Goal: Task Accomplishment & Management: Complete application form

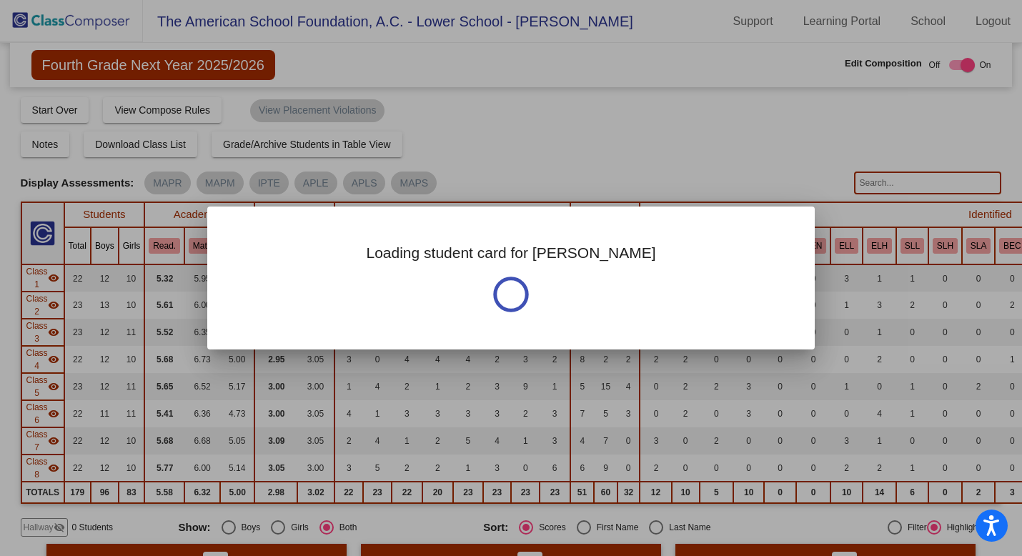
scroll to position [502, 0]
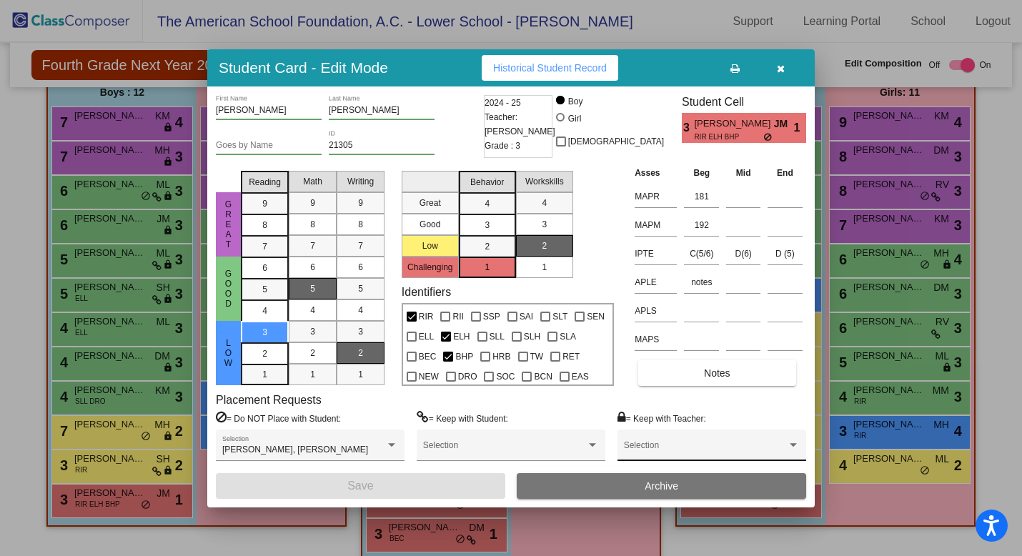
click at [671, 441] on div "Selection" at bounding box center [712, 449] width 176 height 26
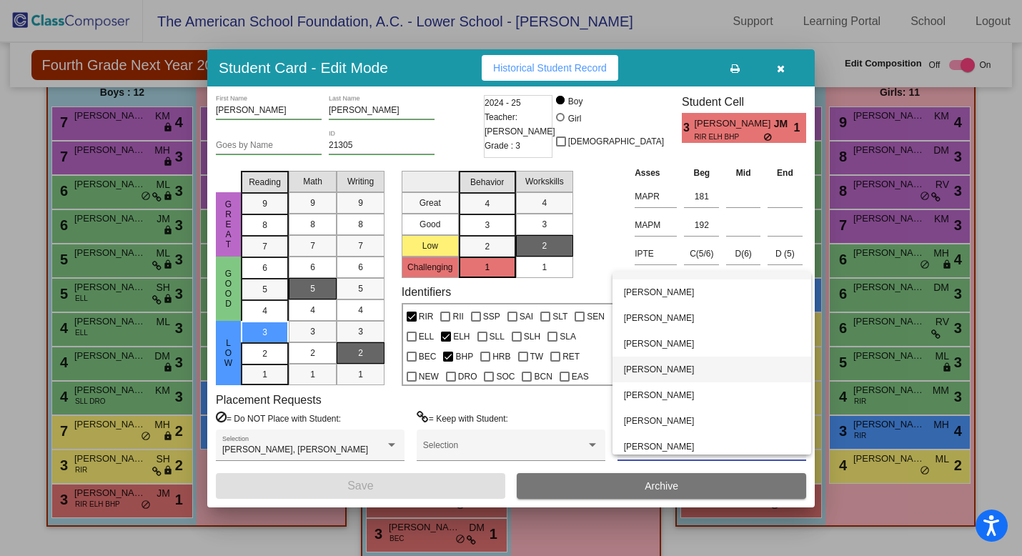
scroll to position [23, 0]
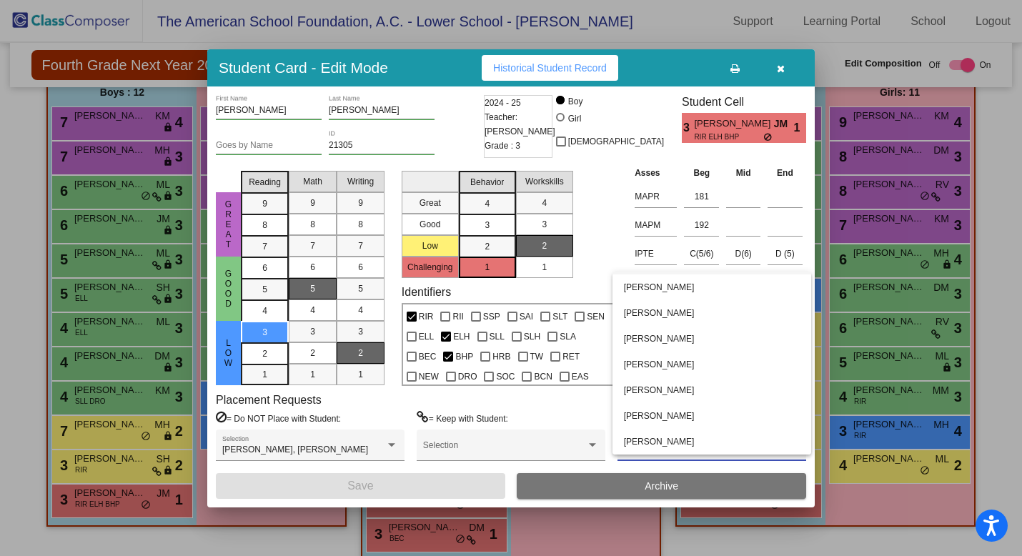
click at [199, 506] on div at bounding box center [511, 278] width 1022 height 556
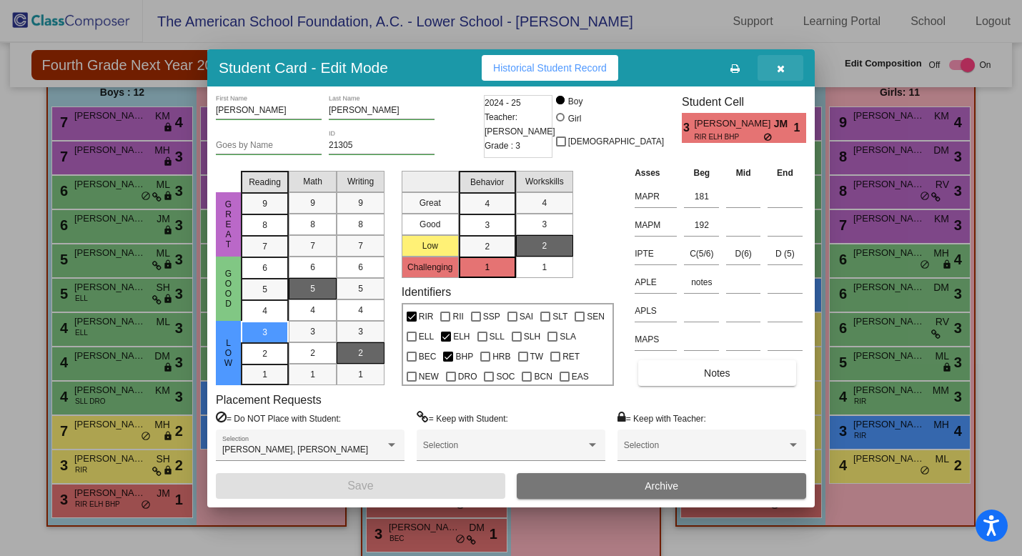
click at [781, 67] on icon "button" at bounding box center [781, 69] width 8 height 10
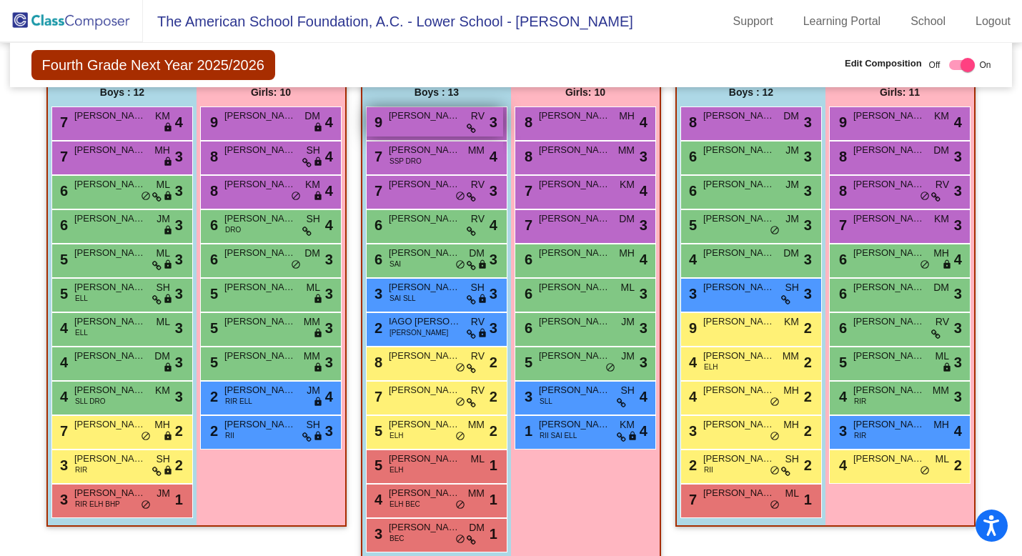
click at [441, 125] on div "9 [PERSON_NAME] RV lock do_not_disturb_alt 3" at bounding box center [435, 121] width 137 height 29
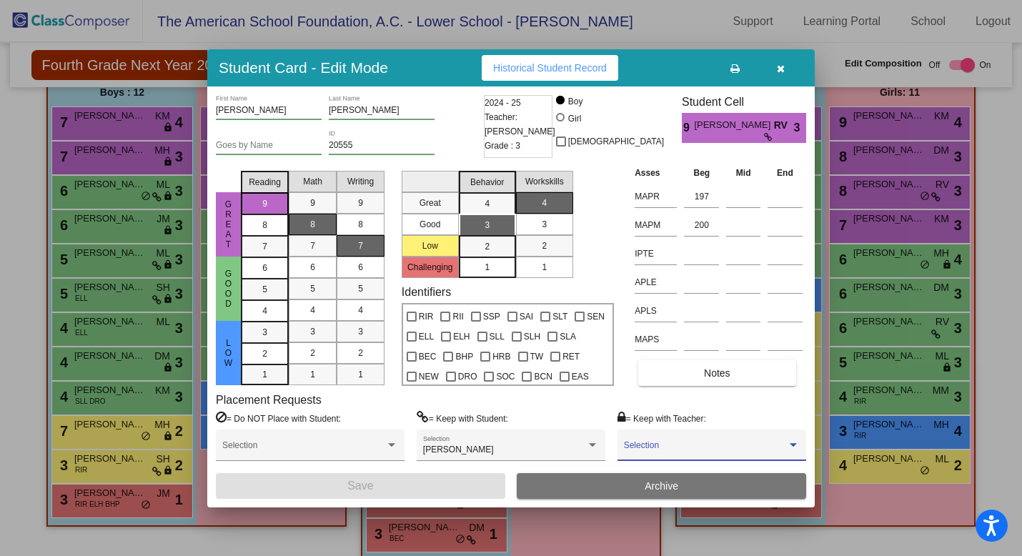
click at [698, 448] on span at bounding box center [705, 450] width 163 height 10
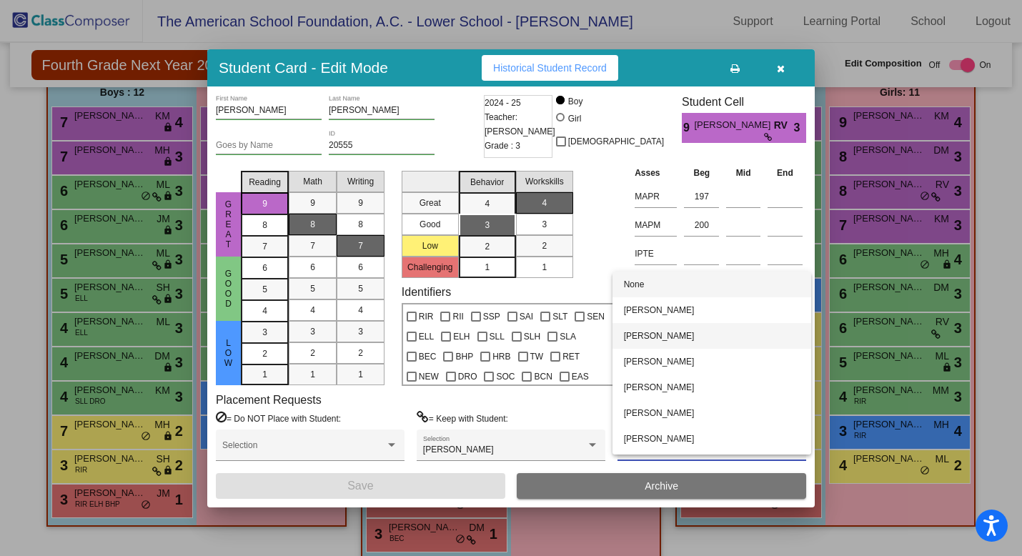
click at [712, 331] on span "[PERSON_NAME]" at bounding box center [712, 336] width 176 height 26
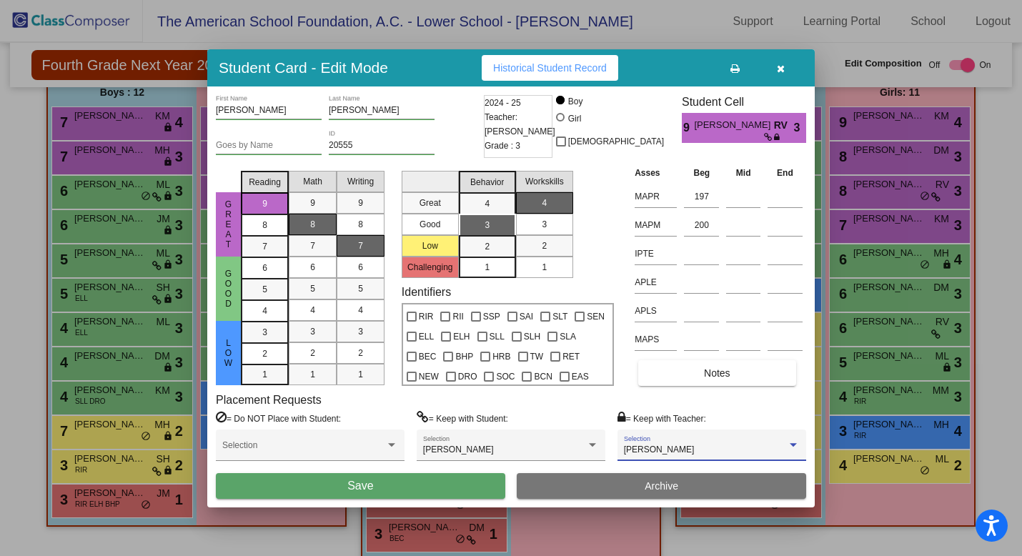
click at [425, 482] on button "Save" at bounding box center [361, 486] width 290 height 26
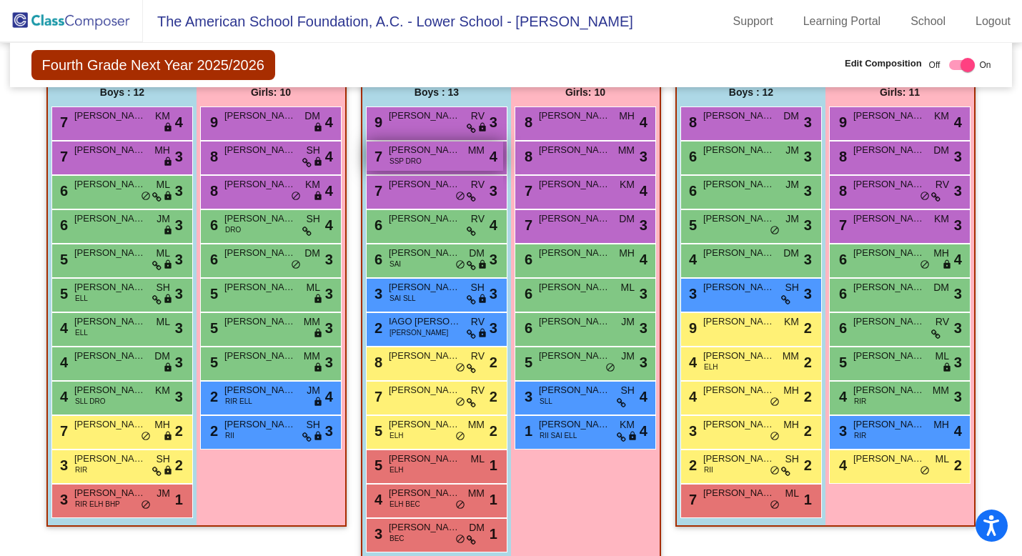
click at [440, 167] on div "7 [PERSON_NAME] SSP DRO MM lock do_not_disturb_alt 4" at bounding box center [435, 156] width 137 height 29
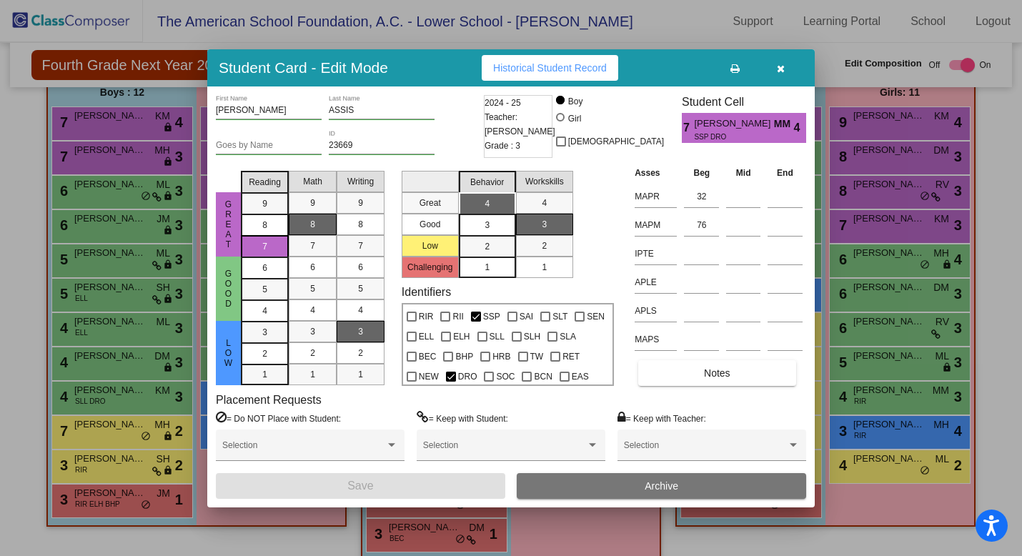
click at [785, 65] on button "button" at bounding box center [781, 68] width 46 height 26
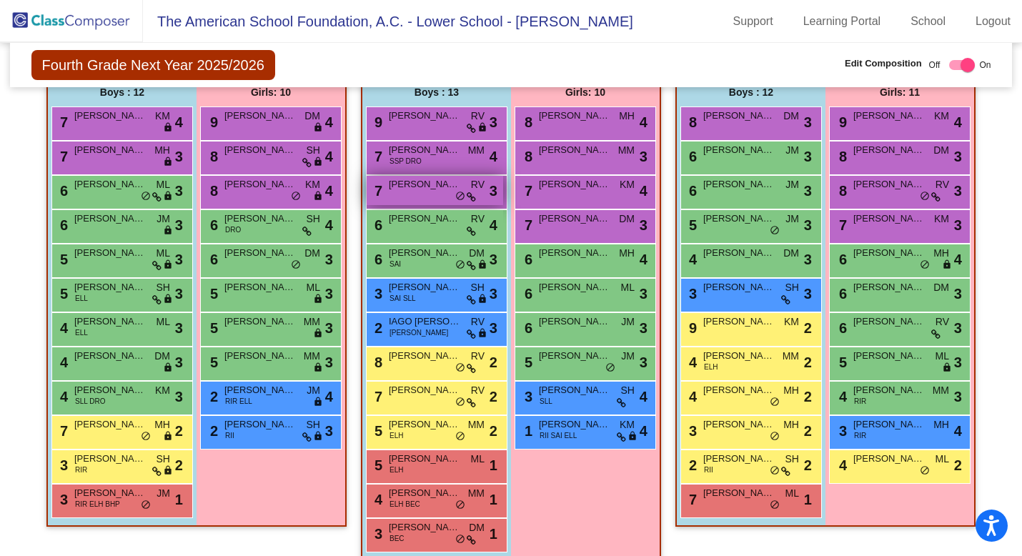
click at [446, 192] on div "7 [PERSON_NAME] RV lock do_not_disturb_alt 3" at bounding box center [435, 190] width 137 height 29
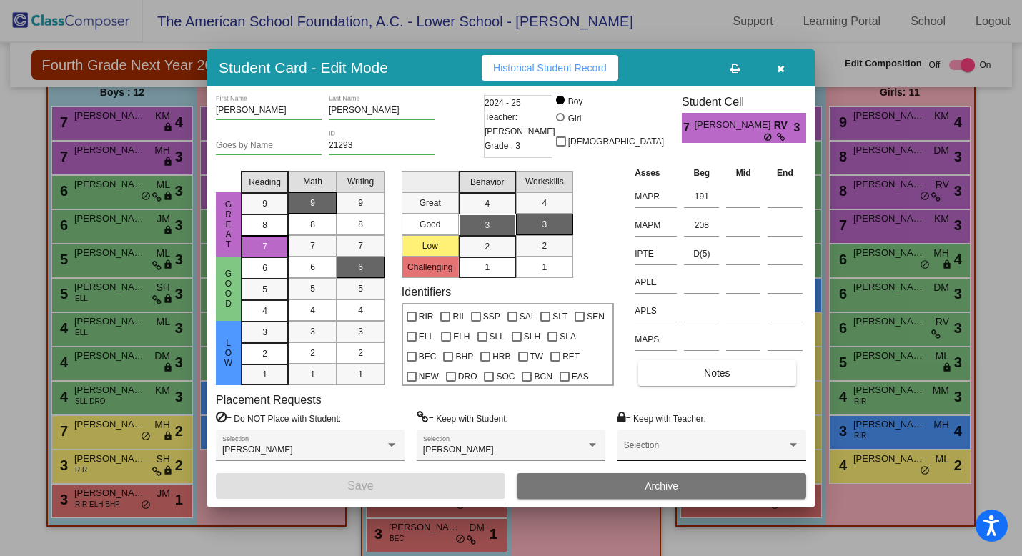
click at [678, 448] on span at bounding box center [705, 450] width 163 height 10
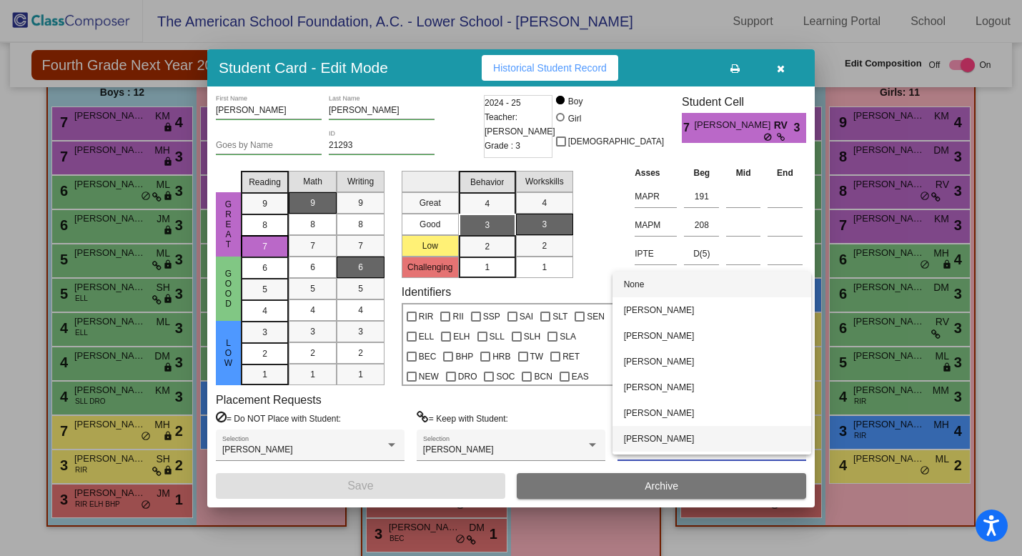
click at [678, 440] on span "[PERSON_NAME]" at bounding box center [712, 439] width 176 height 26
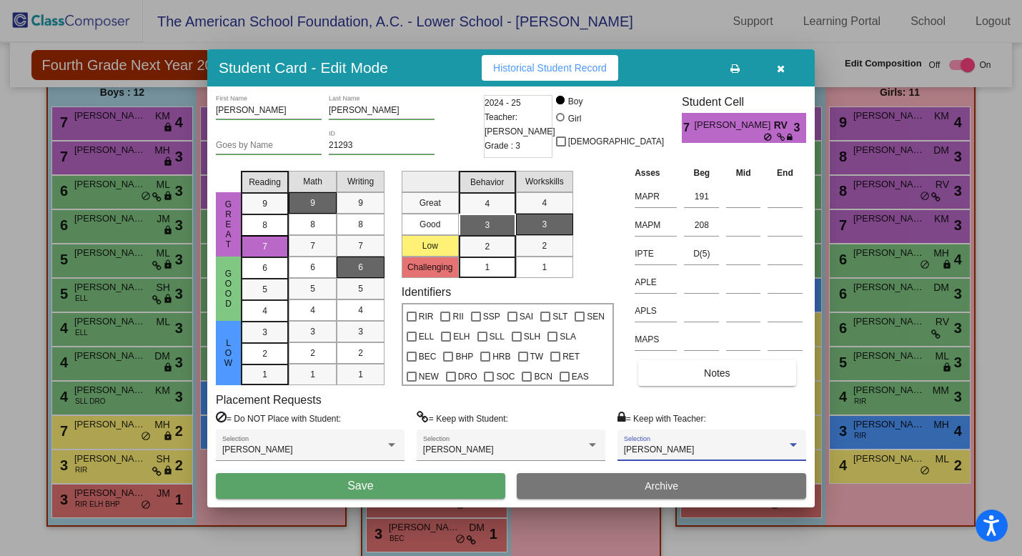
click at [479, 478] on button "Save" at bounding box center [361, 486] width 290 height 26
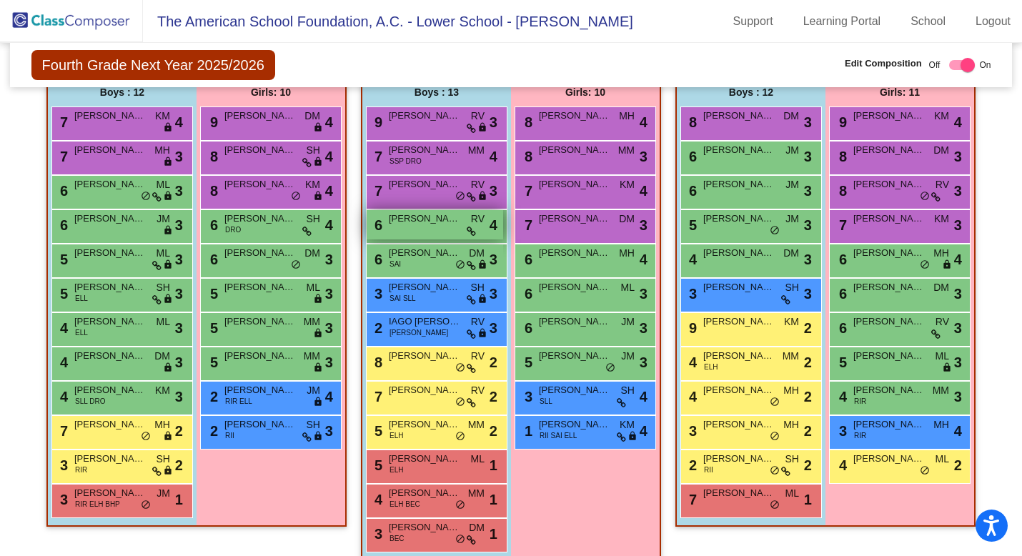
click at [456, 235] on div "6 [PERSON_NAME] [PERSON_NAME] lock do_not_disturb_alt 4" at bounding box center [435, 224] width 137 height 29
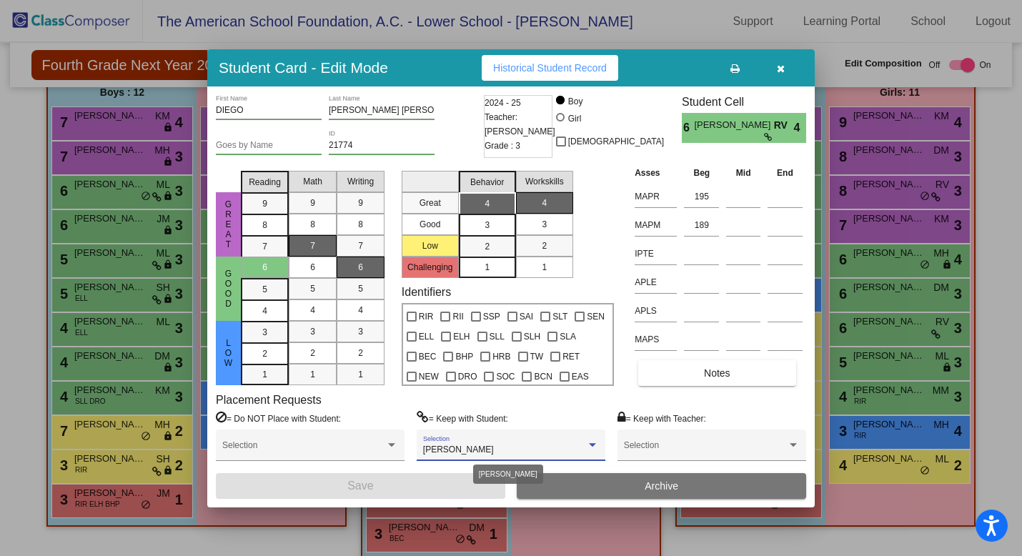
click at [533, 450] on div "[PERSON_NAME]" at bounding box center [504, 450] width 163 height 10
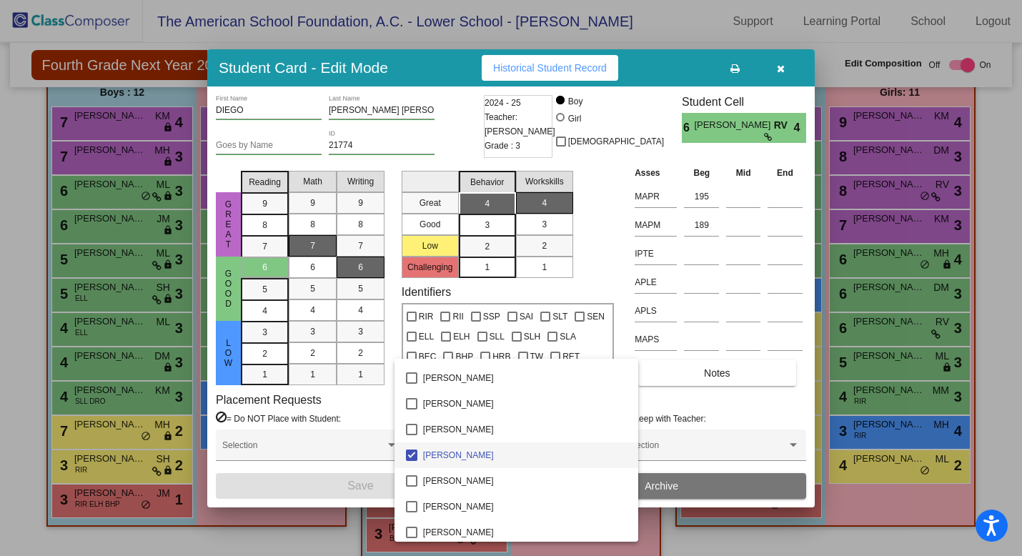
scroll to position [2573, 0]
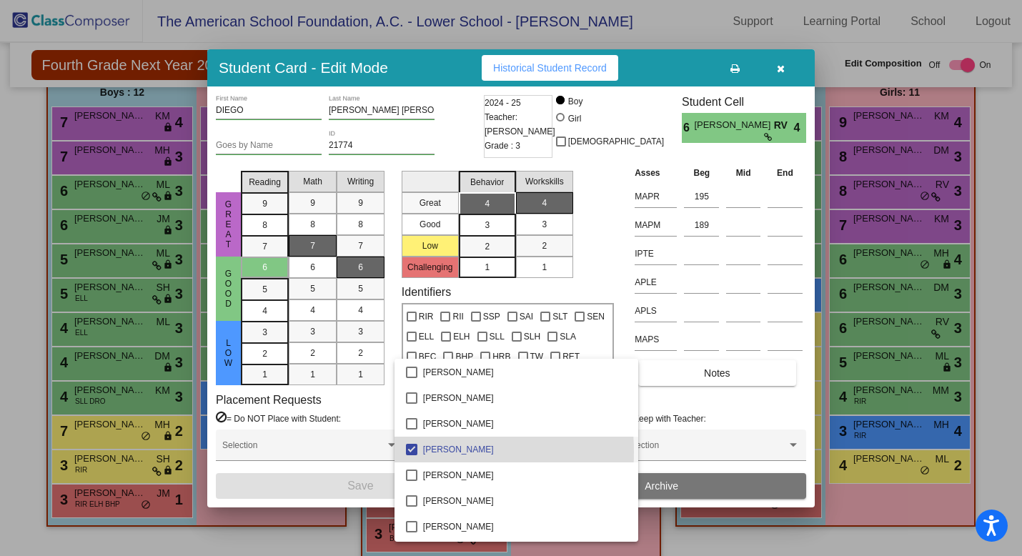
click at [410, 452] on mat-pseudo-checkbox at bounding box center [411, 449] width 11 height 11
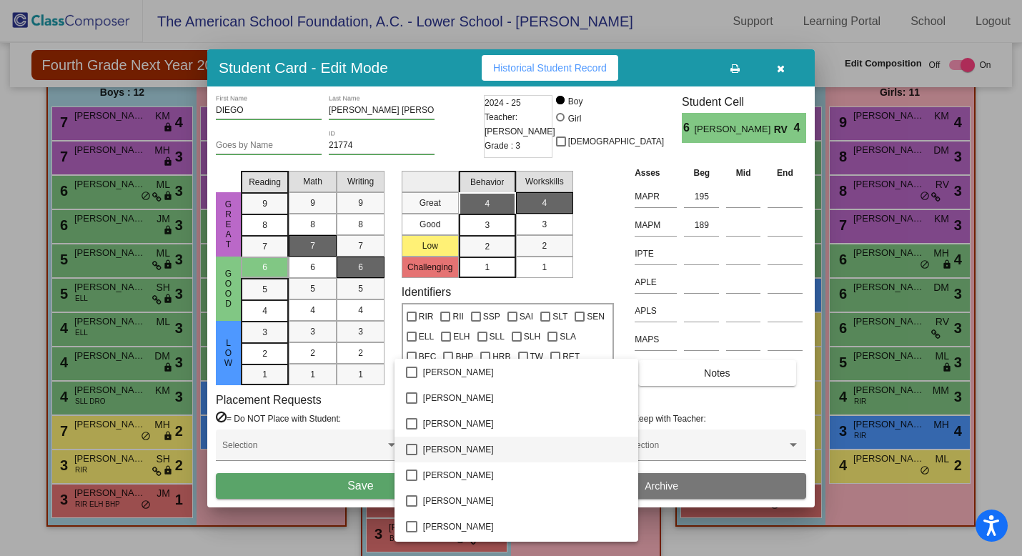
click at [348, 488] on div at bounding box center [511, 278] width 1022 height 556
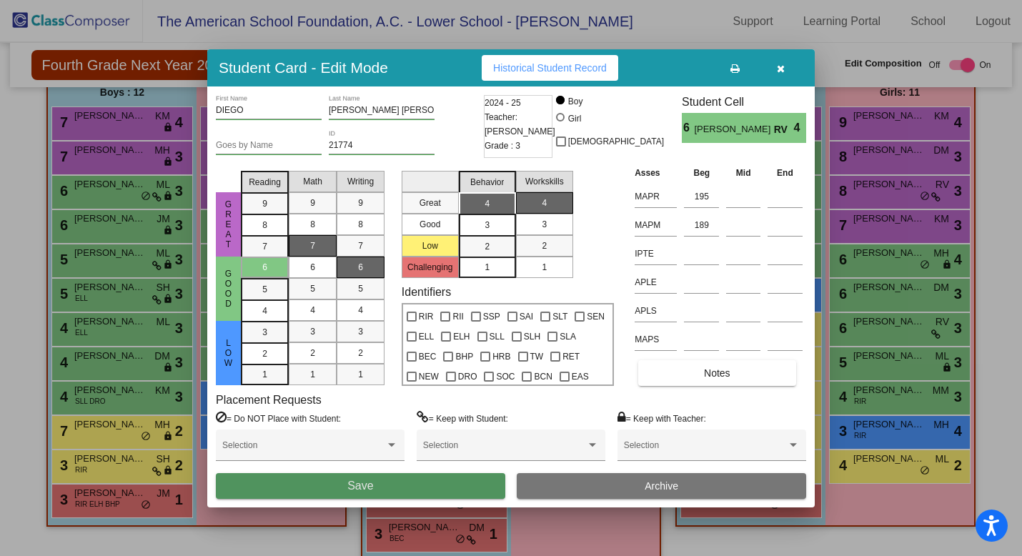
click at [348, 487] on span "Save" at bounding box center [360, 486] width 26 height 12
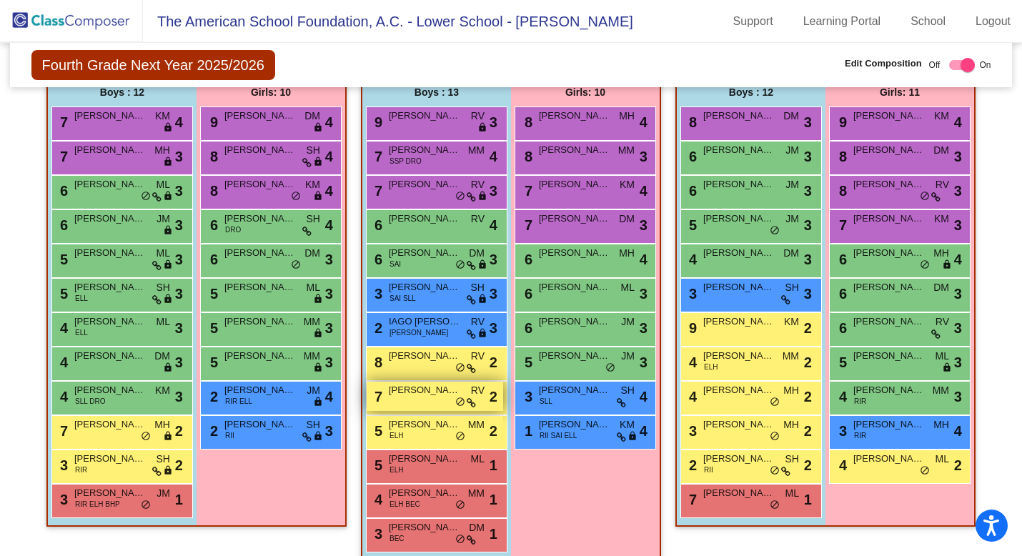
click at [437, 399] on div "7 [PERSON_NAME] RV lock do_not_disturb_alt 2" at bounding box center [435, 396] width 137 height 29
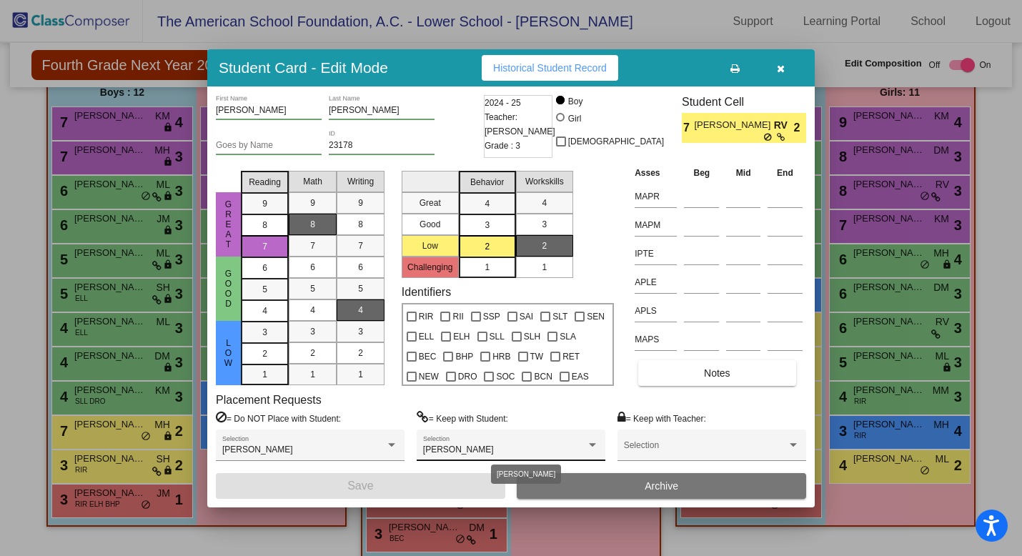
click at [474, 449] on div "[PERSON_NAME]" at bounding box center [504, 450] width 163 height 10
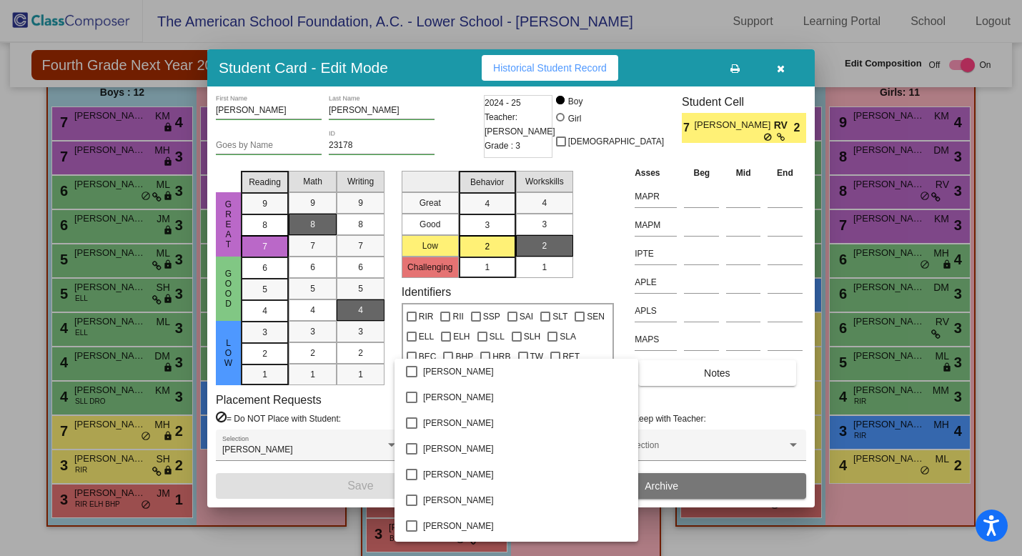
scroll to position [1955, 0]
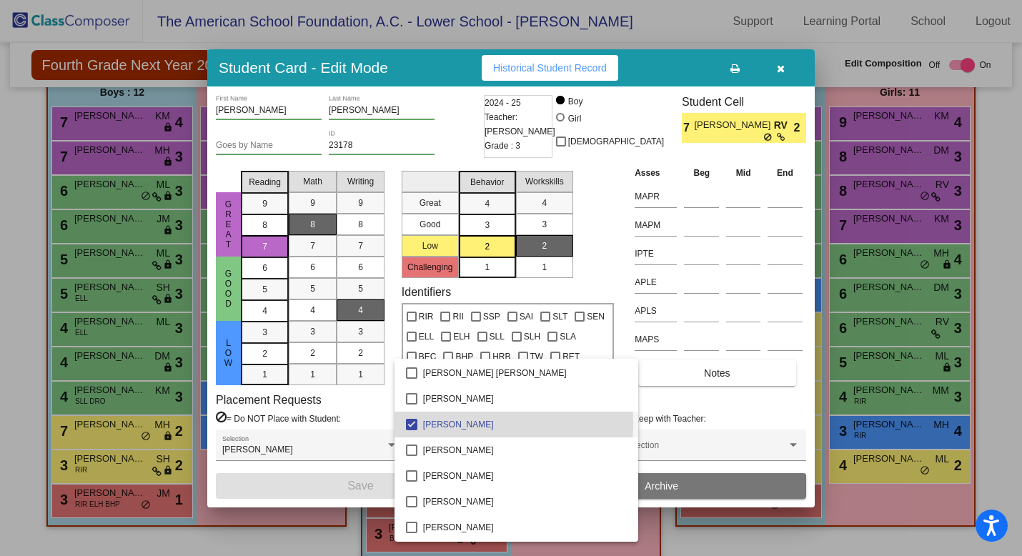
click at [411, 423] on mat-pseudo-checkbox at bounding box center [411, 424] width 11 height 11
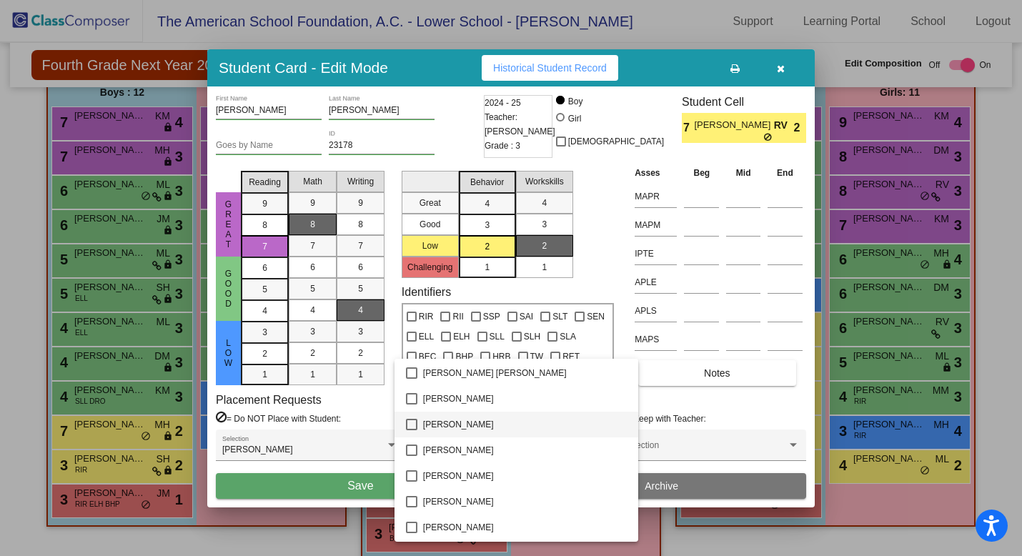
click at [352, 485] on div at bounding box center [511, 278] width 1022 height 556
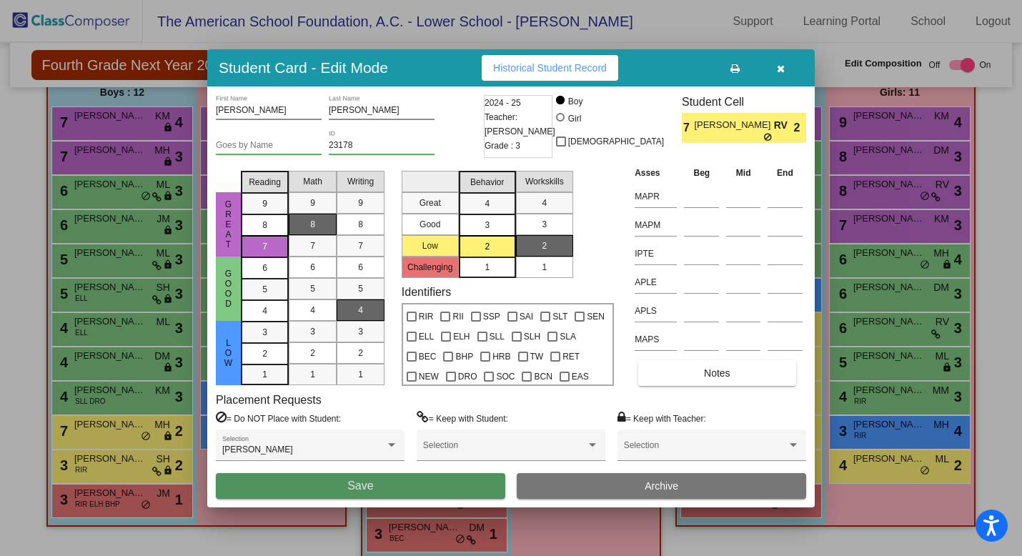
click at [395, 490] on button "Save" at bounding box center [361, 486] width 290 height 26
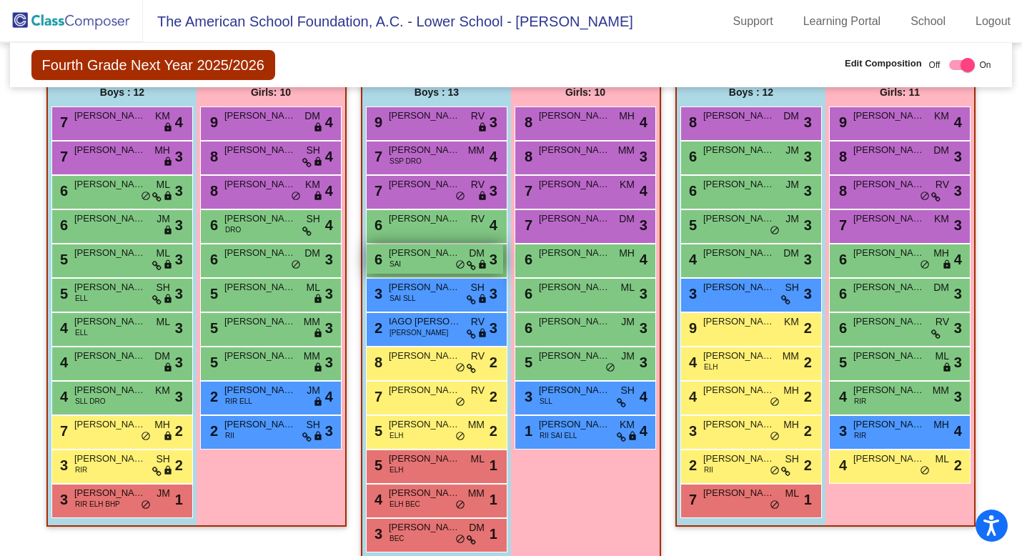
click at [426, 262] on div "6 [PERSON_NAME] SAI DM lock do_not_disturb_alt 3" at bounding box center [435, 259] width 137 height 29
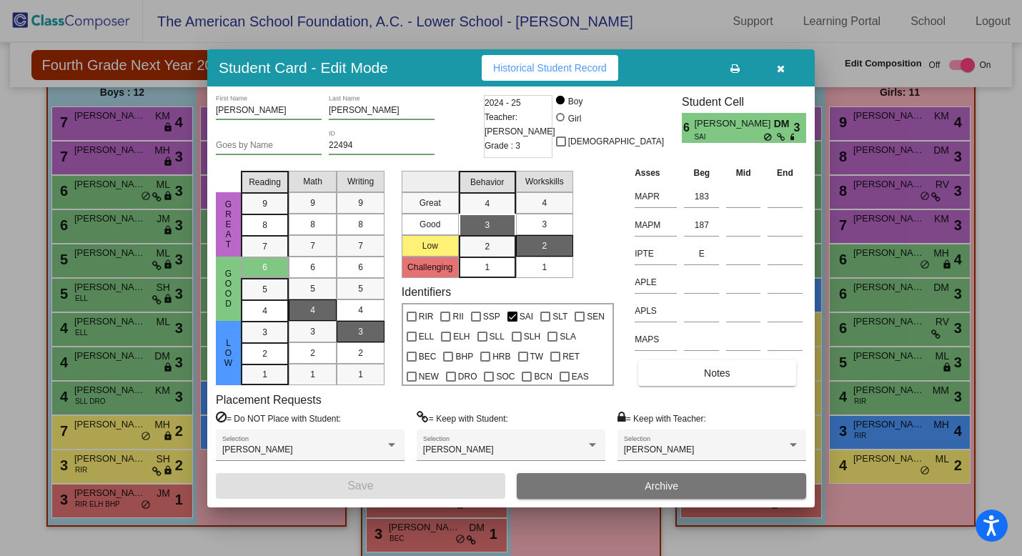
click at [779, 68] on icon "button" at bounding box center [781, 69] width 8 height 10
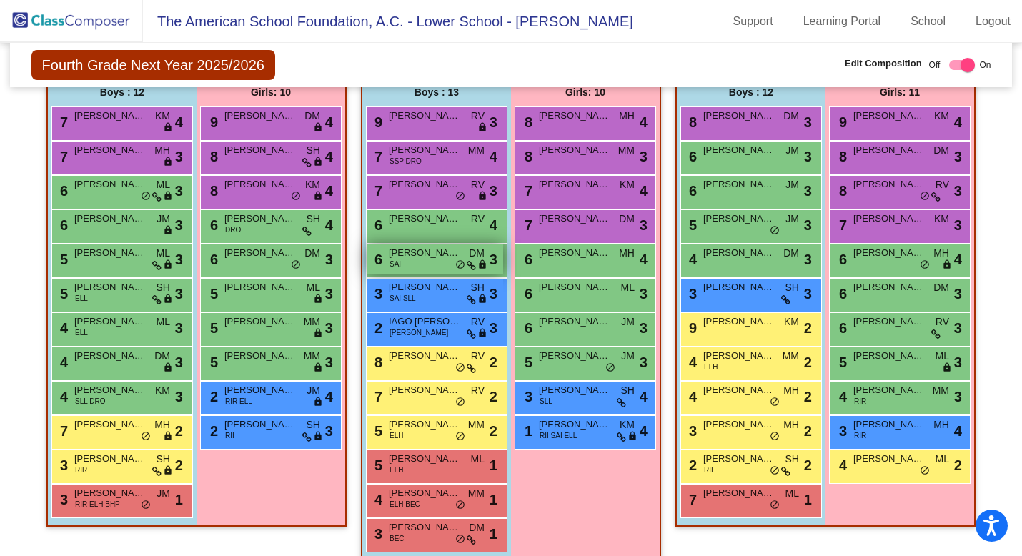
click at [433, 255] on span "[PERSON_NAME]" at bounding box center [425, 253] width 72 height 14
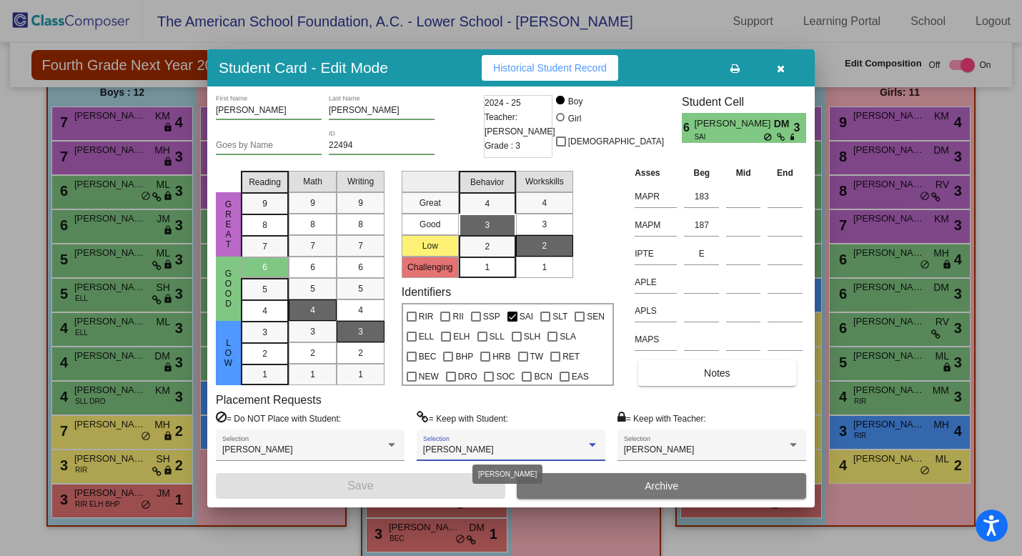
click at [464, 448] on span "[PERSON_NAME]" at bounding box center [458, 450] width 71 height 10
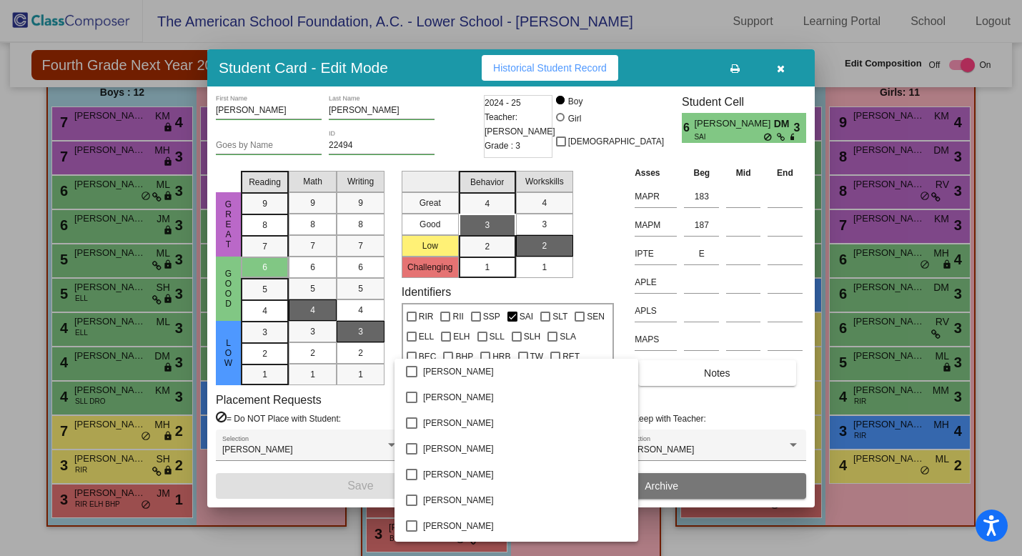
scroll to position [3396, 0]
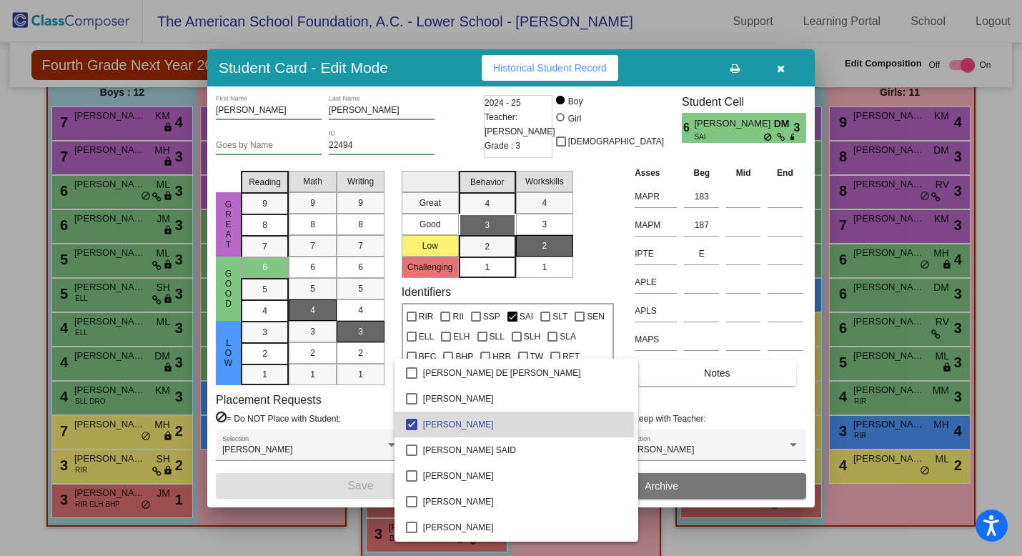
click at [408, 427] on mat-pseudo-checkbox at bounding box center [411, 424] width 11 height 11
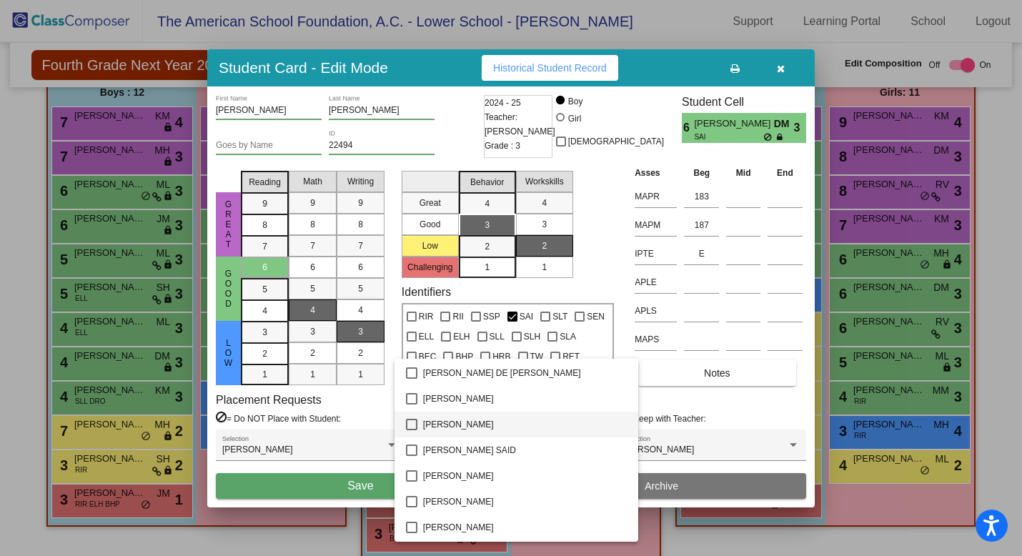
click at [320, 483] on div at bounding box center [511, 278] width 1022 height 556
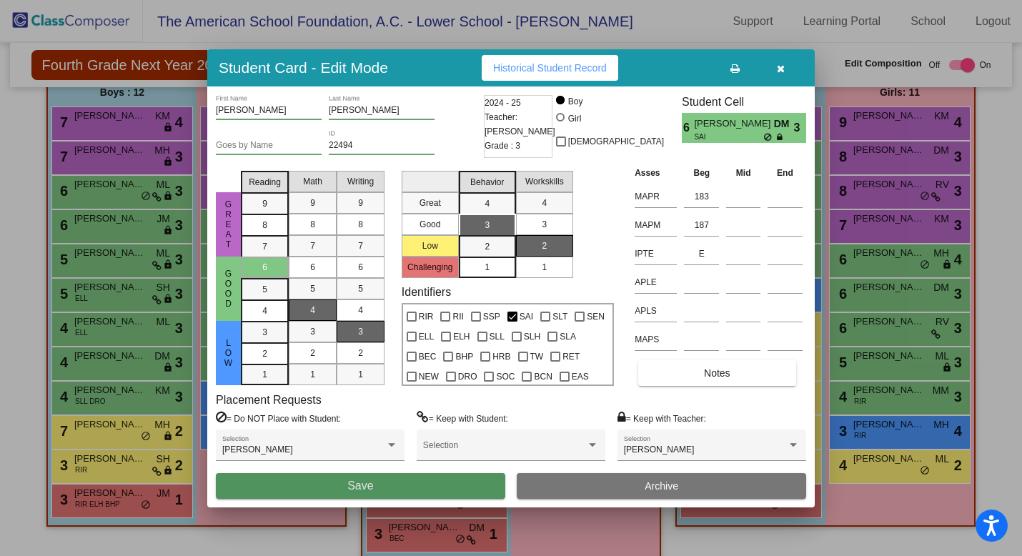
click at [428, 491] on button "Save" at bounding box center [361, 486] width 290 height 26
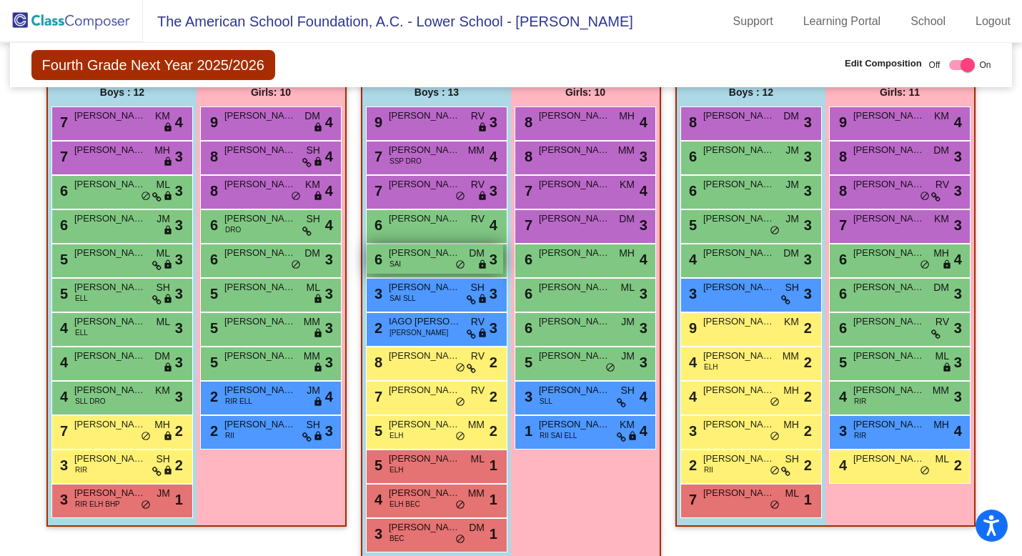
click at [440, 254] on span "[PERSON_NAME]" at bounding box center [425, 253] width 72 height 14
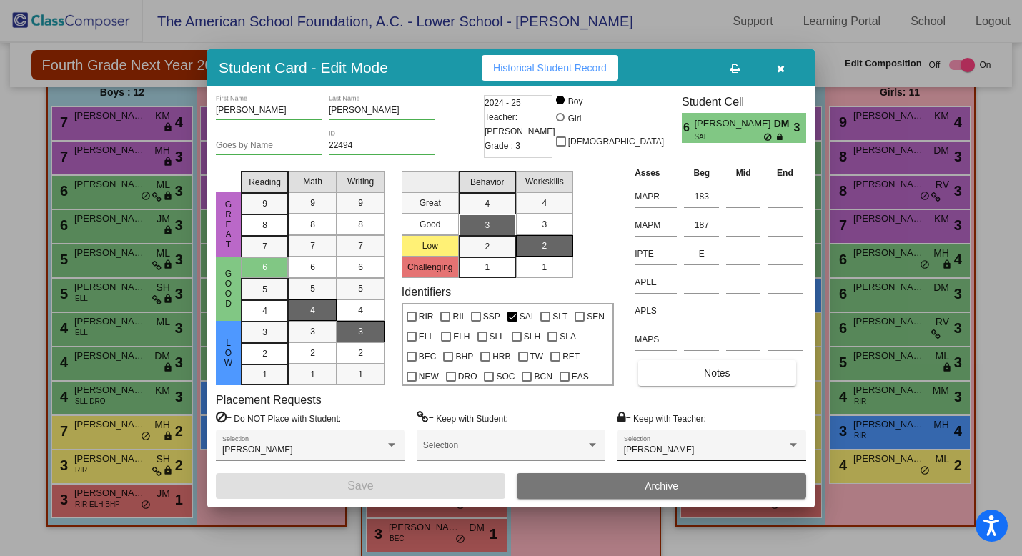
click at [706, 451] on div "[PERSON_NAME]" at bounding box center [705, 450] width 163 height 10
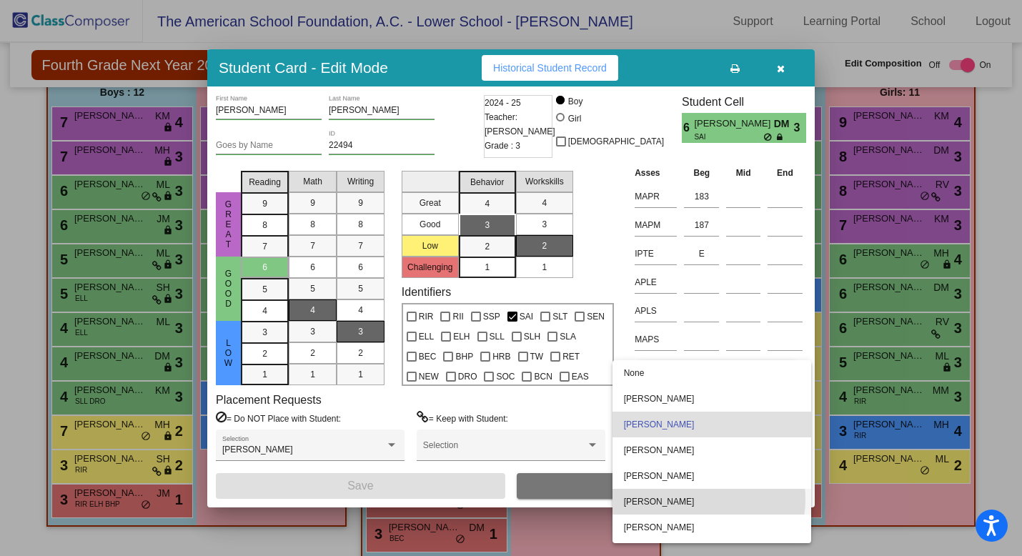
click at [699, 499] on span "[PERSON_NAME]" at bounding box center [712, 502] width 176 height 26
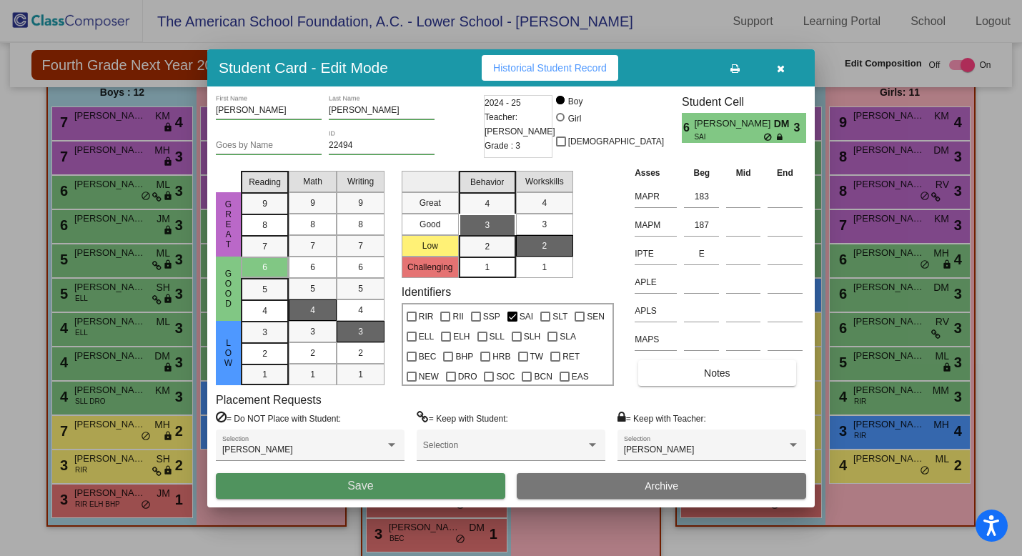
click at [443, 485] on button "Save" at bounding box center [361, 486] width 290 height 26
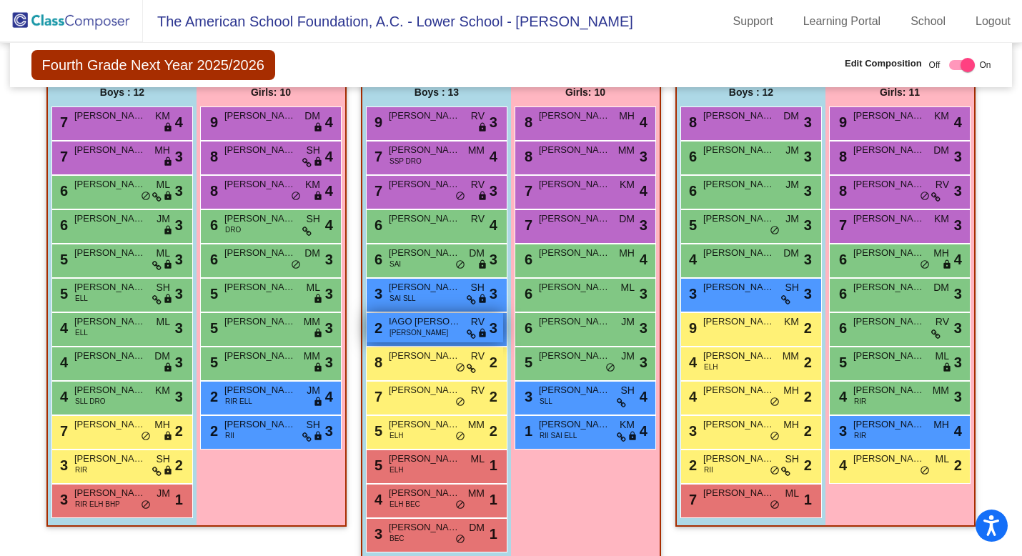
click at [443, 335] on div "2 IAGO [PERSON_NAME] RII SAI RV lock do_not_disturb_alt 3" at bounding box center [435, 327] width 137 height 29
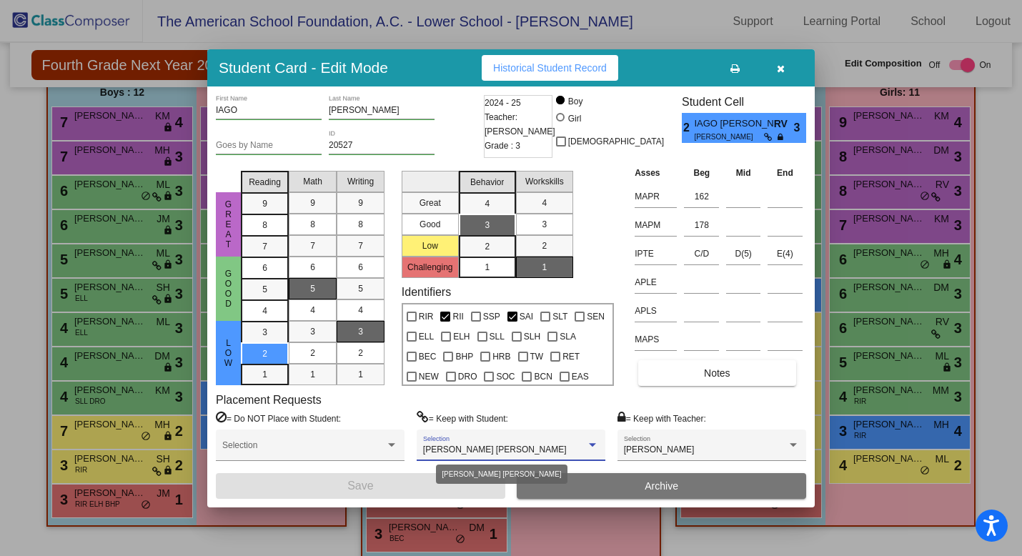
click at [536, 452] on span "[PERSON_NAME] [PERSON_NAME]" at bounding box center [495, 450] width 144 height 10
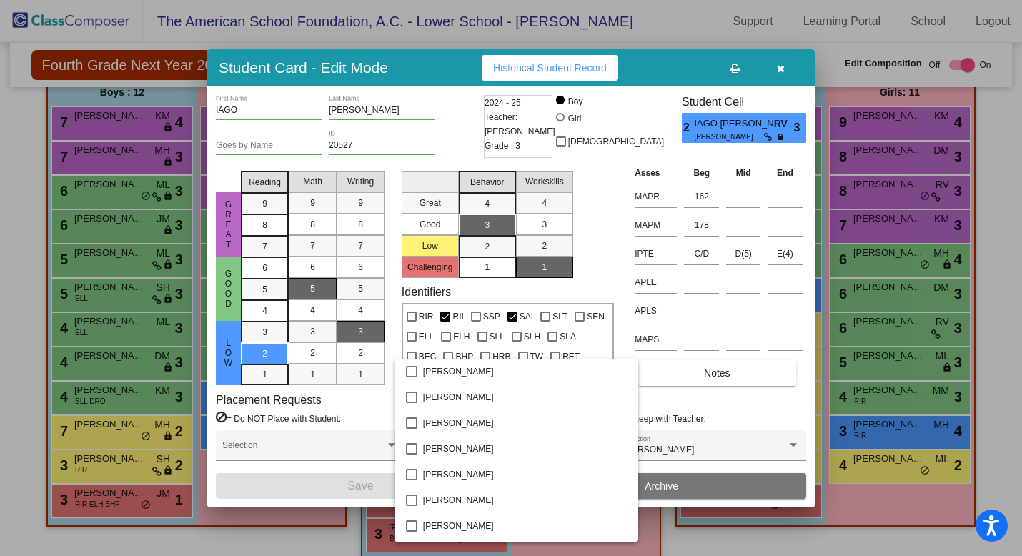
scroll to position [1878, 0]
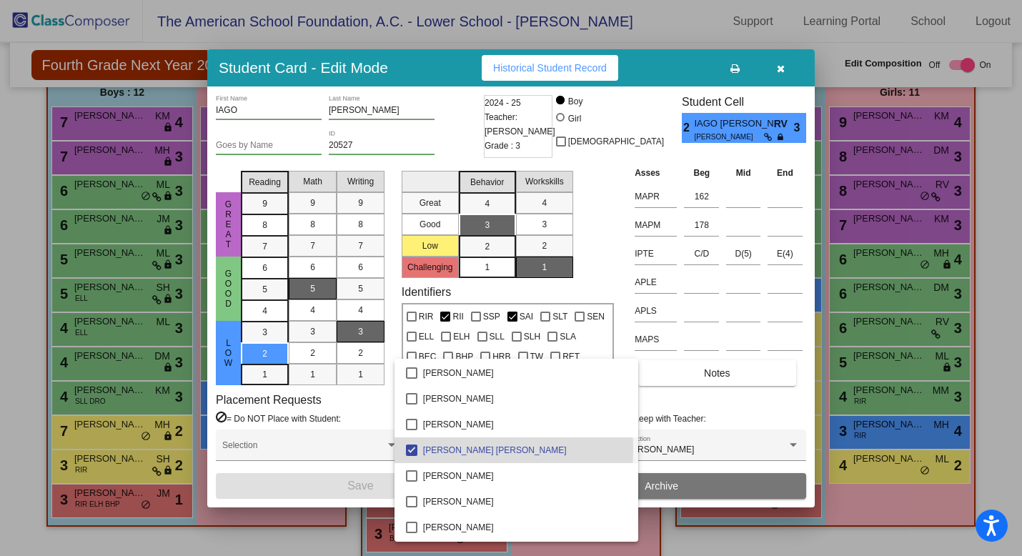
click at [409, 449] on mat-pseudo-checkbox at bounding box center [411, 450] width 11 height 11
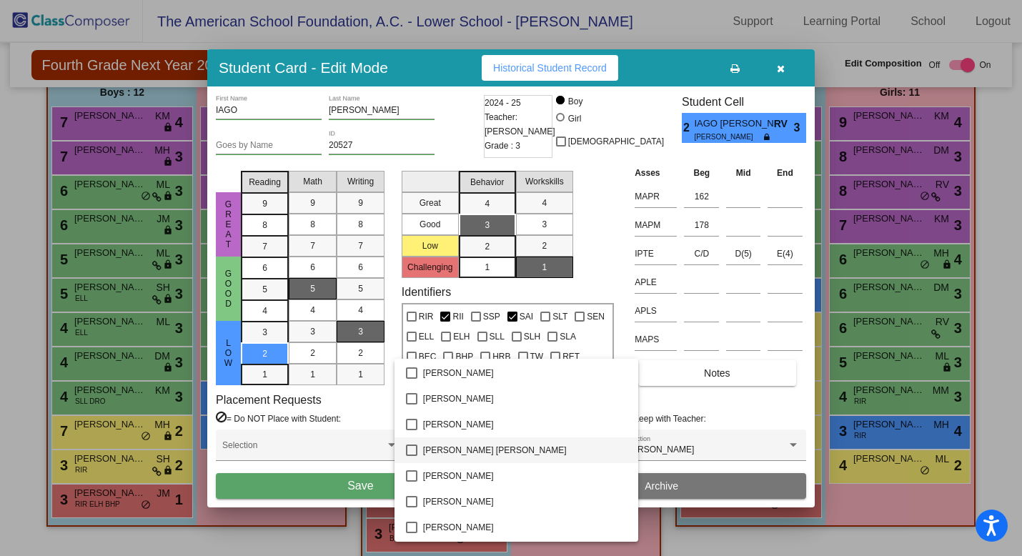
click at [352, 490] on div at bounding box center [511, 278] width 1022 height 556
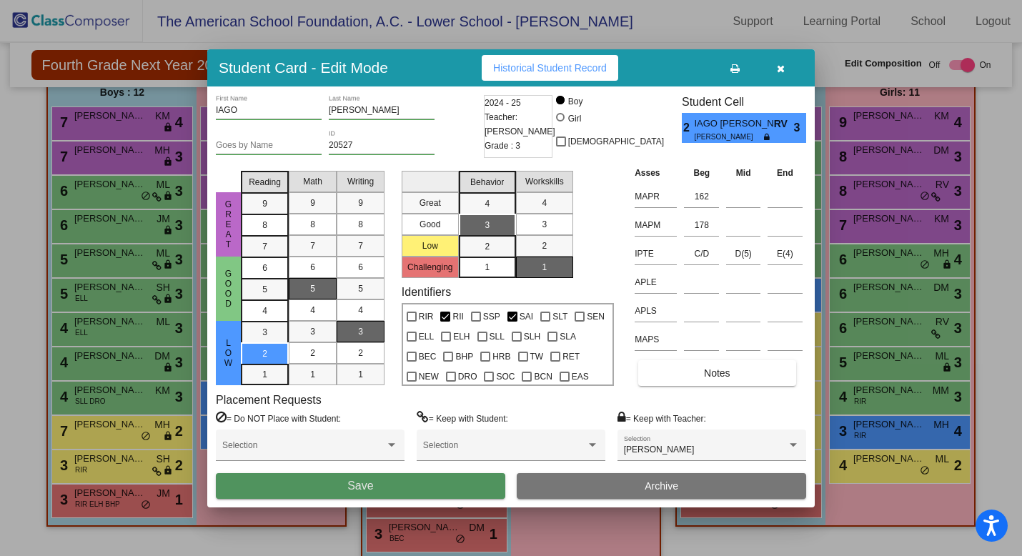
click at [352, 486] on span "Save" at bounding box center [360, 486] width 26 height 12
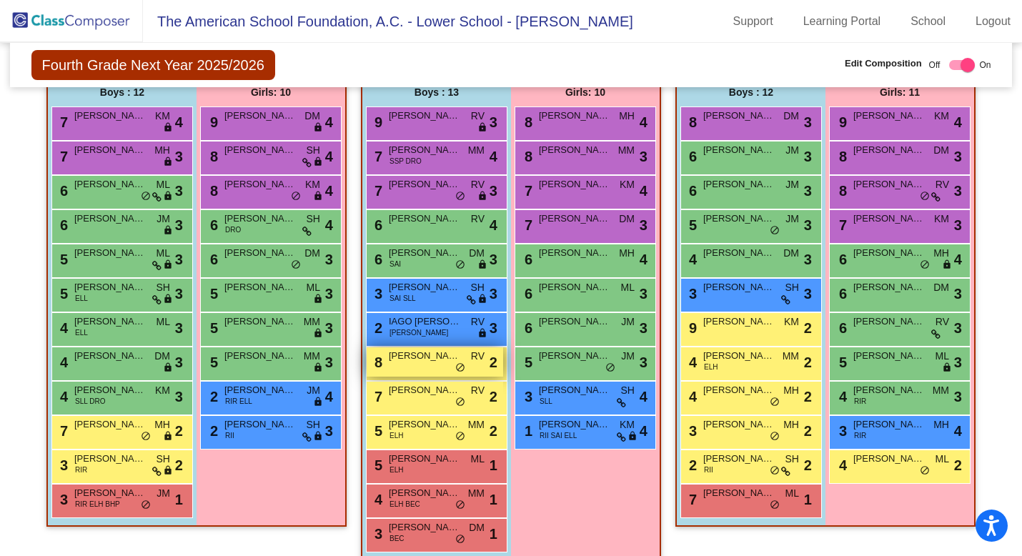
click at [433, 373] on div "8 [PERSON_NAME] [PERSON_NAME] RV lock do_not_disturb_alt 2" at bounding box center [435, 361] width 137 height 29
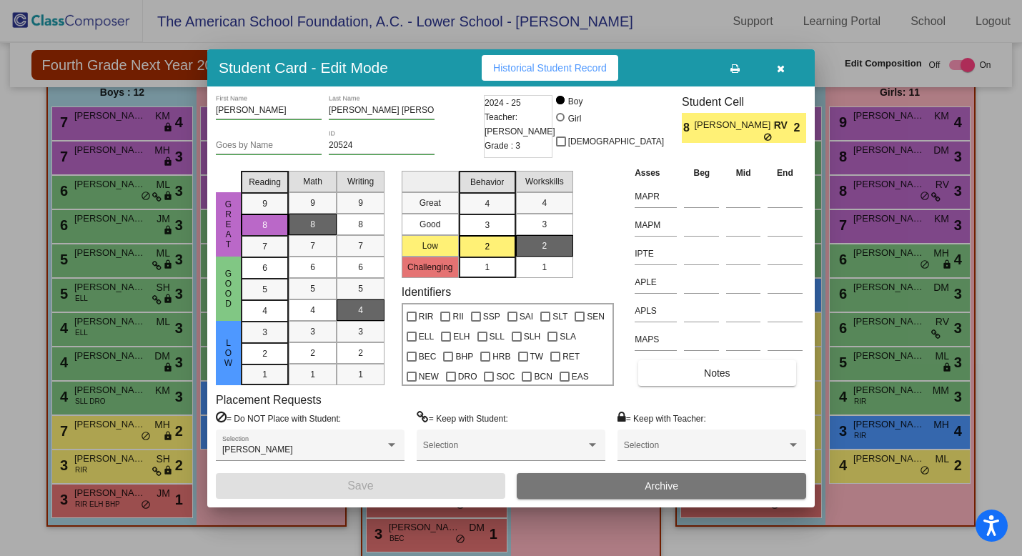
click at [782, 69] on icon "button" at bounding box center [781, 69] width 8 height 10
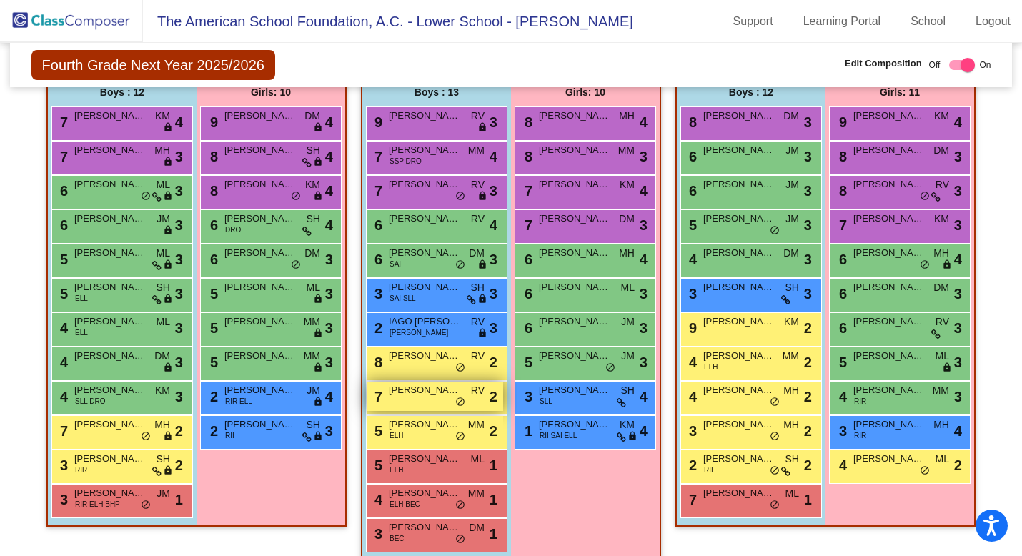
click at [410, 395] on span "[PERSON_NAME]" at bounding box center [425, 390] width 72 height 14
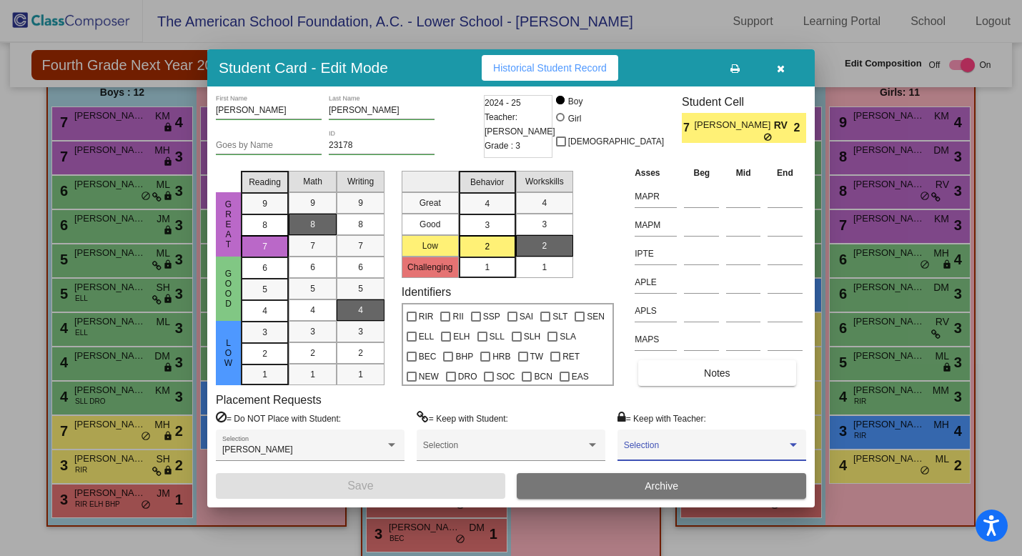
click at [669, 447] on span at bounding box center [705, 450] width 163 height 10
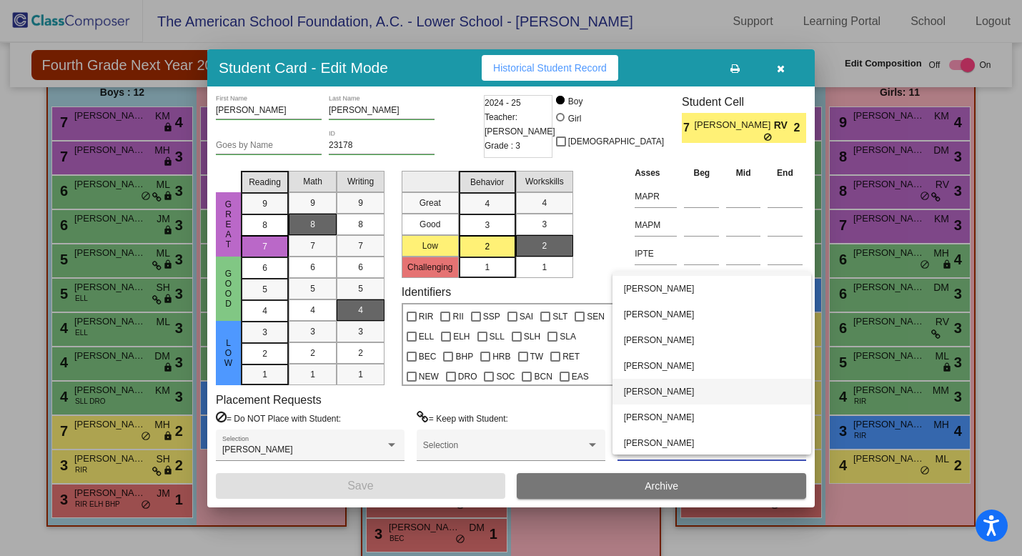
scroll to position [23, 0]
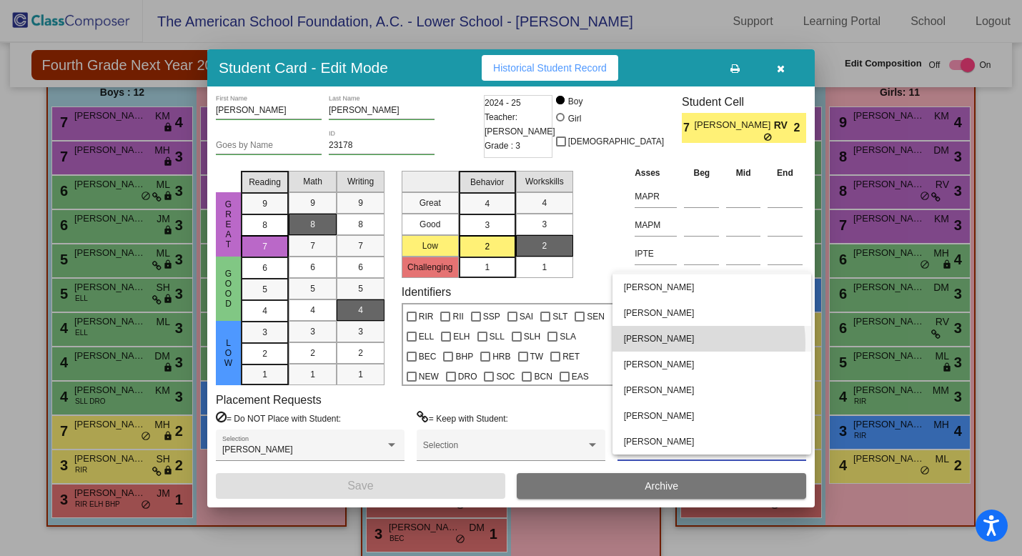
click at [681, 343] on span "[PERSON_NAME]" at bounding box center [712, 339] width 176 height 26
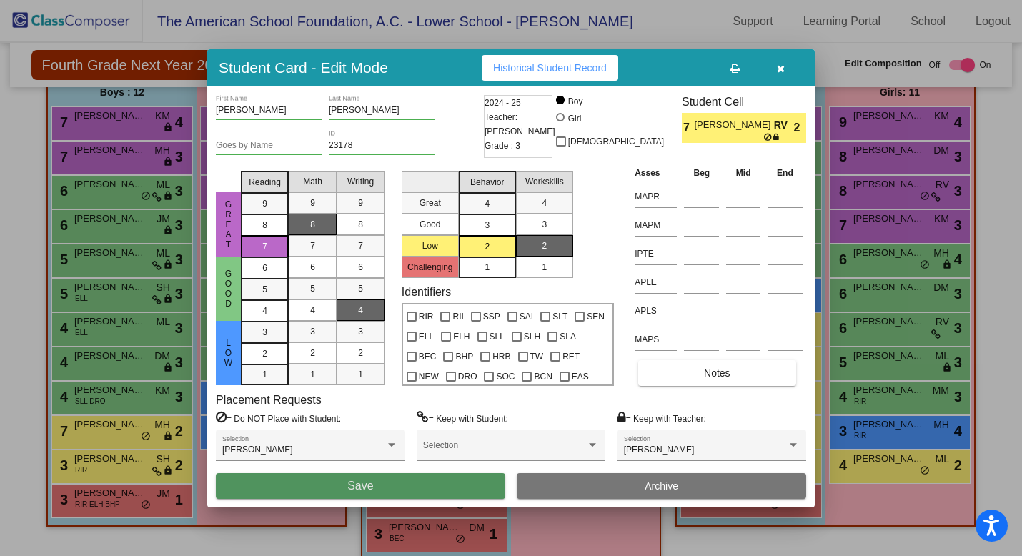
click at [465, 485] on button "Save" at bounding box center [361, 486] width 290 height 26
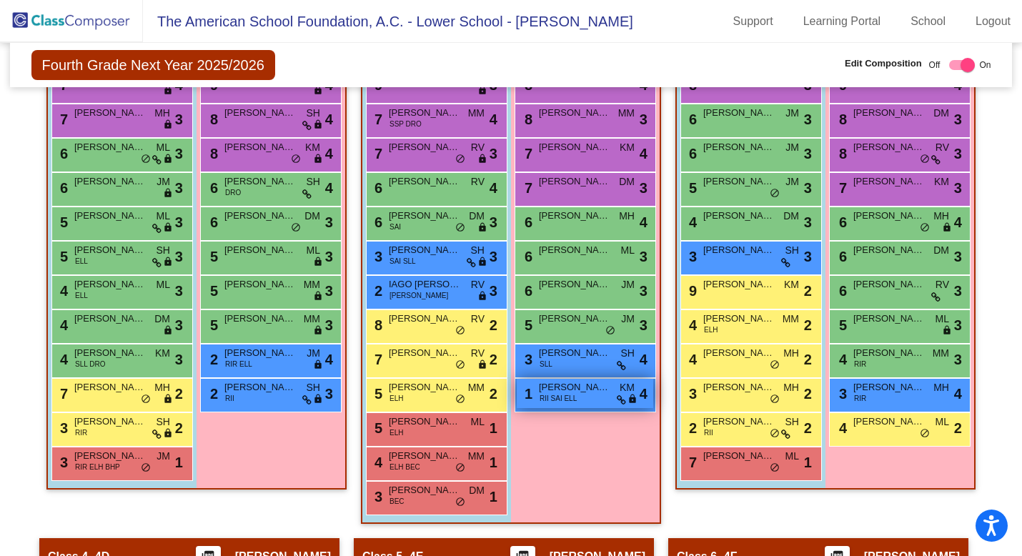
scroll to position [541, 0]
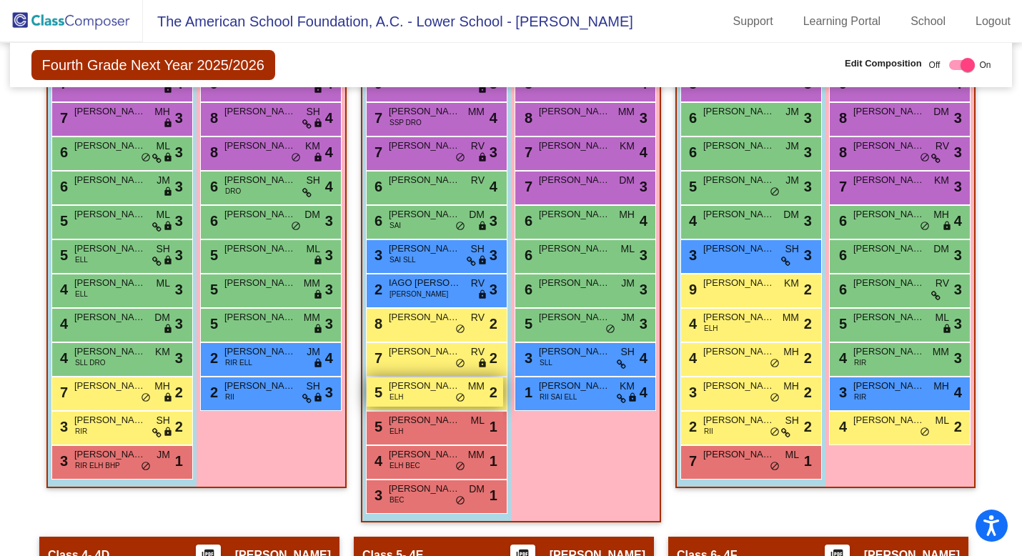
click at [437, 395] on div "5 [PERSON_NAME] SAID ELH MM lock do_not_disturb_alt 2" at bounding box center [435, 392] width 137 height 29
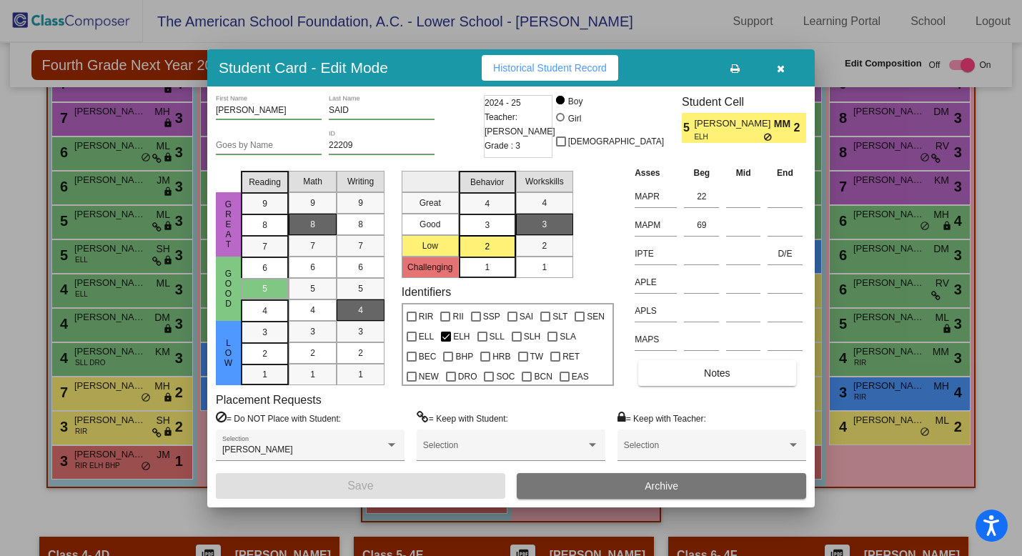
click at [778, 68] on icon "button" at bounding box center [781, 69] width 8 height 10
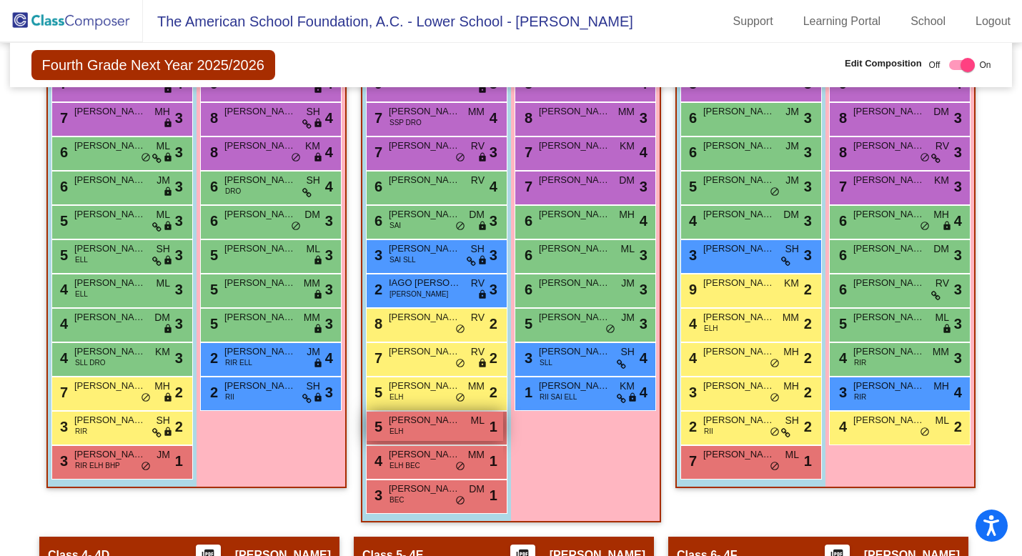
click at [436, 432] on div "5 [PERSON_NAME] ELH ML lock do_not_disturb_alt 1" at bounding box center [435, 426] width 137 height 29
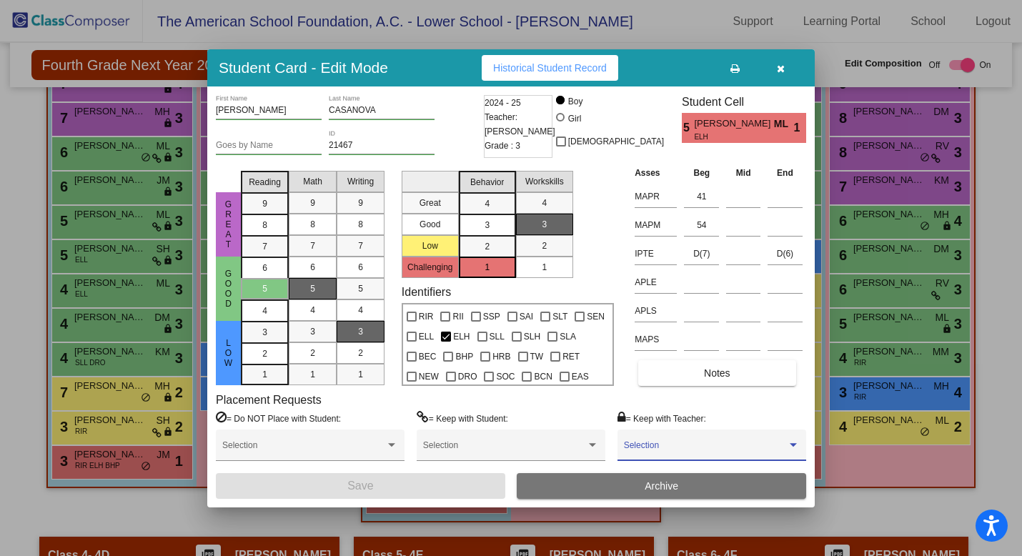
click at [664, 452] on span at bounding box center [705, 450] width 163 height 10
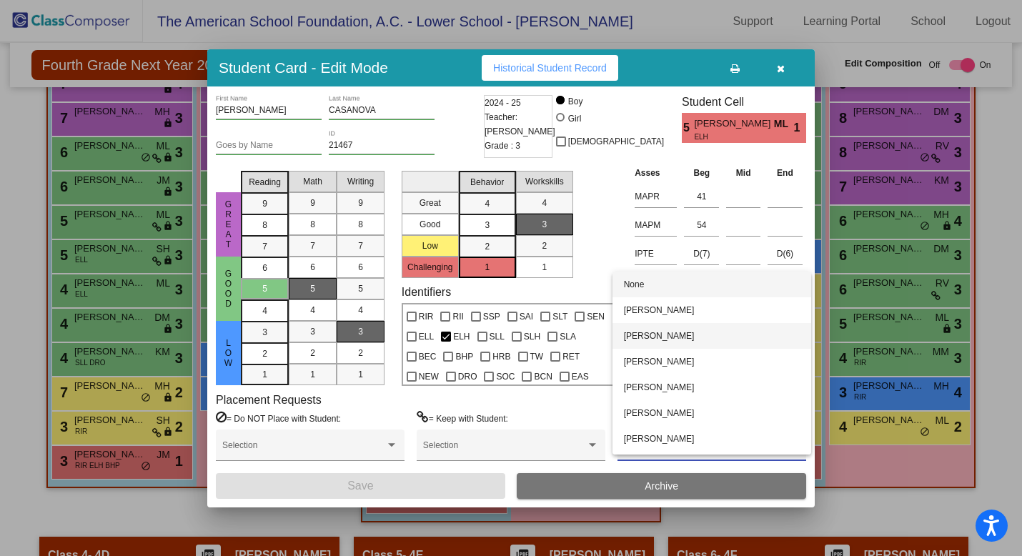
click at [664, 338] on span "[PERSON_NAME]" at bounding box center [712, 336] width 176 height 26
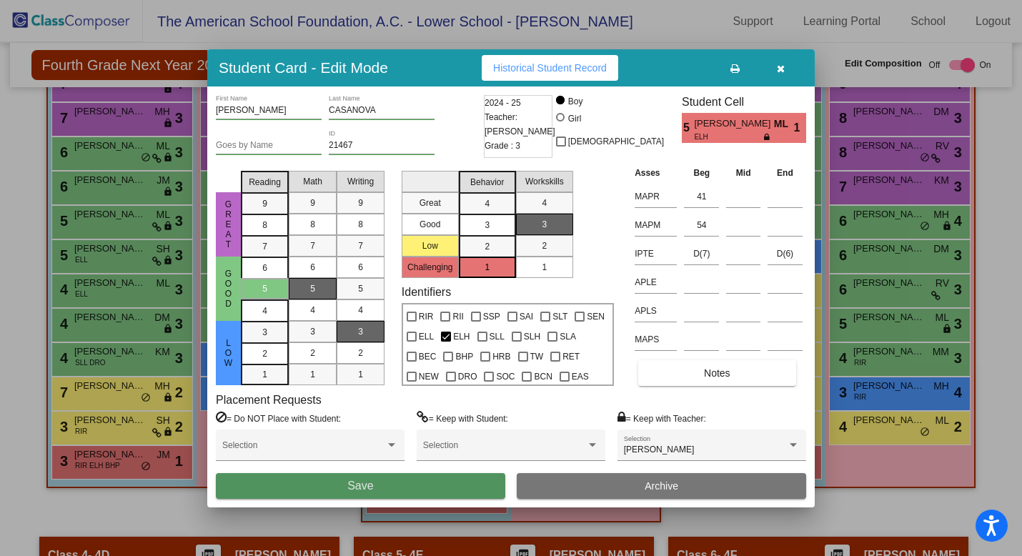
click at [417, 488] on button "Save" at bounding box center [361, 486] width 290 height 26
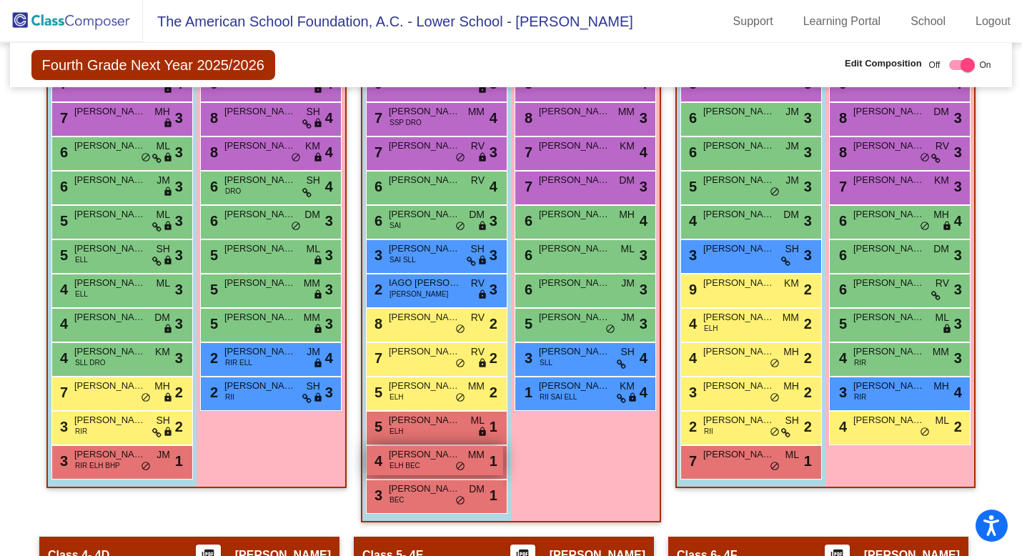
click at [420, 470] on div "4 [PERSON_NAME] ELH BEC MM lock do_not_disturb_alt 1" at bounding box center [435, 460] width 137 height 29
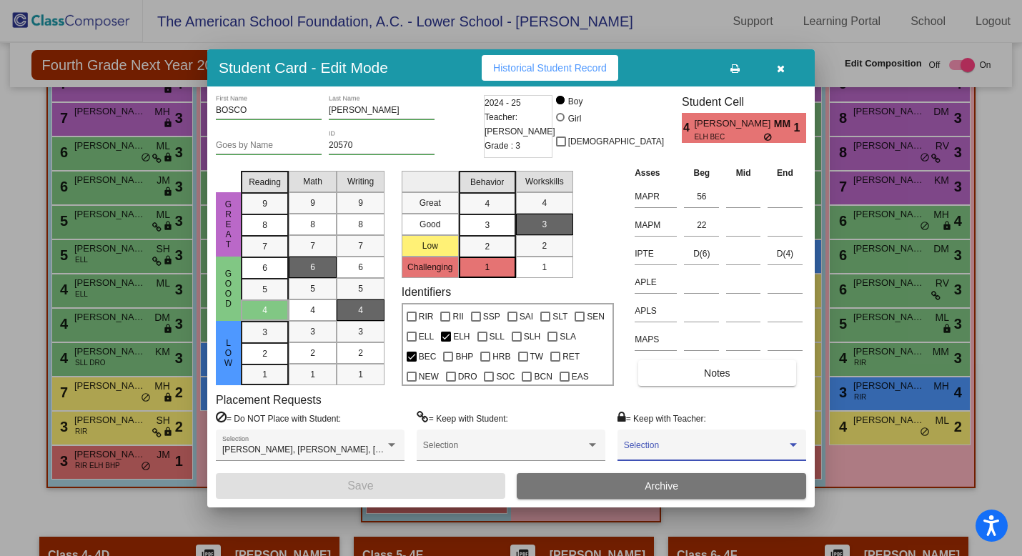
click at [659, 449] on span at bounding box center [705, 450] width 163 height 10
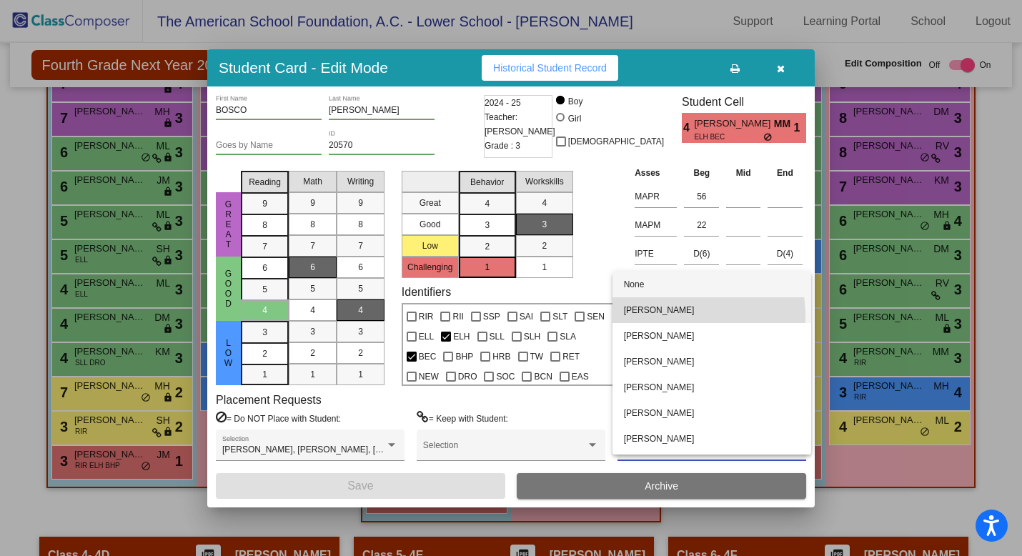
click at [663, 317] on span "[PERSON_NAME]" at bounding box center [712, 310] width 176 height 26
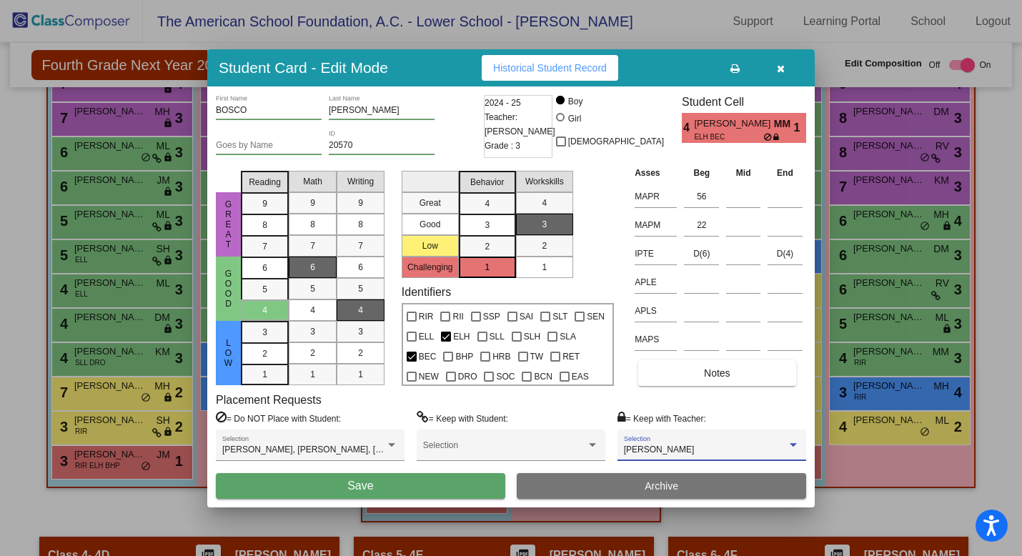
click at [461, 485] on button "Save" at bounding box center [361, 486] width 290 height 26
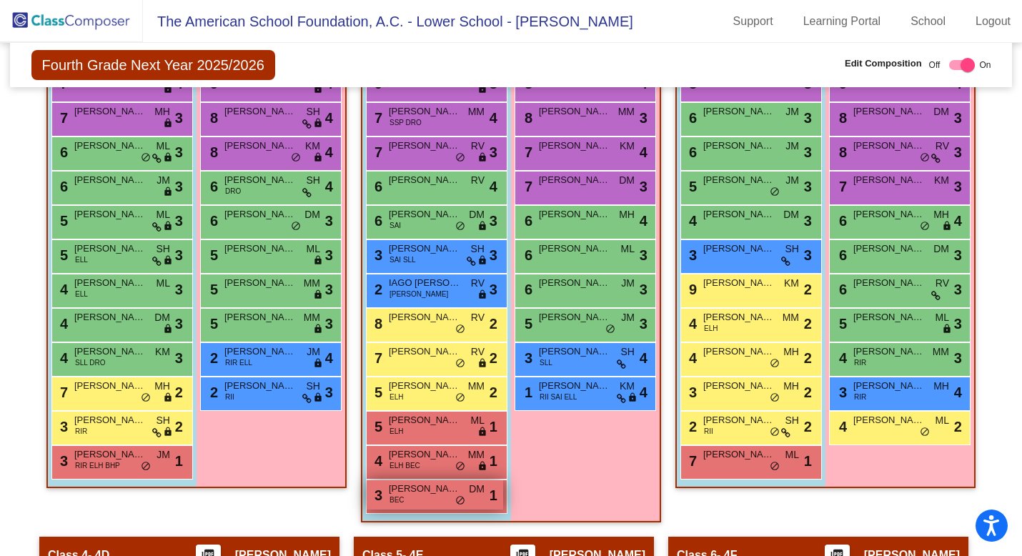
click at [418, 498] on div "3 [PERSON_NAME] BEC DM lock do_not_disturb_alt 1" at bounding box center [435, 494] width 137 height 29
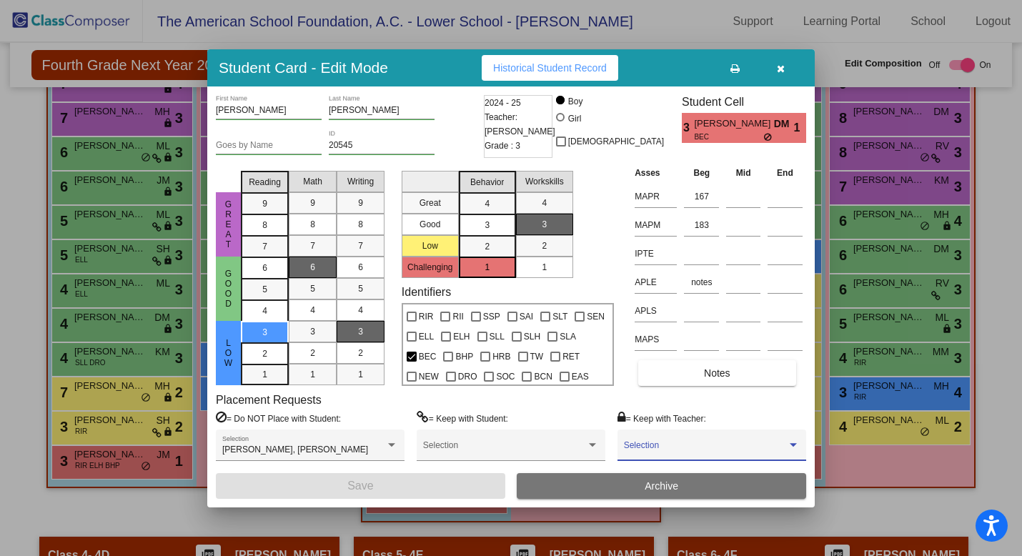
click at [667, 448] on span at bounding box center [705, 450] width 163 height 10
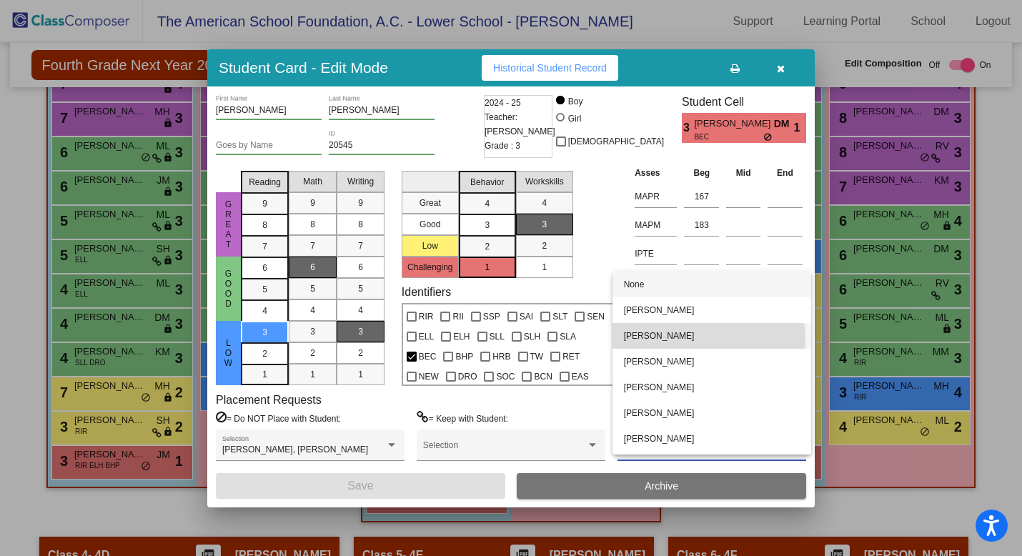
click at [672, 340] on span "[PERSON_NAME]" at bounding box center [712, 336] width 176 height 26
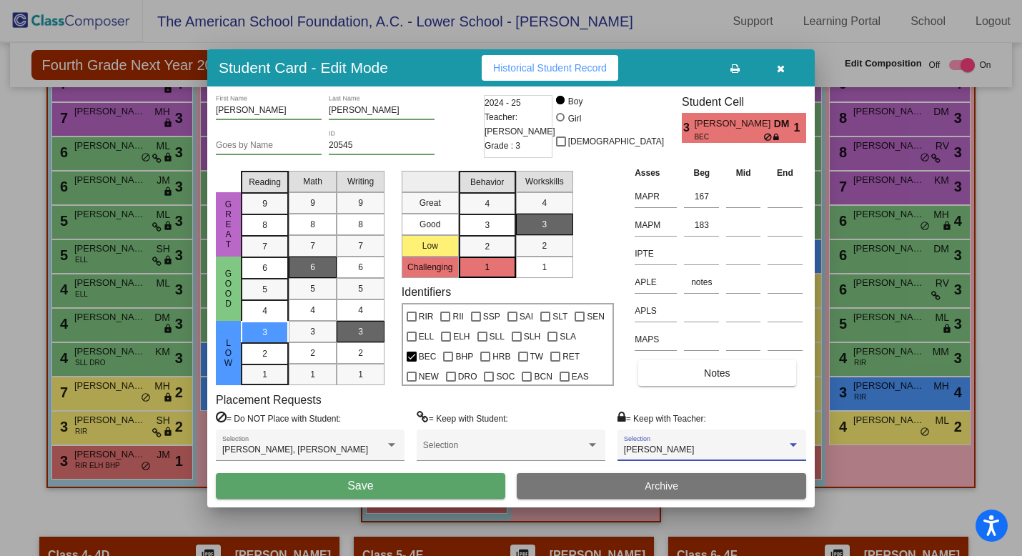
click at [377, 483] on button "Save" at bounding box center [361, 486] width 290 height 26
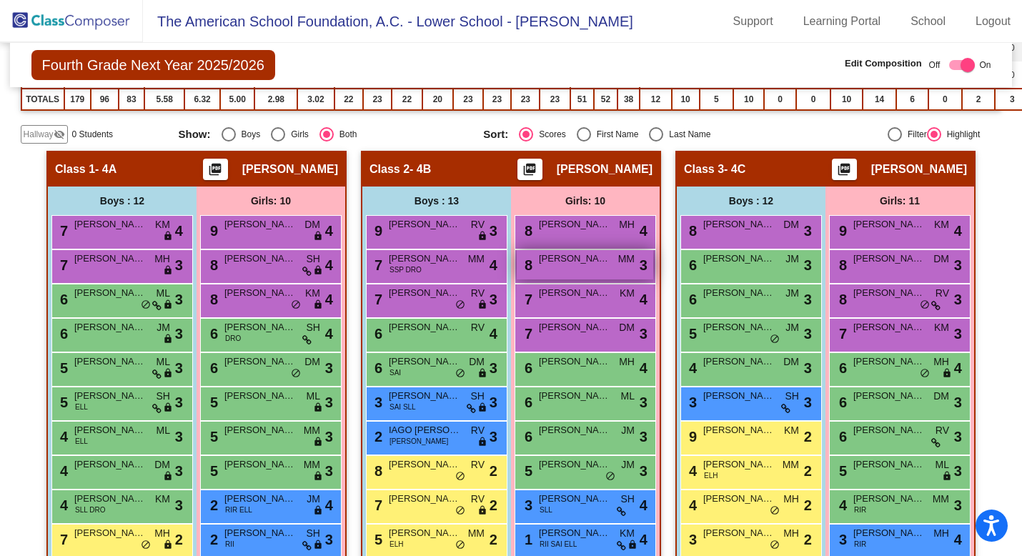
scroll to position [390, 0]
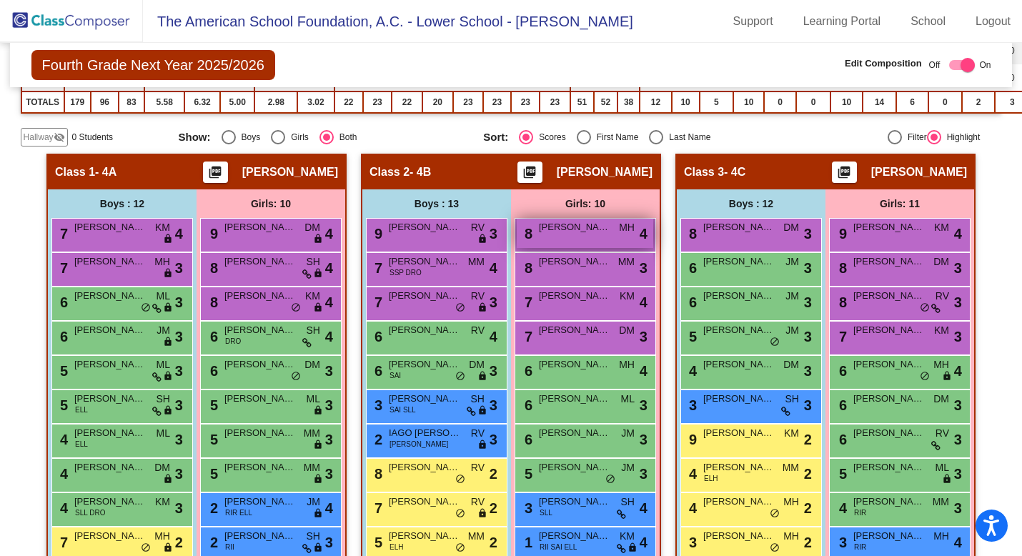
click at [572, 235] on div "8 [PERSON_NAME] MH lock do_not_disturb_alt 4" at bounding box center [585, 233] width 137 height 29
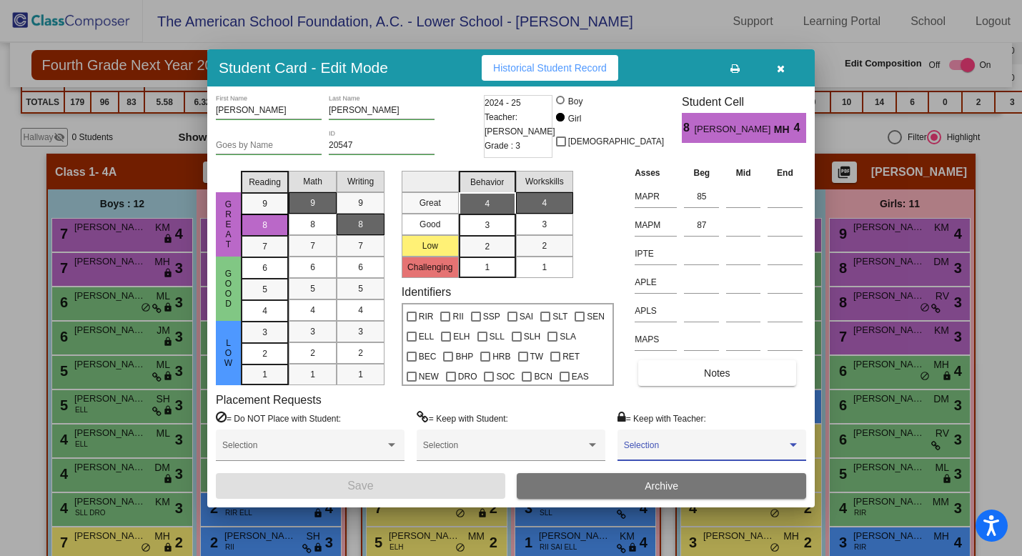
click at [651, 445] on span at bounding box center [705, 450] width 163 height 10
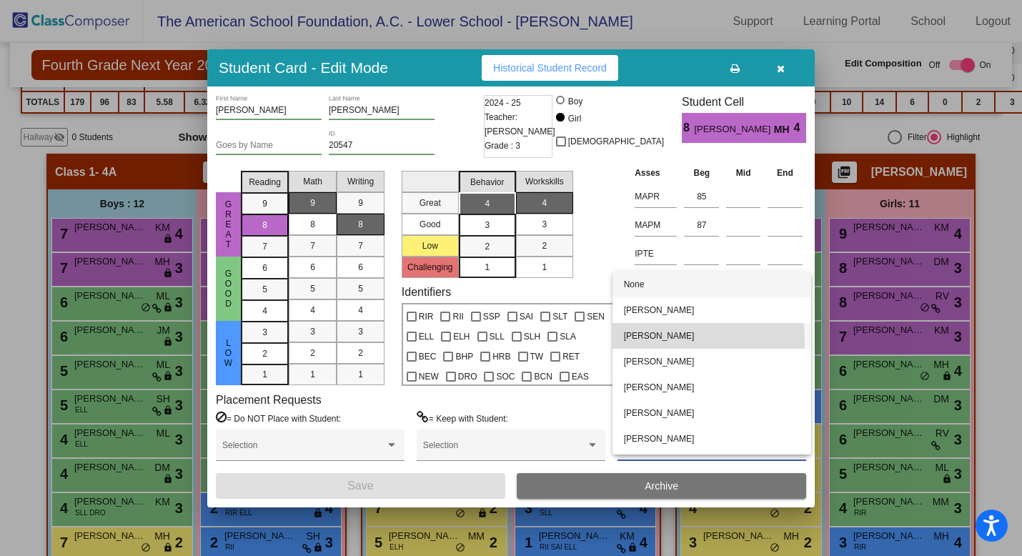
click at [652, 341] on span "[PERSON_NAME]" at bounding box center [712, 336] width 176 height 26
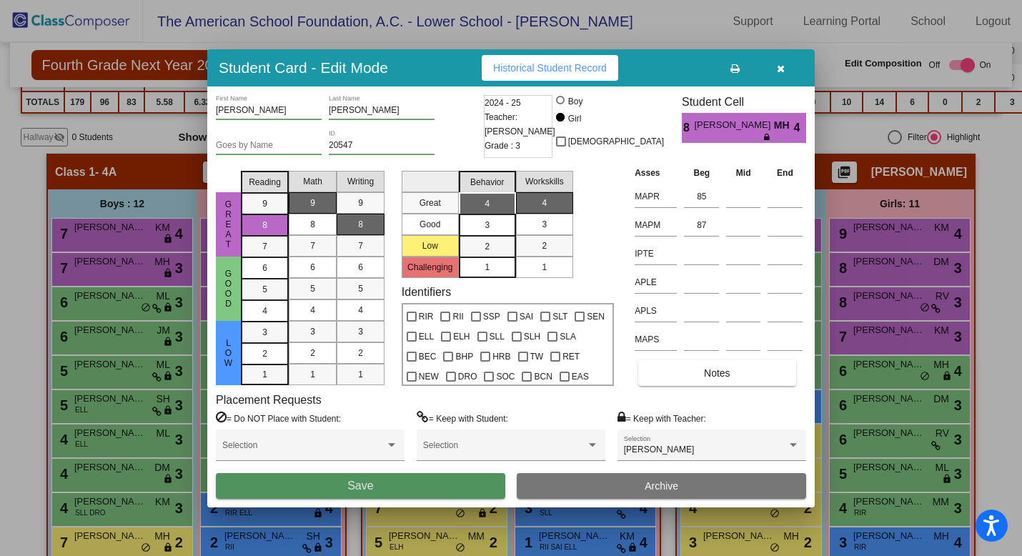
click at [373, 485] on span "Save" at bounding box center [360, 486] width 26 height 12
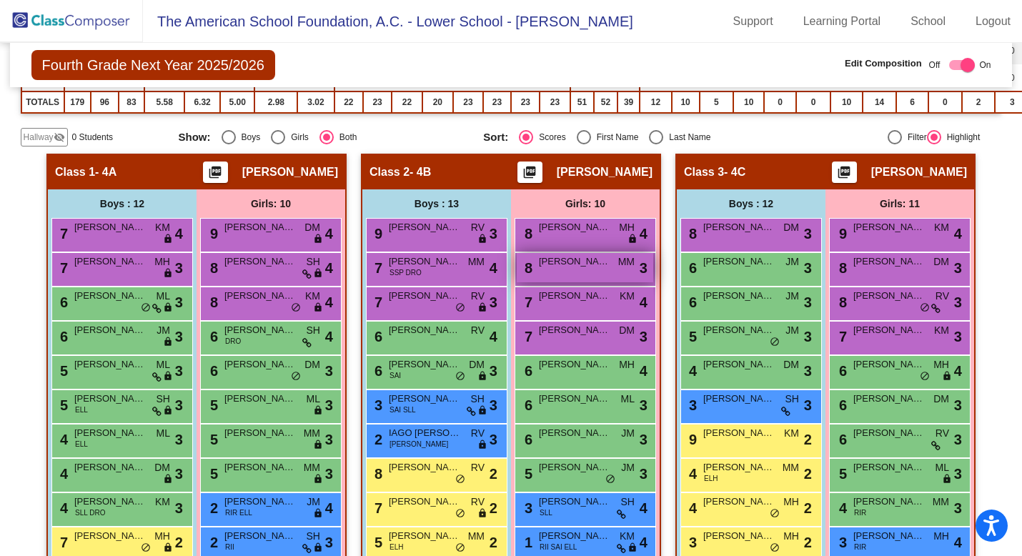
click at [591, 273] on div "8 [PERSON_NAME] MM lock do_not_disturb_alt 3" at bounding box center [585, 267] width 137 height 29
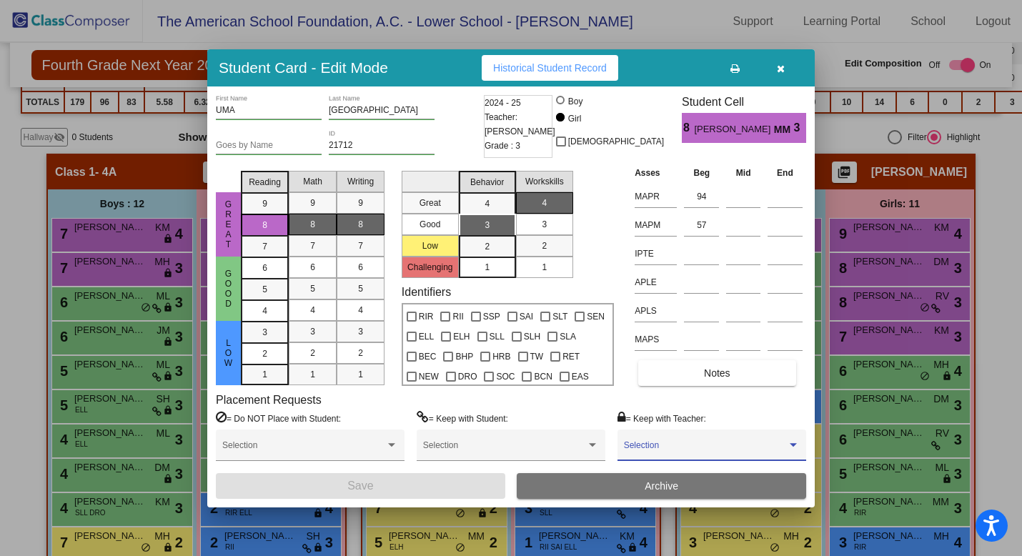
click at [656, 447] on span at bounding box center [705, 450] width 163 height 10
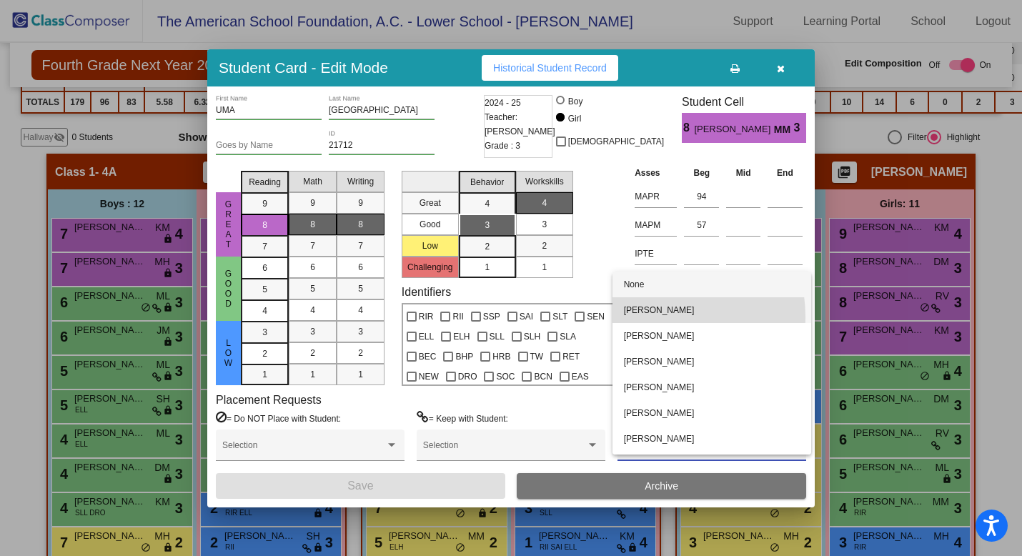
click at [660, 317] on span "[PERSON_NAME]" at bounding box center [712, 310] width 176 height 26
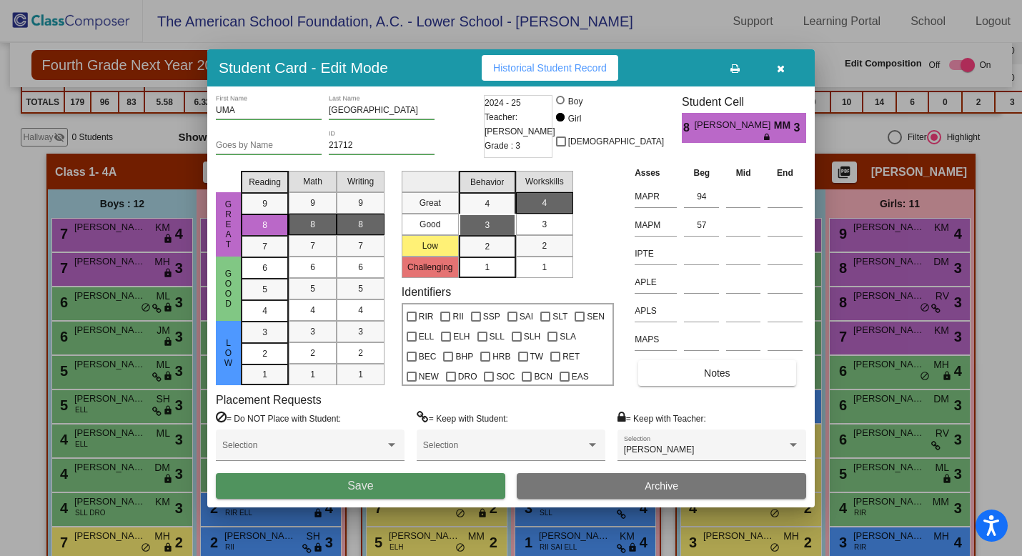
click at [453, 481] on button "Save" at bounding box center [361, 486] width 290 height 26
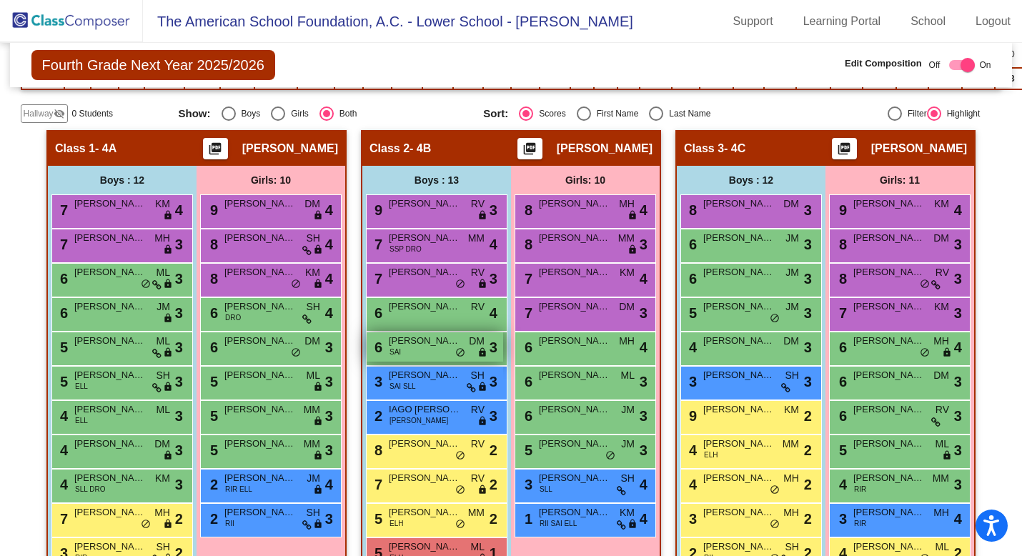
scroll to position [423, 0]
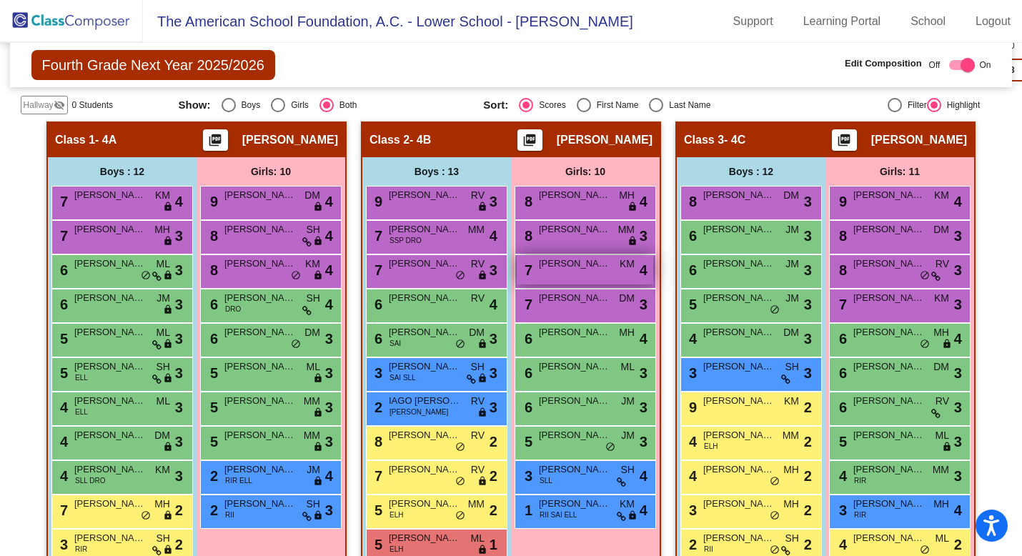
click at [558, 272] on div "7 [PERSON_NAME] KM lock do_not_disturb_alt 4" at bounding box center [585, 269] width 137 height 29
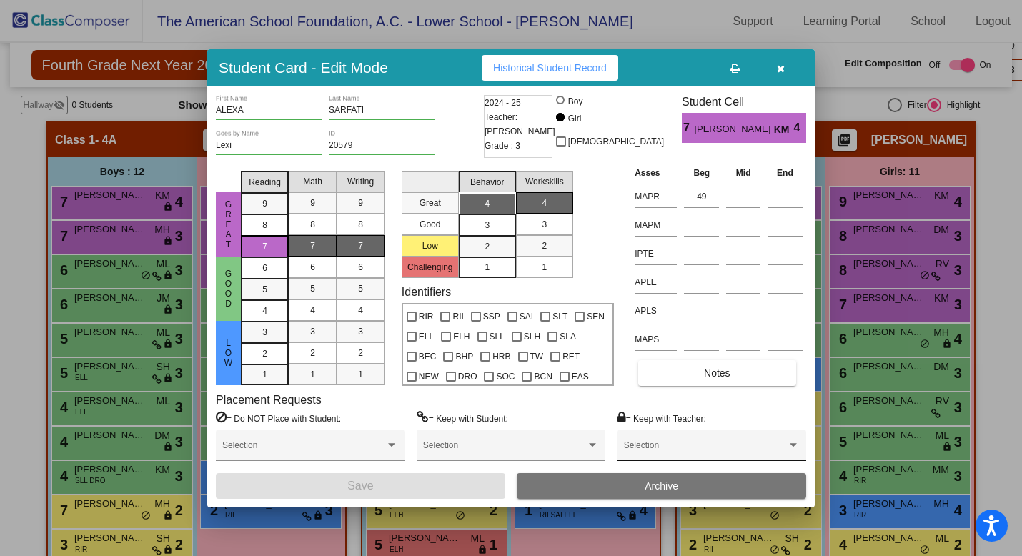
click at [734, 448] on span at bounding box center [705, 450] width 163 height 10
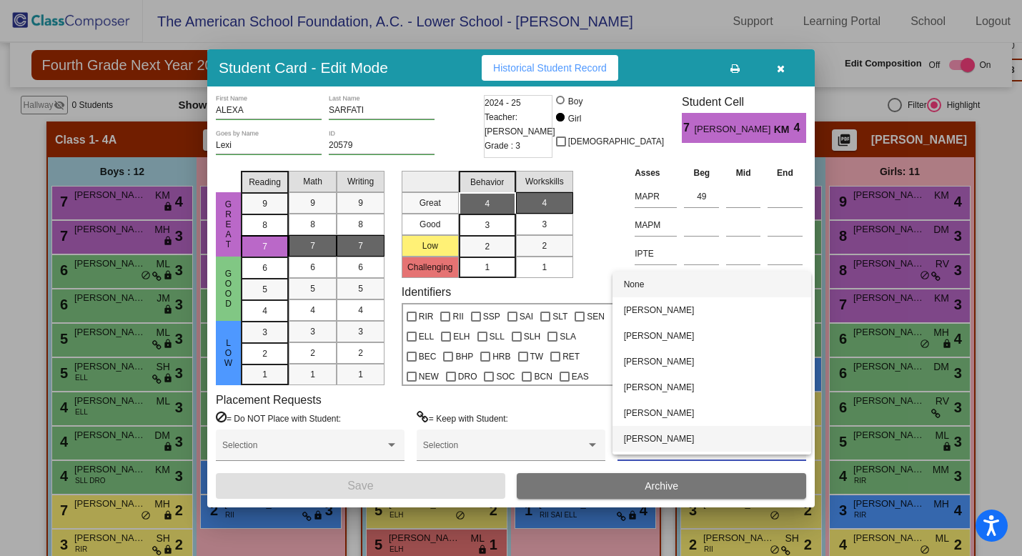
click at [734, 448] on span "[PERSON_NAME]" at bounding box center [712, 439] width 176 height 26
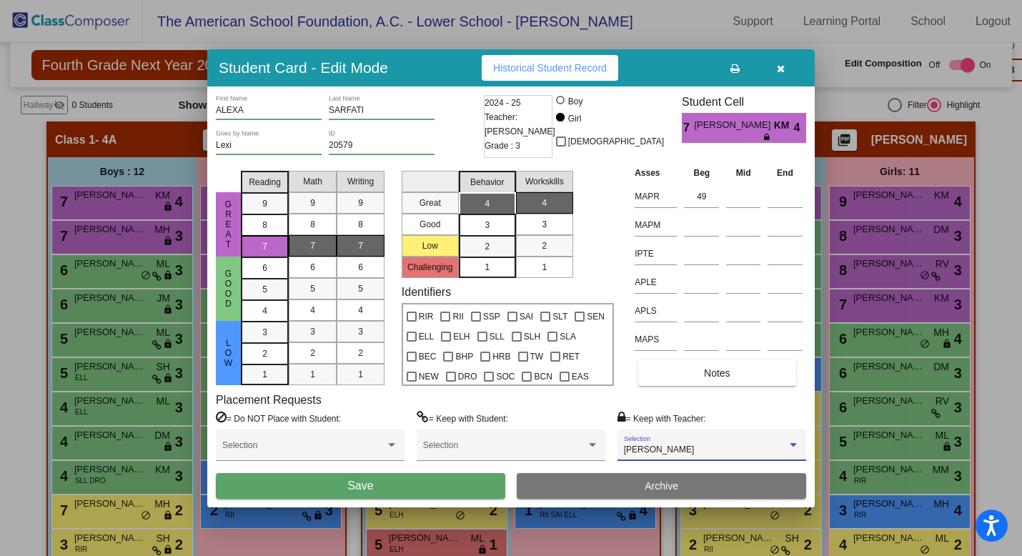
scroll to position [23, 0]
click at [404, 488] on button "Save" at bounding box center [361, 486] width 290 height 26
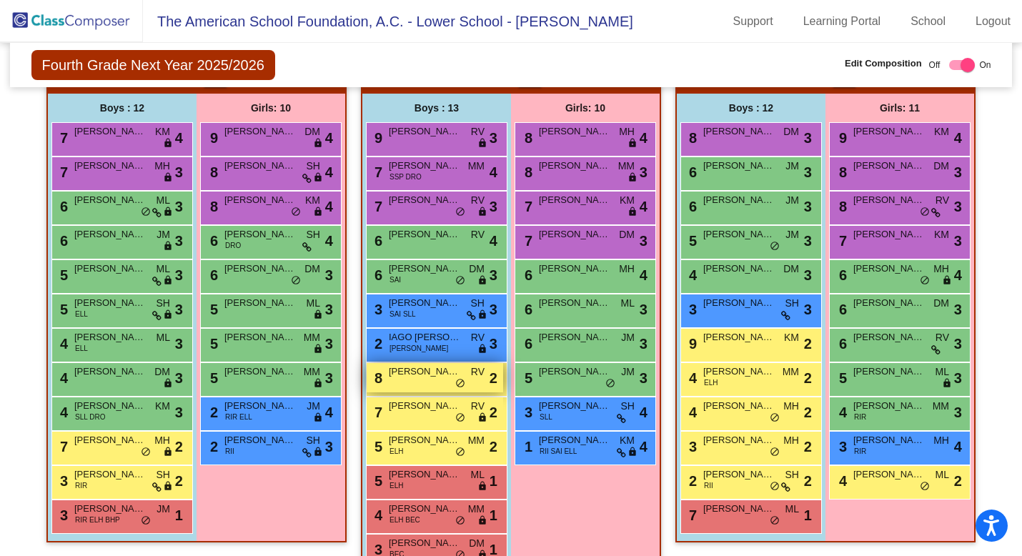
scroll to position [488, 0]
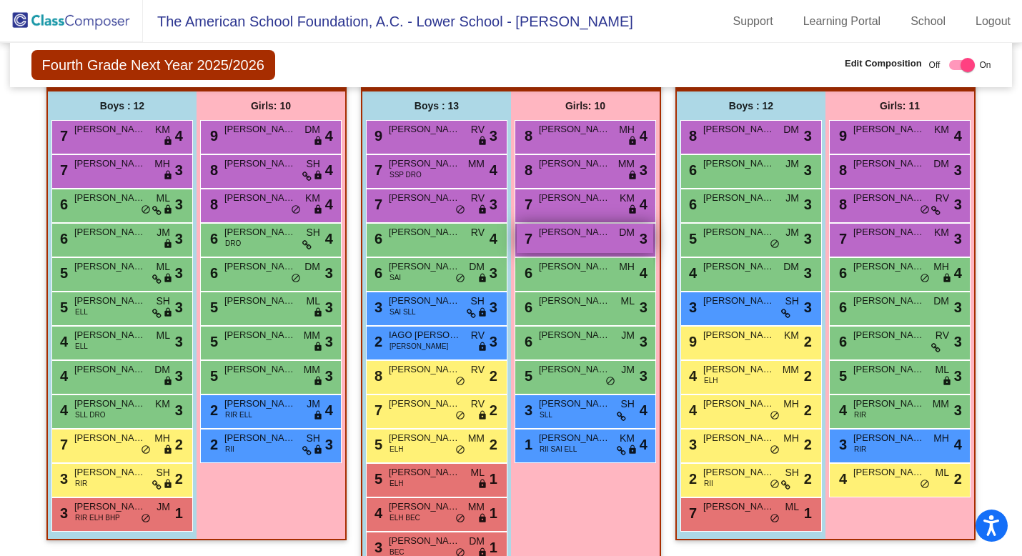
click at [598, 243] on div "7 [PERSON_NAME] [PERSON_NAME] lock do_not_disturb_alt 3" at bounding box center [585, 238] width 137 height 29
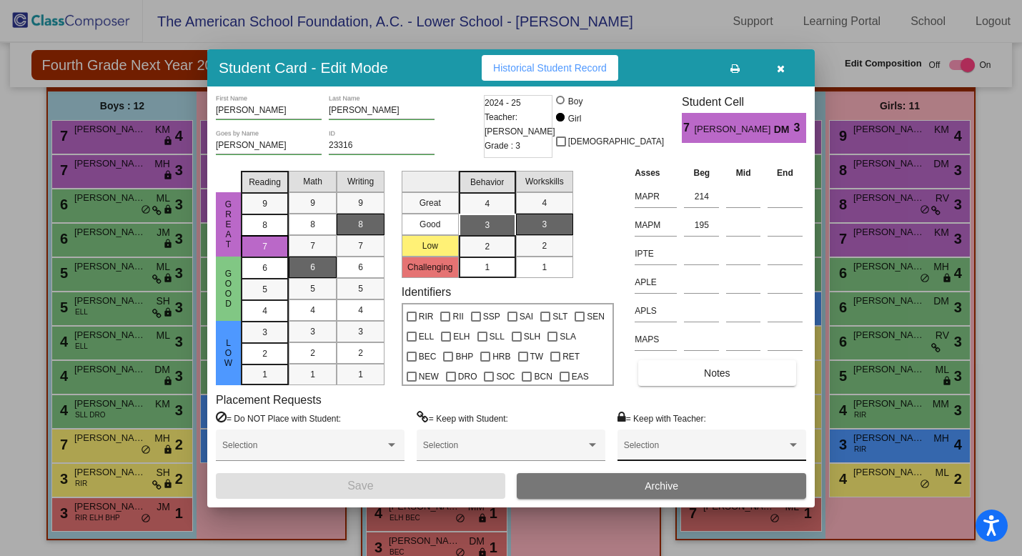
click at [686, 451] on span at bounding box center [705, 450] width 163 height 10
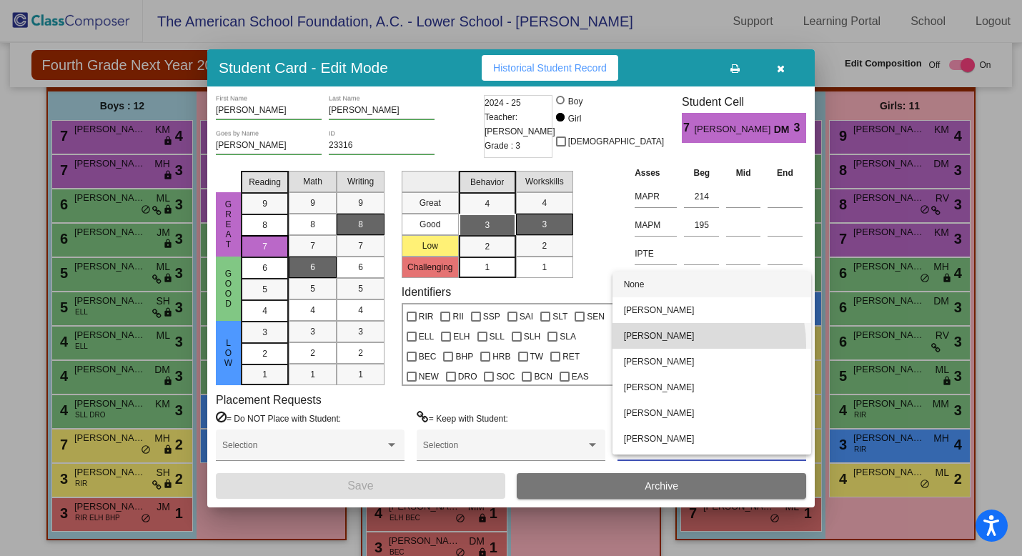
click at [687, 345] on span "[PERSON_NAME]" at bounding box center [712, 336] width 176 height 26
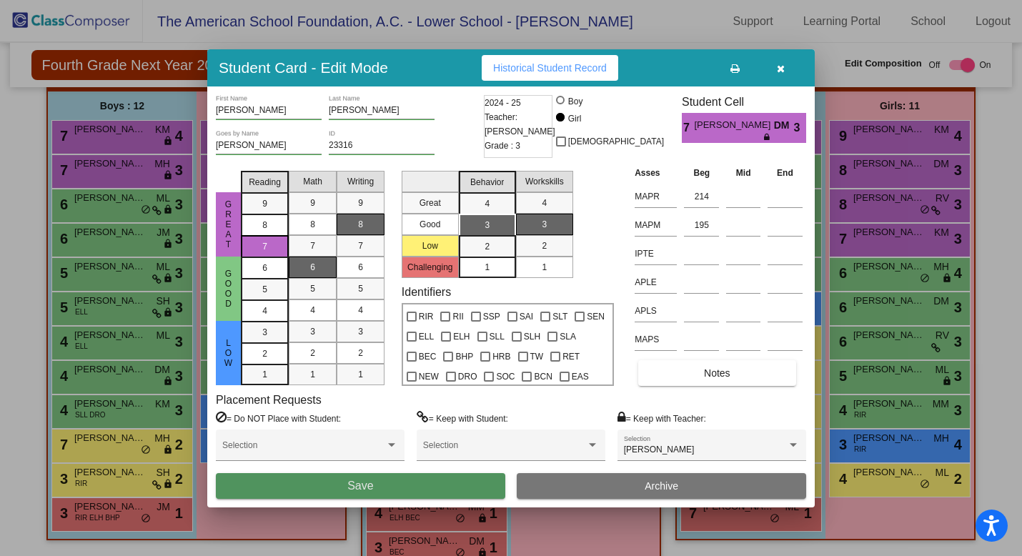
click at [435, 485] on button "Save" at bounding box center [361, 486] width 290 height 26
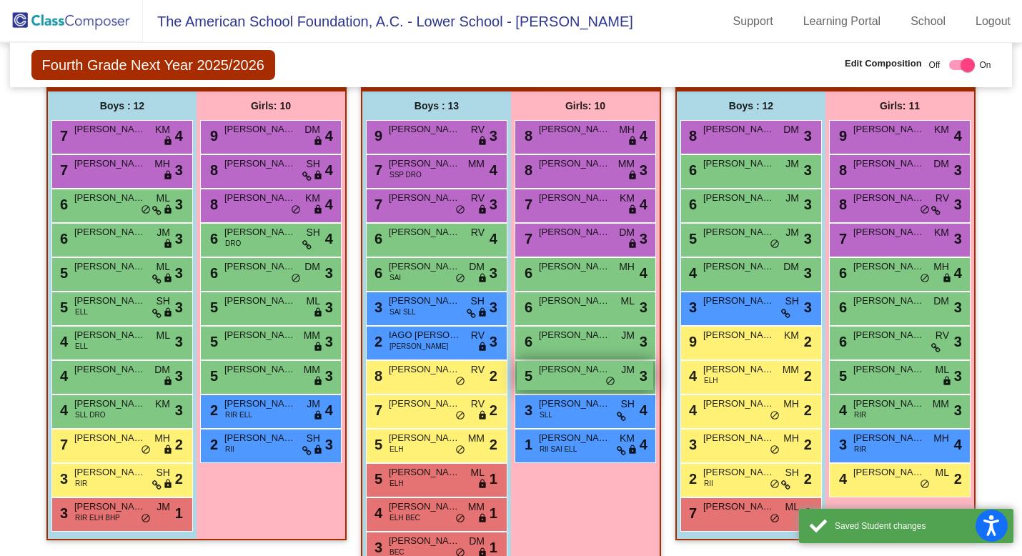
scroll to position [502, 0]
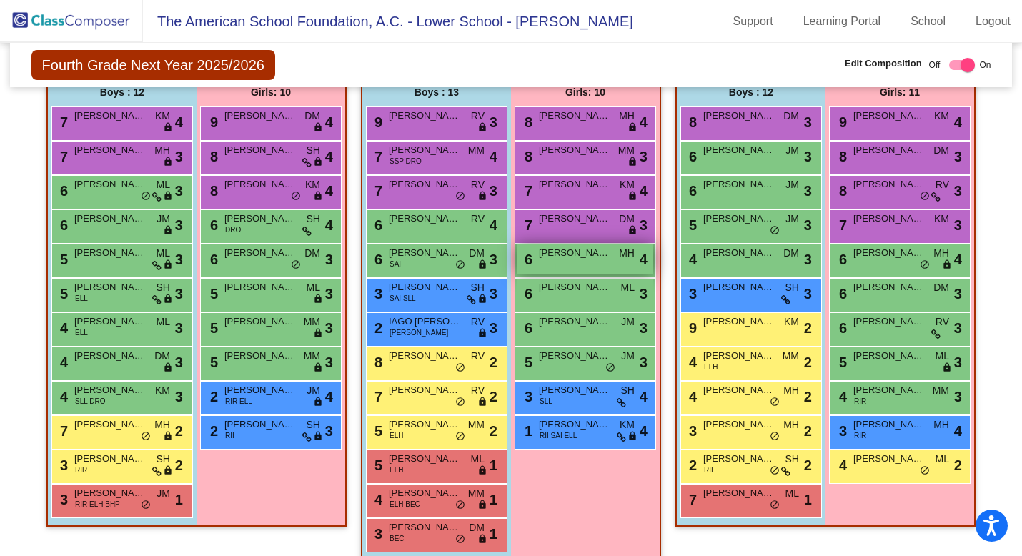
click at [587, 267] on div "6 [PERSON_NAME] lock do_not_disturb_alt 4" at bounding box center [585, 259] width 137 height 29
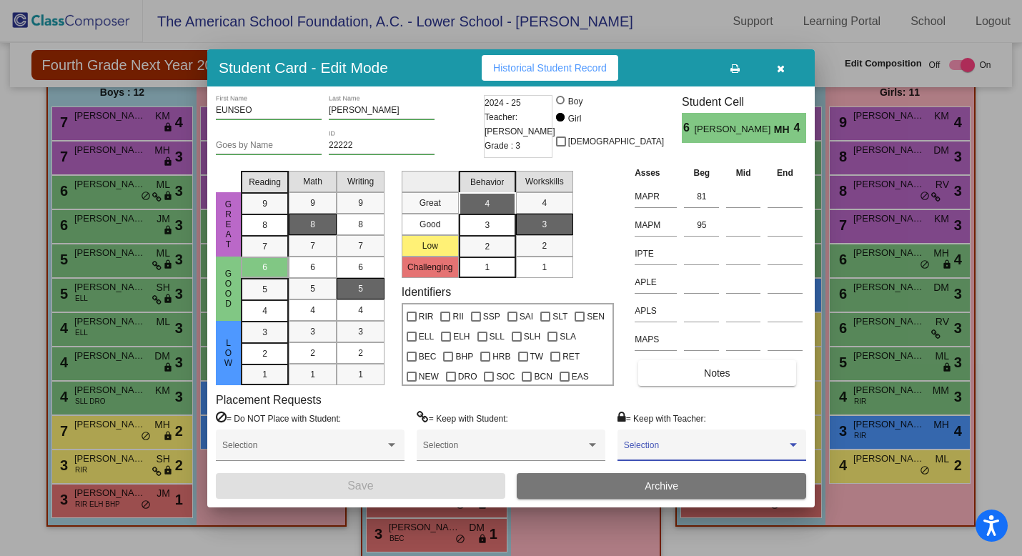
click at [666, 447] on span at bounding box center [705, 450] width 163 height 10
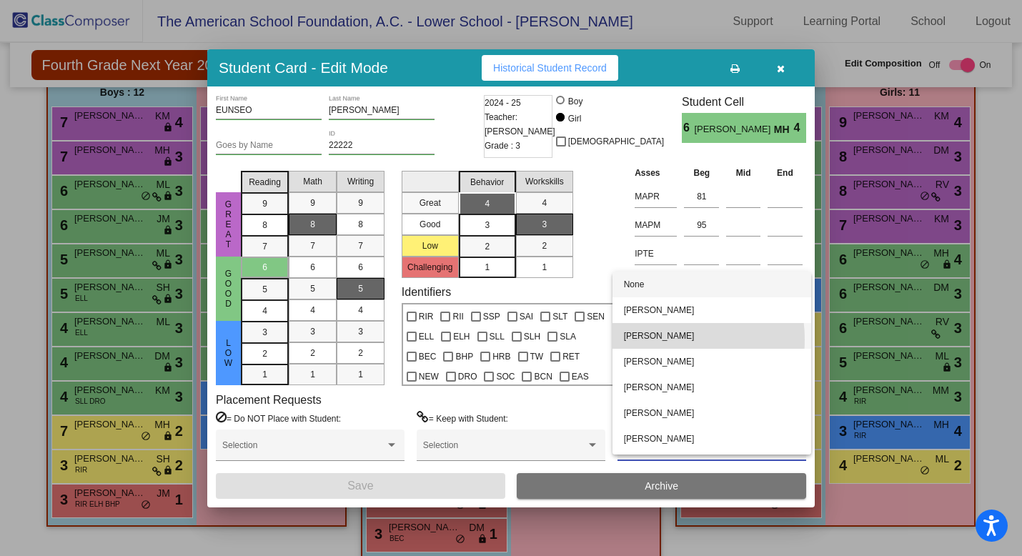
click at [659, 340] on span "[PERSON_NAME]" at bounding box center [712, 336] width 176 height 26
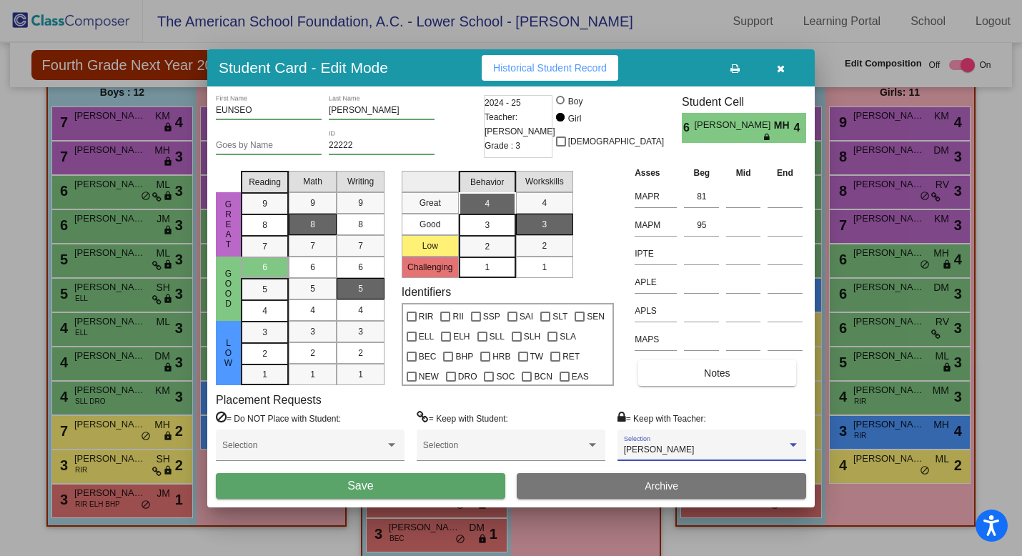
click at [423, 483] on button "Save" at bounding box center [361, 486] width 290 height 26
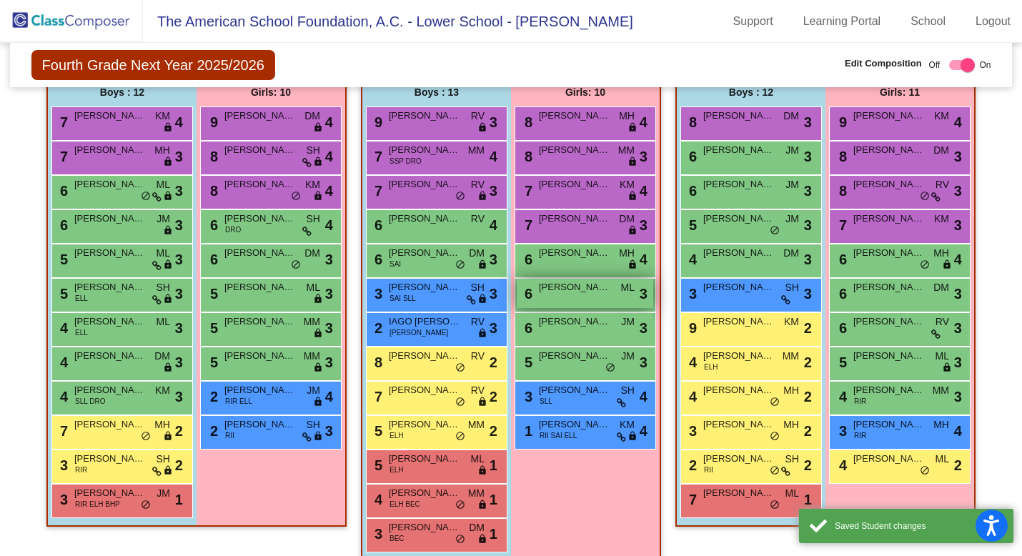
click at [598, 299] on div "6 [PERSON_NAME] ML lock do_not_disturb_alt 3" at bounding box center [585, 293] width 137 height 29
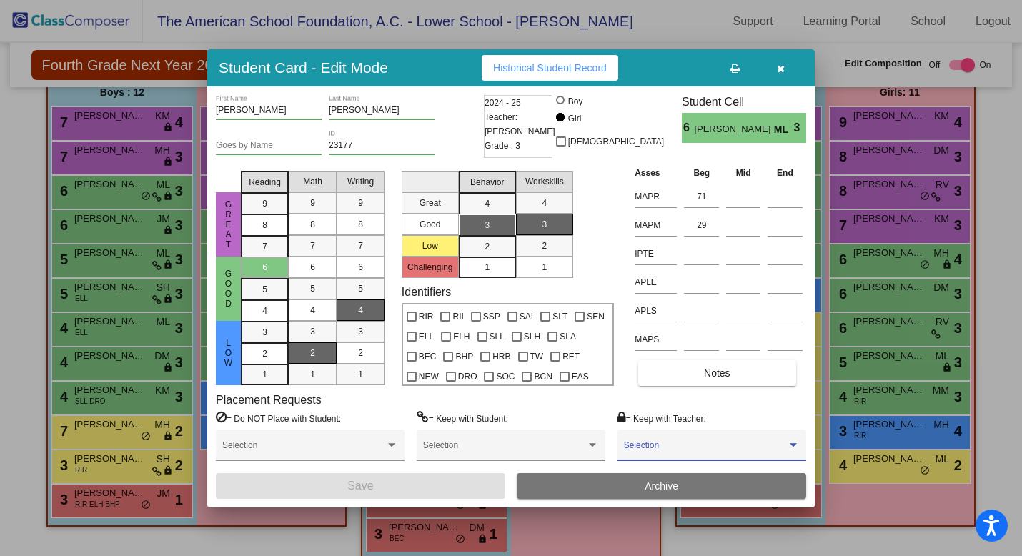
click at [659, 448] on span at bounding box center [705, 450] width 163 height 10
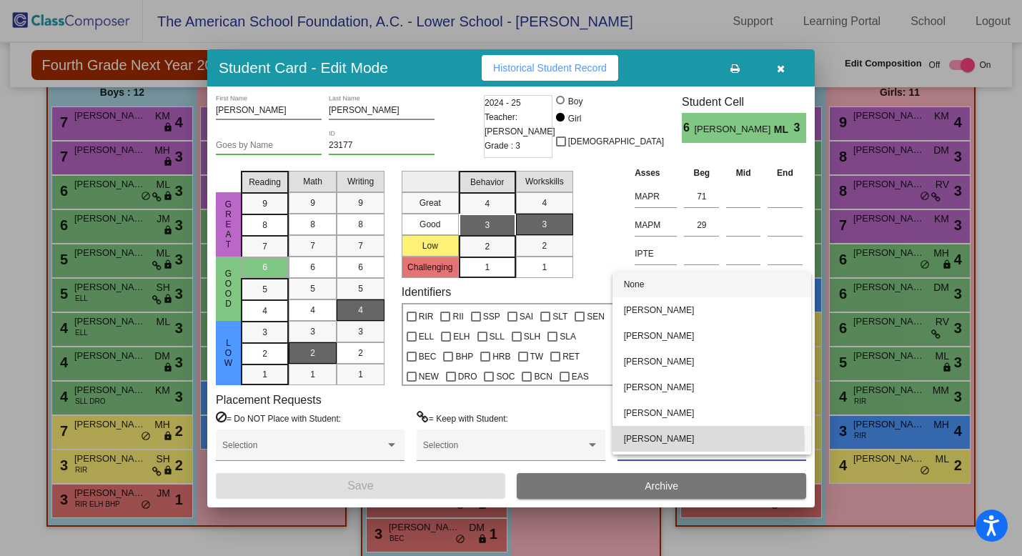
click at [659, 442] on span "[PERSON_NAME]" at bounding box center [712, 439] width 176 height 26
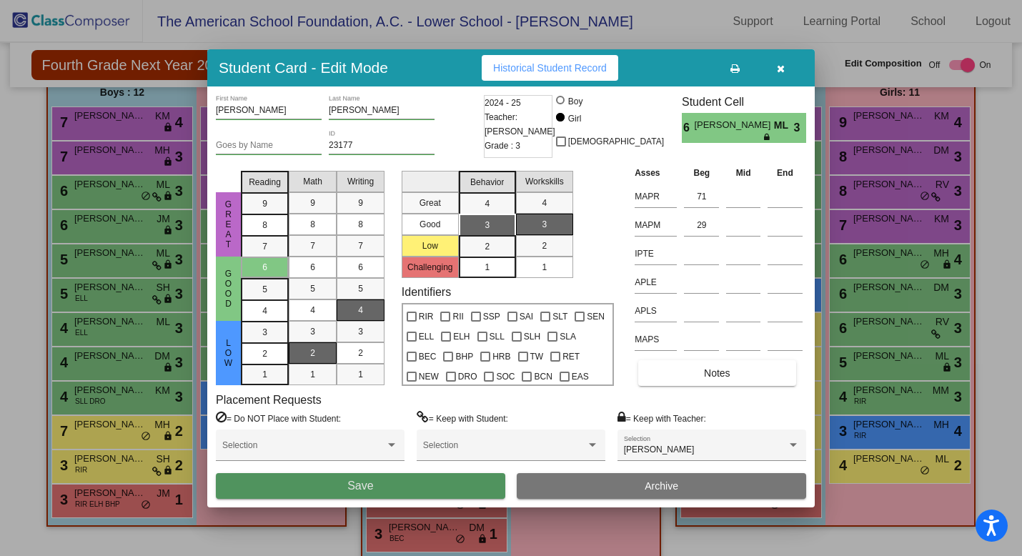
click at [460, 485] on button "Save" at bounding box center [361, 486] width 290 height 26
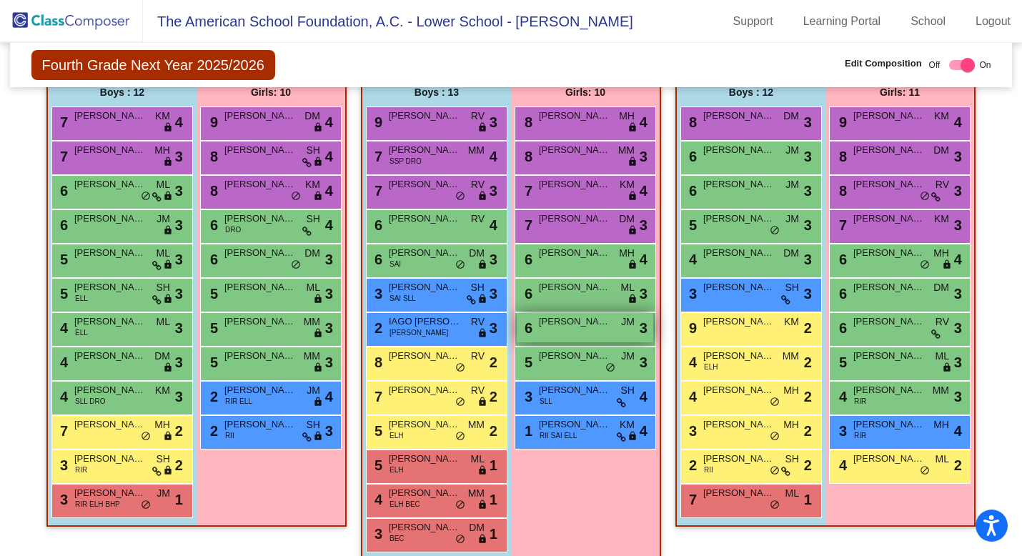
click at [595, 332] on div "6 [PERSON_NAME] JM lock do_not_disturb_alt 3" at bounding box center [585, 327] width 137 height 29
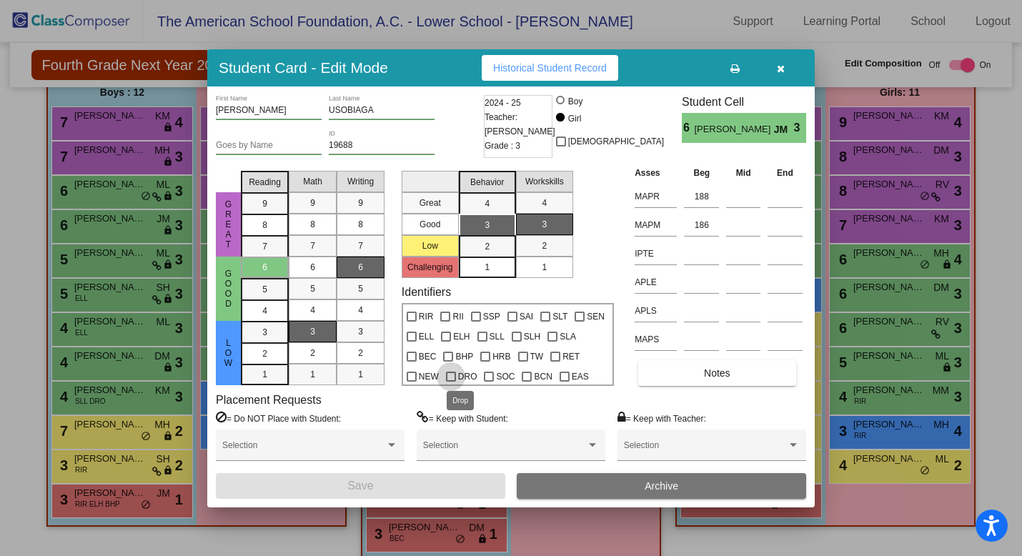
click at [450, 373] on div at bounding box center [451, 377] width 10 height 10
click at [450, 382] on input "DRO" at bounding box center [450, 382] width 1 height 1
checkbox input "true"
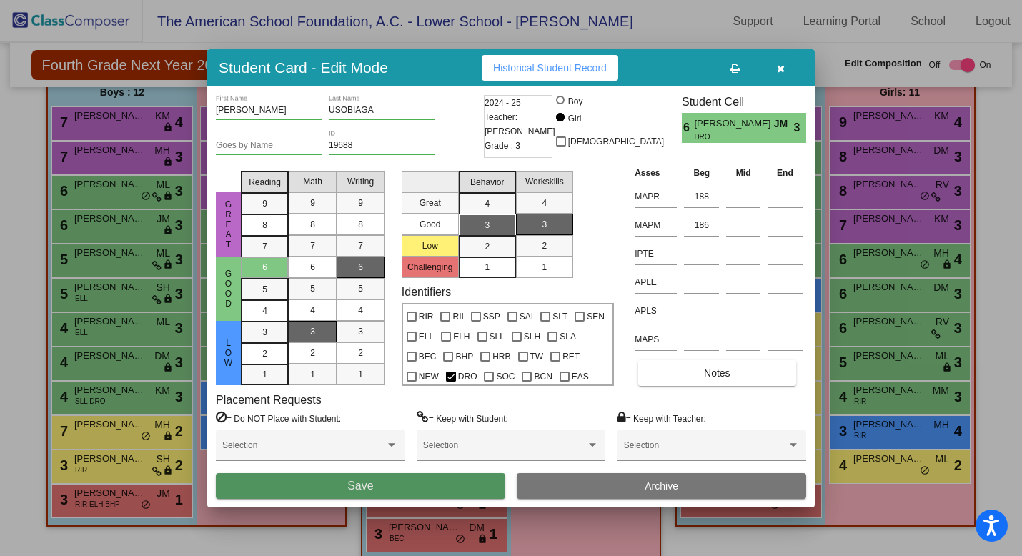
click at [393, 485] on button "Save" at bounding box center [361, 486] width 290 height 26
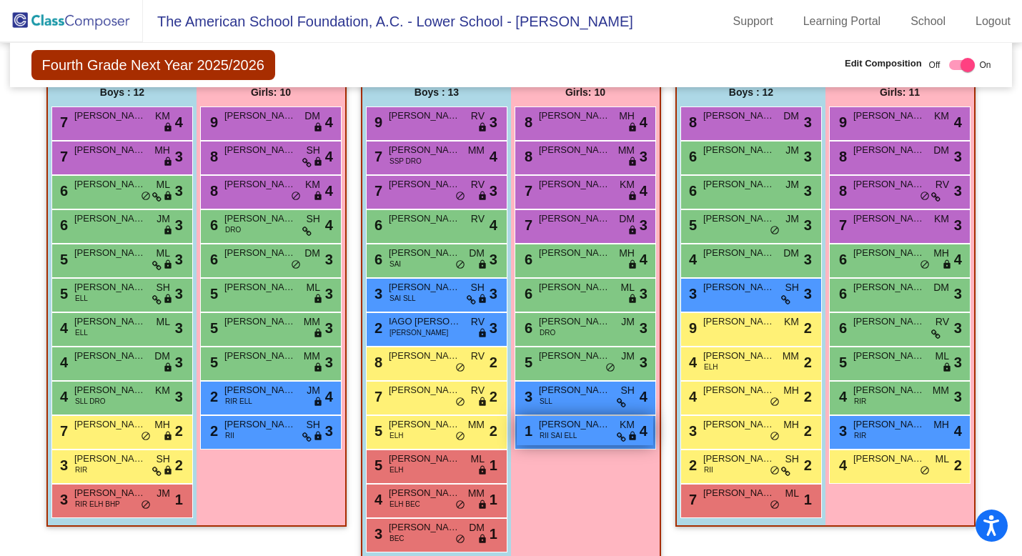
scroll to position [520, 0]
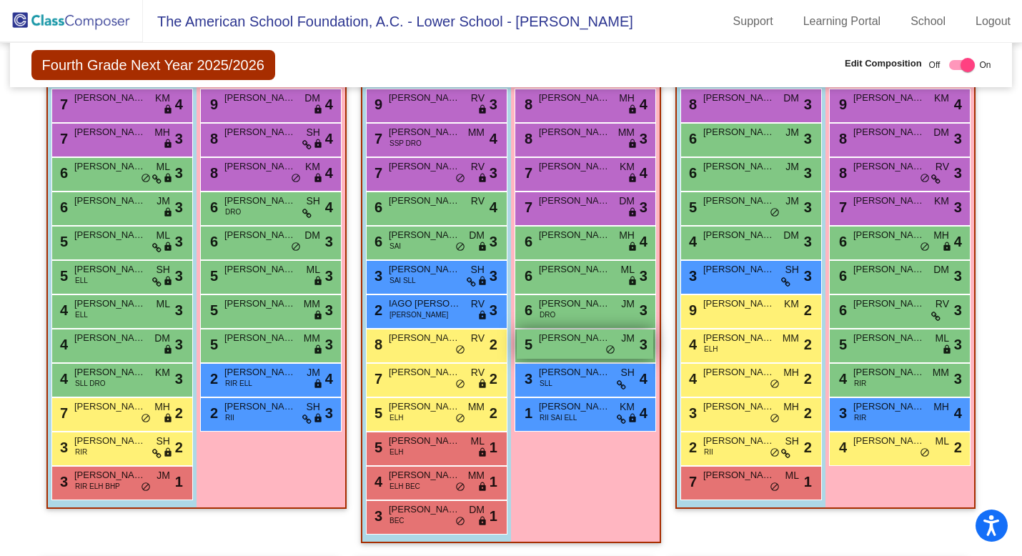
click at [576, 354] on div "5 [PERSON_NAME] JM lock do_not_disturb_alt 3" at bounding box center [585, 344] width 137 height 29
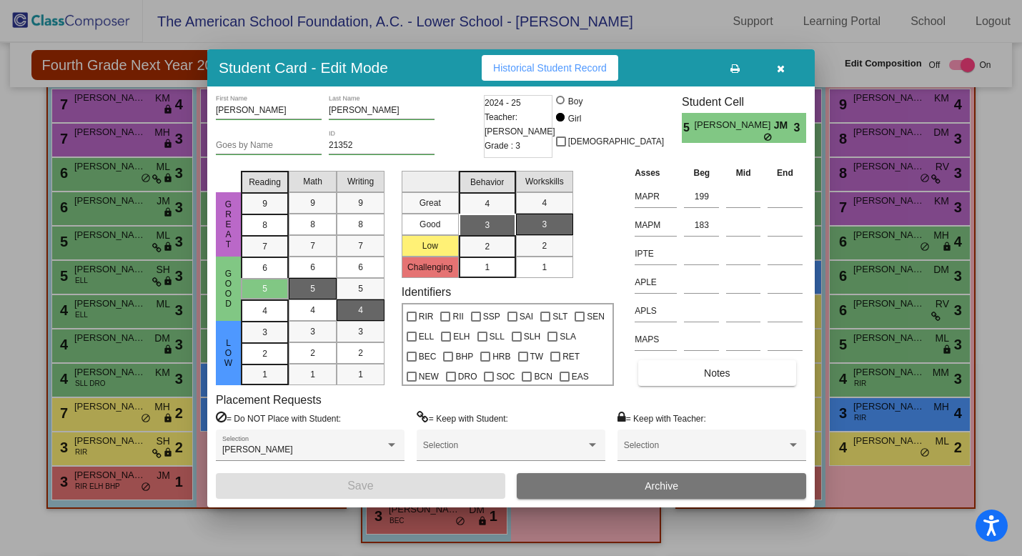
click at [784, 70] on icon "button" at bounding box center [781, 69] width 8 height 10
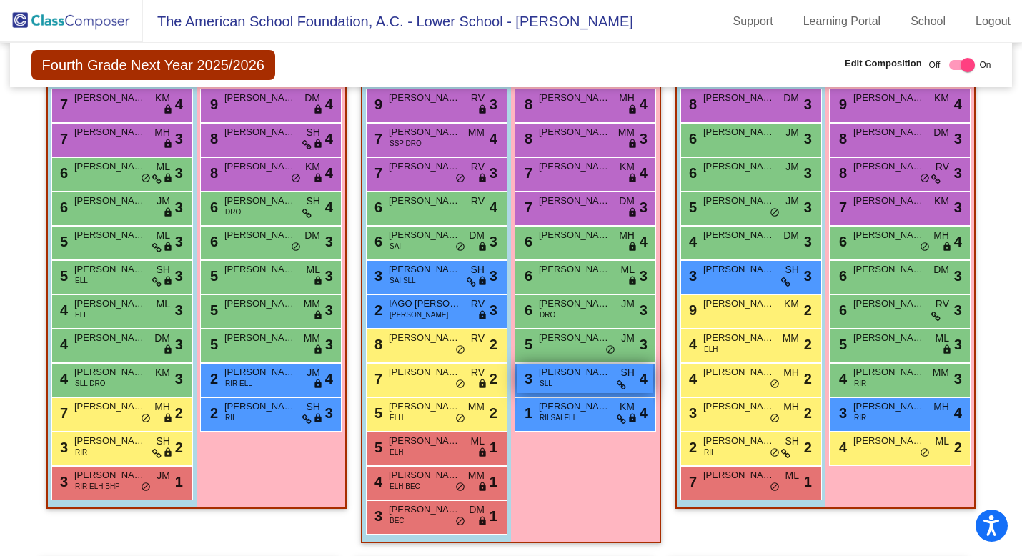
click at [576, 384] on div "3 [PERSON_NAME] BAGUILAT SLL SH lock do_not_disturb_alt 4" at bounding box center [585, 378] width 137 height 29
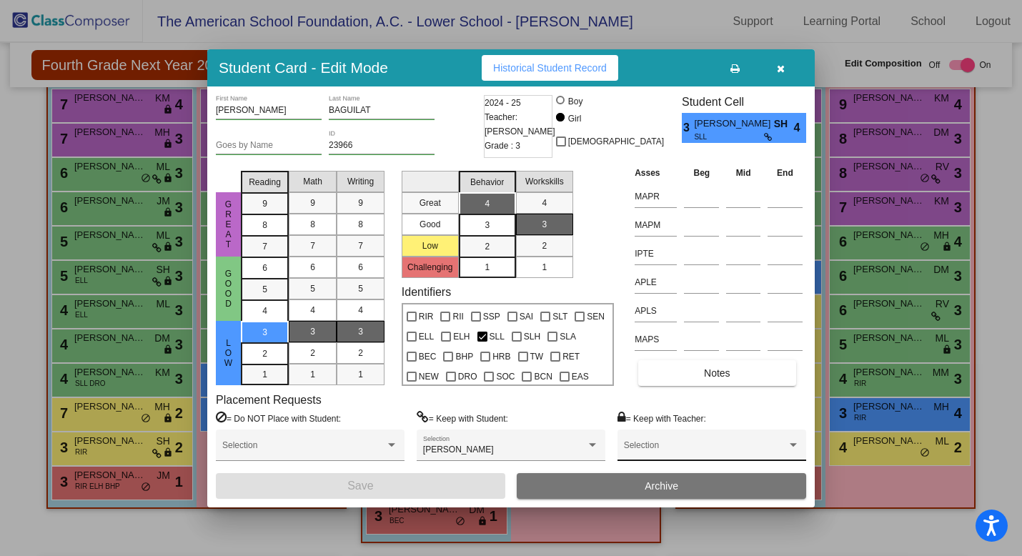
click at [755, 443] on div "Selection" at bounding box center [712, 449] width 176 height 26
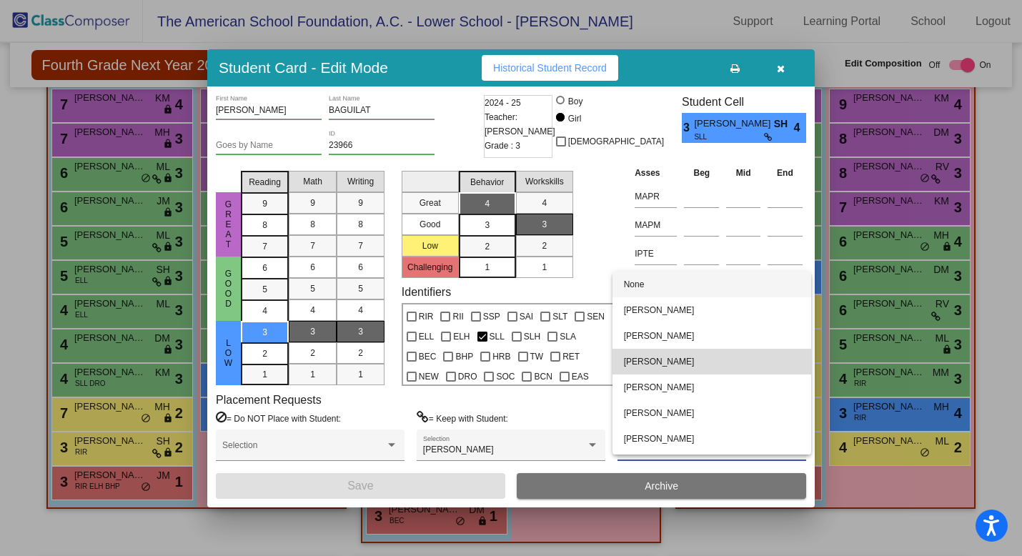
click at [724, 370] on span "[PERSON_NAME]" at bounding box center [712, 362] width 176 height 26
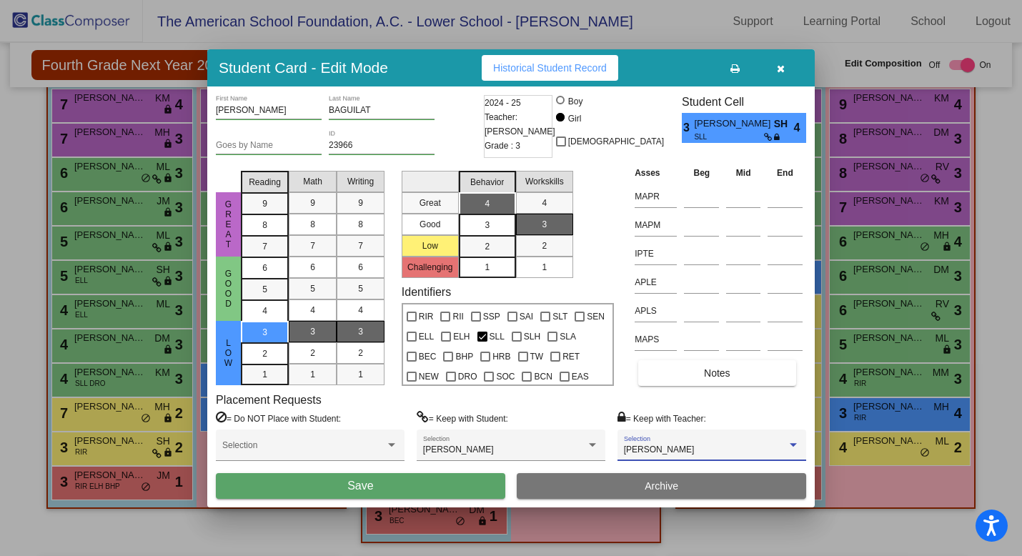
click at [458, 483] on button "Save" at bounding box center [361, 486] width 290 height 26
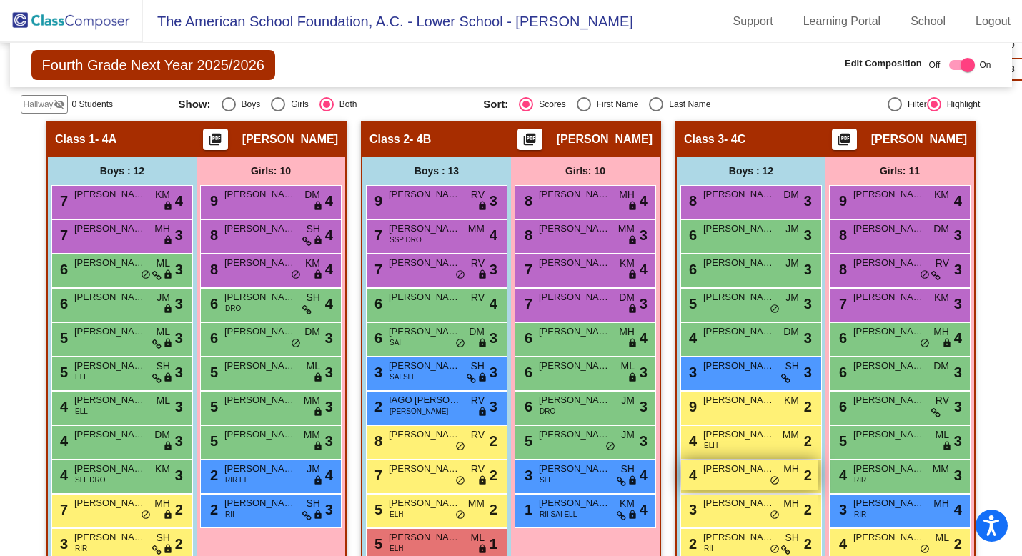
scroll to position [420, 0]
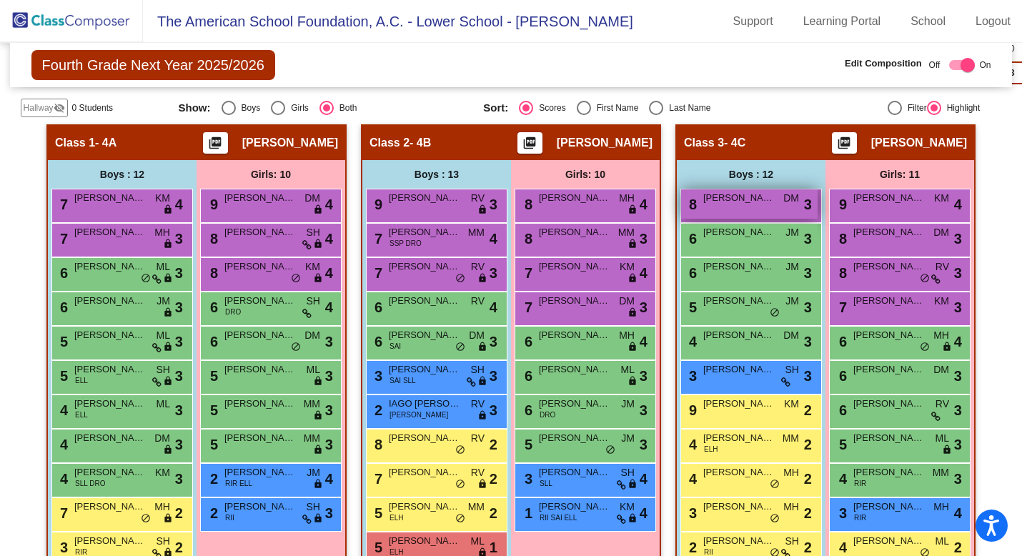
click at [741, 212] on div "8 [PERSON_NAME] [PERSON_NAME] lock do_not_disturb_alt 3" at bounding box center [749, 203] width 137 height 29
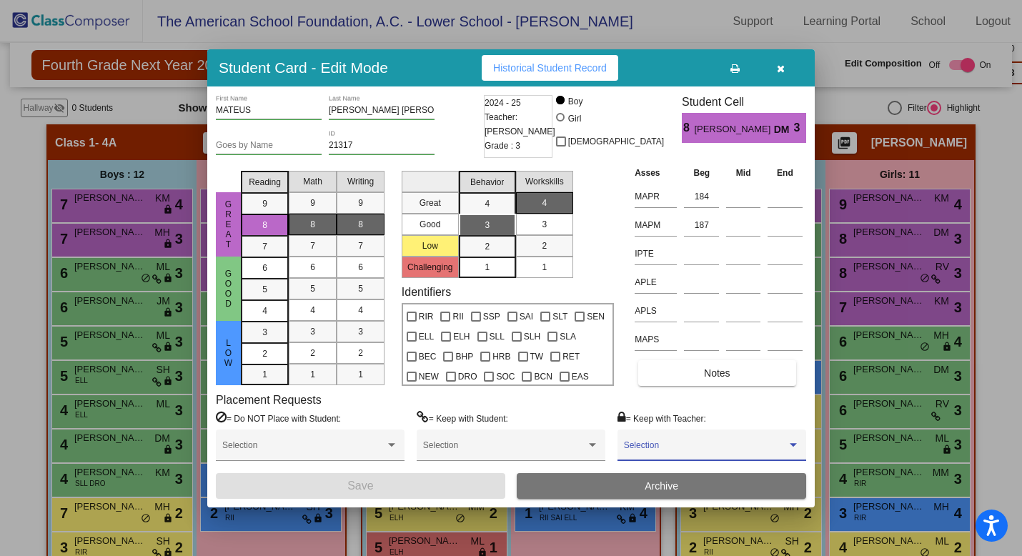
click at [711, 450] on span at bounding box center [705, 450] width 163 height 10
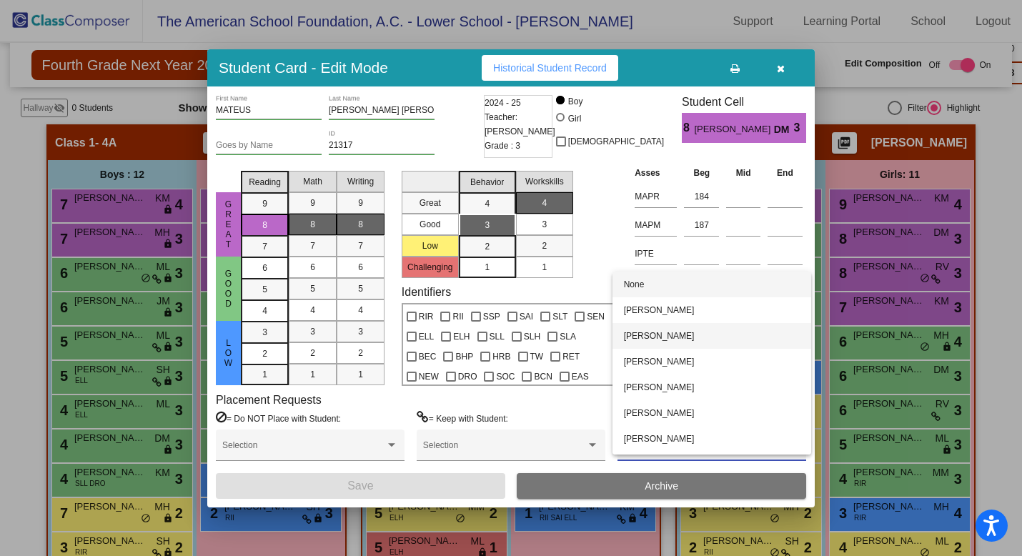
click at [708, 346] on span "[PERSON_NAME]" at bounding box center [712, 336] width 176 height 26
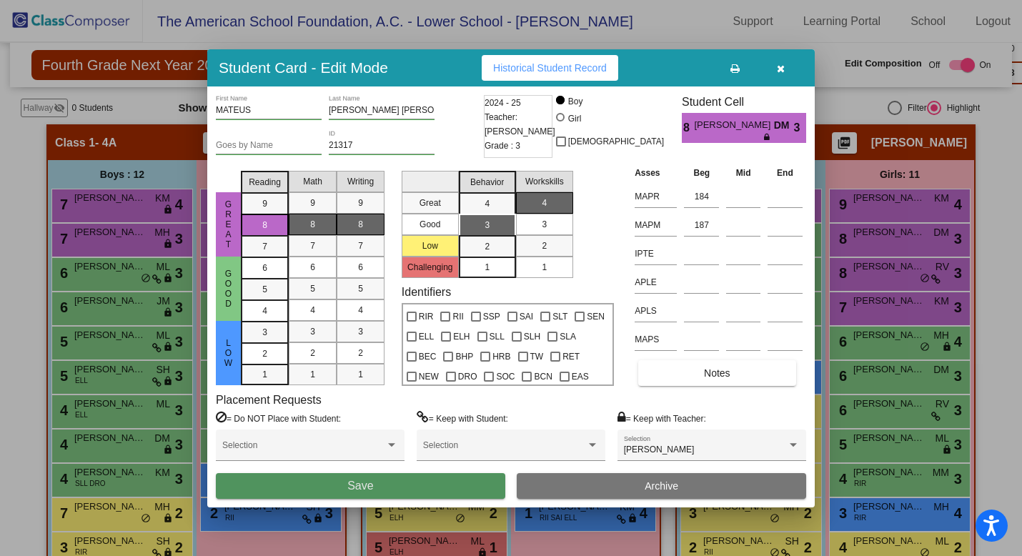
click at [400, 488] on button "Save" at bounding box center [361, 486] width 290 height 26
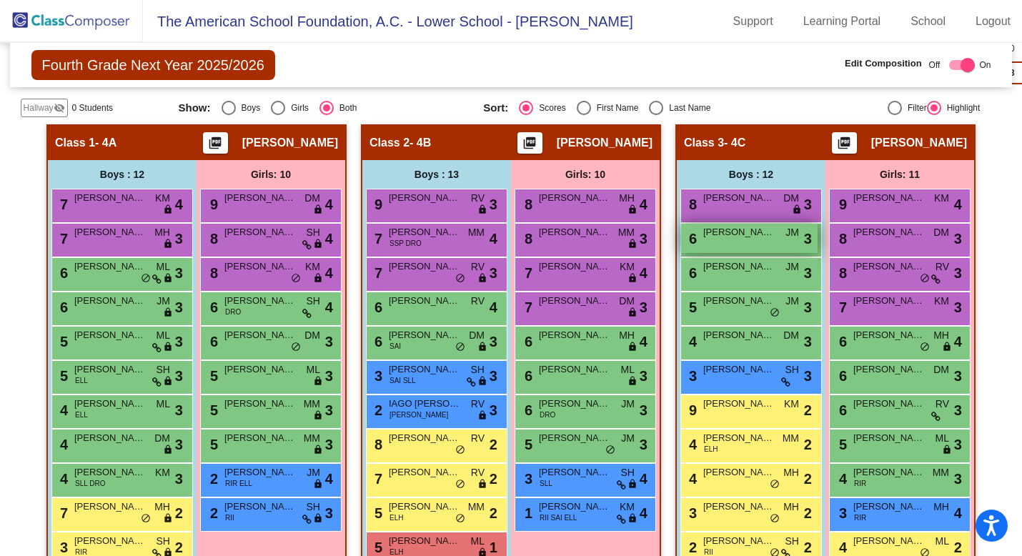
click at [726, 250] on div "6 [PERSON_NAME] JM lock do_not_disturb_alt 3" at bounding box center [749, 238] width 137 height 29
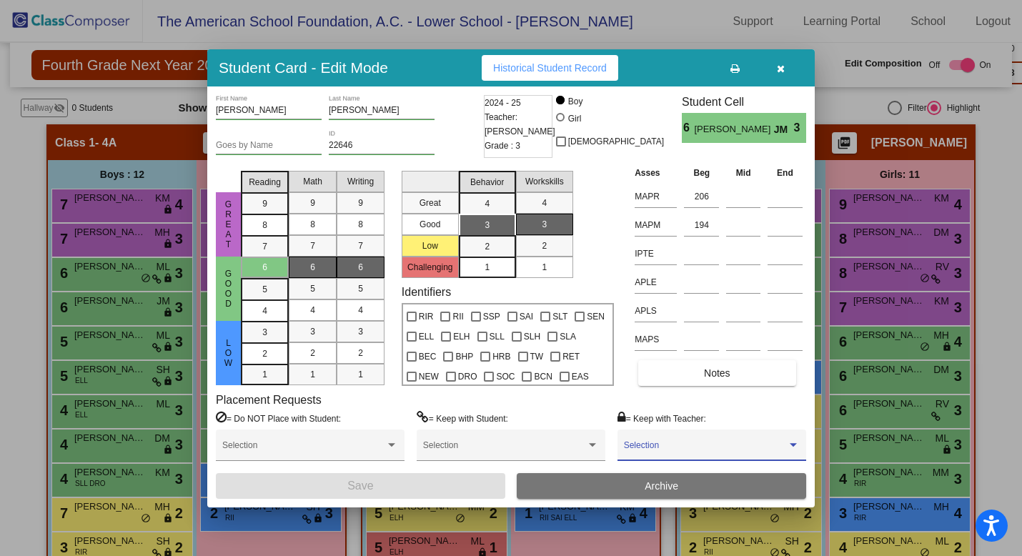
click at [751, 450] on span at bounding box center [705, 450] width 163 height 10
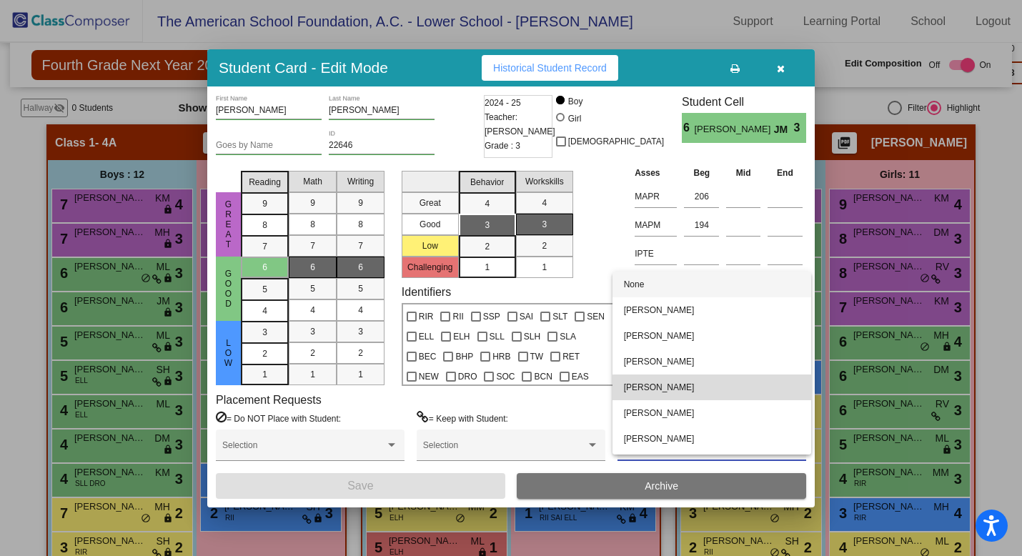
click at [729, 394] on span "[PERSON_NAME]" at bounding box center [712, 388] width 176 height 26
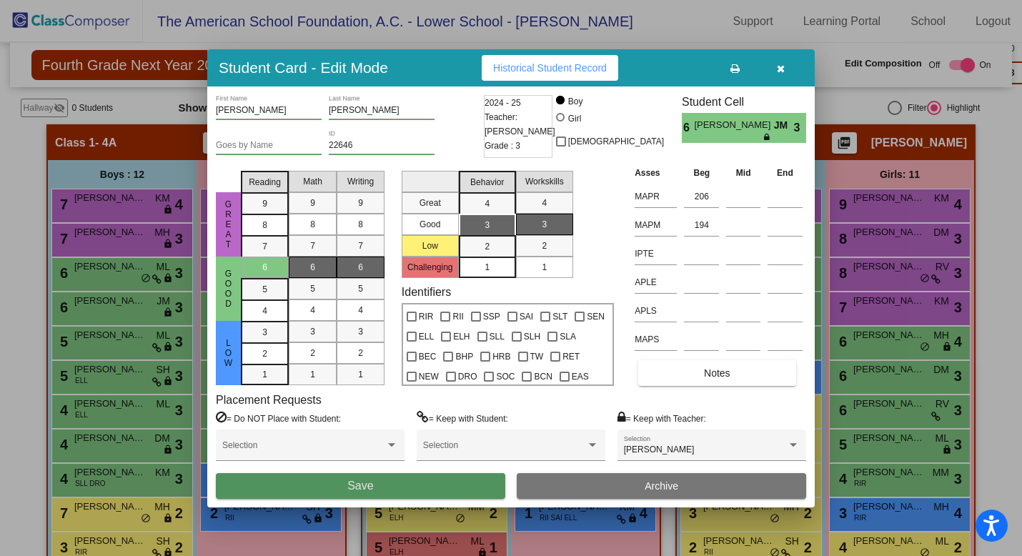
click at [390, 488] on button "Save" at bounding box center [361, 486] width 290 height 26
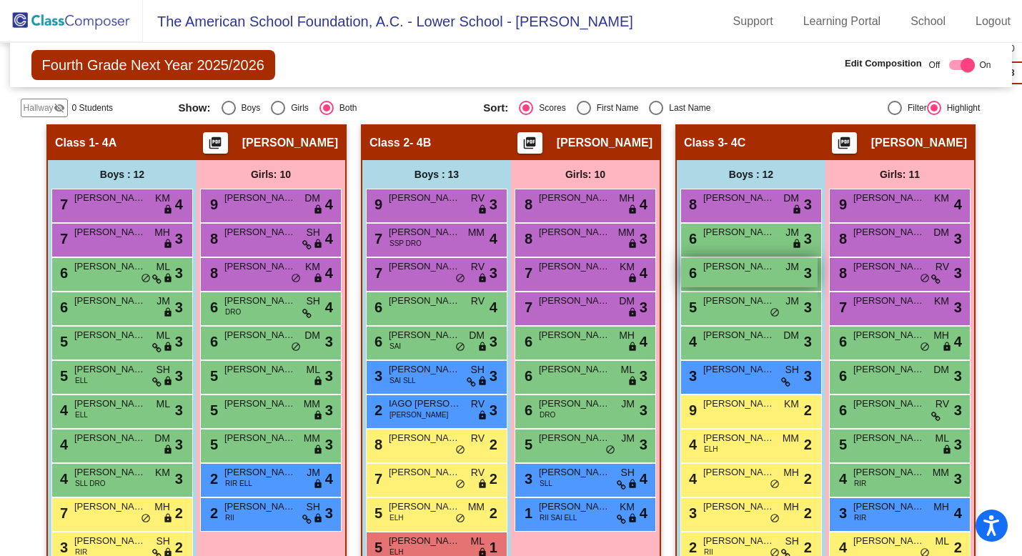
click at [737, 277] on div "6 [PERSON_NAME] JM lock do_not_disturb_alt 3" at bounding box center [749, 272] width 137 height 29
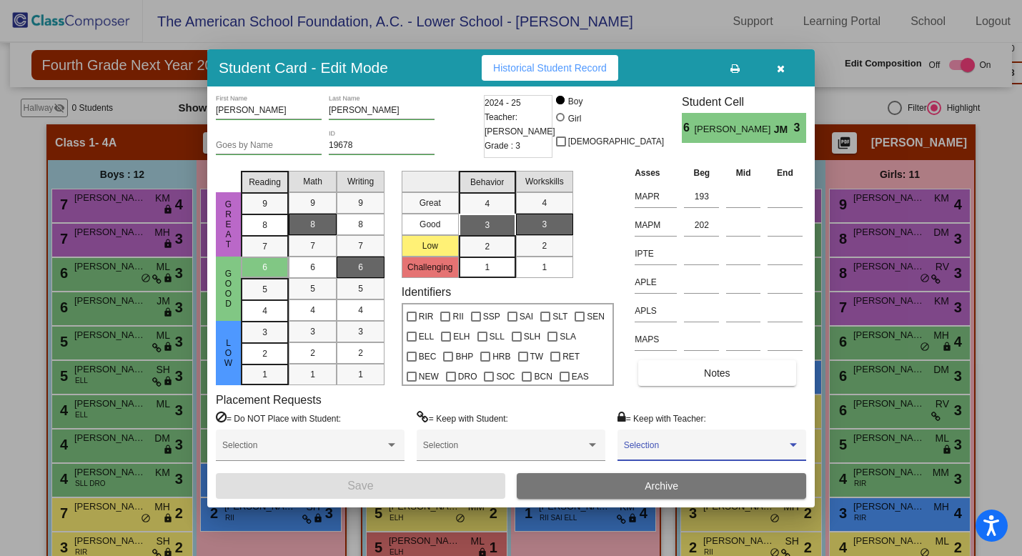
click at [727, 450] on span at bounding box center [705, 450] width 163 height 10
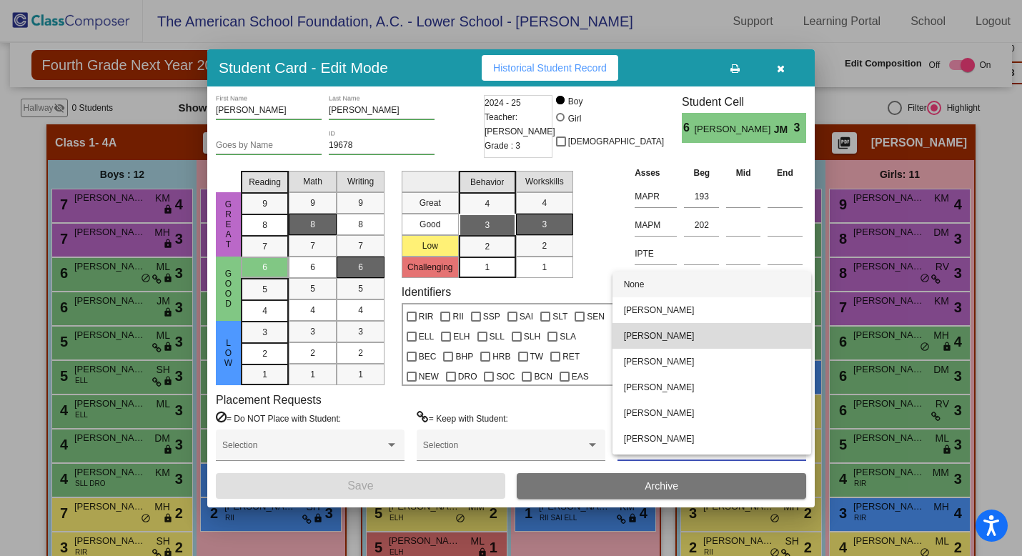
click at [723, 342] on span "[PERSON_NAME]" at bounding box center [712, 336] width 176 height 26
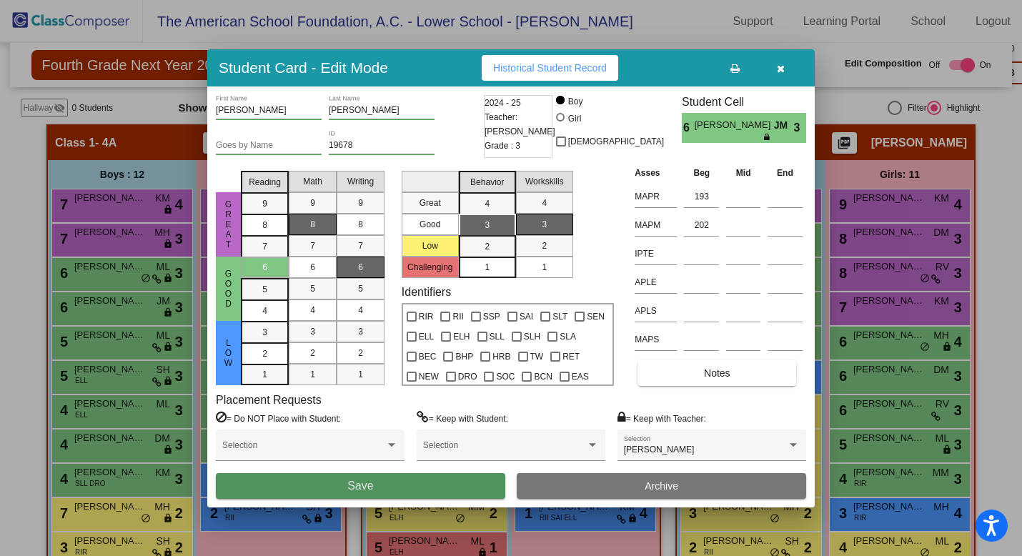
click at [469, 488] on button "Save" at bounding box center [361, 486] width 290 height 26
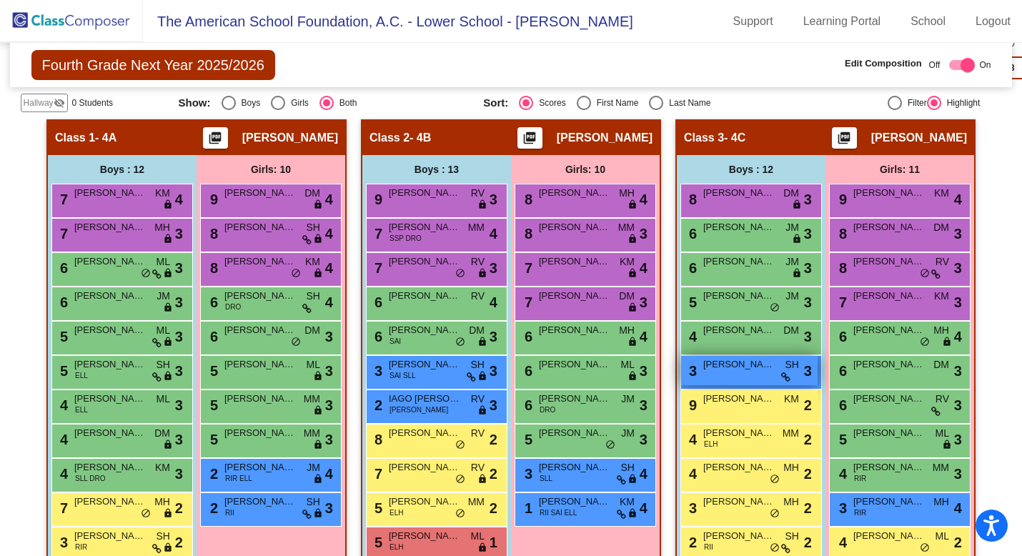
scroll to position [425, 0]
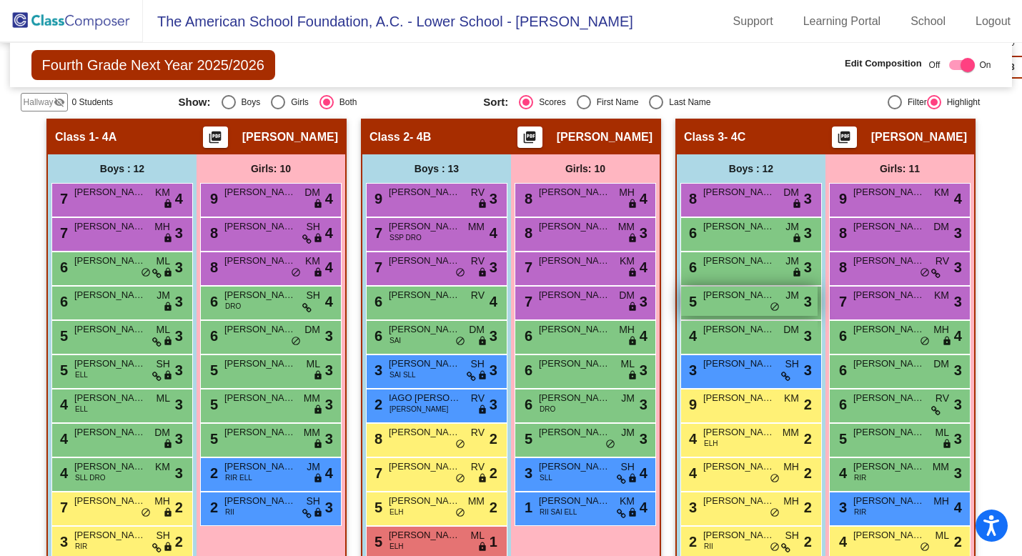
click at [741, 300] on span "[PERSON_NAME]" at bounding box center [740, 295] width 72 height 14
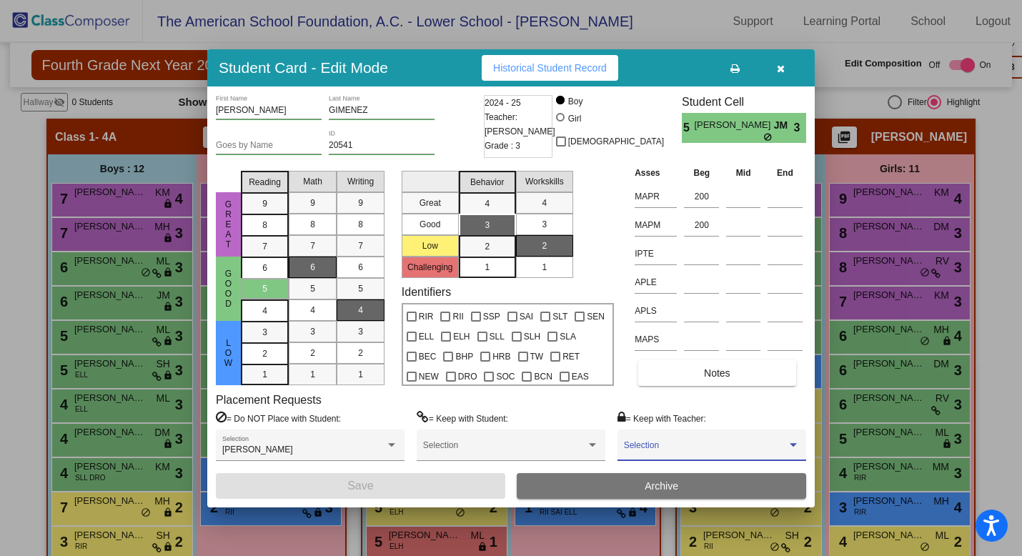
click at [680, 448] on span at bounding box center [705, 450] width 163 height 10
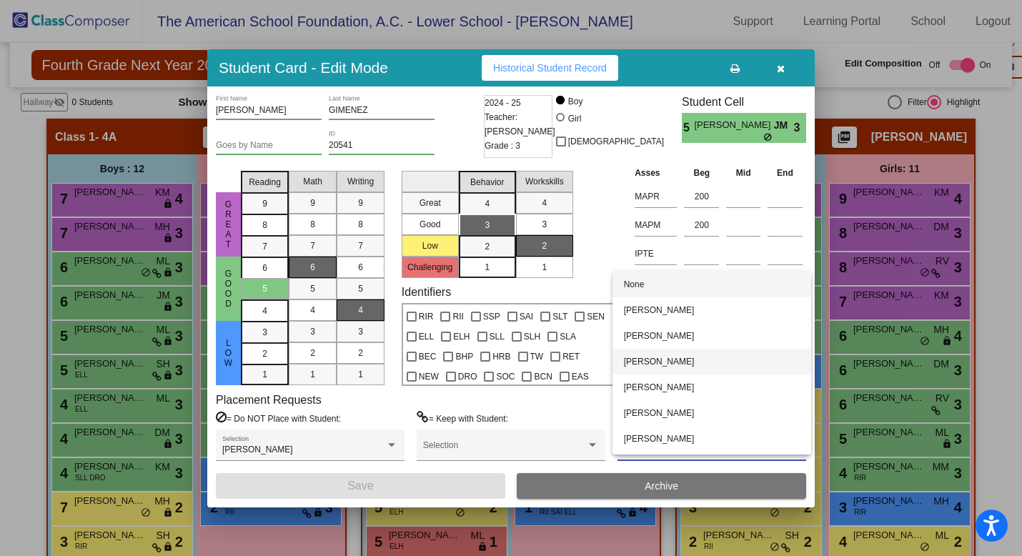
click at [676, 367] on span "[PERSON_NAME]" at bounding box center [712, 362] width 176 height 26
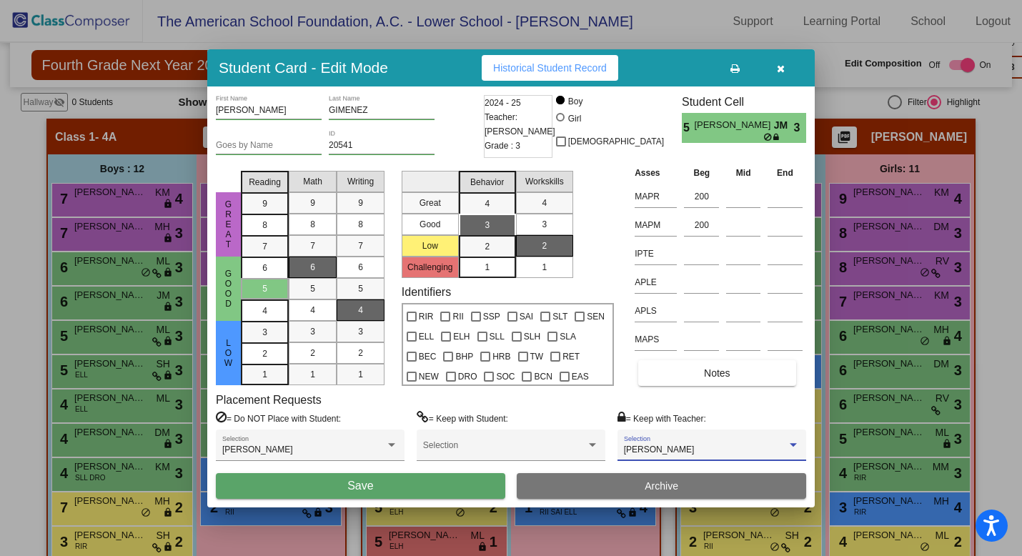
click at [370, 487] on span "Save" at bounding box center [360, 486] width 26 height 12
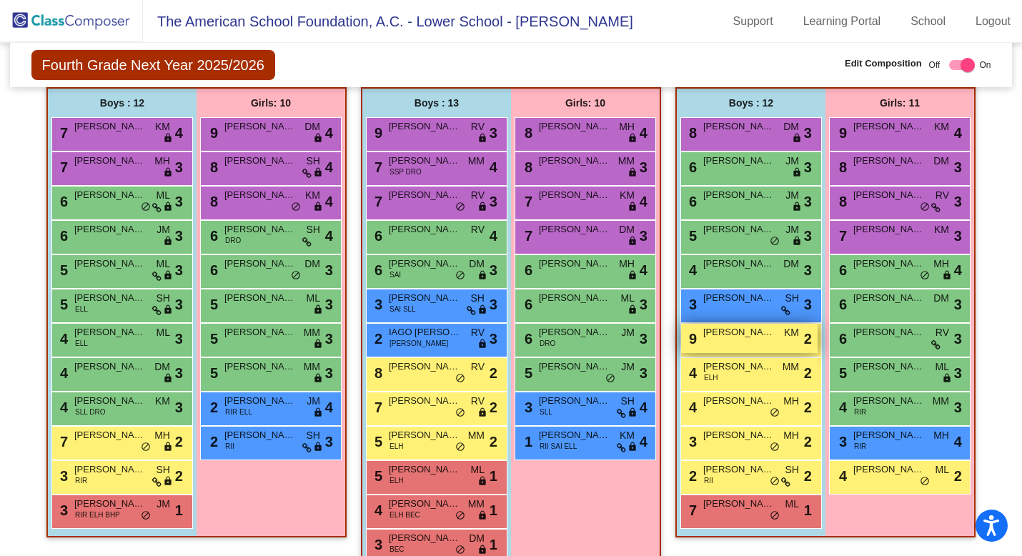
scroll to position [494, 0]
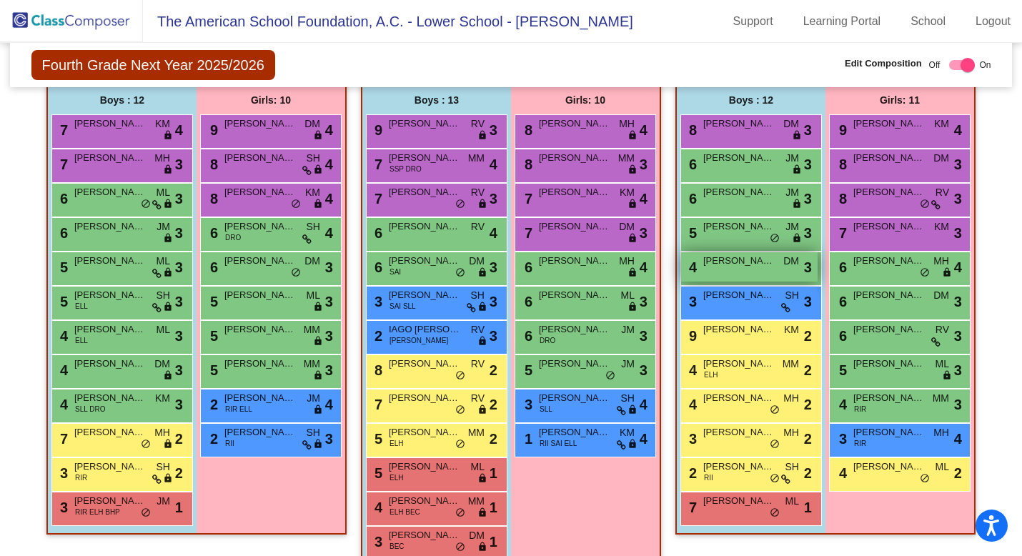
click at [730, 274] on div "4 [PERSON_NAME] DM lock do_not_disturb_alt 3" at bounding box center [749, 266] width 137 height 29
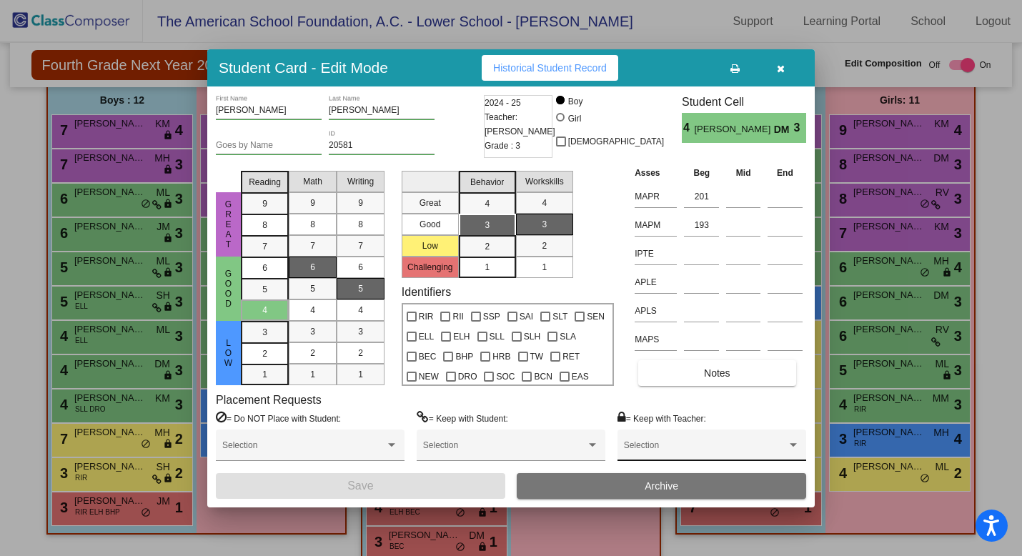
click at [691, 448] on span at bounding box center [705, 450] width 163 height 10
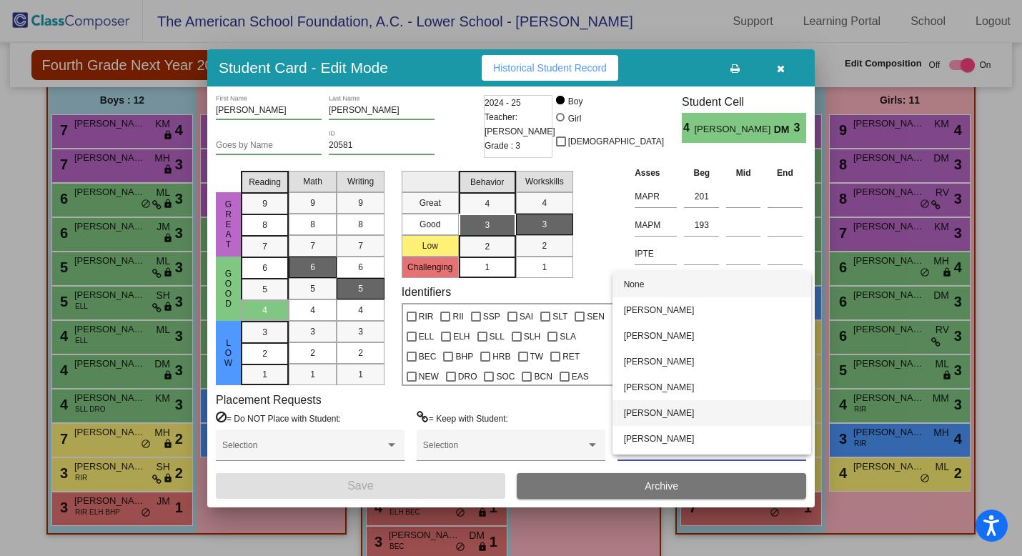
scroll to position [23, 0]
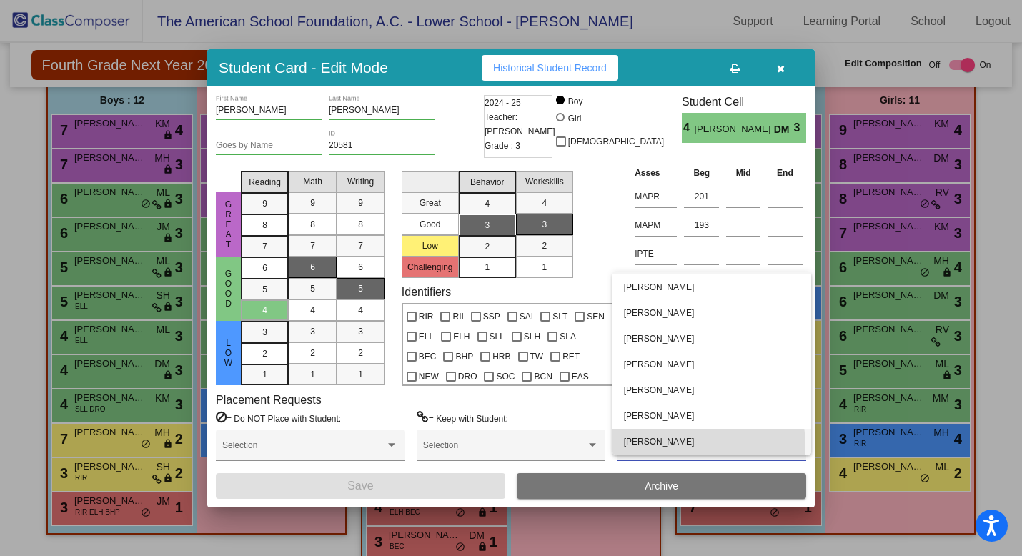
click at [703, 445] on span "[PERSON_NAME]" at bounding box center [712, 442] width 176 height 26
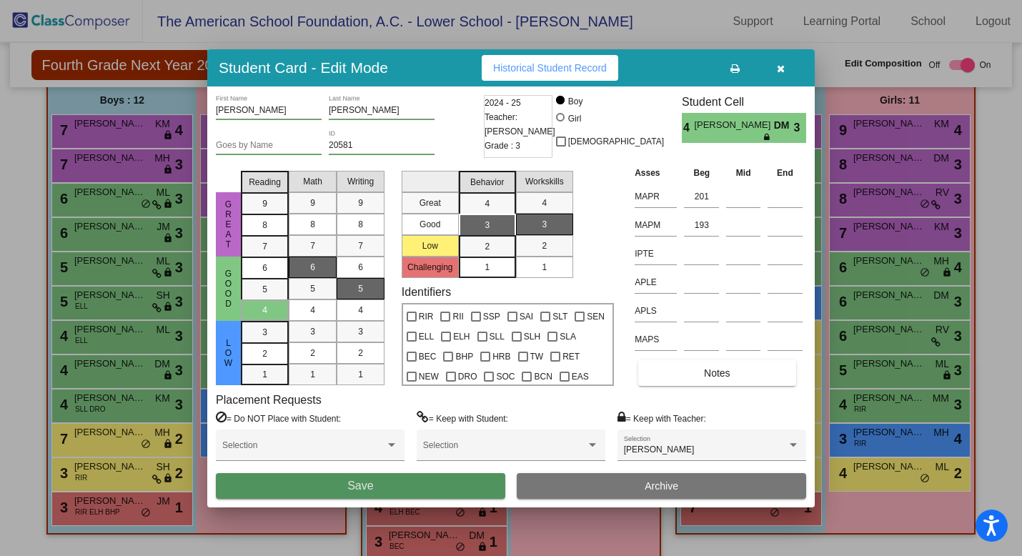
click at [454, 485] on button "Save" at bounding box center [361, 486] width 290 height 26
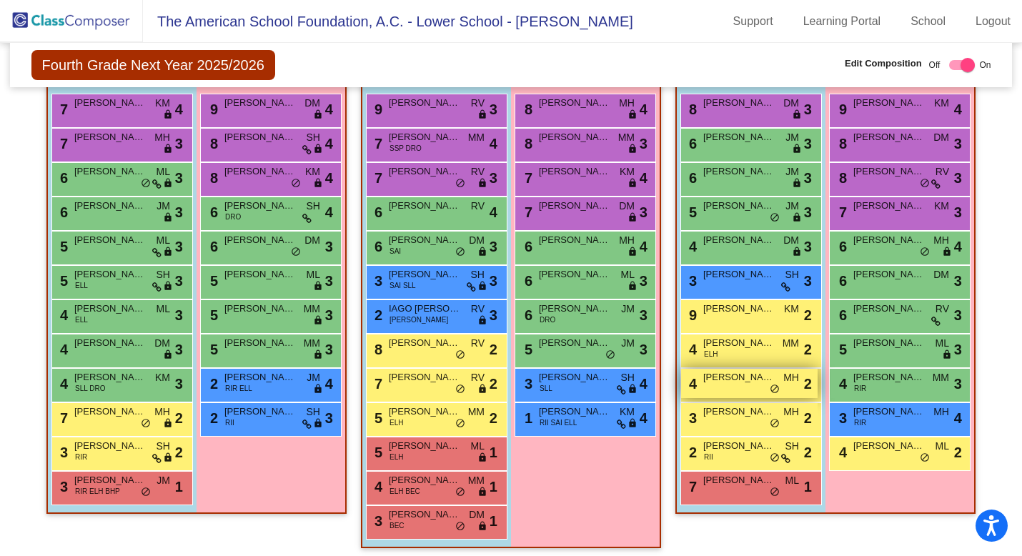
scroll to position [518, 0]
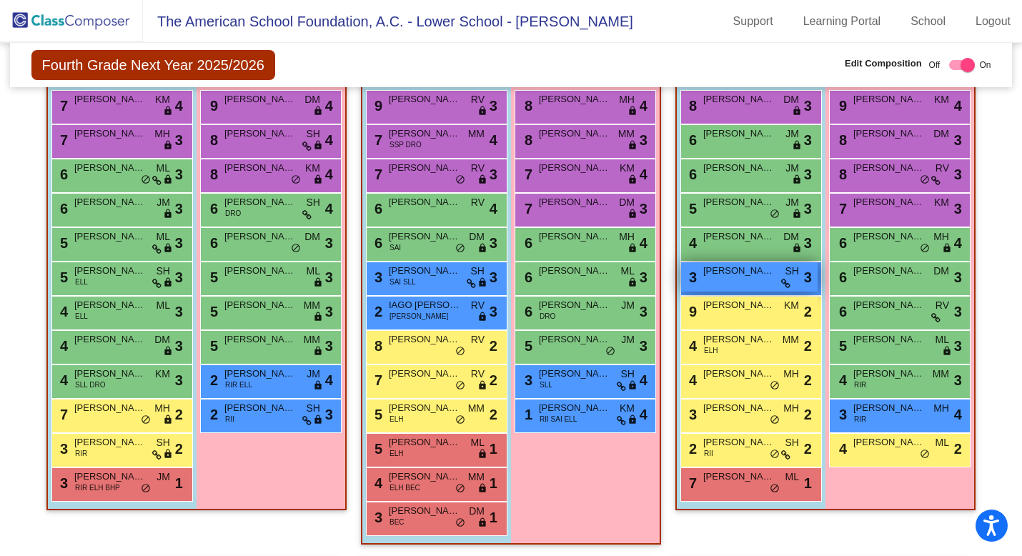
click at [736, 279] on div "3 [PERSON_NAME] SH lock do_not_disturb_alt 3" at bounding box center [749, 276] width 137 height 29
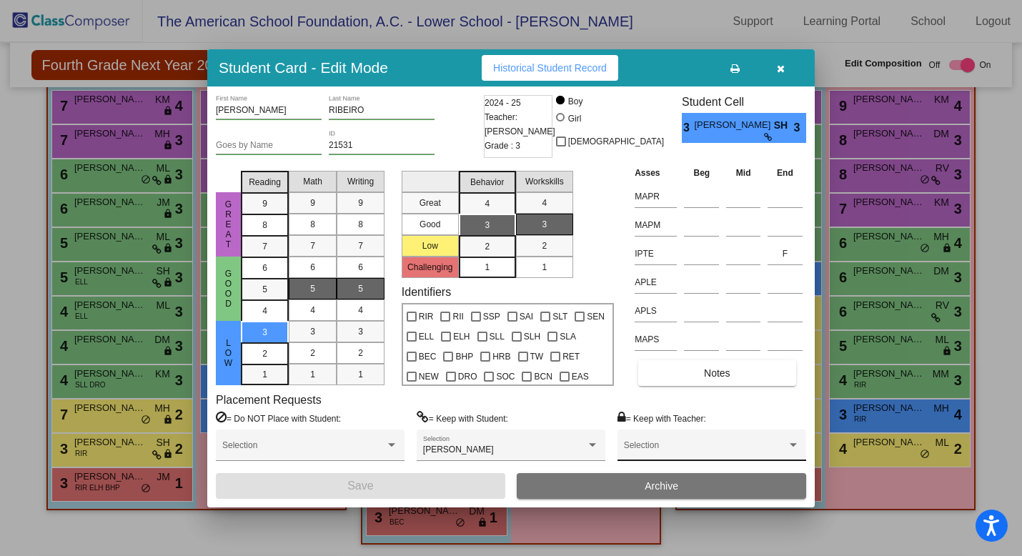
click at [737, 435] on div "Selection" at bounding box center [712, 446] width 189 height 32
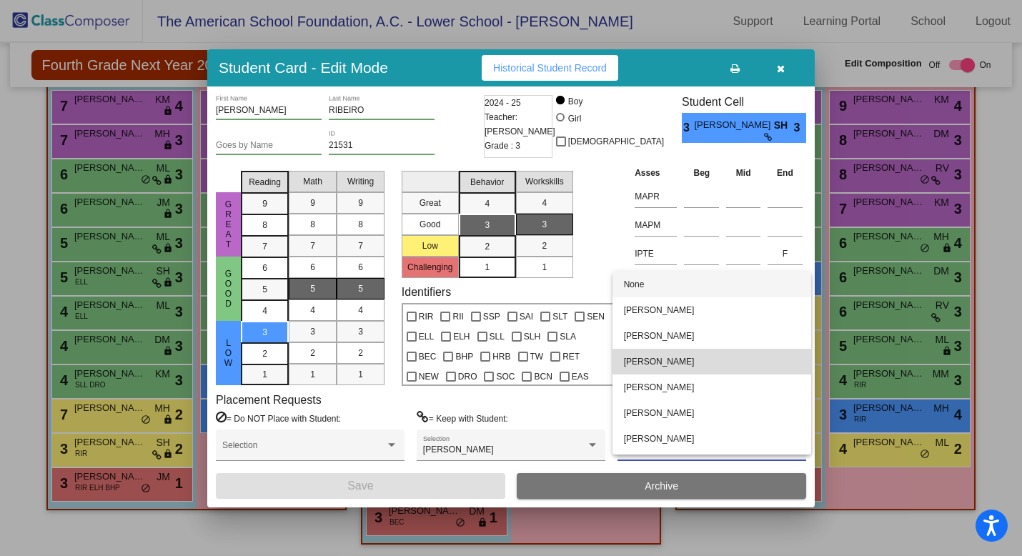
click at [721, 352] on span "[PERSON_NAME]" at bounding box center [712, 362] width 176 height 26
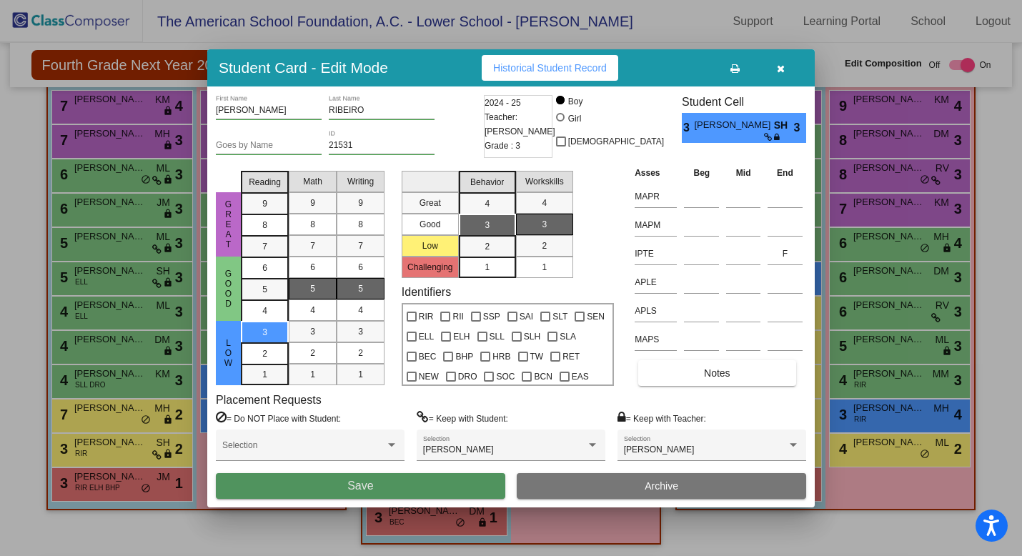
click at [435, 488] on button "Save" at bounding box center [361, 486] width 290 height 26
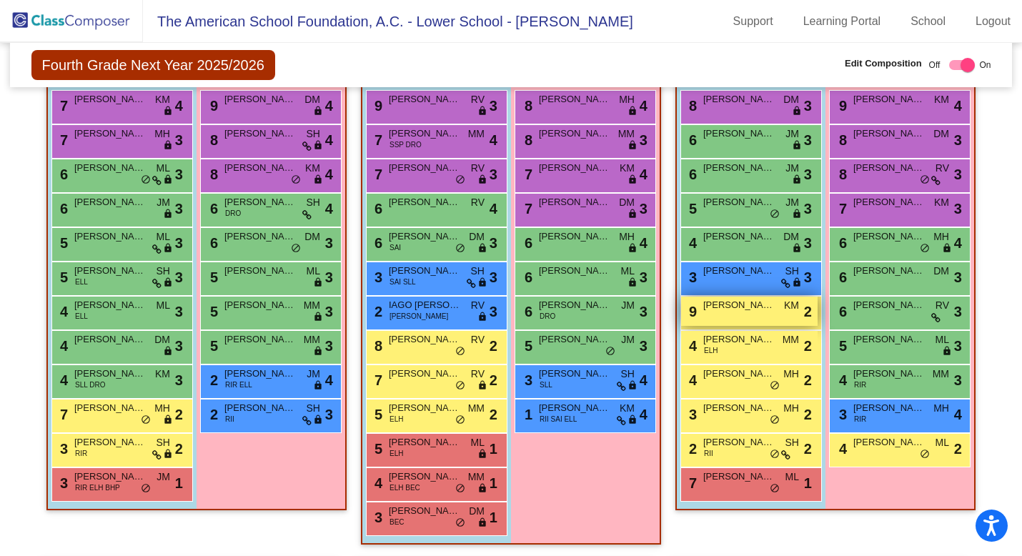
click at [739, 320] on div "9 [PERSON_NAME] KM lock do_not_disturb_alt 2" at bounding box center [749, 311] width 137 height 29
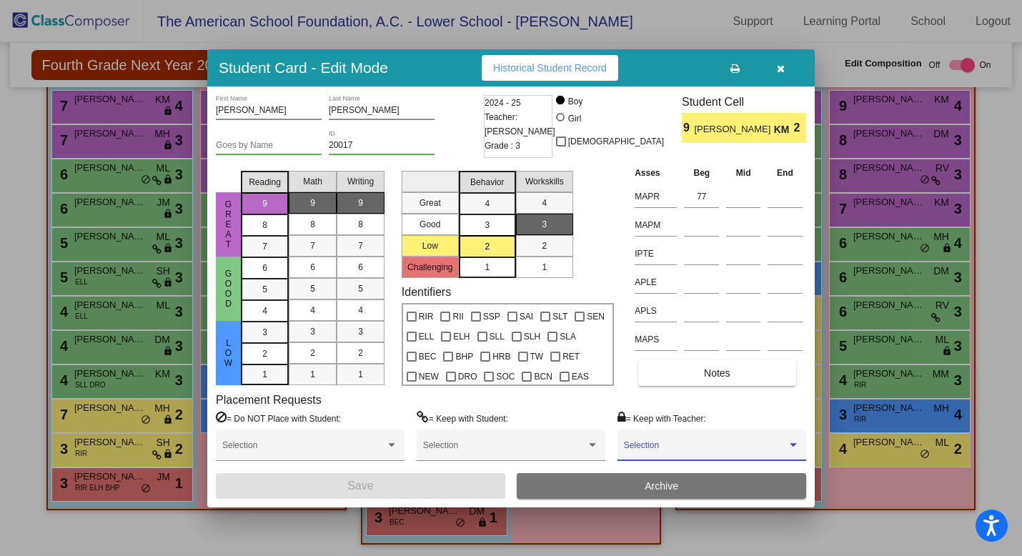
click at [668, 450] on span at bounding box center [705, 450] width 163 height 10
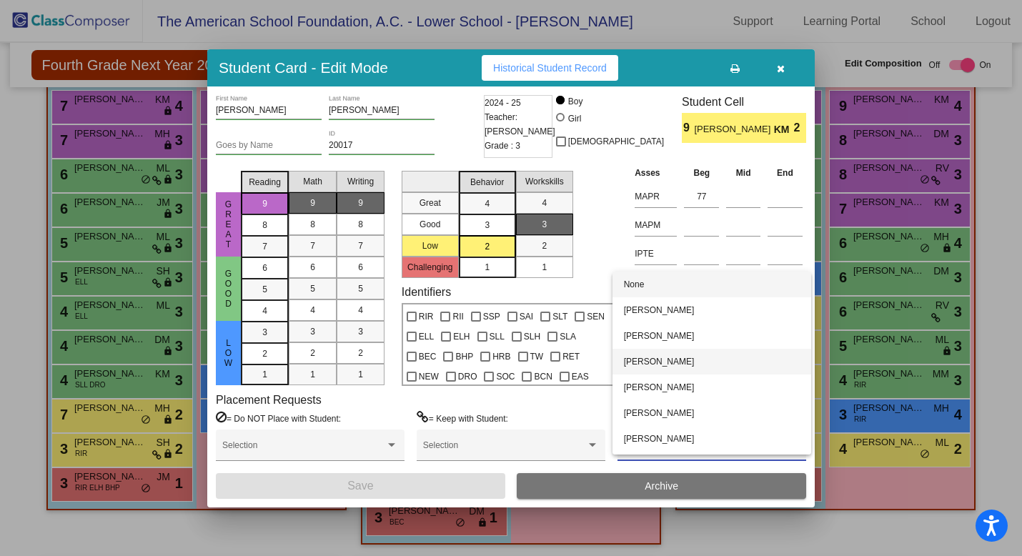
click at [668, 368] on span "[PERSON_NAME]" at bounding box center [712, 362] width 176 height 26
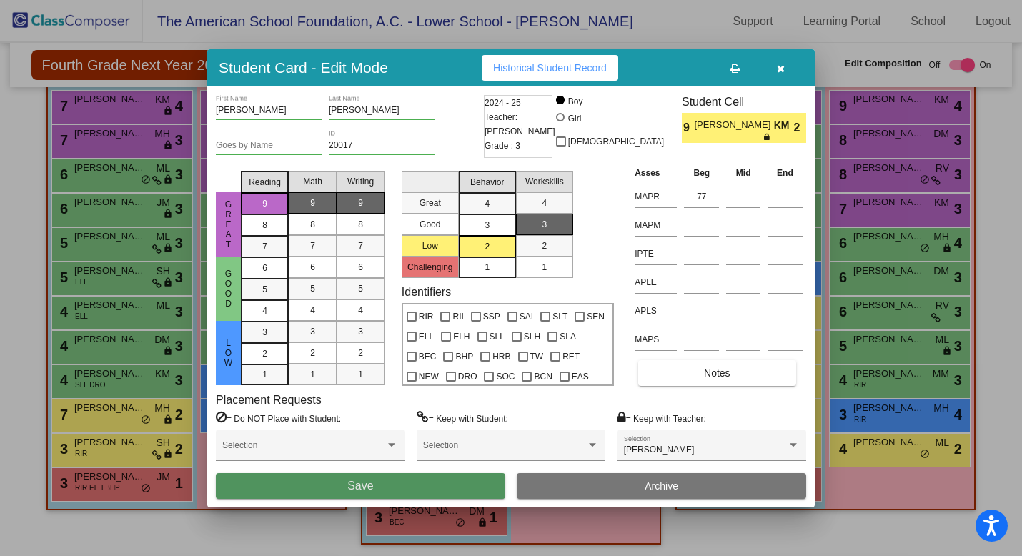
click at [423, 484] on button "Save" at bounding box center [361, 486] width 290 height 26
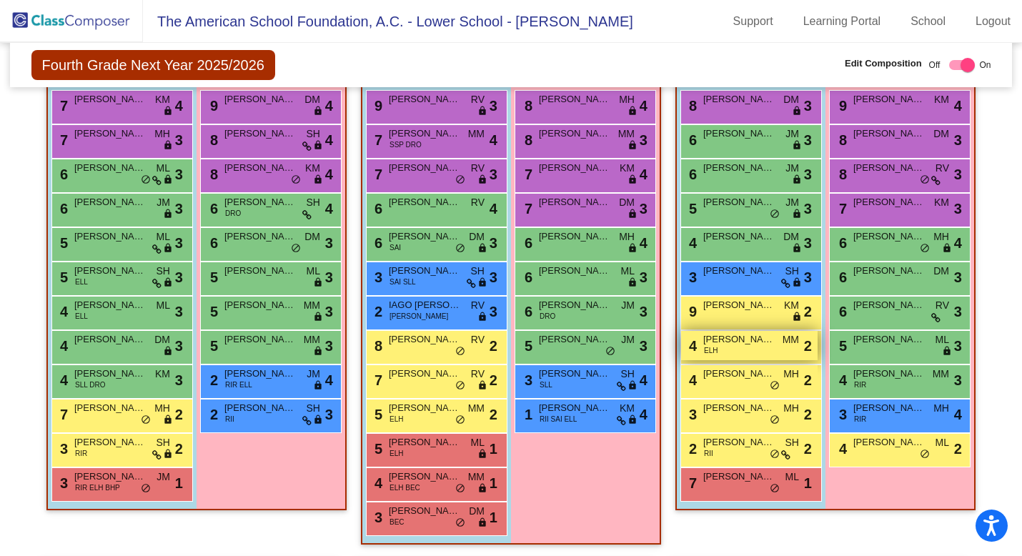
click at [749, 352] on div "4 [PERSON_NAME] ELH MM lock do_not_disturb_alt 2" at bounding box center [749, 345] width 137 height 29
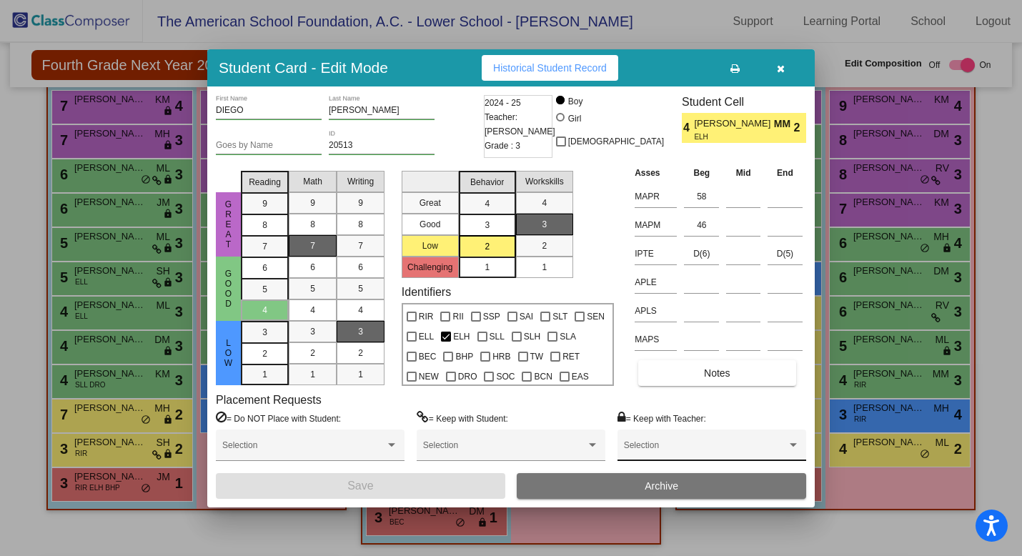
click at [697, 443] on div "Selection" at bounding box center [712, 449] width 176 height 26
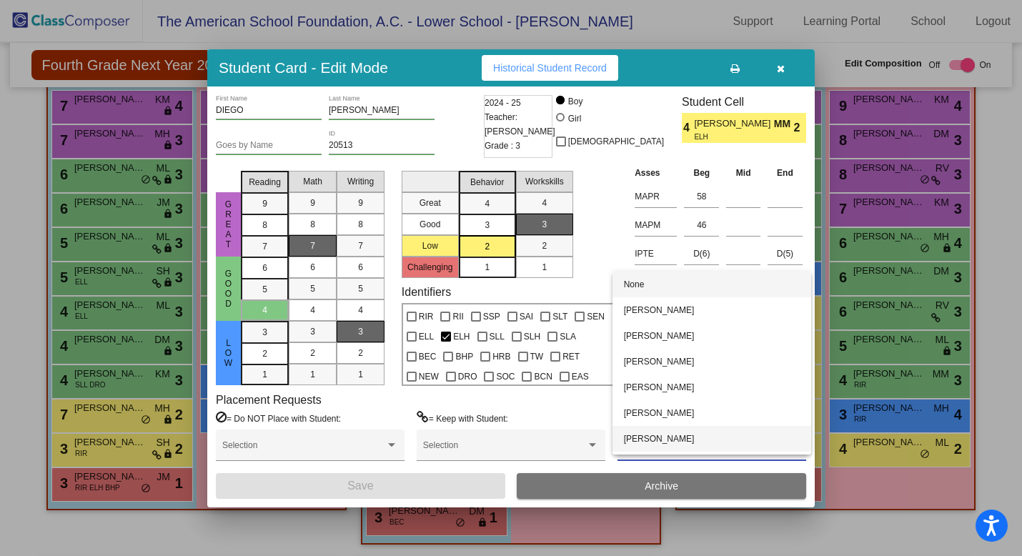
scroll to position [23, 0]
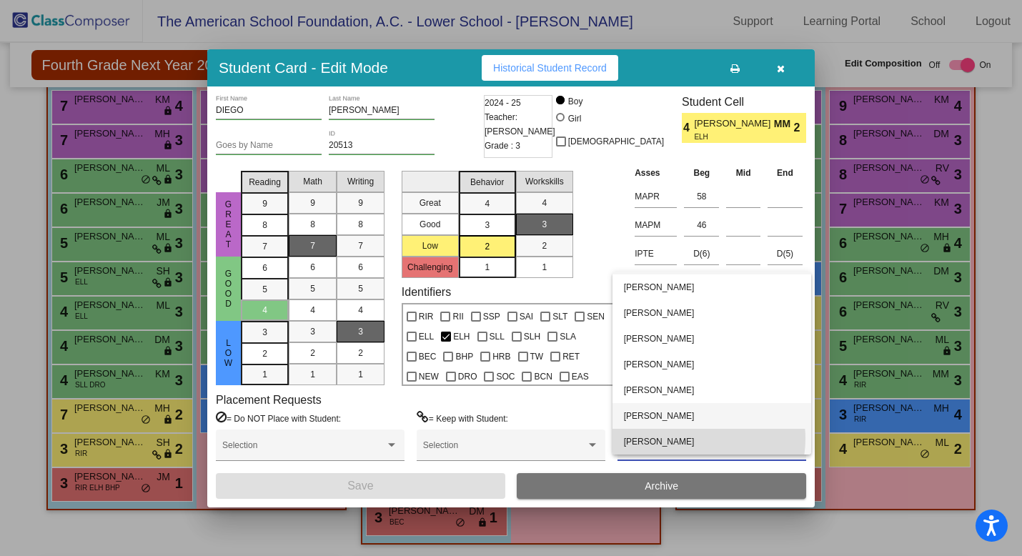
click at [697, 439] on span "[PERSON_NAME]" at bounding box center [712, 442] width 176 height 26
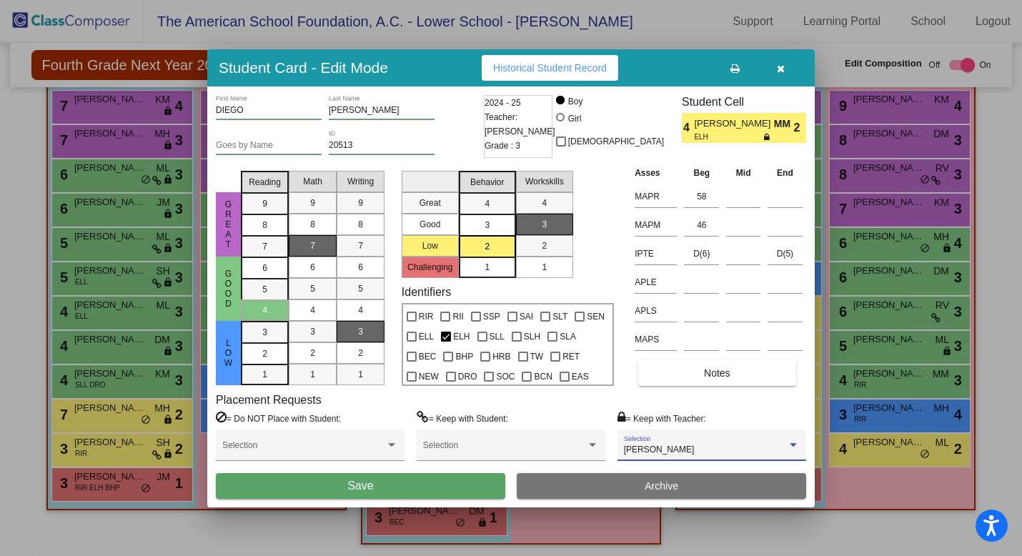
click at [451, 487] on button "Save" at bounding box center [361, 486] width 290 height 26
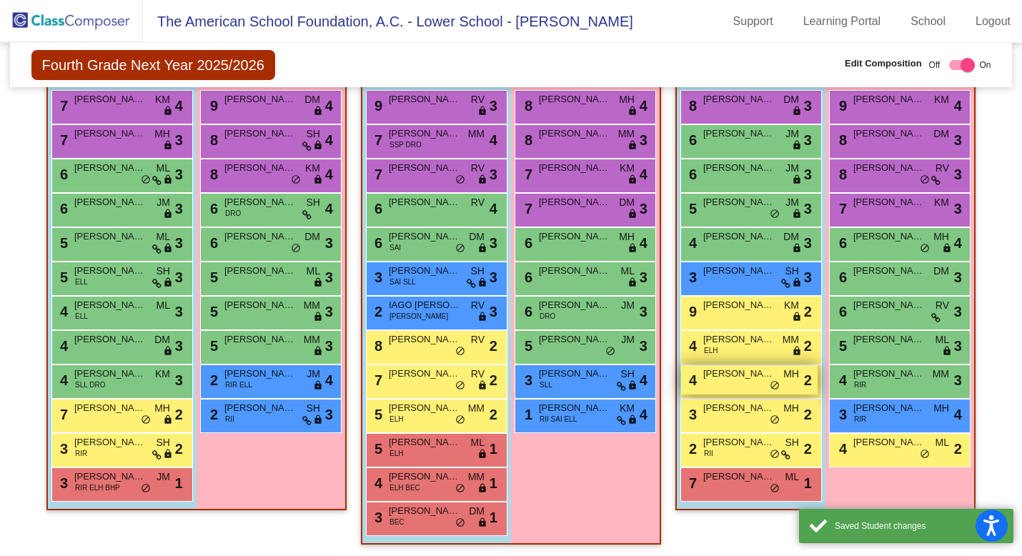
click at [726, 382] on div "4 [PERSON_NAME] MH lock do_not_disturb_alt 2" at bounding box center [749, 379] width 137 height 29
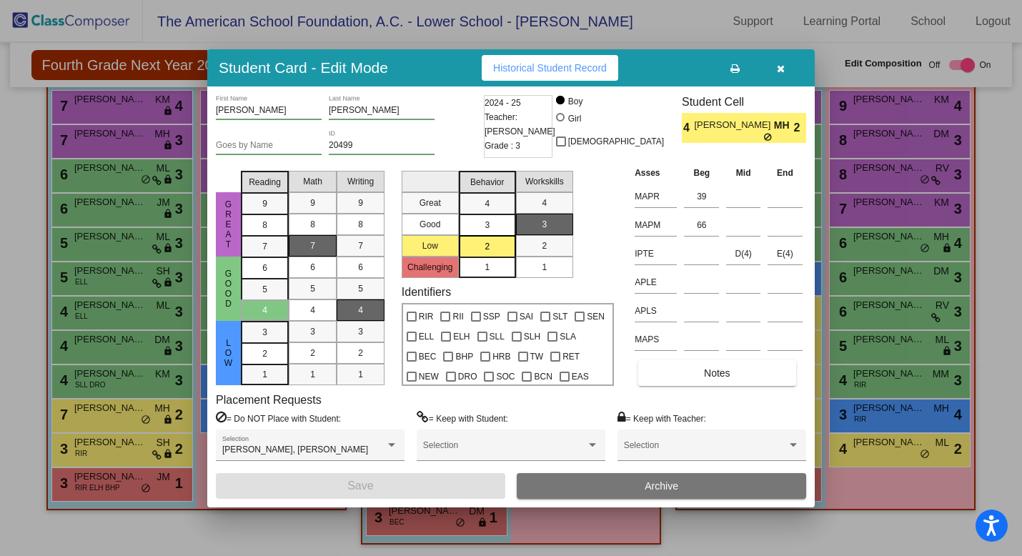
click at [783, 72] on icon "button" at bounding box center [781, 69] width 8 height 10
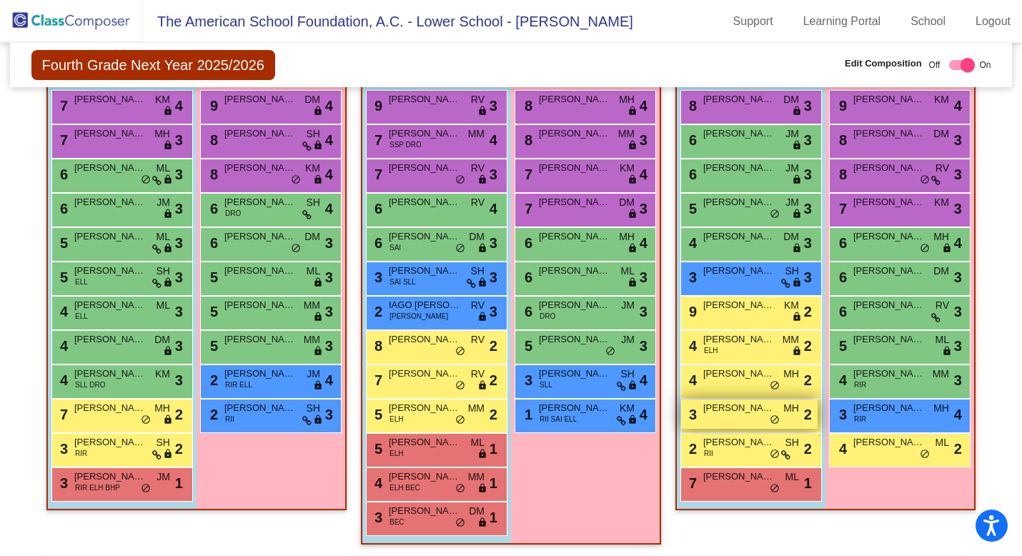
click at [742, 415] on div "3 [PERSON_NAME] MH lock do_not_disturb_alt 2" at bounding box center [749, 414] width 137 height 29
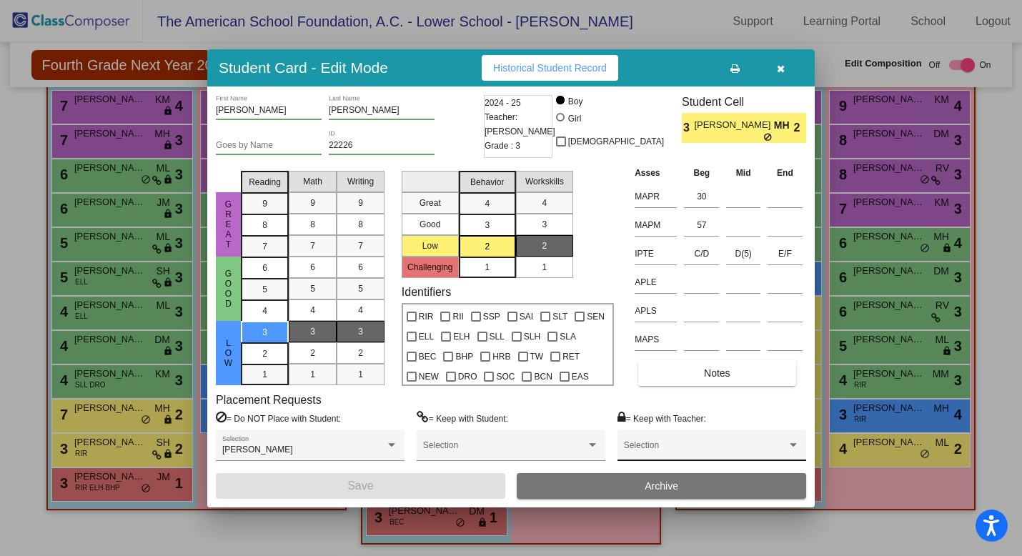
click at [757, 450] on span at bounding box center [705, 450] width 163 height 10
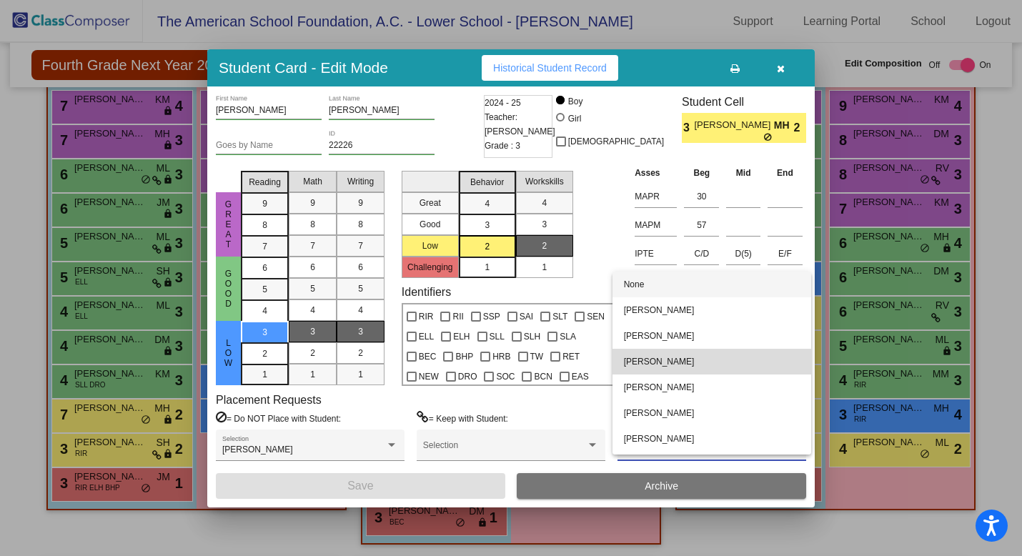
click at [756, 366] on span "[PERSON_NAME]" at bounding box center [712, 362] width 176 height 26
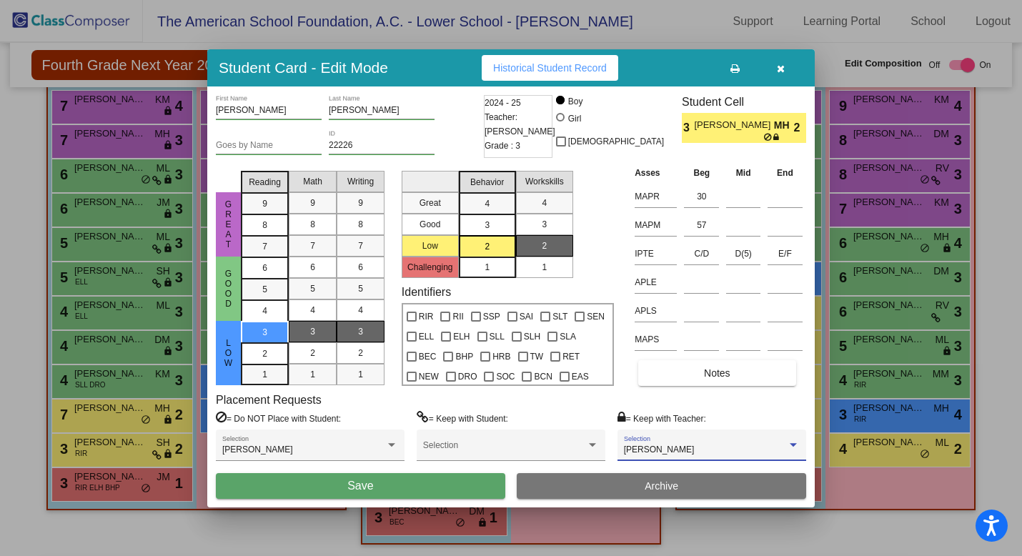
click at [401, 483] on button "Save" at bounding box center [361, 486] width 290 height 26
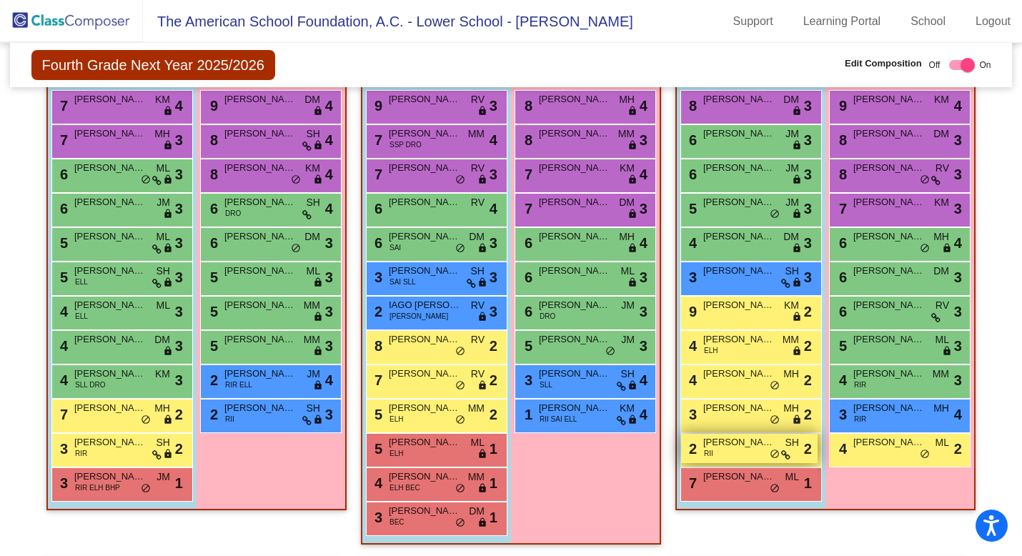
click at [739, 459] on div "2 [PERSON_NAME] RII SH lock do_not_disturb_alt 2" at bounding box center [749, 448] width 137 height 29
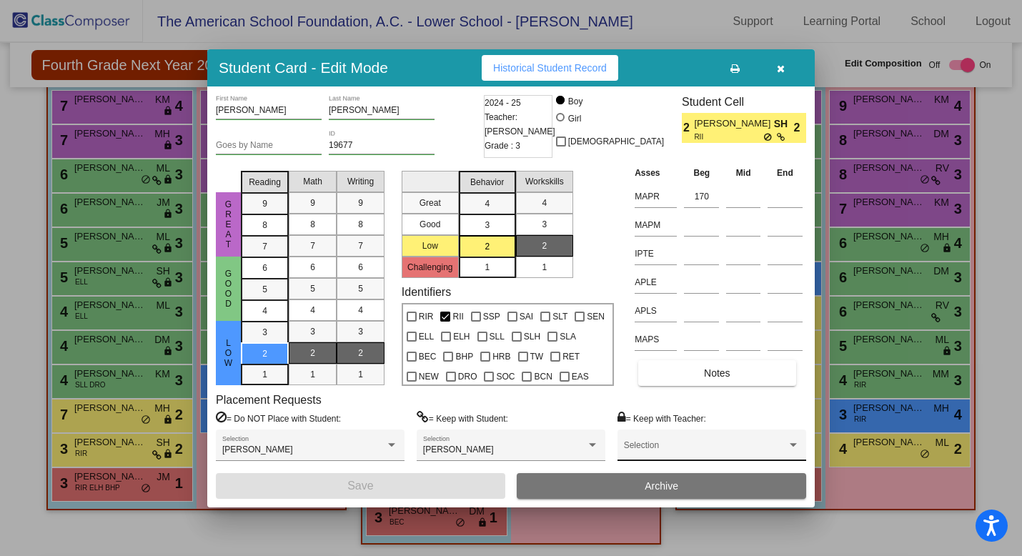
click at [687, 435] on div "Selection" at bounding box center [712, 446] width 189 height 32
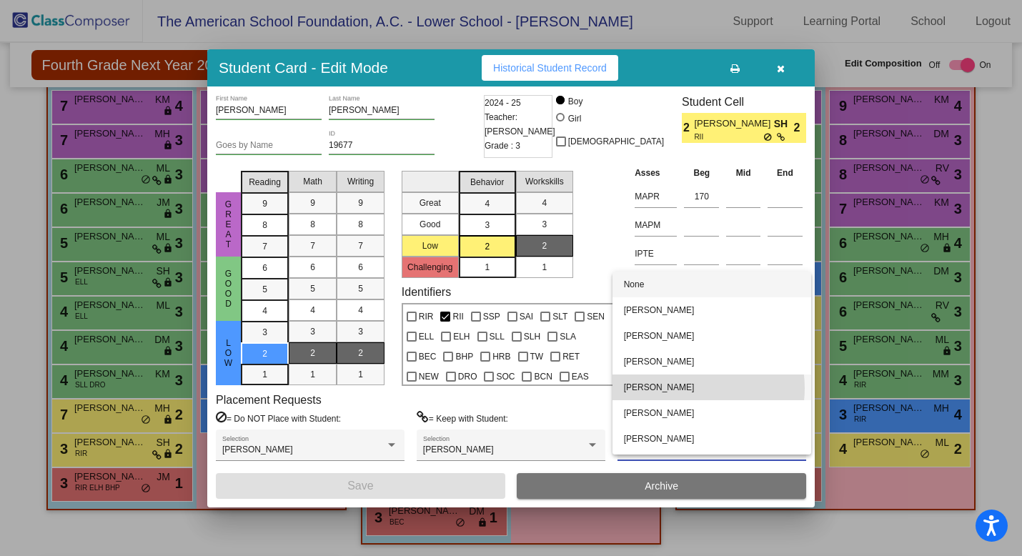
click at [687, 389] on span "[PERSON_NAME]" at bounding box center [712, 388] width 176 height 26
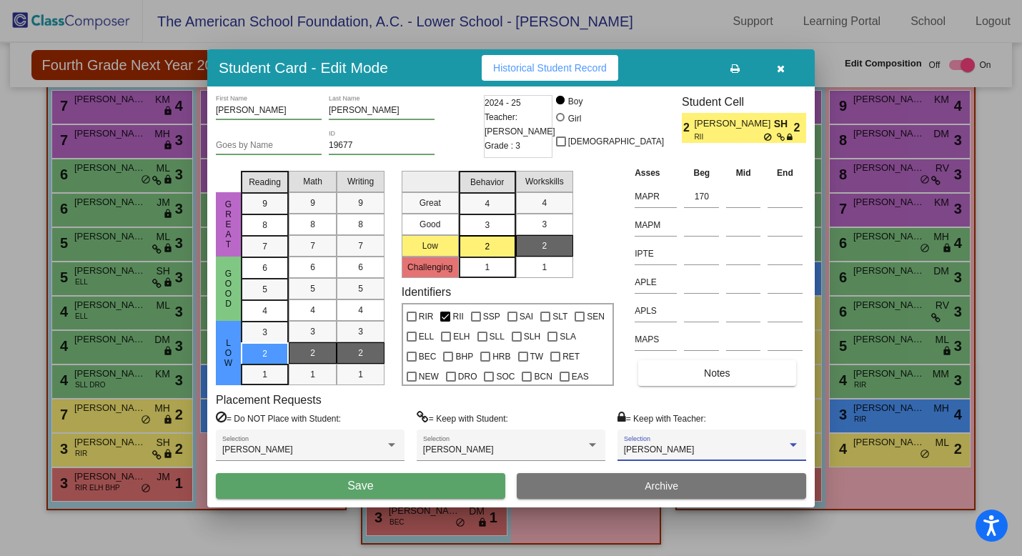
click at [436, 483] on button "Save" at bounding box center [361, 486] width 290 height 26
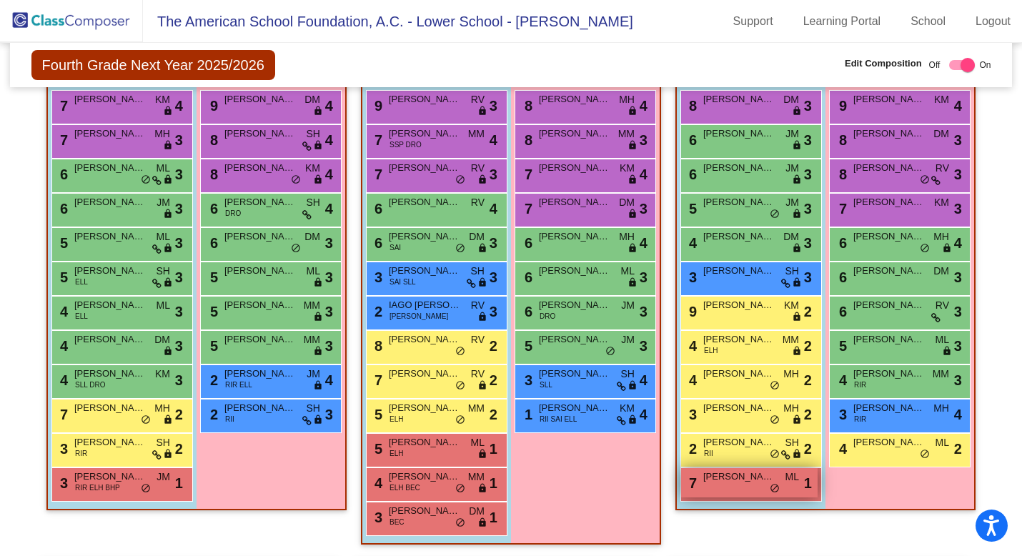
click at [719, 492] on div "7 [PERSON_NAME] TRAVA ML lock do_not_disturb_alt 1" at bounding box center [749, 482] width 137 height 29
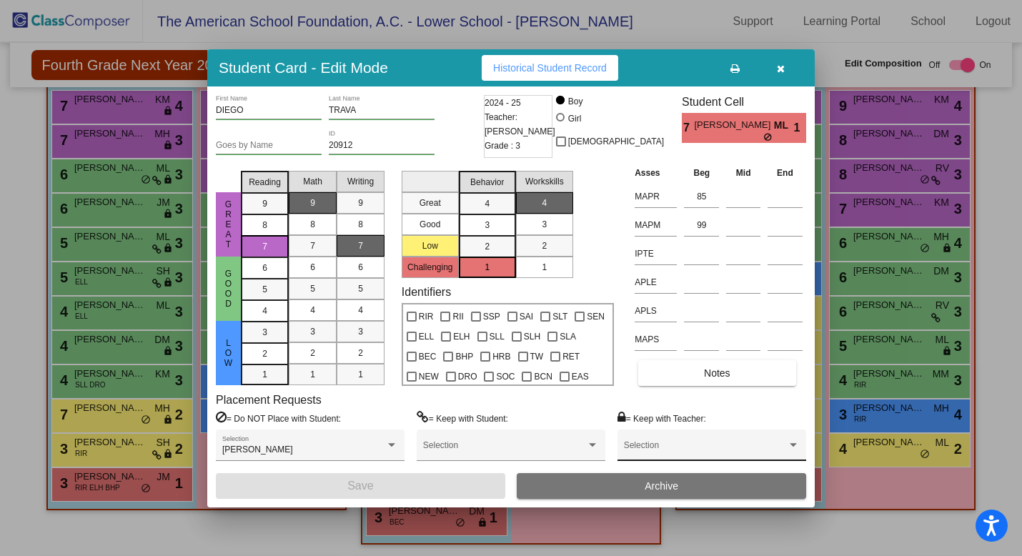
click at [731, 450] on span at bounding box center [705, 450] width 163 height 10
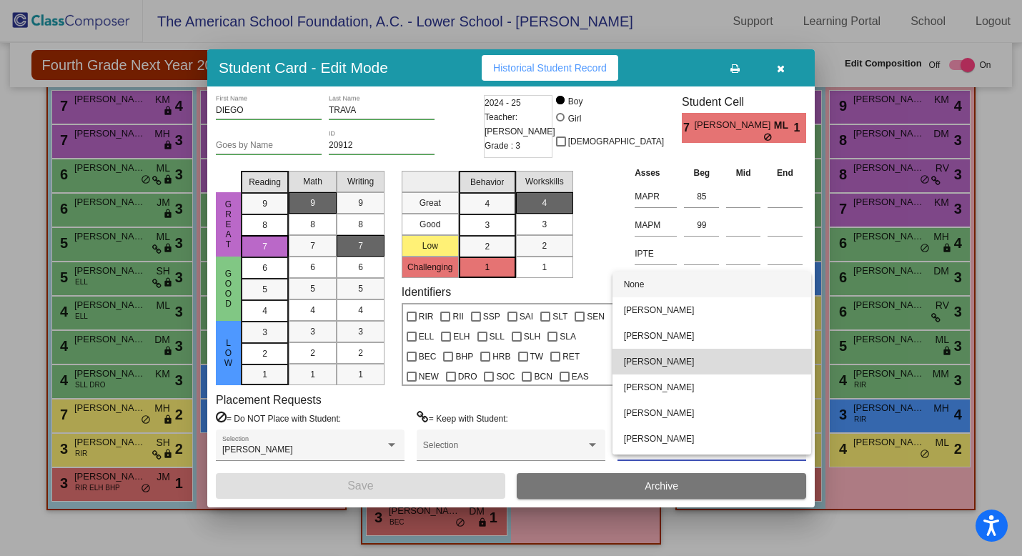
click at [715, 369] on span "[PERSON_NAME]" at bounding box center [712, 362] width 176 height 26
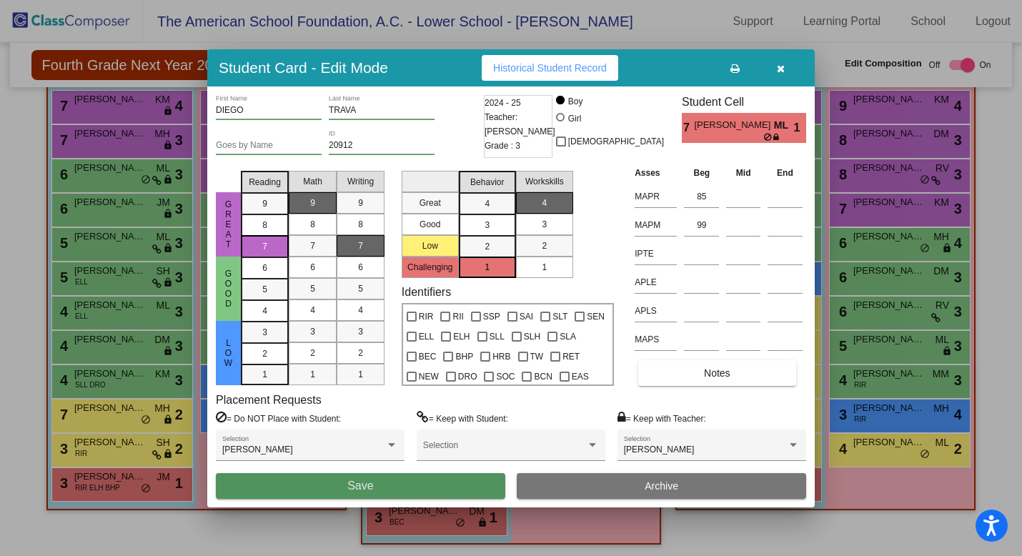
click at [393, 489] on button "Save" at bounding box center [361, 486] width 290 height 26
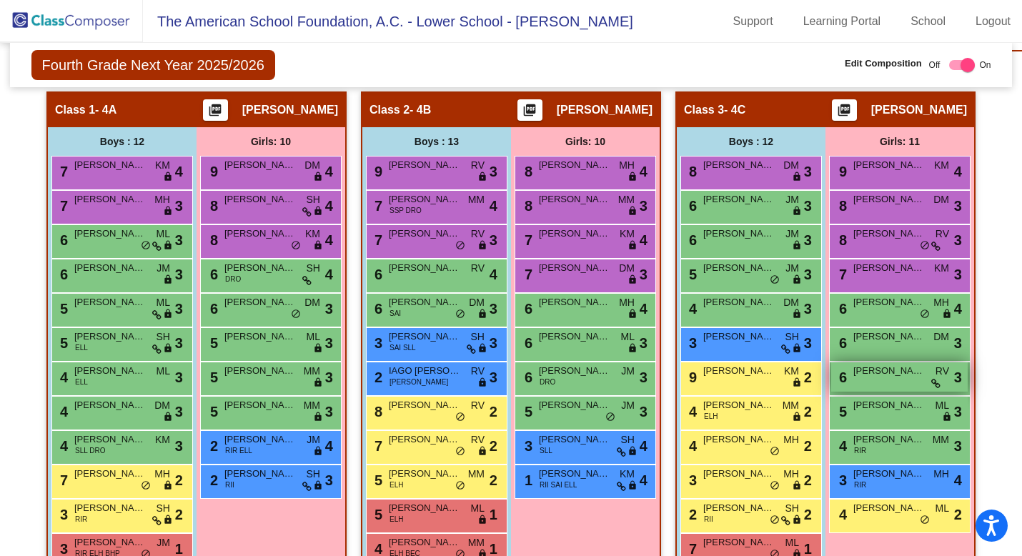
scroll to position [449, 0]
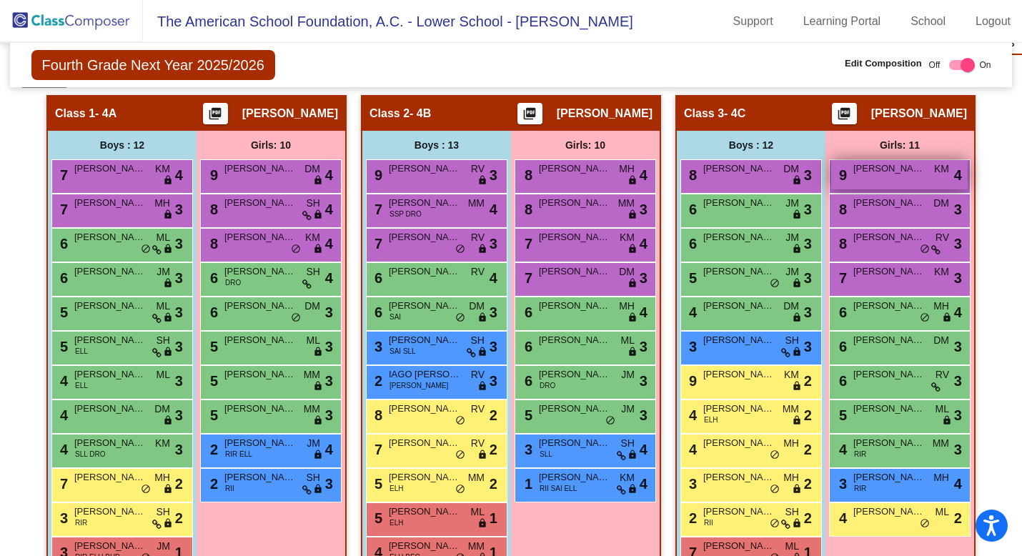
click at [868, 172] on span "[PERSON_NAME]" at bounding box center [890, 169] width 72 height 14
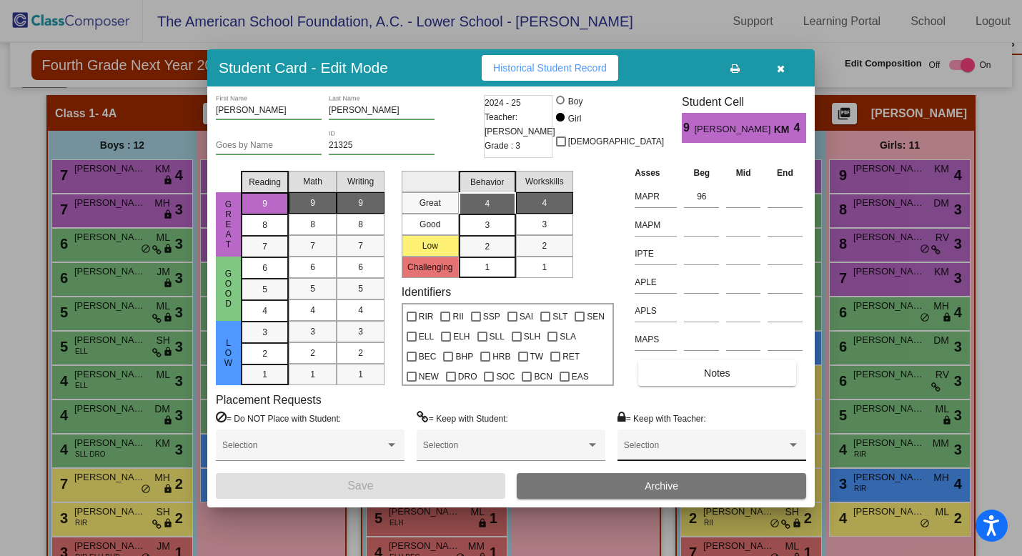
click at [762, 450] on span at bounding box center [705, 450] width 163 height 10
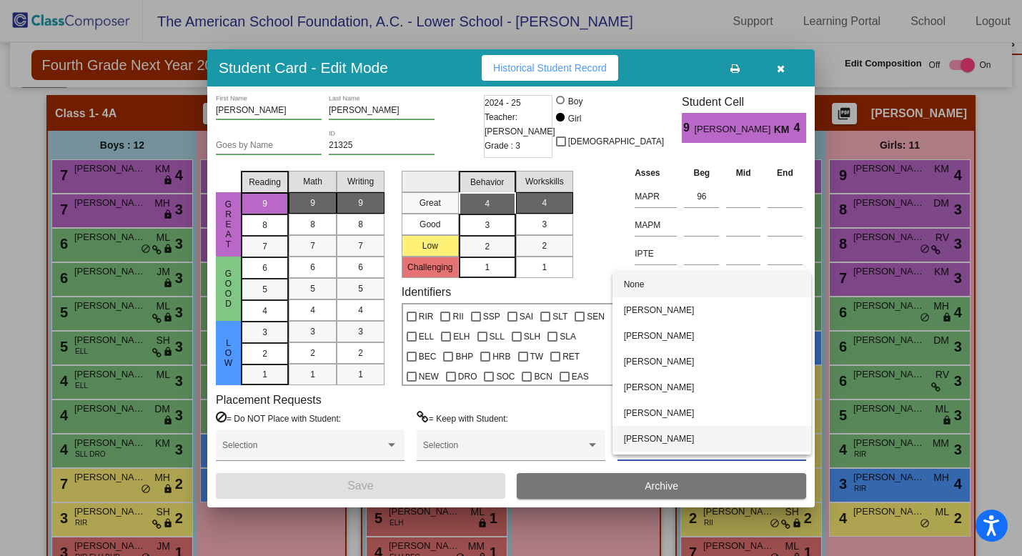
click at [762, 444] on span "[PERSON_NAME]" at bounding box center [712, 439] width 176 height 26
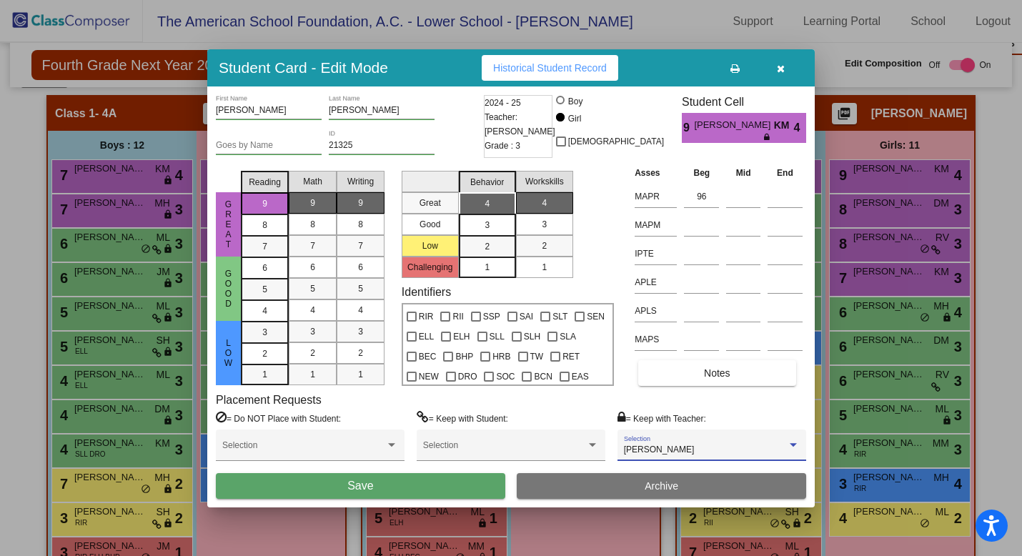
scroll to position [23, 0]
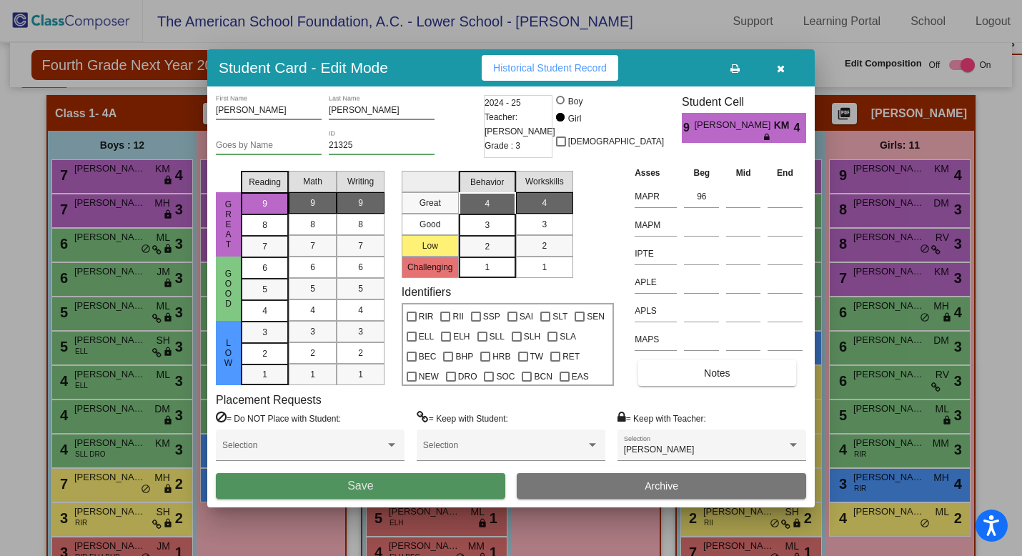
click at [470, 487] on button "Save" at bounding box center [361, 486] width 290 height 26
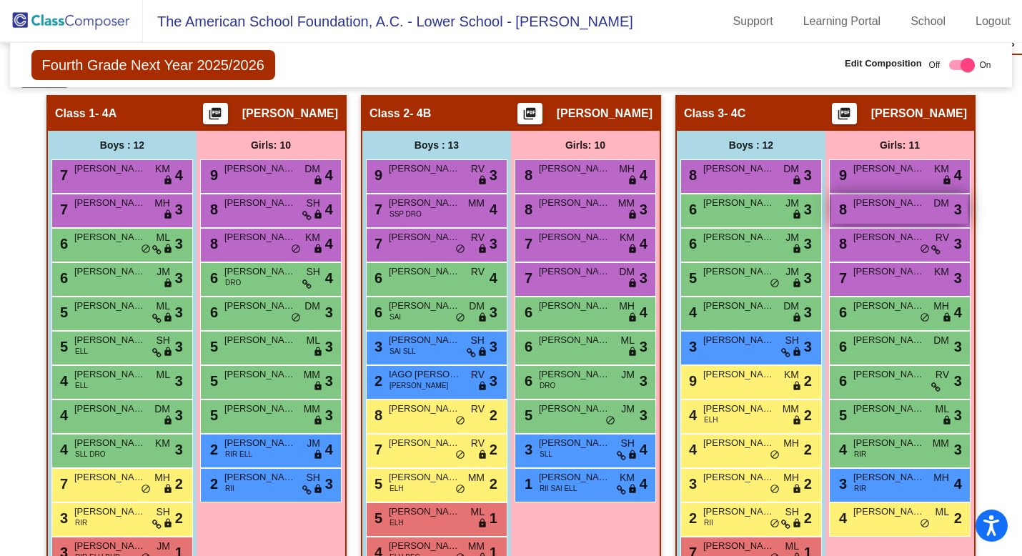
click at [879, 213] on div "8 [PERSON_NAME] DM lock do_not_disturb_alt 3" at bounding box center [900, 208] width 137 height 29
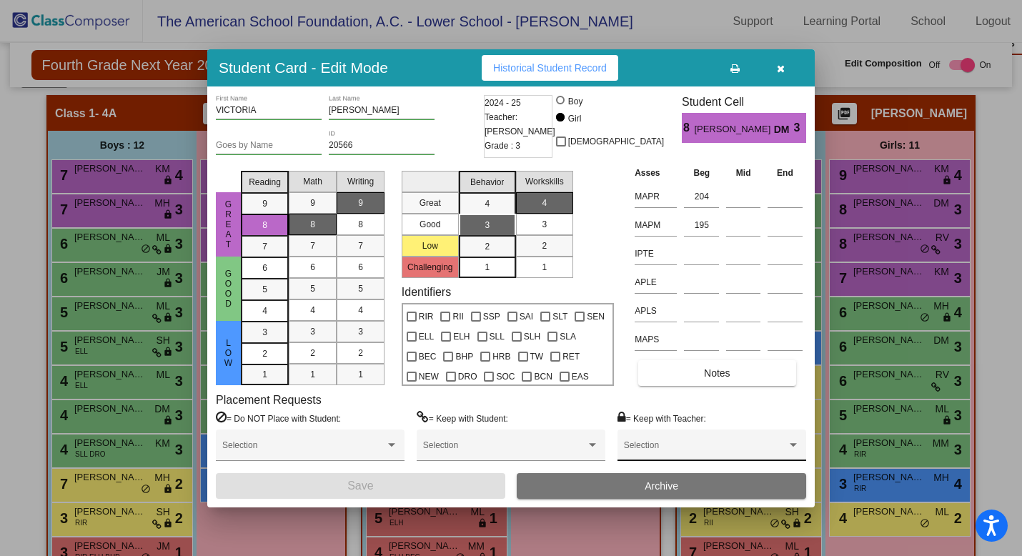
click at [734, 440] on div "Selection" at bounding box center [712, 449] width 176 height 26
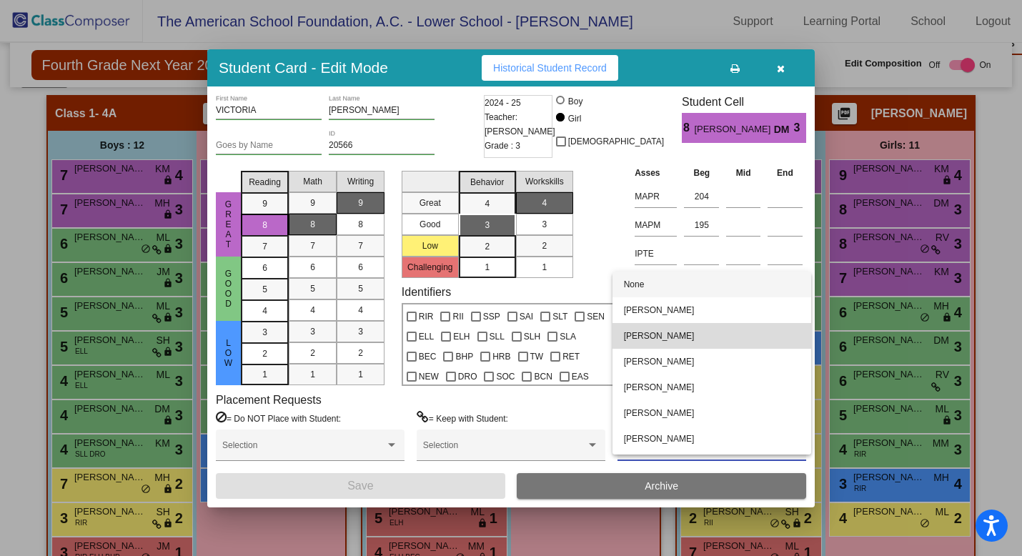
click at [731, 341] on span "[PERSON_NAME]" at bounding box center [712, 336] width 176 height 26
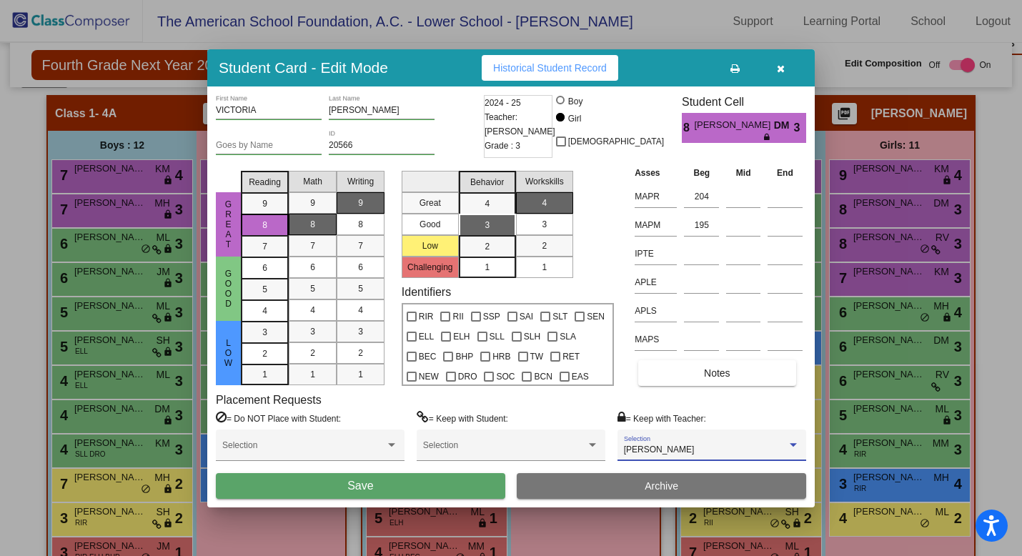
click at [448, 485] on button "Save" at bounding box center [361, 486] width 290 height 26
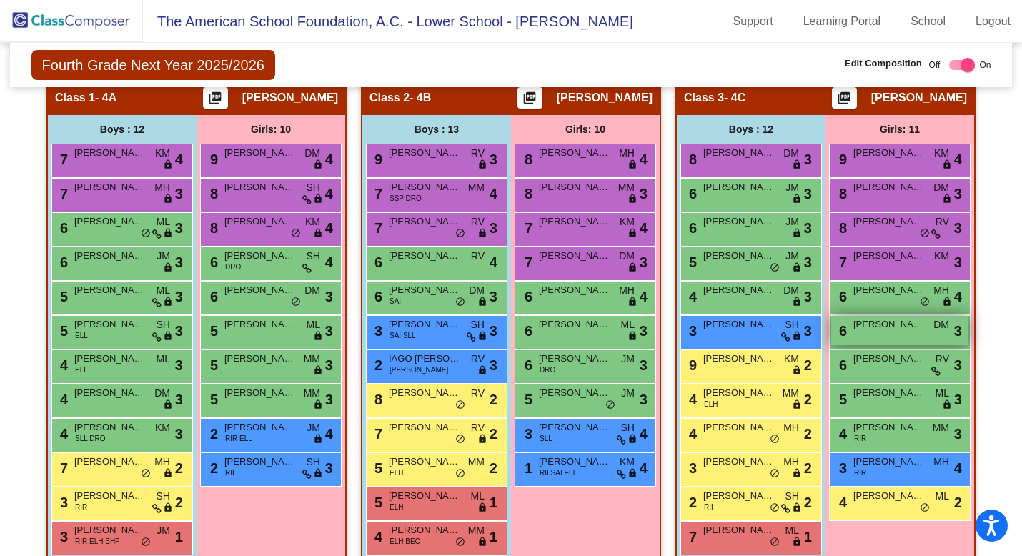
scroll to position [468, 0]
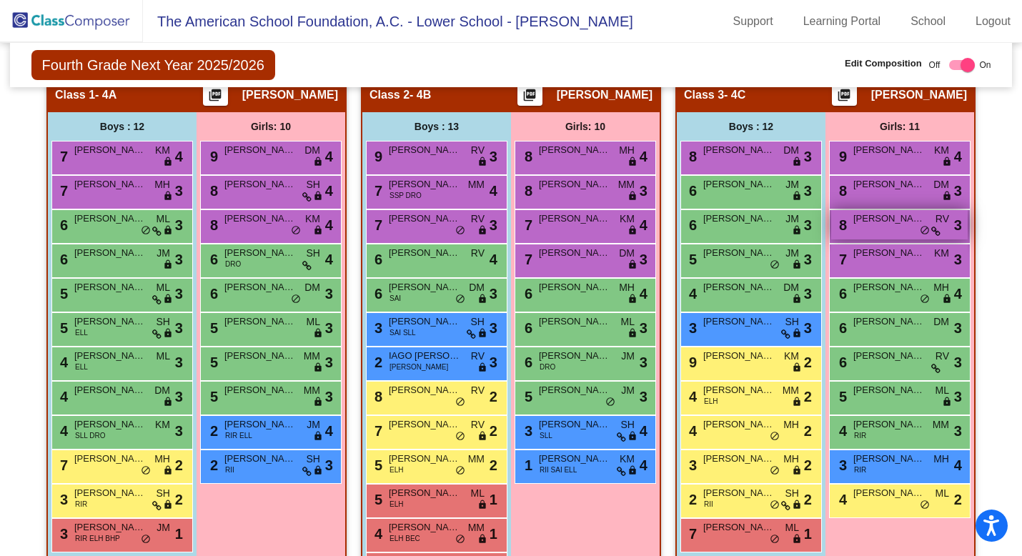
click at [860, 230] on div "8 [PERSON_NAME] RV lock do_not_disturb_alt 3" at bounding box center [900, 224] width 137 height 29
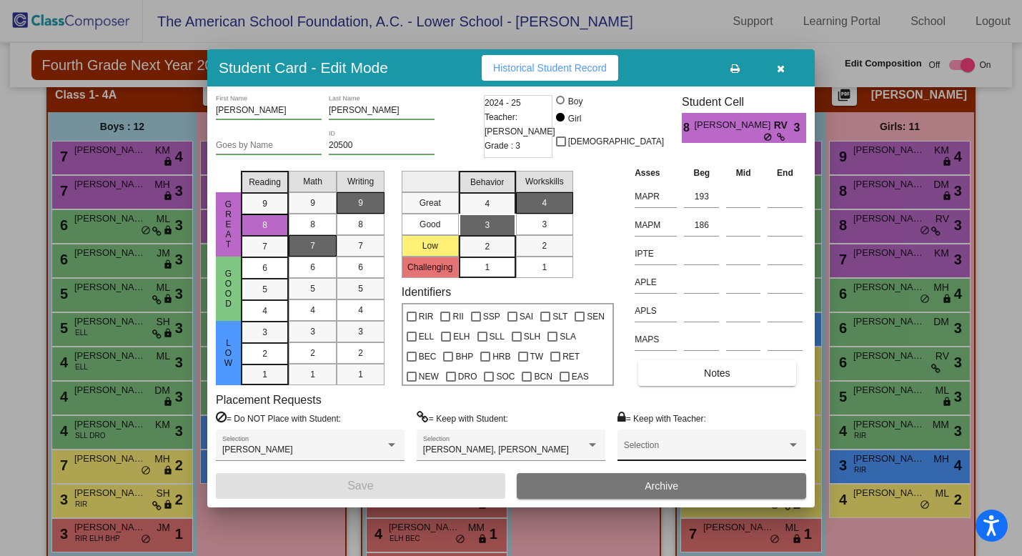
click at [755, 444] on div "Selection" at bounding box center [712, 449] width 176 height 26
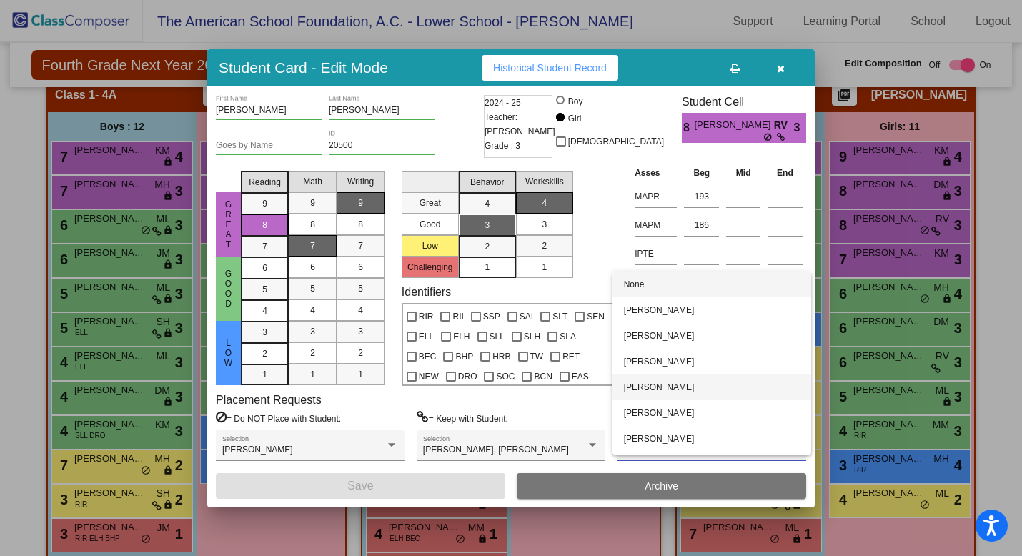
scroll to position [23, 0]
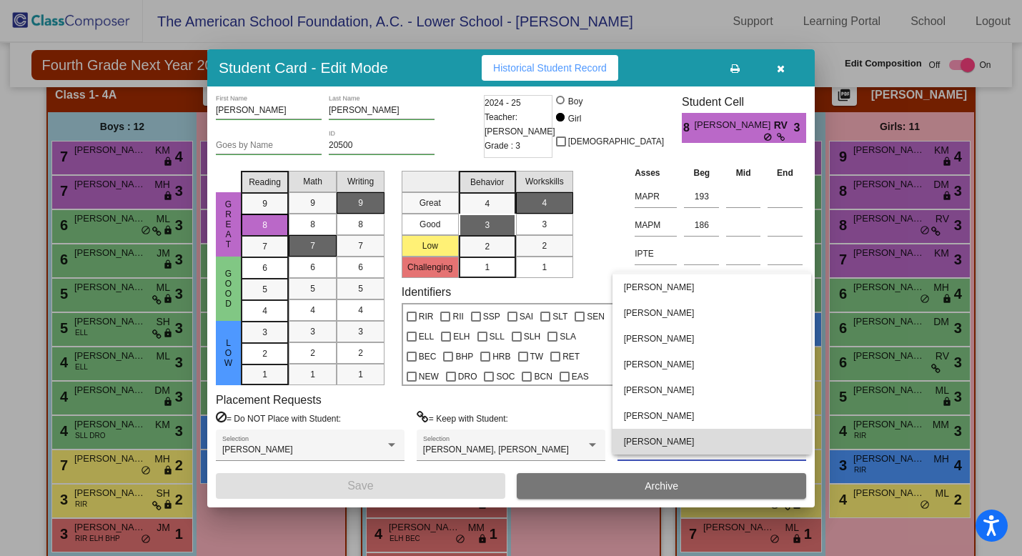
click at [731, 442] on span "[PERSON_NAME]" at bounding box center [712, 442] width 176 height 26
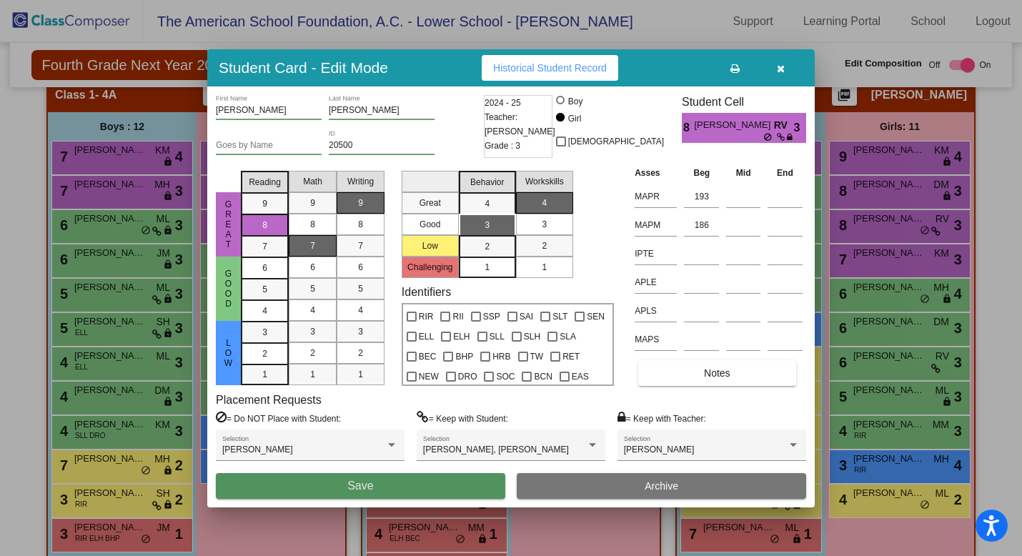
click at [473, 487] on button "Save" at bounding box center [361, 486] width 290 height 26
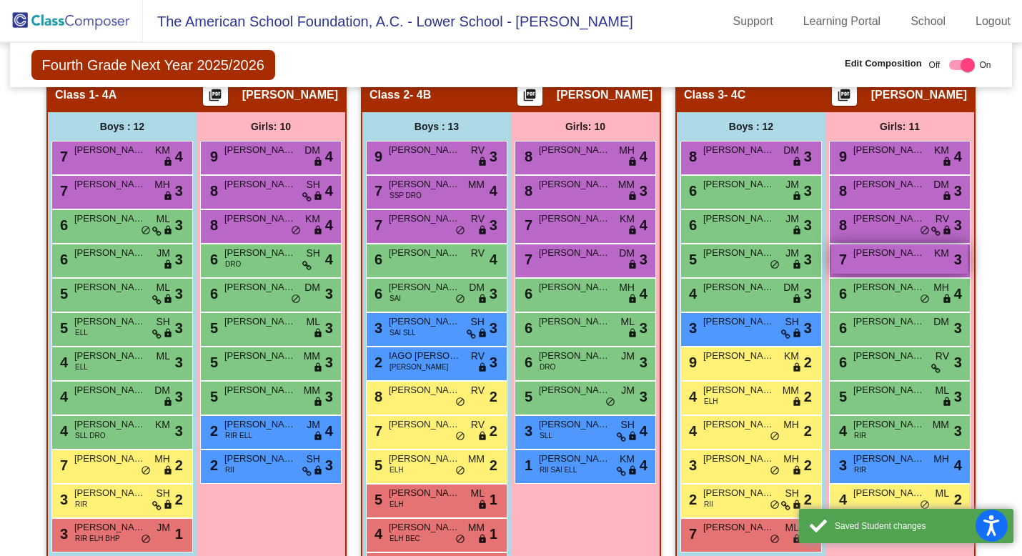
click at [889, 267] on div "7 [PERSON_NAME] KM lock do_not_disturb_alt 3" at bounding box center [900, 259] width 137 height 29
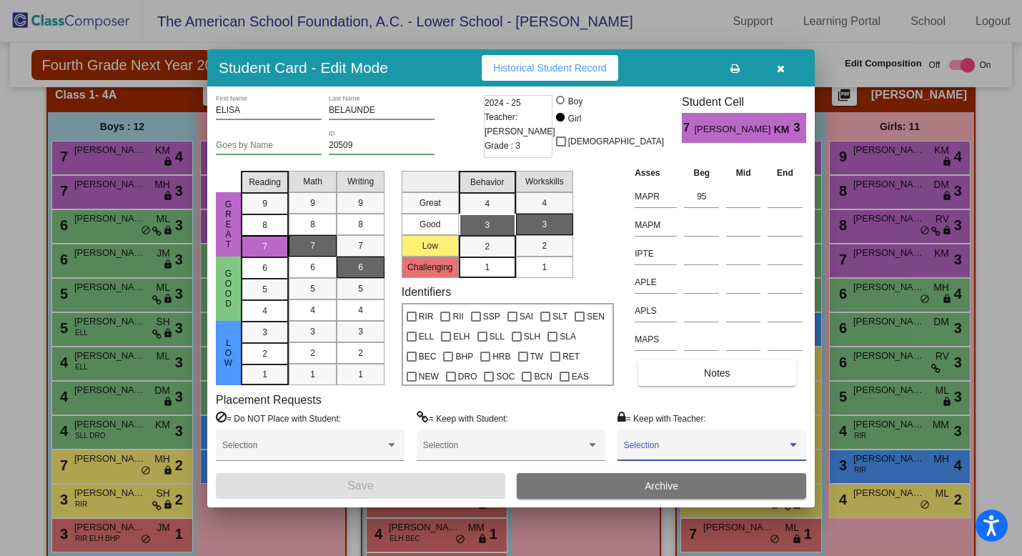
click at [721, 447] on span at bounding box center [705, 450] width 163 height 10
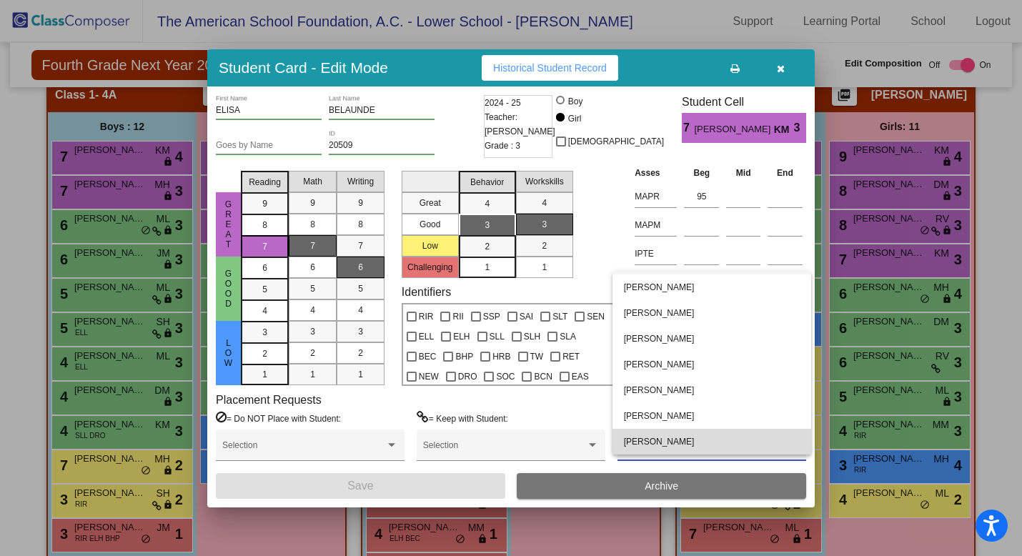
click at [719, 442] on span "[PERSON_NAME]" at bounding box center [712, 442] width 176 height 26
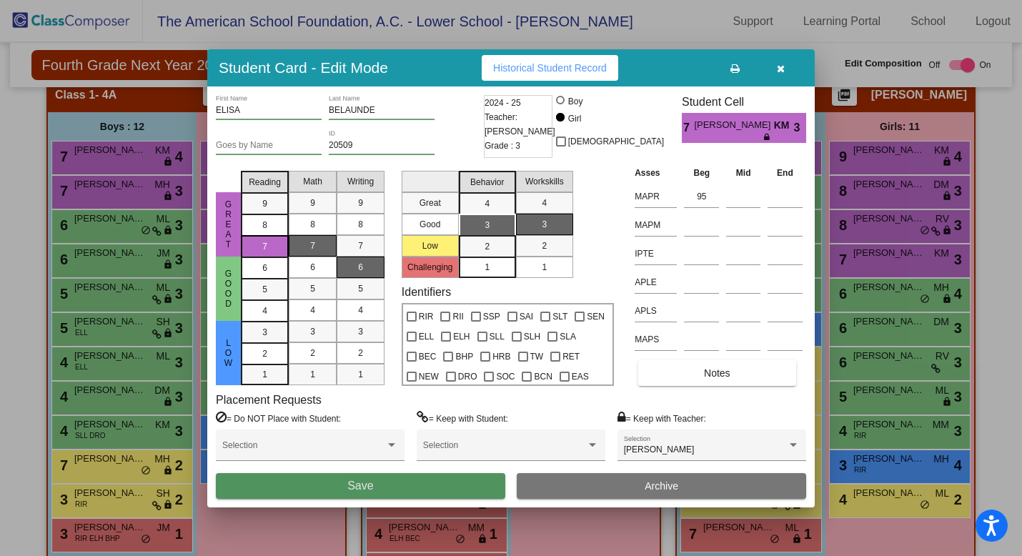
click at [453, 489] on button "Save" at bounding box center [361, 486] width 290 height 26
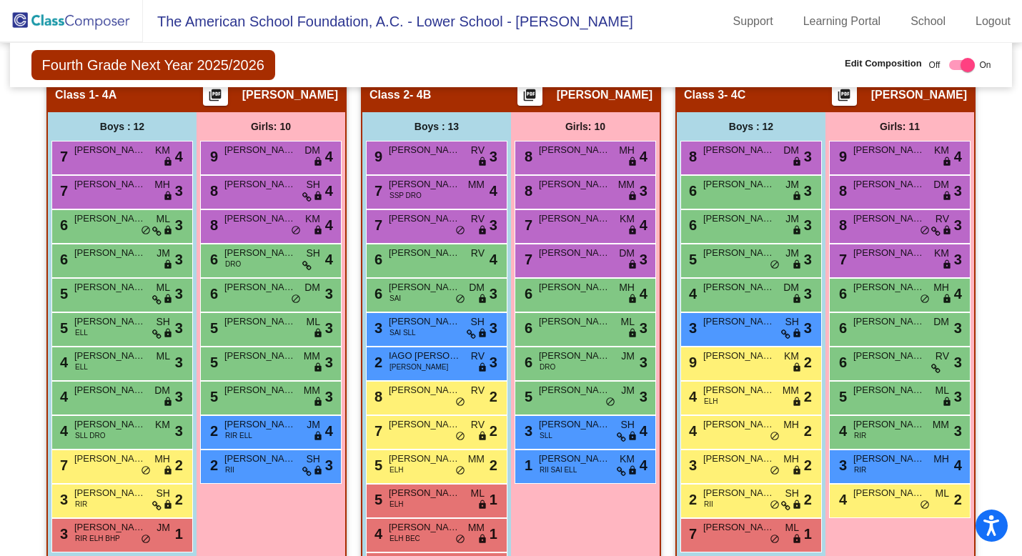
click at [874, 309] on div "6 [PERSON_NAME] MH lock do_not_disturb_alt 4" at bounding box center [900, 295] width 142 height 34
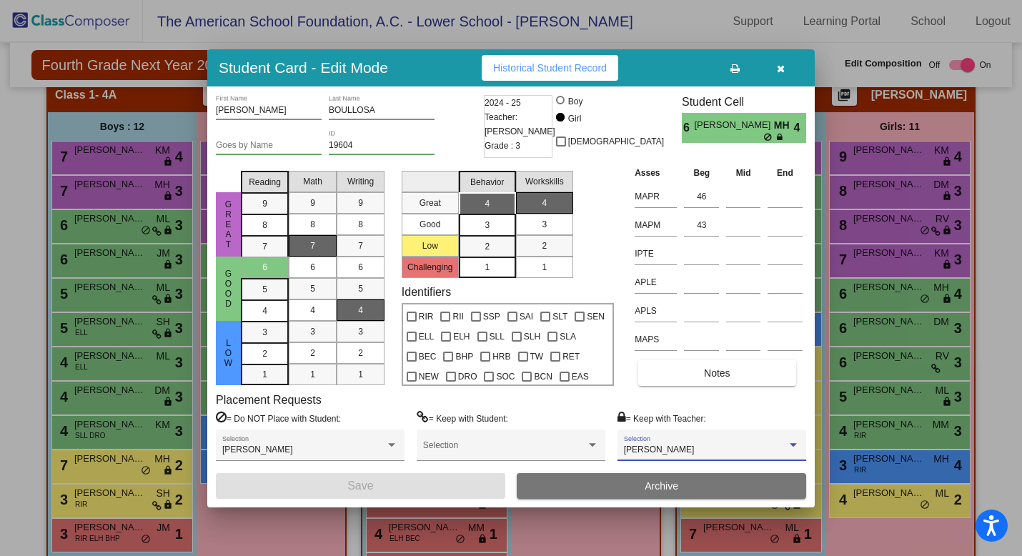
click at [739, 447] on div "[PERSON_NAME]" at bounding box center [705, 450] width 163 height 10
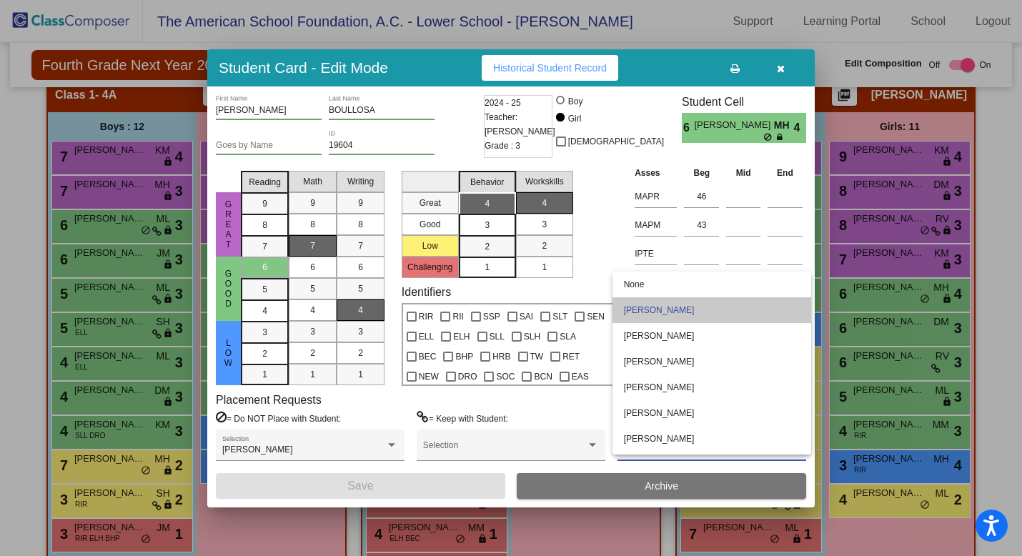
click at [716, 315] on span "[PERSON_NAME]" at bounding box center [712, 310] width 176 height 26
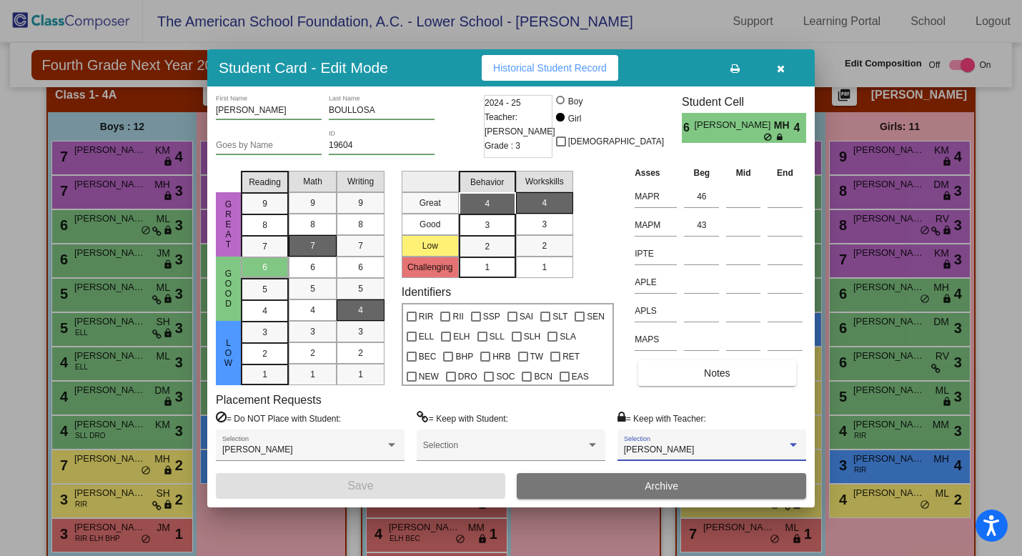
click at [691, 449] on div "[PERSON_NAME]" at bounding box center [705, 450] width 163 height 10
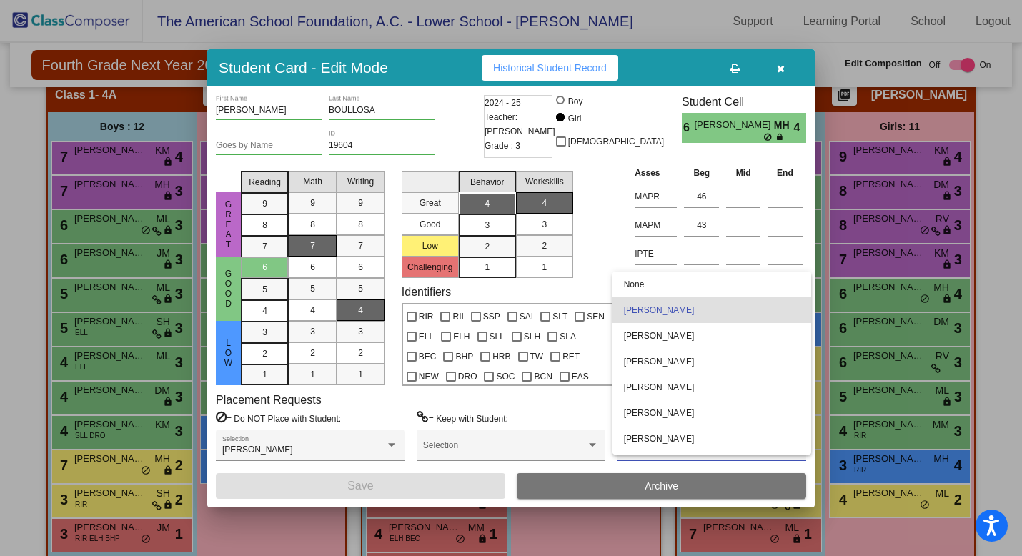
click at [697, 314] on span "[PERSON_NAME]" at bounding box center [712, 310] width 176 height 26
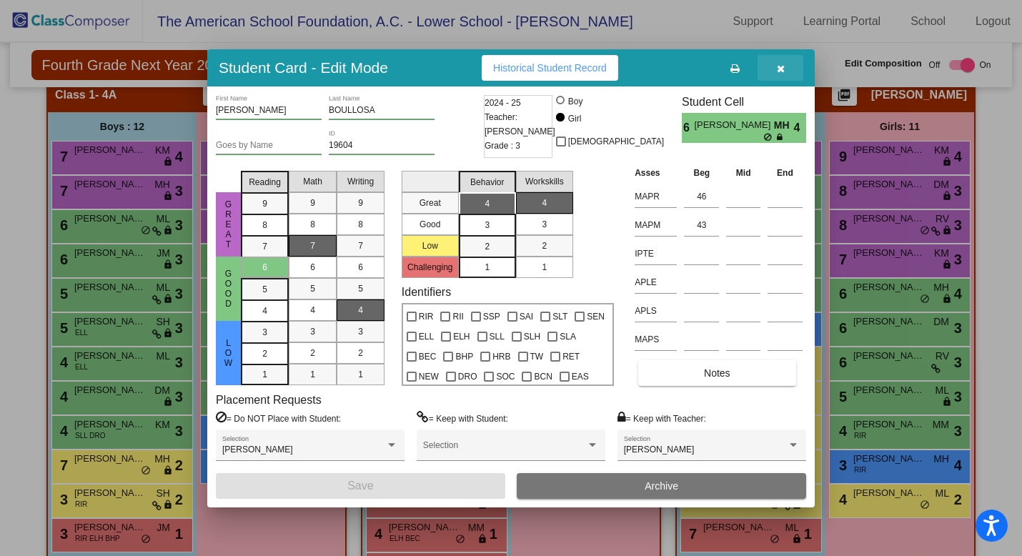
click at [786, 62] on button "button" at bounding box center [781, 68] width 46 height 26
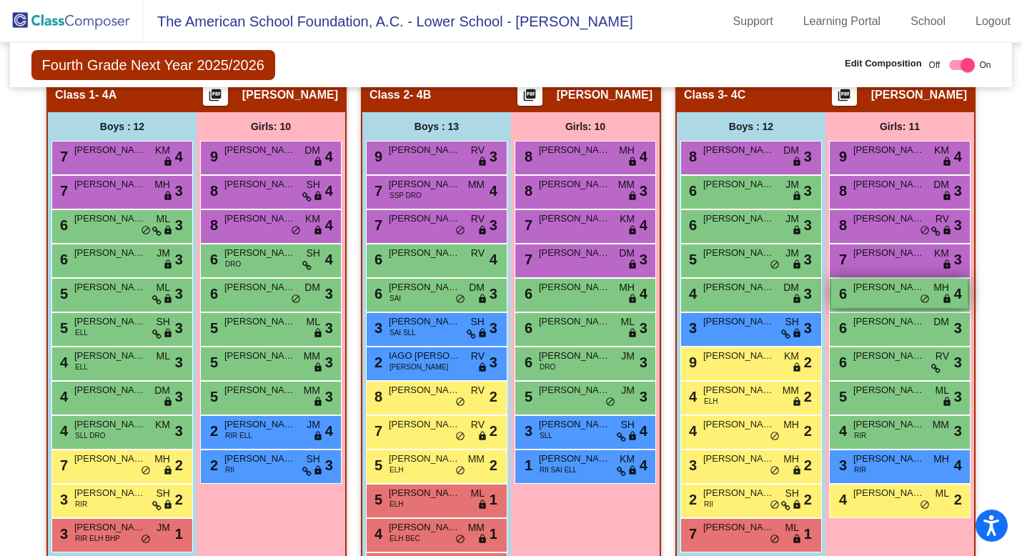
click at [884, 298] on div "6 [PERSON_NAME] MH lock do_not_disturb_alt 4" at bounding box center [900, 293] width 137 height 29
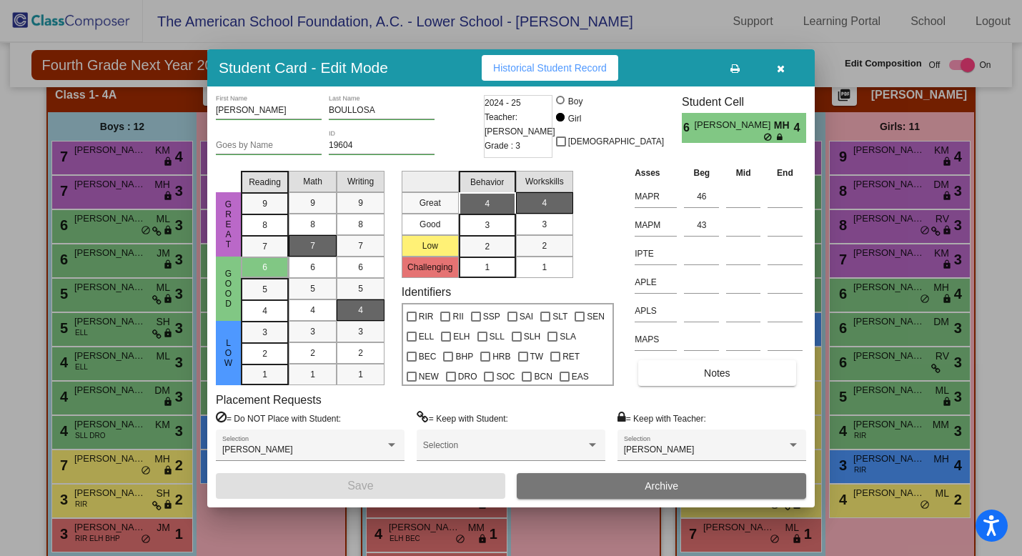
click at [782, 65] on icon "button" at bounding box center [781, 69] width 8 height 10
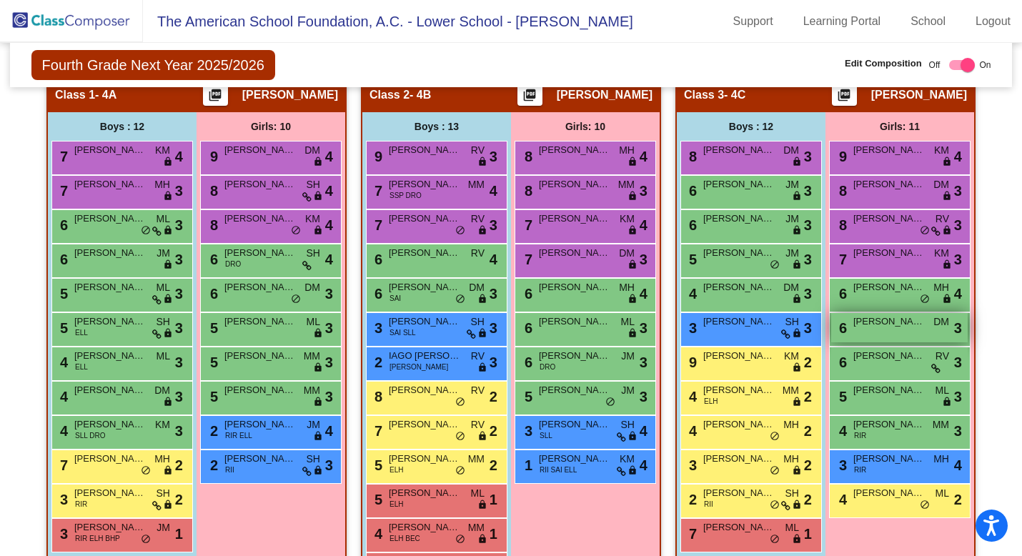
click at [858, 334] on div "6 [PERSON_NAME] DM lock do_not_disturb_alt 3" at bounding box center [900, 327] width 137 height 29
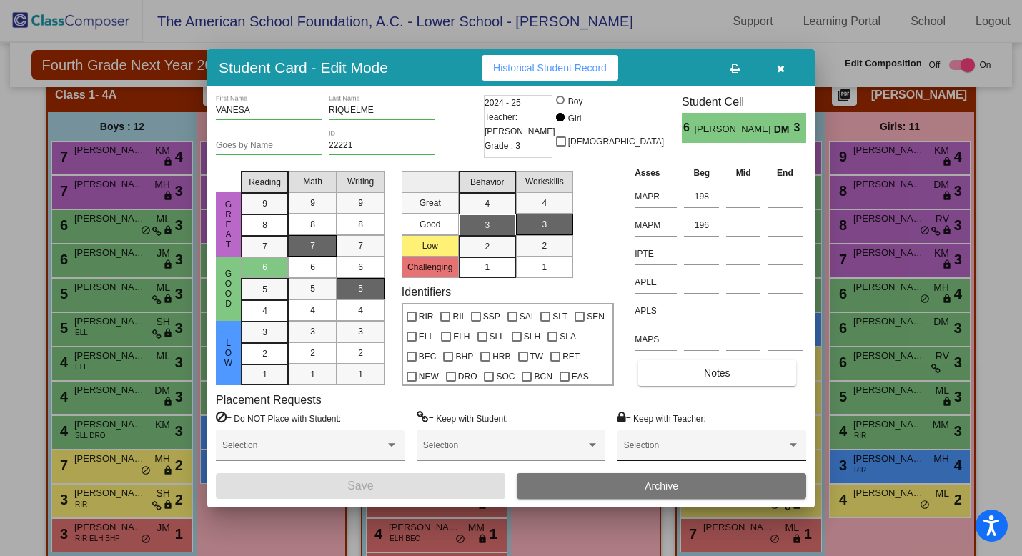
click at [741, 440] on div "Selection" at bounding box center [712, 449] width 176 height 26
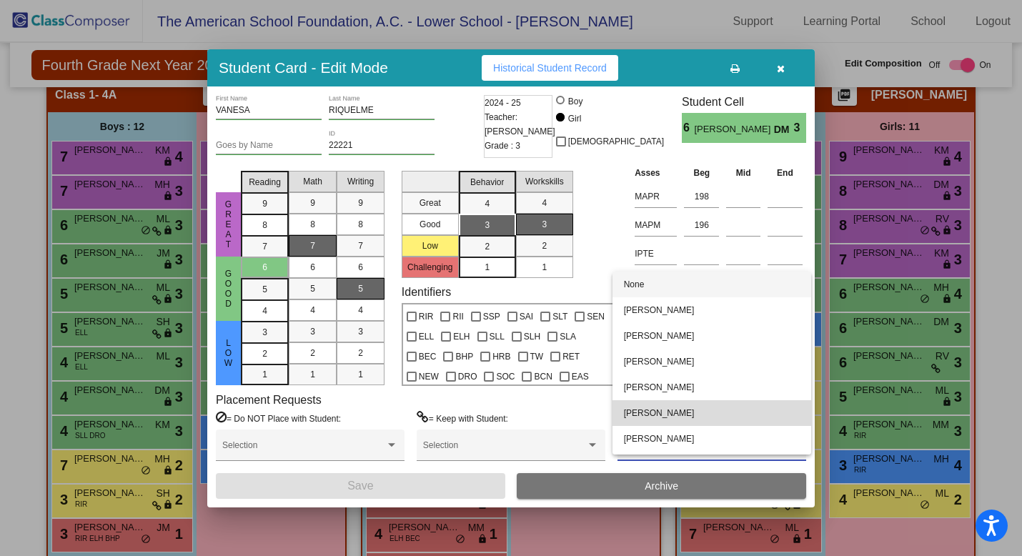
click at [737, 403] on span "[PERSON_NAME]" at bounding box center [712, 413] width 176 height 26
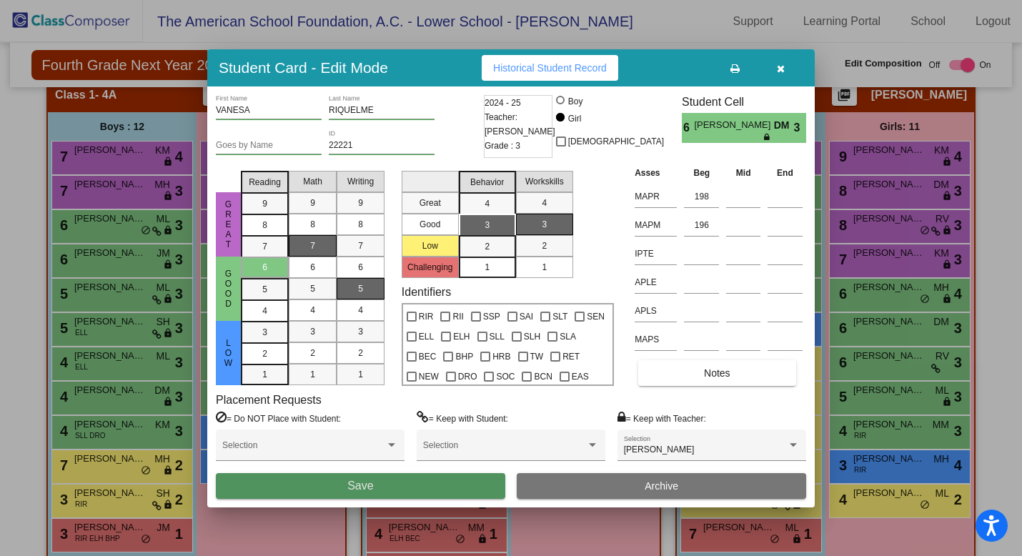
click at [465, 488] on button "Save" at bounding box center [361, 486] width 290 height 26
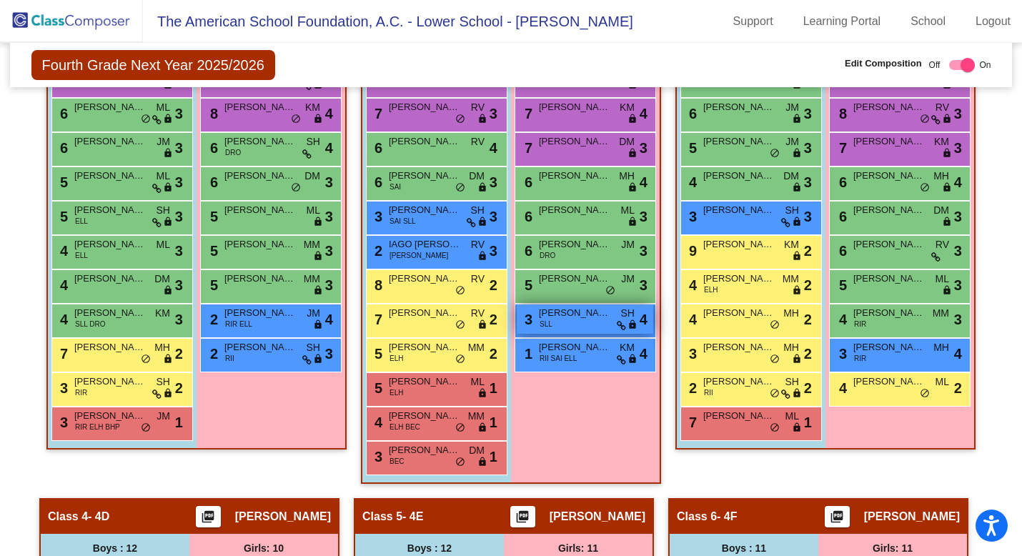
scroll to position [580, 0]
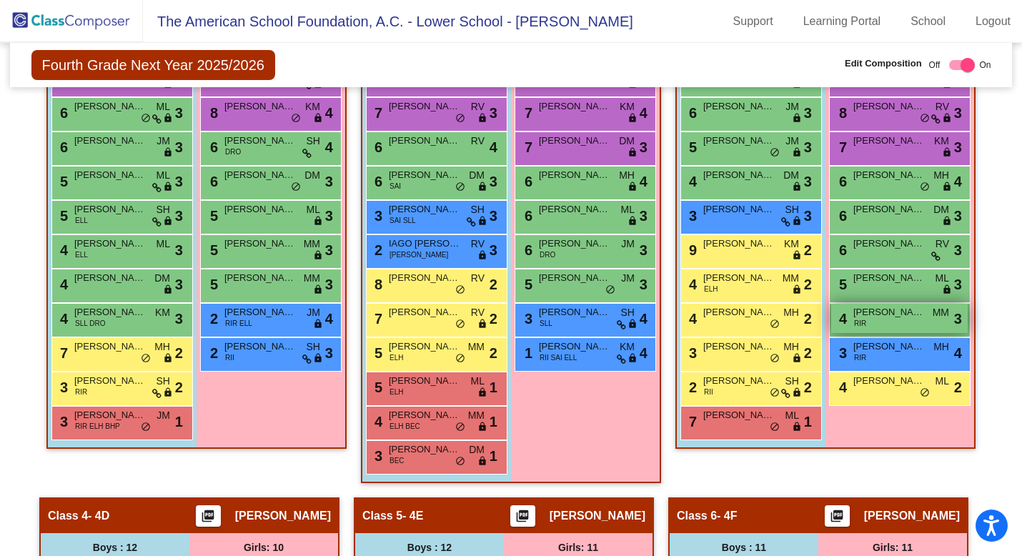
click at [887, 325] on div "4 [PERSON_NAME] RIR MM lock do_not_disturb_alt 3" at bounding box center [900, 318] width 137 height 29
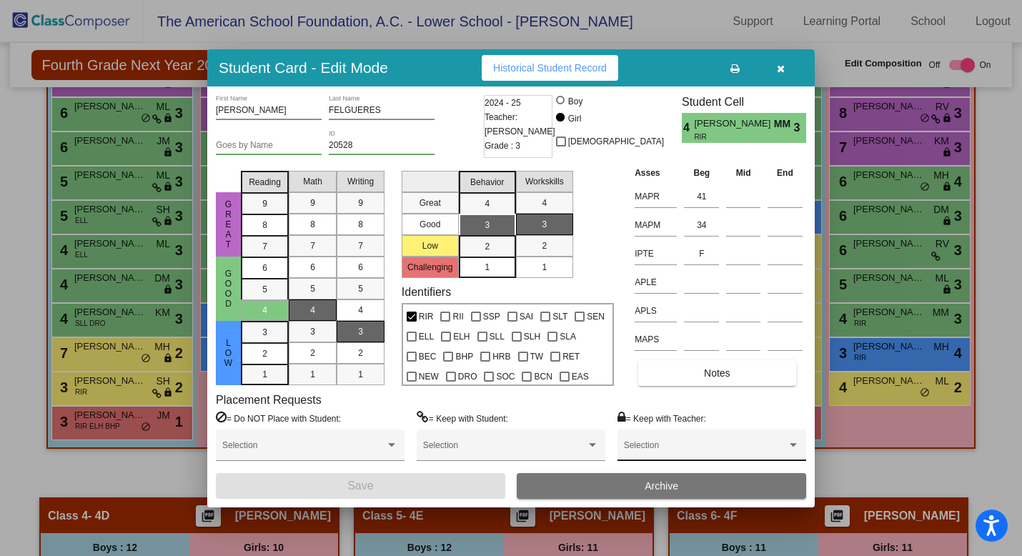
click at [749, 444] on div "Selection" at bounding box center [712, 449] width 176 height 26
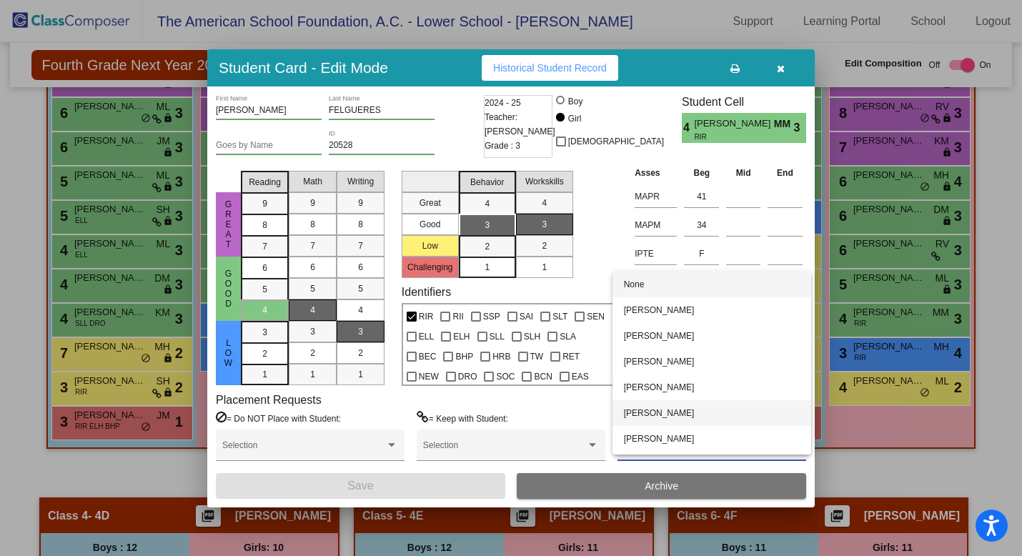
click at [744, 422] on span "[PERSON_NAME]" at bounding box center [712, 413] width 176 height 26
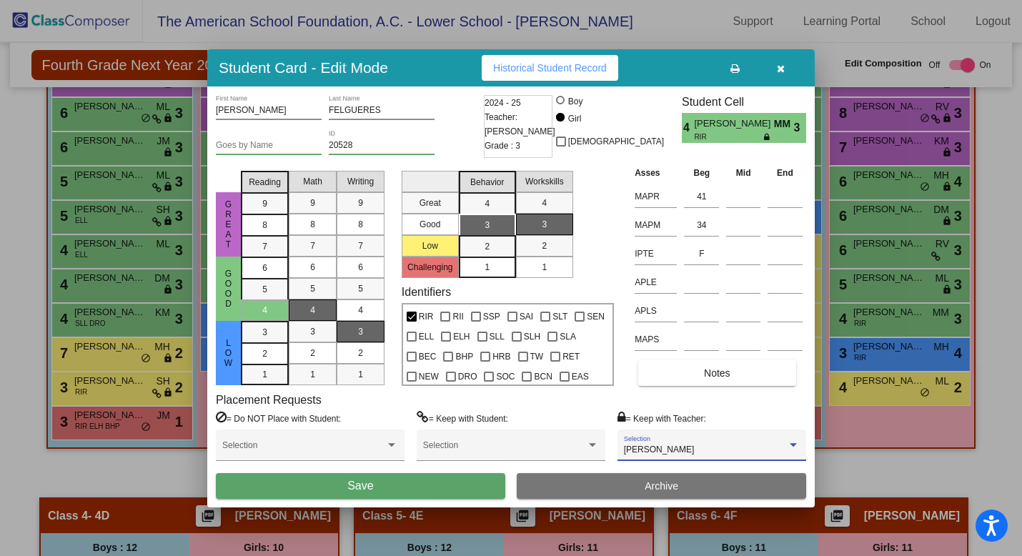
click at [466, 483] on button "Save" at bounding box center [361, 486] width 290 height 26
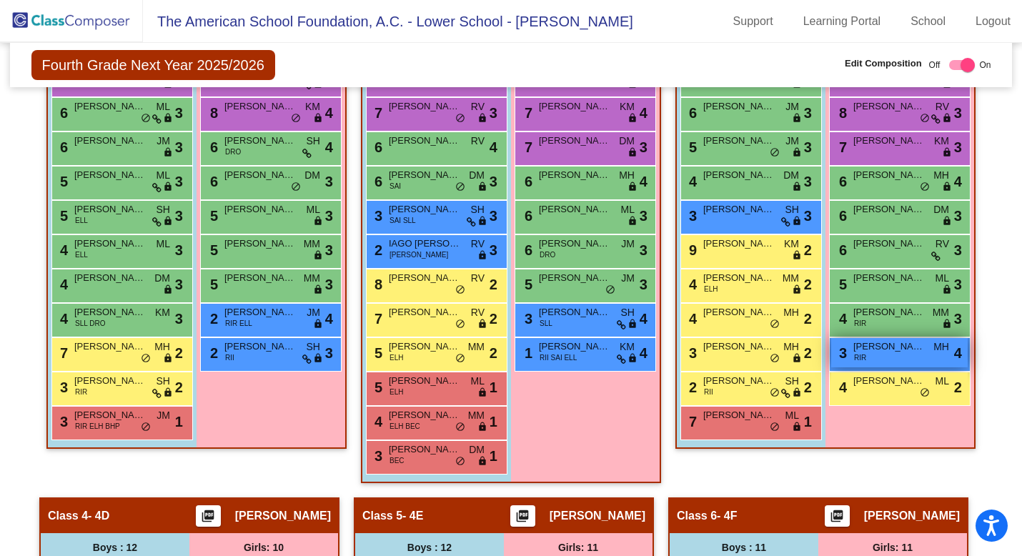
click at [872, 357] on div "3 [PERSON_NAME] RIR MH lock do_not_disturb_alt 4" at bounding box center [900, 352] width 137 height 29
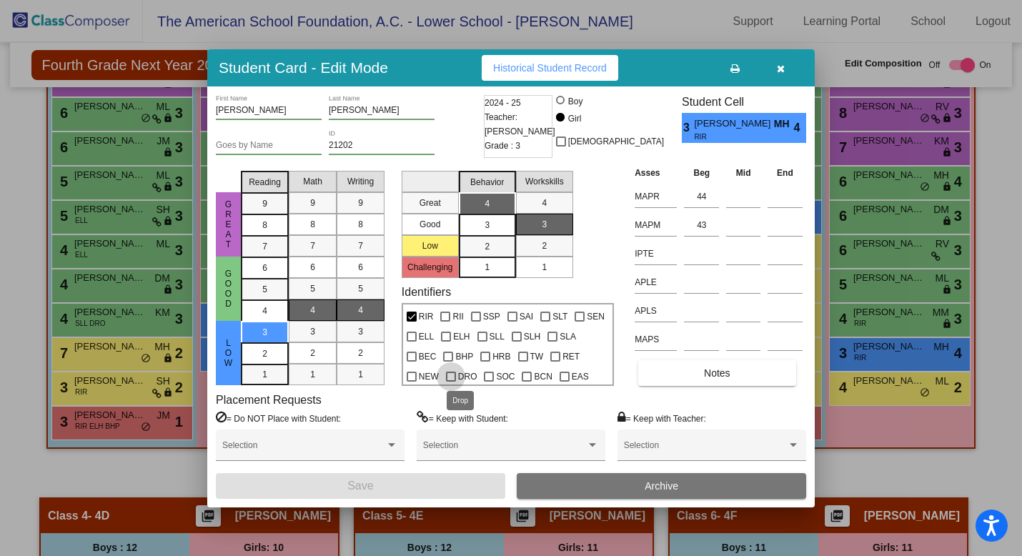
click at [453, 372] on div at bounding box center [451, 377] width 10 height 10
click at [451, 382] on input "DRO" at bounding box center [450, 382] width 1 height 1
checkbox input "true"
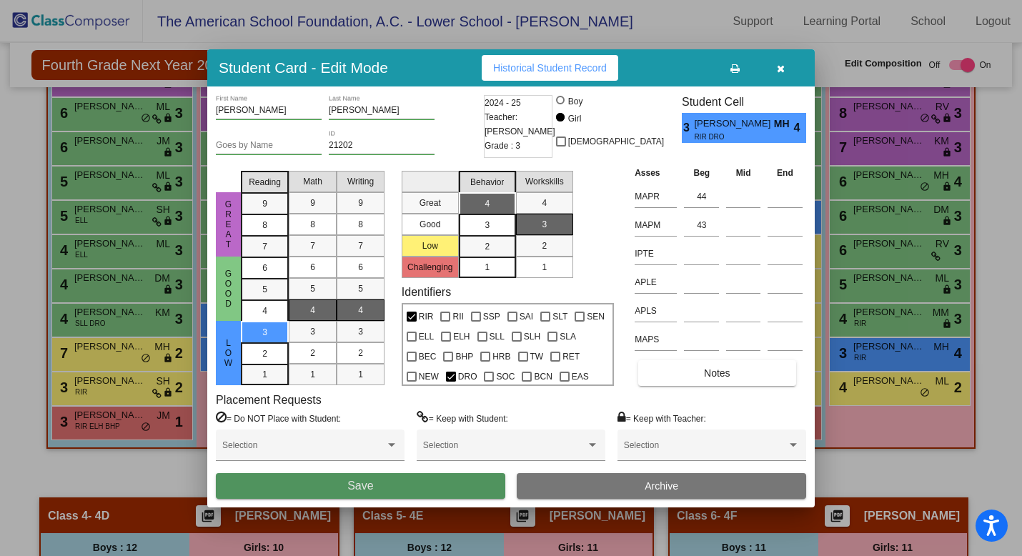
click at [421, 480] on button "Save" at bounding box center [361, 486] width 290 height 26
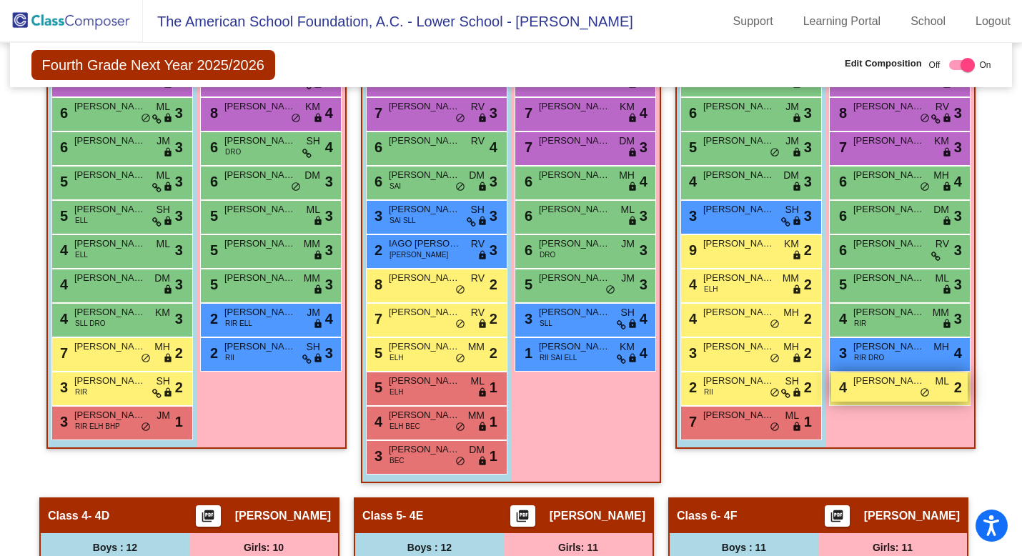
click at [850, 395] on div "4 [PERSON_NAME] ML lock do_not_disturb_alt 2" at bounding box center [900, 387] width 137 height 29
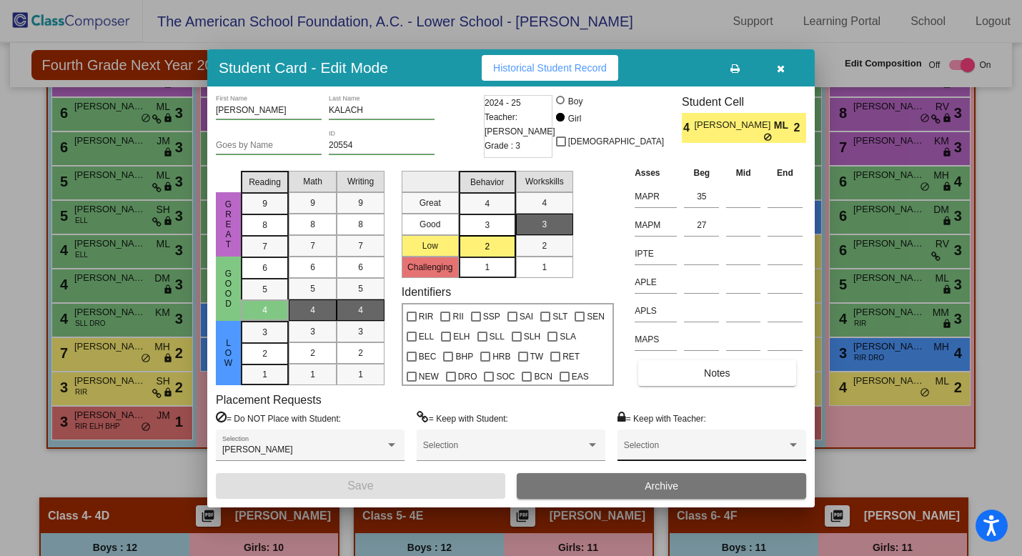
click at [744, 443] on div "Selection" at bounding box center [712, 449] width 176 height 26
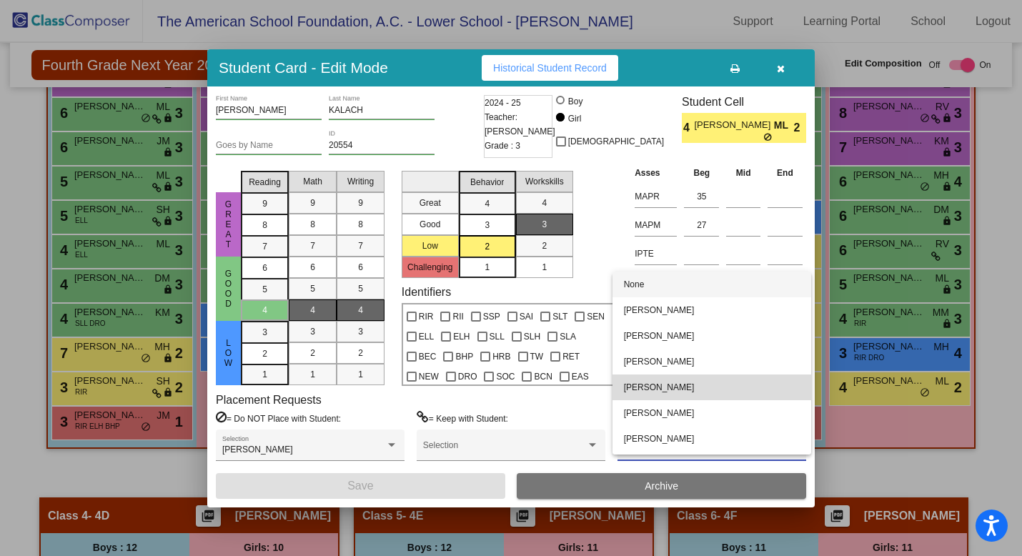
click at [728, 392] on span "[PERSON_NAME]" at bounding box center [712, 388] width 176 height 26
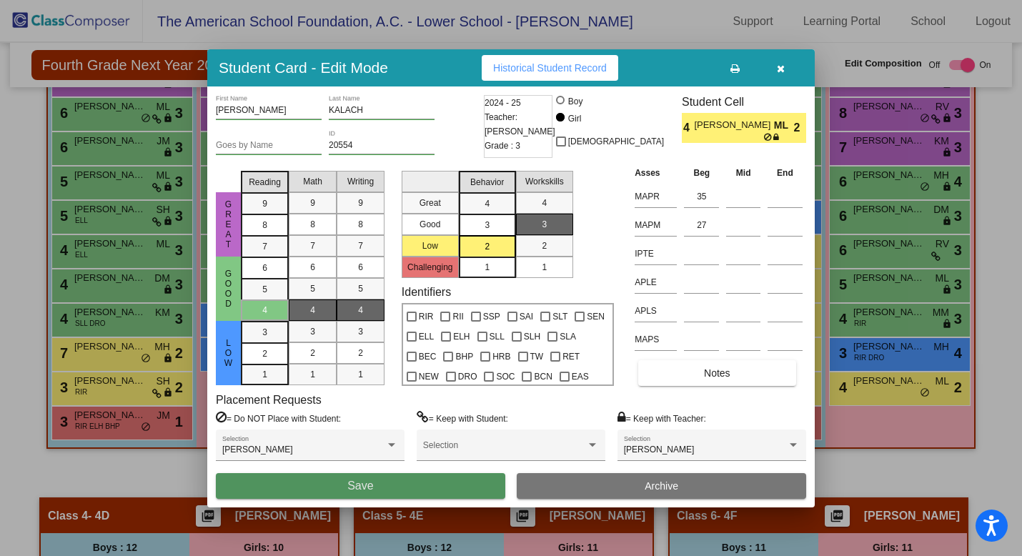
click at [438, 485] on button "Save" at bounding box center [361, 486] width 290 height 26
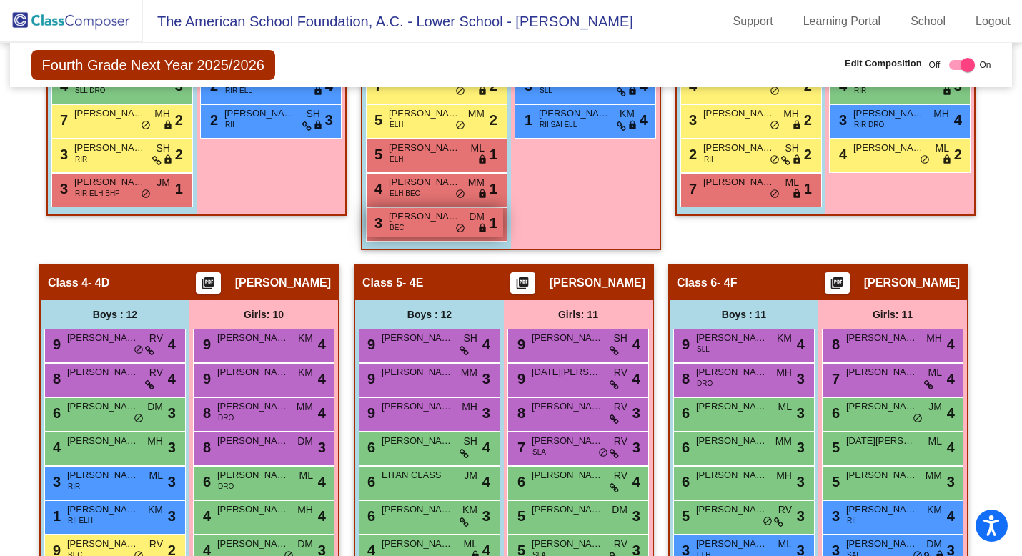
scroll to position [818, 0]
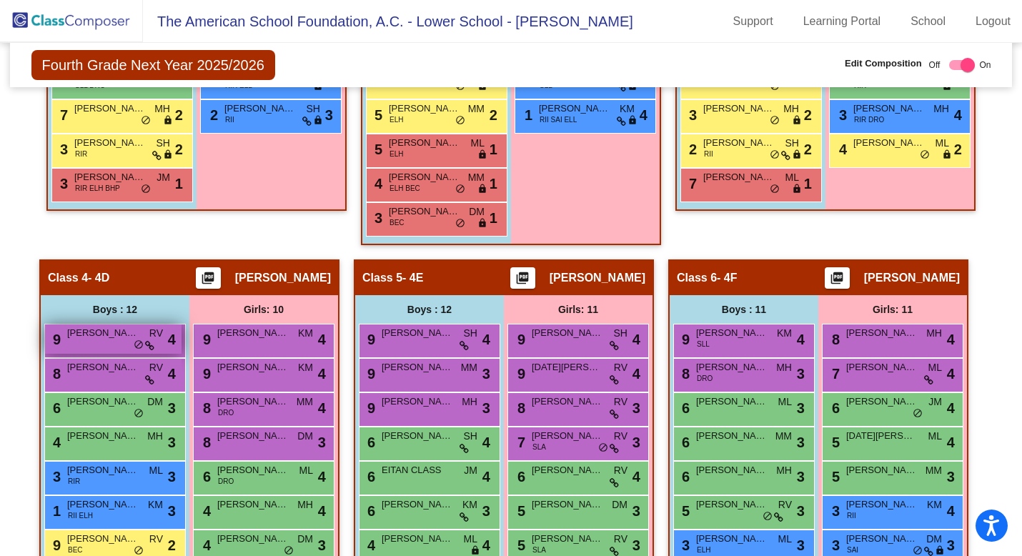
click at [111, 346] on div "9 [PERSON_NAME] RV lock do_not_disturb_alt 4" at bounding box center [113, 339] width 137 height 29
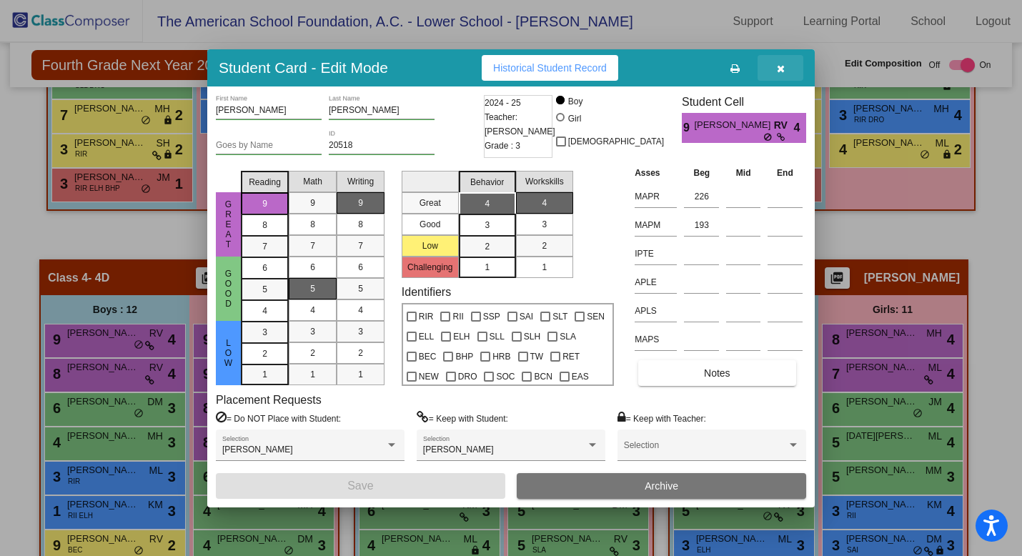
click at [781, 70] on icon "button" at bounding box center [781, 69] width 8 height 10
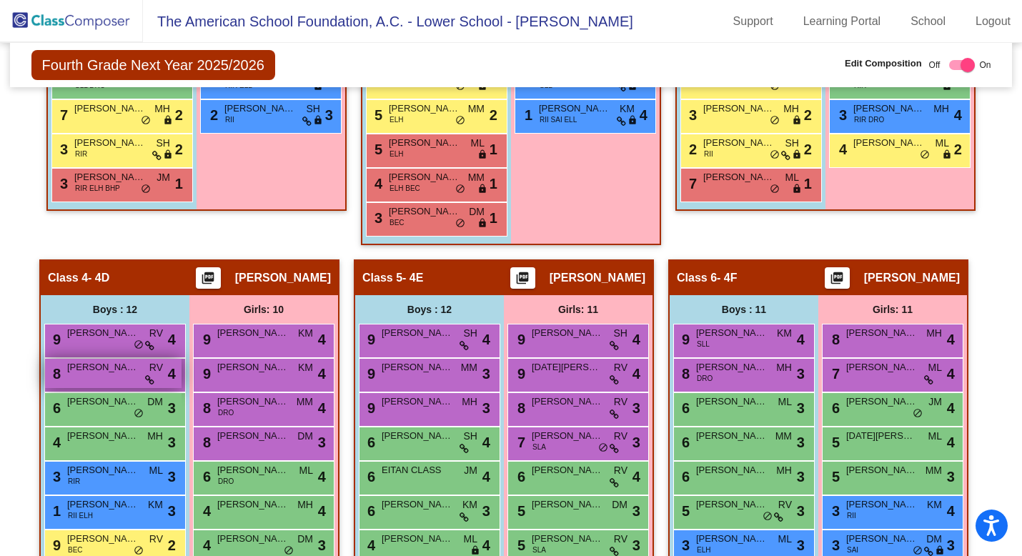
click at [119, 378] on div "8 [PERSON_NAME] RV lock do_not_disturb_alt 4" at bounding box center [113, 373] width 137 height 29
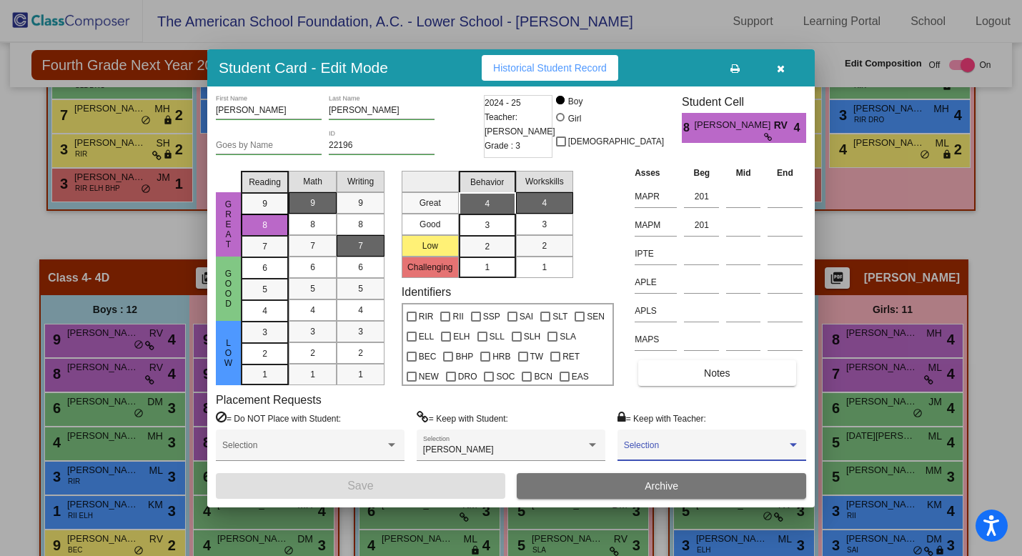
click at [693, 445] on span at bounding box center [705, 450] width 163 height 10
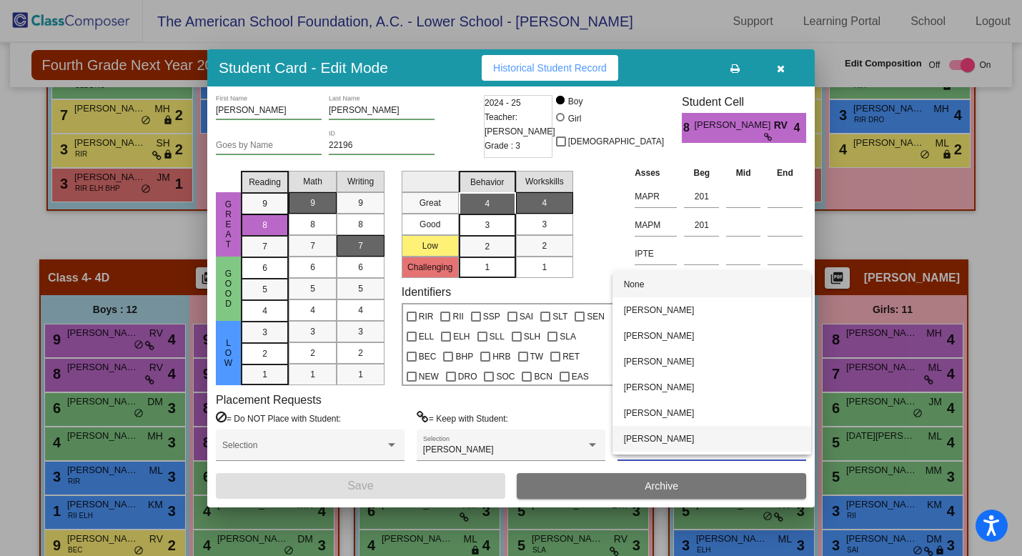
scroll to position [23, 0]
click at [692, 443] on span "[PERSON_NAME]" at bounding box center [712, 442] width 176 height 26
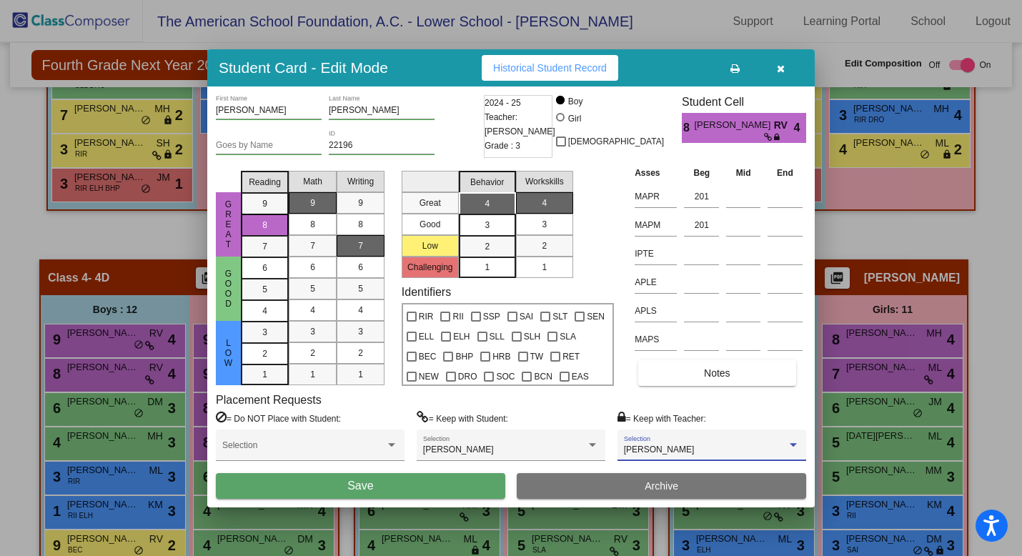
click at [479, 480] on button "Save" at bounding box center [361, 486] width 290 height 26
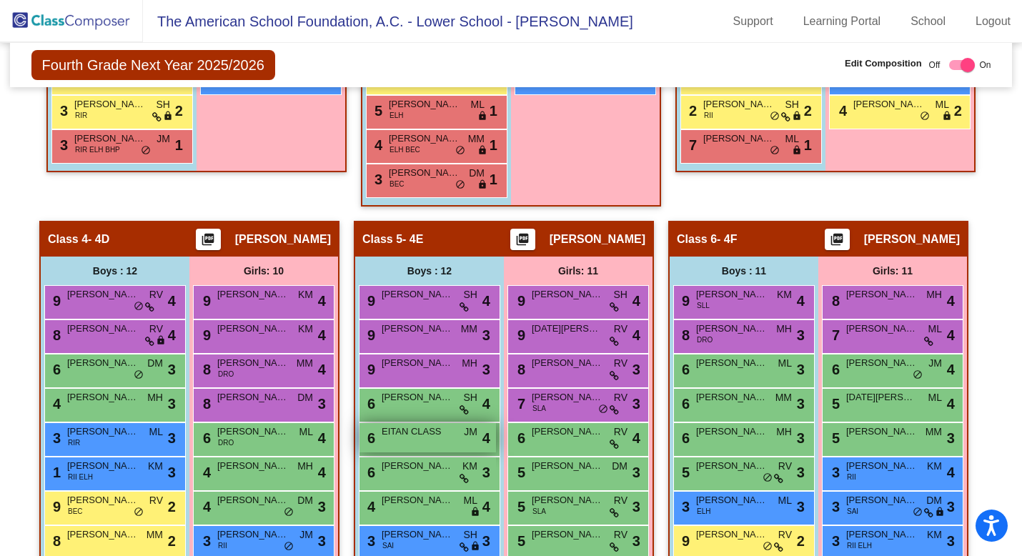
scroll to position [862, 0]
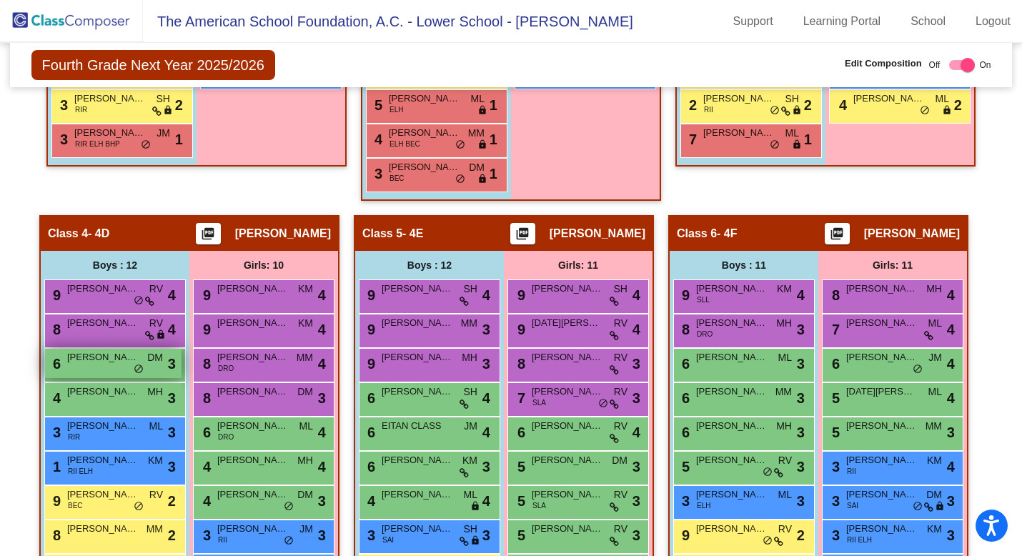
click at [117, 375] on div "6 [PERSON_NAME] DM lock do_not_disturb_alt 3" at bounding box center [113, 363] width 137 height 29
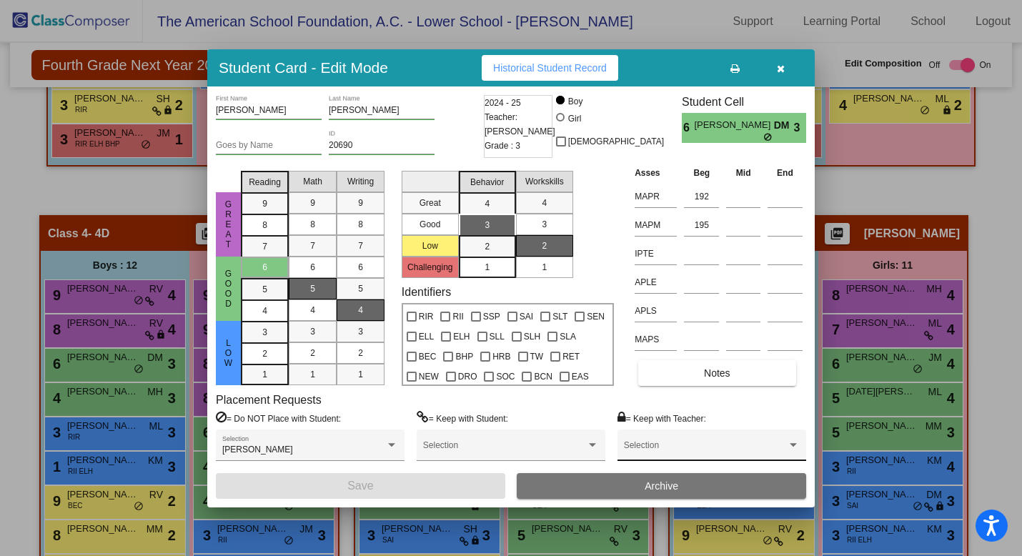
click at [659, 450] on span at bounding box center [705, 450] width 163 height 10
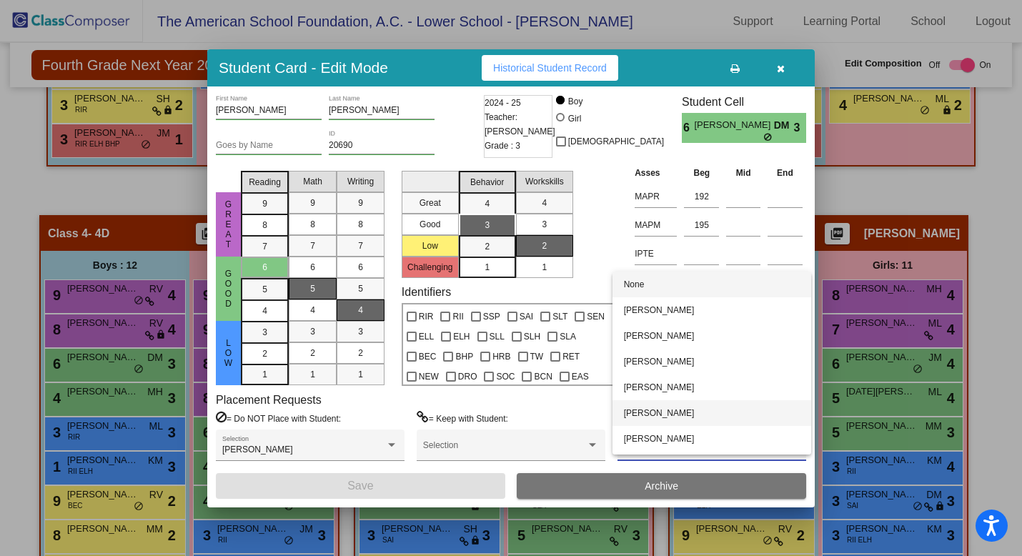
scroll to position [23, 0]
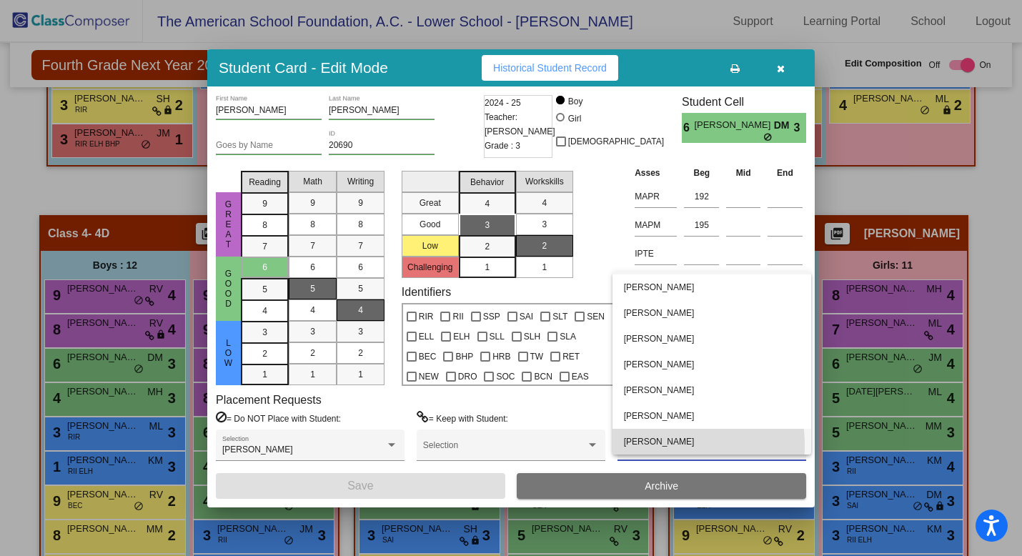
click at [659, 445] on span "[PERSON_NAME]" at bounding box center [712, 442] width 176 height 26
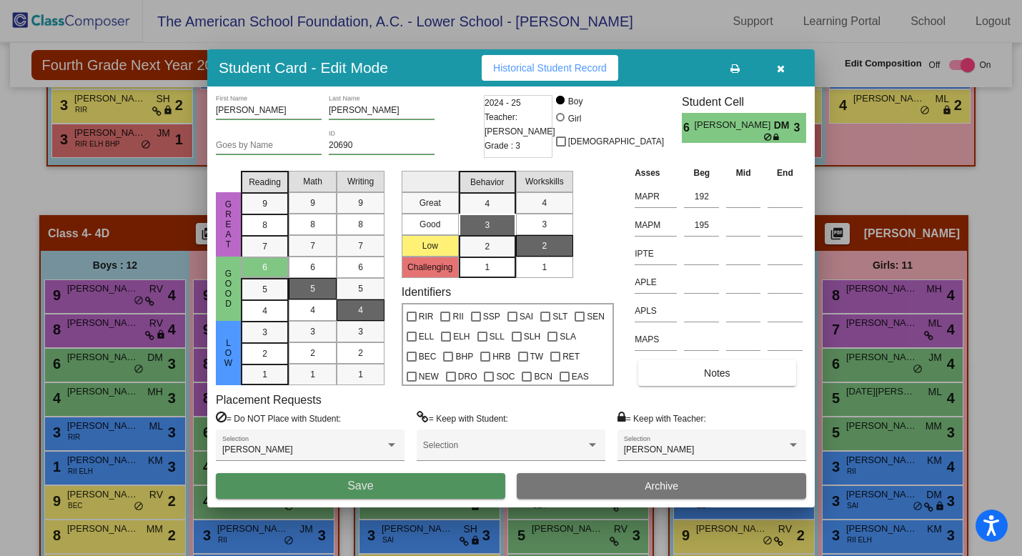
click at [429, 488] on button "Save" at bounding box center [361, 486] width 290 height 26
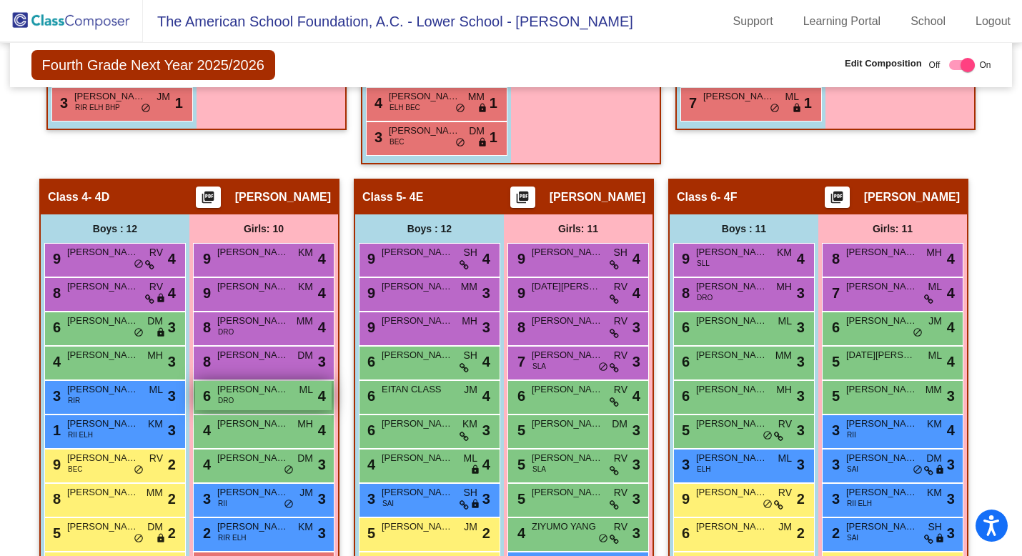
scroll to position [902, 0]
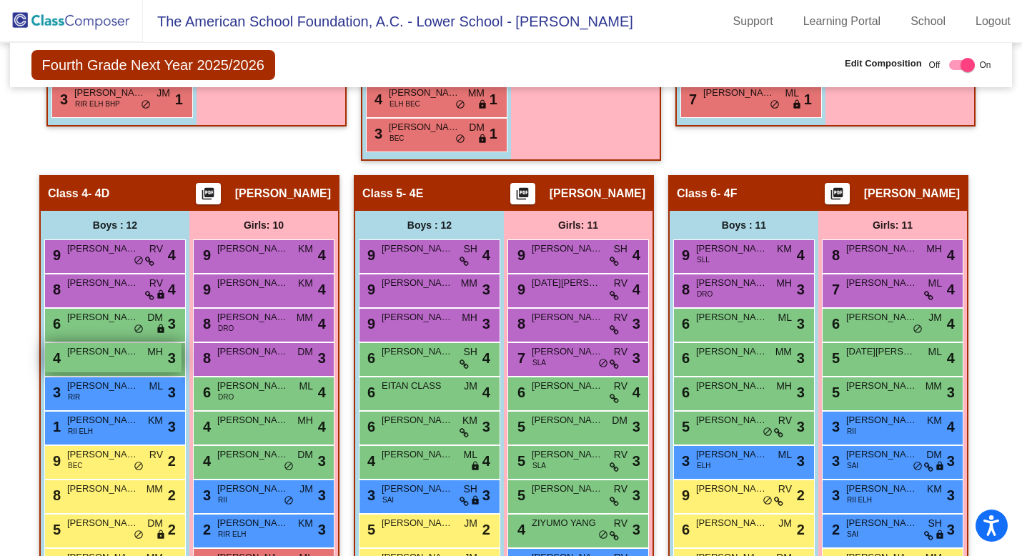
click at [109, 363] on div "4 [PERSON_NAME] [PERSON_NAME] lock do_not_disturb_alt 3" at bounding box center [113, 357] width 137 height 29
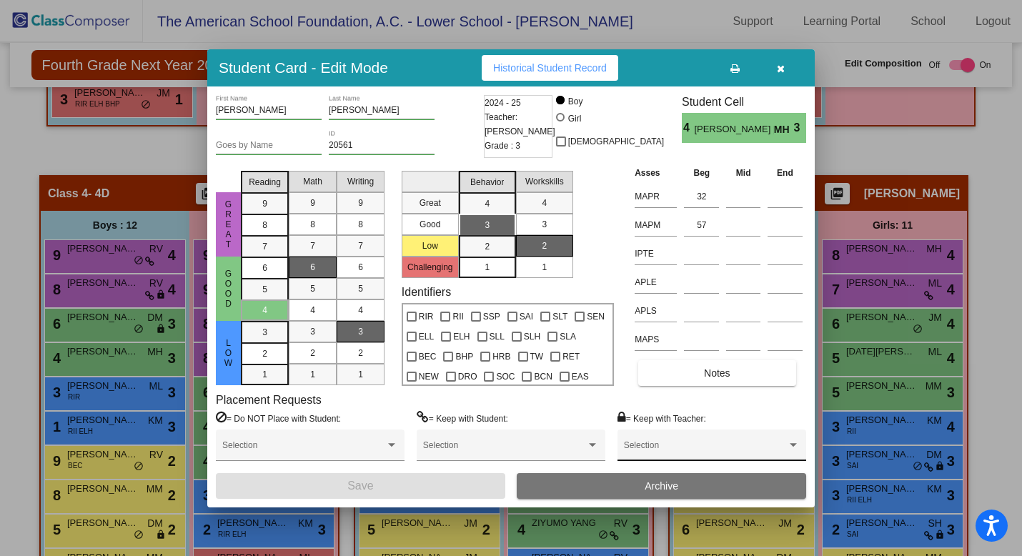
click at [671, 443] on div "Selection" at bounding box center [712, 449] width 176 height 26
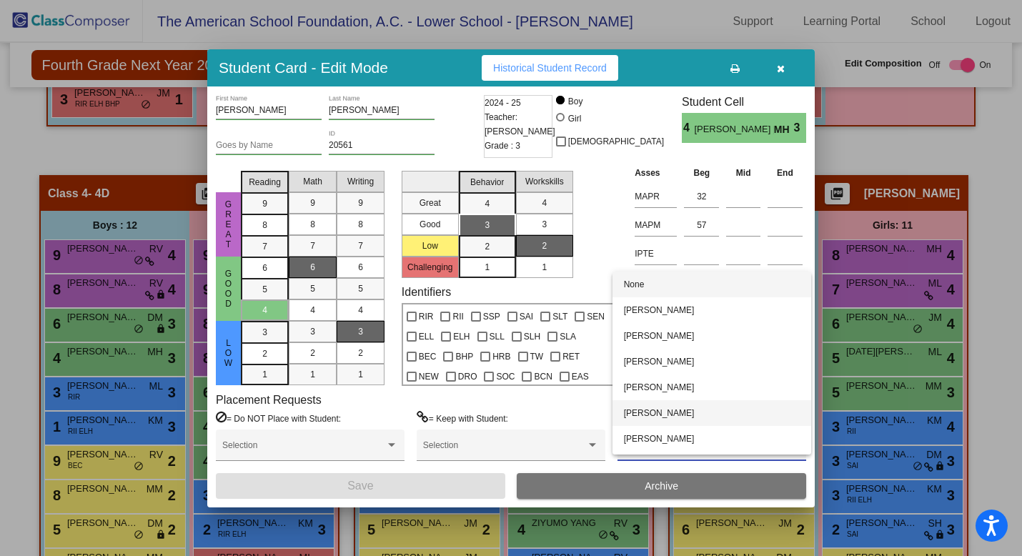
click at [666, 418] on span "[PERSON_NAME]" at bounding box center [712, 413] width 176 height 26
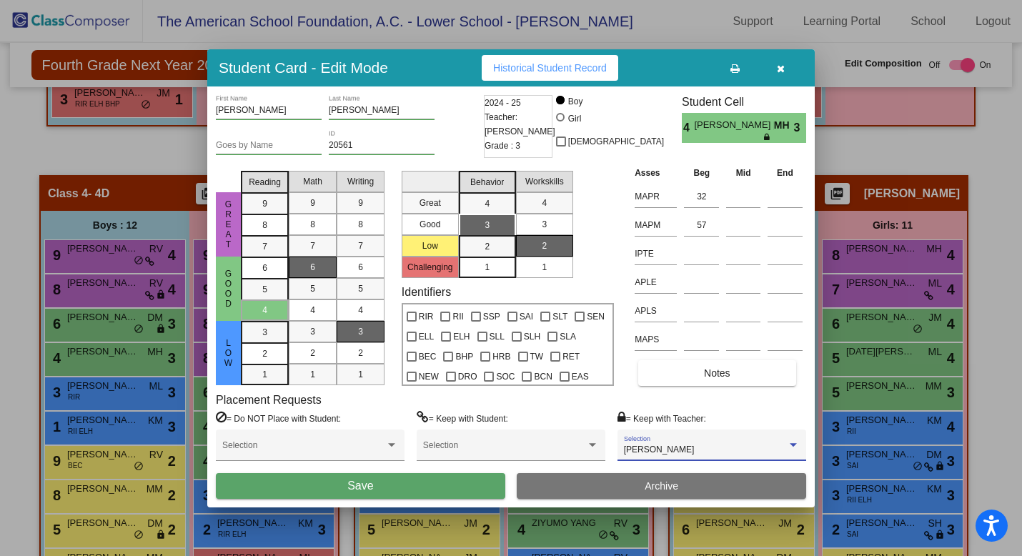
click at [407, 487] on button "Save" at bounding box center [361, 486] width 290 height 26
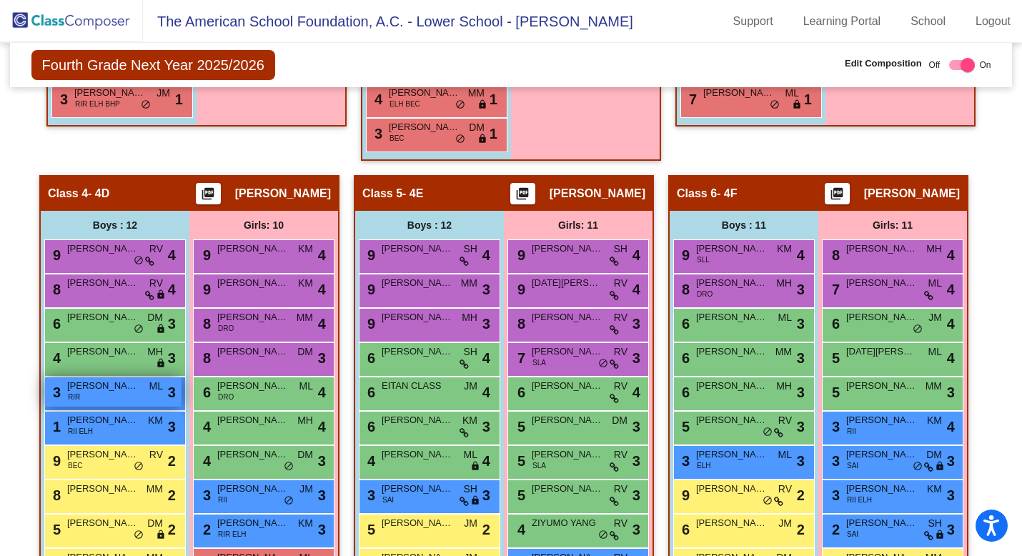
click at [109, 391] on span "[PERSON_NAME]" at bounding box center [103, 386] width 72 height 14
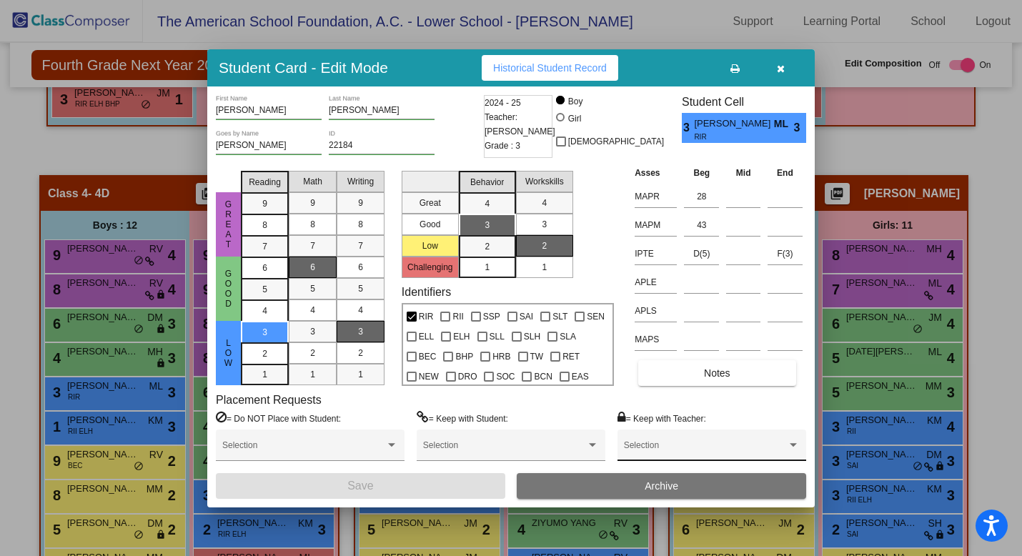
click at [681, 443] on div "Selection" at bounding box center [712, 449] width 176 height 26
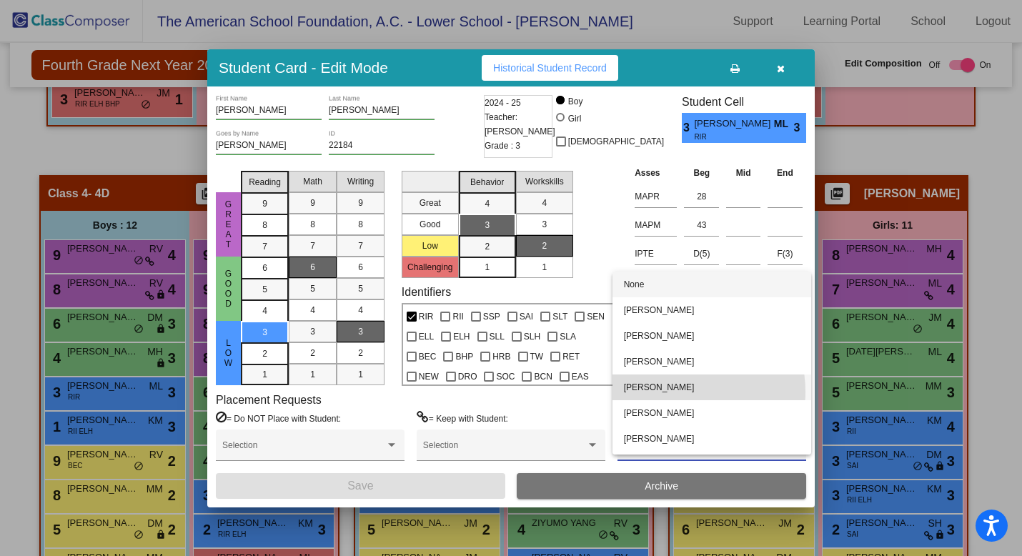
click at [681, 392] on span "[PERSON_NAME]" at bounding box center [712, 388] width 176 height 26
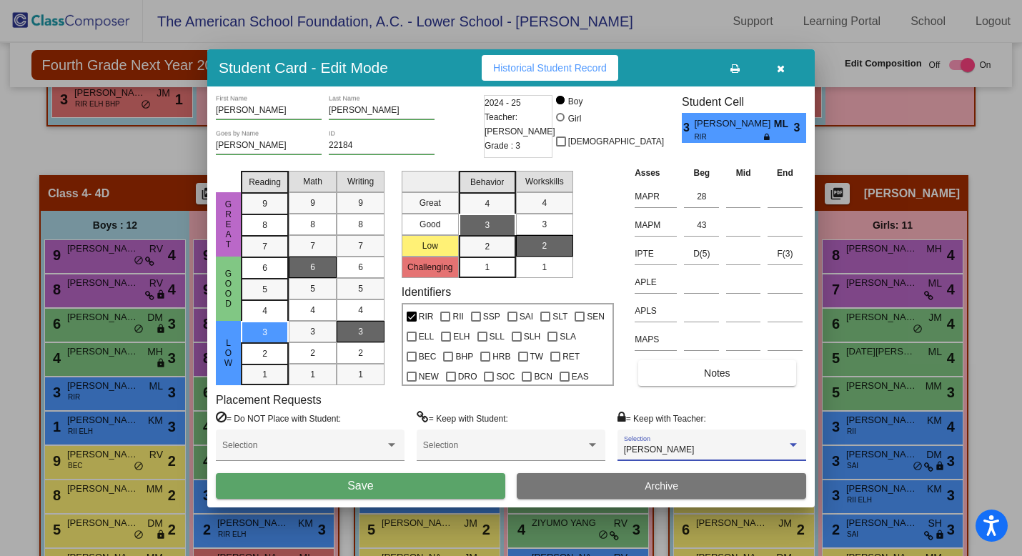
click at [439, 490] on button "Save" at bounding box center [361, 486] width 290 height 26
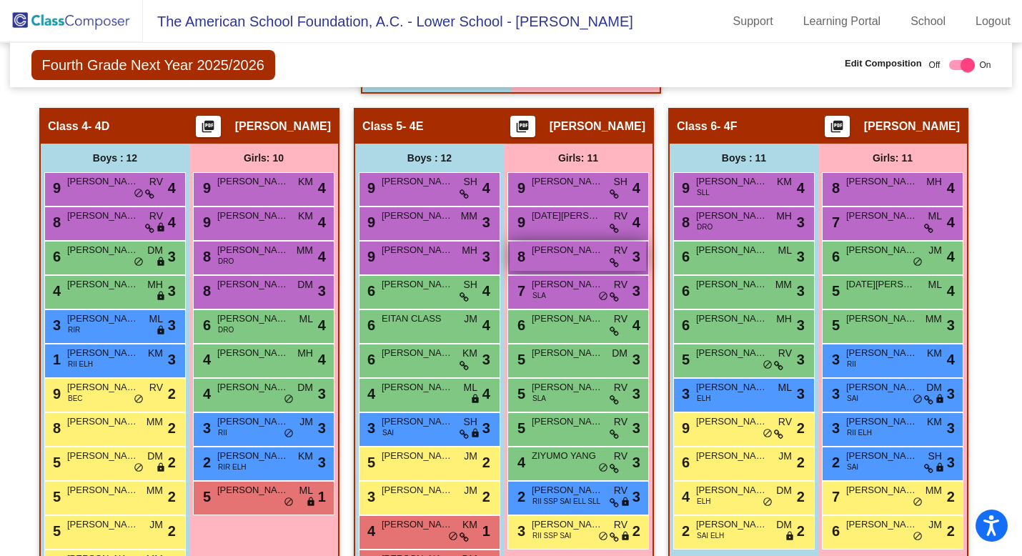
scroll to position [971, 0]
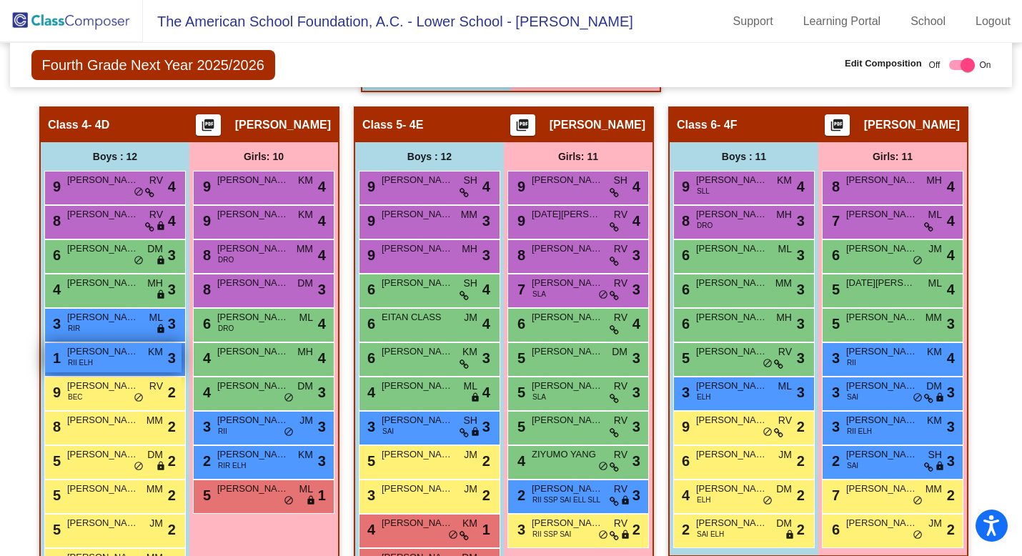
click at [118, 365] on div "1 [PERSON_NAME] RII ELH KM lock do_not_disturb_alt 3" at bounding box center [113, 357] width 137 height 29
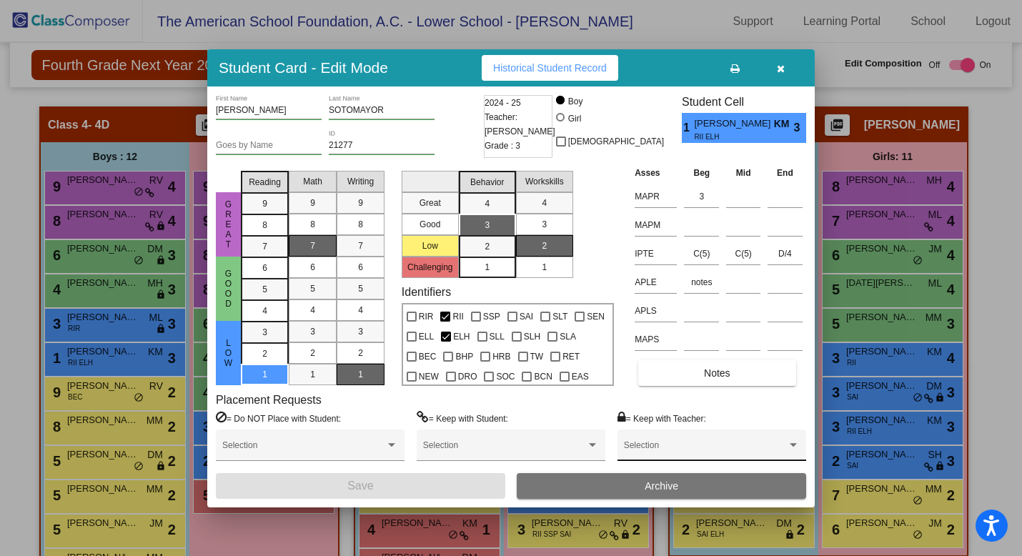
click at [663, 447] on span at bounding box center [705, 450] width 163 height 10
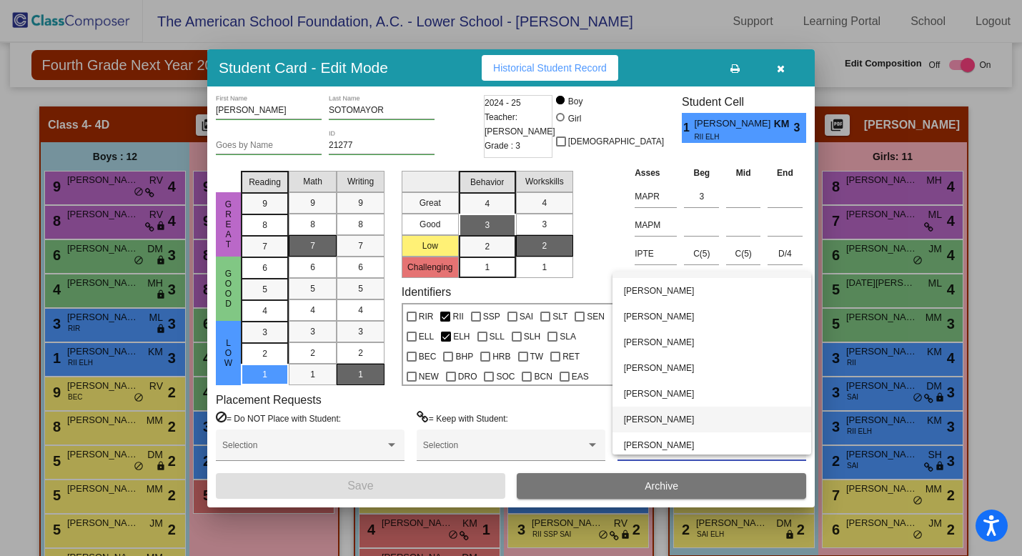
scroll to position [23, 0]
click at [663, 443] on span "[PERSON_NAME]" at bounding box center [712, 442] width 176 height 26
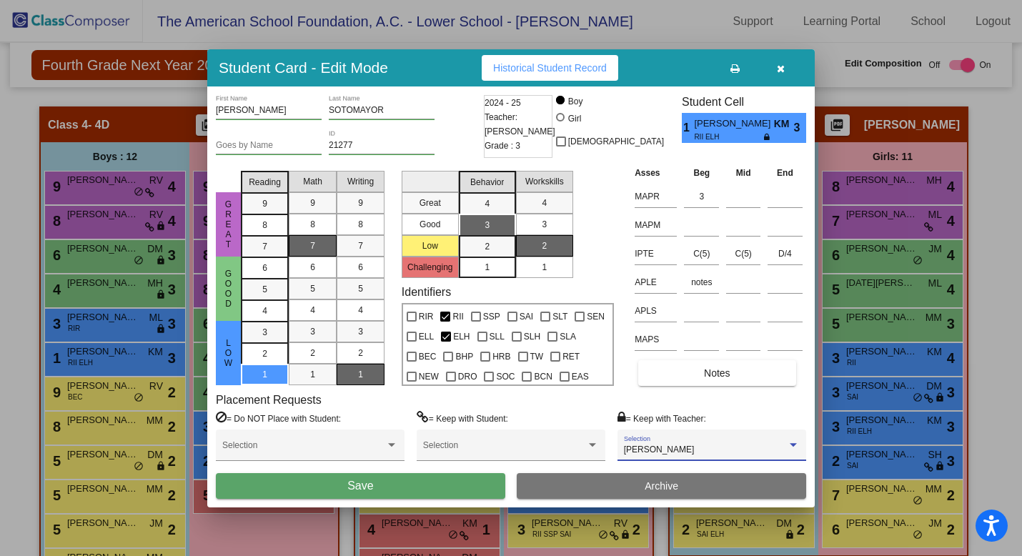
click at [435, 489] on button "Save" at bounding box center [361, 486] width 290 height 26
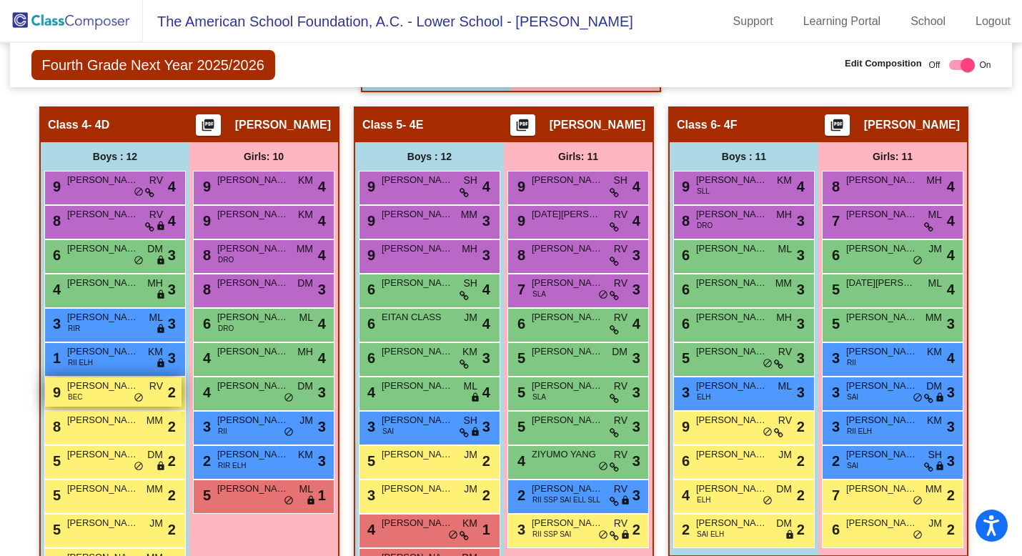
click at [111, 396] on div "9 [PERSON_NAME] BEC RV lock do_not_disturb_alt 2" at bounding box center [113, 392] width 137 height 29
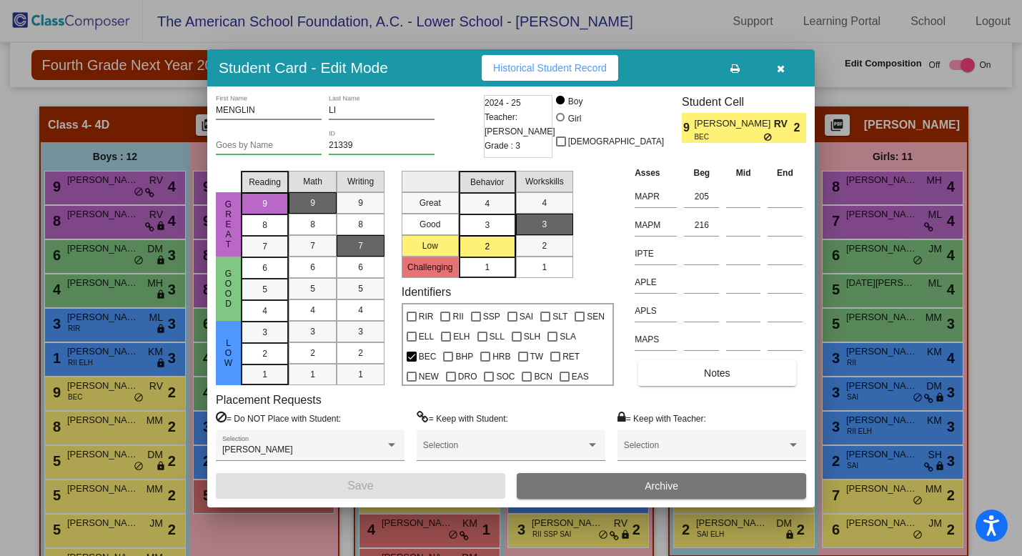
click at [782, 65] on icon "button" at bounding box center [781, 69] width 8 height 10
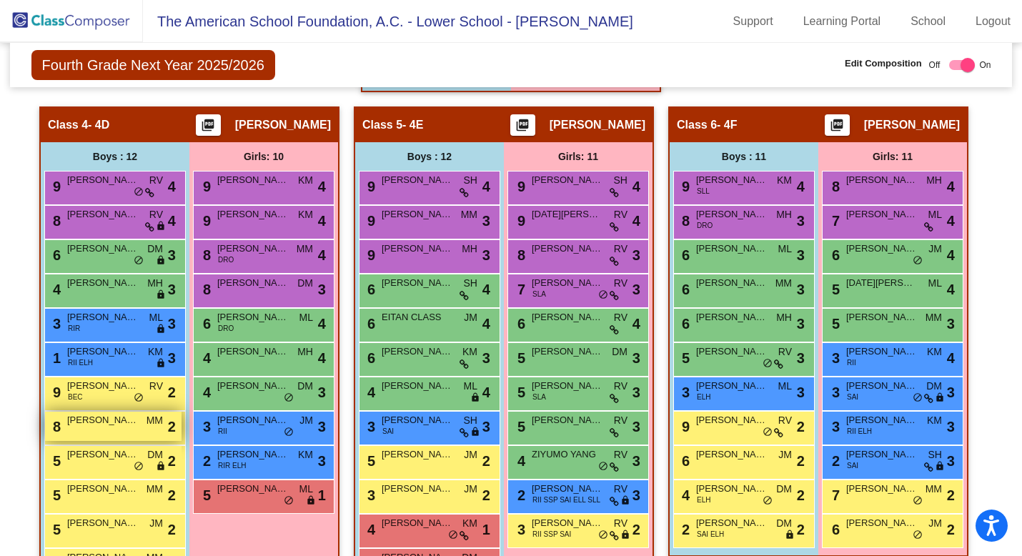
click at [118, 428] on div "8 [PERSON_NAME] MM lock do_not_disturb_alt 2" at bounding box center [113, 426] width 137 height 29
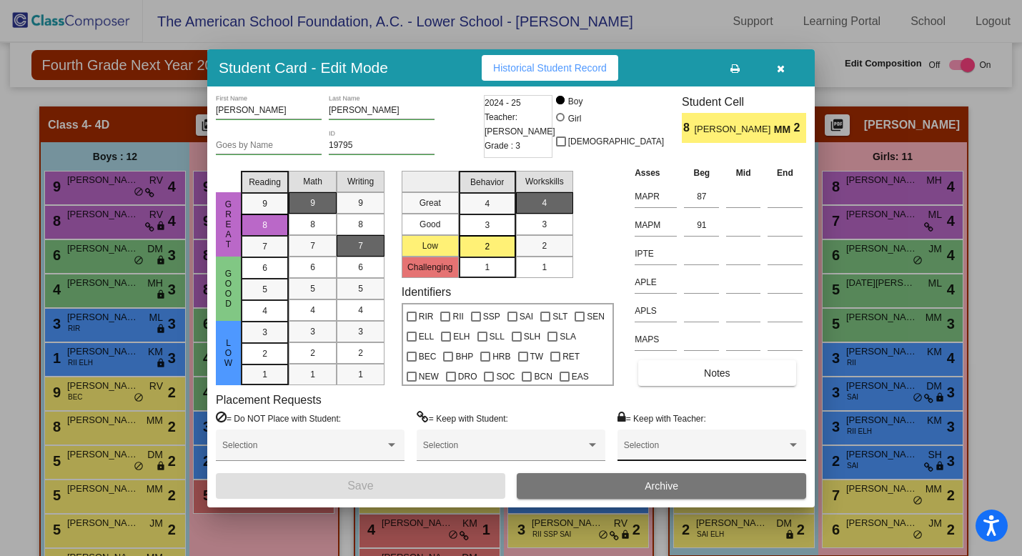
click at [664, 443] on div "Selection" at bounding box center [712, 449] width 176 height 26
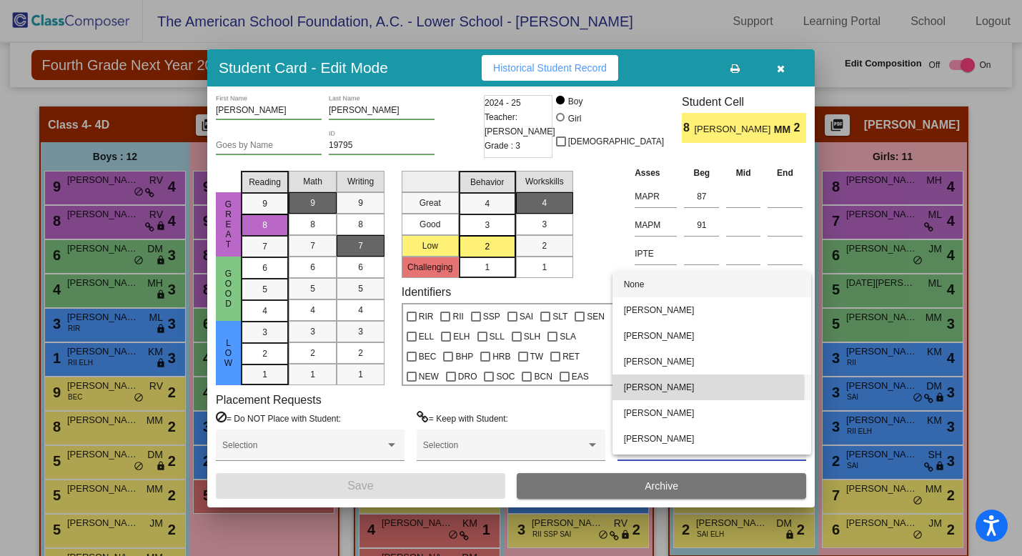
click at [675, 388] on span "[PERSON_NAME]" at bounding box center [712, 388] width 176 height 26
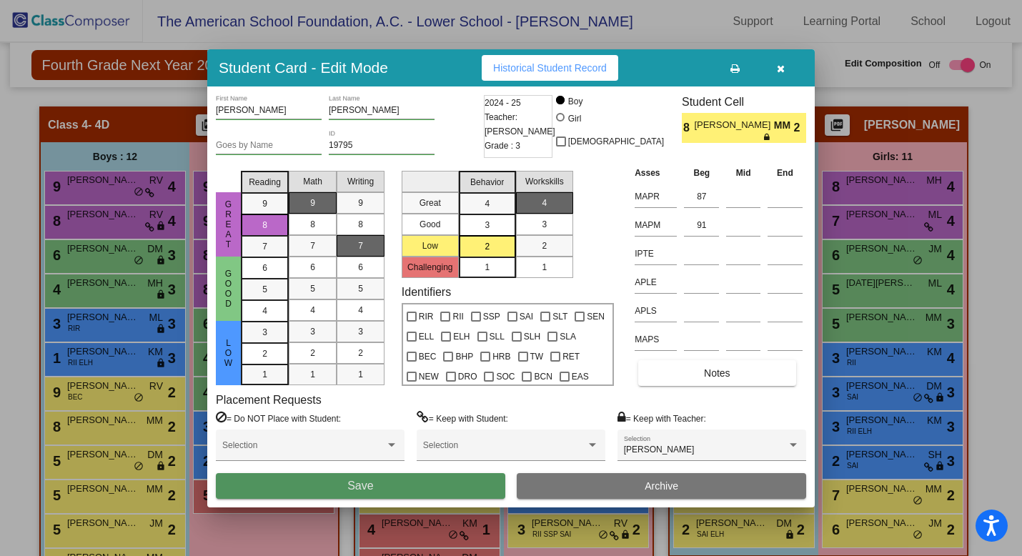
click at [418, 486] on button "Save" at bounding box center [361, 486] width 290 height 26
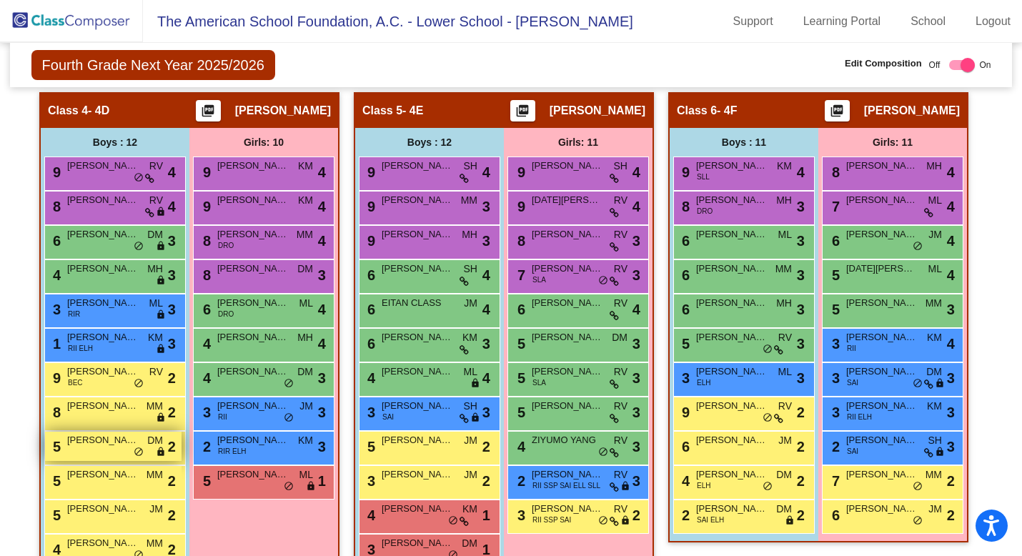
scroll to position [989, 0]
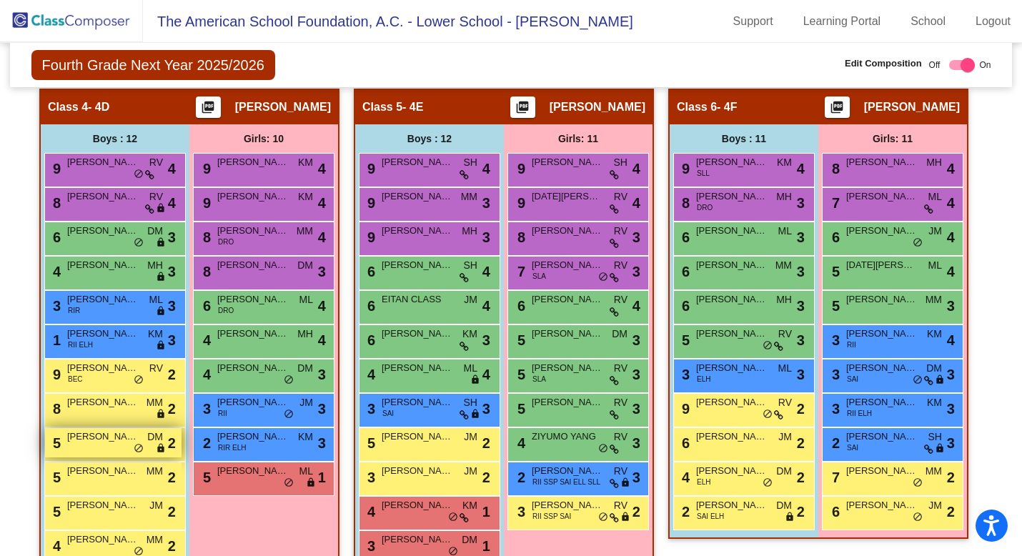
click at [109, 448] on div "5 [PERSON_NAME] DM lock do_not_disturb_alt 2" at bounding box center [113, 442] width 137 height 29
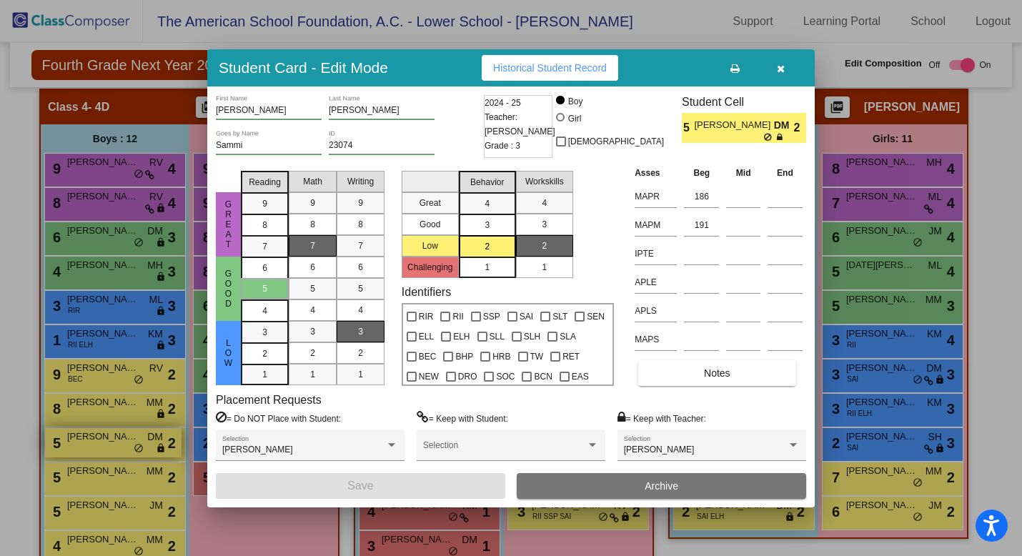
click at [109, 448] on div at bounding box center [511, 278] width 1022 height 556
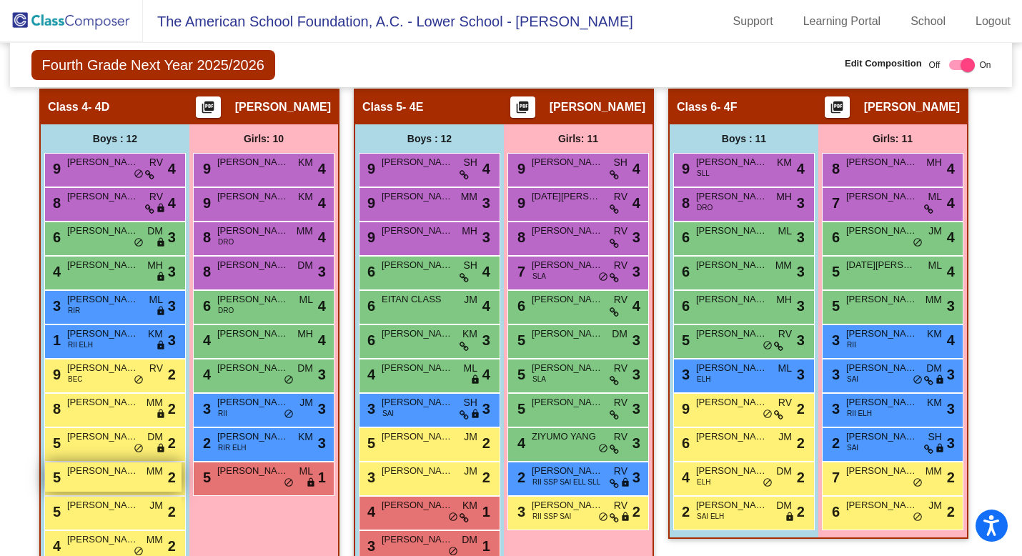
click at [105, 483] on div "5 [PERSON_NAME] [PERSON_NAME] lock do_not_disturb_alt 2" at bounding box center [113, 477] width 137 height 29
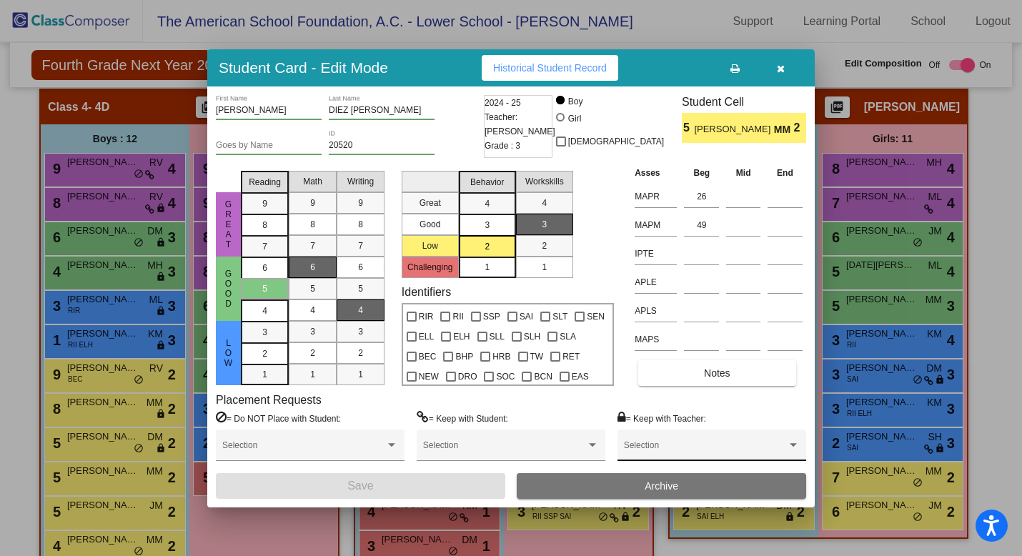
click at [666, 449] on span at bounding box center [705, 450] width 163 height 10
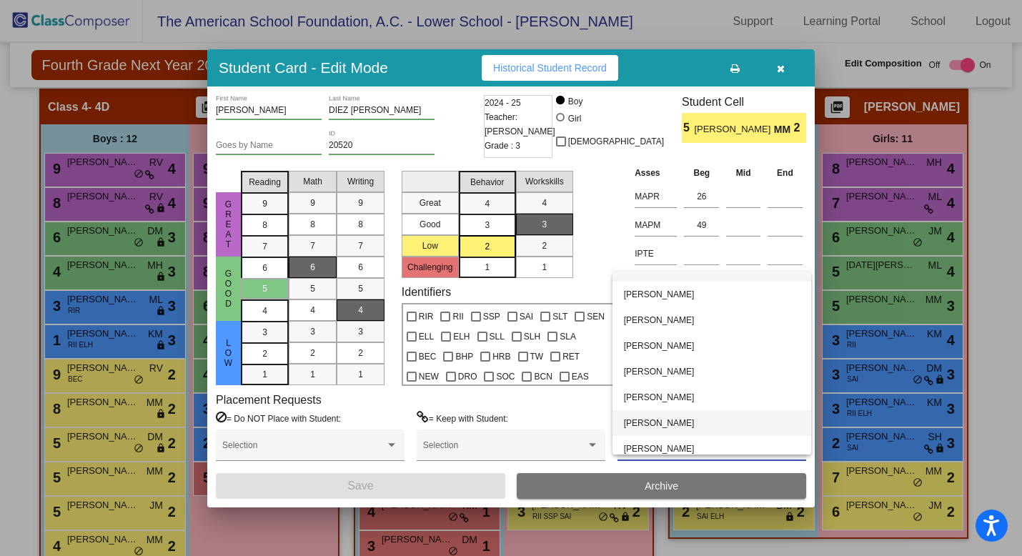
scroll to position [23, 0]
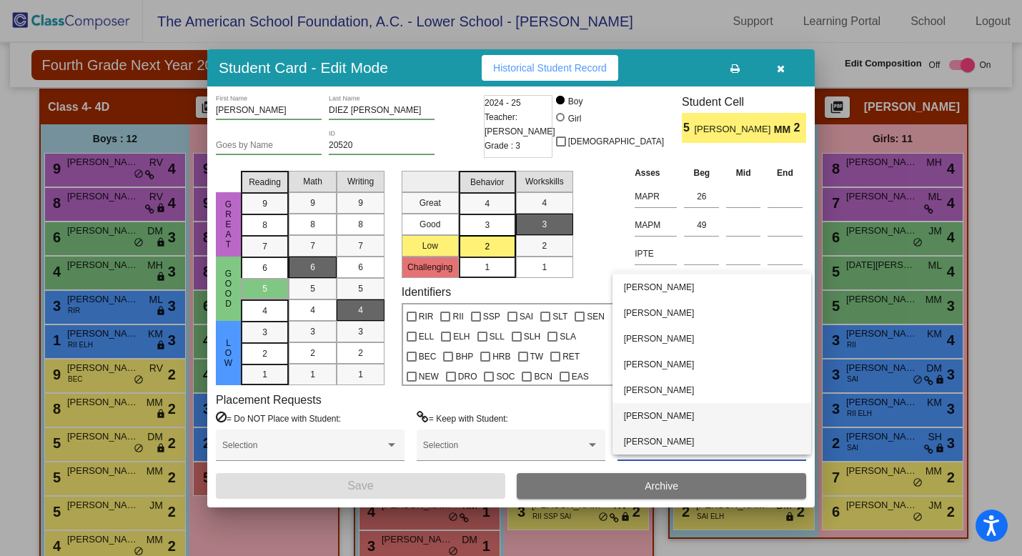
click at [666, 437] on span "[PERSON_NAME]" at bounding box center [712, 442] width 176 height 26
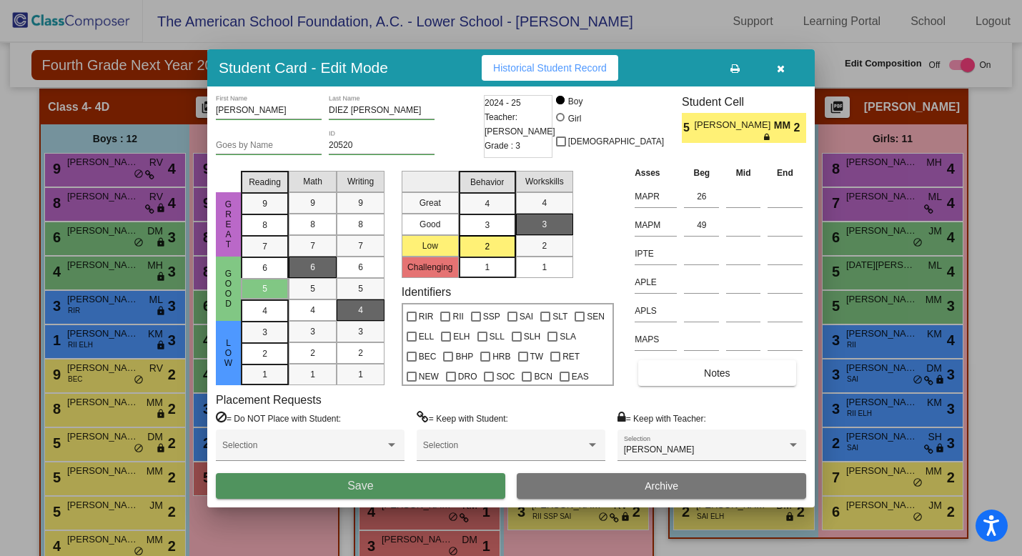
click at [443, 488] on button "Save" at bounding box center [361, 486] width 290 height 26
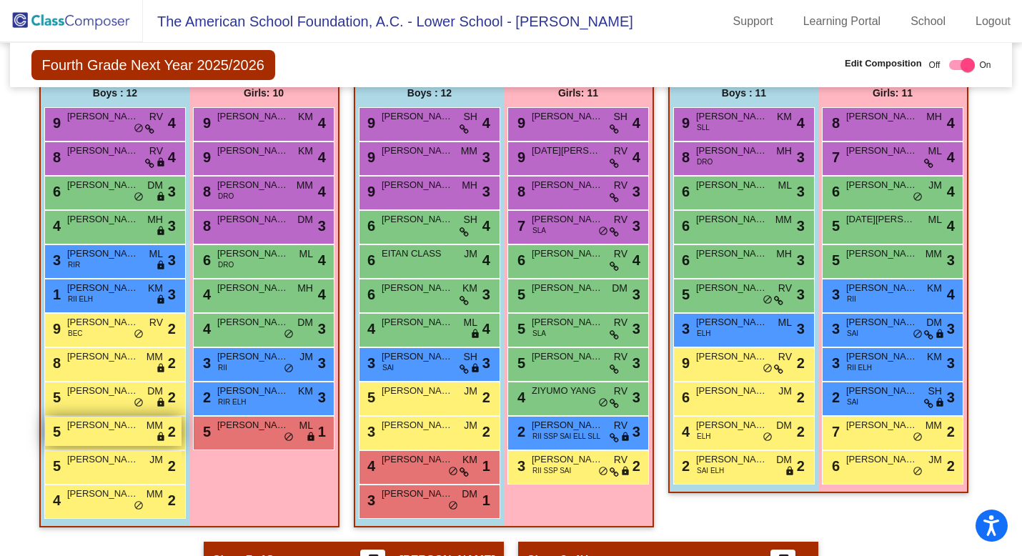
scroll to position [1042, 0]
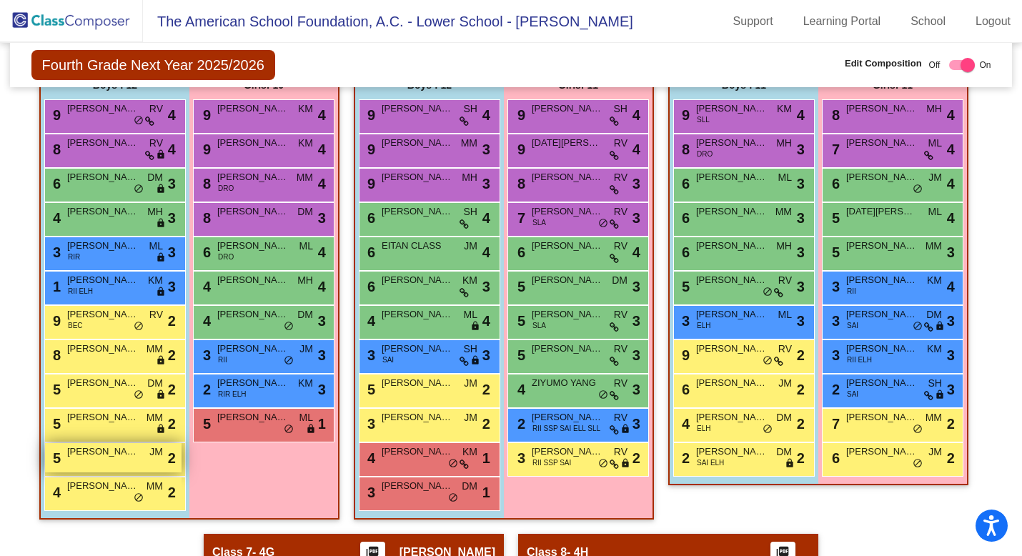
click at [132, 465] on div "5 [PERSON_NAME] [PERSON_NAME] lock do_not_disturb_alt 2" at bounding box center [113, 457] width 137 height 29
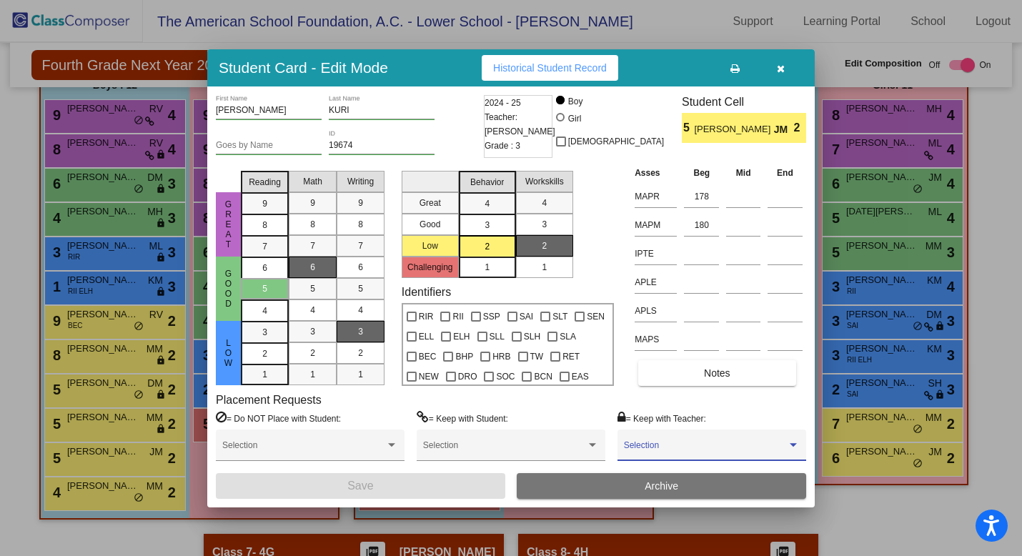
click at [654, 449] on span at bounding box center [705, 450] width 163 height 10
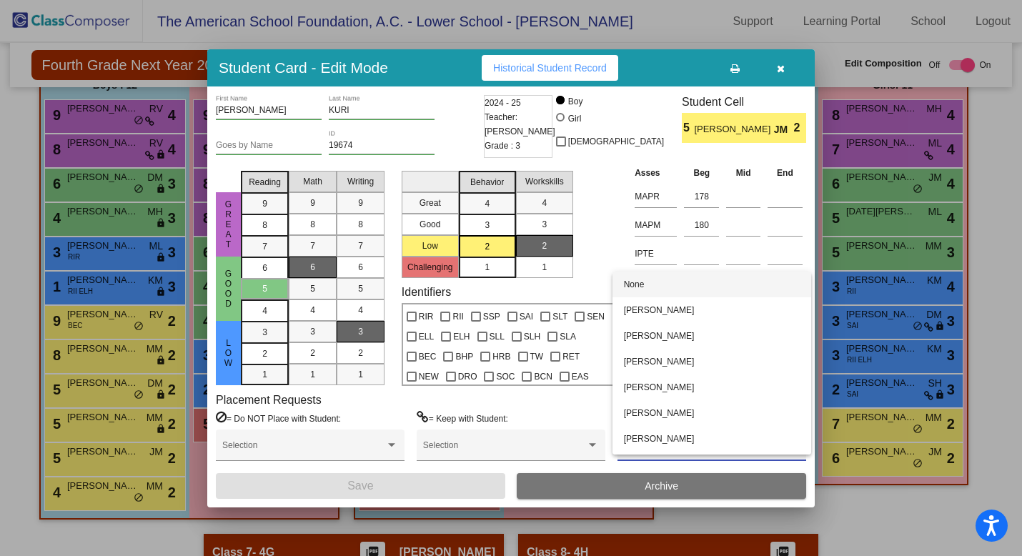
click at [778, 71] on div at bounding box center [511, 278] width 1022 height 556
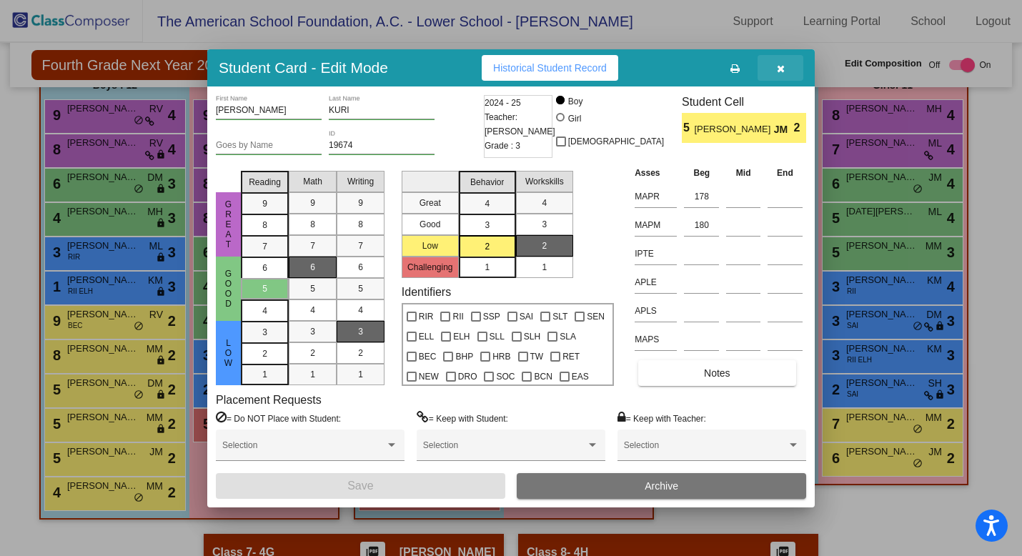
click at [778, 71] on icon "button" at bounding box center [781, 69] width 8 height 10
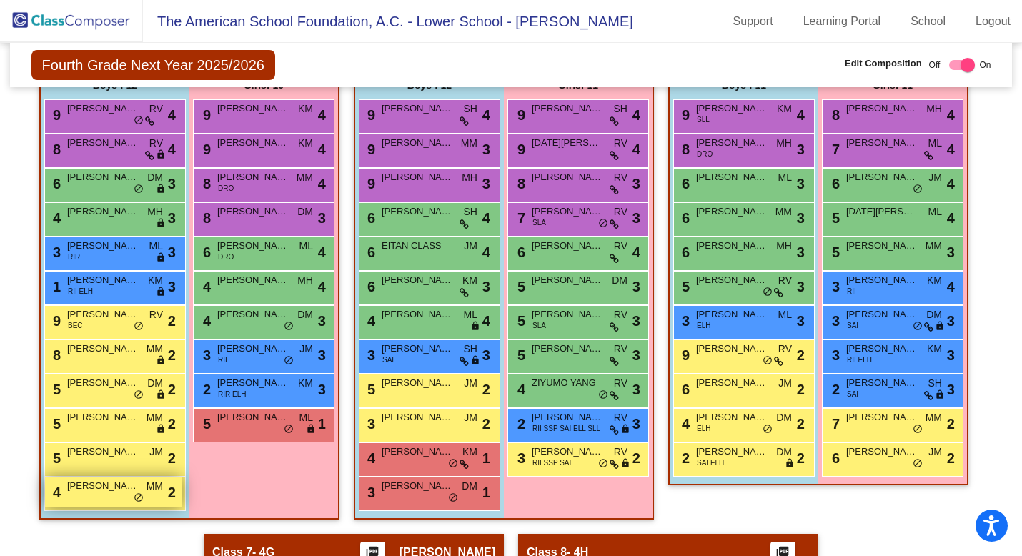
click at [103, 498] on div "4 [PERSON_NAME] MM lock do_not_disturb_alt 2" at bounding box center [113, 492] width 137 height 29
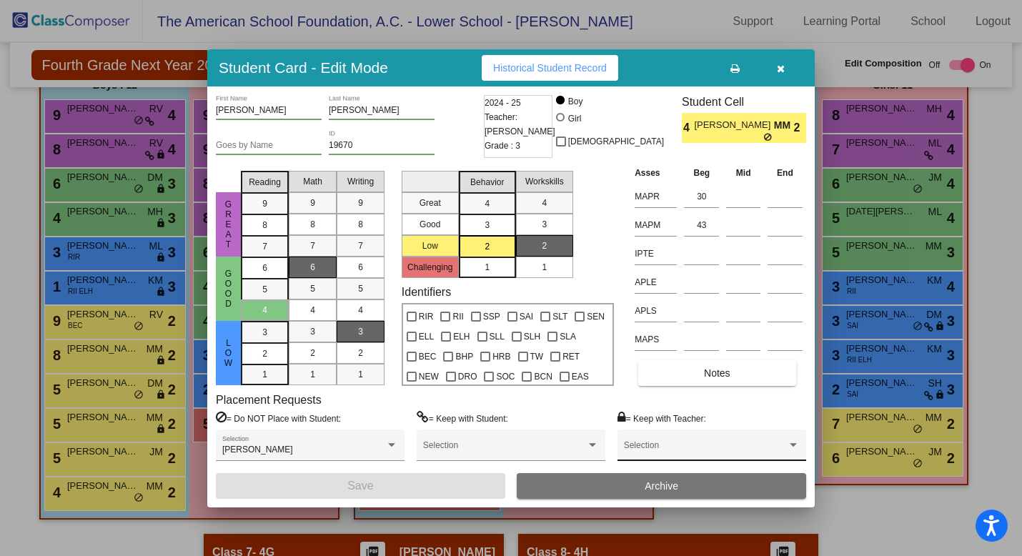
click at [707, 445] on span at bounding box center [705, 450] width 163 height 10
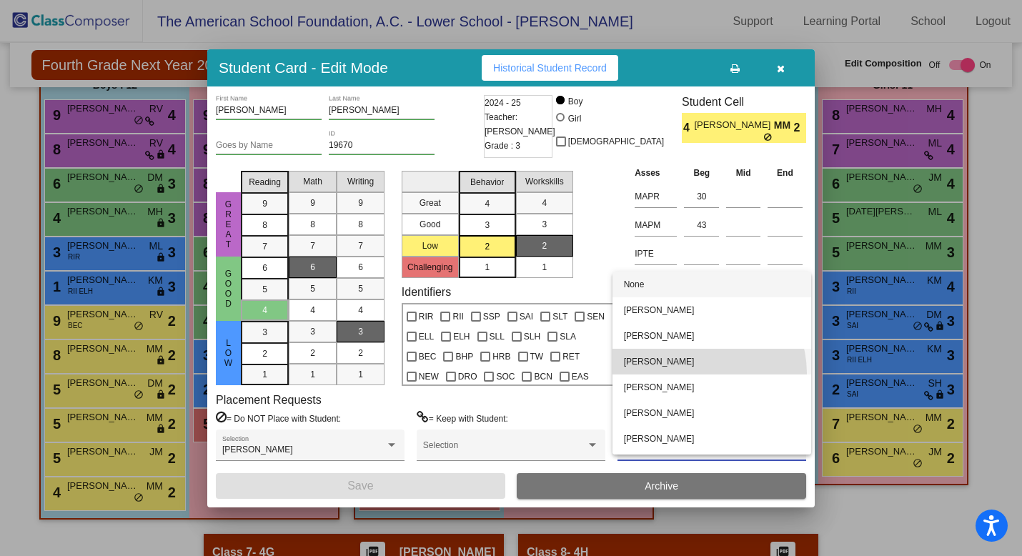
click at [701, 373] on span "[PERSON_NAME]" at bounding box center [712, 362] width 176 height 26
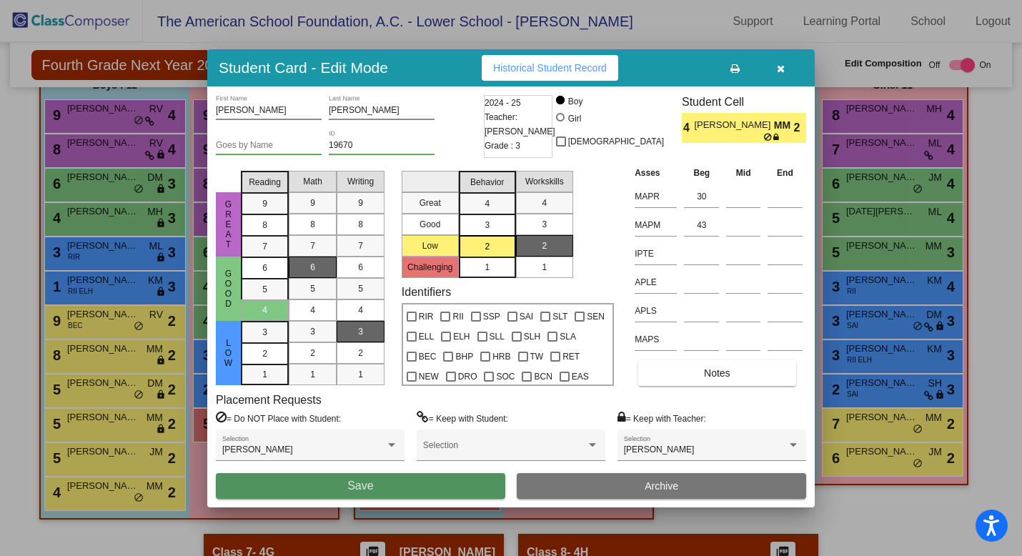
click at [448, 488] on button "Save" at bounding box center [361, 486] width 290 height 26
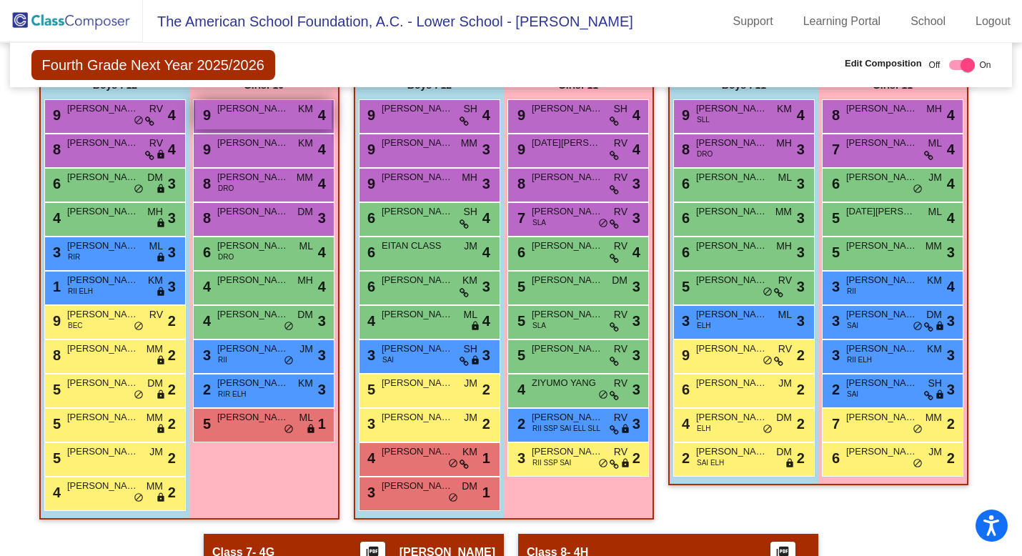
click at [267, 120] on div "9 [PERSON_NAME] KM lock do_not_disturb_alt 4" at bounding box center [263, 114] width 137 height 29
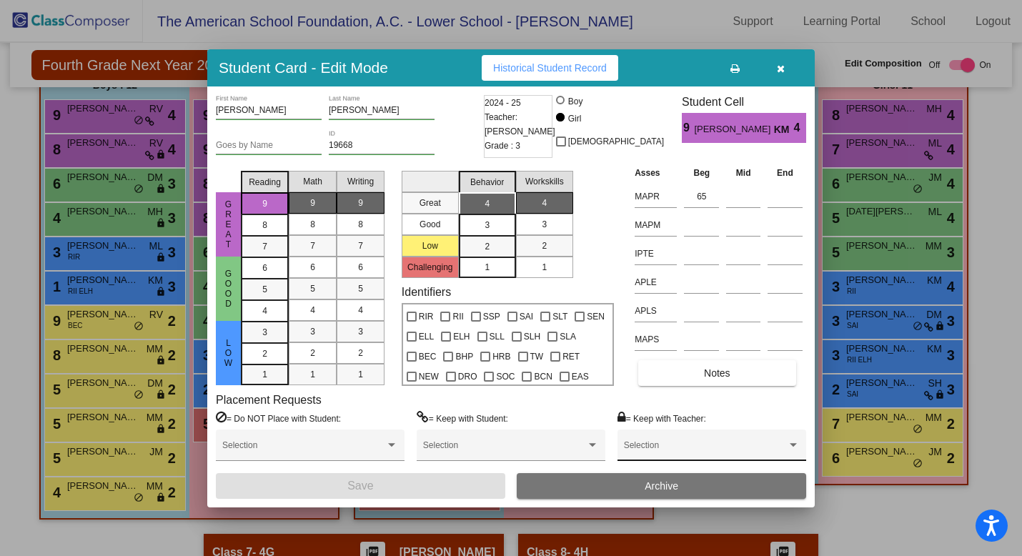
click at [697, 448] on span at bounding box center [705, 450] width 163 height 10
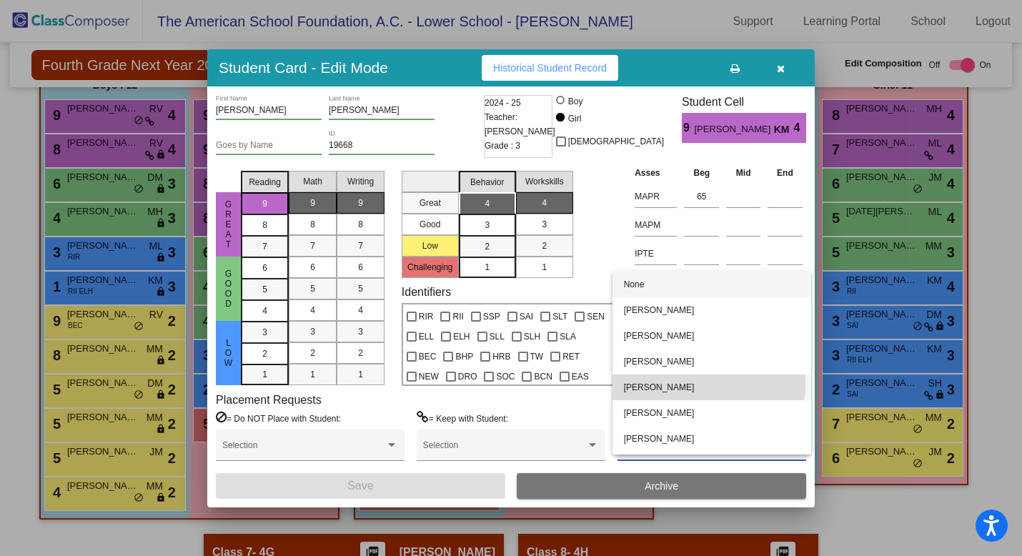
click at [691, 384] on span "[PERSON_NAME]" at bounding box center [712, 388] width 176 height 26
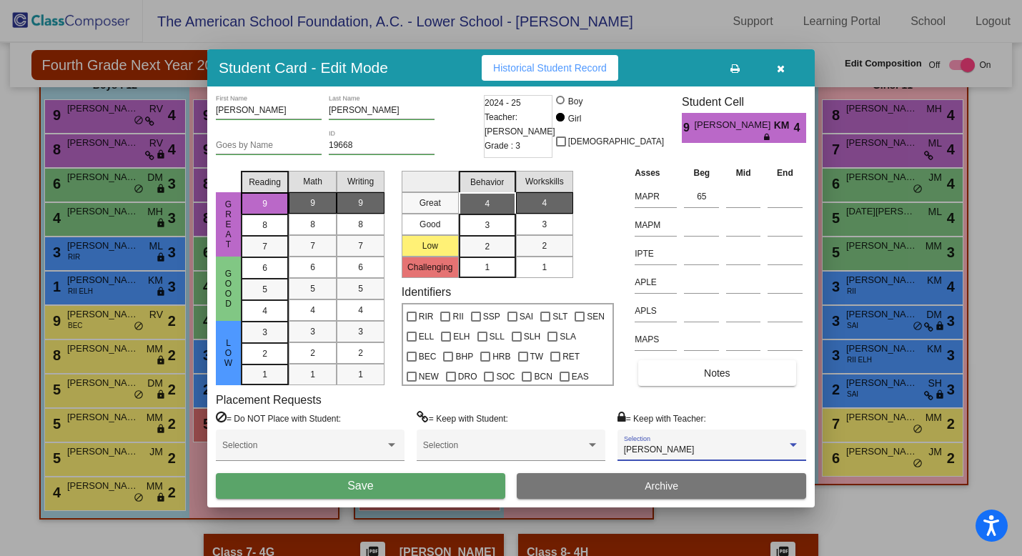
click at [460, 485] on button "Save" at bounding box center [361, 486] width 290 height 26
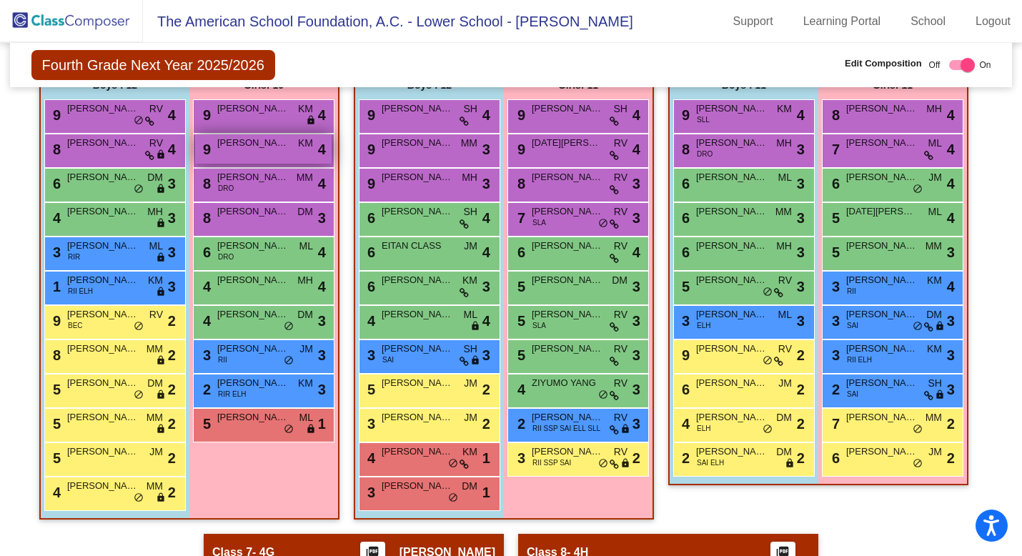
click at [267, 156] on div "9 [PERSON_NAME] KM lock do_not_disturb_alt 4" at bounding box center [263, 148] width 137 height 29
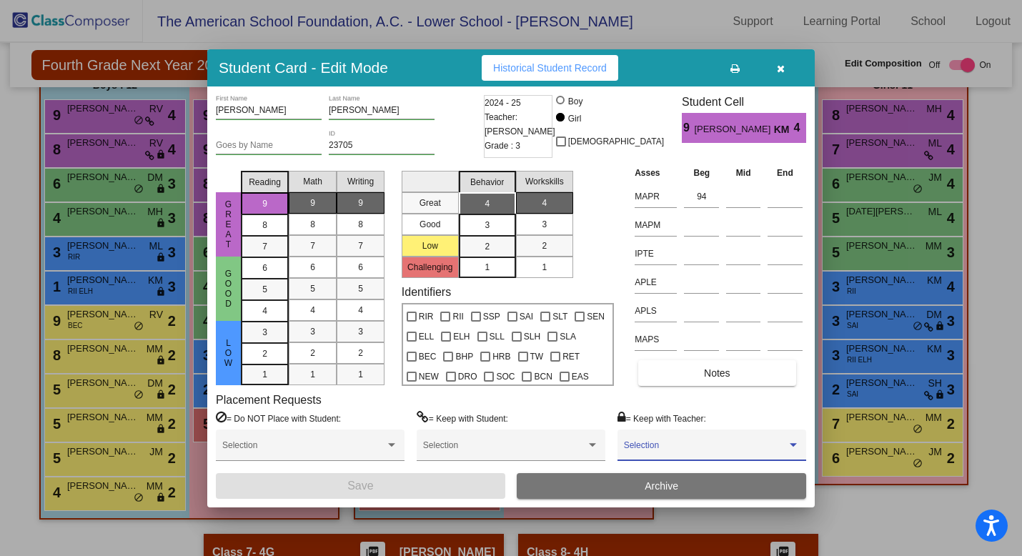
click at [660, 448] on span at bounding box center [705, 450] width 163 height 10
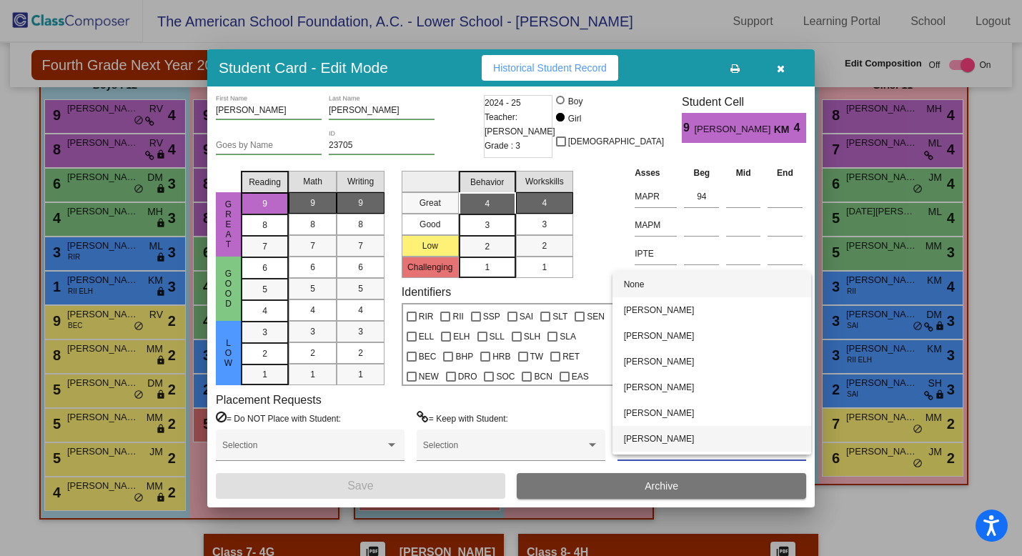
scroll to position [23, 0]
click at [658, 440] on span "[PERSON_NAME]" at bounding box center [712, 442] width 176 height 26
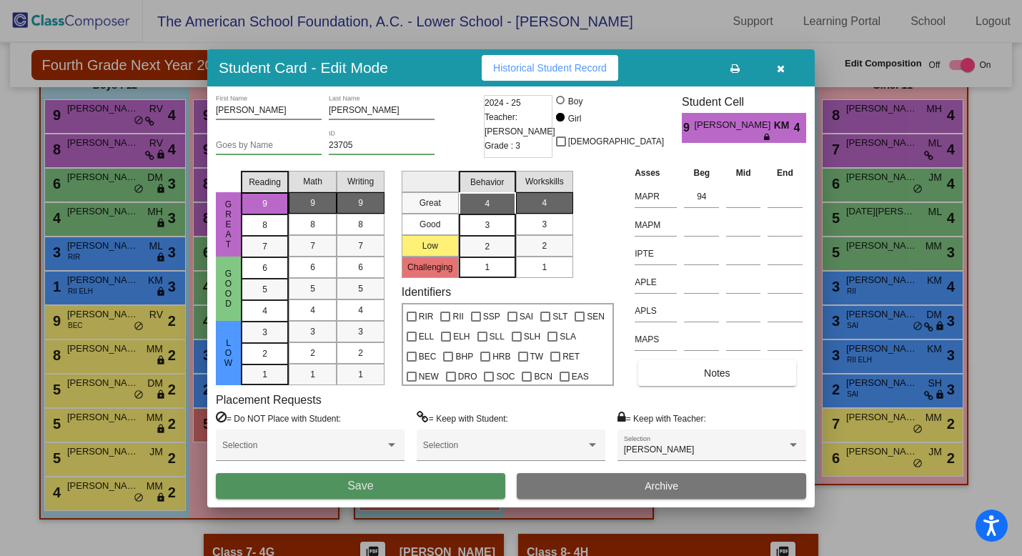
click at [440, 488] on button "Save" at bounding box center [361, 486] width 290 height 26
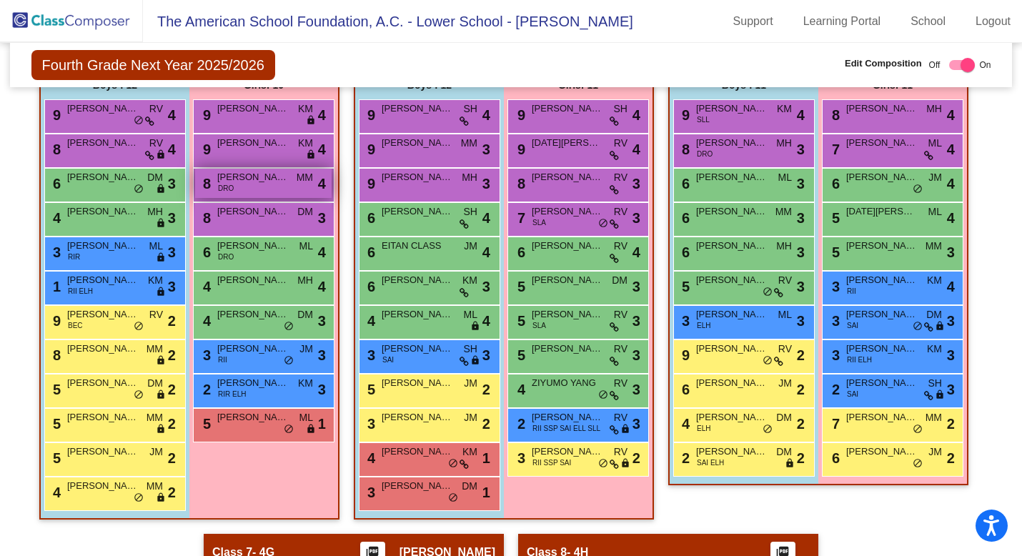
click at [270, 186] on div "8 [PERSON_NAME] DRO MM lock do_not_disturb_alt 4" at bounding box center [263, 183] width 137 height 29
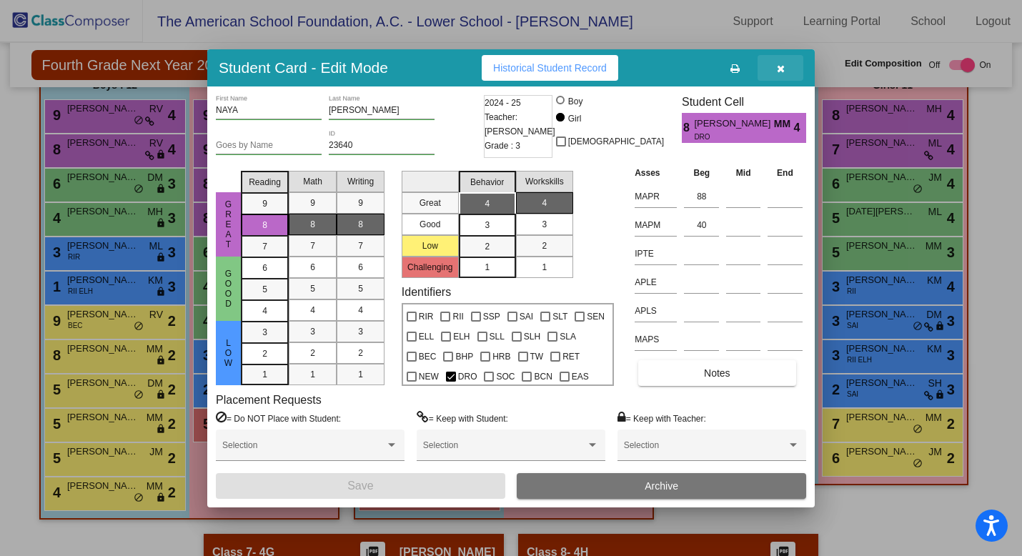
click at [781, 69] on icon "button" at bounding box center [781, 69] width 8 height 10
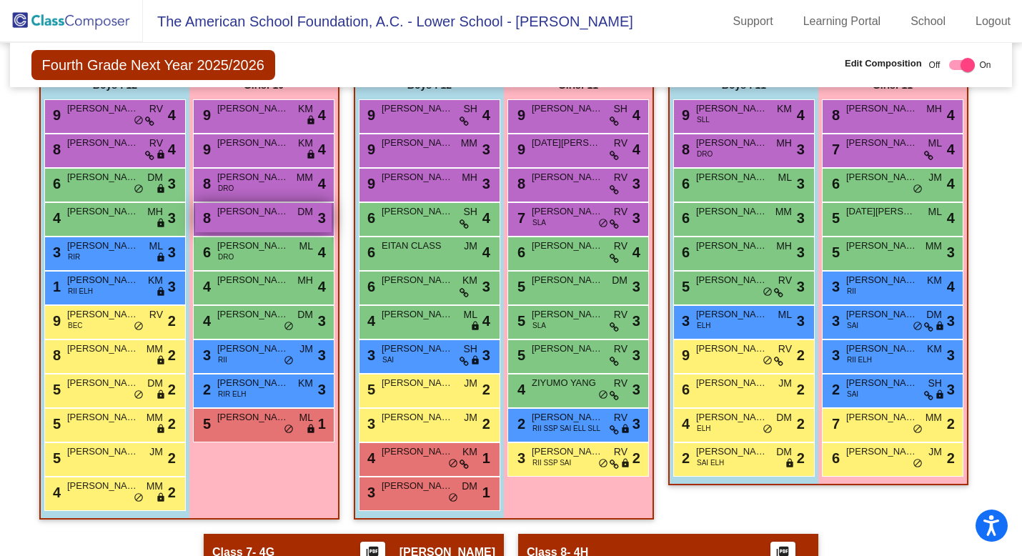
click at [282, 222] on div "8 [PERSON_NAME] DM lock do_not_disturb_alt 3" at bounding box center [263, 217] width 137 height 29
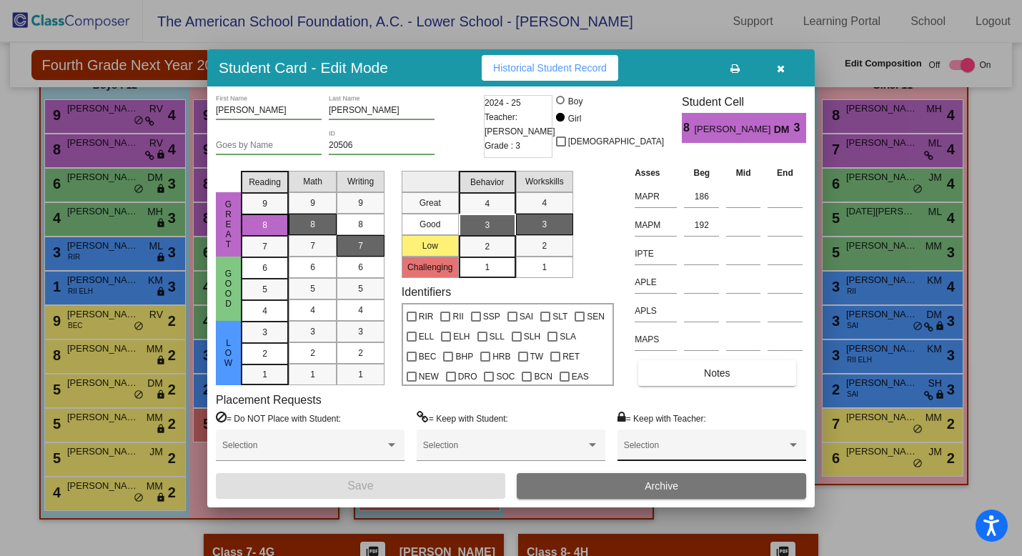
click at [682, 448] on span at bounding box center [705, 450] width 163 height 10
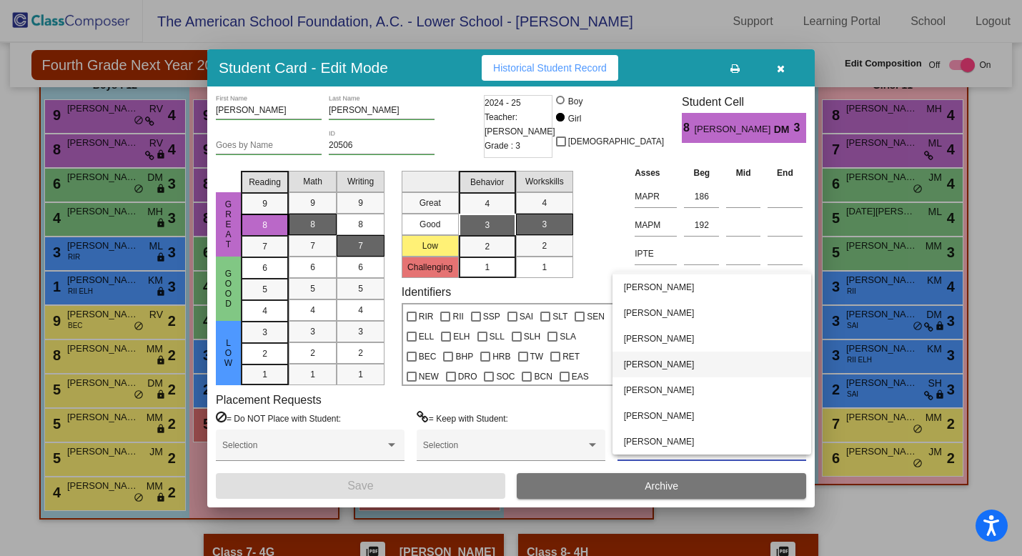
click at [669, 365] on span "[PERSON_NAME]" at bounding box center [712, 365] width 176 height 26
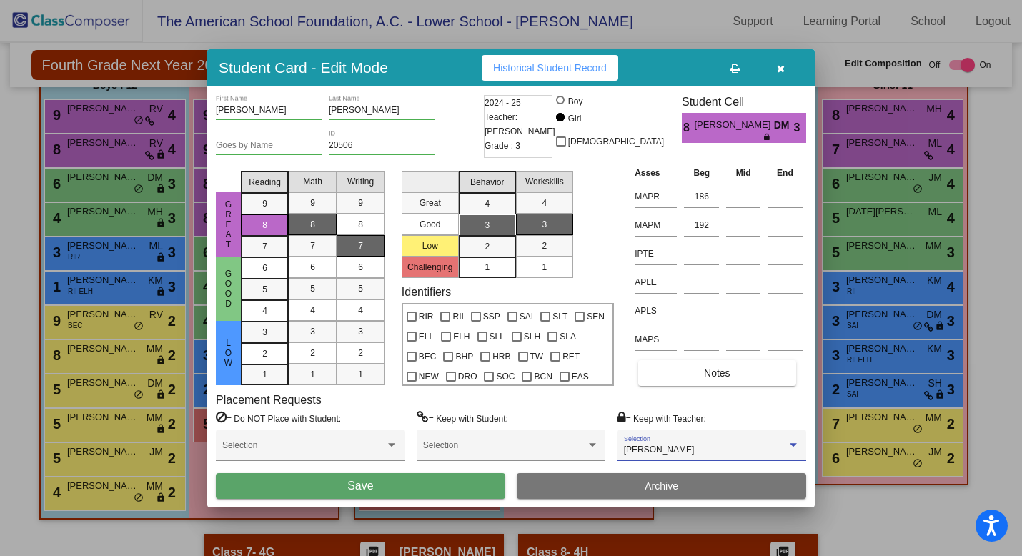
click at [413, 488] on button "Save" at bounding box center [361, 486] width 290 height 26
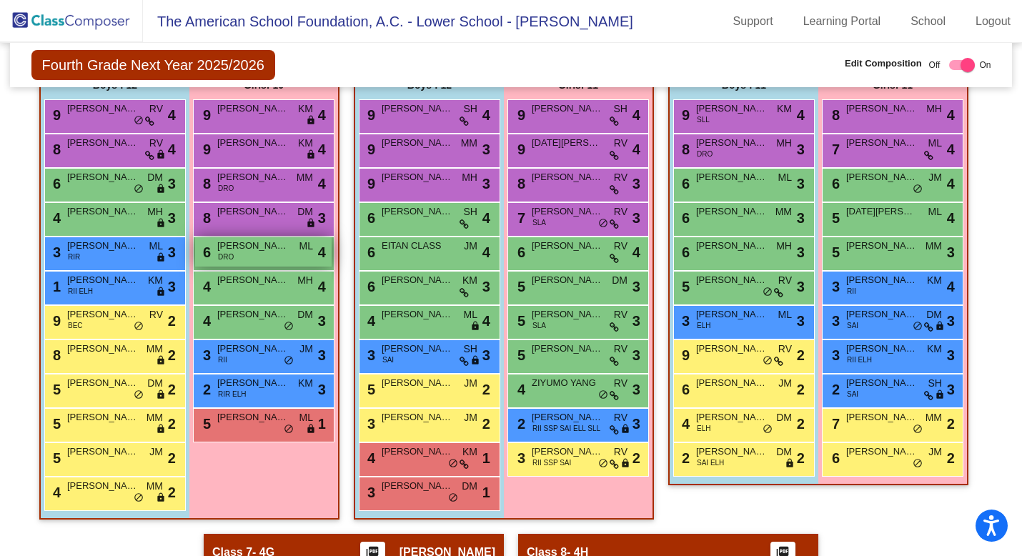
click at [254, 259] on div "6 [PERSON_NAME] DRO ML lock do_not_disturb_alt 4" at bounding box center [263, 251] width 137 height 29
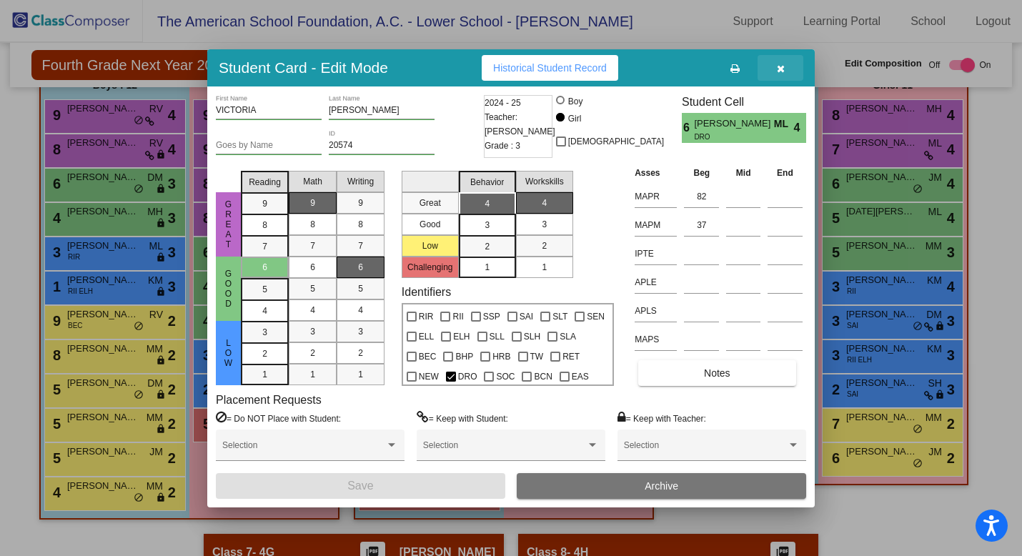
click at [778, 70] on icon "button" at bounding box center [781, 69] width 8 height 10
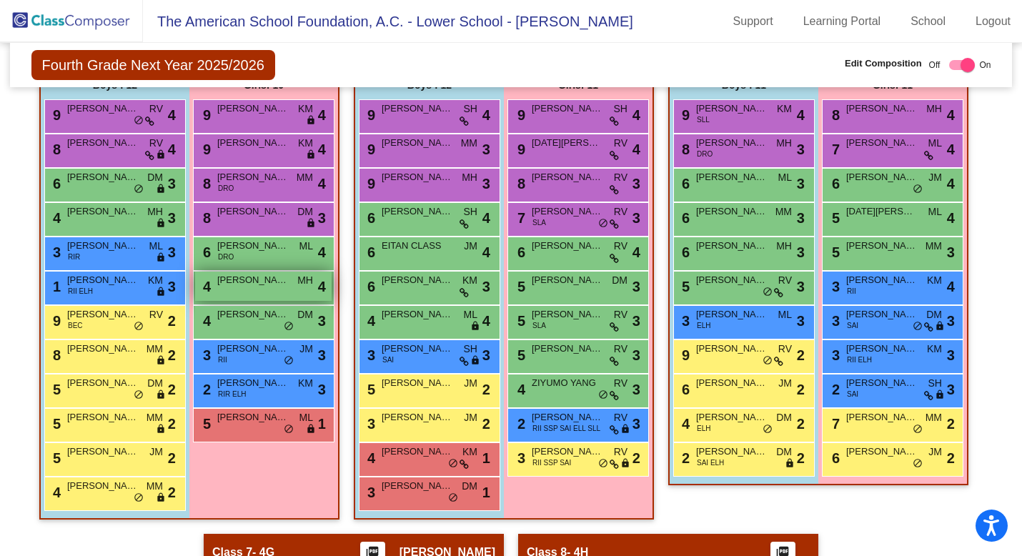
click at [243, 290] on div "4 [PERSON_NAME] MH lock do_not_disturb_alt 4" at bounding box center [263, 286] width 137 height 29
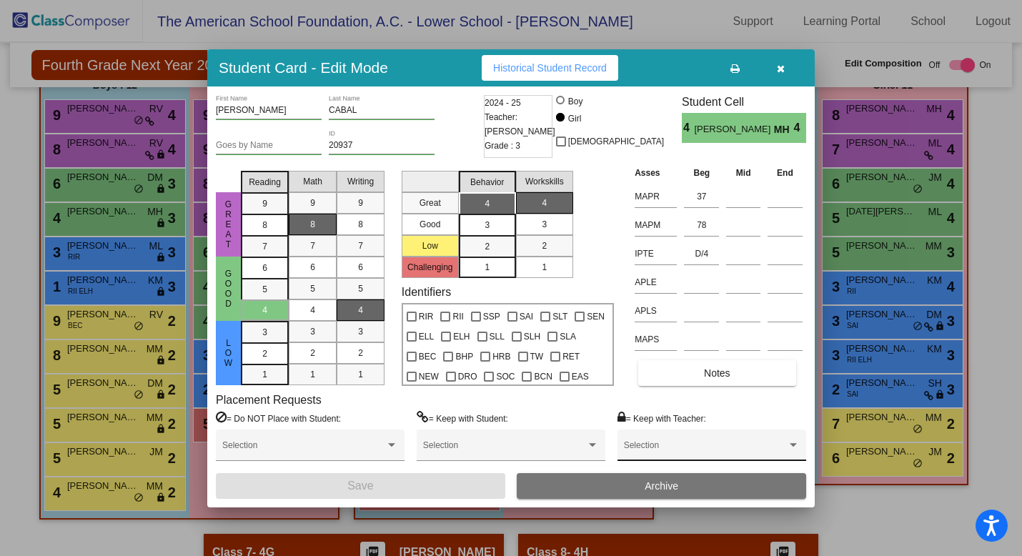
click at [691, 444] on div "Selection" at bounding box center [712, 449] width 176 height 26
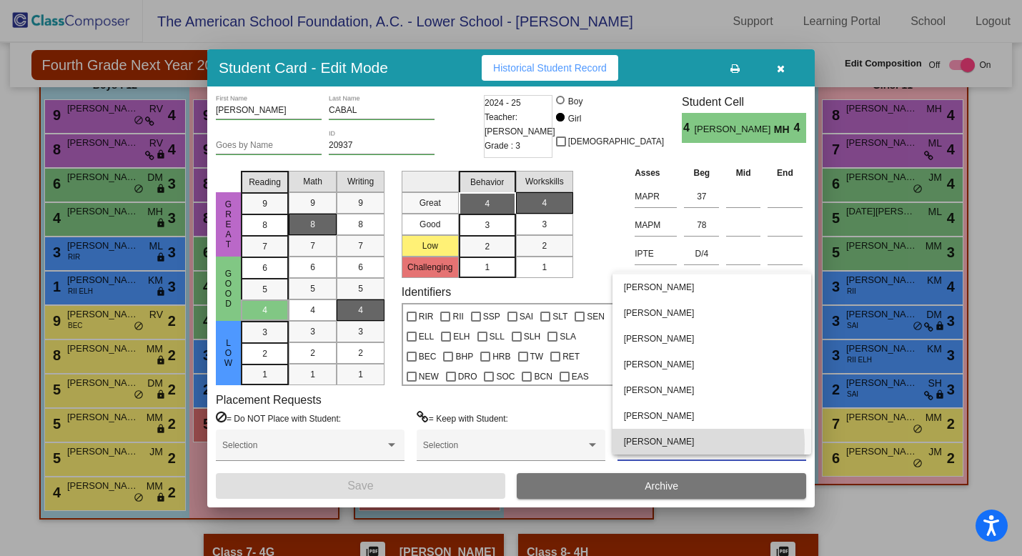
click at [691, 444] on span "[PERSON_NAME]" at bounding box center [712, 442] width 176 height 26
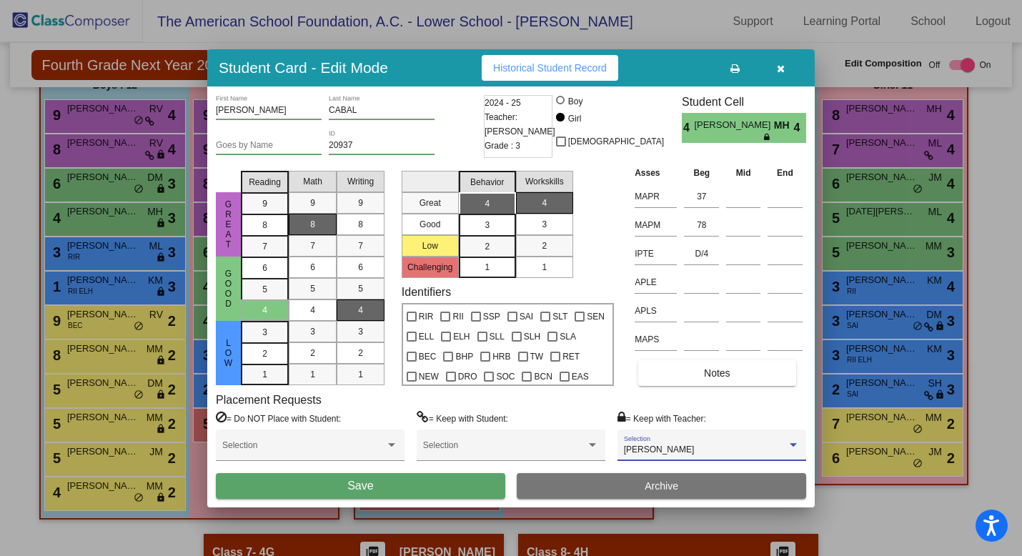
click at [465, 486] on button "Save" at bounding box center [361, 486] width 290 height 26
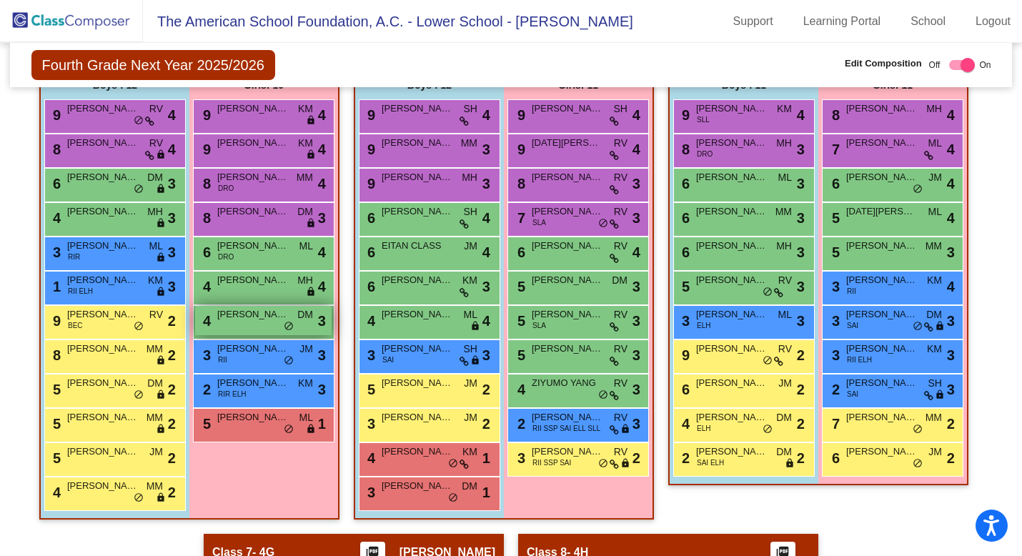
click at [256, 321] on div "4 [PERSON_NAME] DM lock do_not_disturb_alt 3" at bounding box center [263, 320] width 137 height 29
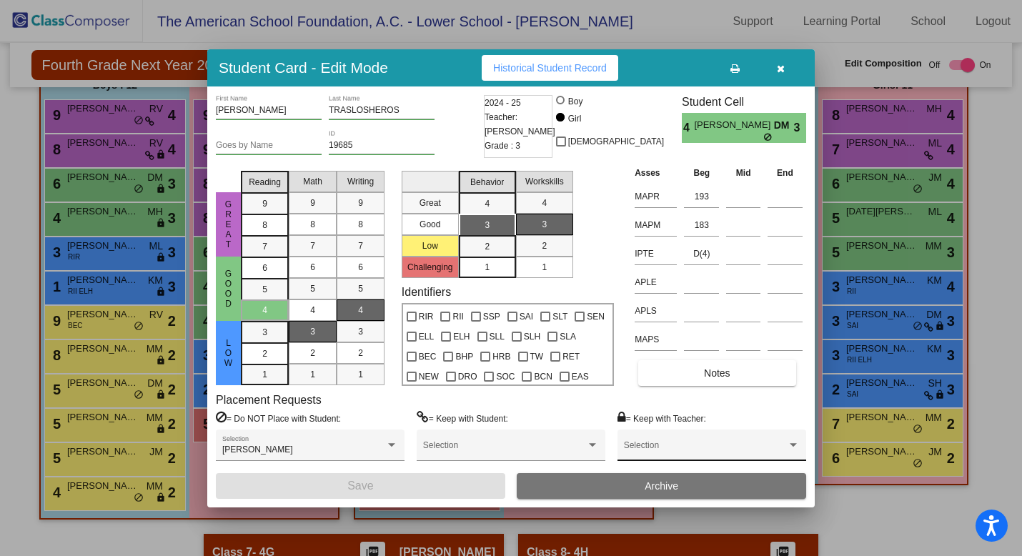
click at [654, 443] on div "Selection" at bounding box center [712, 449] width 176 height 26
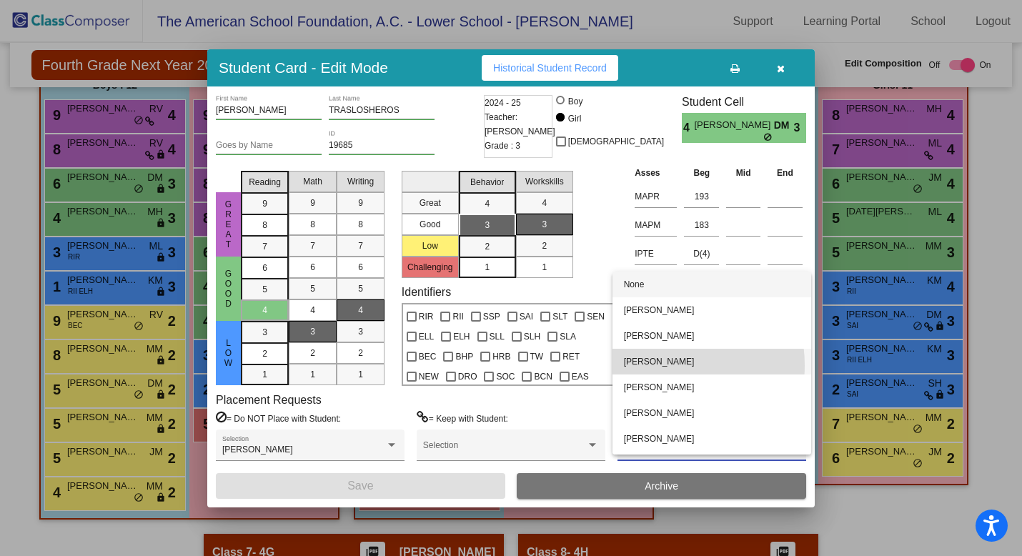
click at [661, 365] on span "[PERSON_NAME]" at bounding box center [712, 362] width 176 height 26
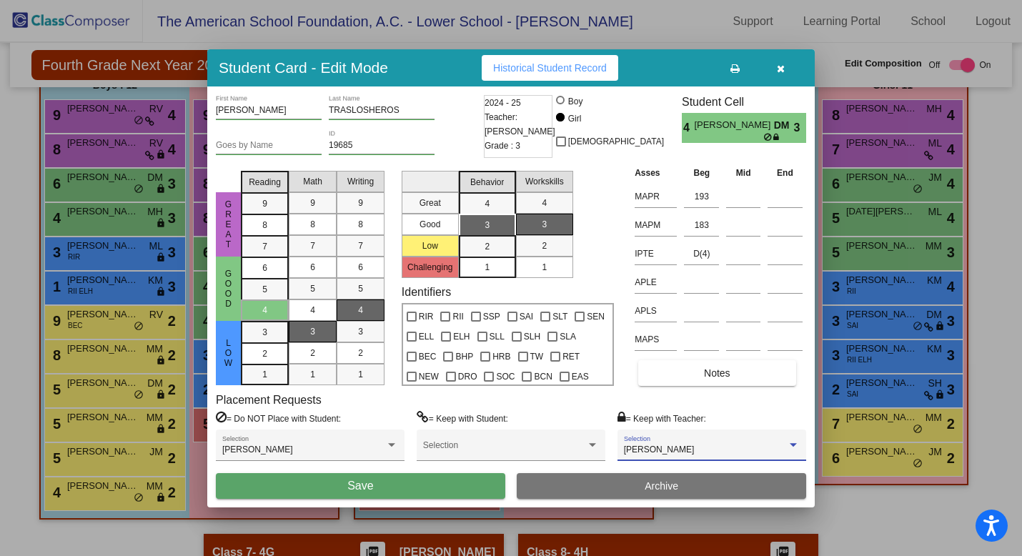
click at [353, 488] on span "Save" at bounding box center [360, 486] width 26 height 12
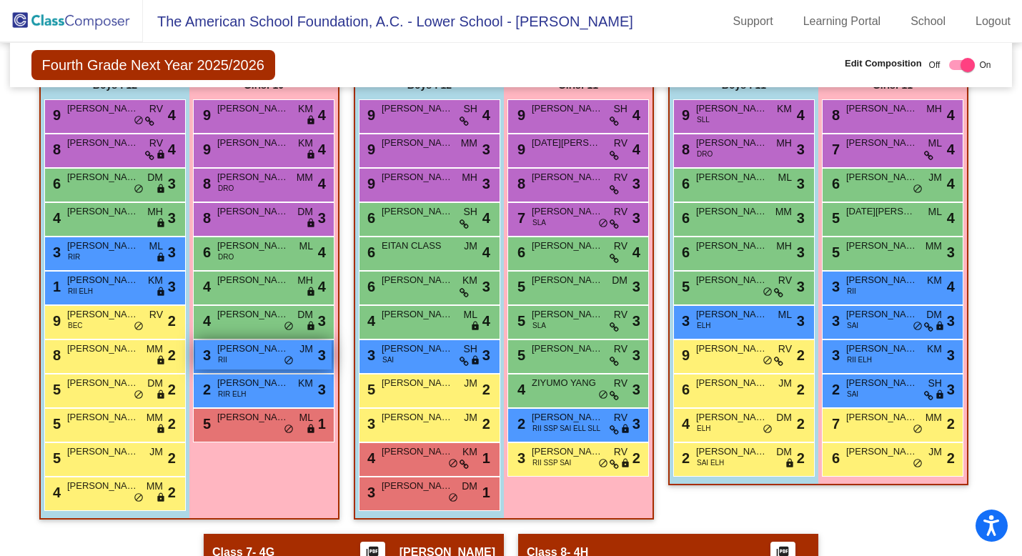
click at [260, 349] on span "[PERSON_NAME]" at bounding box center [253, 349] width 72 height 14
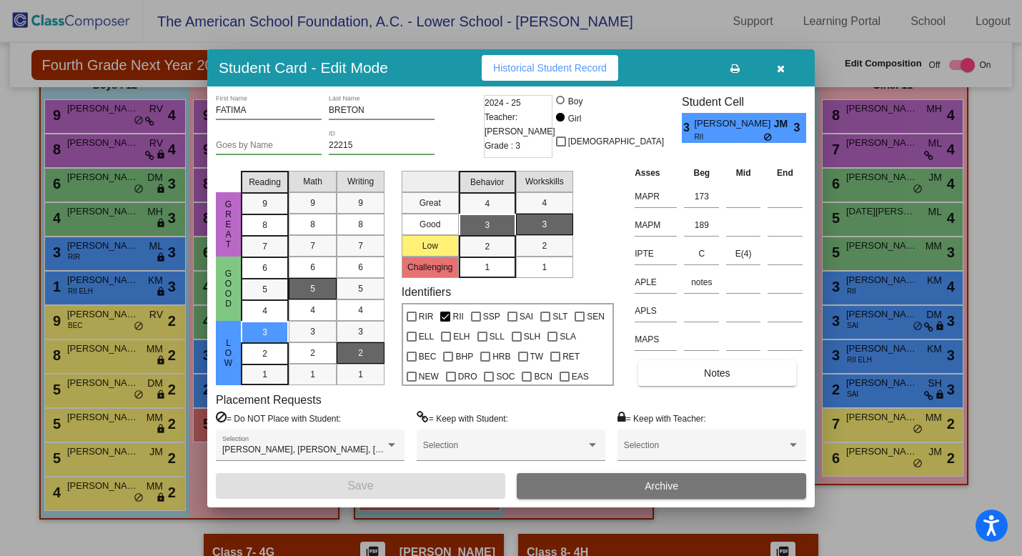
click at [780, 66] on icon "button" at bounding box center [781, 69] width 8 height 10
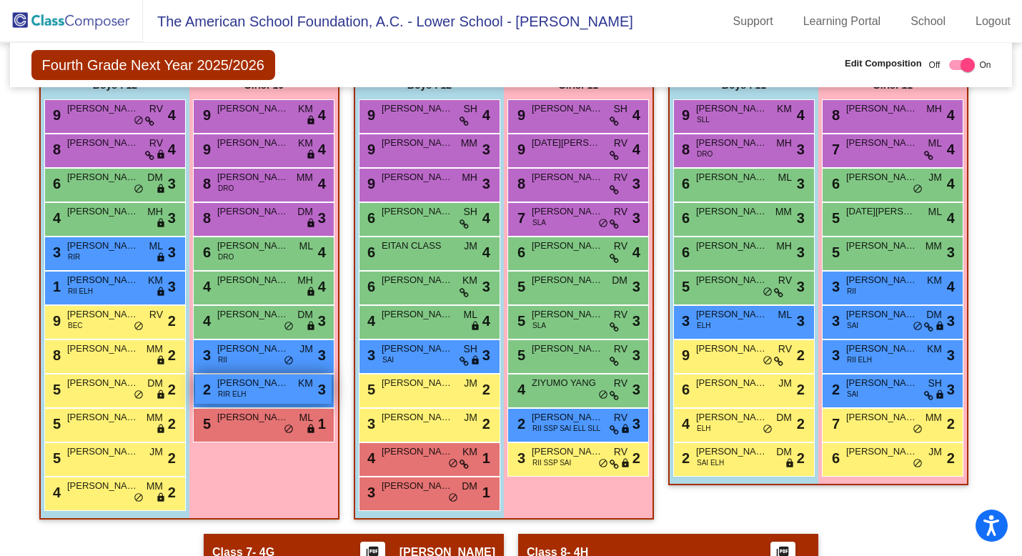
click at [267, 390] on div "2 [PERSON_NAME] RIR ELH KM lock do_not_disturb_alt 3" at bounding box center [263, 389] width 137 height 29
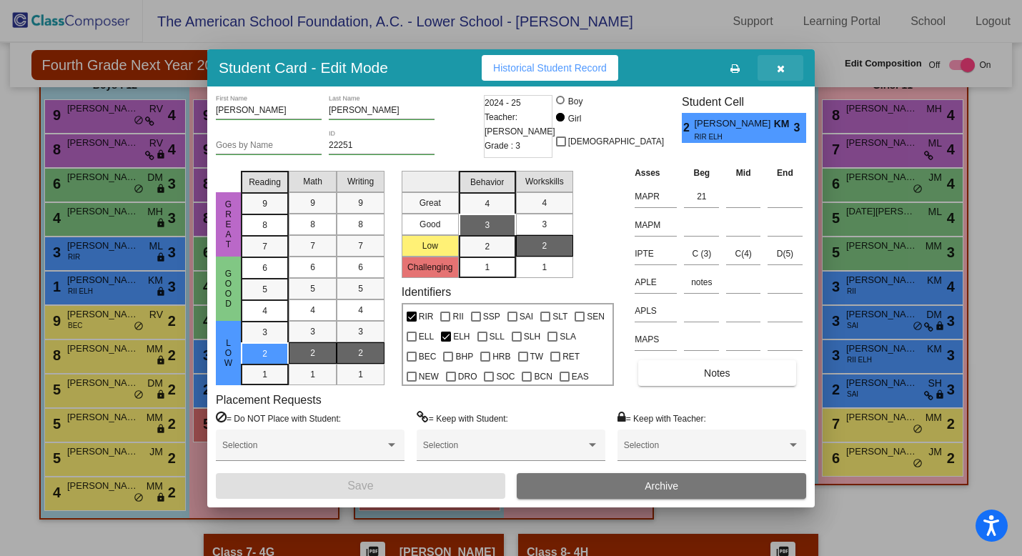
click at [786, 66] on button "button" at bounding box center [781, 68] width 46 height 26
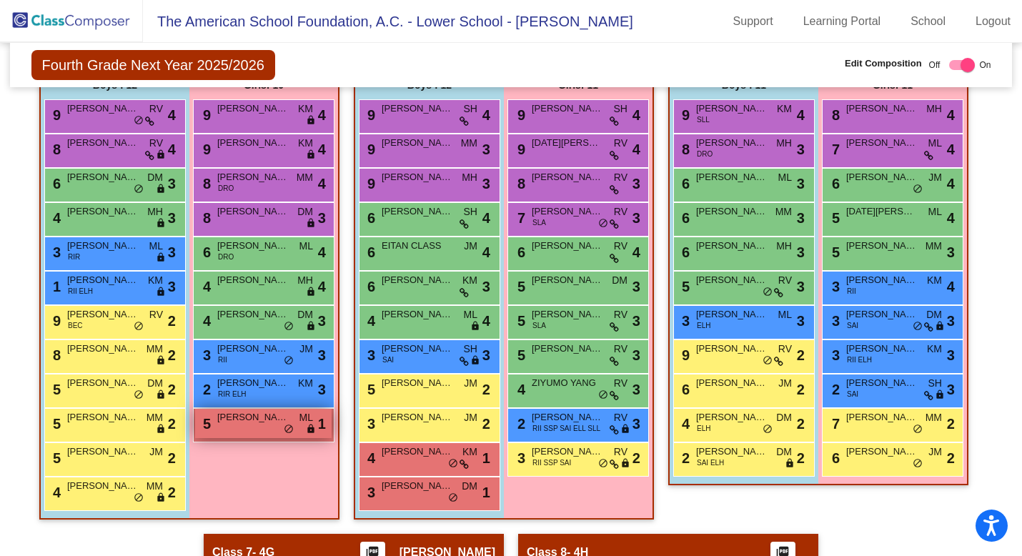
click at [250, 428] on div "5 [PERSON_NAME] ML lock do_not_disturb_alt 1" at bounding box center [263, 423] width 137 height 29
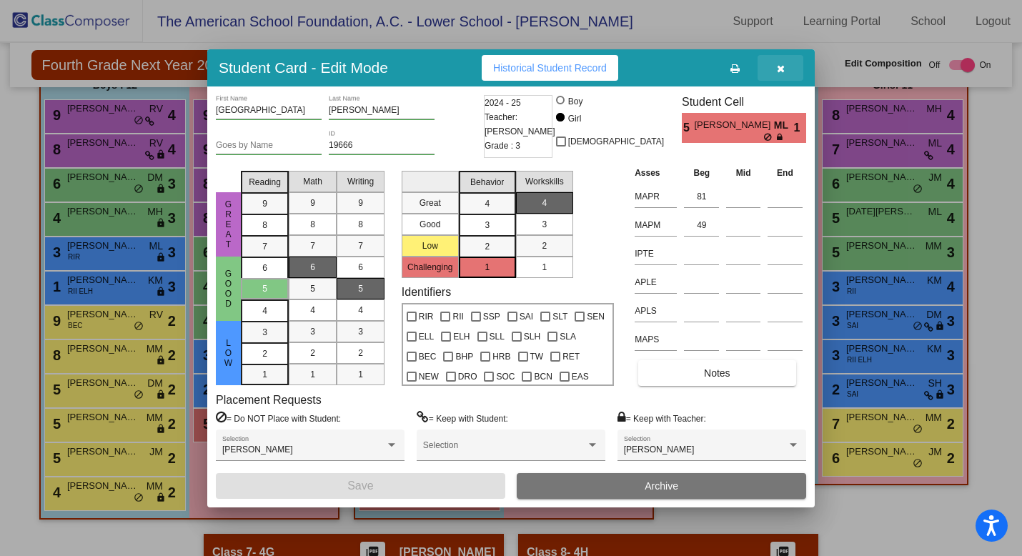
click at [786, 64] on button "button" at bounding box center [781, 68] width 46 height 26
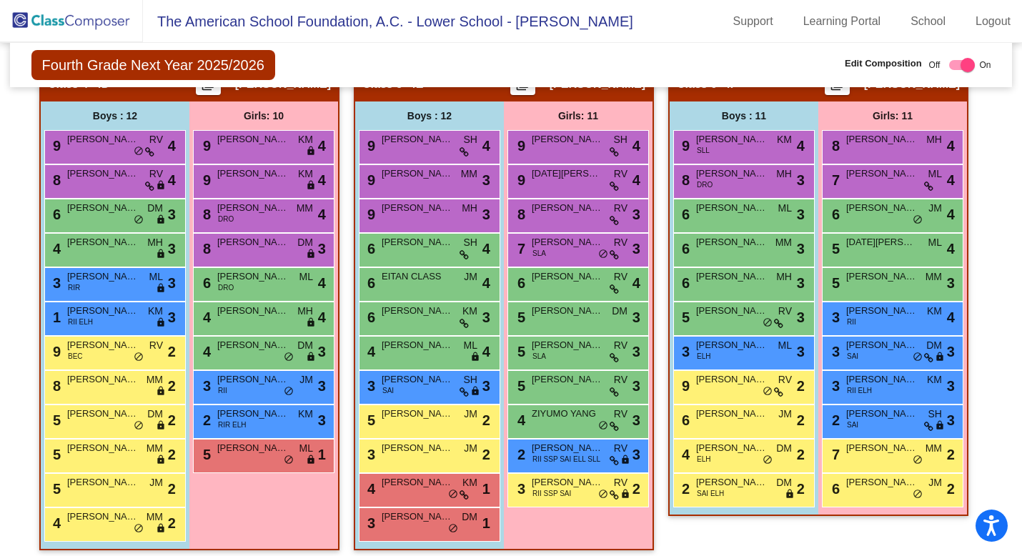
scroll to position [1007, 0]
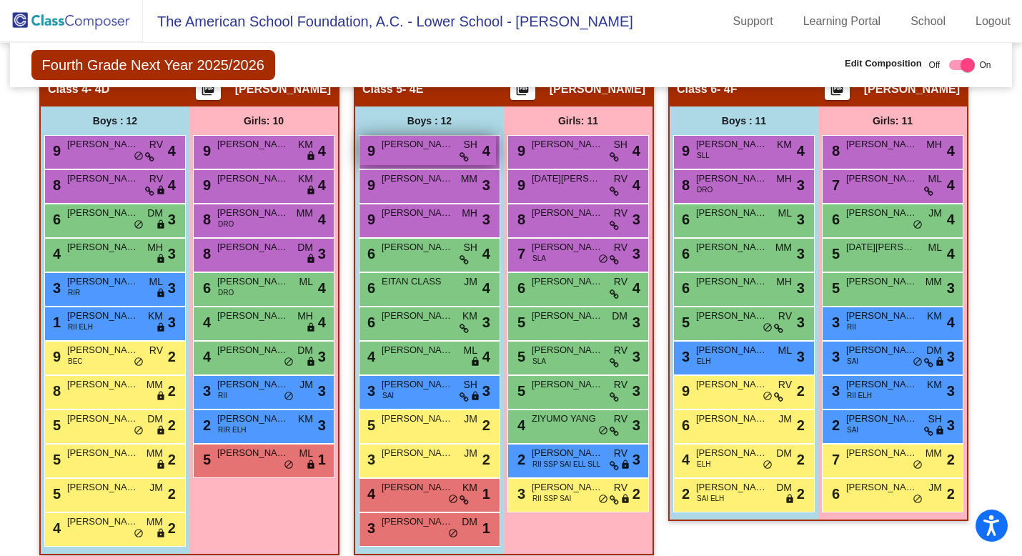
click at [415, 157] on div "9 [PERSON_NAME] SH lock do_not_disturb_alt 4" at bounding box center [428, 150] width 137 height 29
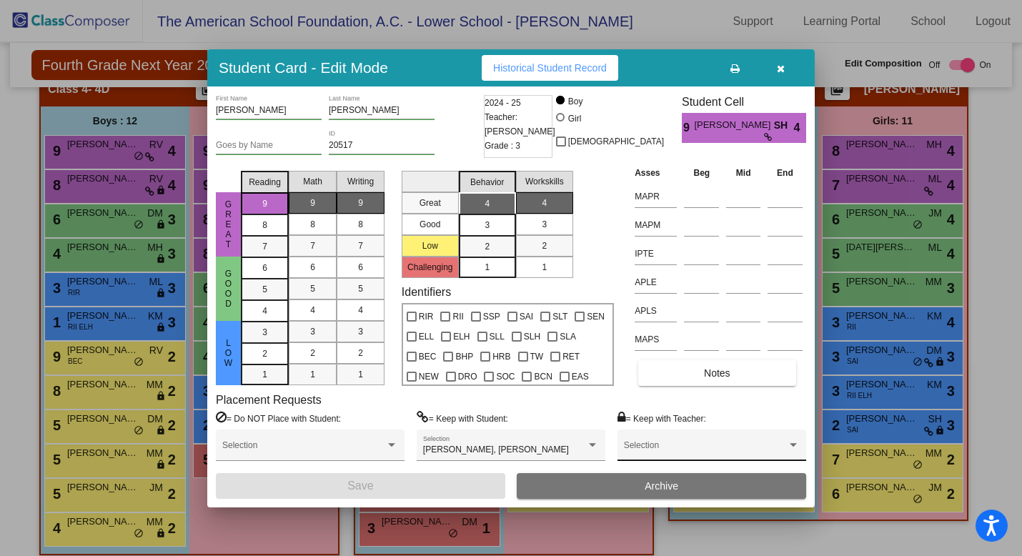
click at [657, 442] on div "Selection" at bounding box center [712, 449] width 176 height 26
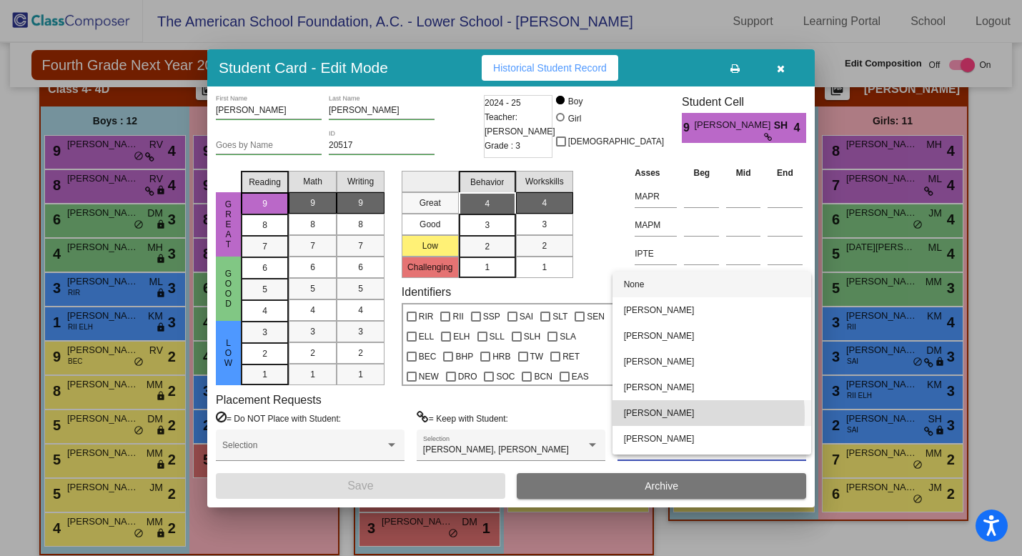
click at [657, 415] on span "[PERSON_NAME]" at bounding box center [712, 413] width 176 height 26
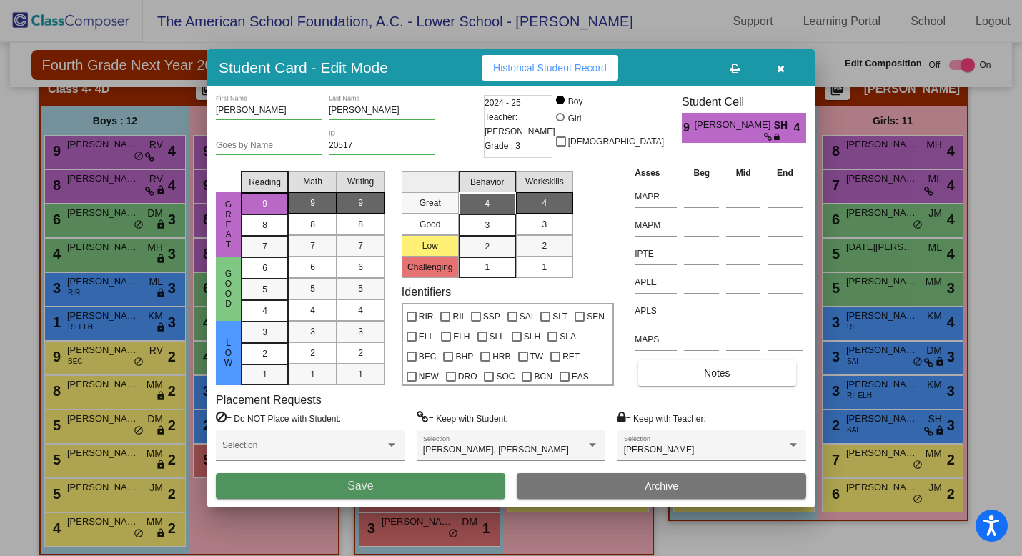
click at [340, 483] on button "Save" at bounding box center [361, 486] width 290 height 26
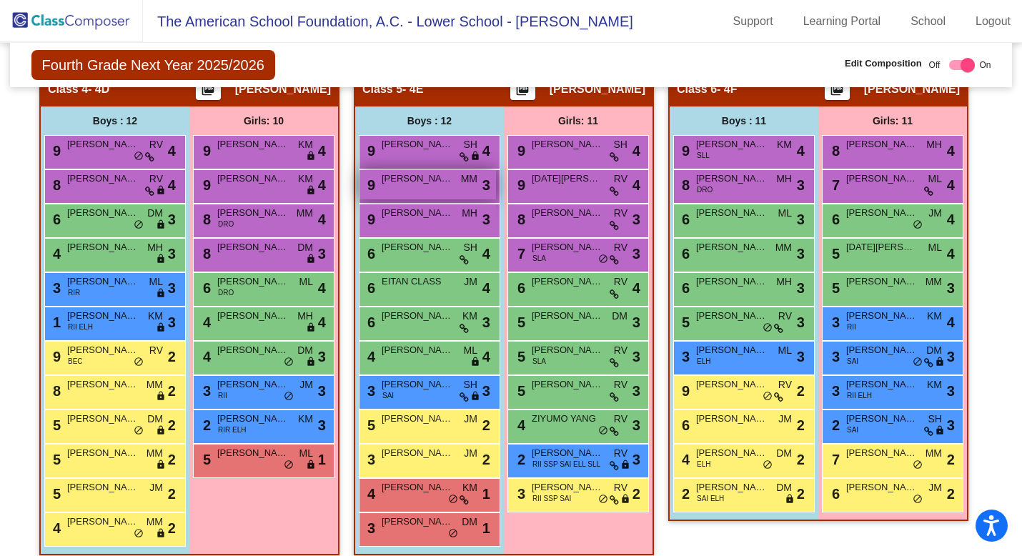
click at [438, 187] on div "9 [PERSON_NAME] MM lock do_not_disturb_alt 3" at bounding box center [428, 184] width 137 height 29
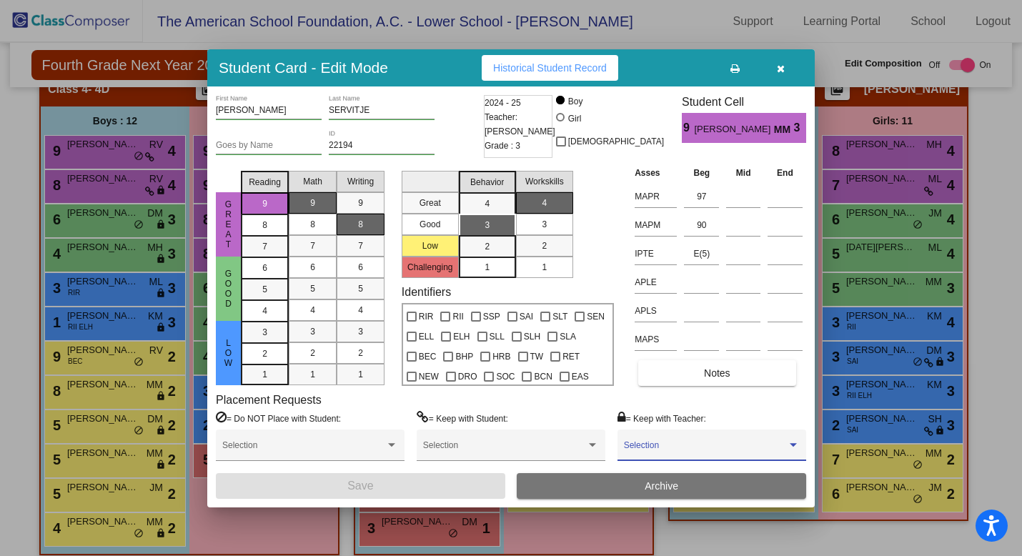
click at [684, 451] on span at bounding box center [705, 450] width 163 height 10
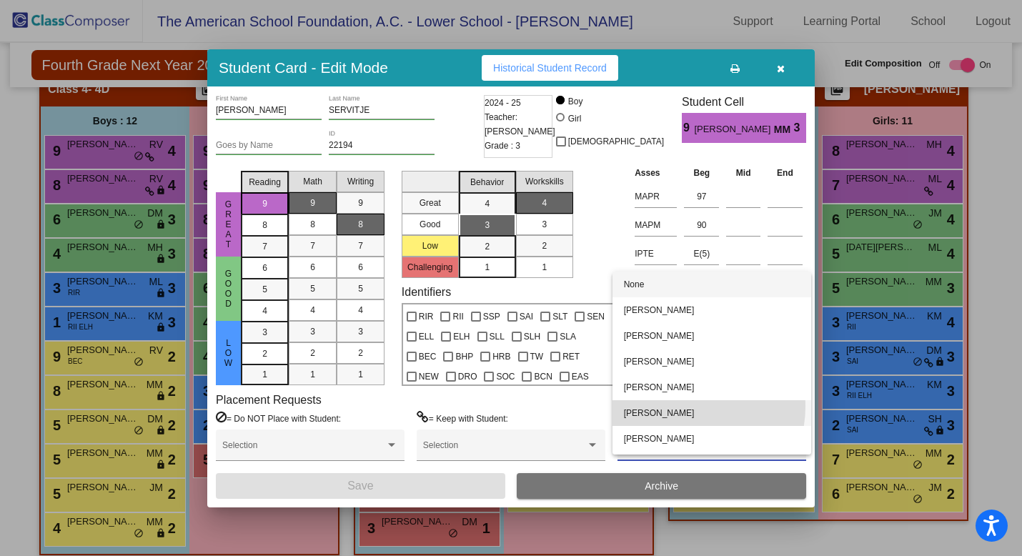
click at [685, 407] on span "[PERSON_NAME]" at bounding box center [712, 413] width 176 height 26
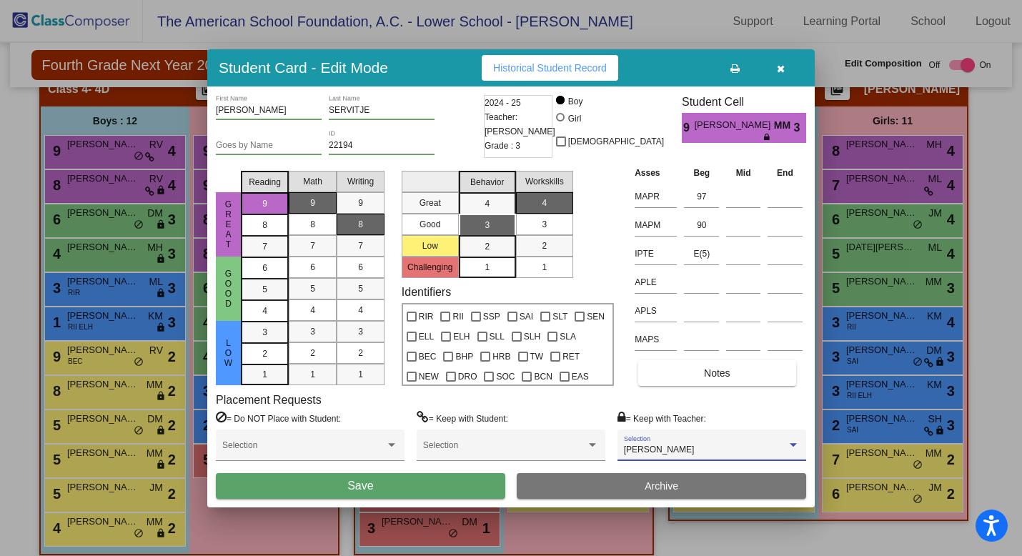
click at [466, 485] on button "Save" at bounding box center [361, 486] width 290 height 26
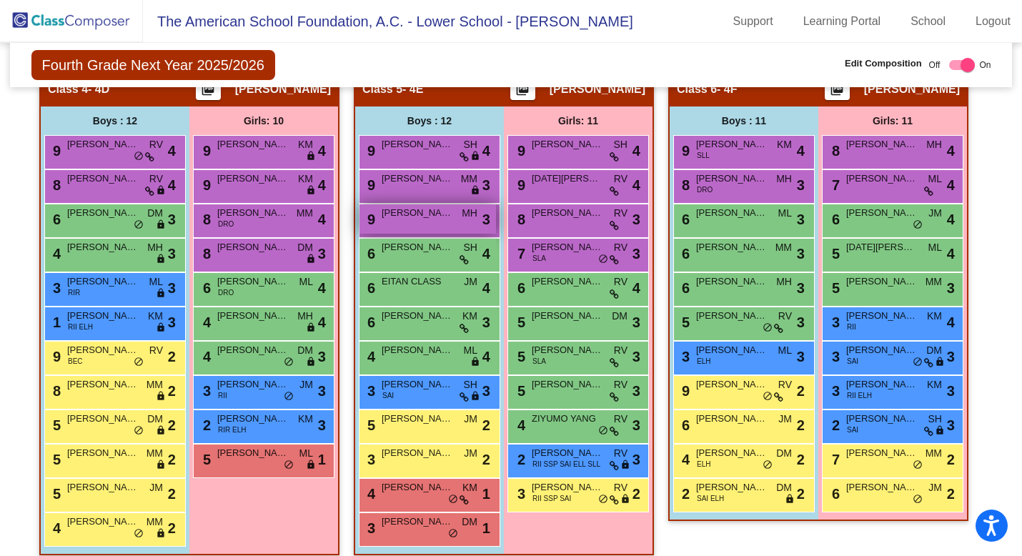
click at [437, 219] on div "9 [PERSON_NAME] CONISHI MH lock do_not_disturb_alt 3" at bounding box center [428, 218] width 137 height 29
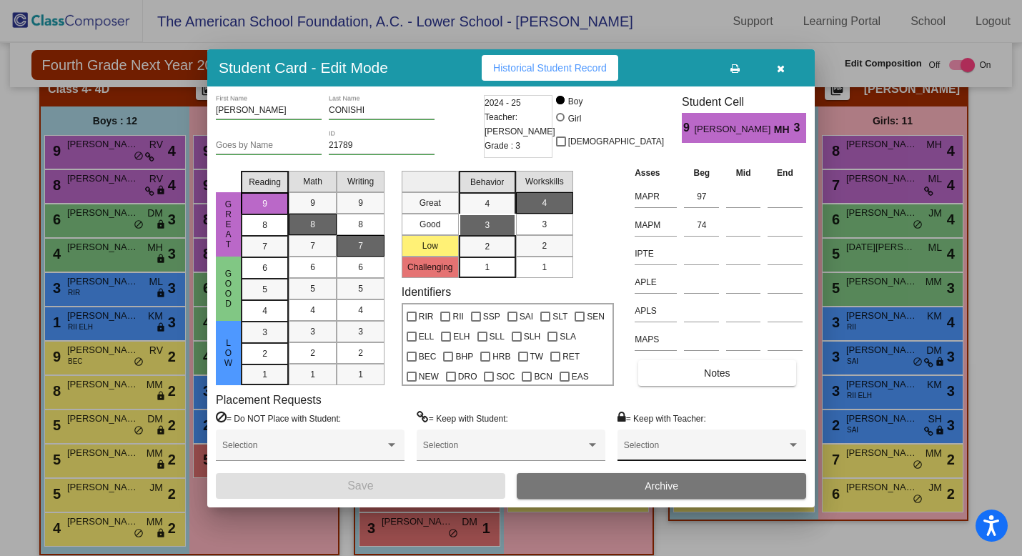
click at [669, 452] on span at bounding box center [705, 450] width 163 height 10
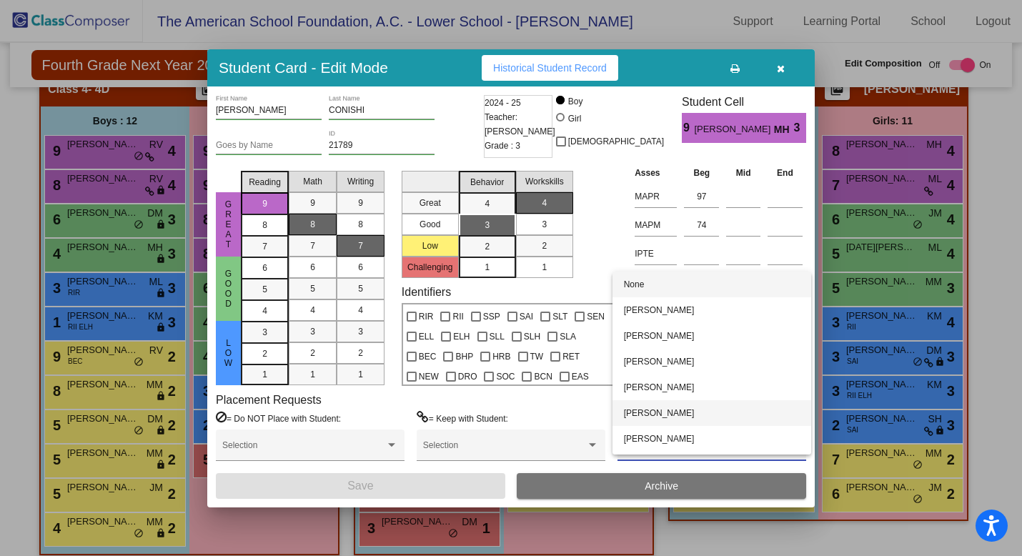
click at [665, 419] on span "[PERSON_NAME]" at bounding box center [712, 413] width 176 height 26
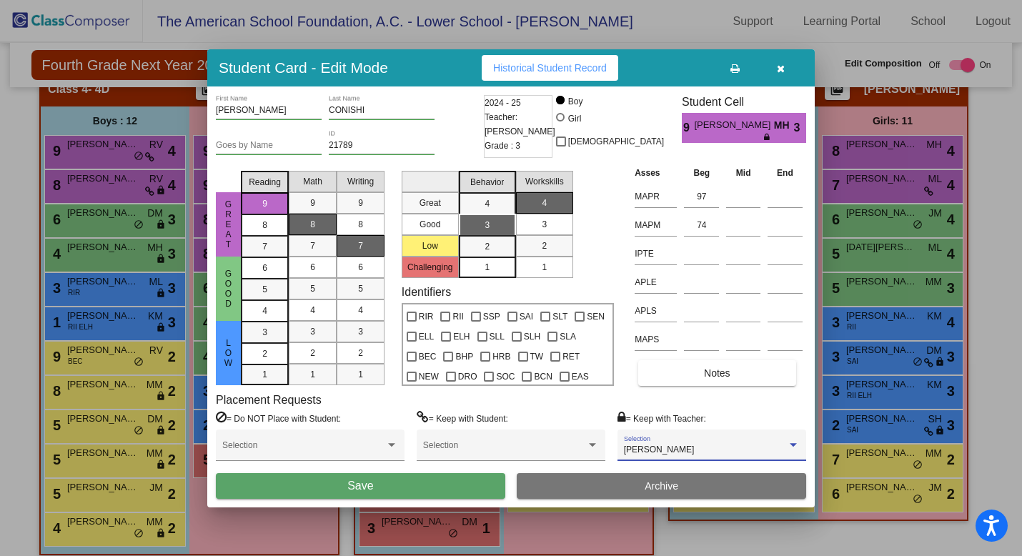
click at [378, 487] on button "Save" at bounding box center [361, 486] width 290 height 26
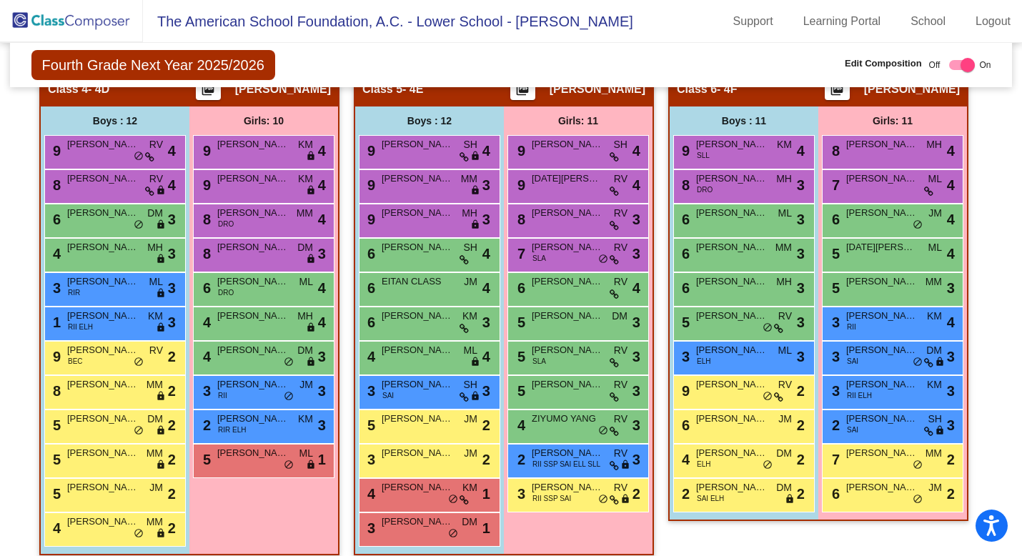
click at [437, 268] on div "6 [PERSON_NAME] SH lock do_not_disturb_alt 4" at bounding box center [430, 255] width 142 height 34
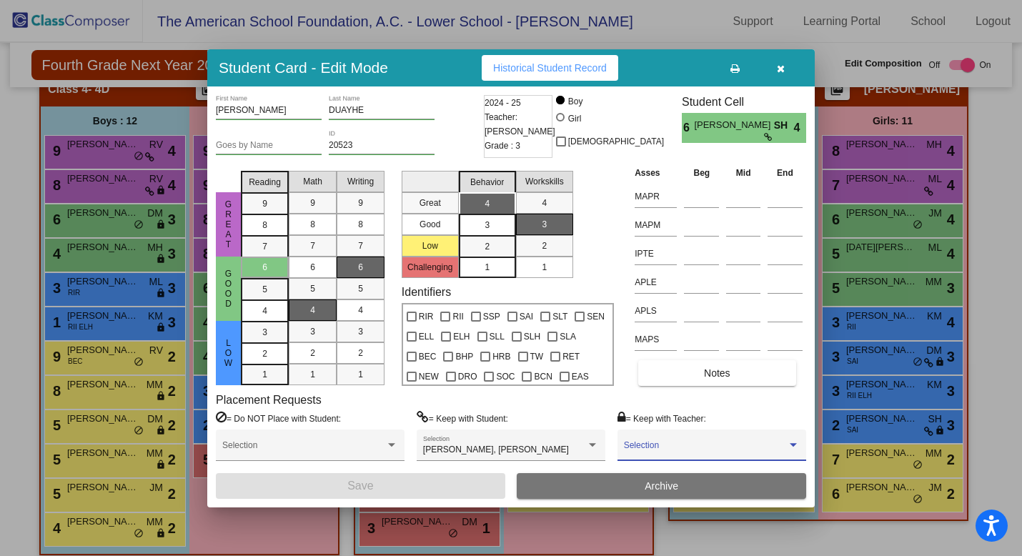
click at [694, 447] on span at bounding box center [705, 450] width 163 height 10
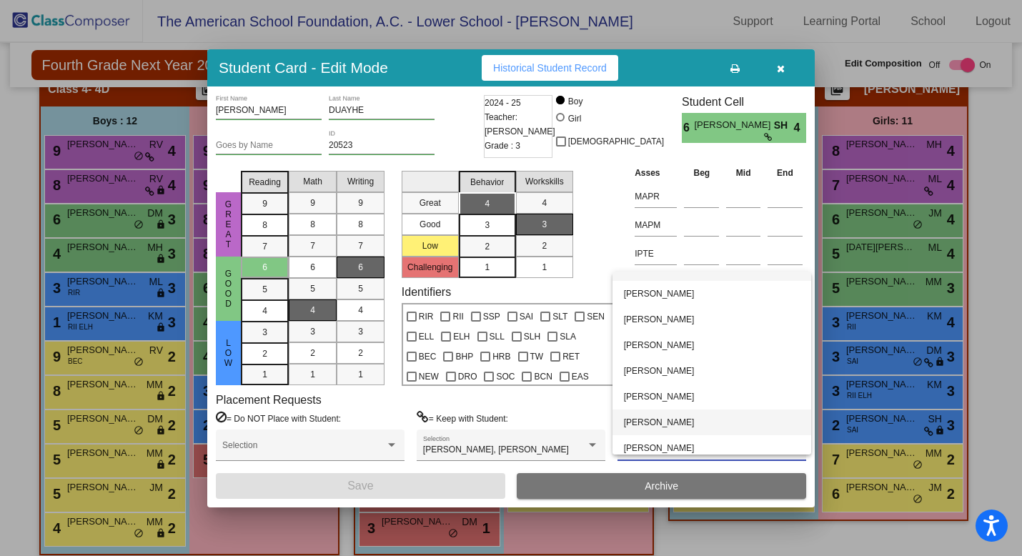
scroll to position [23, 0]
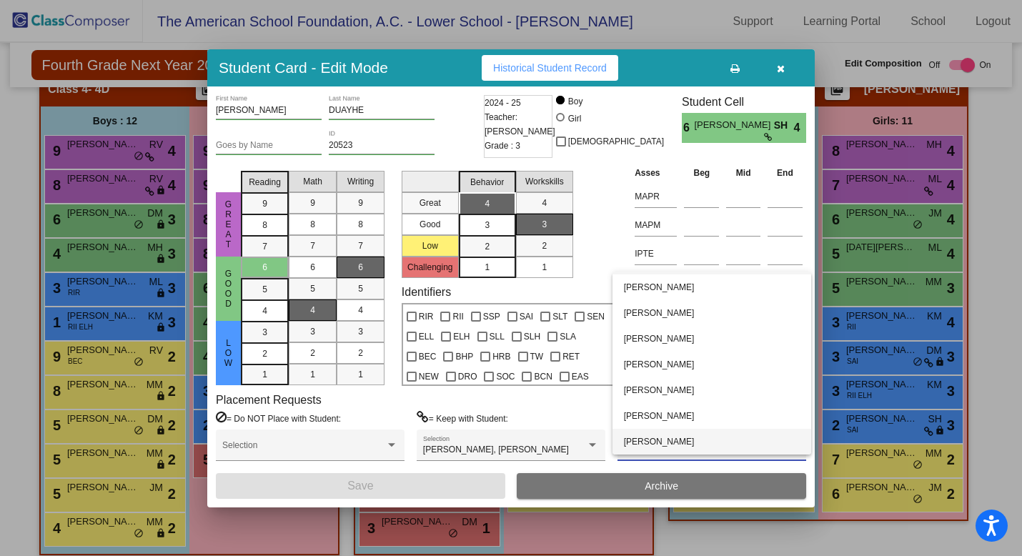
click at [693, 445] on span "[PERSON_NAME]" at bounding box center [712, 442] width 176 height 26
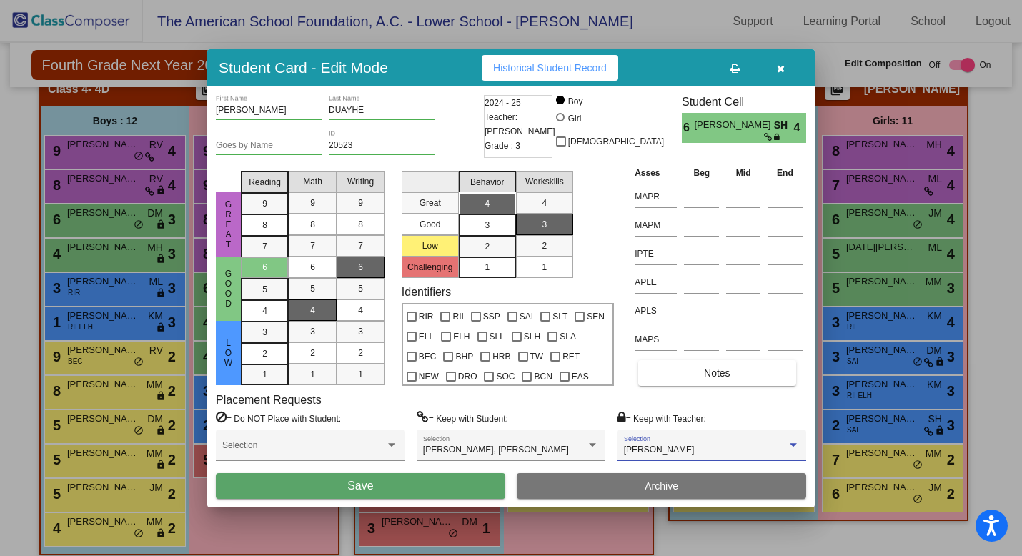
click at [460, 487] on button "Save" at bounding box center [361, 486] width 290 height 26
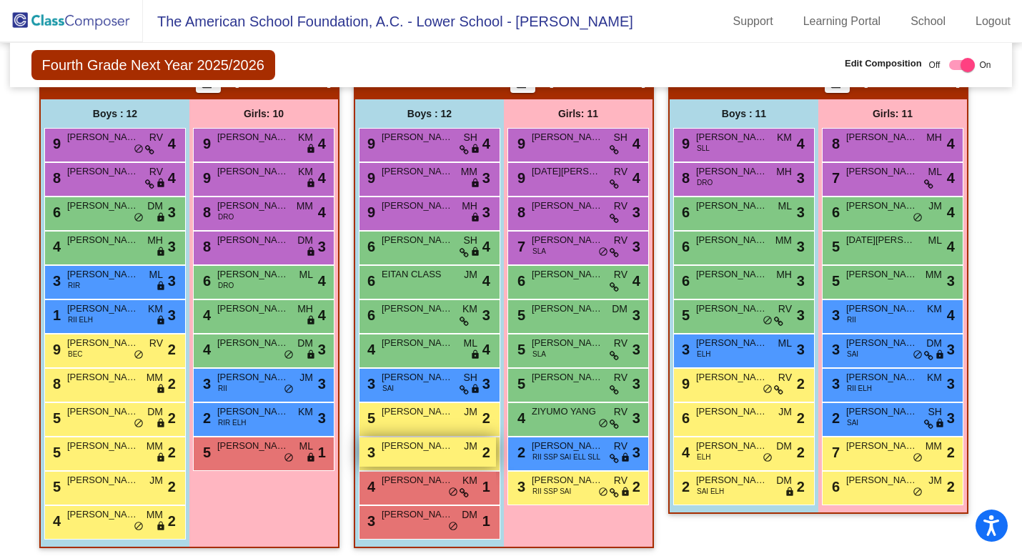
scroll to position [1019, 0]
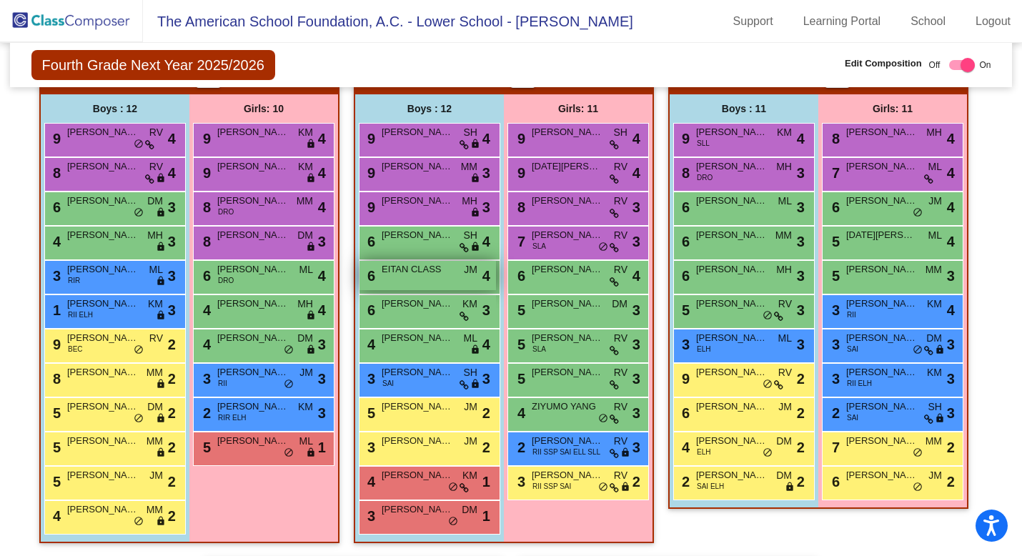
click at [432, 278] on div "6 EITAN CLASS JM lock do_not_disturb_alt 4" at bounding box center [428, 275] width 137 height 29
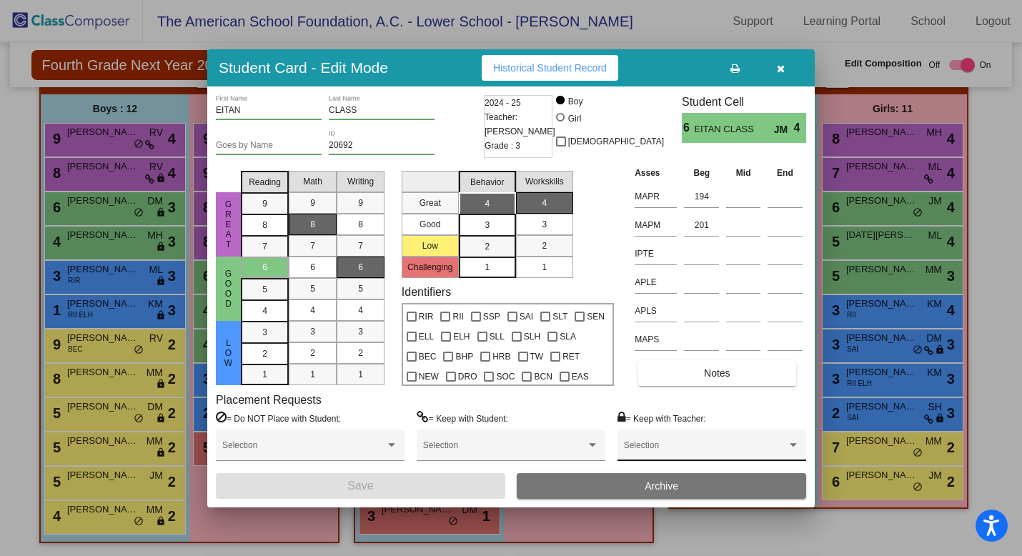
click at [714, 449] on span at bounding box center [705, 450] width 163 height 10
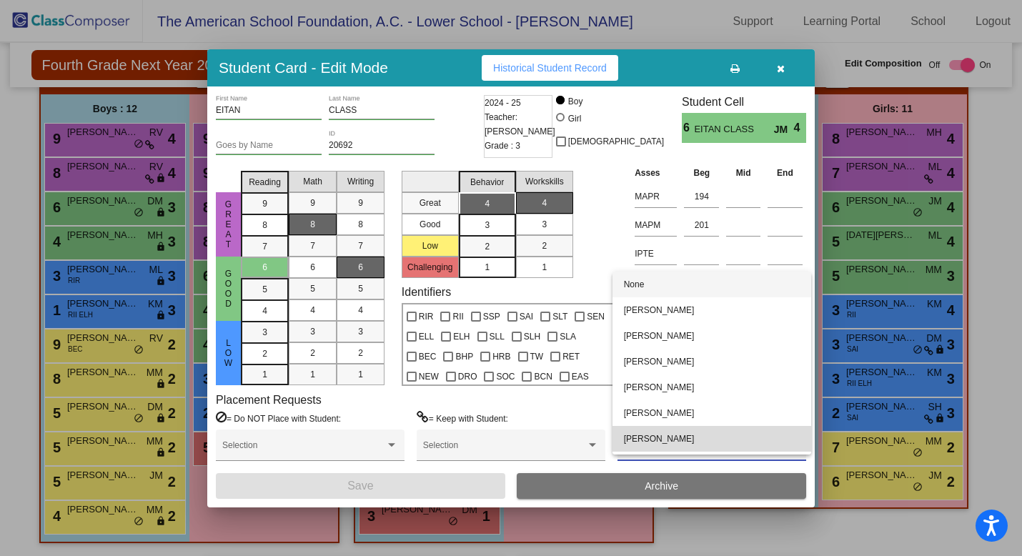
click at [712, 443] on span "[PERSON_NAME]" at bounding box center [712, 439] width 176 height 26
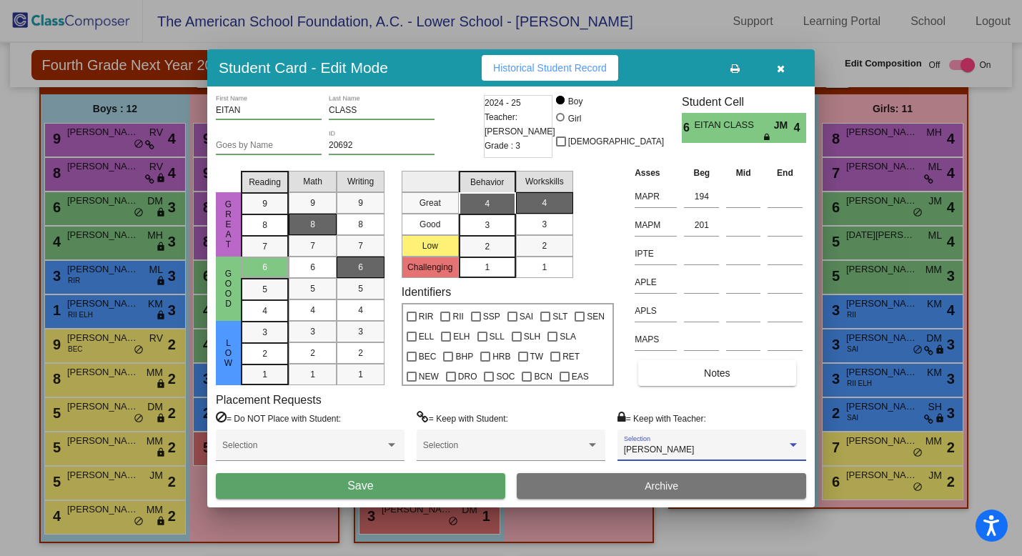
scroll to position [23, 0]
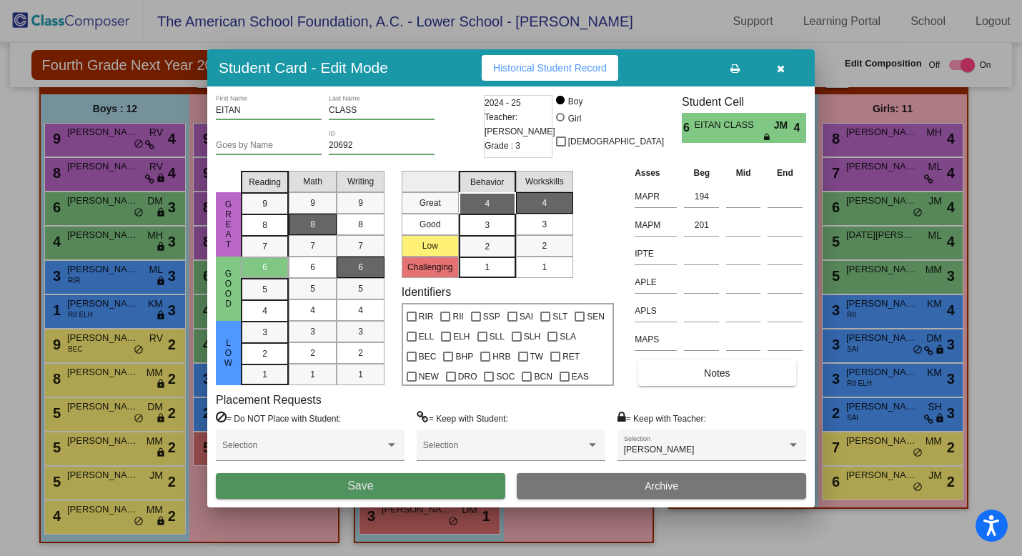
click at [359, 487] on span "Save" at bounding box center [360, 486] width 26 height 12
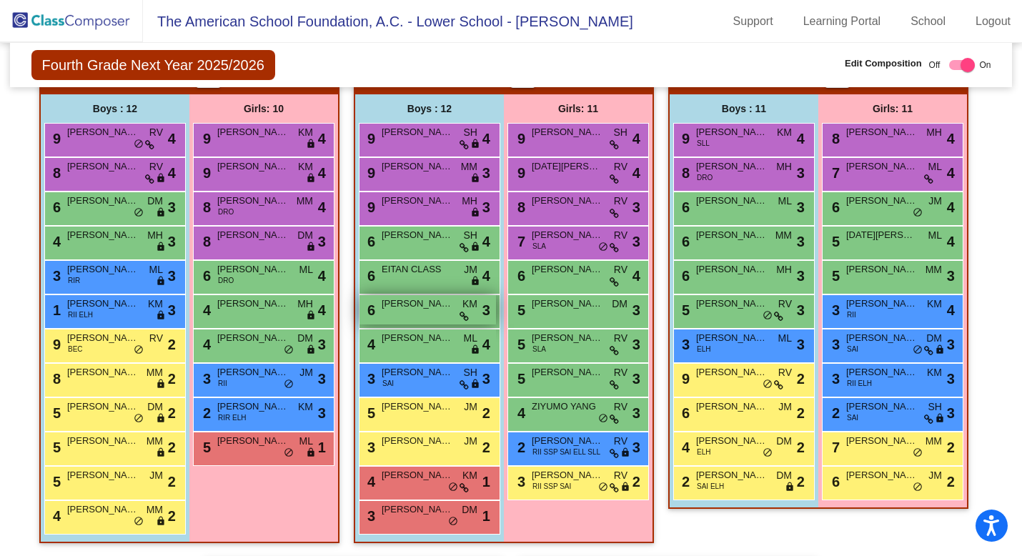
click at [428, 314] on div "6 [PERSON_NAME] Y [PERSON_NAME] lock do_not_disturb_alt 3" at bounding box center [428, 309] width 137 height 29
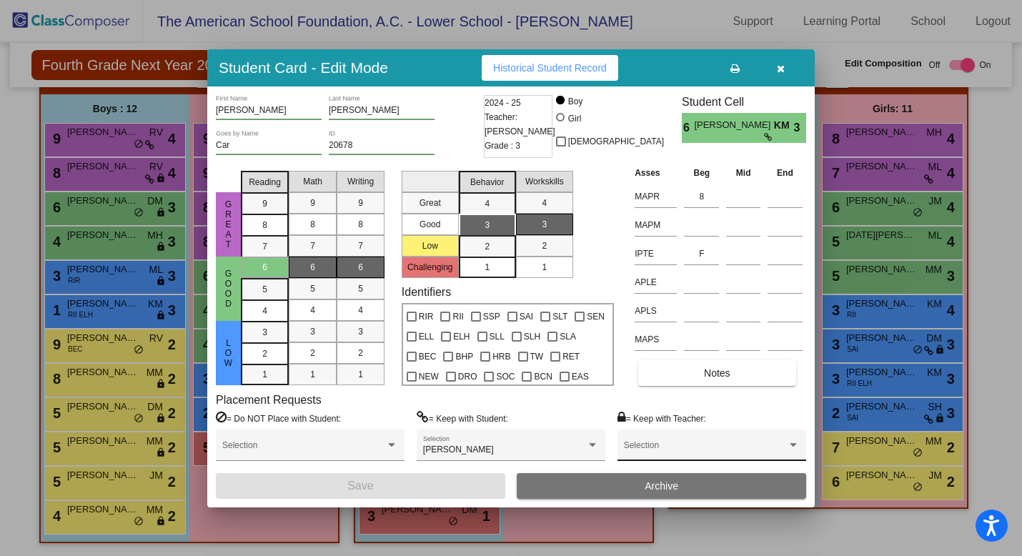
click at [725, 448] on span at bounding box center [705, 450] width 163 height 10
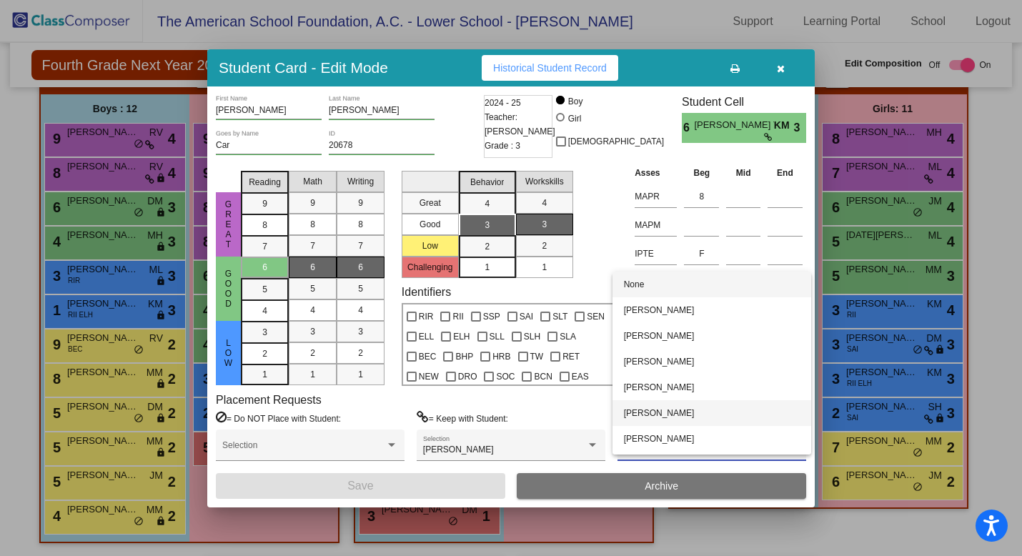
scroll to position [11, 0]
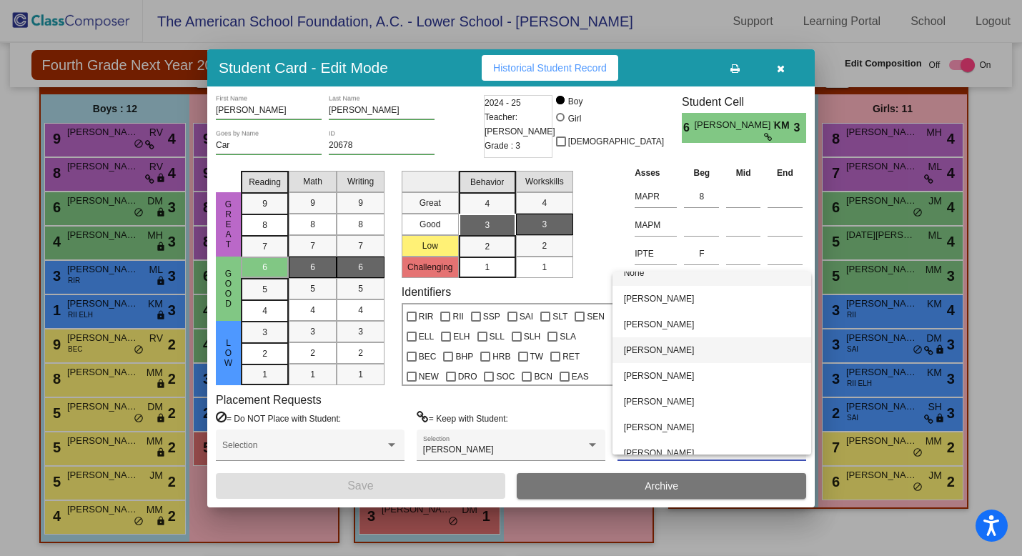
click at [719, 360] on span "[PERSON_NAME]" at bounding box center [712, 350] width 176 height 26
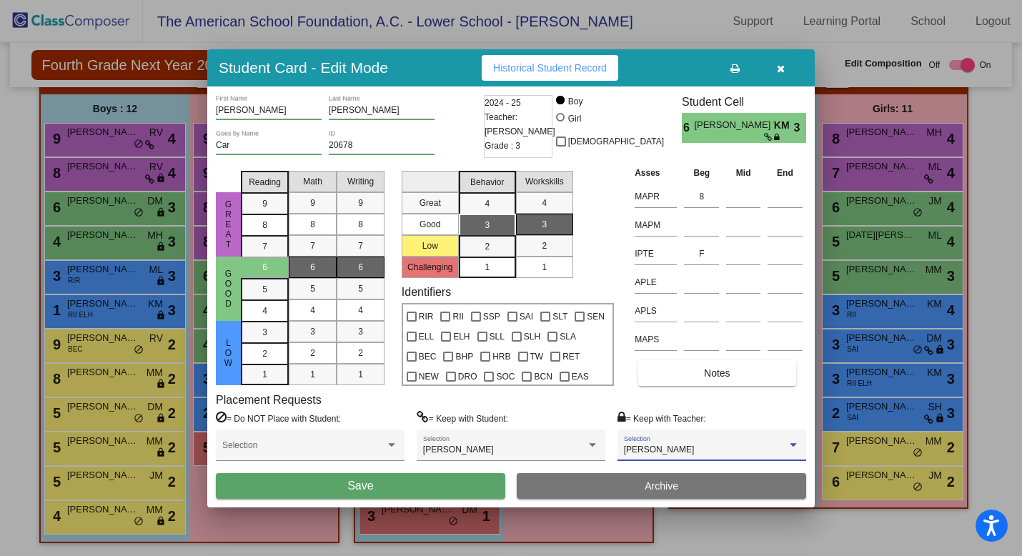
click at [459, 488] on button "Save" at bounding box center [361, 486] width 290 height 26
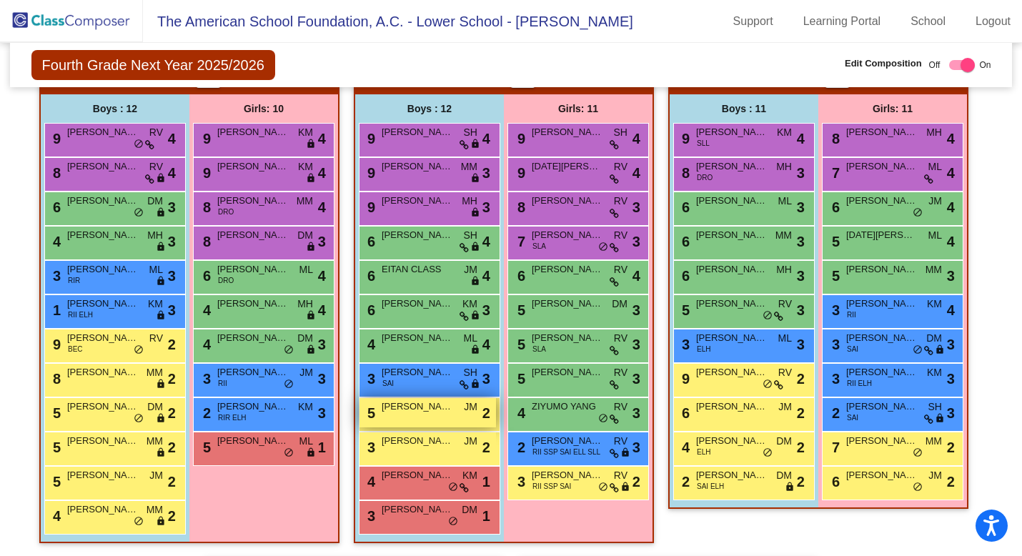
click at [438, 423] on div "5 [PERSON_NAME] [PERSON_NAME] lock do_not_disturb_alt 2" at bounding box center [428, 412] width 137 height 29
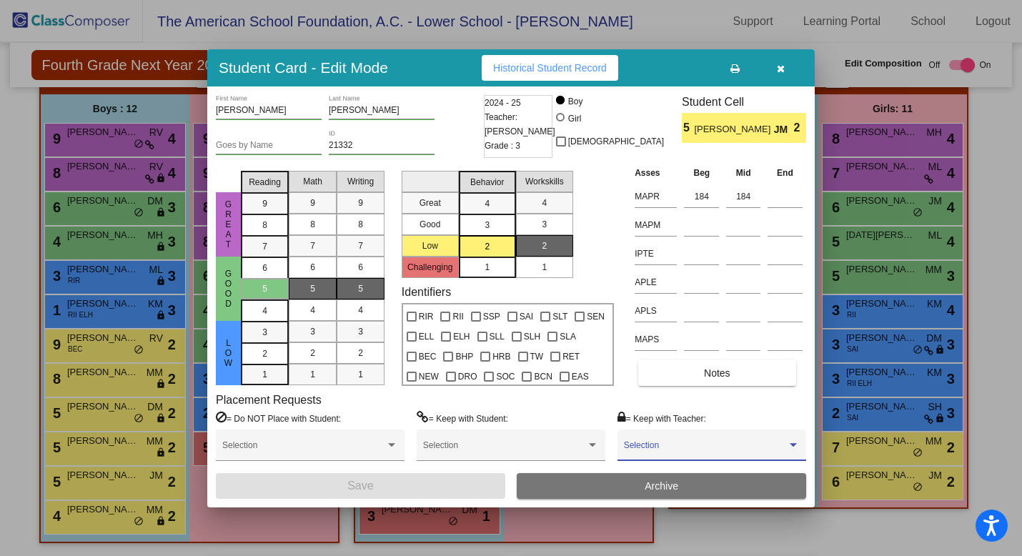
click at [684, 452] on span at bounding box center [705, 450] width 163 height 10
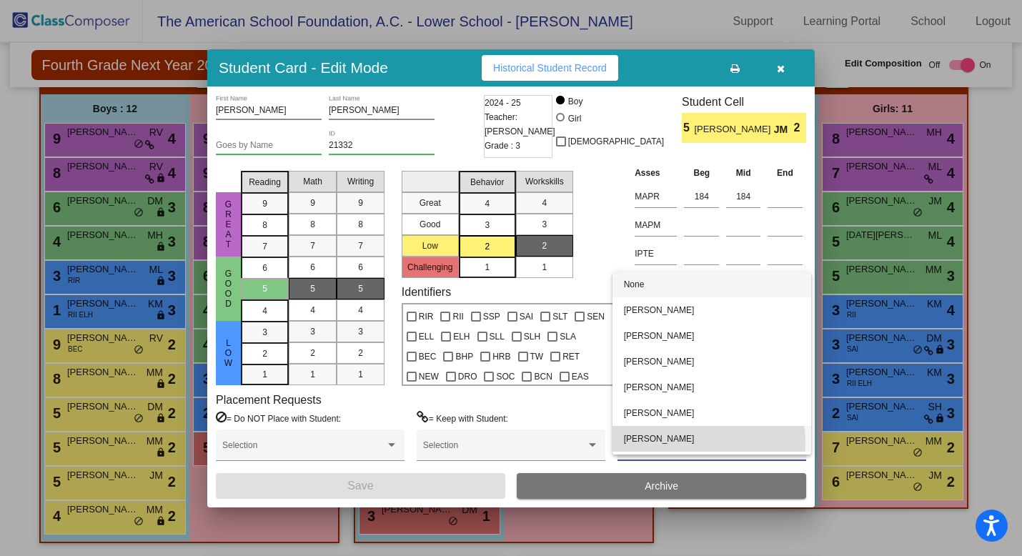
click at [684, 443] on span "[PERSON_NAME]" at bounding box center [712, 439] width 176 height 26
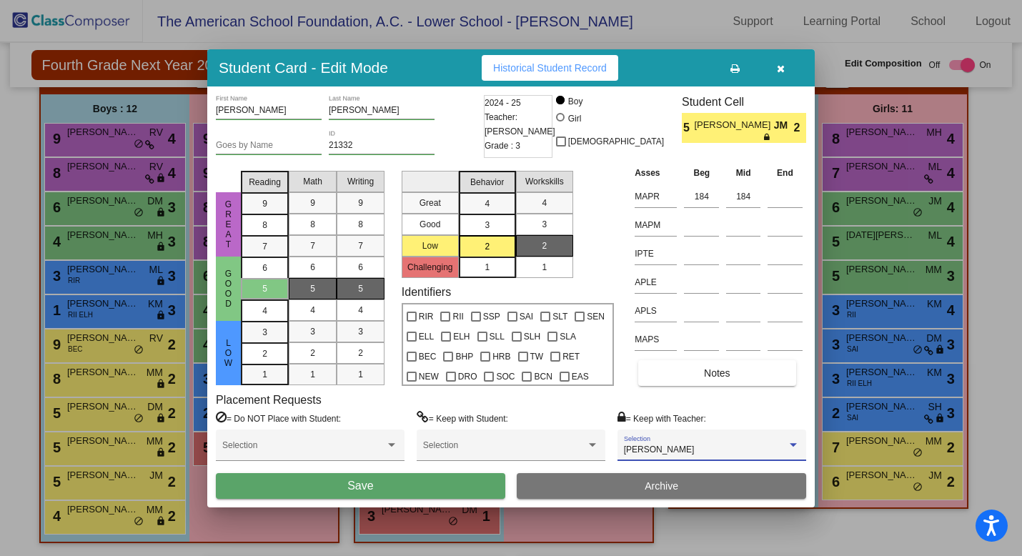
click at [444, 485] on button "Save" at bounding box center [361, 486] width 290 height 26
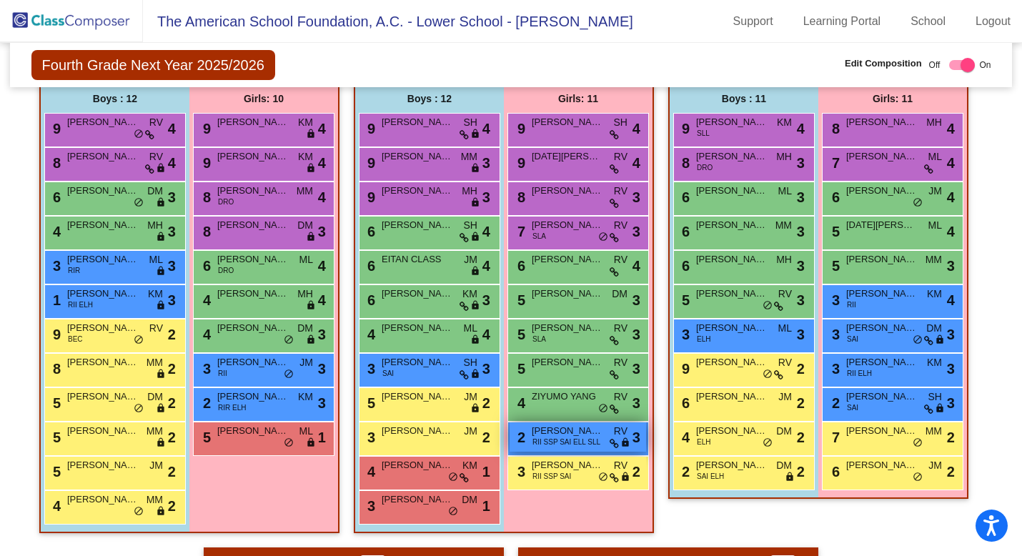
scroll to position [1028, 0]
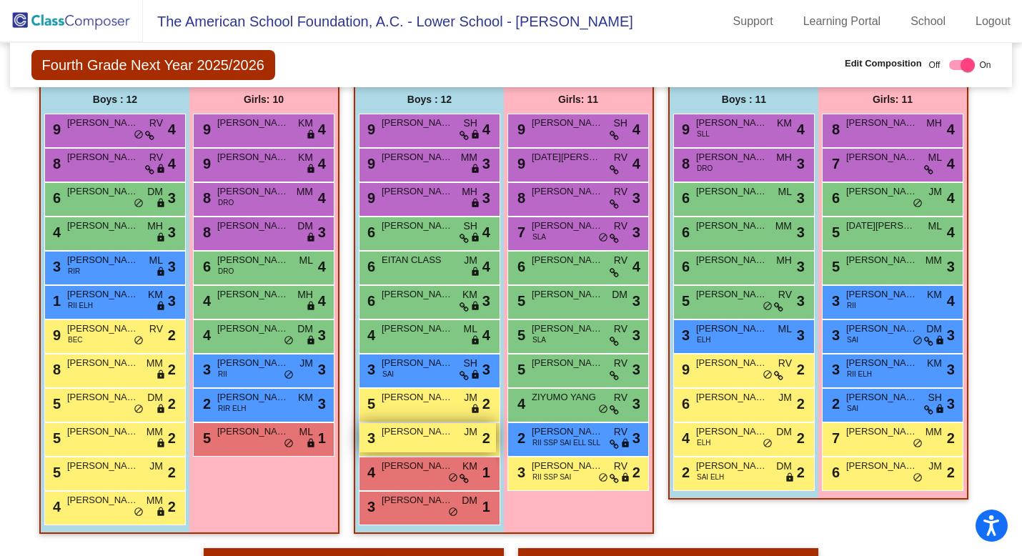
click at [401, 445] on div "3 [PERSON_NAME] lock do_not_disturb_alt 2" at bounding box center [428, 437] width 137 height 29
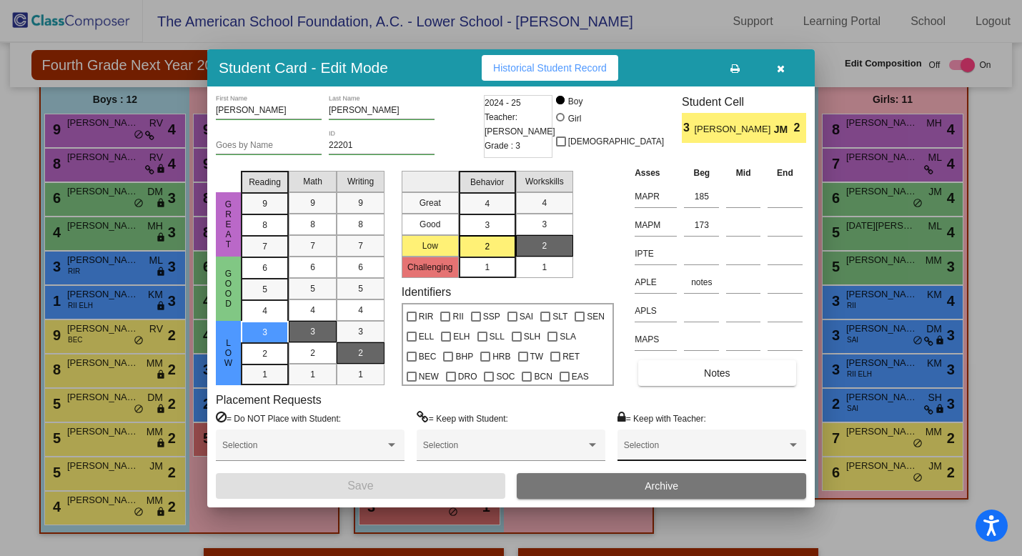
click at [684, 445] on div "Selection" at bounding box center [712, 449] width 176 height 26
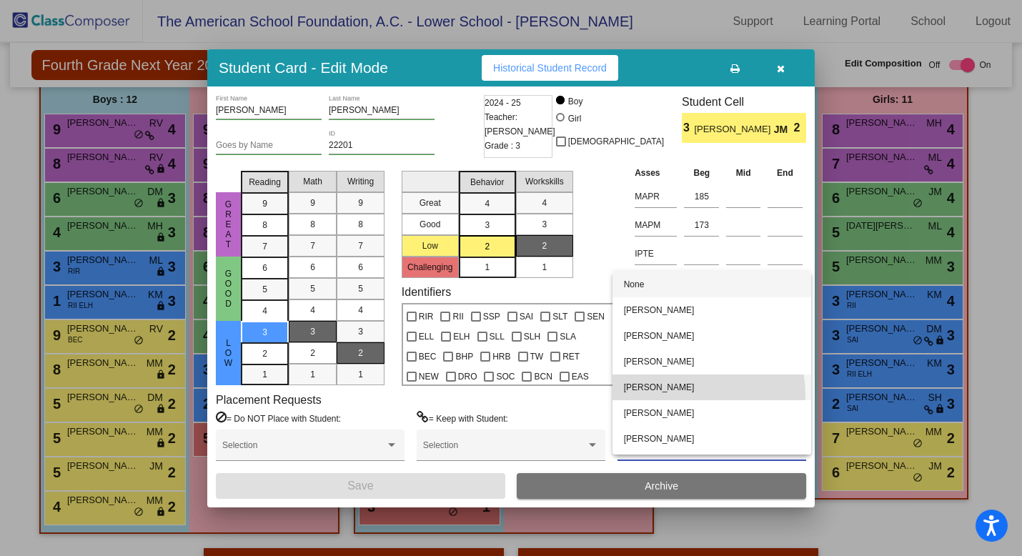
click at [681, 395] on span "[PERSON_NAME]" at bounding box center [712, 388] width 176 height 26
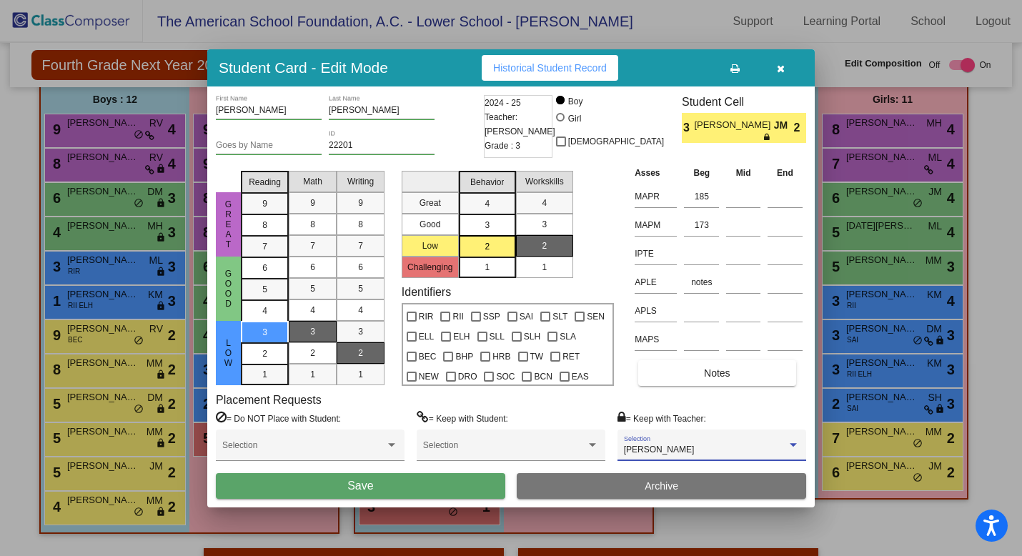
click at [440, 485] on button "Save" at bounding box center [361, 486] width 290 height 26
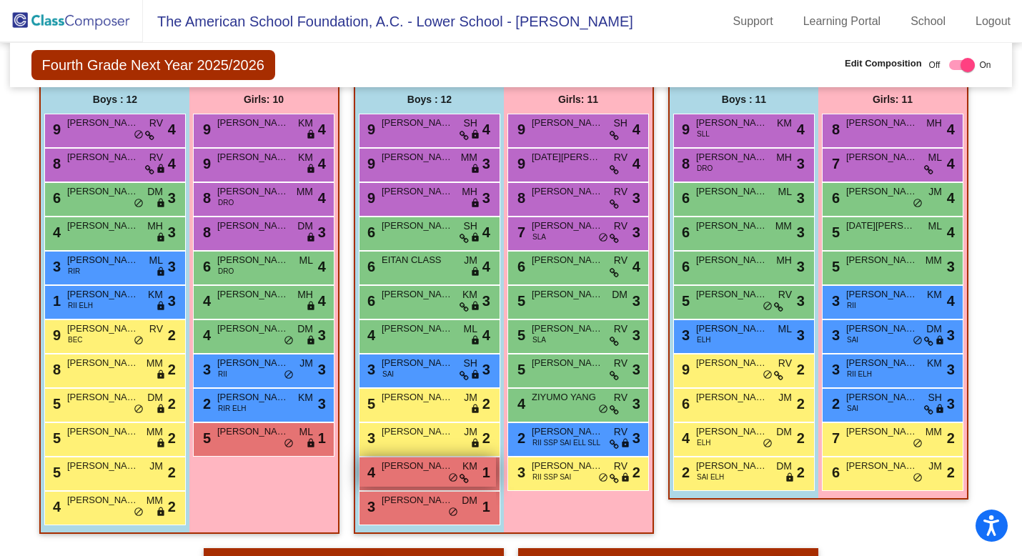
click at [423, 478] on div "4 [PERSON_NAME] KM lock do_not_disturb_alt 1" at bounding box center [428, 472] width 137 height 29
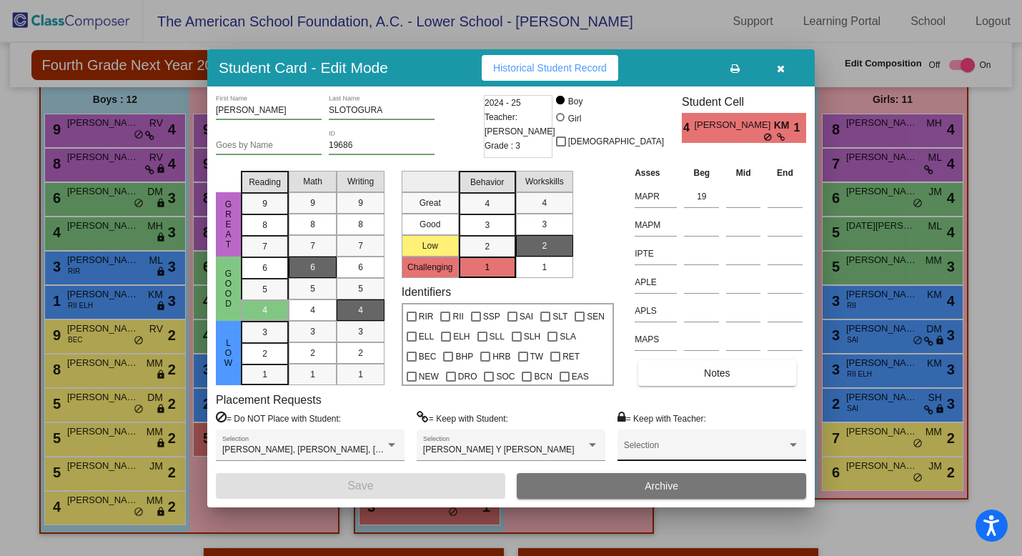
click at [674, 443] on div "Selection" at bounding box center [712, 449] width 176 height 26
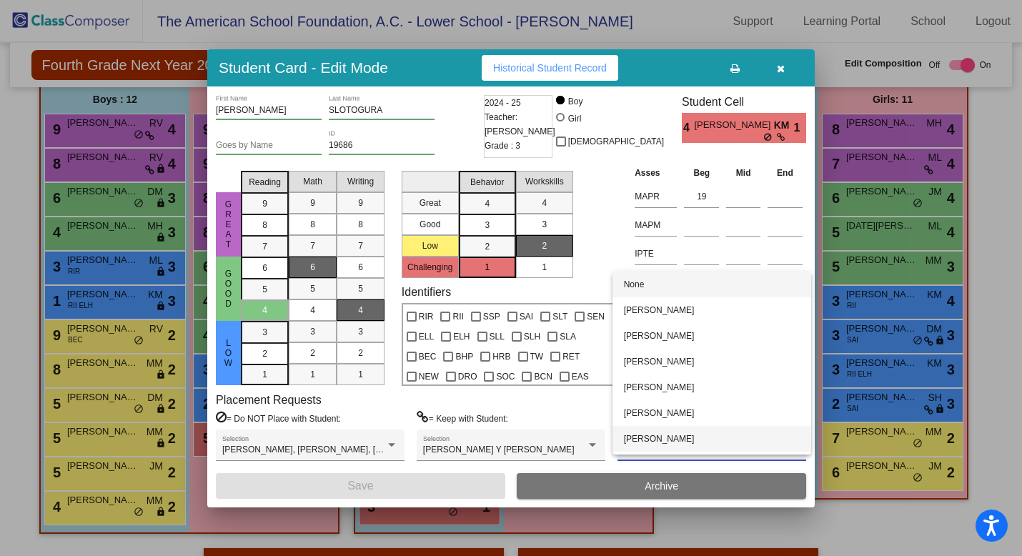
click at [674, 440] on span "[PERSON_NAME]" at bounding box center [712, 439] width 176 height 26
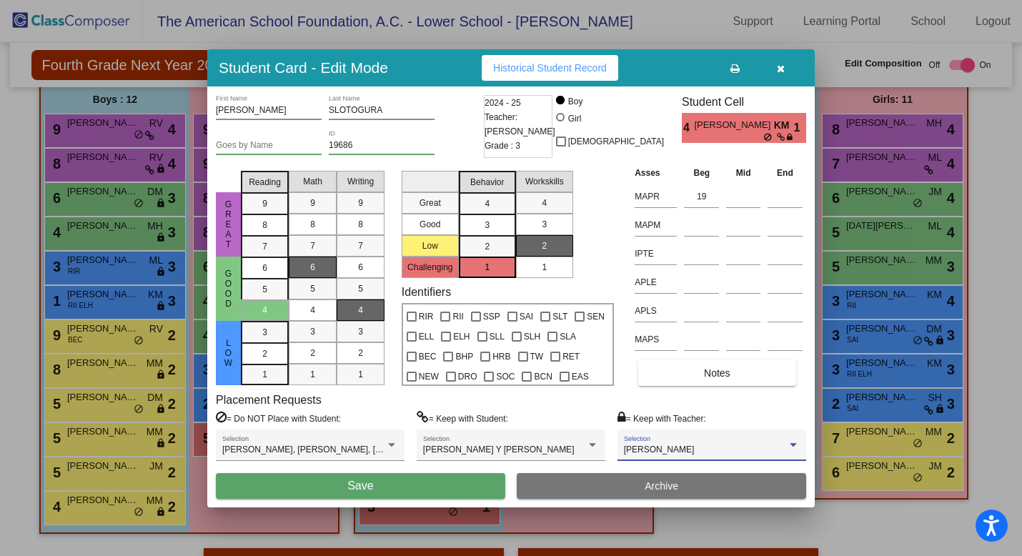
scroll to position [23, 0]
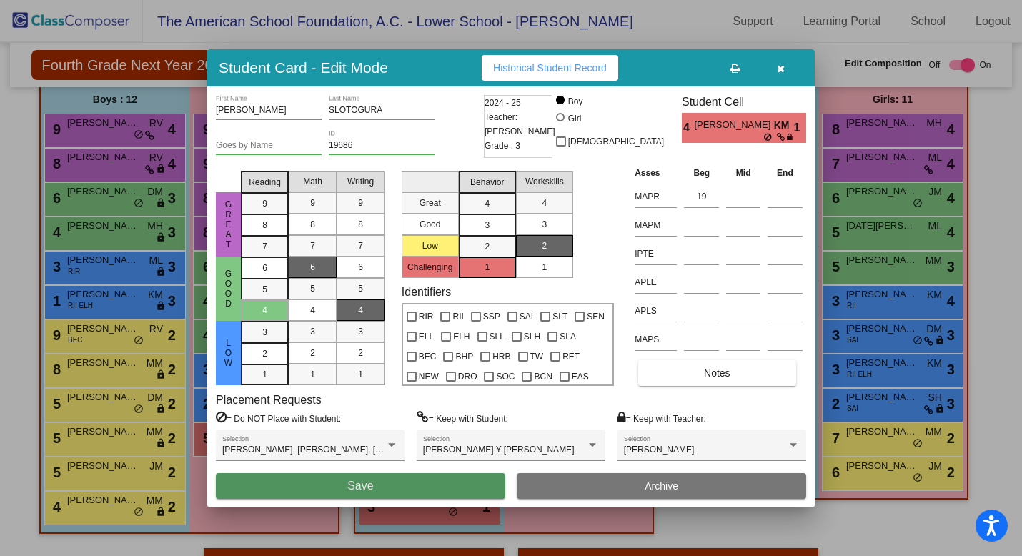
click at [413, 485] on button "Save" at bounding box center [361, 486] width 290 height 26
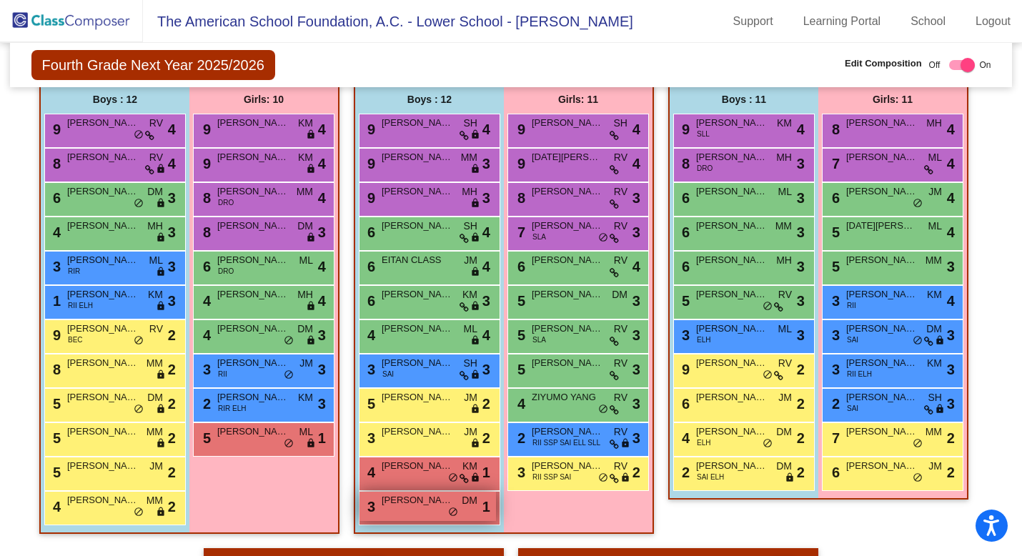
click at [408, 515] on div "3 [PERSON_NAME] DM lock do_not_disturb_alt 1" at bounding box center [428, 506] width 137 height 29
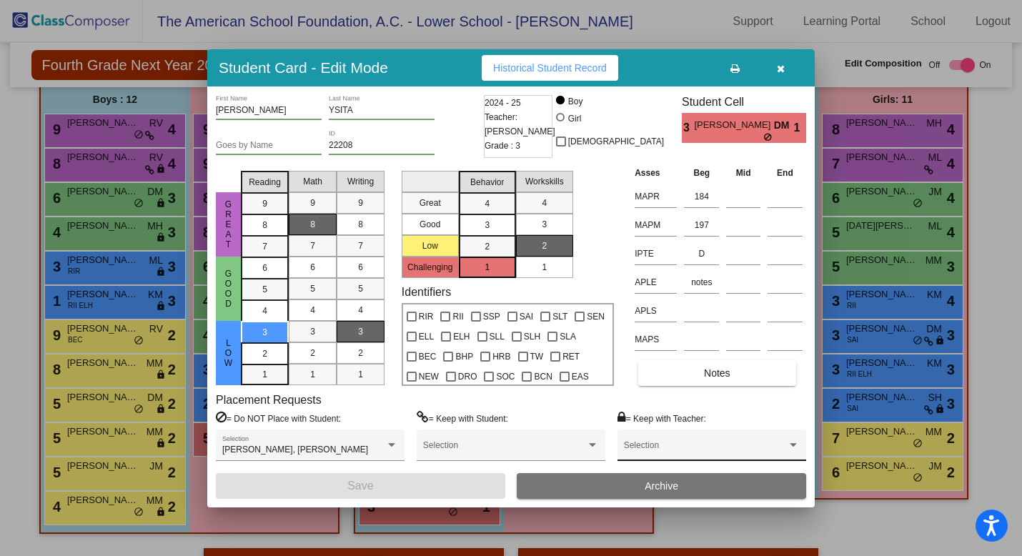
click at [660, 444] on div "Selection" at bounding box center [712, 449] width 176 height 26
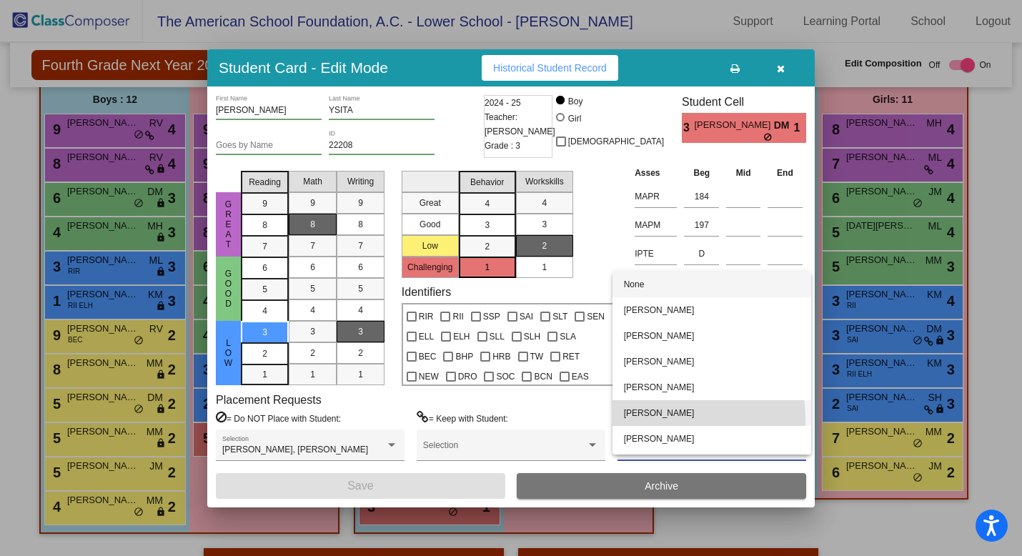
click at [659, 419] on span "[PERSON_NAME]" at bounding box center [712, 413] width 176 height 26
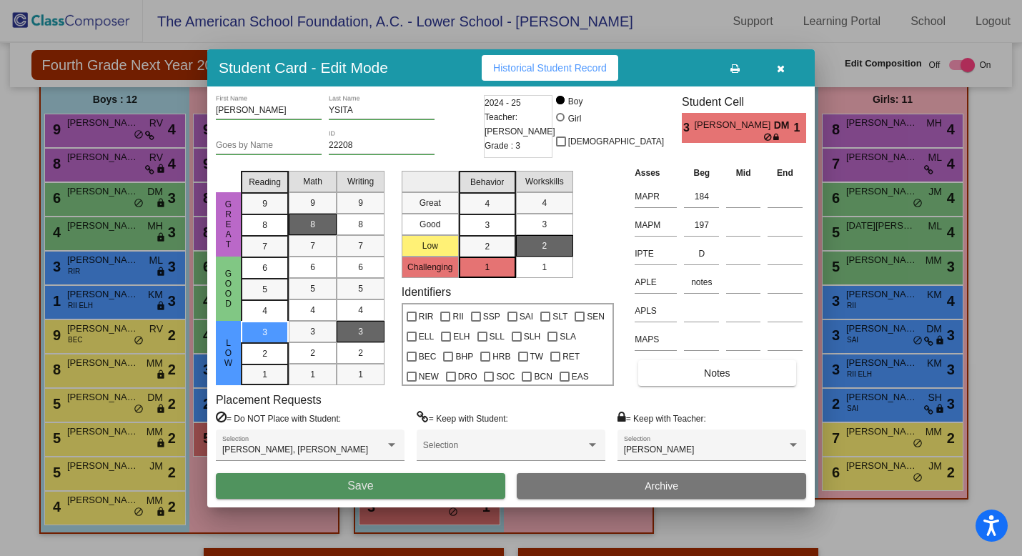
click at [418, 483] on button "Save" at bounding box center [361, 486] width 290 height 26
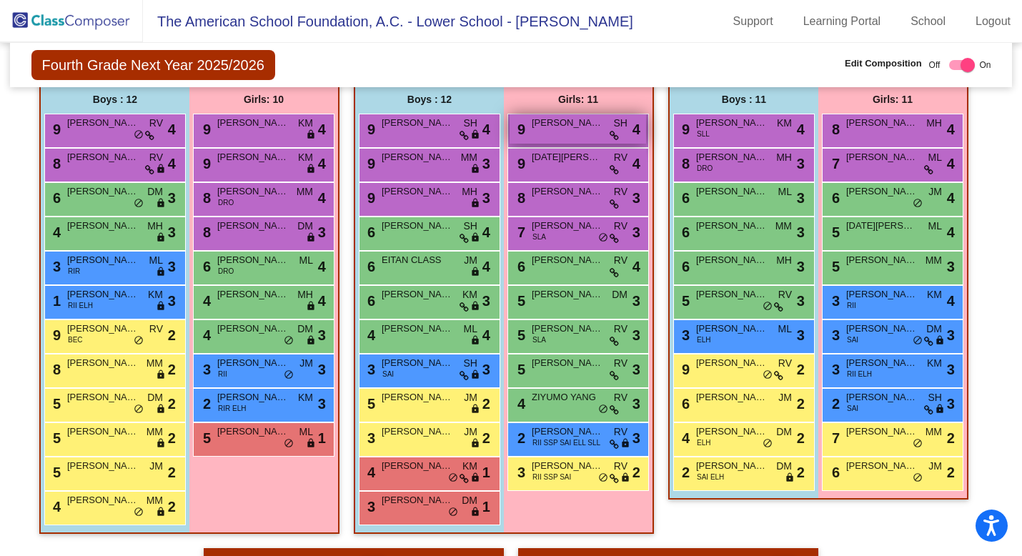
click at [579, 137] on div "9 [PERSON_NAME] SH lock do_not_disturb_alt 4" at bounding box center [578, 128] width 137 height 29
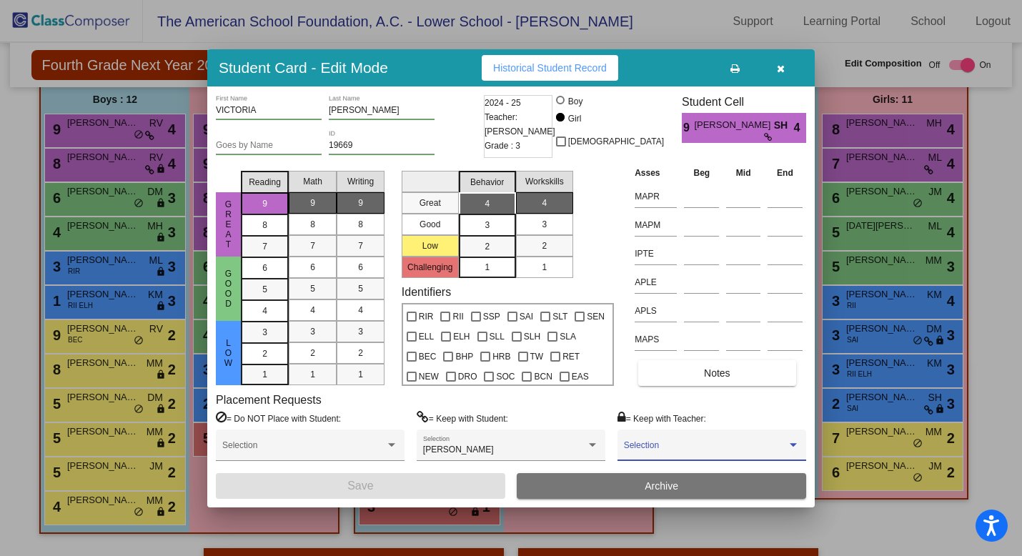
click at [696, 445] on span at bounding box center [705, 450] width 163 height 10
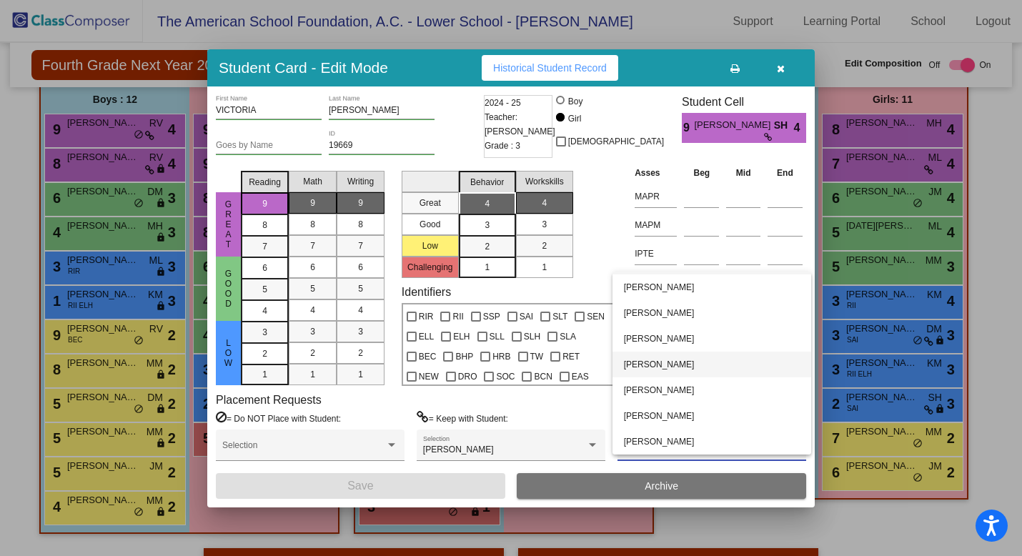
scroll to position [0, 0]
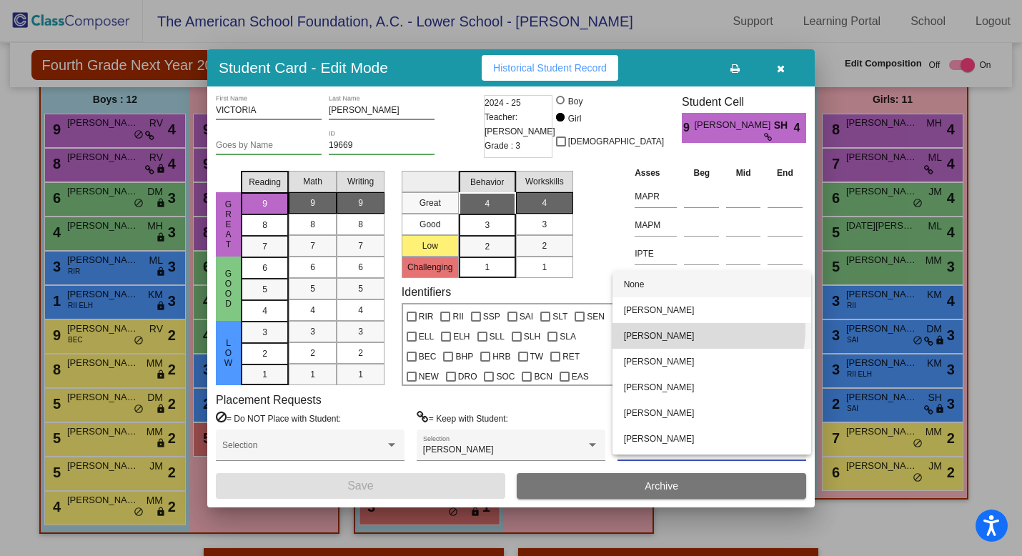
click at [695, 330] on span "[PERSON_NAME]" at bounding box center [712, 336] width 176 height 26
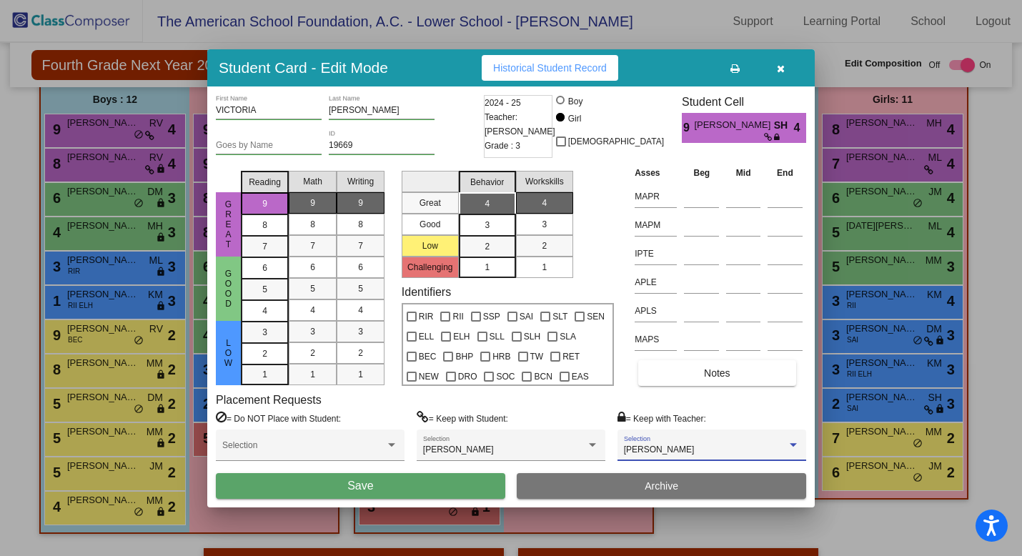
click at [436, 483] on button "Save" at bounding box center [361, 486] width 290 height 26
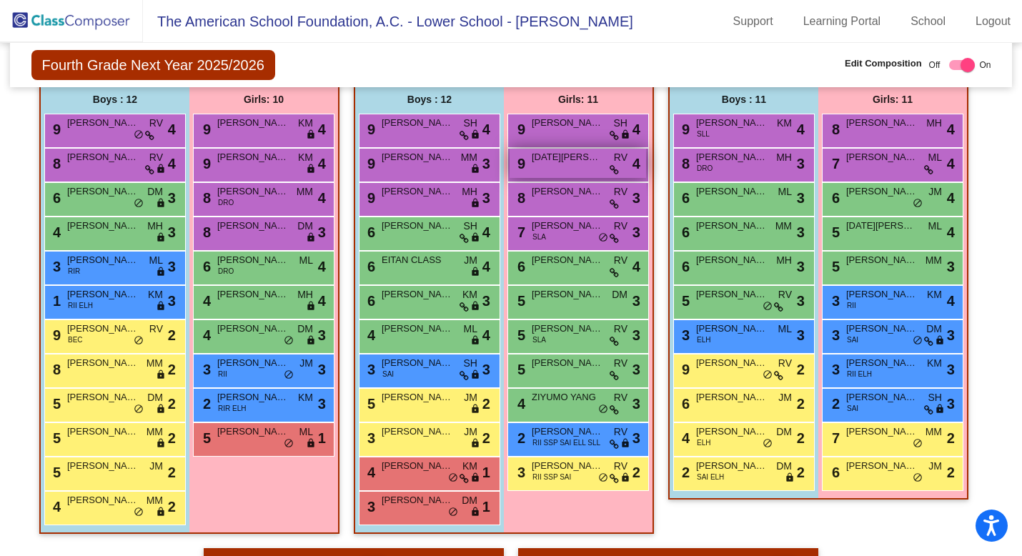
click at [578, 174] on div "9 [DATE][PERSON_NAME] RV lock do_not_disturb_alt 4" at bounding box center [578, 163] width 137 height 29
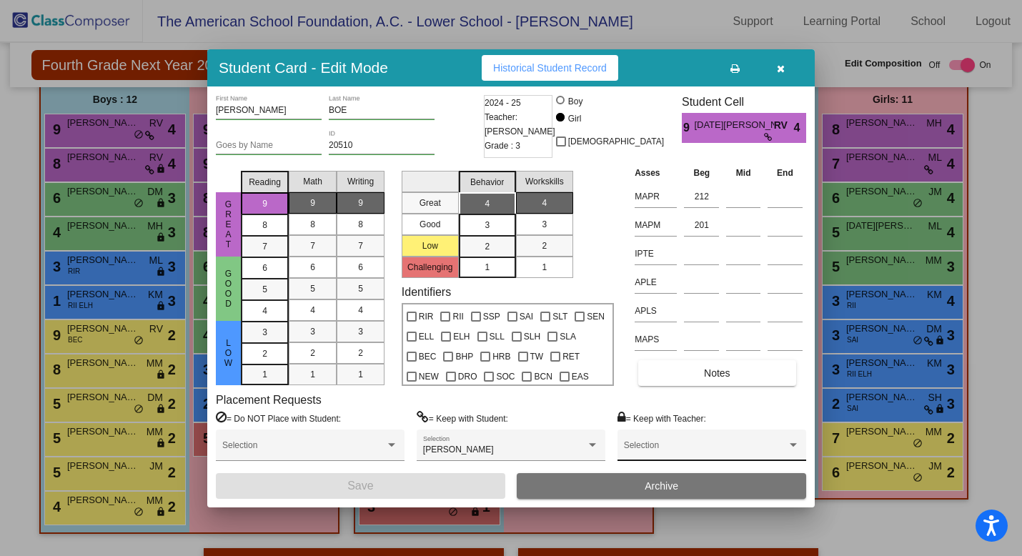
click at [704, 442] on div "Selection" at bounding box center [712, 449] width 176 height 26
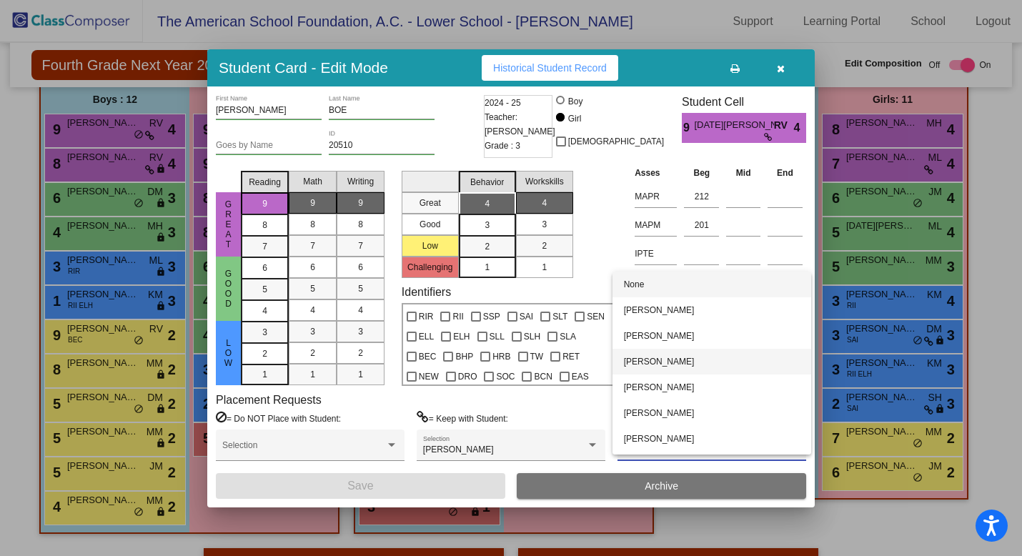
click at [699, 364] on span "[PERSON_NAME]" at bounding box center [712, 362] width 176 height 26
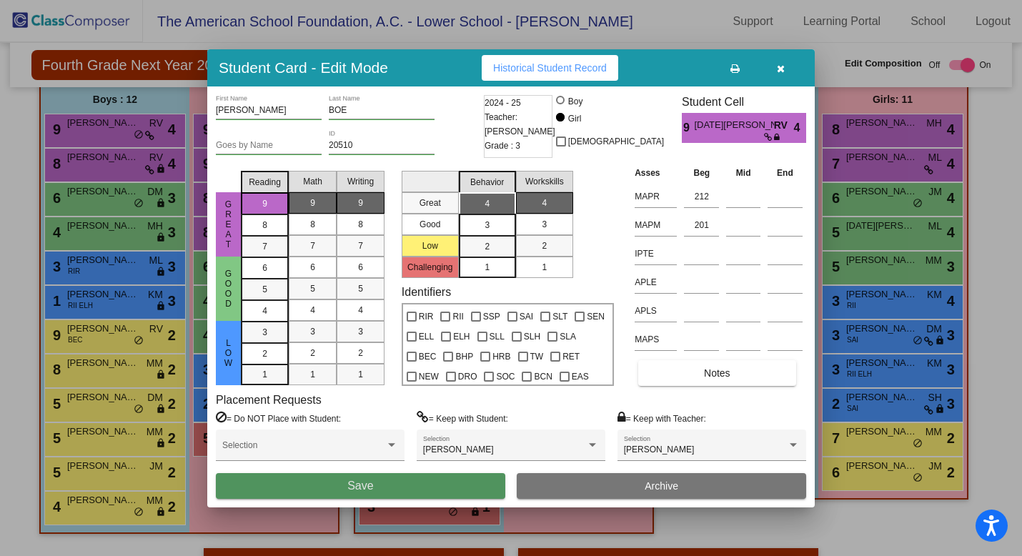
click at [384, 490] on button "Save" at bounding box center [361, 486] width 290 height 26
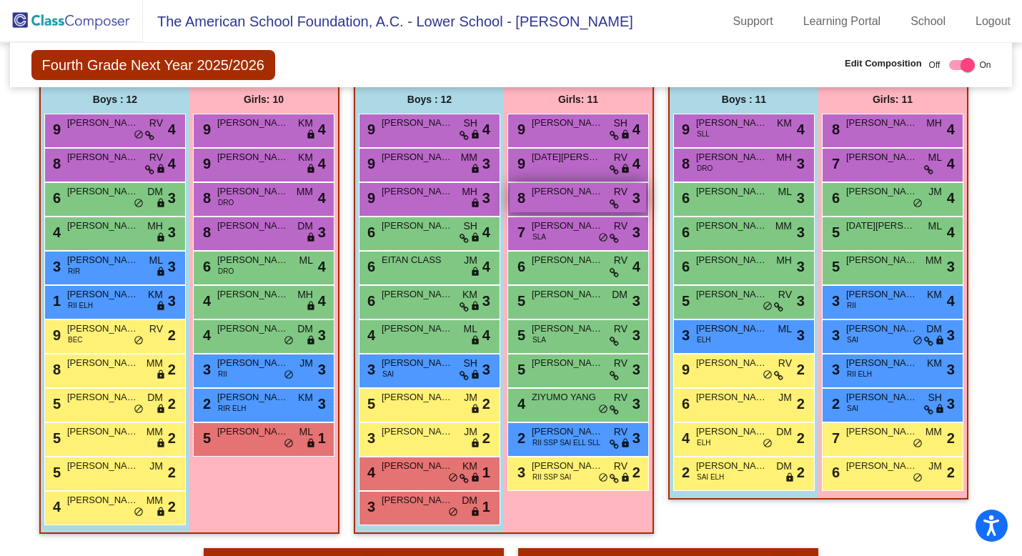
click at [549, 201] on div "8 [PERSON_NAME] RV lock do_not_disturb_alt 3" at bounding box center [578, 197] width 137 height 29
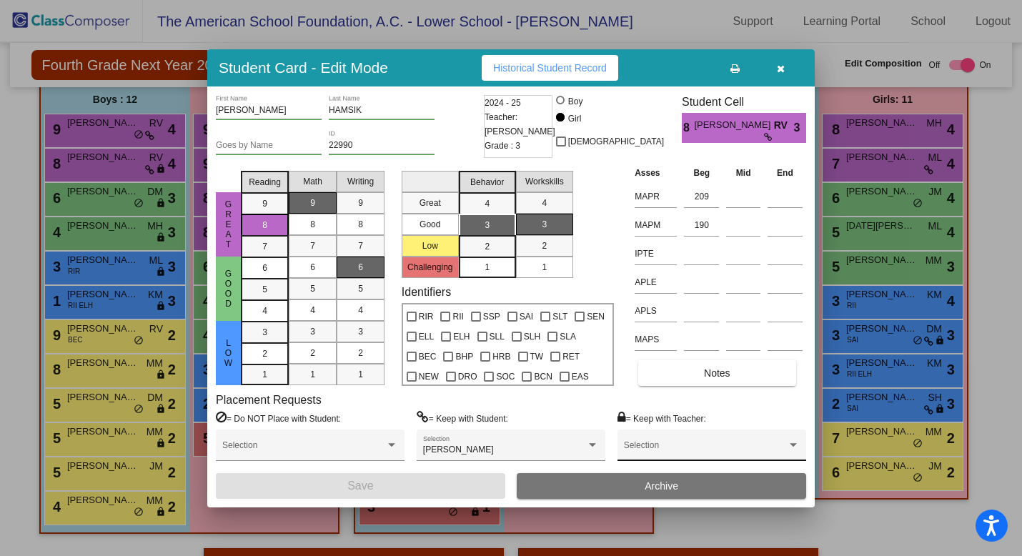
click at [694, 443] on div "Selection" at bounding box center [712, 449] width 176 height 26
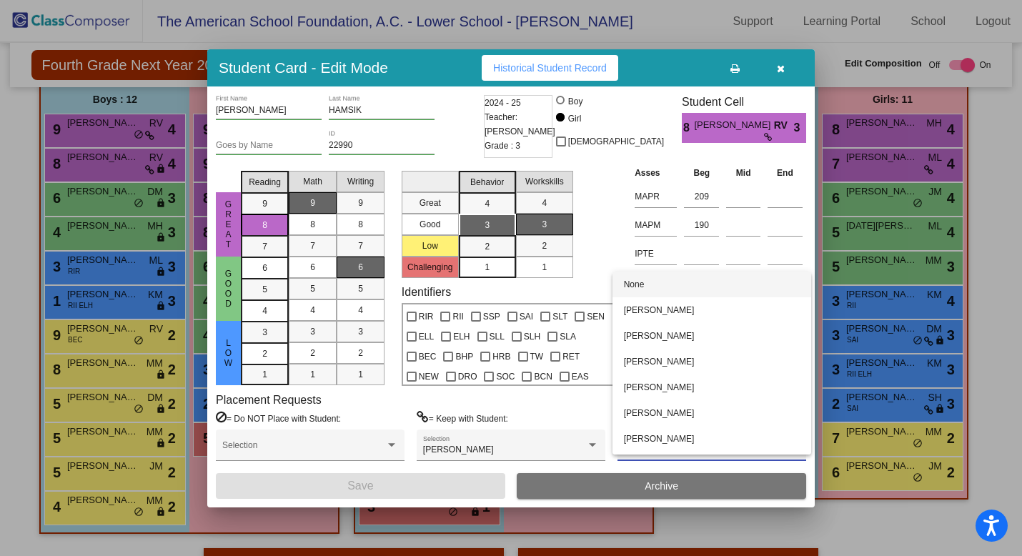
click at [779, 67] on div at bounding box center [511, 278] width 1022 height 556
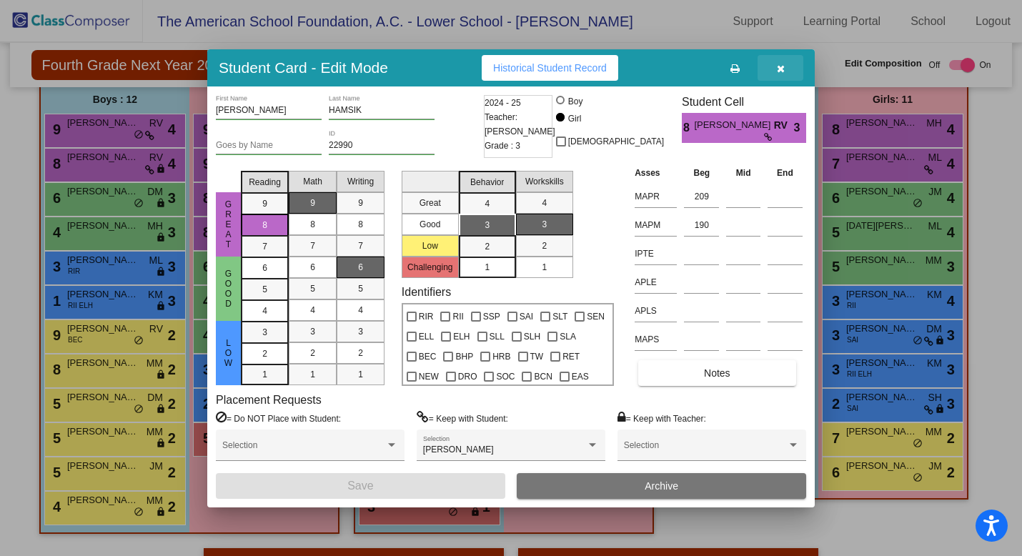
click at [779, 67] on icon "button" at bounding box center [781, 69] width 8 height 10
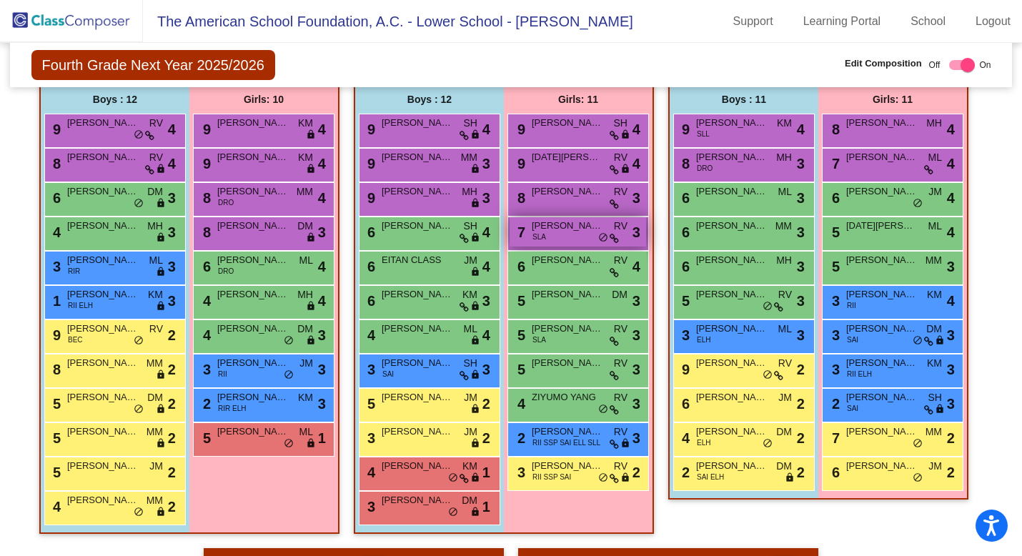
click at [576, 238] on div "7 [PERSON_NAME] SLA RV lock do_not_disturb_alt 3" at bounding box center [578, 231] width 137 height 29
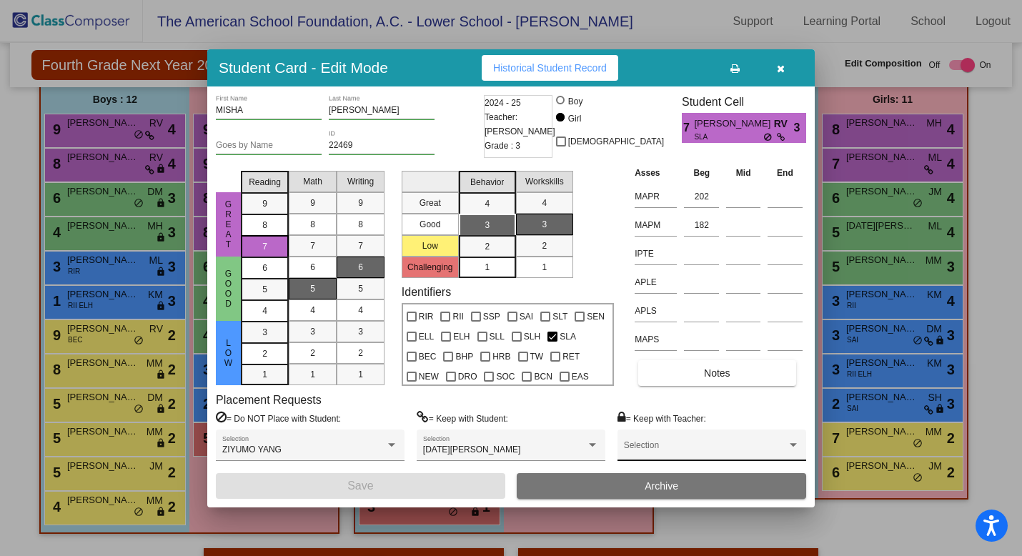
click at [657, 446] on span at bounding box center [705, 450] width 163 height 10
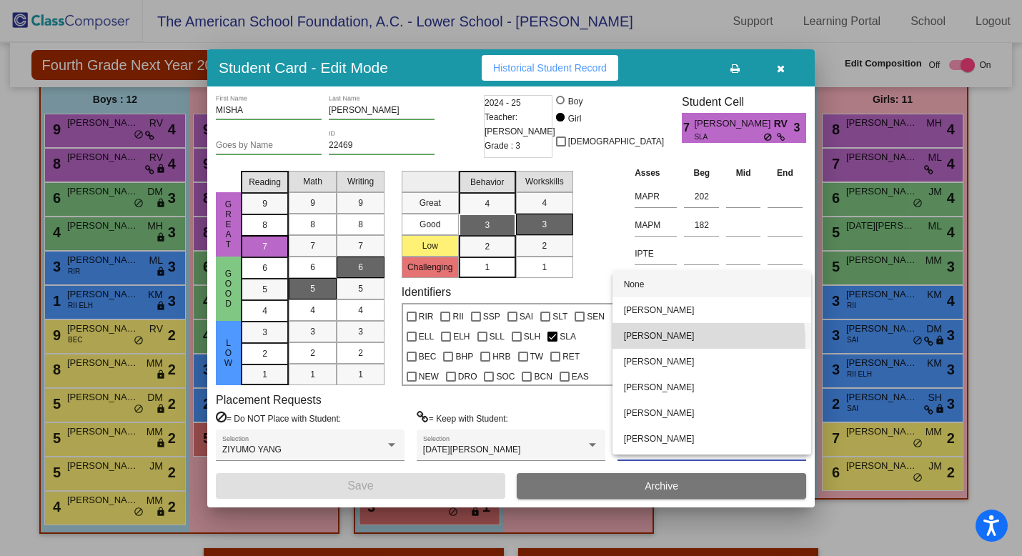
click at [654, 343] on span "[PERSON_NAME]" at bounding box center [712, 336] width 176 height 26
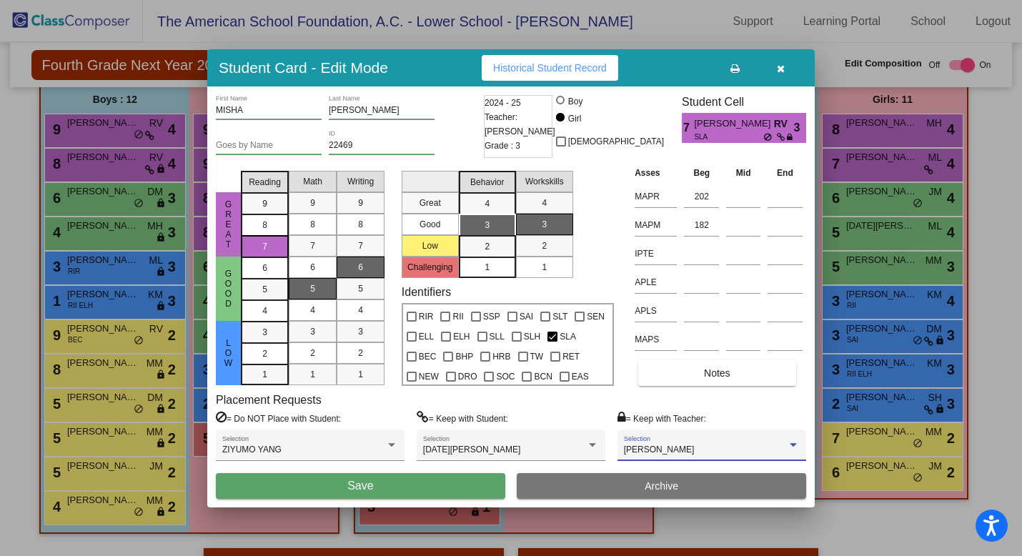
click at [406, 487] on button "Save" at bounding box center [361, 486] width 290 height 26
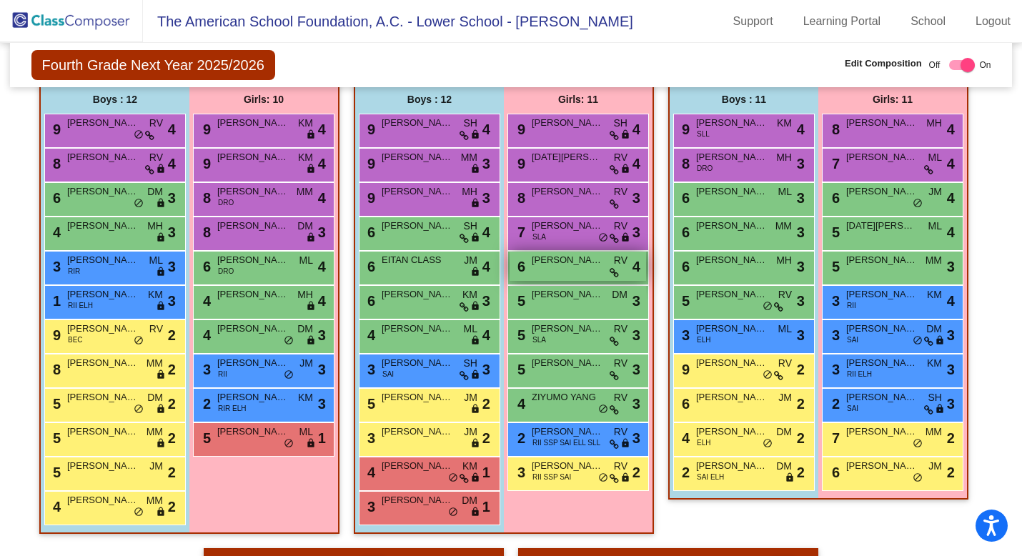
click at [557, 267] on div "6 [PERSON_NAME] RV lock do_not_disturb_alt 4" at bounding box center [578, 266] width 137 height 29
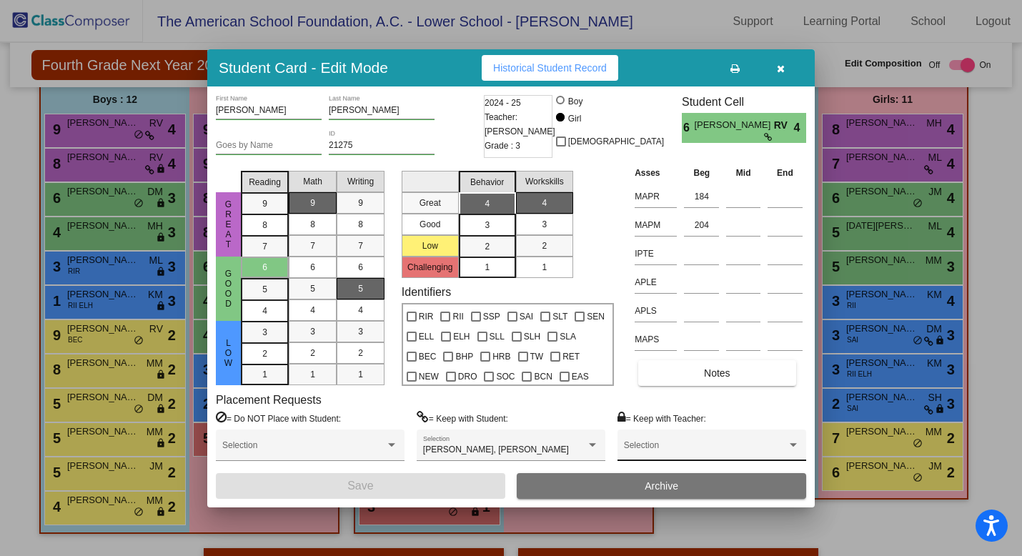
click at [711, 444] on div "Selection" at bounding box center [712, 449] width 176 height 26
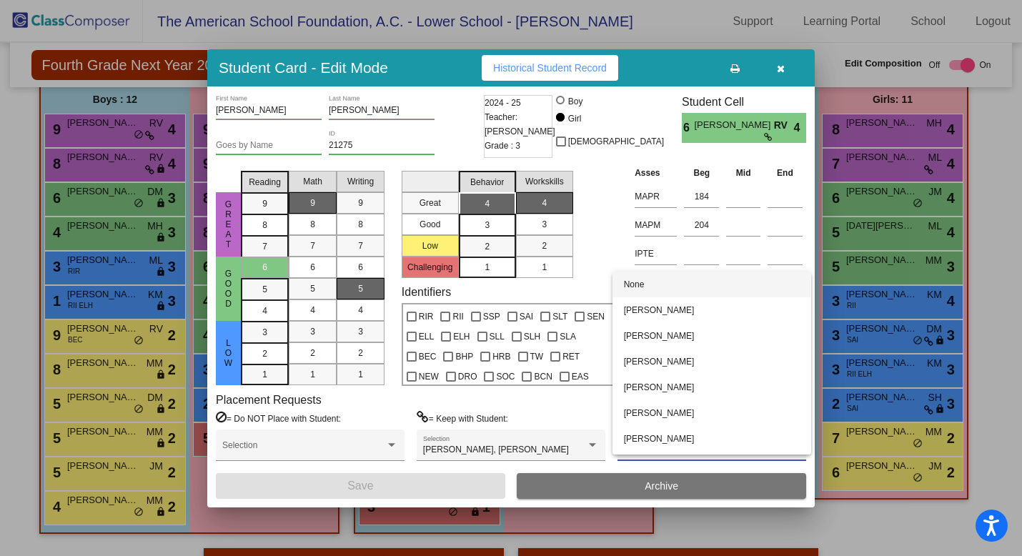
click at [784, 69] on div at bounding box center [511, 278] width 1022 height 556
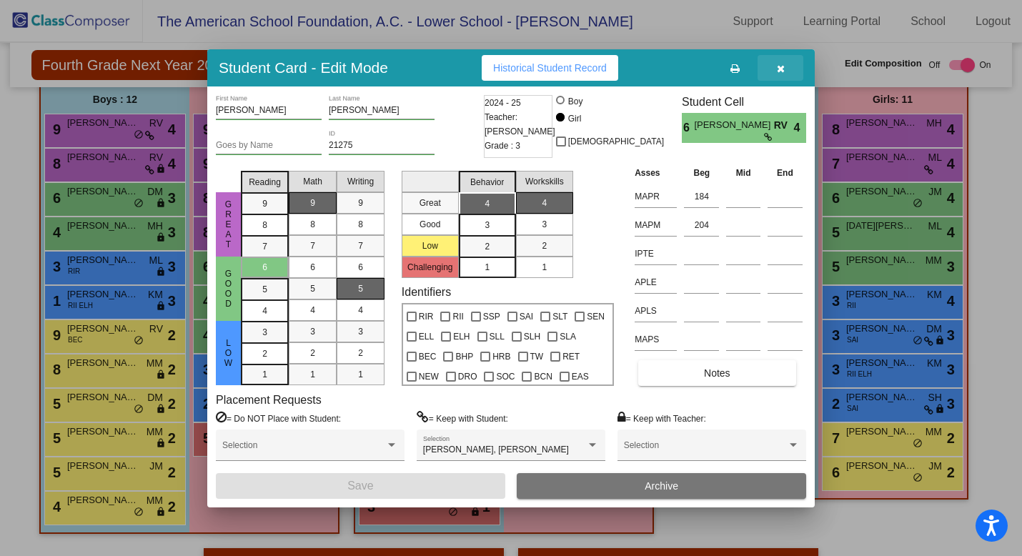
click at [784, 69] on icon "button" at bounding box center [781, 69] width 8 height 10
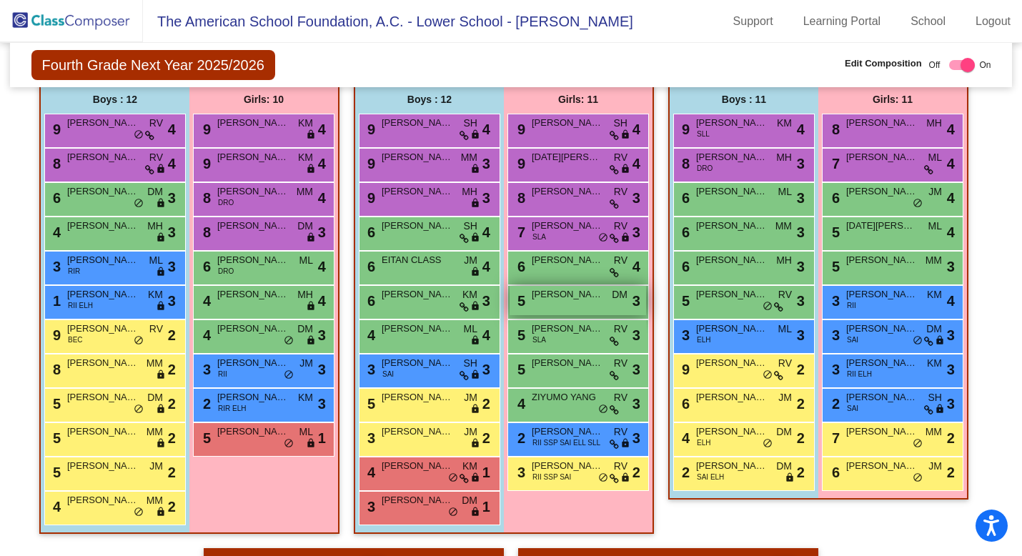
click at [584, 308] on div "5 [PERSON_NAME] [PERSON_NAME] lock do_not_disturb_alt 3" at bounding box center [578, 300] width 137 height 29
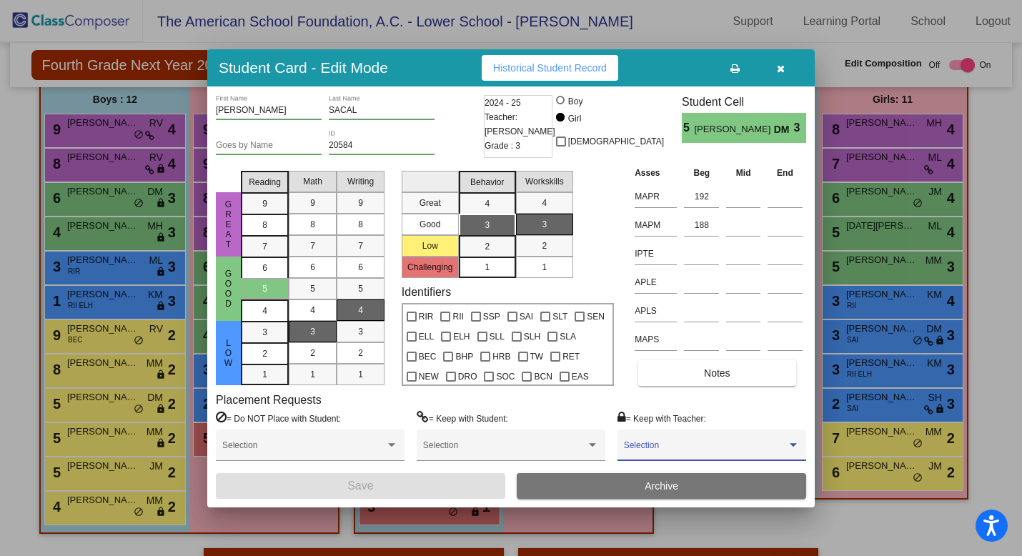
click at [706, 445] on span at bounding box center [705, 450] width 163 height 10
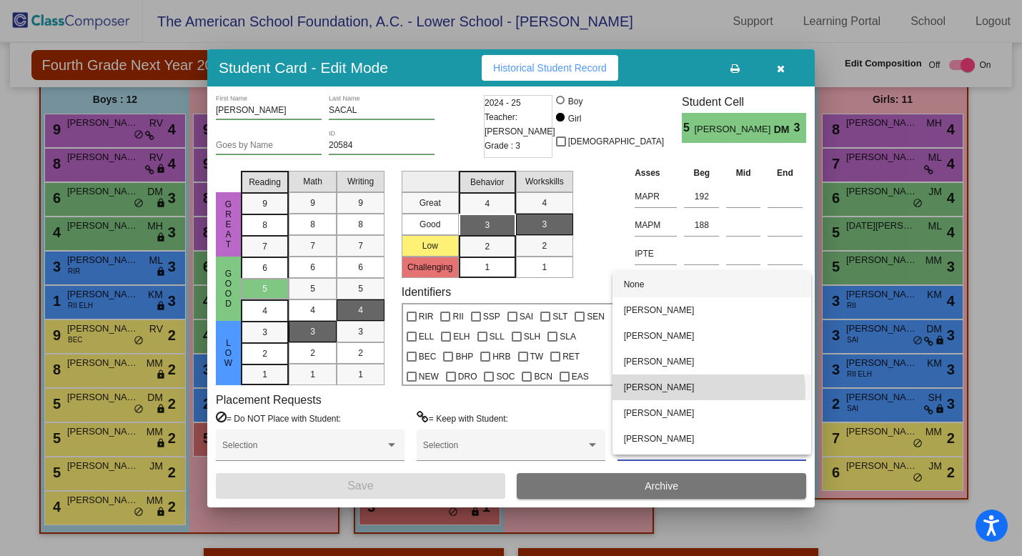
click at [709, 391] on span "[PERSON_NAME]" at bounding box center [712, 388] width 176 height 26
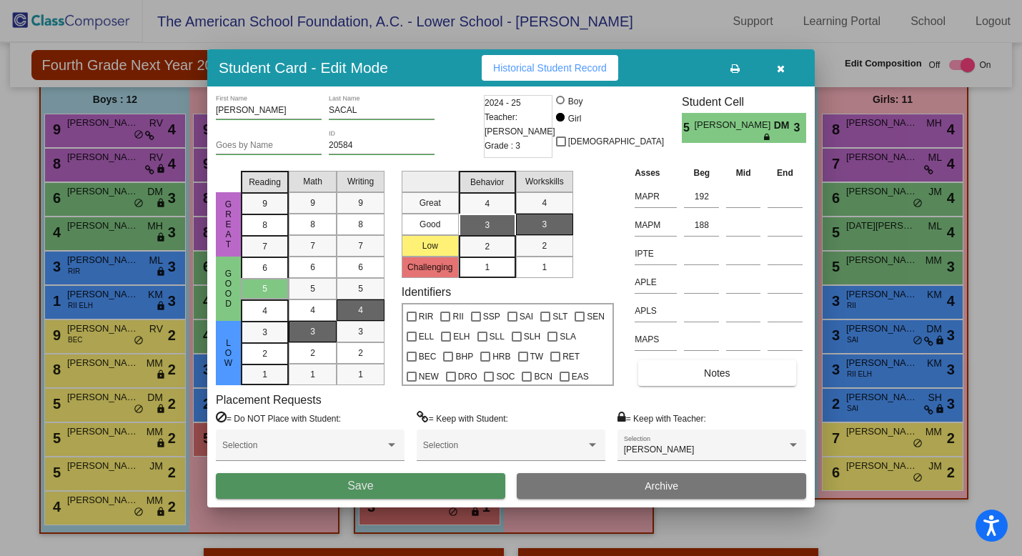
click at [433, 485] on button "Save" at bounding box center [361, 486] width 290 height 26
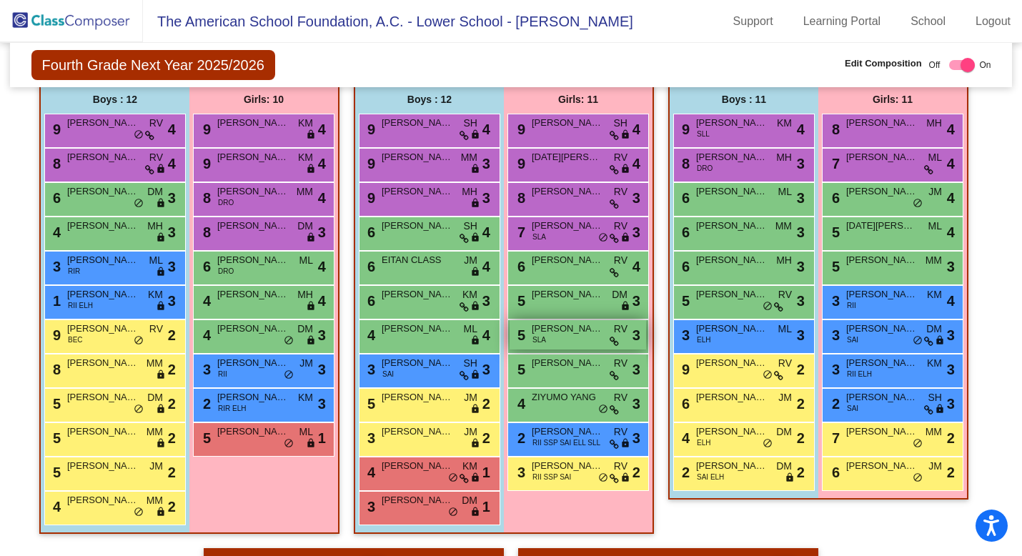
click at [571, 332] on span "[PERSON_NAME]" at bounding box center [568, 329] width 72 height 14
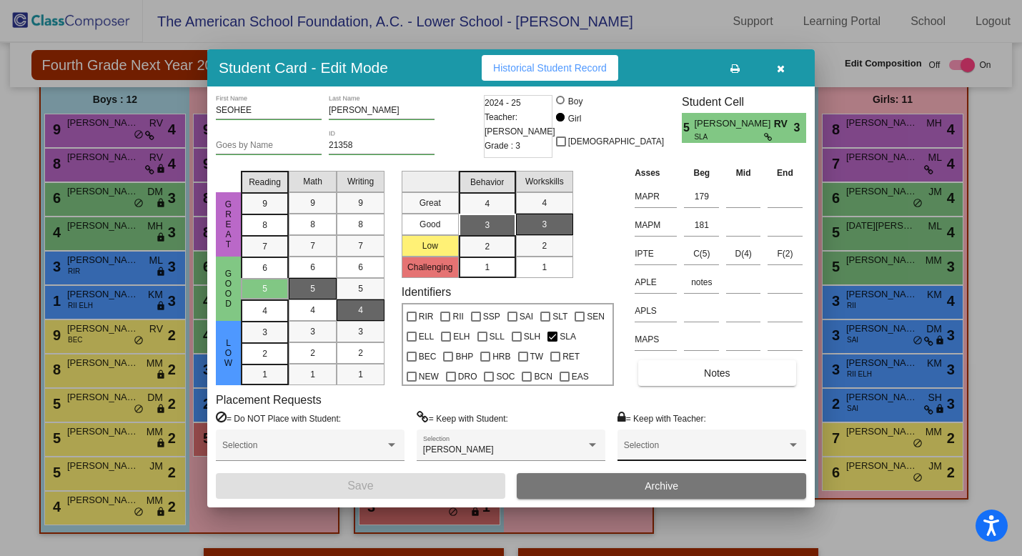
click at [705, 452] on span at bounding box center [705, 450] width 163 height 10
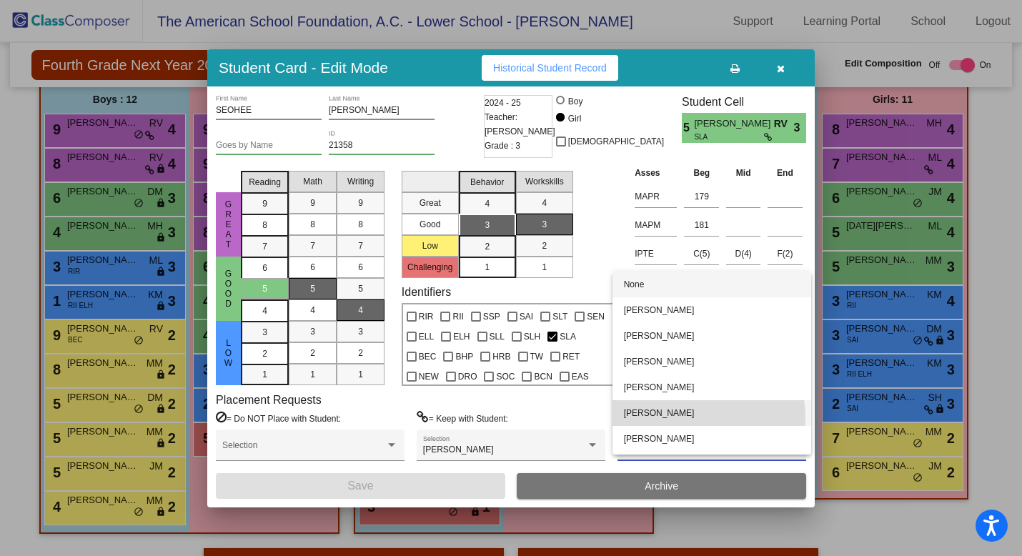
click at [704, 418] on span "[PERSON_NAME]" at bounding box center [712, 413] width 176 height 26
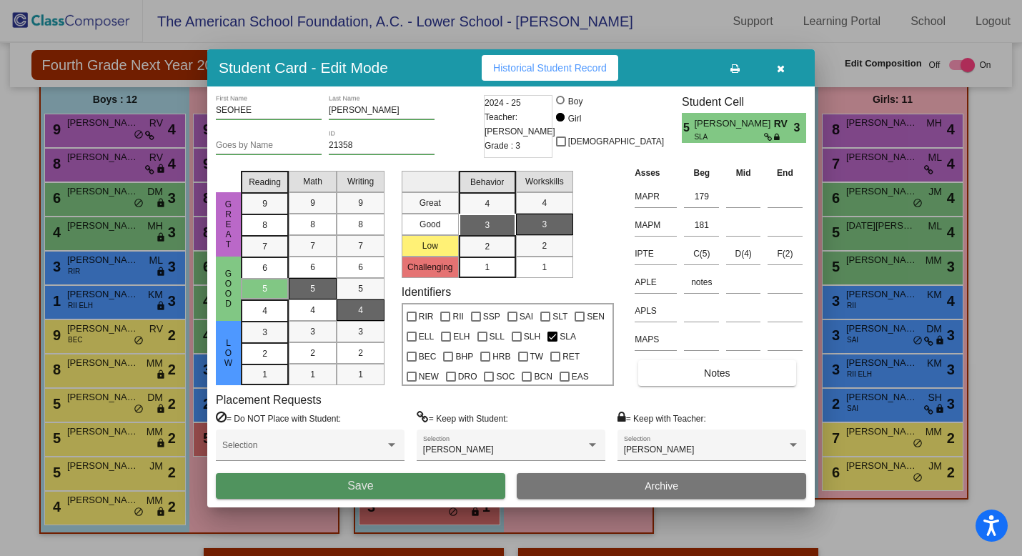
click at [428, 484] on button "Save" at bounding box center [361, 486] width 290 height 26
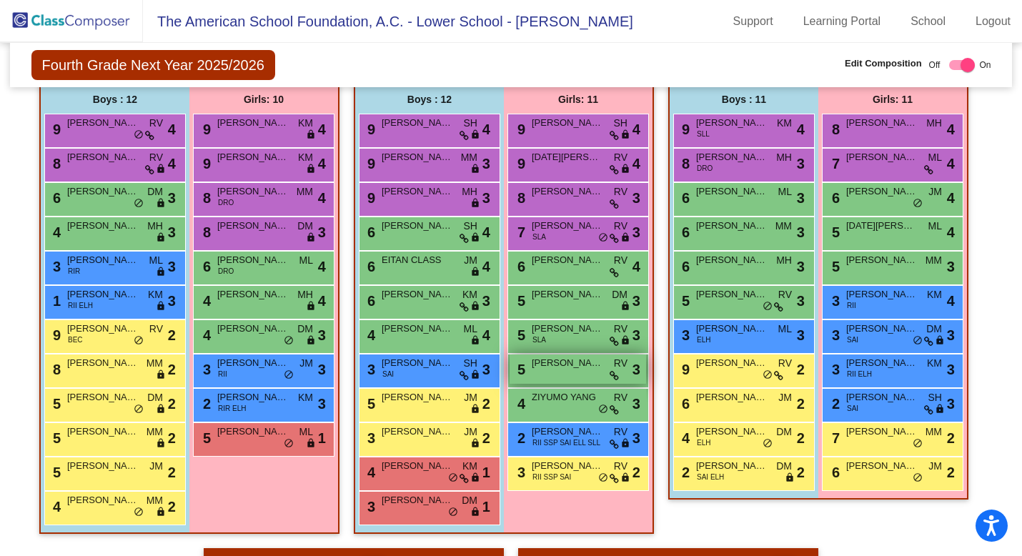
click at [563, 376] on div "5 [PERSON_NAME] RV lock do_not_disturb_alt 3" at bounding box center [578, 369] width 137 height 29
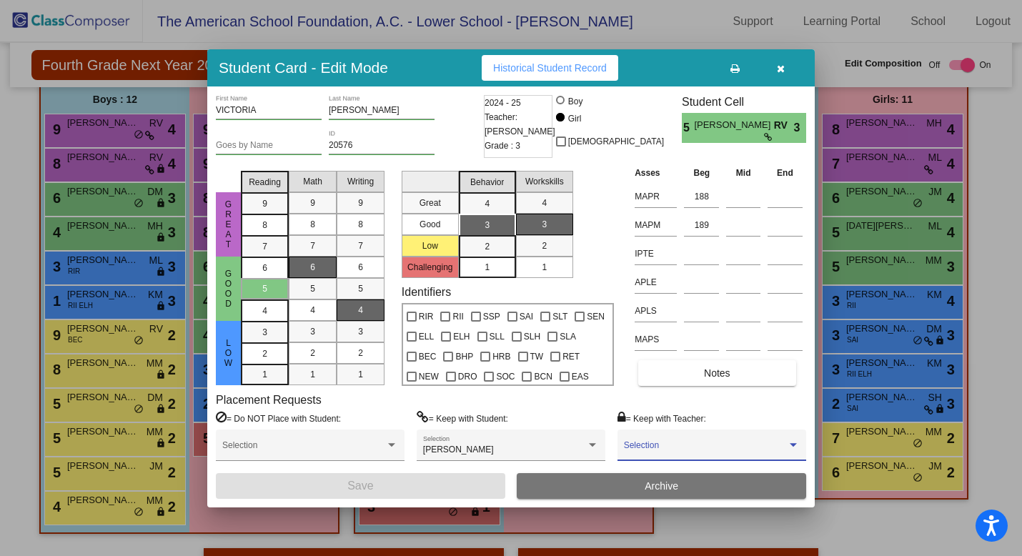
click at [729, 452] on span at bounding box center [705, 450] width 163 height 10
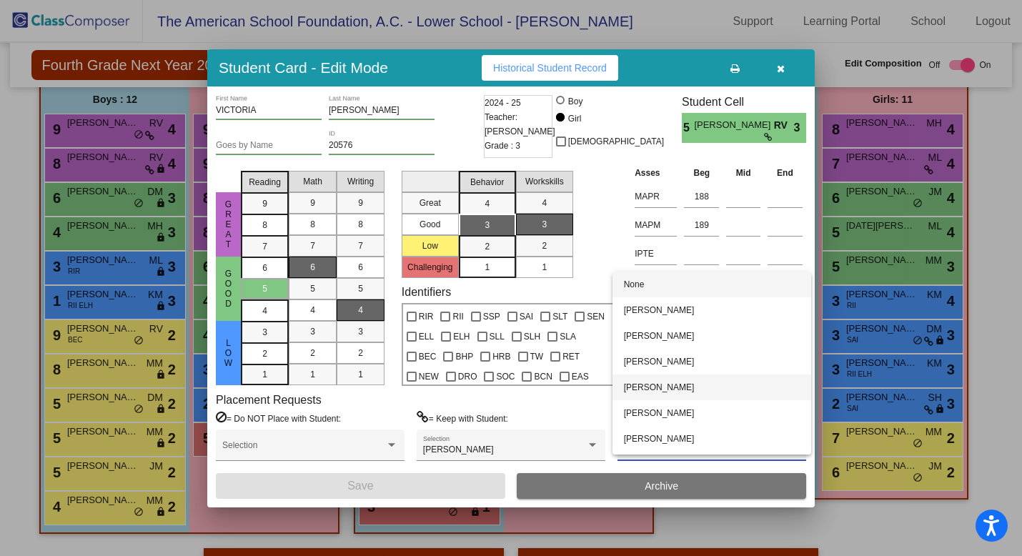
click at [731, 394] on span "[PERSON_NAME]" at bounding box center [712, 388] width 176 height 26
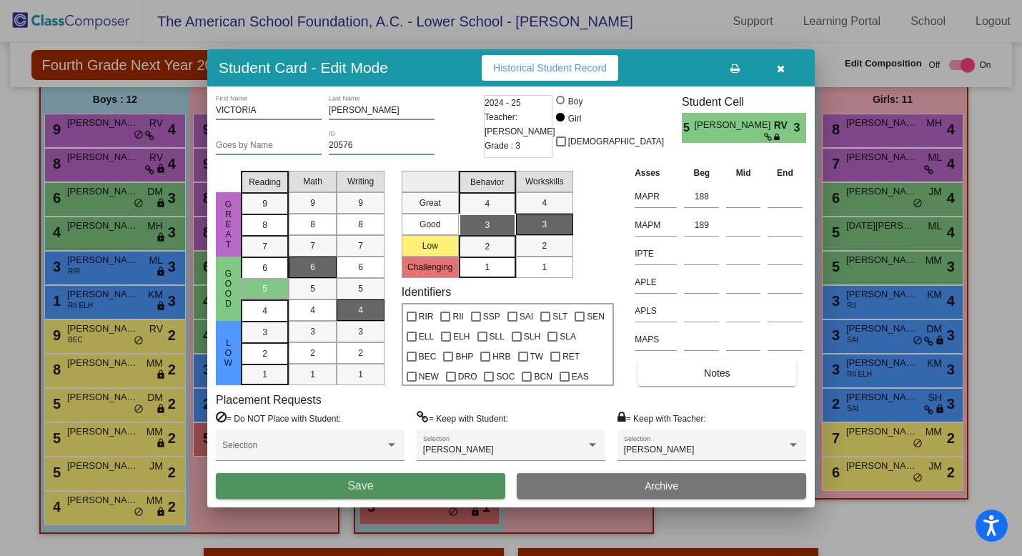
click at [381, 489] on button "Save" at bounding box center [361, 486] width 290 height 26
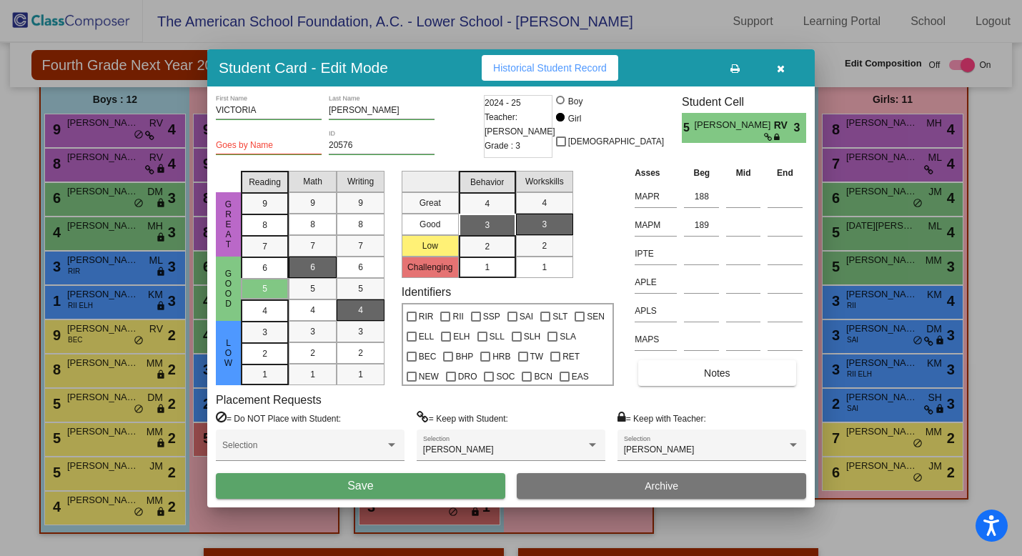
click at [381, 487] on button "Save" at bounding box center [361, 486] width 290 height 26
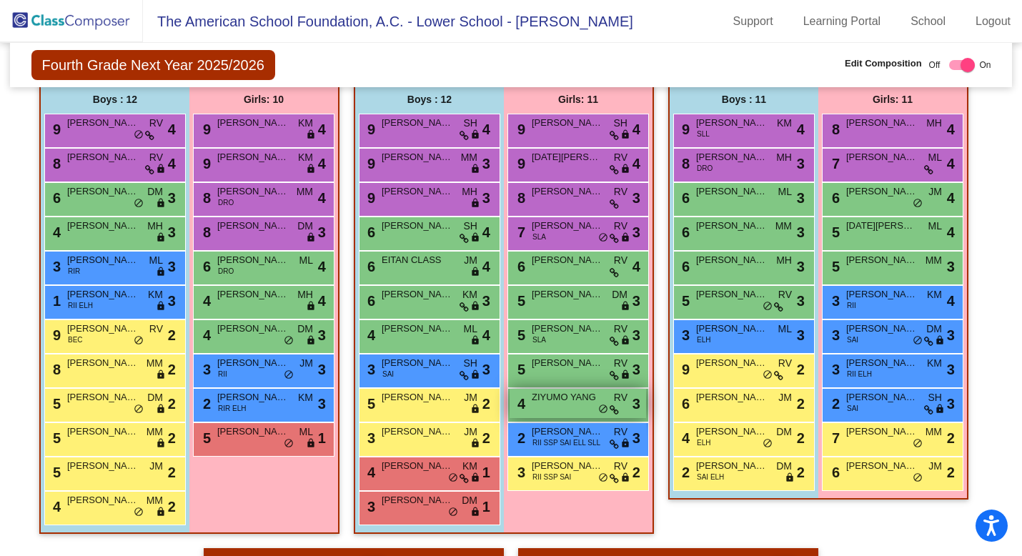
click at [582, 405] on div "4 ZIYUMO YANG RV lock do_not_disturb_alt 3" at bounding box center [578, 403] width 137 height 29
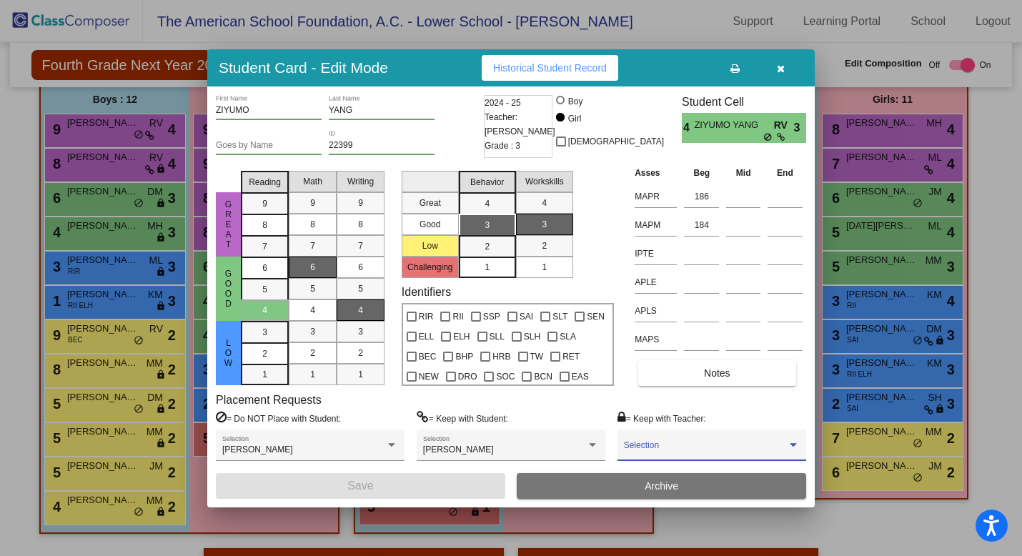
click at [661, 450] on span at bounding box center [705, 450] width 163 height 10
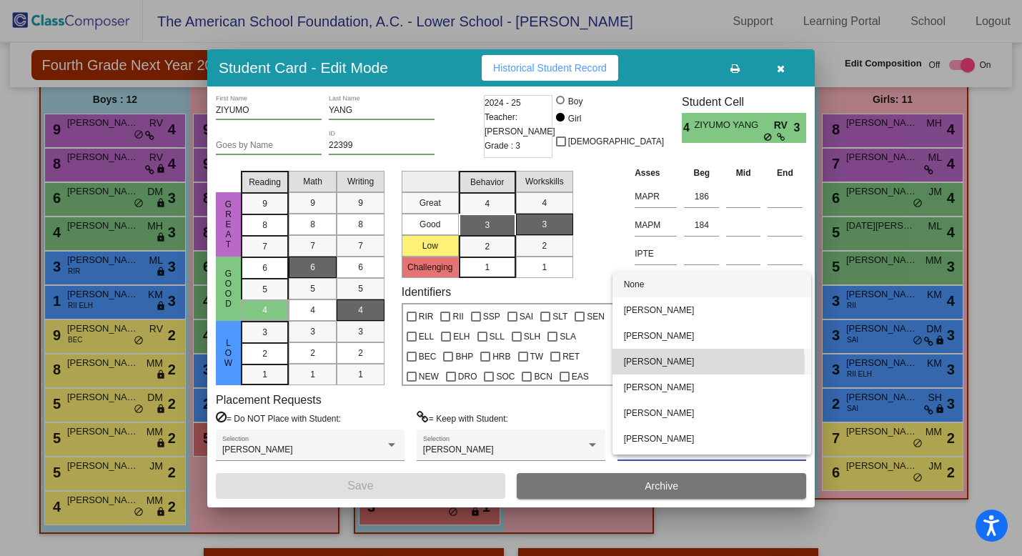
click at [664, 365] on span "[PERSON_NAME]" at bounding box center [712, 362] width 176 height 26
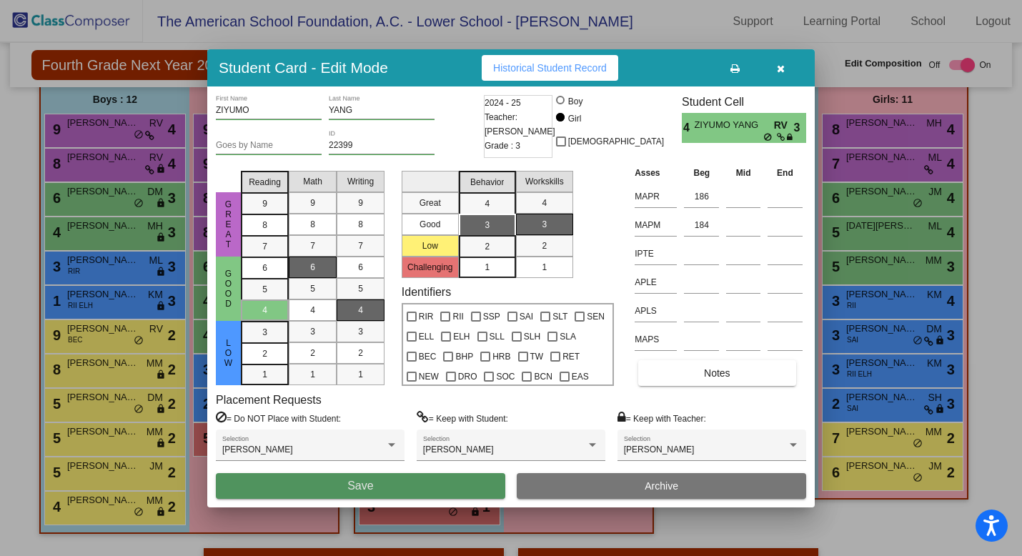
click at [369, 489] on span "Save" at bounding box center [360, 486] width 26 height 12
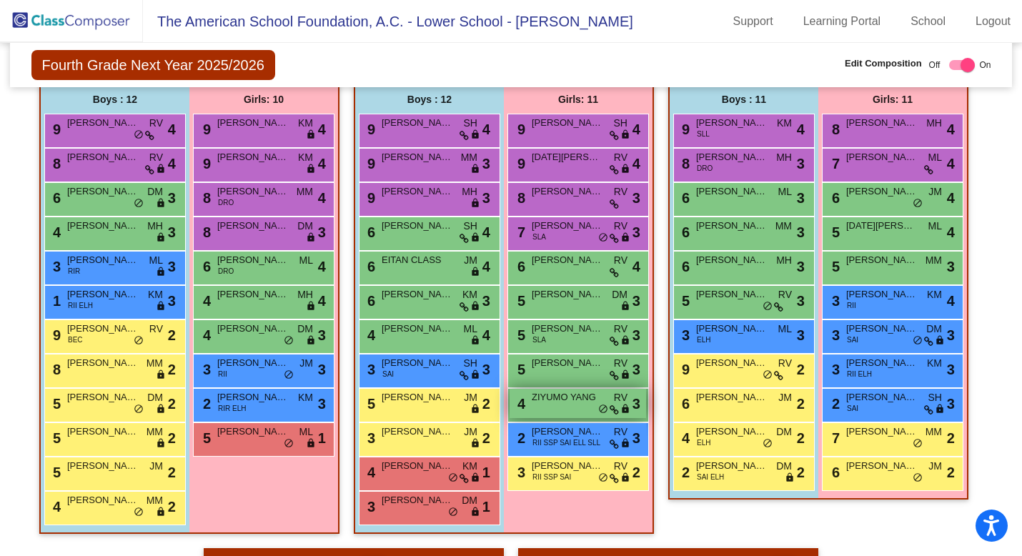
click at [553, 405] on div "4 ZIYUMO YANG RV lock do_not_disturb_alt 3" at bounding box center [578, 403] width 137 height 29
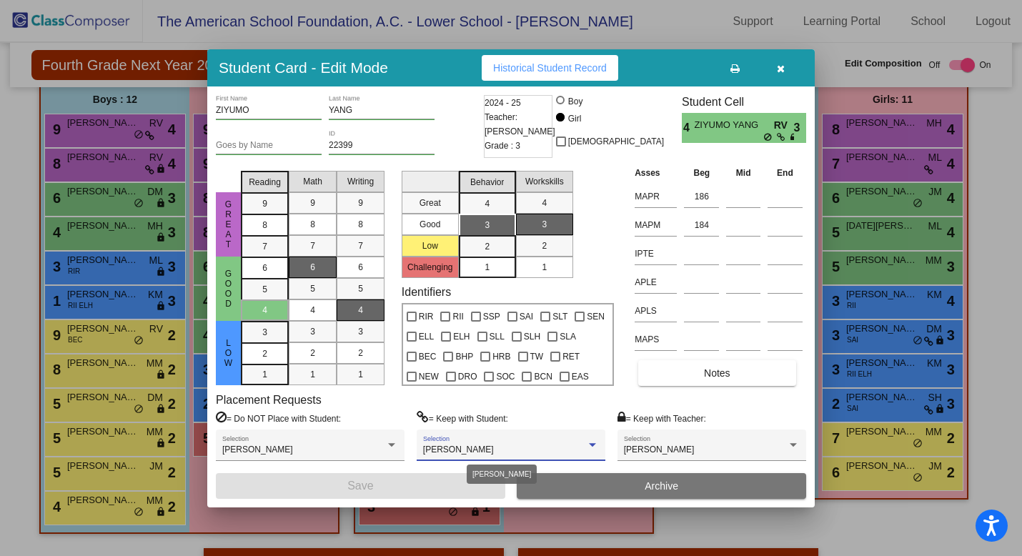
click at [494, 452] on span "[PERSON_NAME]" at bounding box center [458, 450] width 71 height 10
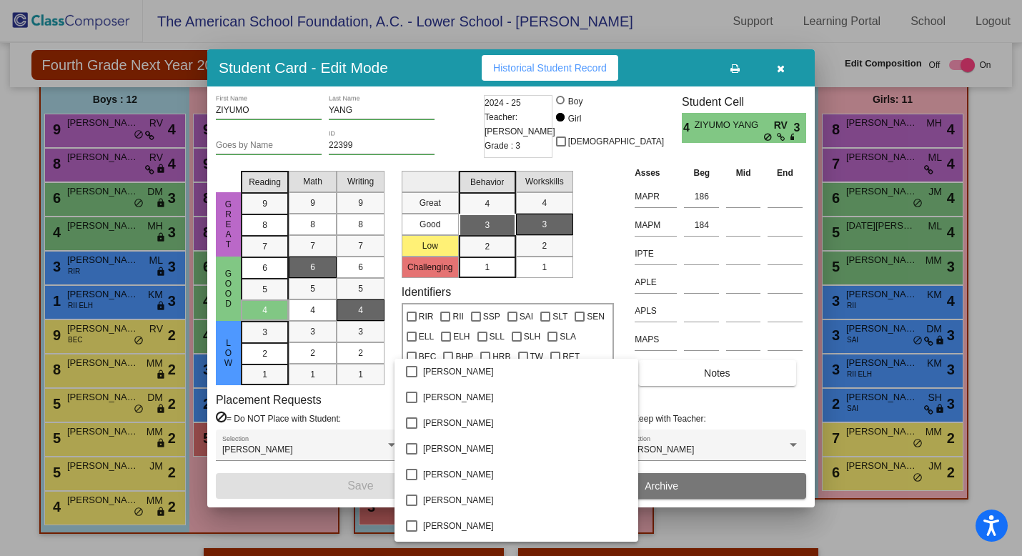
scroll to position [1028, 0]
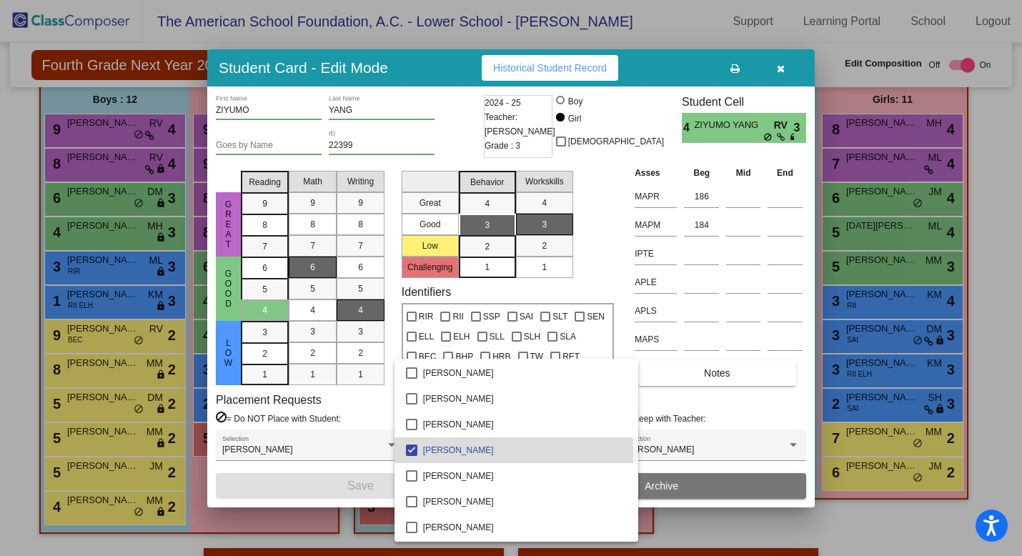
click at [408, 452] on mat-pseudo-checkbox at bounding box center [411, 450] width 11 height 11
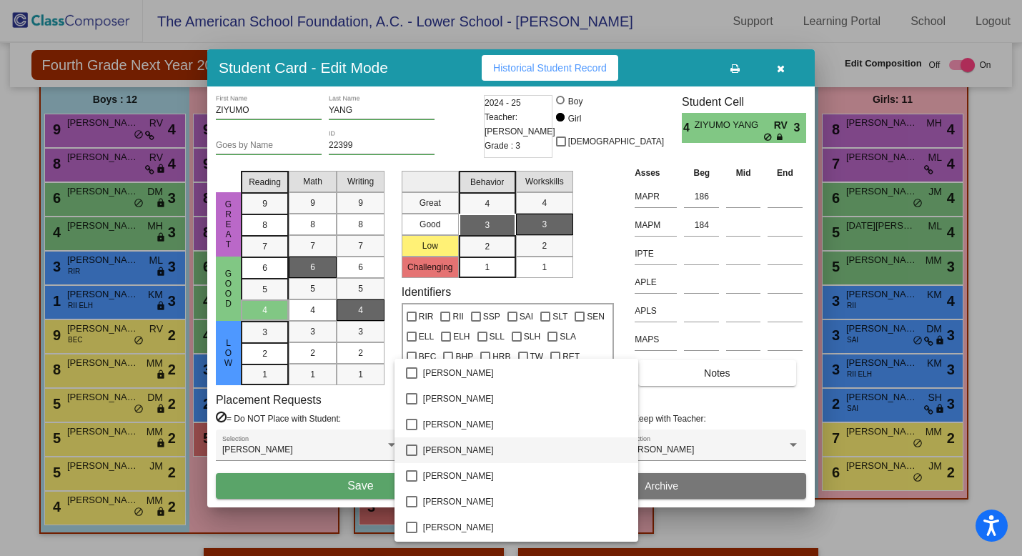
click at [358, 488] on div at bounding box center [511, 278] width 1022 height 556
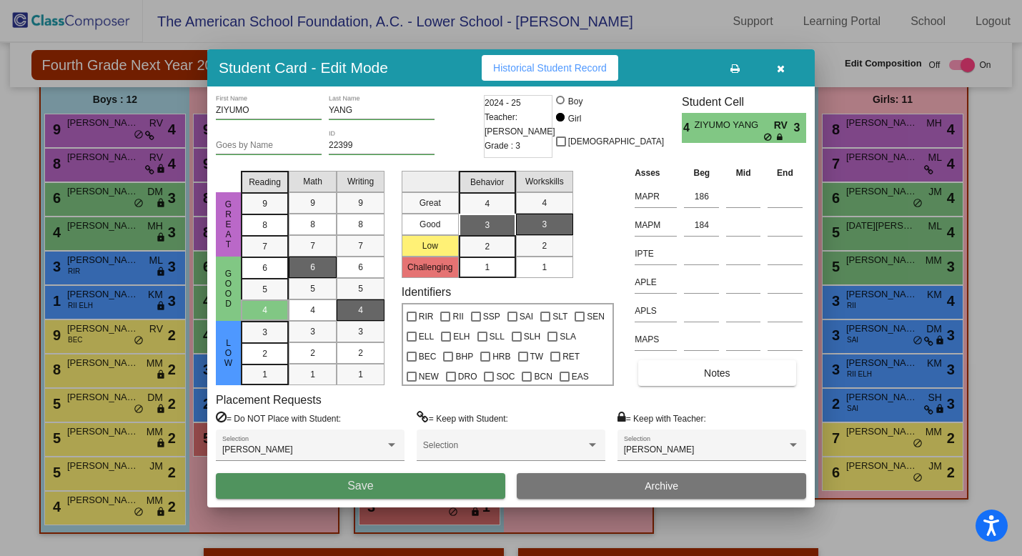
click at [358, 487] on span "Save" at bounding box center [360, 486] width 26 height 12
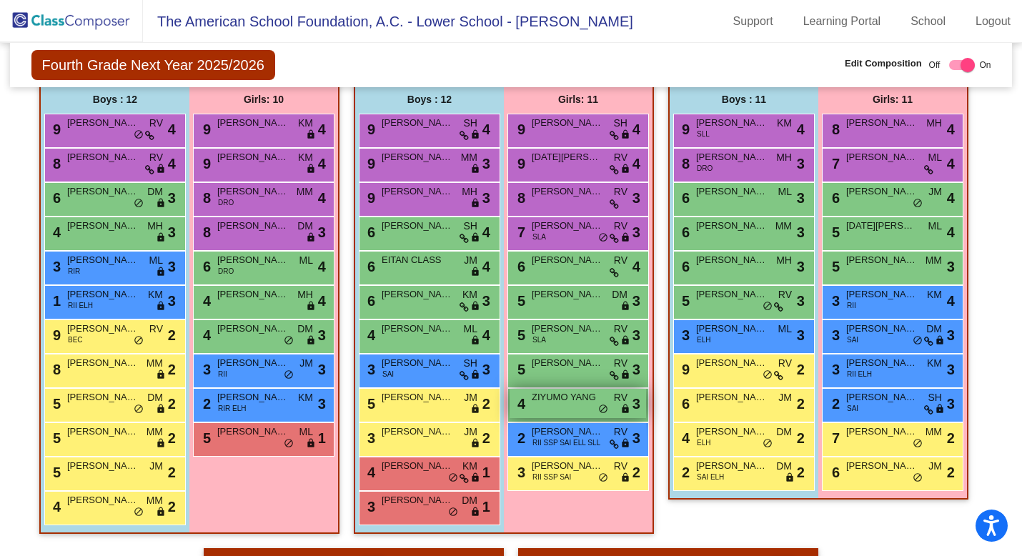
click at [564, 408] on div "4 ZIYUMO YANG RV lock do_not_disturb_alt 3" at bounding box center [578, 403] width 137 height 29
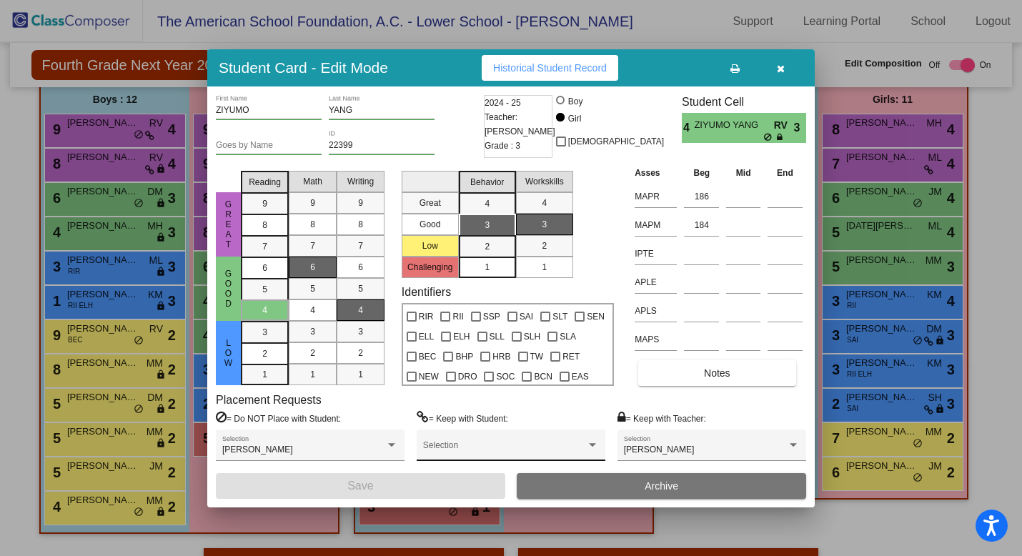
click at [524, 444] on div "Selection" at bounding box center [511, 449] width 176 height 26
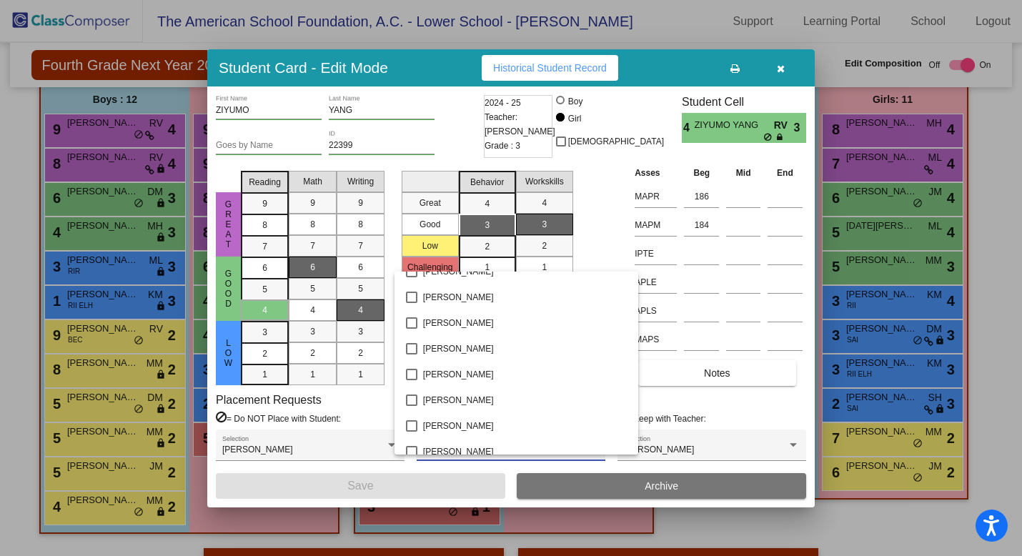
scroll to position [983, 0]
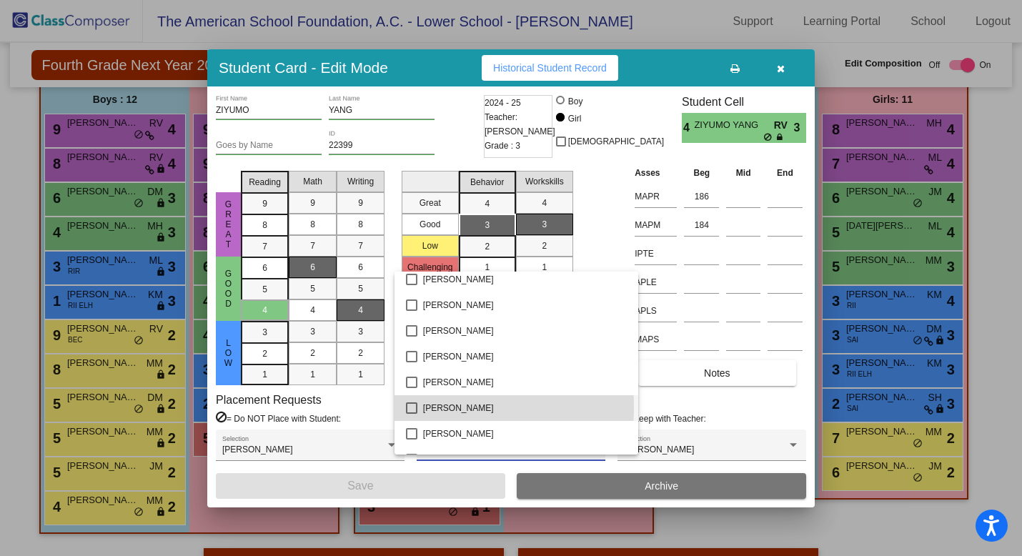
click at [409, 407] on mat-pseudo-checkbox at bounding box center [411, 408] width 11 height 11
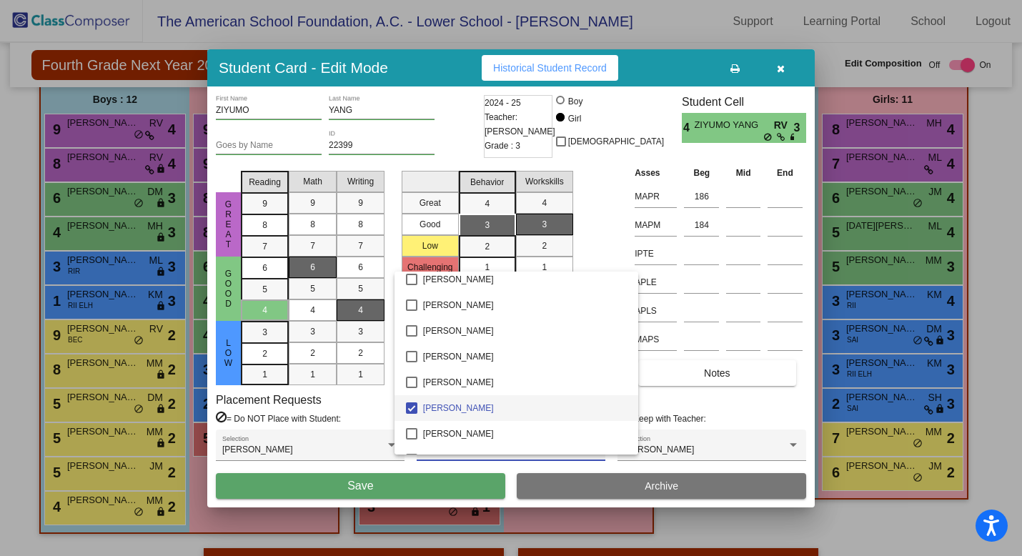
click at [402, 488] on div at bounding box center [511, 278] width 1022 height 556
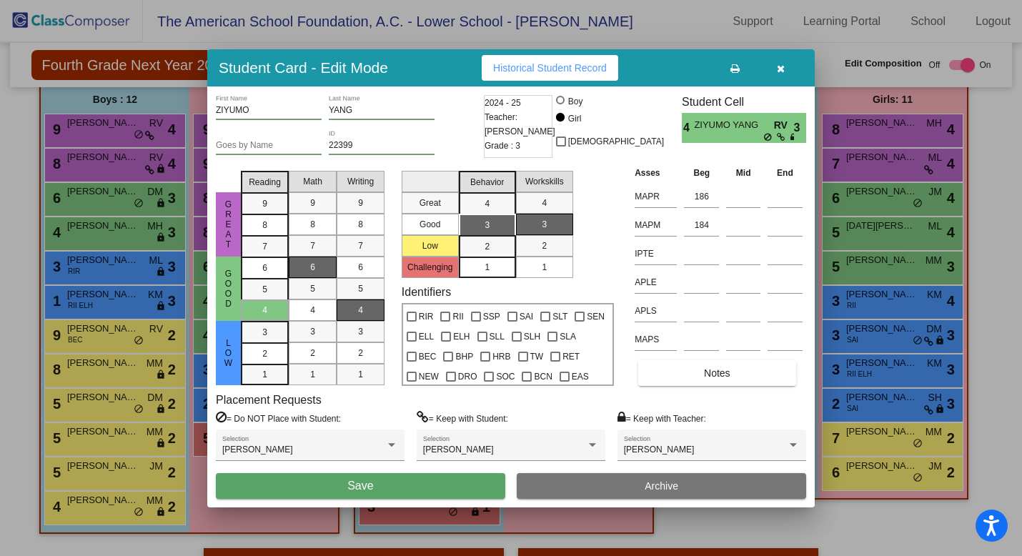
click at [402, 488] on button "Save" at bounding box center [361, 486] width 290 height 26
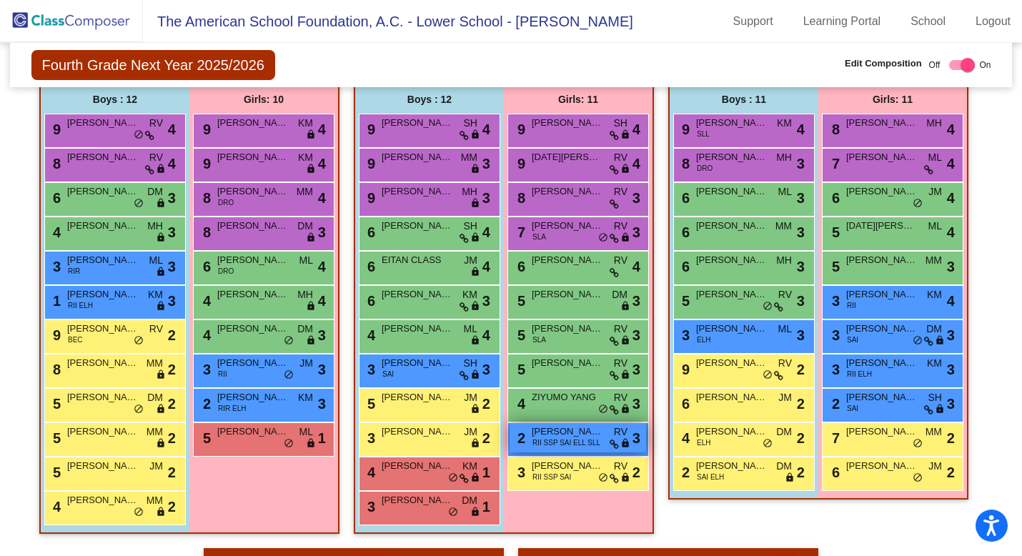
click at [572, 442] on span "RII SSP SAI ELL SLL" at bounding box center [567, 443] width 68 height 11
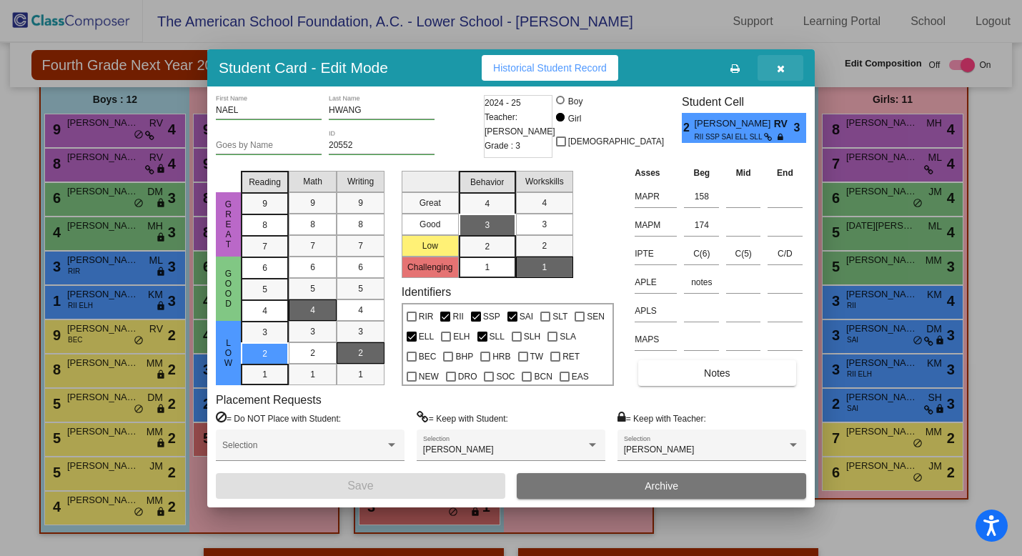
click at [786, 69] on button "button" at bounding box center [781, 68] width 46 height 26
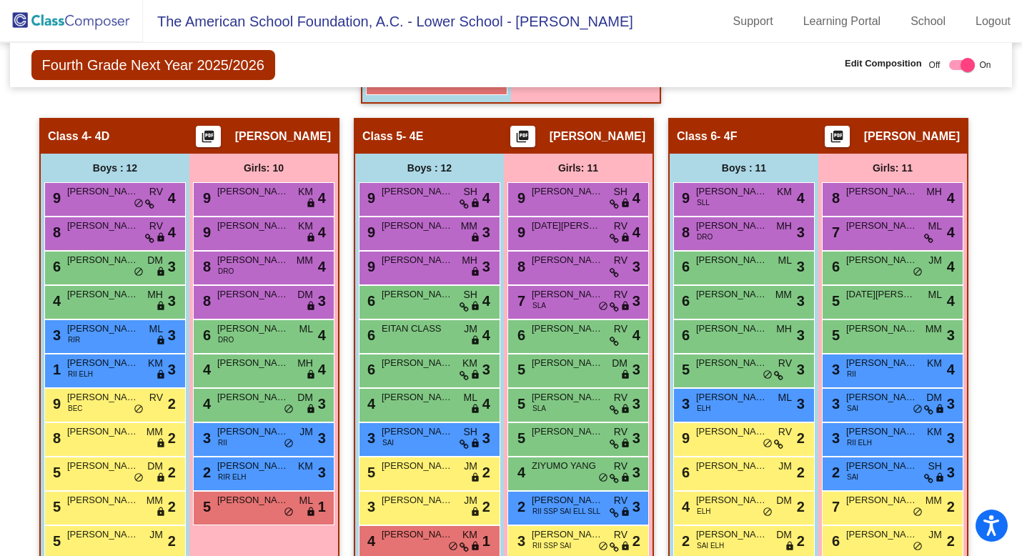
scroll to position [957, 0]
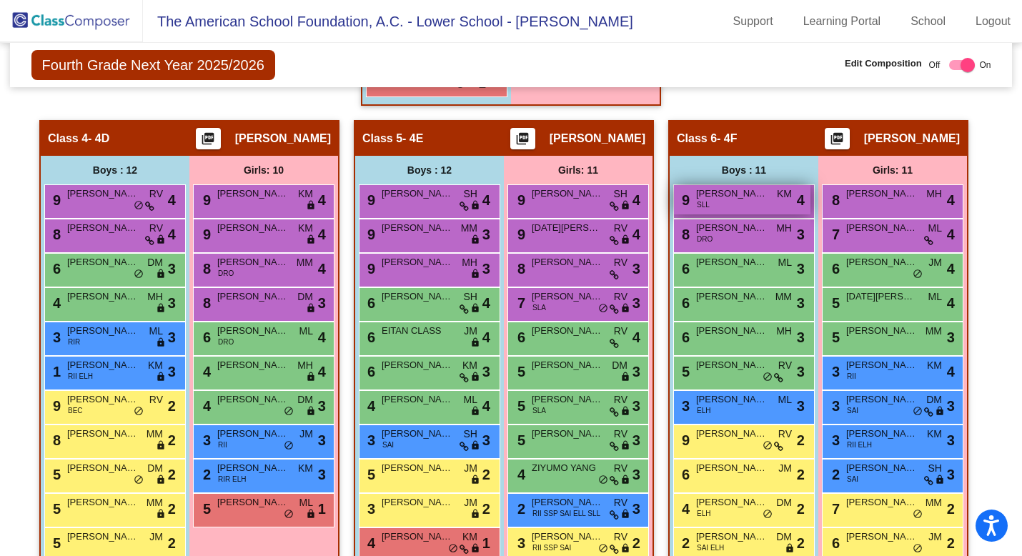
click at [751, 211] on div "9 [PERSON_NAME] SLL KM lock do_not_disturb_alt 4" at bounding box center [742, 199] width 137 height 29
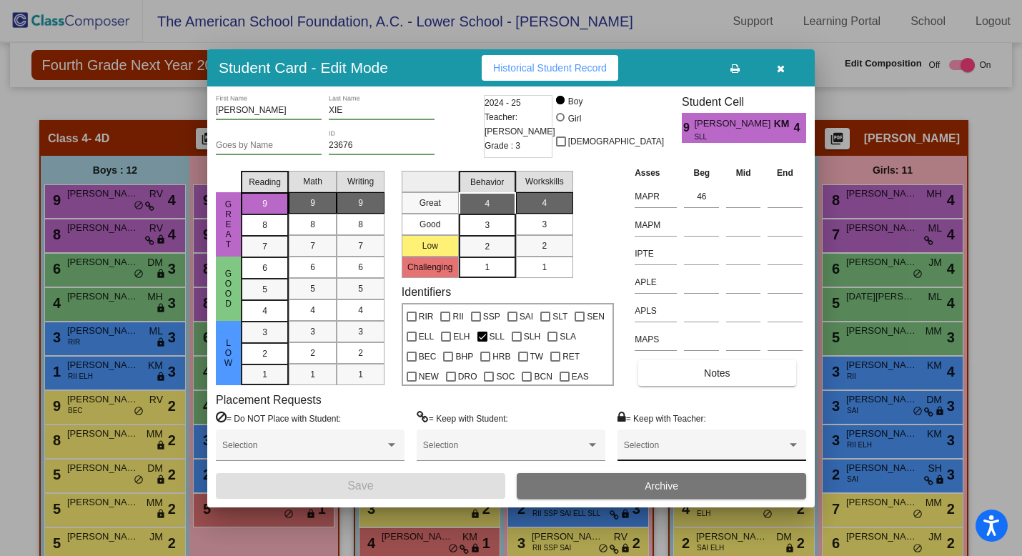
click at [724, 445] on div "Selection" at bounding box center [712, 449] width 176 height 26
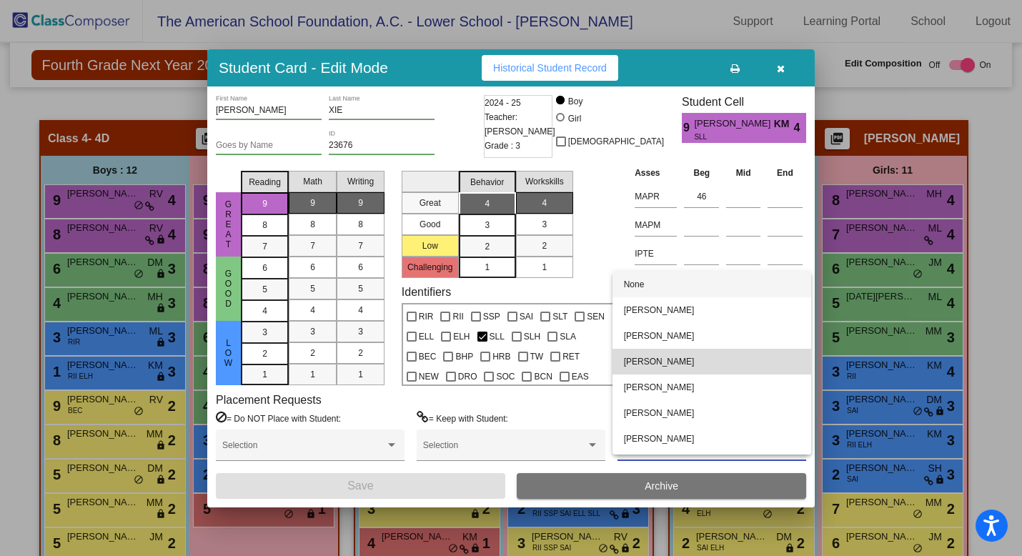
click at [738, 367] on span "[PERSON_NAME]" at bounding box center [712, 362] width 176 height 26
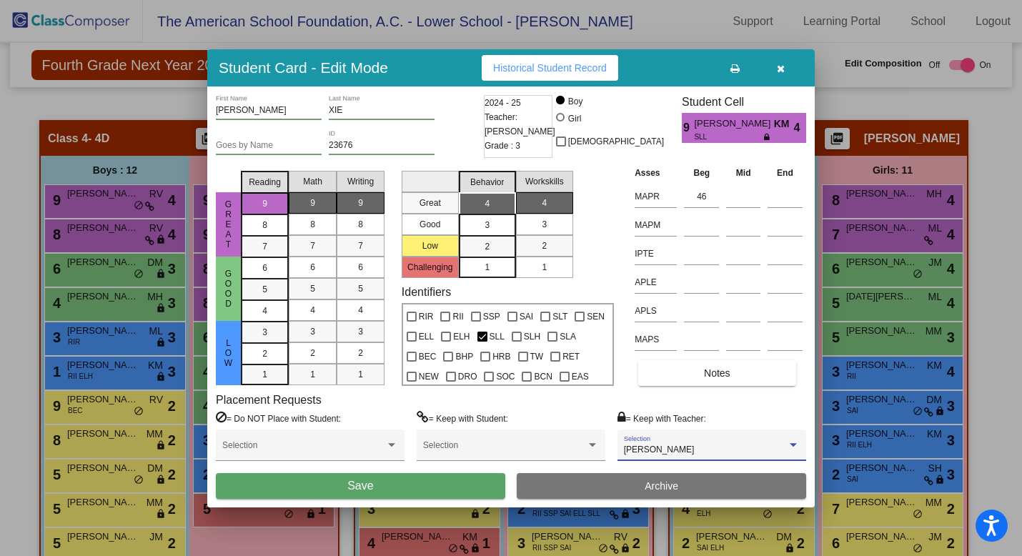
click at [451, 485] on button "Save" at bounding box center [361, 486] width 290 height 26
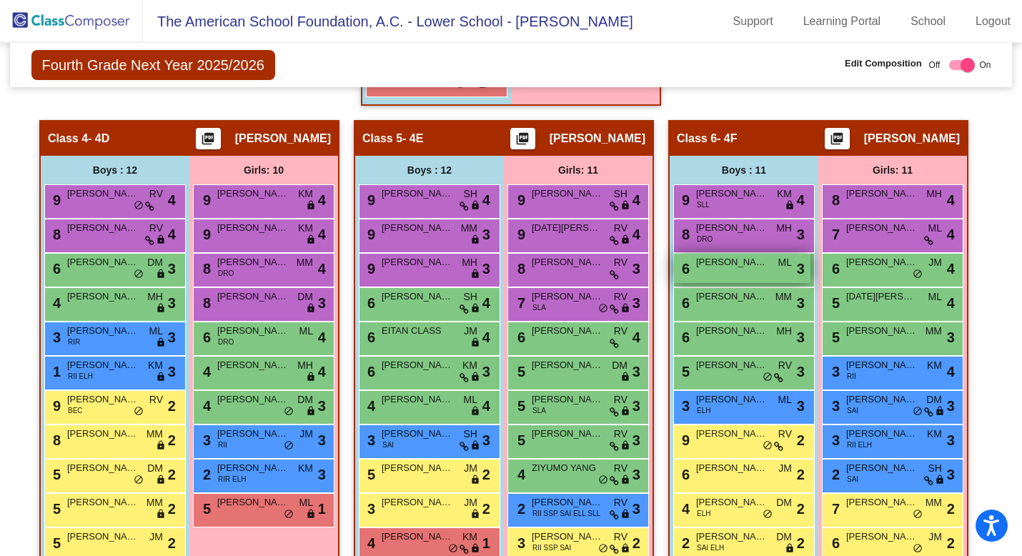
click at [734, 274] on div "6 GUILLERMO VOGEL ML lock do_not_disturb_alt 3" at bounding box center [742, 268] width 137 height 29
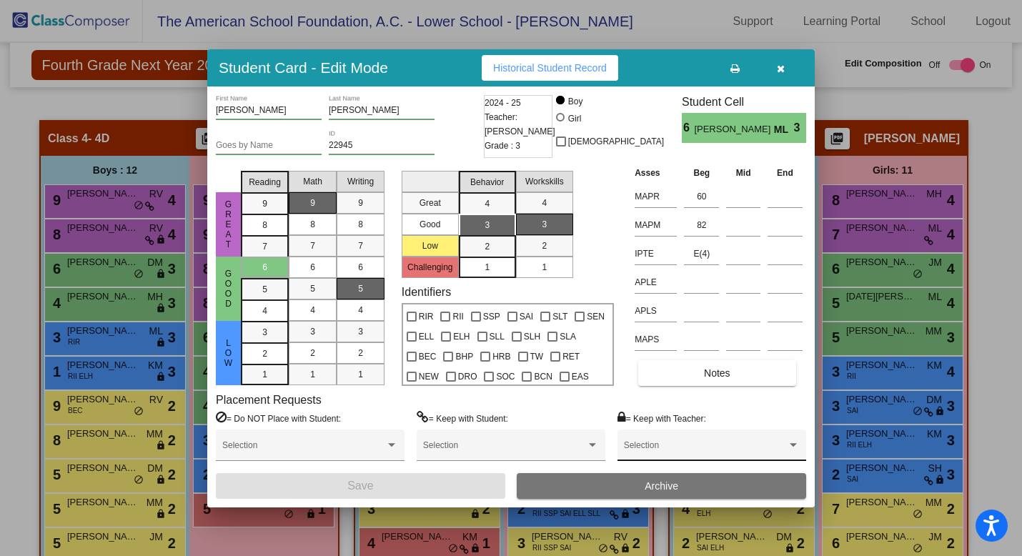
click at [752, 443] on div "Selection" at bounding box center [712, 449] width 176 height 26
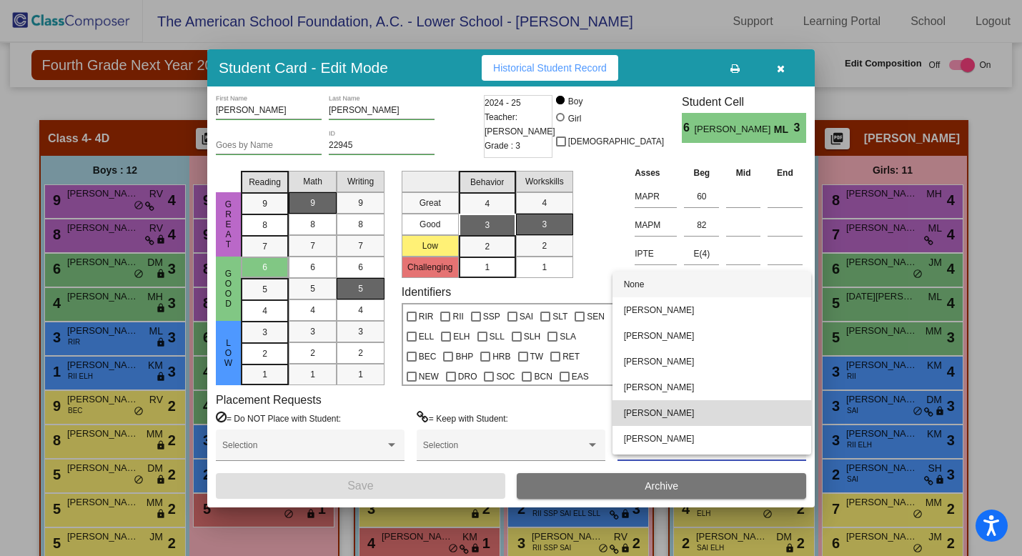
click at [750, 423] on span "[PERSON_NAME]" at bounding box center [712, 413] width 176 height 26
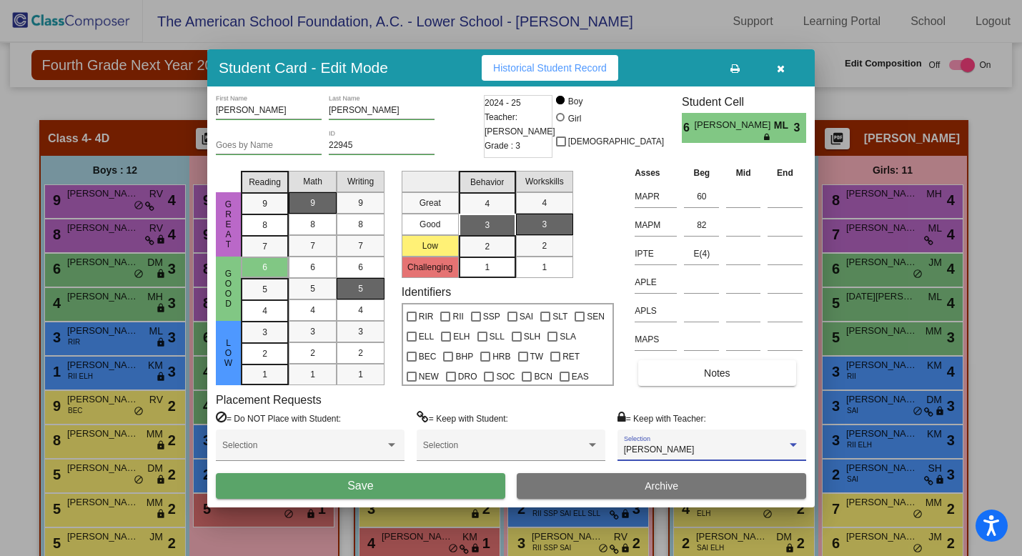
click at [355, 487] on span "Save" at bounding box center [360, 486] width 26 height 12
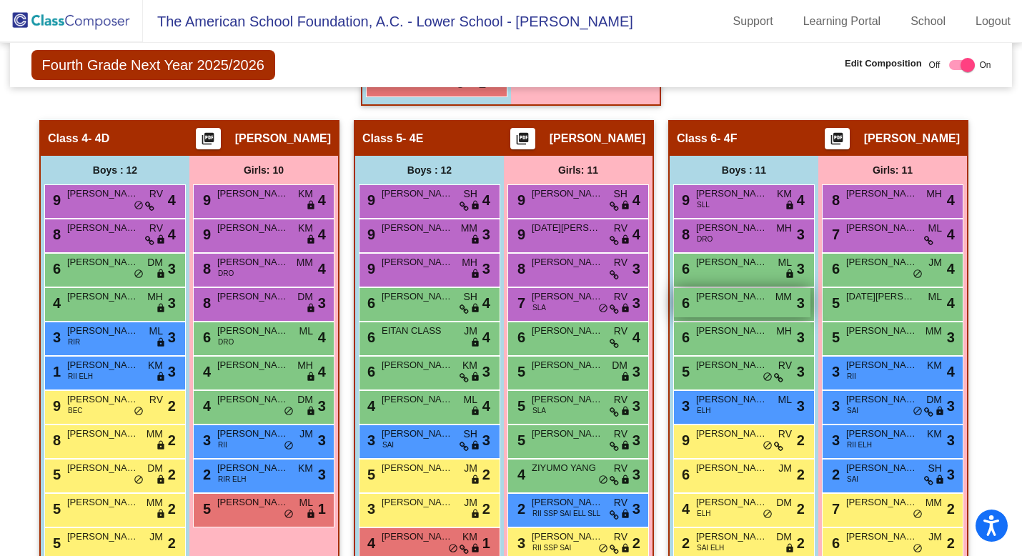
click at [744, 310] on div "6 EMILIANO SANTOS COY MM lock do_not_disturb_alt 3" at bounding box center [742, 302] width 137 height 29
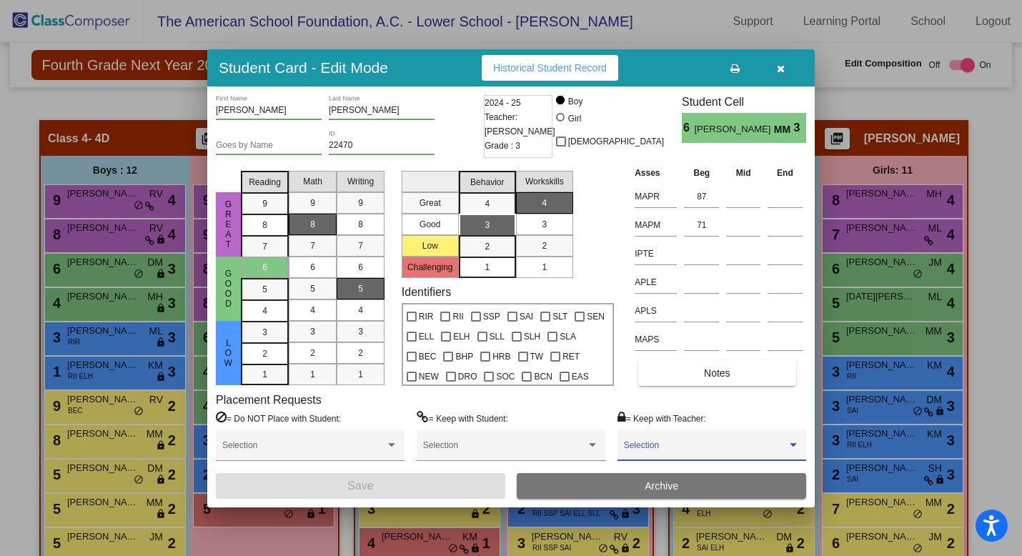
click at [725, 448] on span at bounding box center [705, 450] width 163 height 10
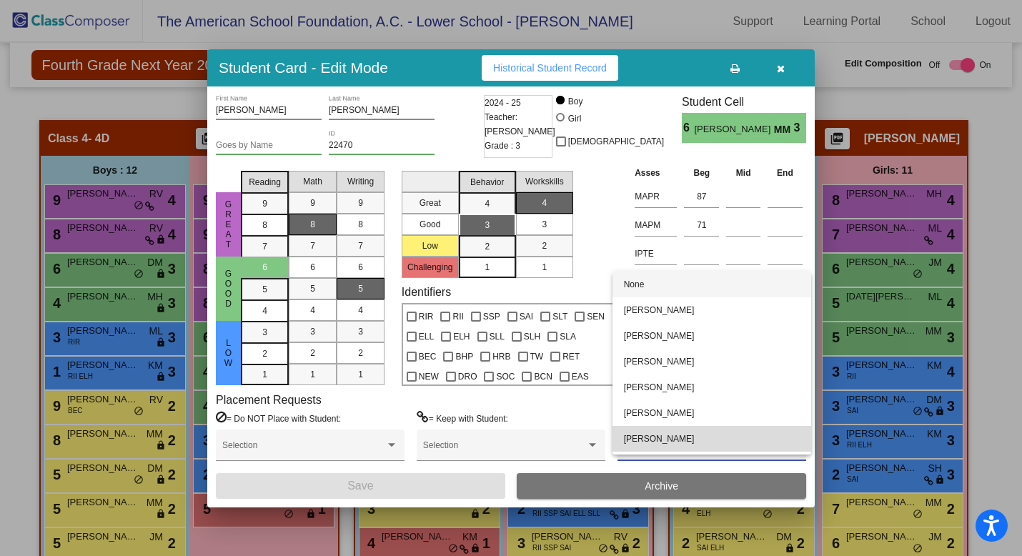
click at [724, 444] on span "[PERSON_NAME]" at bounding box center [712, 439] width 176 height 26
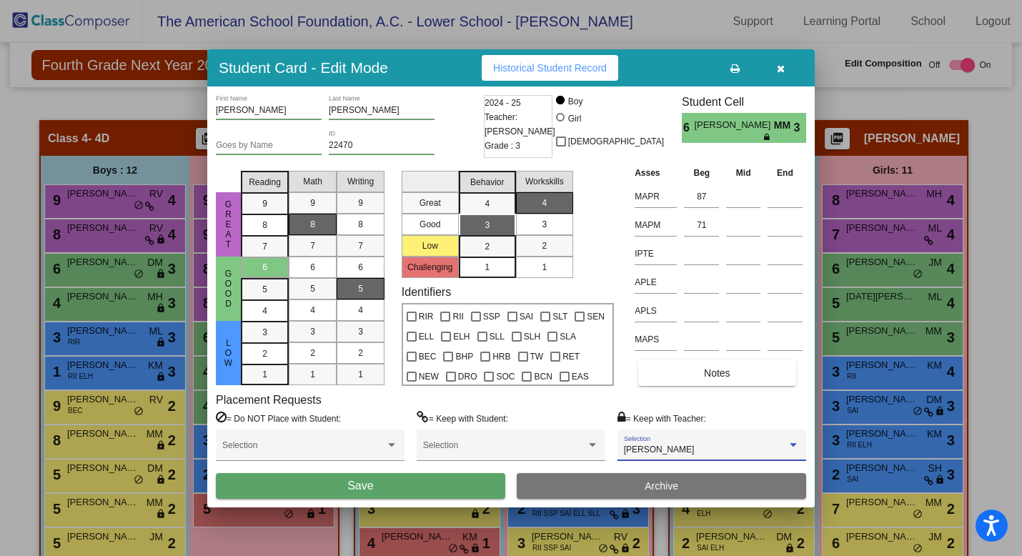
click at [417, 487] on button "Save" at bounding box center [361, 486] width 290 height 26
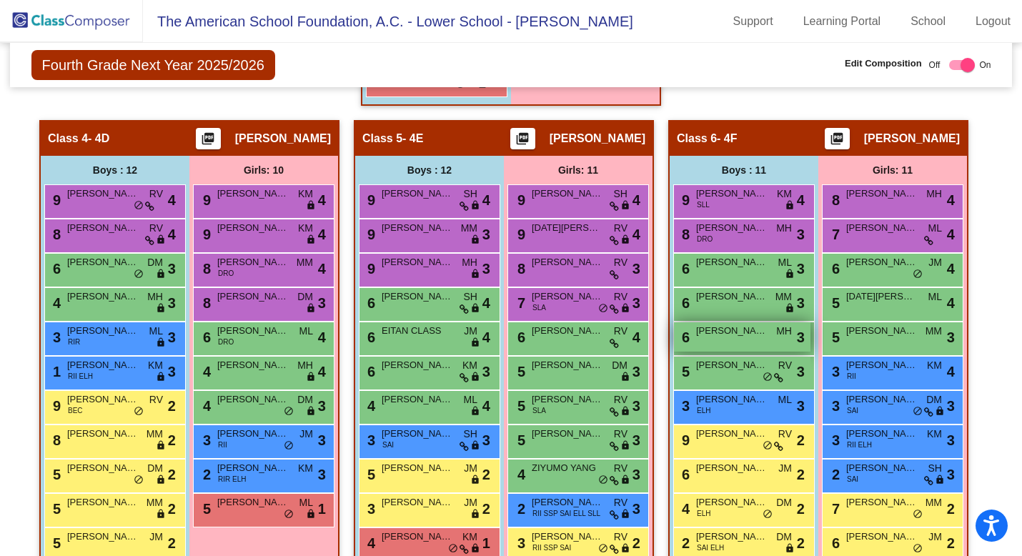
click at [744, 342] on div "6 ANDER CANTU MH lock do_not_disturb_alt 3" at bounding box center [742, 336] width 137 height 29
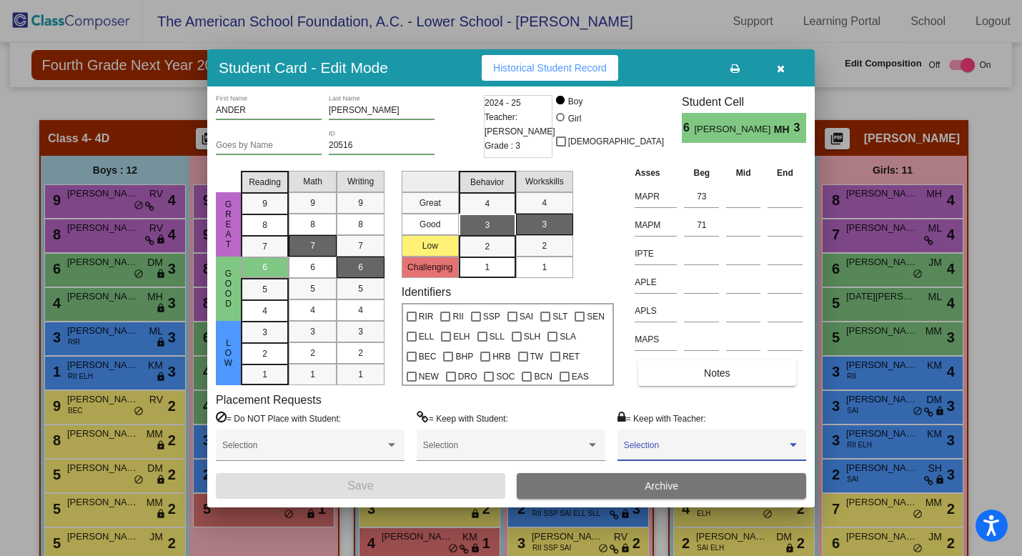
click at [732, 452] on span at bounding box center [705, 450] width 163 height 10
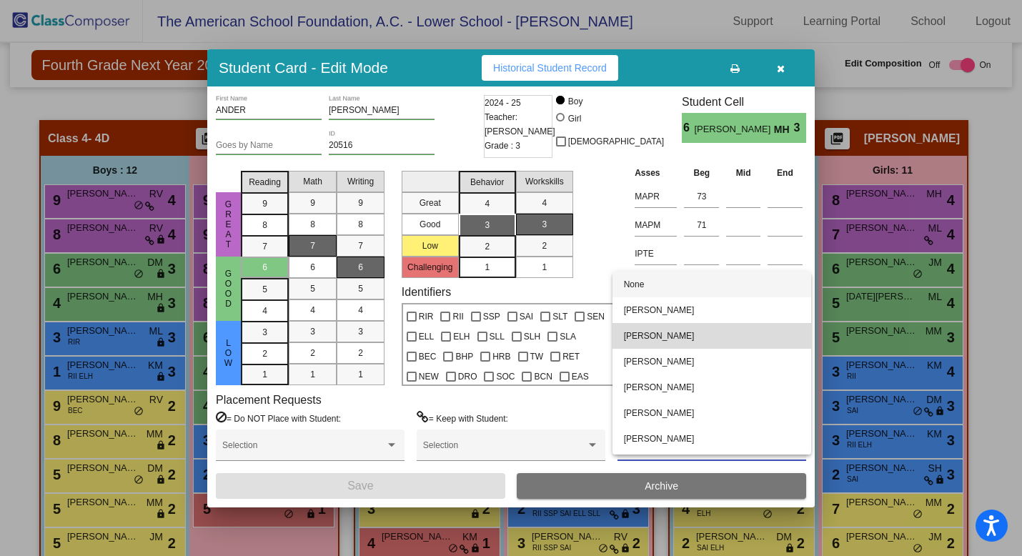
click at [726, 337] on span "[PERSON_NAME]" at bounding box center [712, 336] width 176 height 26
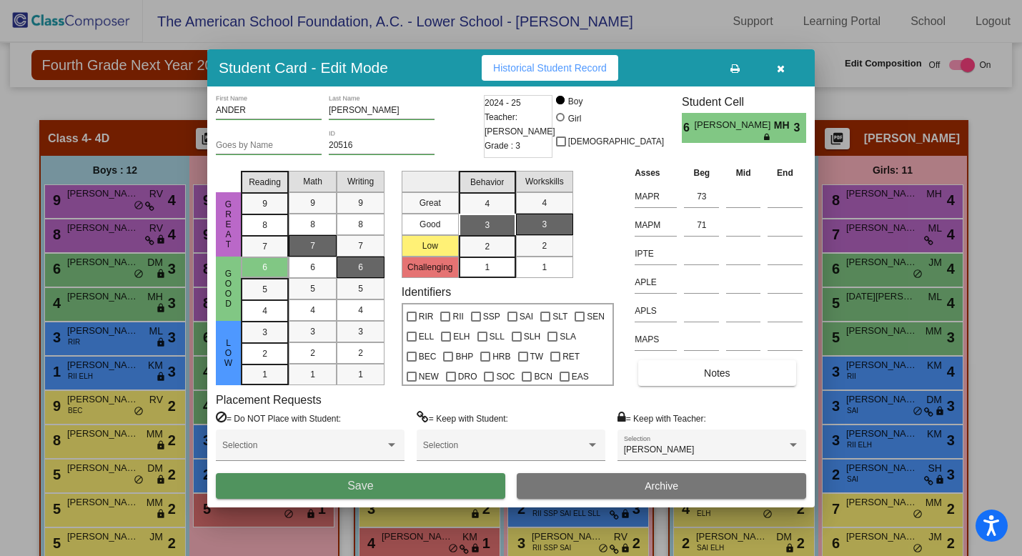
click at [405, 481] on button "Save" at bounding box center [361, 486] width 290 height 26
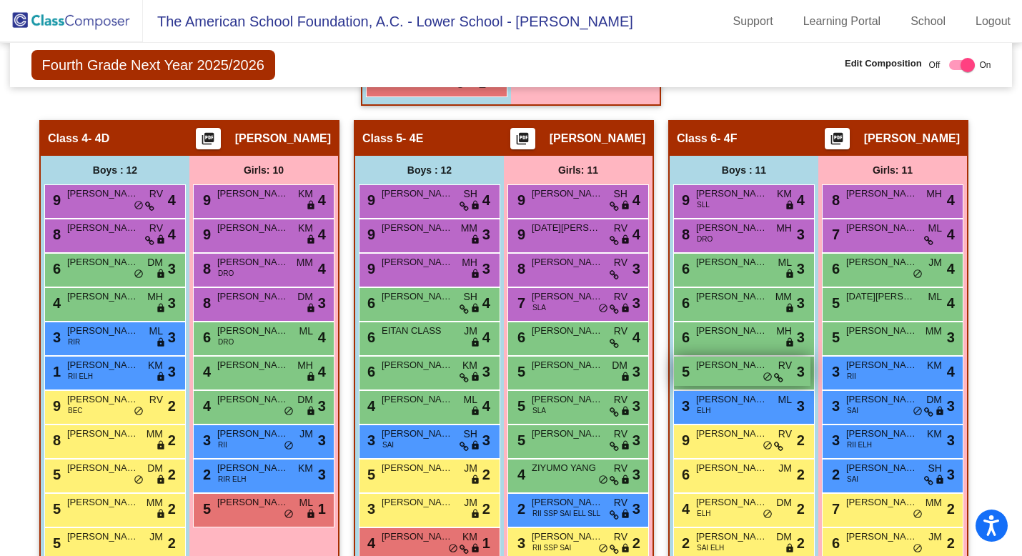
click at [744, 376] on div "5 JERONIMO MOLINA RV lock do_not_disturb_alt 3" at bounding box center [742, 371] width 137 height 29
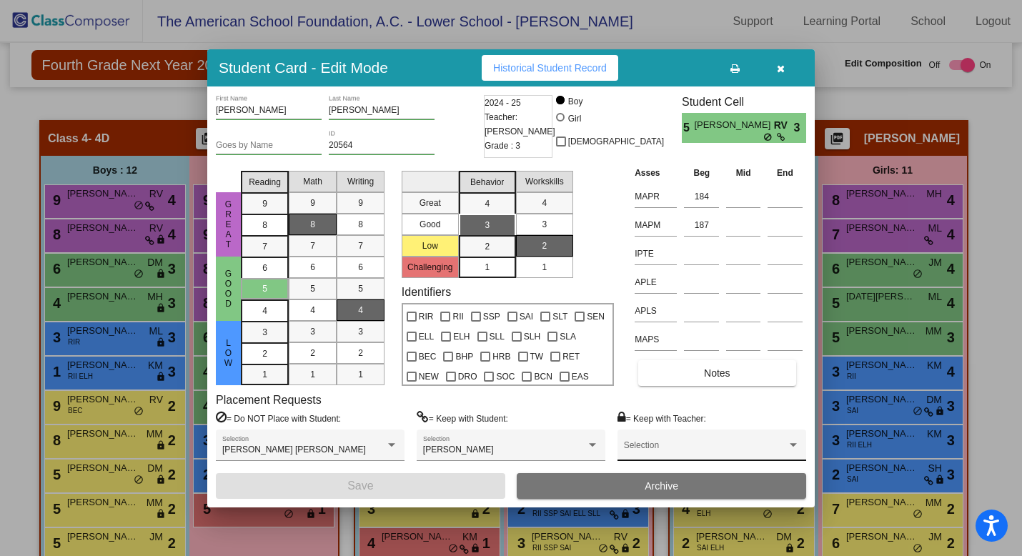
click at [701, 453] on span at bounding box center [705, 450] width 163 height 10
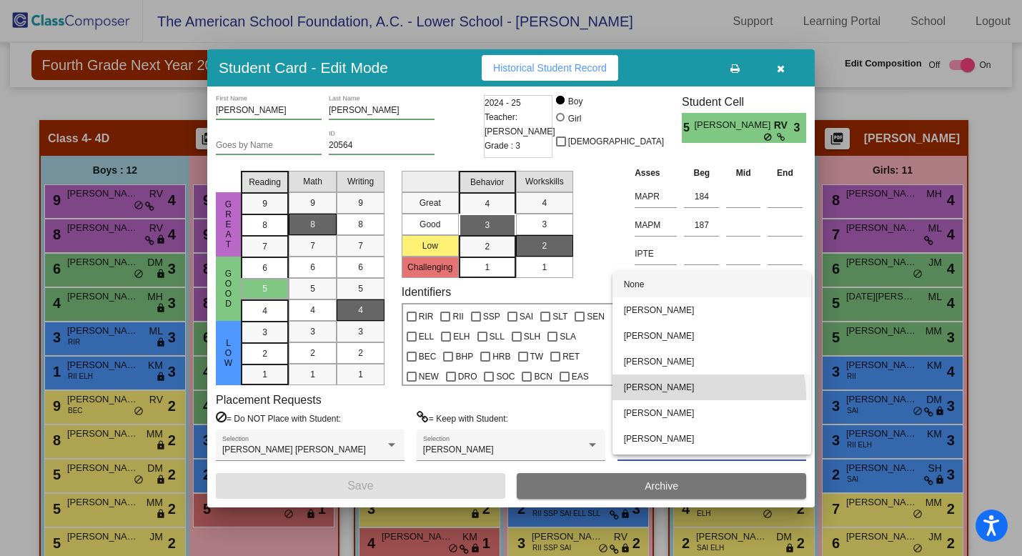
click at [701, 395] on span "[PERSON_NAME]" at bounding box center [712, 388] width 176 height 26
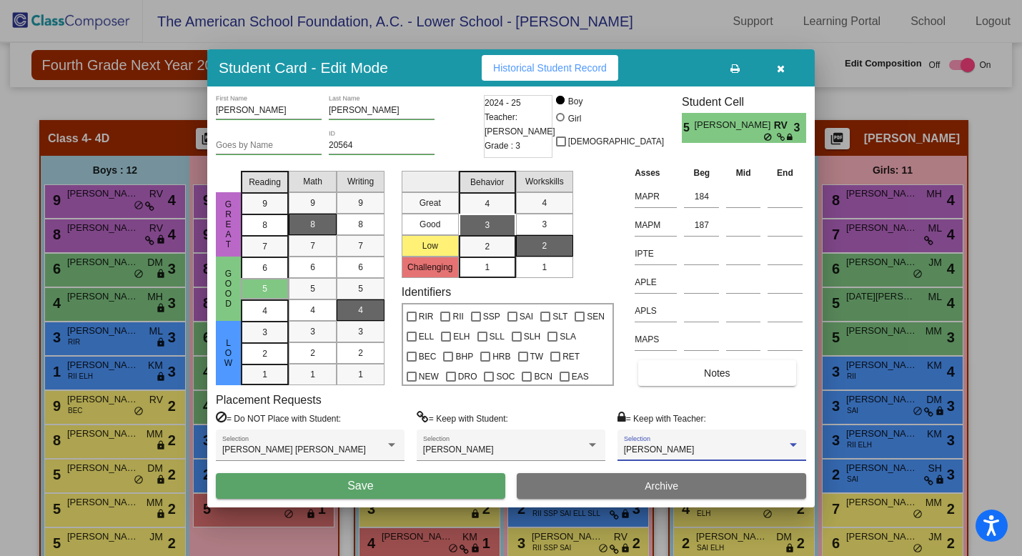
click at [423, 485] on button "Save" at bounding box center [361, 486] width 290 height 26
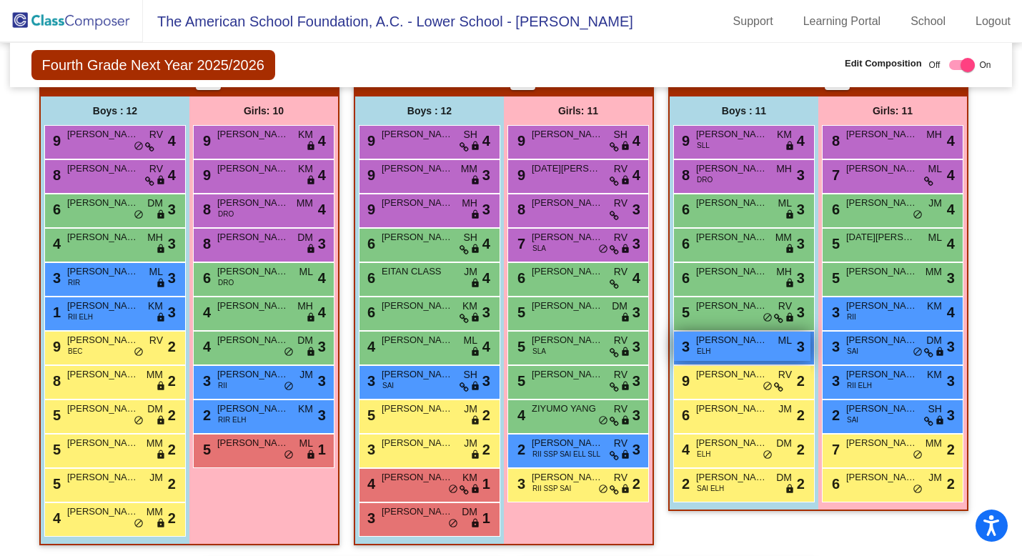
scroll to position [1017, 0]
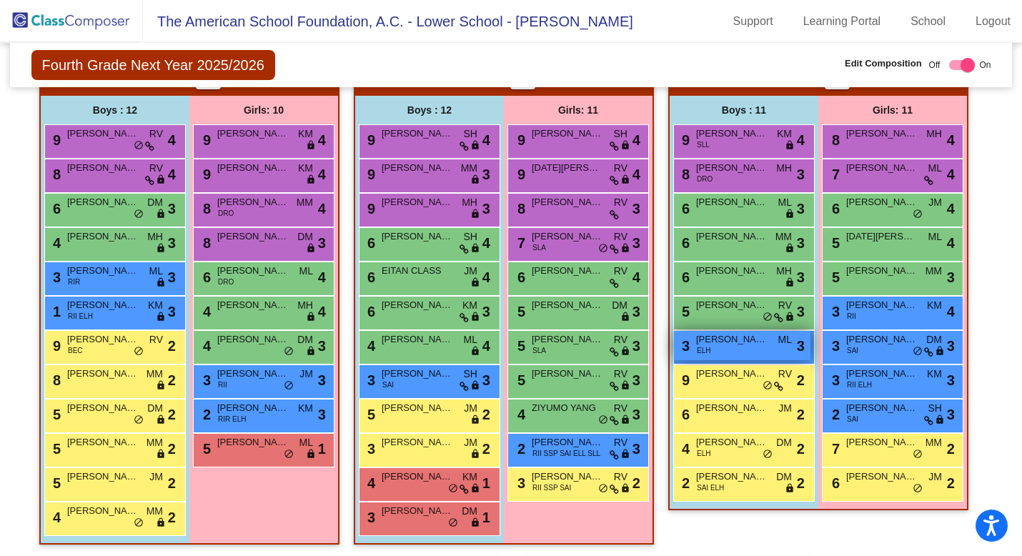
click at [749, 349] on div "3 LEONARDO KATZ ELH ML lock do_not_disturb_alt 3" at bounding box center [742, 345] width 137 height 29
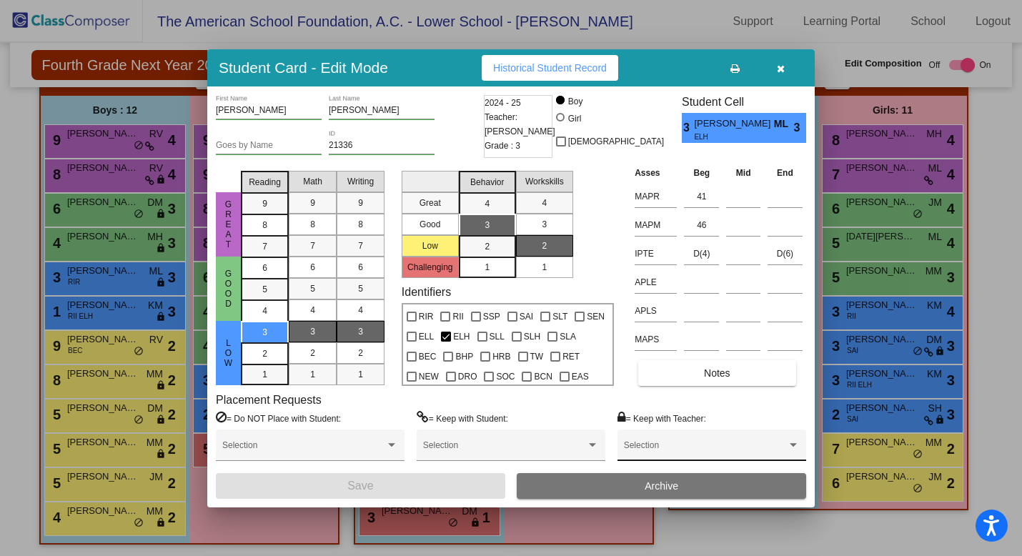
click at [764, 445] on span at bounding box center [705, 450] width 163 height 10
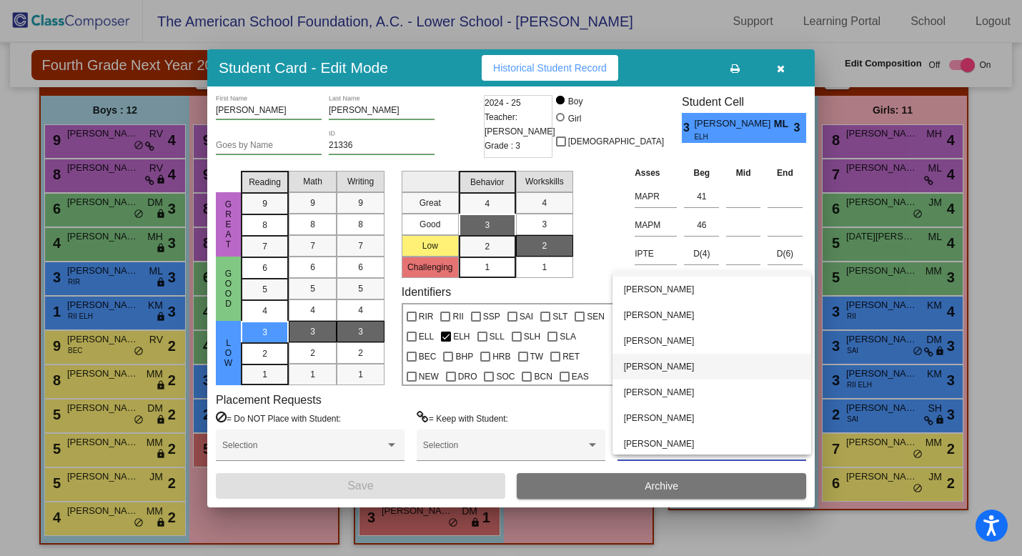
scroll to position [23, 0]
click at [741, 439] on span "[PERSON_NAME]" at bounding box center [712, 442] width 176 height 26
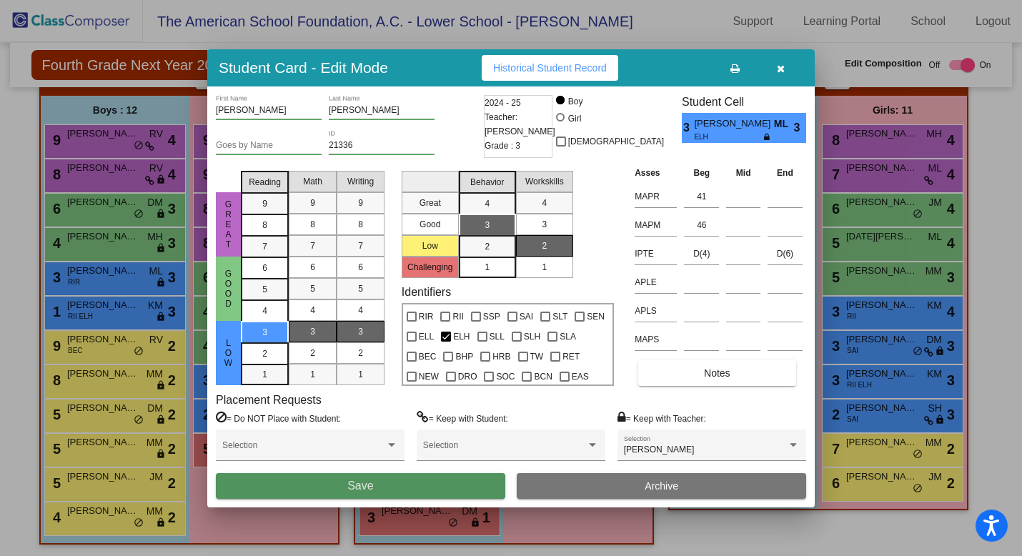
click at [450, 483] on button "Save" at bounding box center [361, 486] width 290 height 26
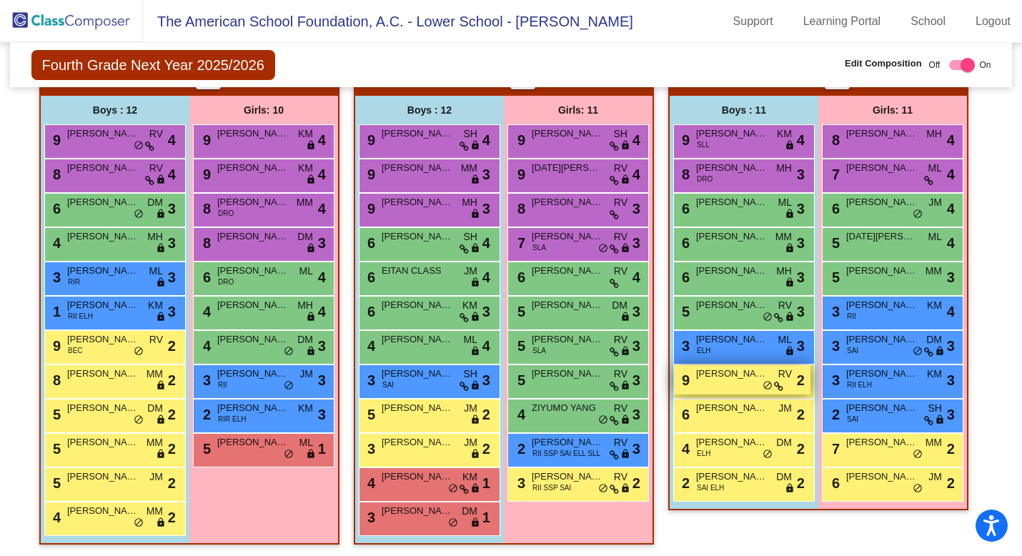
click at [741, 382] on div "9 HENRY SARACHO RV lock do_not_disturb_alt 2" at bounding box center [742, 379] width 137 height 29
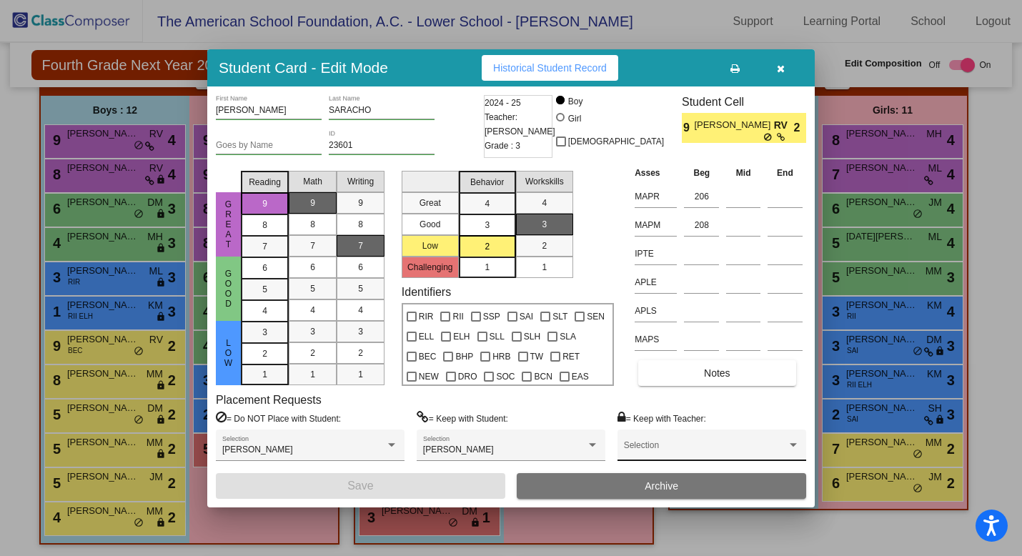
click at [701, 457] on div "Selection" at bounding box center [712, 449] width 176 height 26
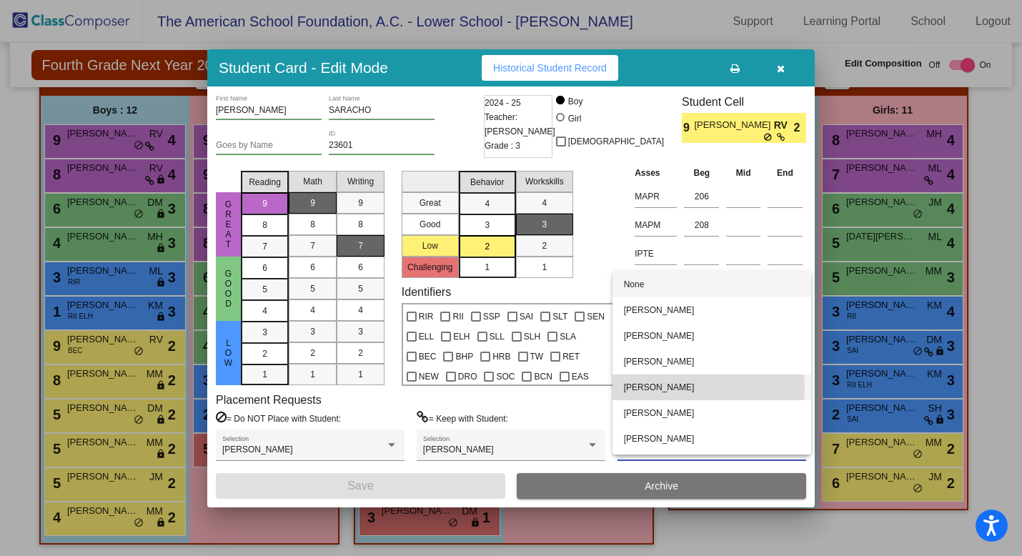
click at [707, 388] on span "[PERSON_NAME]" at bounding box center [712, 388] width 176 height 26
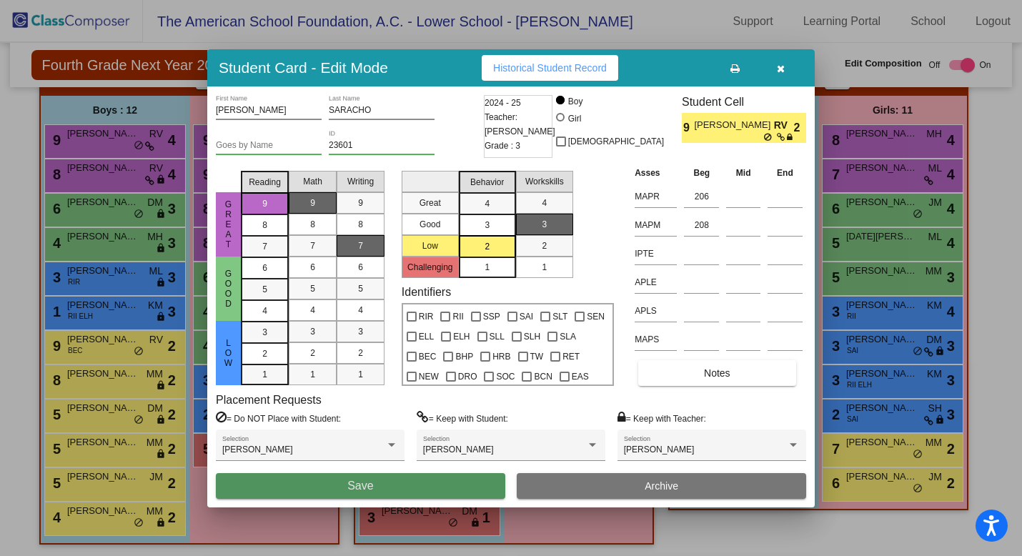
click at [429, 485] on button "Save" at bounding box center [361, 486] width 290 height 26
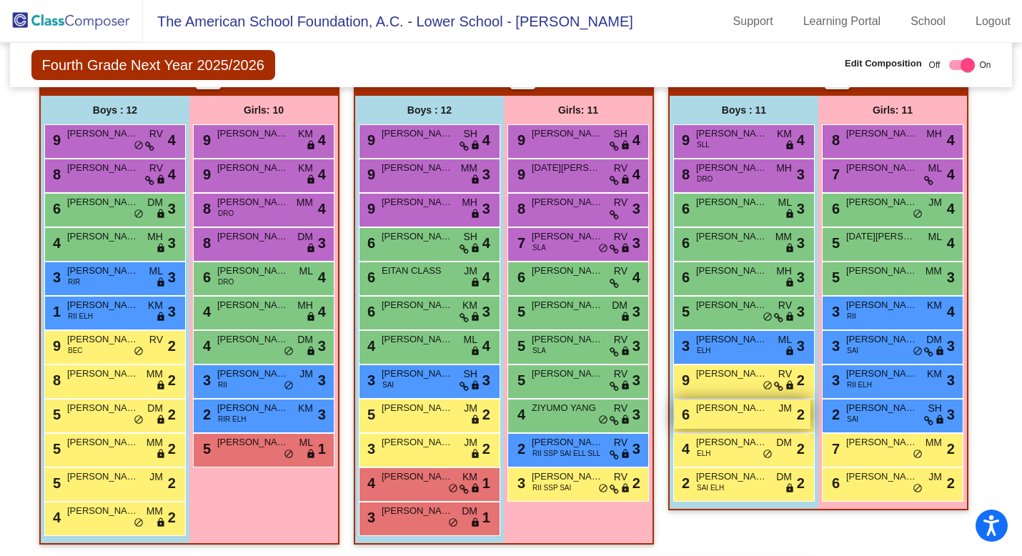
click at [758, 418] on div "6 ANDRES MARISCAL JM lock do_not_disturb_alt 2" at bounding box center [742, 414] width 137 height 29
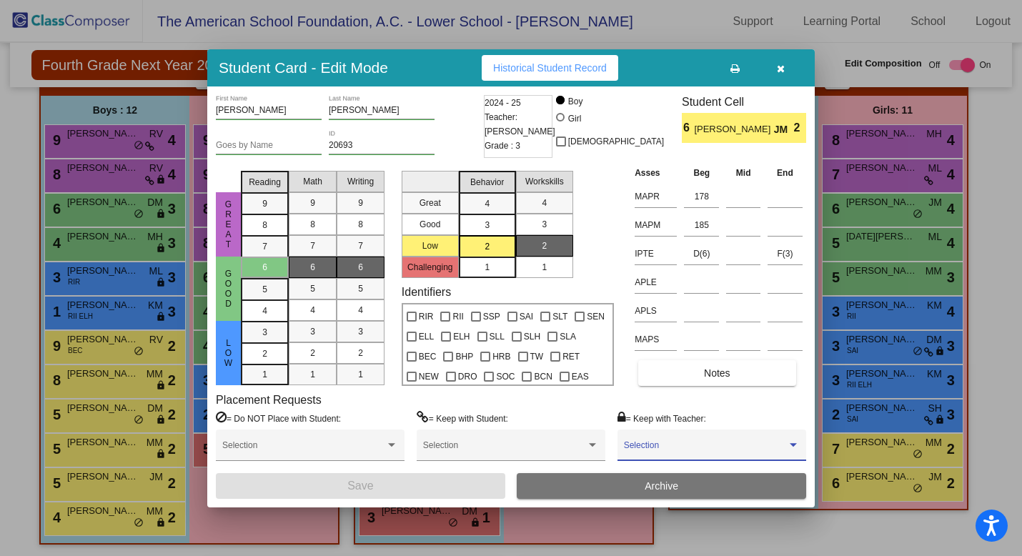
click at [721, 452] on span at bounding box center [705, 450] width 163 height 10
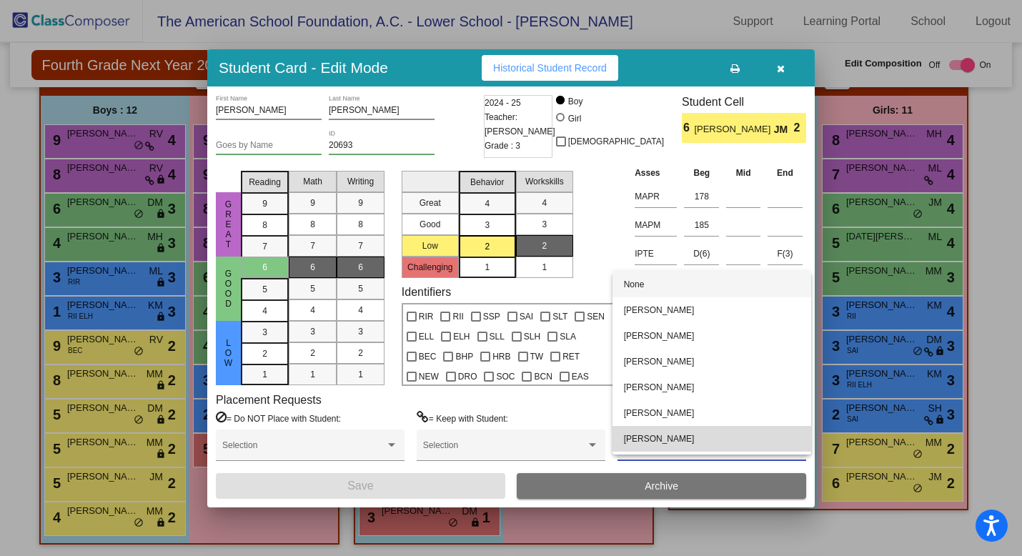
click at [721, 445] on span "[PERSON_NAME]" at bounding box center [712, 439] width 176 height 26
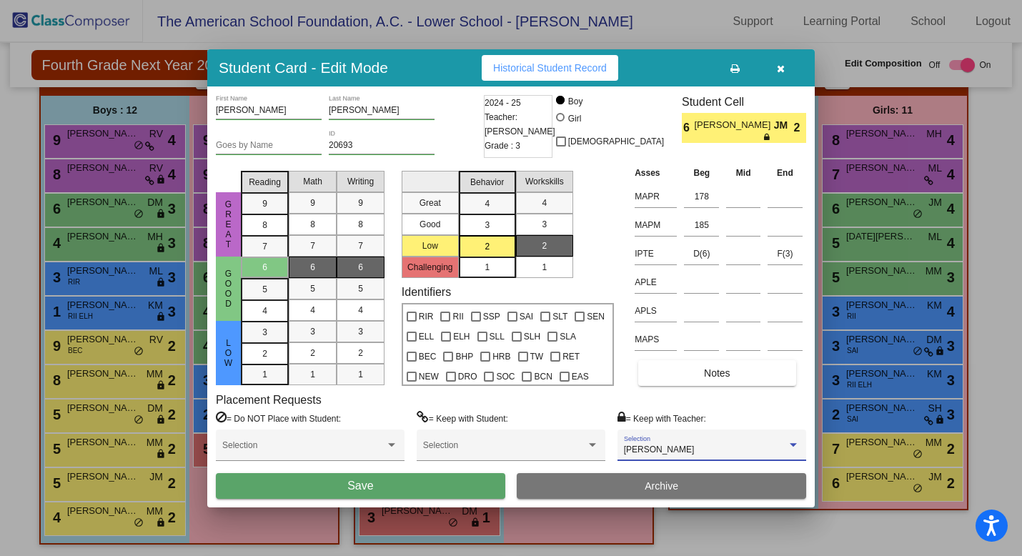
click at [452, 484] on button "Save" at bounding box center [361, 486] width 290 height 26
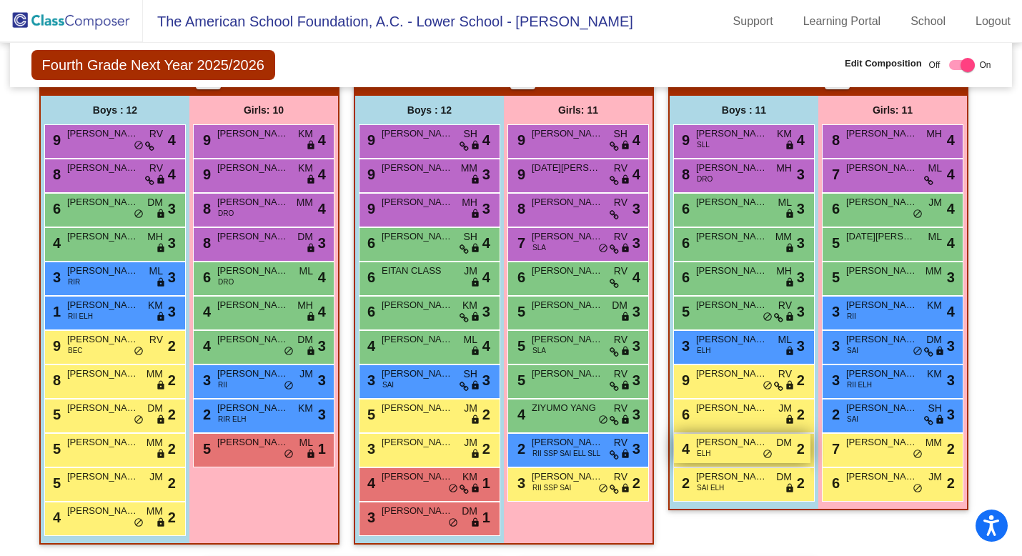
click at [711, 455] on div "4 MARTIN SALAZAR ELH DM lock do_not_disturb_alt 2" at bounding box center [742, 448] width 137 height 29
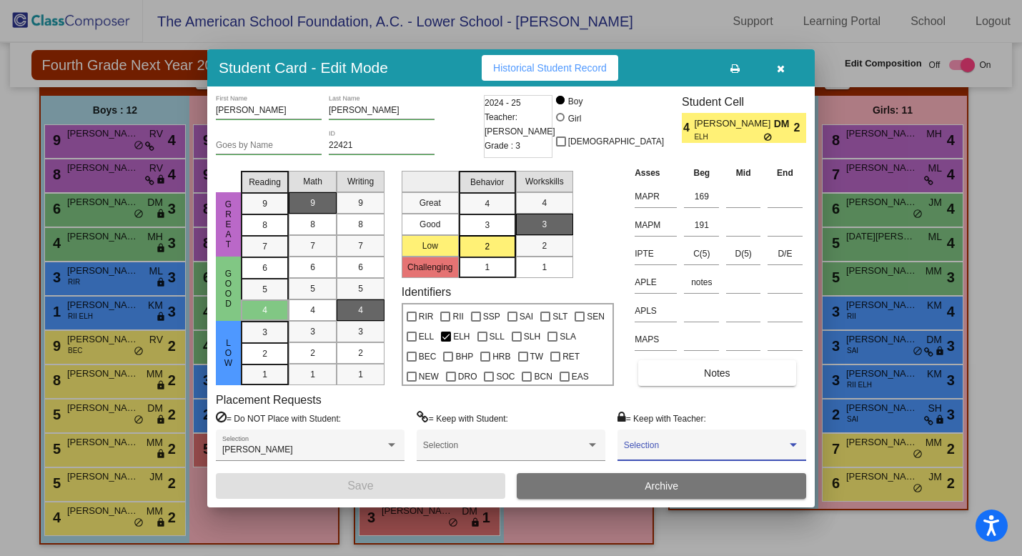
click at [719, 451] on span at bounding box center [705, 450] width 163 height 10
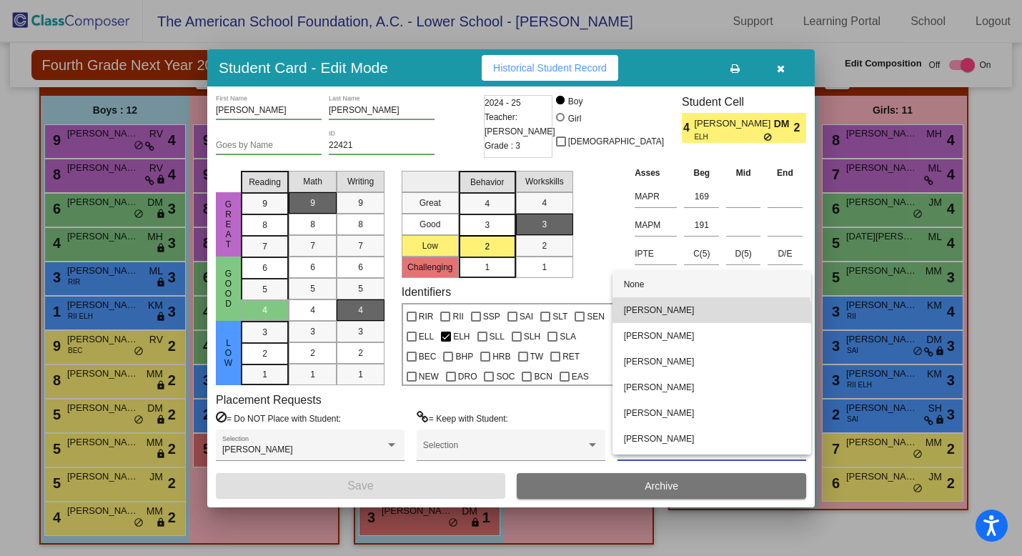
click at [711, 322] on span "[PERSON_NAME]" at bounding box center [712, 310] width 176 height 26
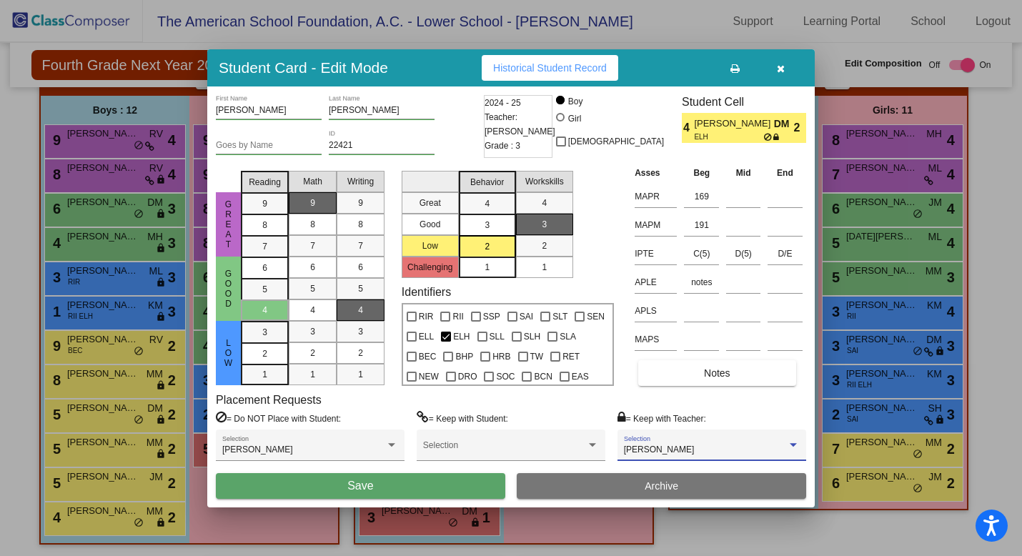
click at [480, 482] on button "Save" at bounding box center [361, 486] width 290 height 26
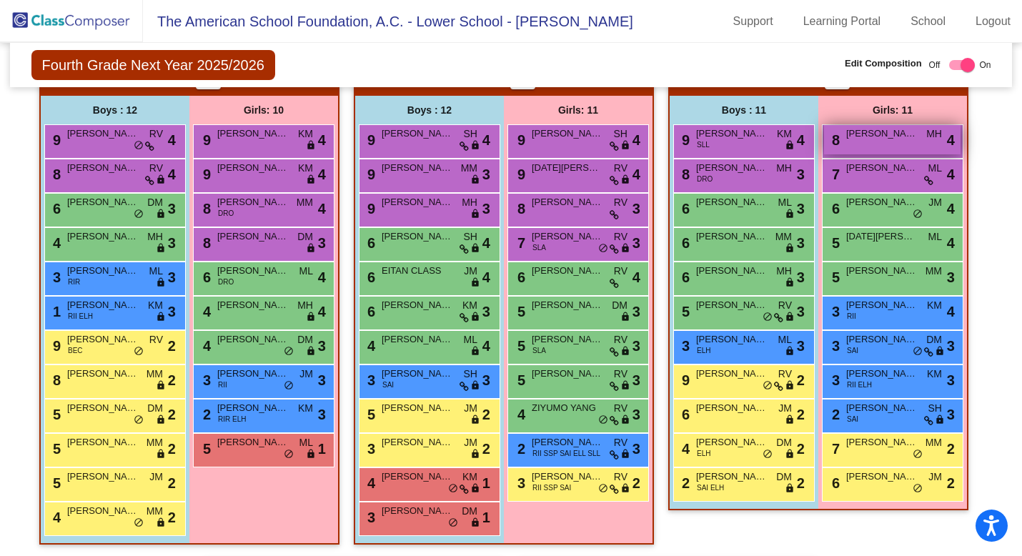
click at [890, 144] on div "8 GIGI CONGDON MH lock do_not_disturb_alt 4" at bounding box center [892, 139] width 137 height 29
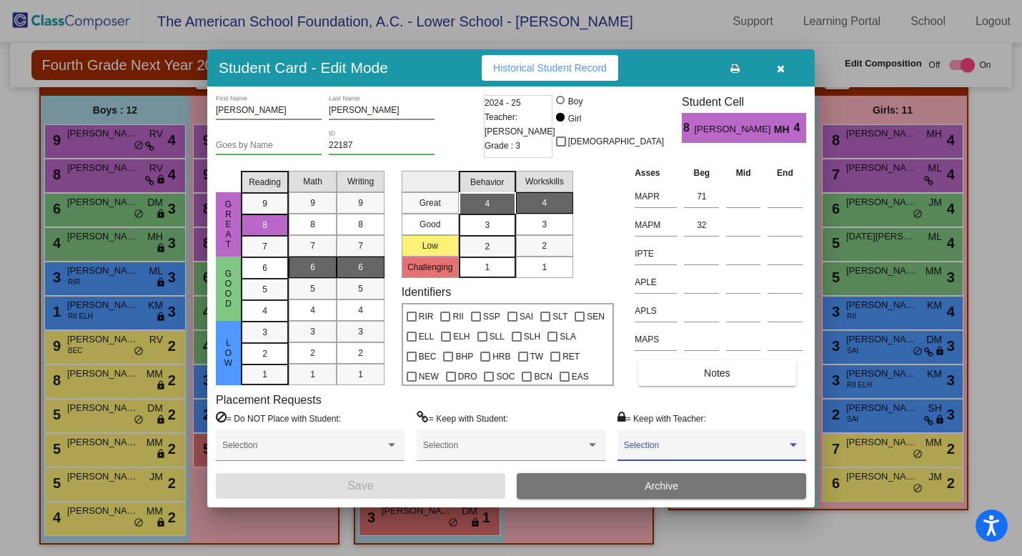
click at [755, 448] on span at bounding box center [705, 450] width 163 height 10
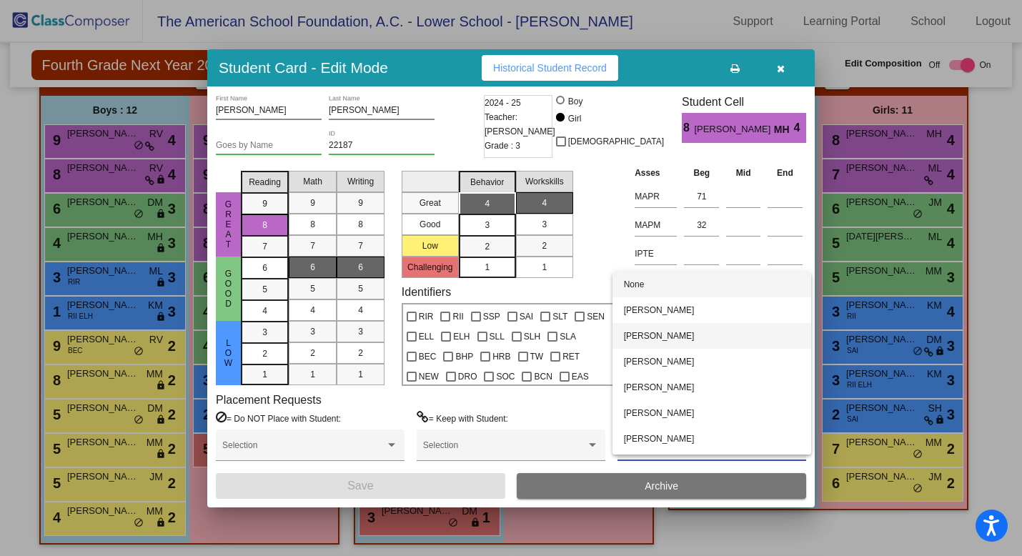
click at [743, 345] on span "[PERSON_NAME]" at bounding box center [712, 336] width 176 height 26
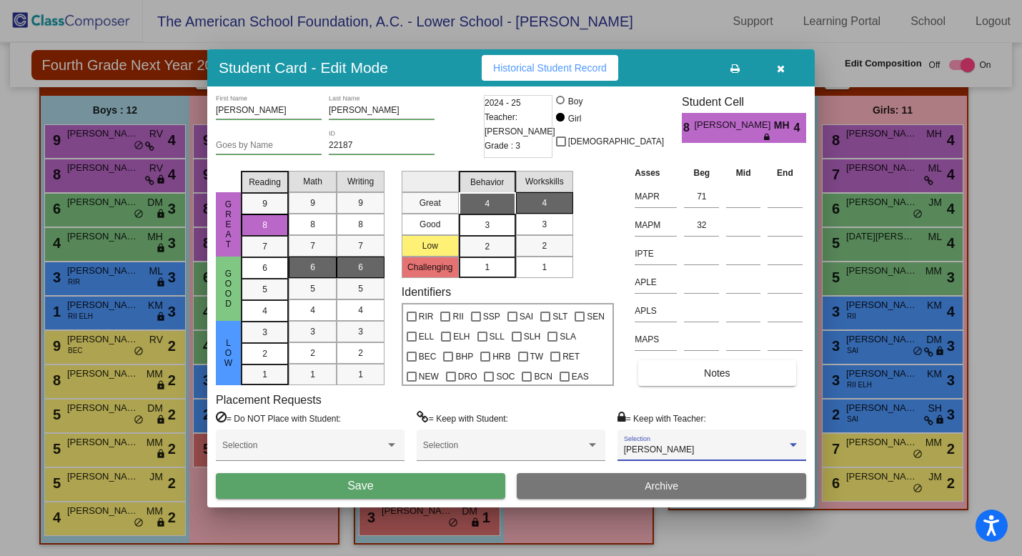
click at [477, 487] on button "Save" at bounding box center [361, 486] width 290 height 26
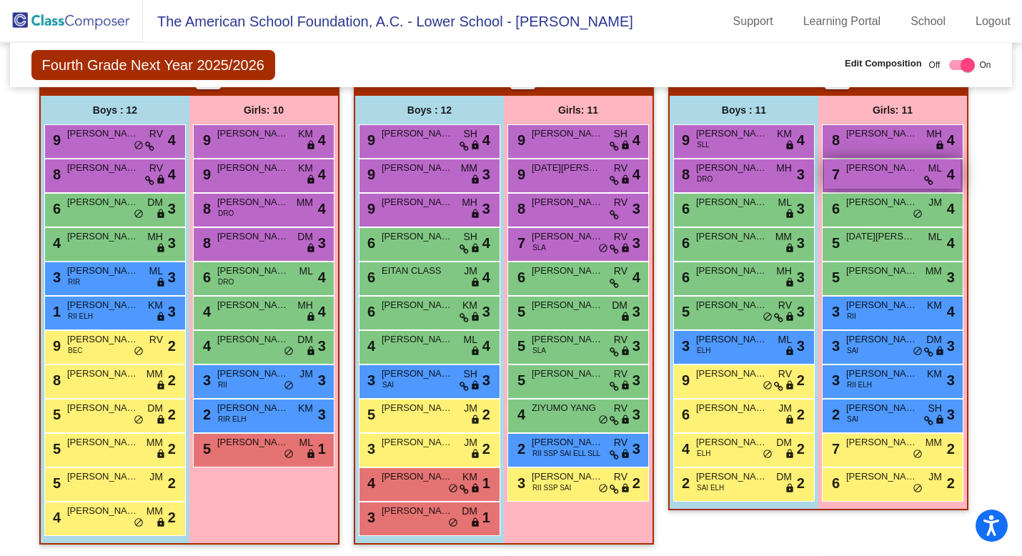
click at [877, 182] on div "7 ELISA CRUZ ML lock do_not_disturb_alt 4" at bounding box center [892, 173] width 137 height 29
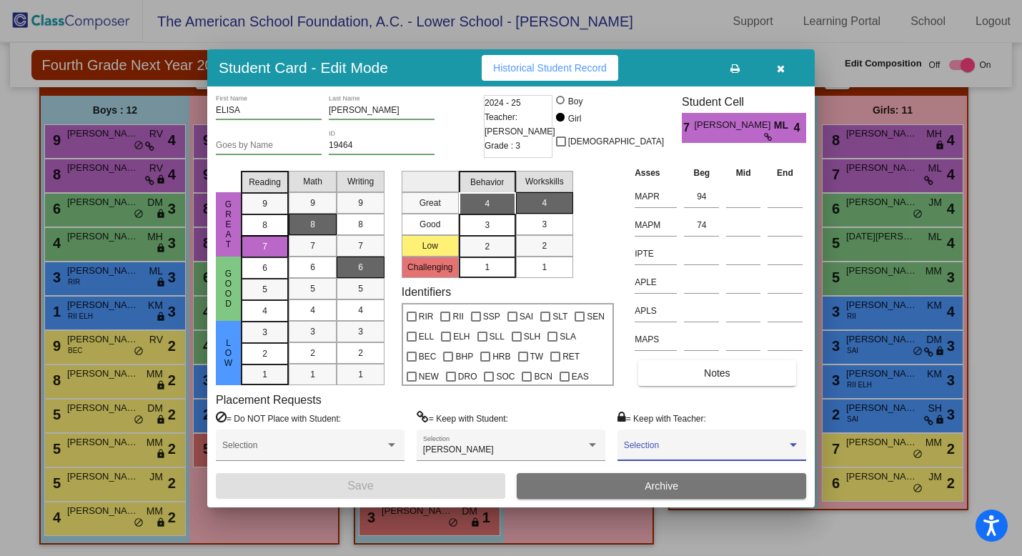
click at [722, 450] on span at bounding box center [705, 450] width 163 height 10
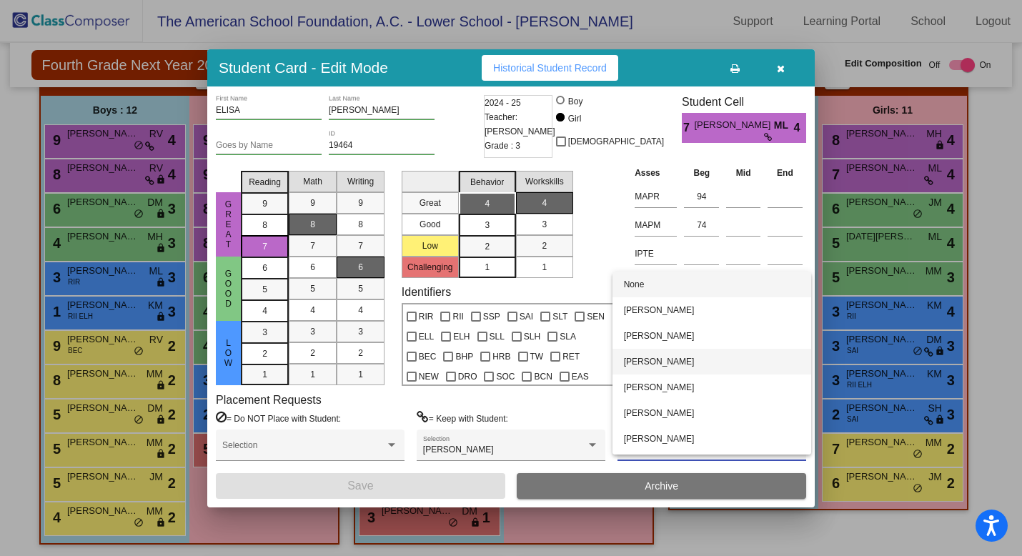
click at [723, 370] on span "[PERSON_NAME]" at bounding box center [712, 362] width 176 height 26
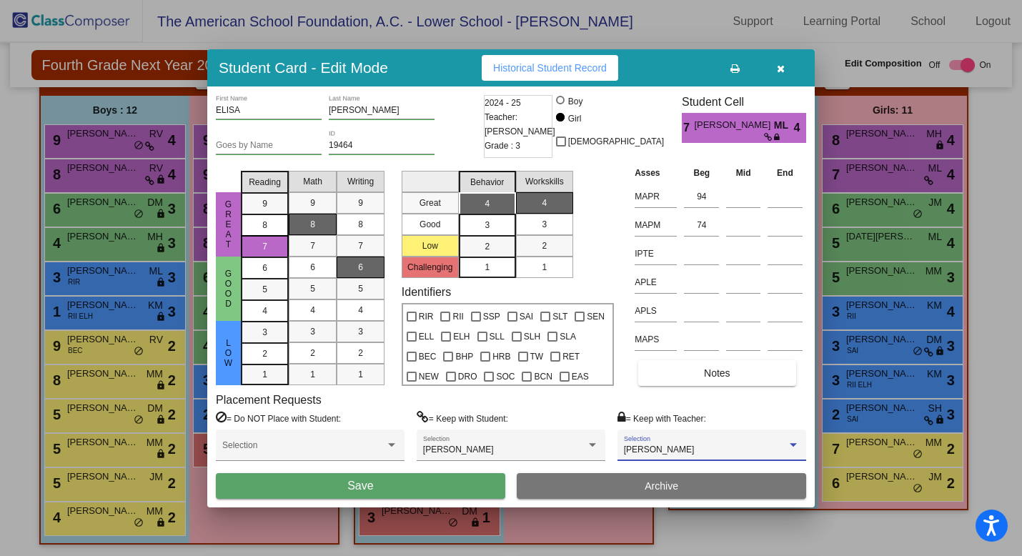
click at [414, 485] on button "Save" at bounding box center [361, 486] width 290 height 26
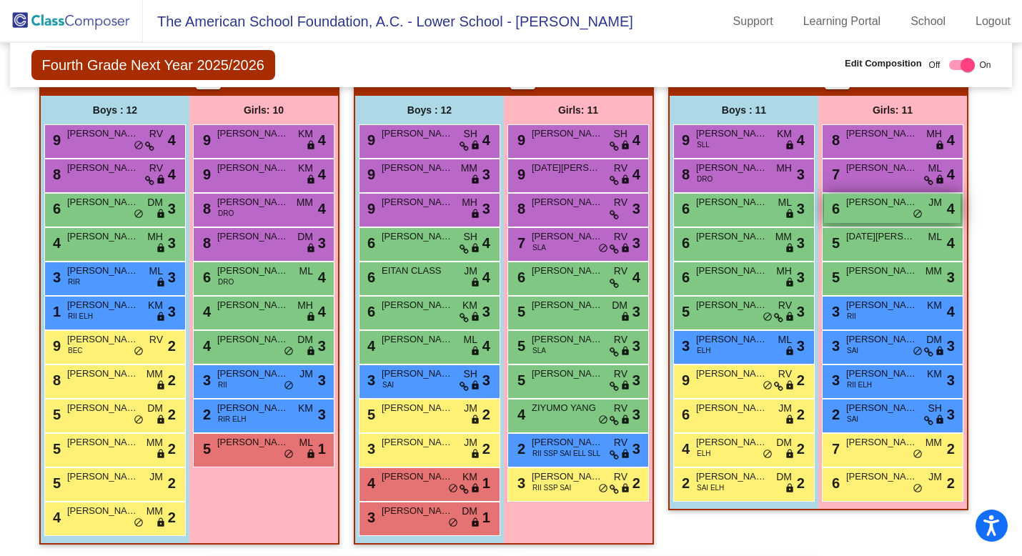
click at [904, 216] on div "6 EMMA CARRERA JM lock do_not_disturb_alt 4" at bounding box center [892, 208] width 137 height 29
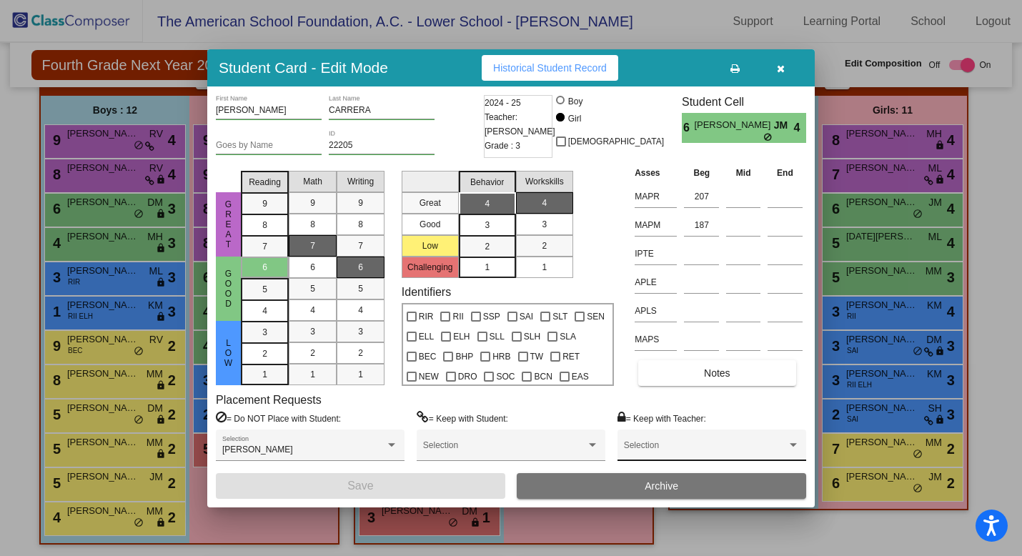
click at [735, 449] on span at bounding box center [705, 450] width 163 height 10
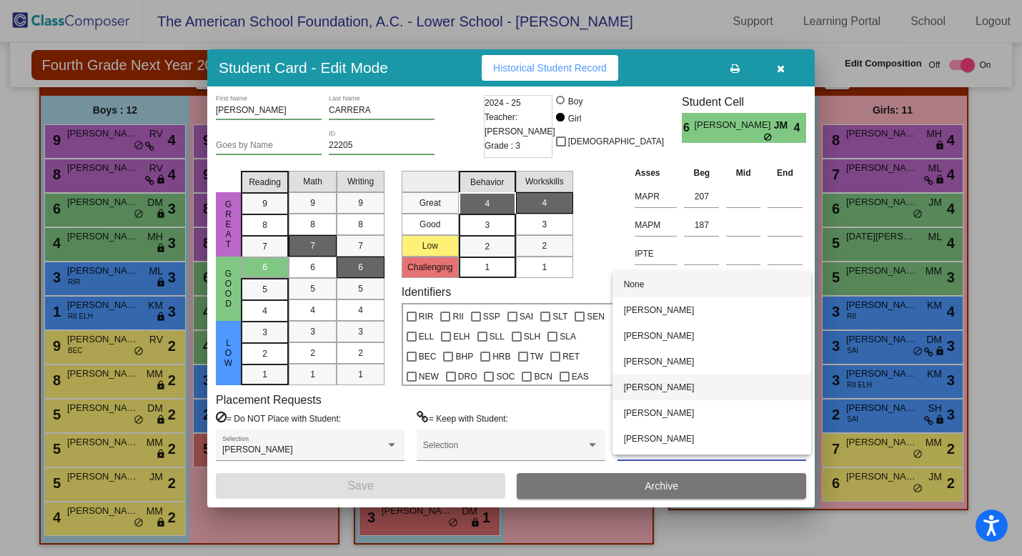
click at [736, 382] on span "[PERSON_NAME]" at bounding box center [712, 388] width 176 height 26
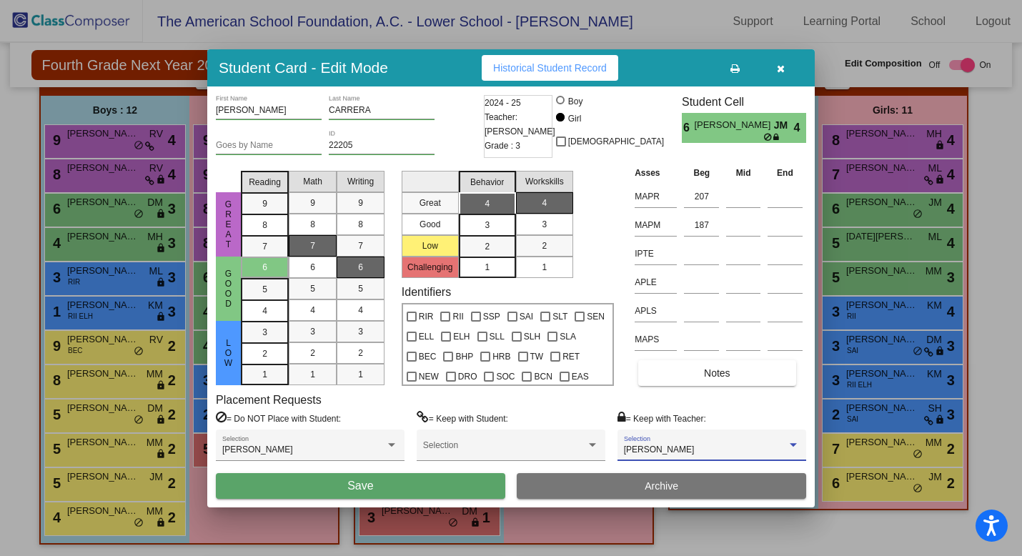
click at [412, 488] on button "Save" at bounding box center [361, 486] width 290 height 26
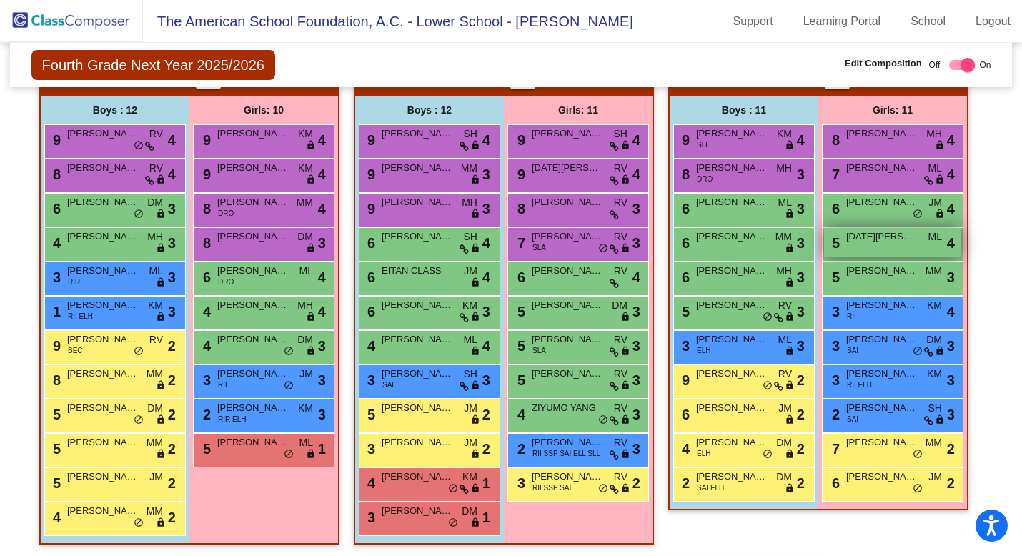
click at [890, 249] on div "5 LUCIA CALVO ML lock do_not_disturb_alt 4" at bounding box center [892, 242] width 137 height 29
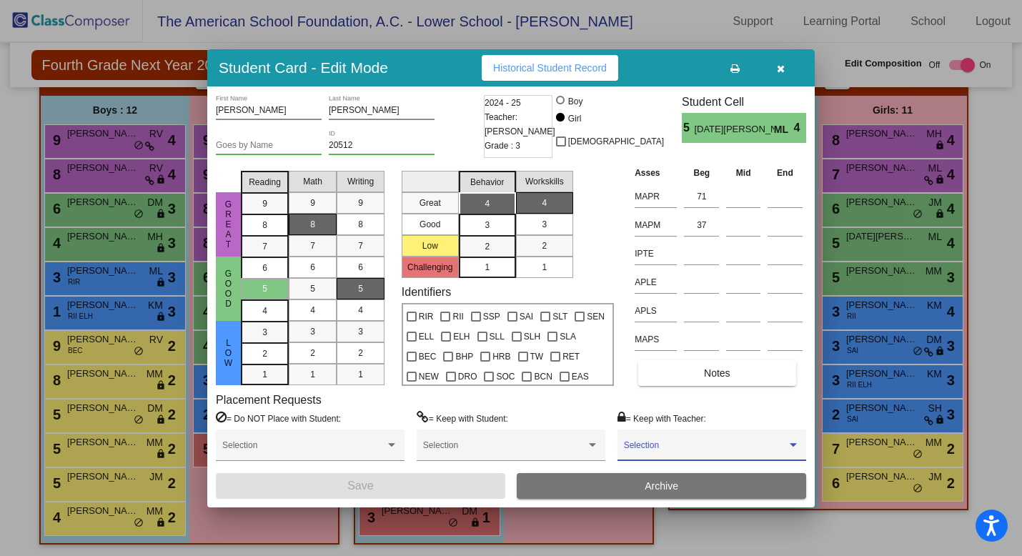
click at [709, 448] on span at bounding box center [705, 450] width 163 height 10
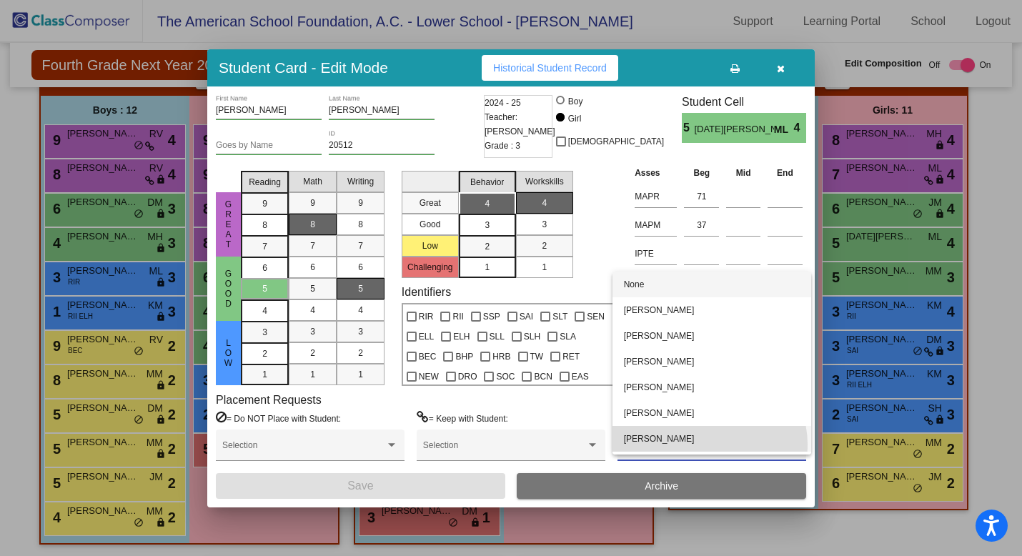
click at [709, 445] on span "[PERSON_NAME]" at bounding box center [712, 439] width 176 height 26
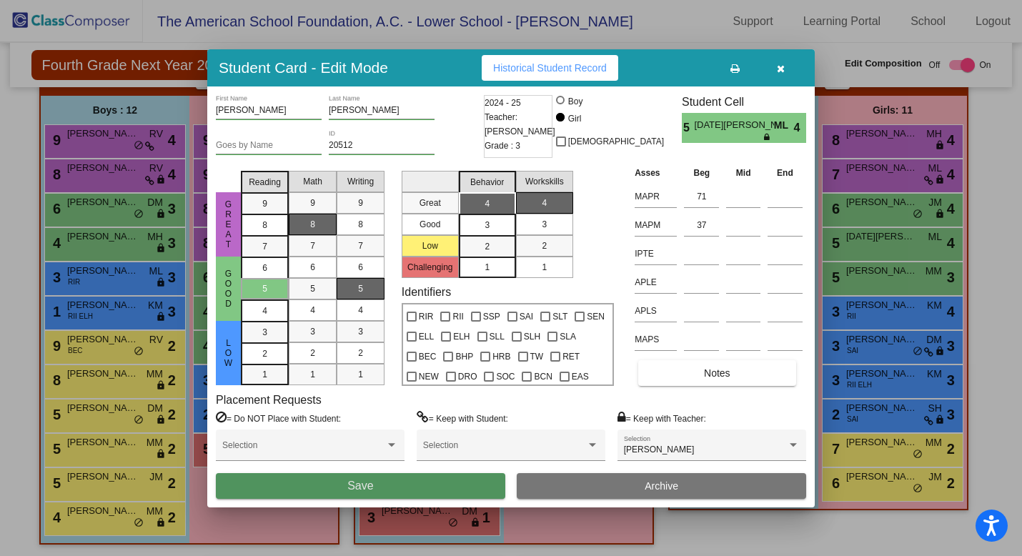
click at [470, 481] on button "Save" at bounding box center [361, 486] width 290 height 26
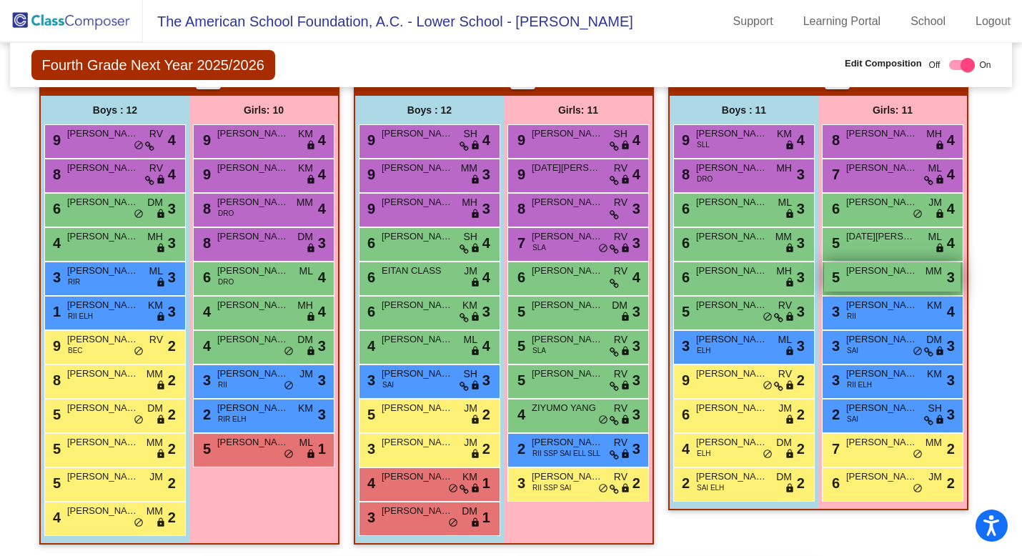
click at [868, 282] on div "5 CAMILA GARDUNO MM lock do_not_disturb_alt 3" at bounding box center [892, 276] width 137 height 29
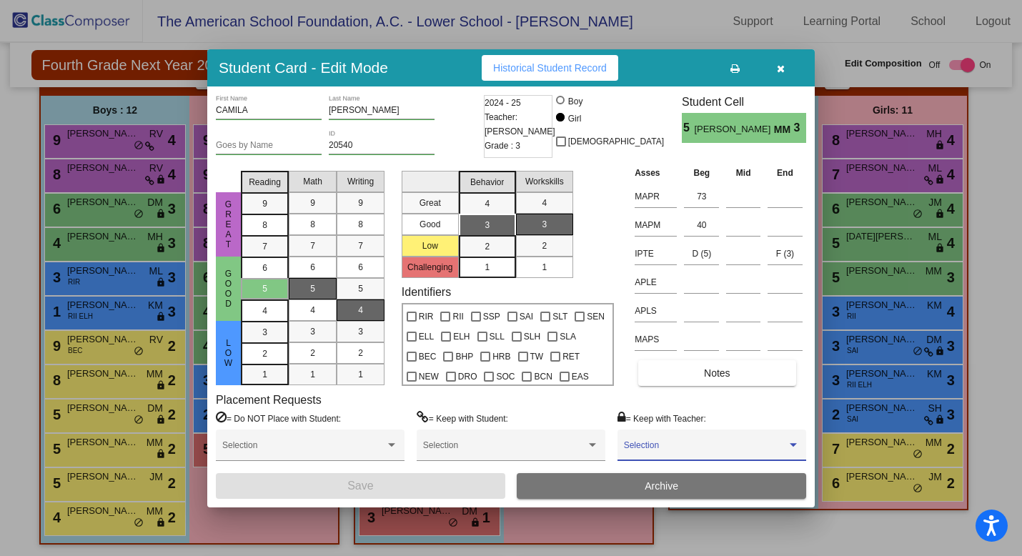
click at [757, 449] on span at bounding box center [705, 450] width 163 height 10
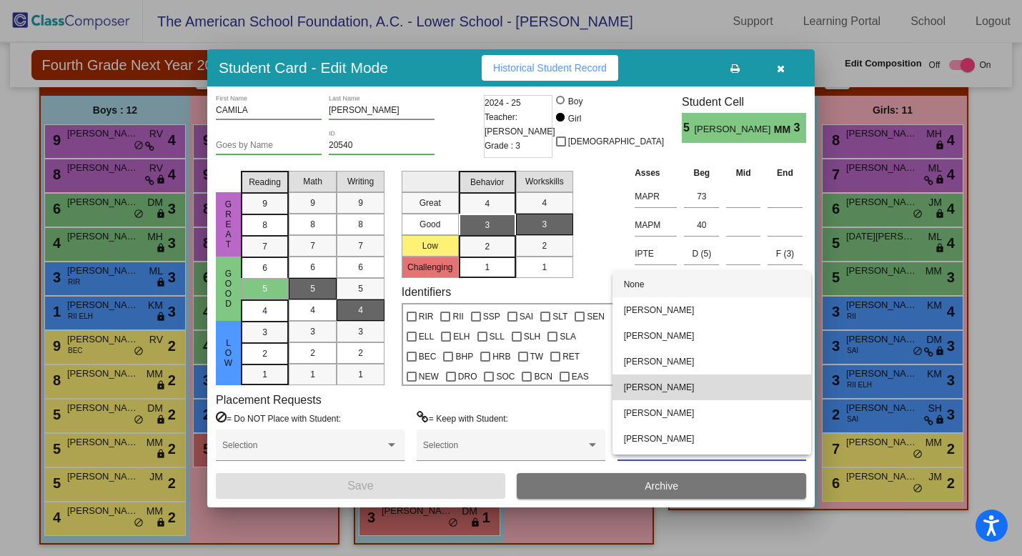
click at [750, 395] on span "[PERSON_NAME]" at bounding box center [712, 388] width 176 height 26
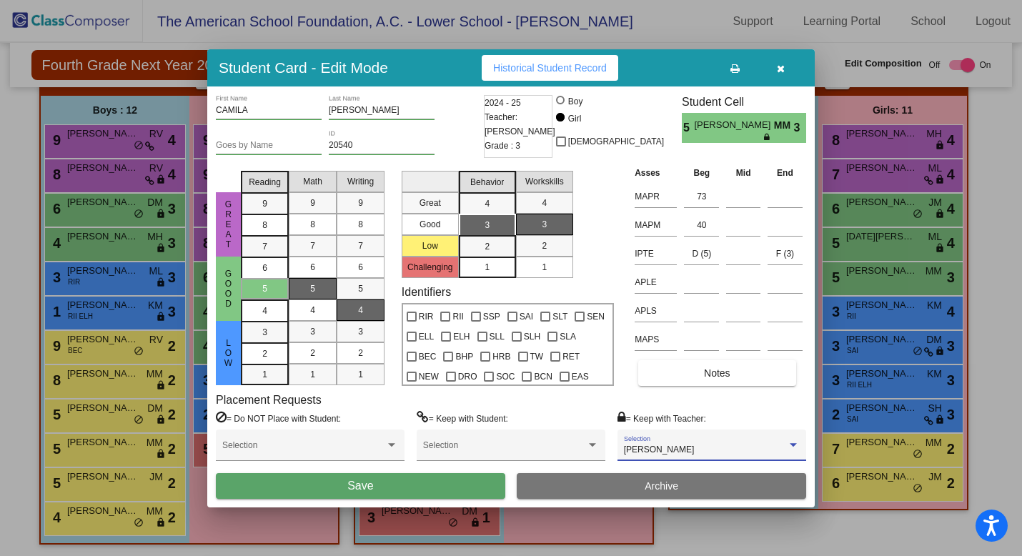
click at [424, 490] on button "Save" at bounding box center [361, 486] width 290 height 26
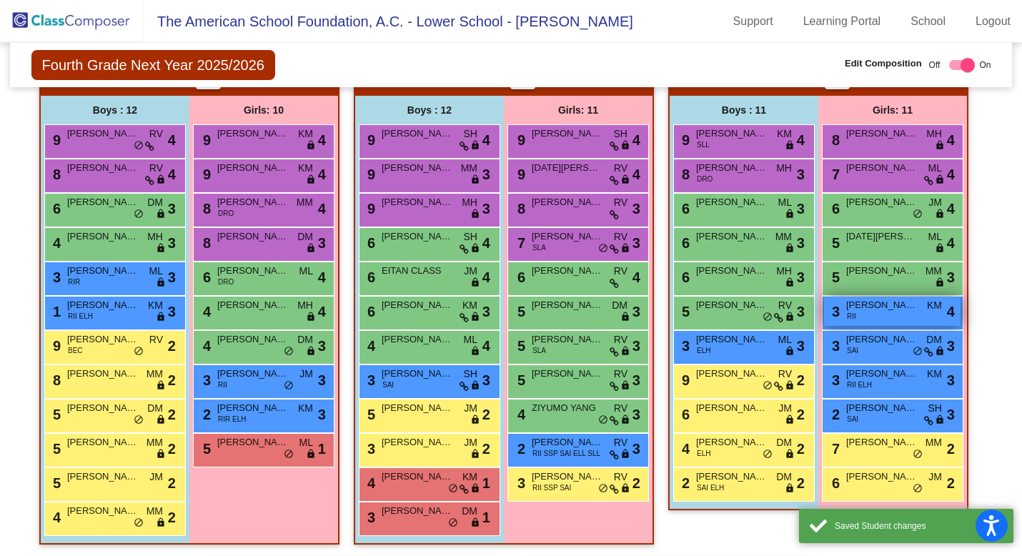
click at [895, 318] on div "3 MANUELA GOMEZ RII KM lock do_not_disturb_alt 4" at bounding box center [892, 311] width 137 height 29
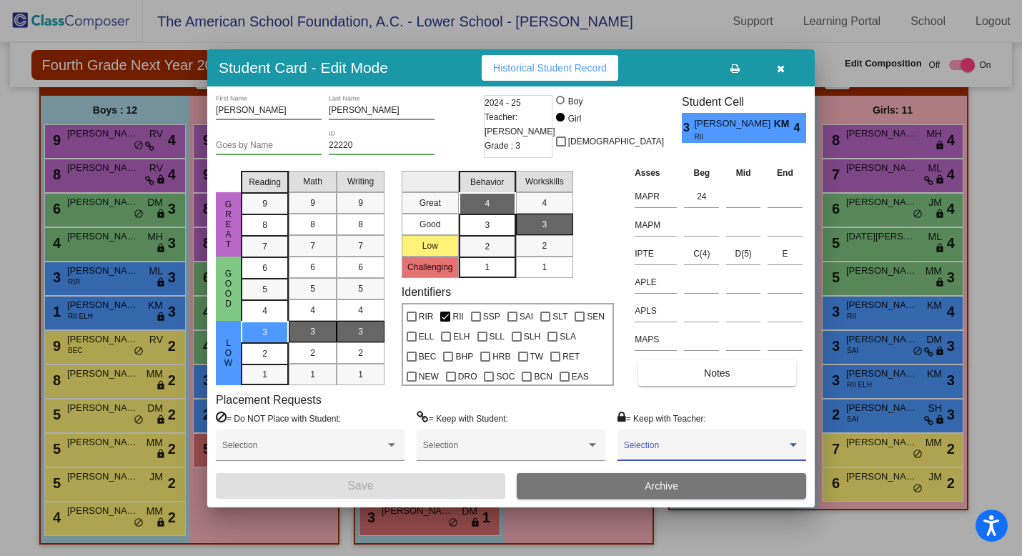
click at [706, 453] on span at bounding box center [705, 450] width 163 height 10
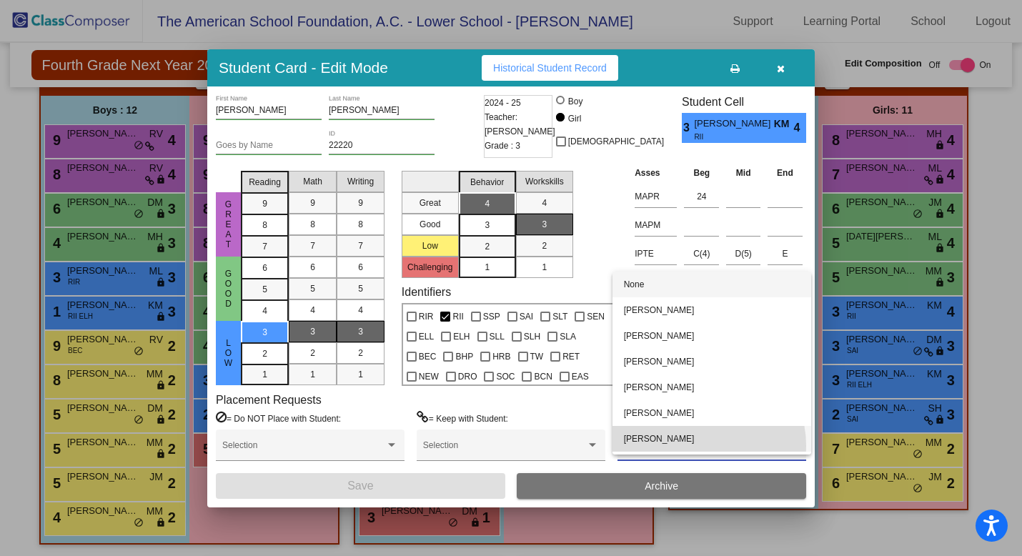
click at [706, 445] on span "[PERSON_NAME]" at bounding box center [712, 439] width 176 height 26
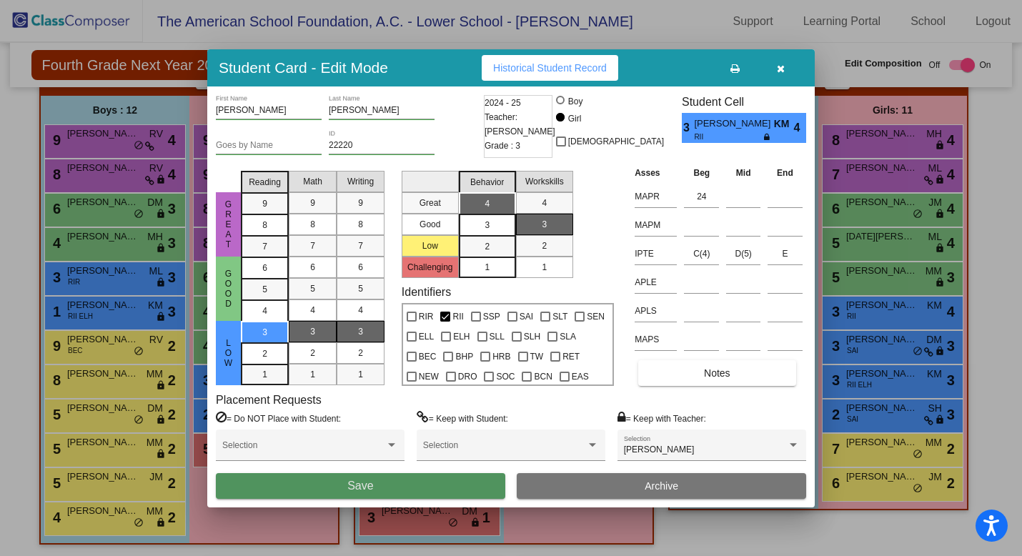
click at [374, 487] on button "Save" at bounding box center [361, 486] width 290 height 26
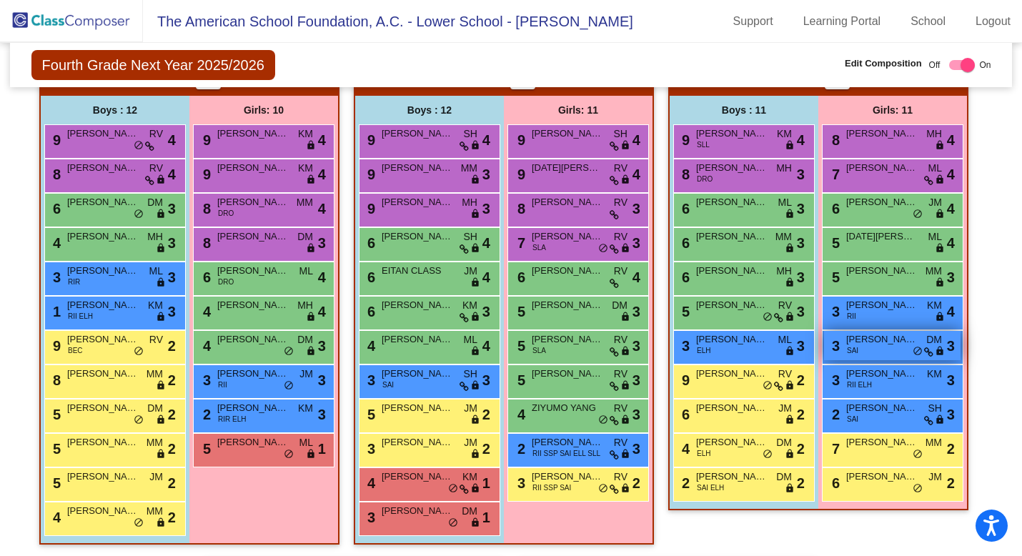
click at [881, 346] on div "3 ALEXA HIMELFARB SAI DM lock do_not_disturb_alt 3" at bounding box center [892, 345] width 137 height 29
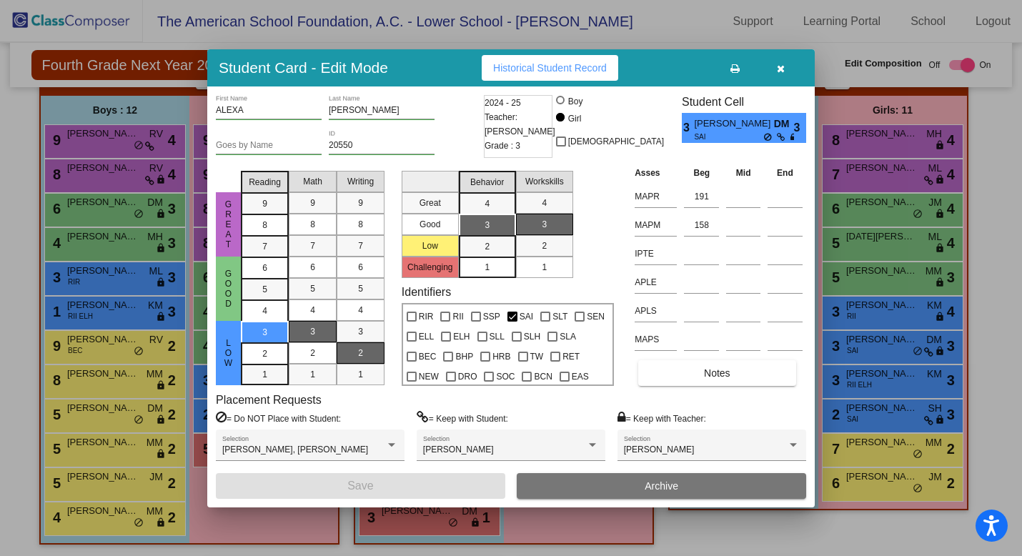
click at [870, 392] on div at bounding box center [511, 278] width 1022 height 556
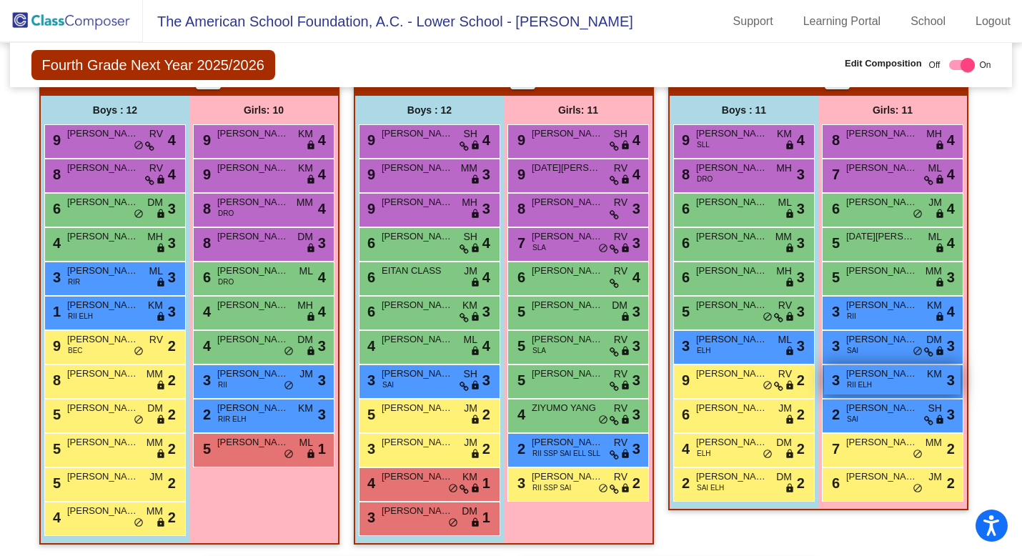
click at [870, 388] on div "3 FABIANA QUADRINI RII ELH KM lock do_not_disturb_alt 3" at bounding box center [892, 379] width 137 height 29
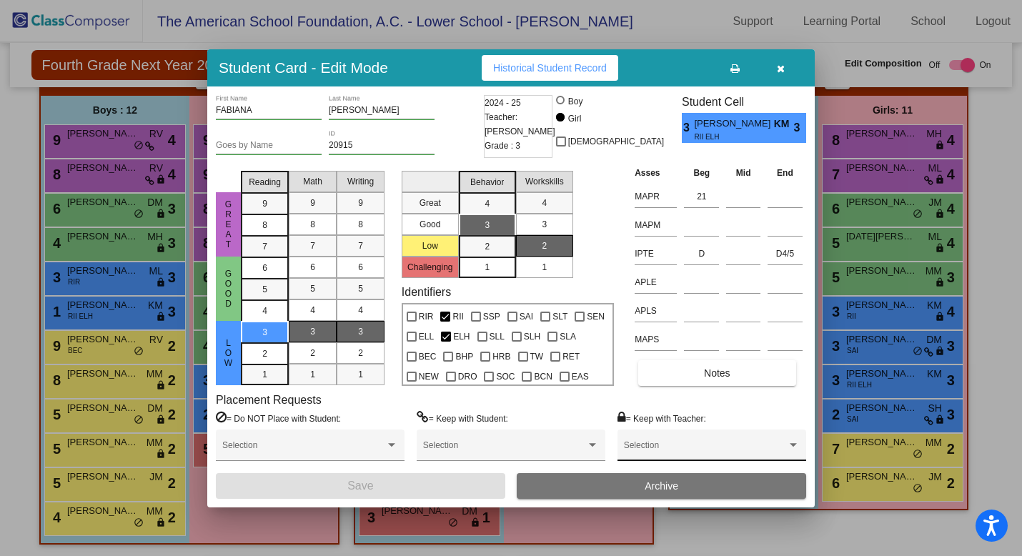
click at [771, 445] on span at bounding box center [705, 450] width 163 height 10
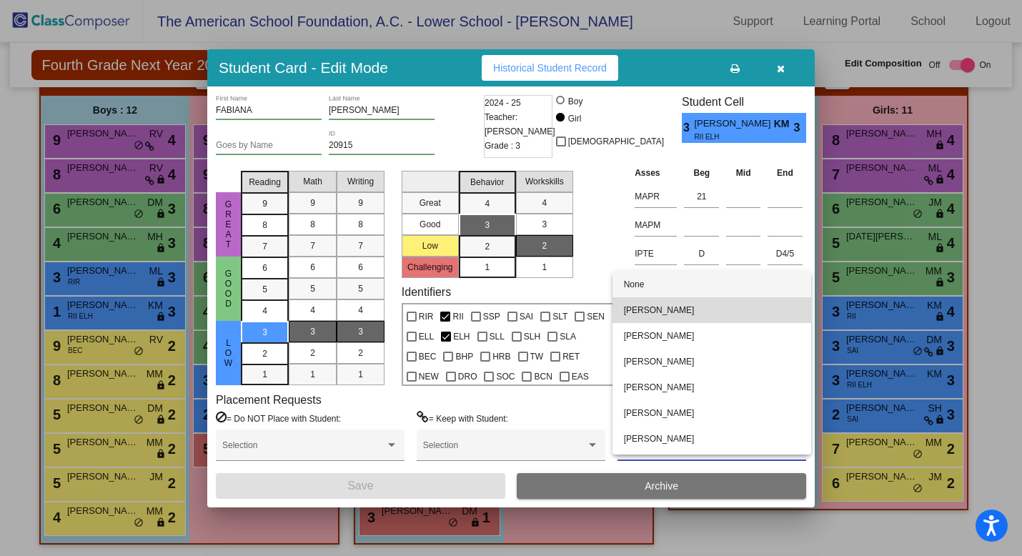
click at [756, 320] on span "[PERSON_NAME]" at bounding box center [712, 310] width 176 height 26
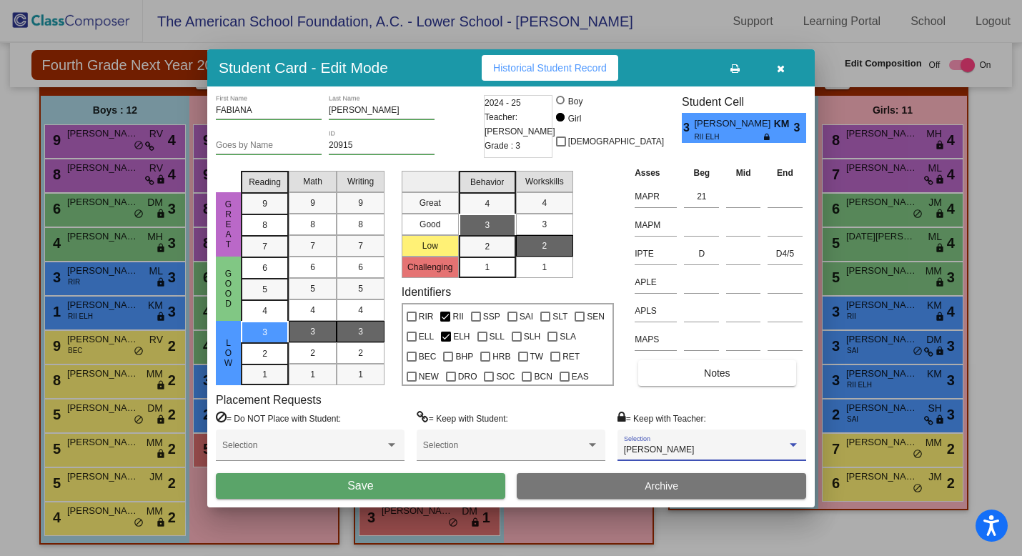
click at [451, 482] on button "Save" at bounding box center [361, 486] width 290 height 26
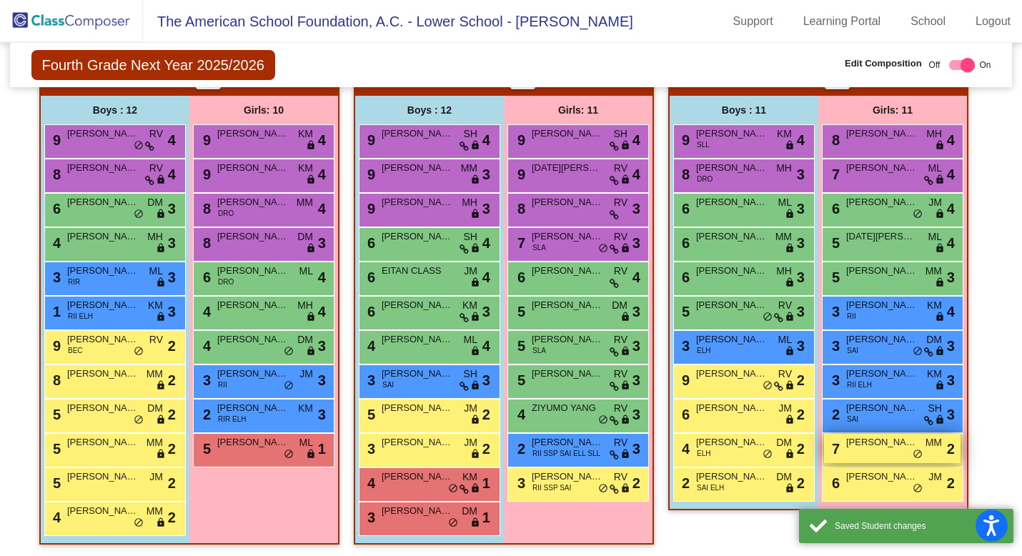
click at [873, 456] on div "7 ALESSANDRA GOTTLIEB MM lock do_not_disturb_alt 2" at bounding box center [892, 448] width 137 height 29
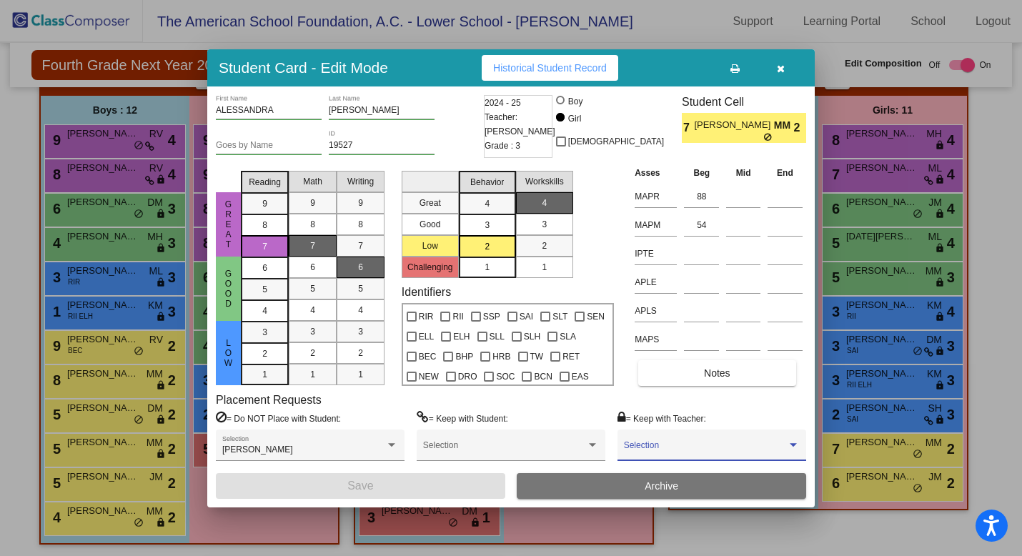
click at [759, 448] on span at bounding box center [705, 450] width 163 height 10
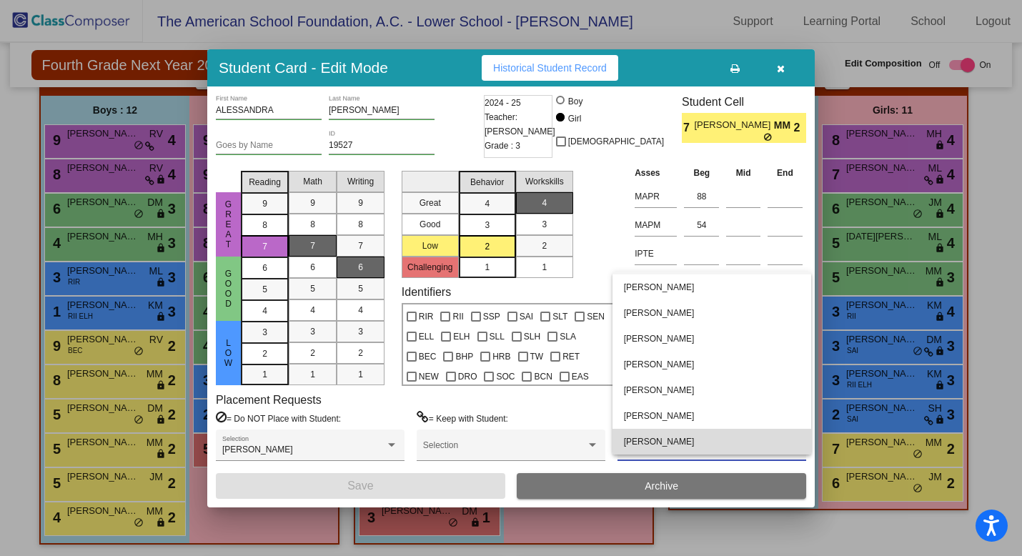
click at [753, 440] on span "[PERSON_NAME]" at bounding box center [712, 442] width 176 height 26
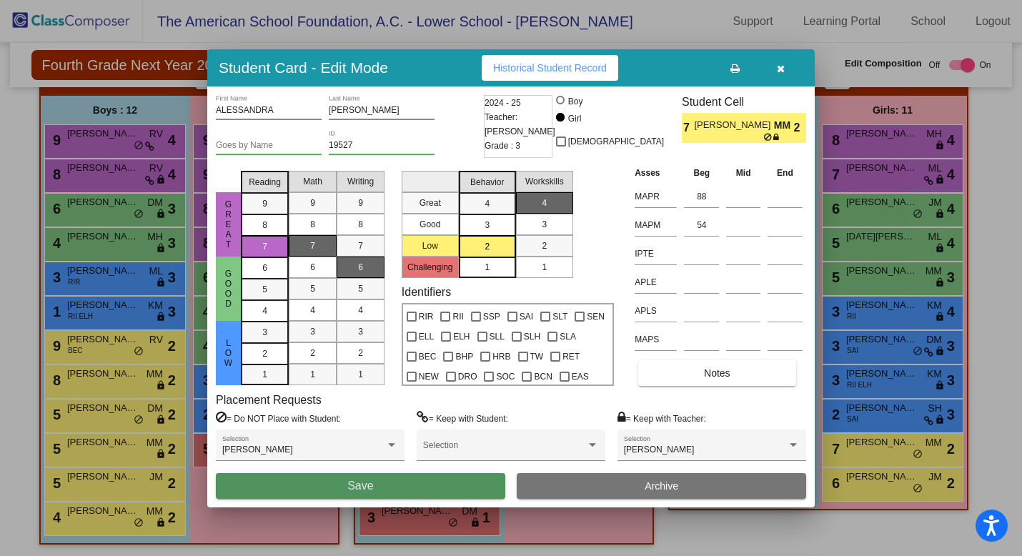
click at [431, 488] on button "Save" at bounding box center [361, 486] width 290 height 26
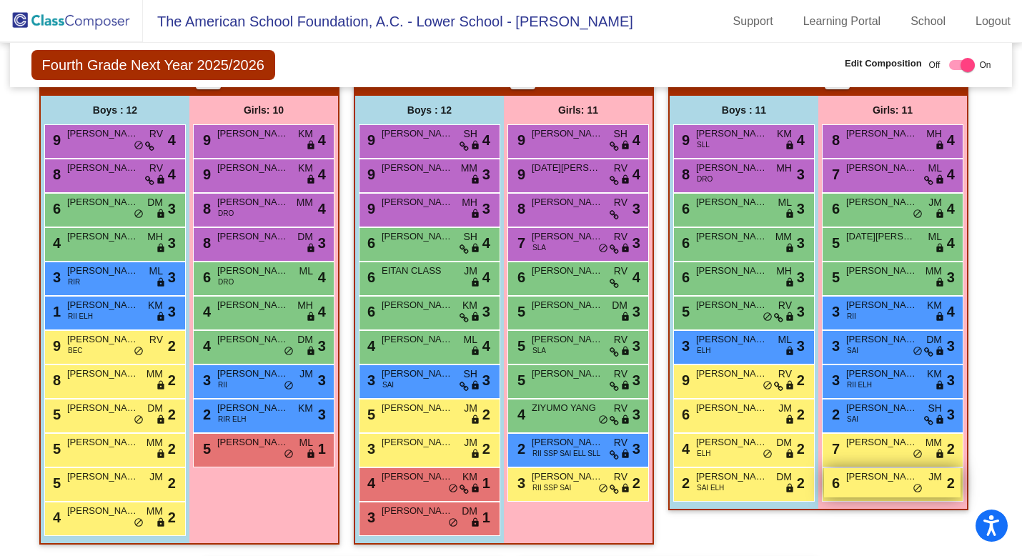
click at [896, 479] on span "[PERSON_NAME]" at bounding box center [883, 477] width 72 height 14
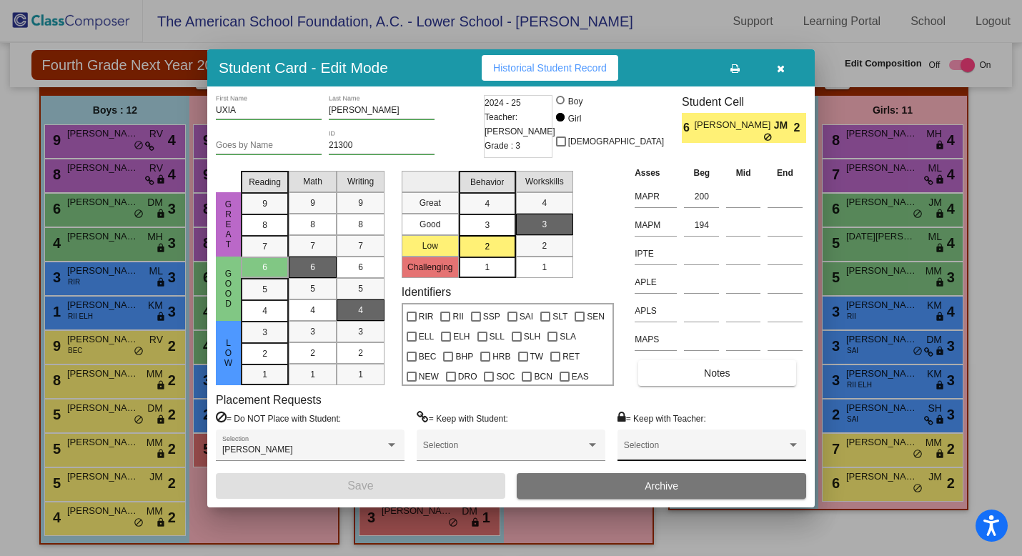
click at [741, 451] on span at bounding box center [705, 450] width 163 height 10
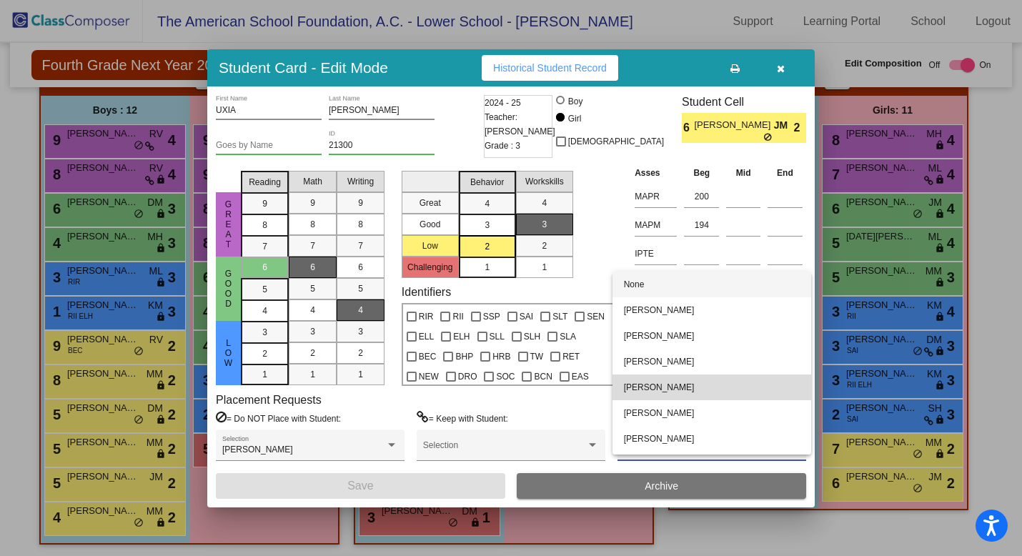
click at [733, 398] on span "[PERSON_NAME]" at bounding box center [712, 388] width 176 height 26
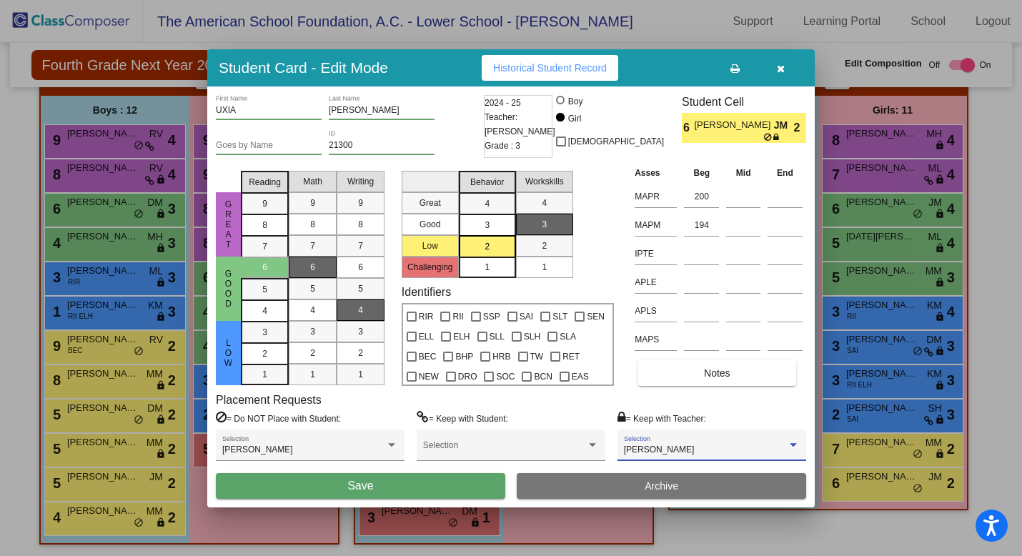
click at [399, 482] on button "Save" at bounding box center [361, 486] width 290 height 26
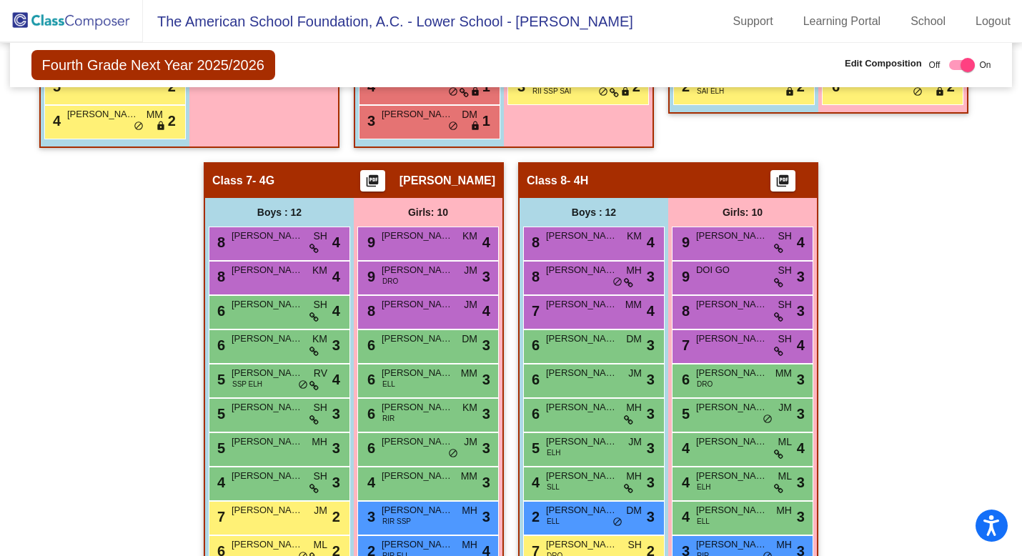
scroll to position [1415, 0]
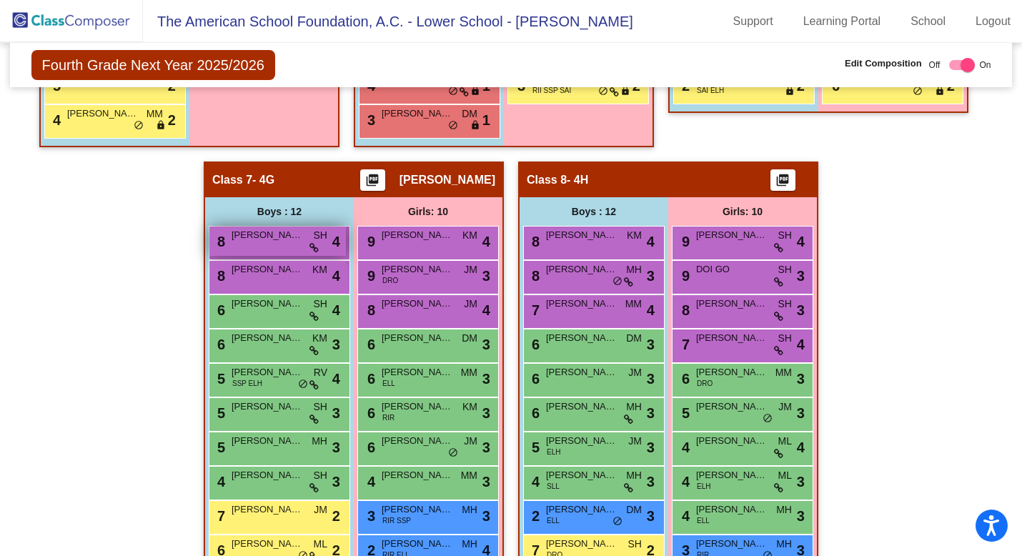
click at [272, 242] on div "8 LEONARDO WEN SH lock do_not_disturb_alt 4" at bounding box center [277, 241] width 137 height 29
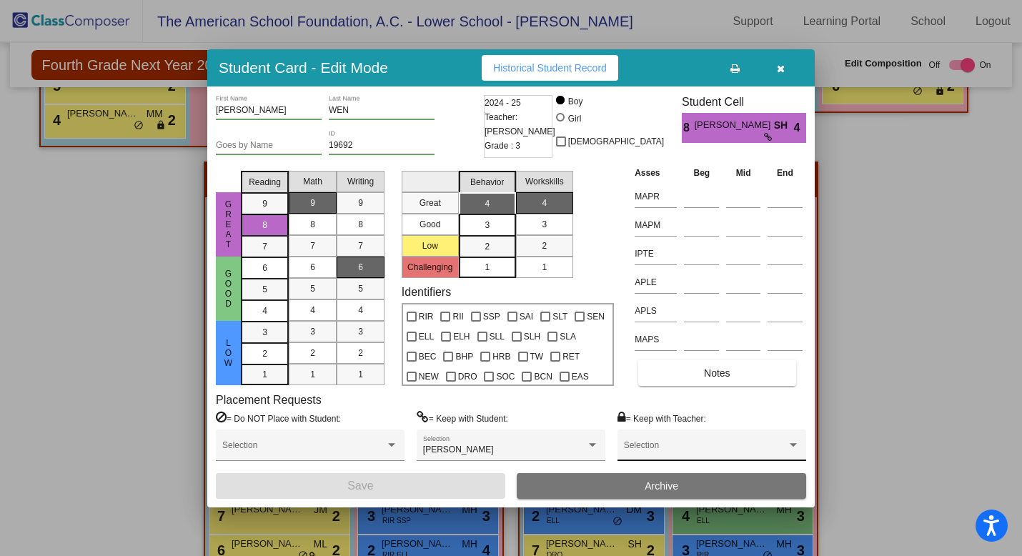
click at [709, 446] on span at bounding box center [705, 450] width 163 height 10
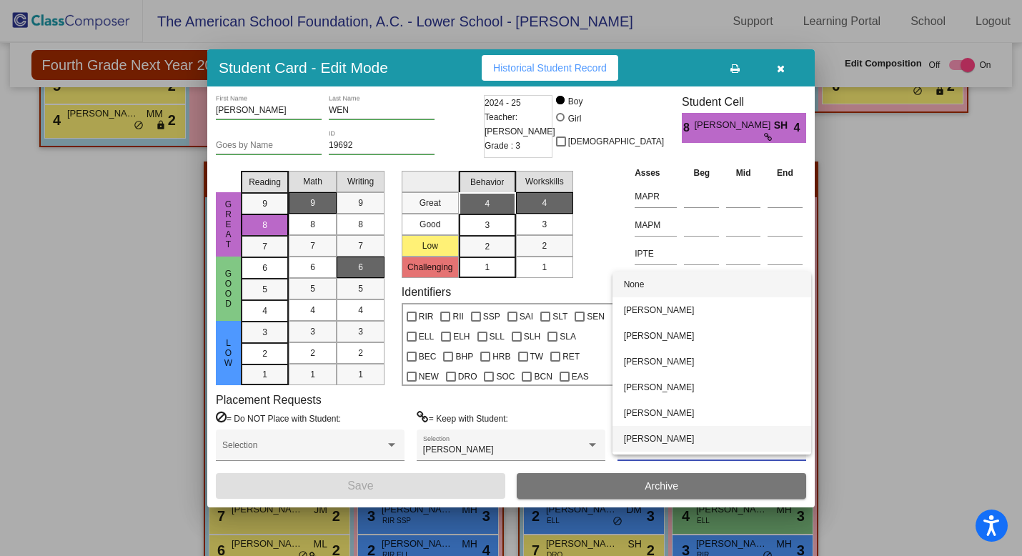
click at [708, 439] on span "[PERSON_NAME]" at bounding box center [712, 439] width 176 height 26
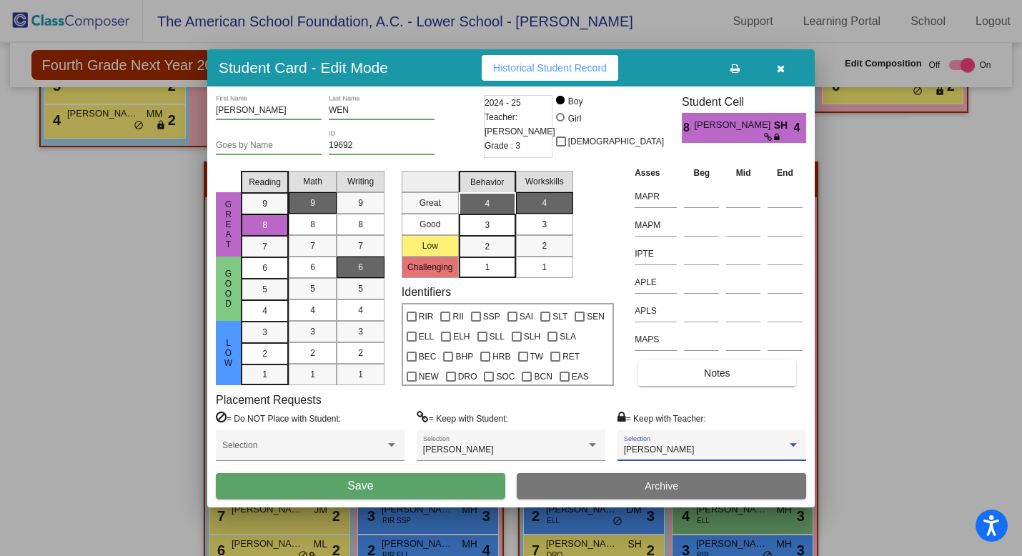
scroll to position [23, 0]
click at [462, 478] on button "Save" at bounding box center [361, 486] width 290 height 26
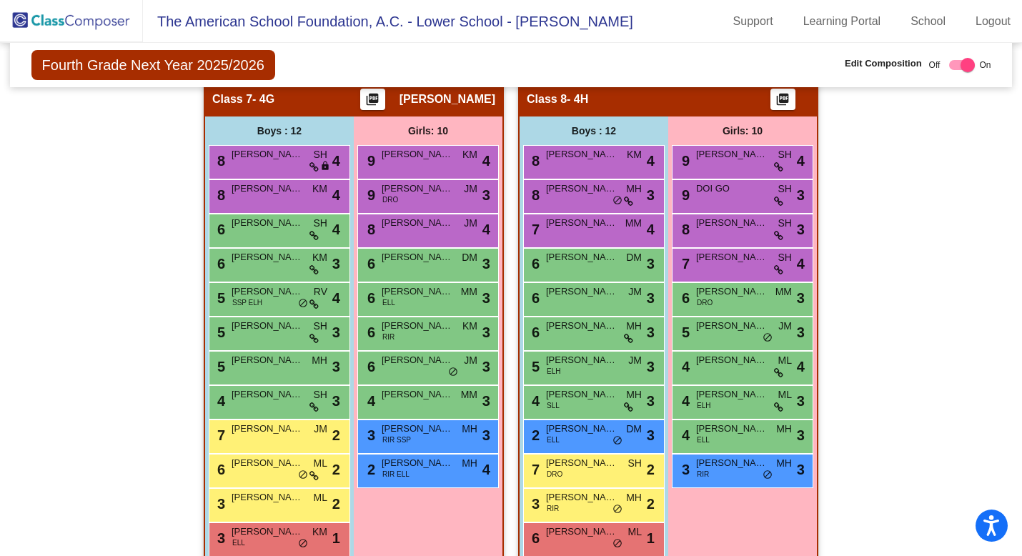
scroll to position [1526, 0]
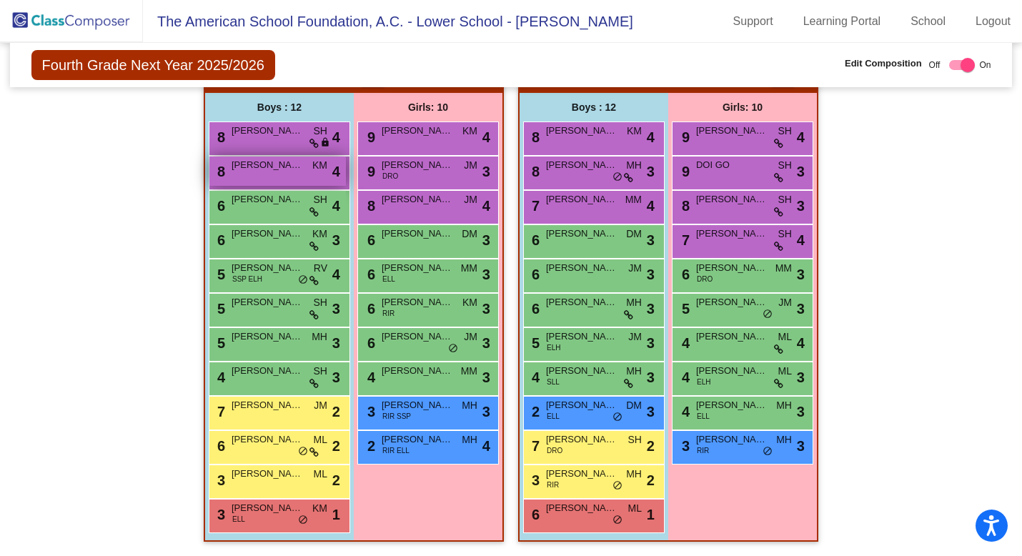
click at [291, 166] on div "8 PABLO ROJAS KM lock do_not_disturb_alt 4" at bounding box center [277, 171] width 137 height 29
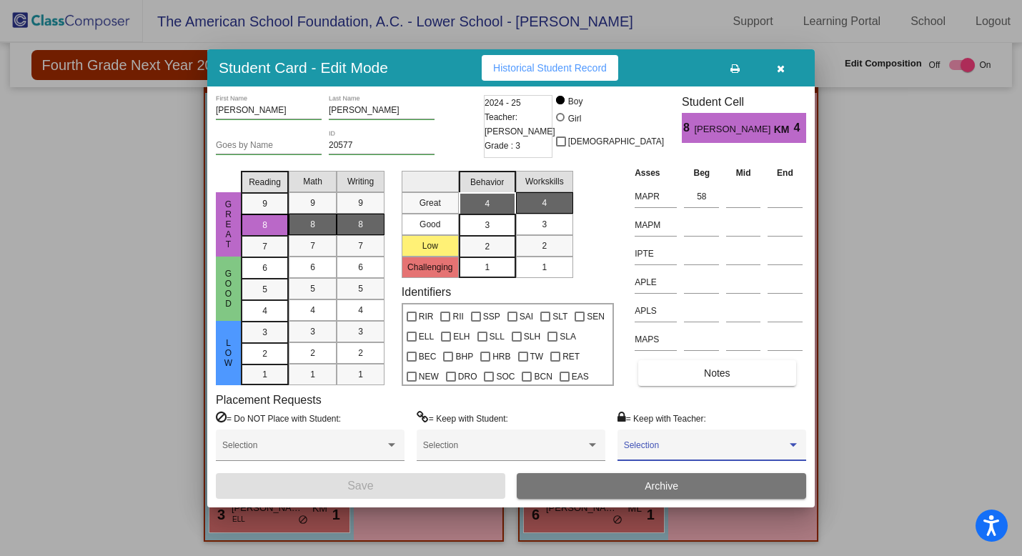
click at [699, 452] on span at bounding box center [705, 450] width 163 height 10
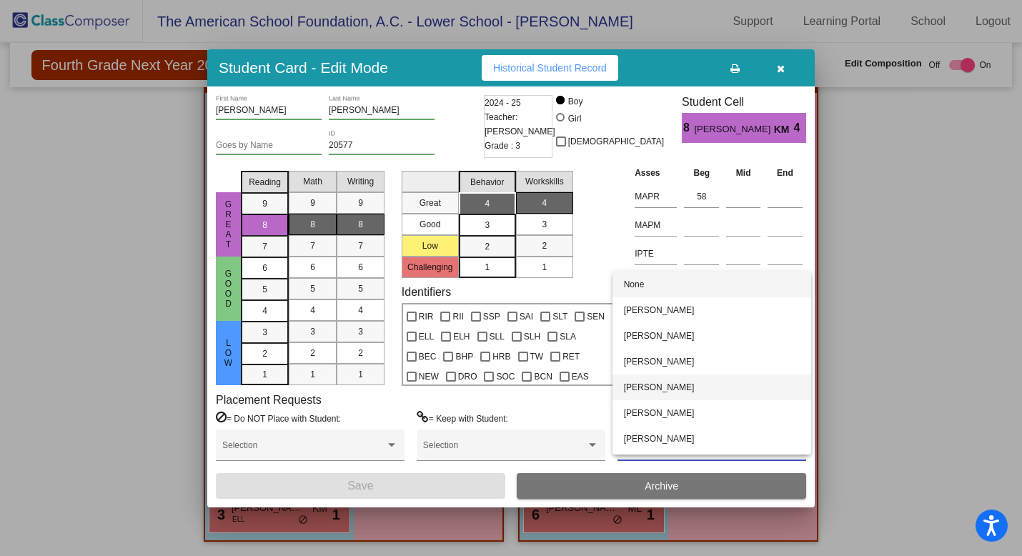
click at [690, 396] on span "[PERSON_NAME]" at bounding box center [712, 388] width 176 height 26
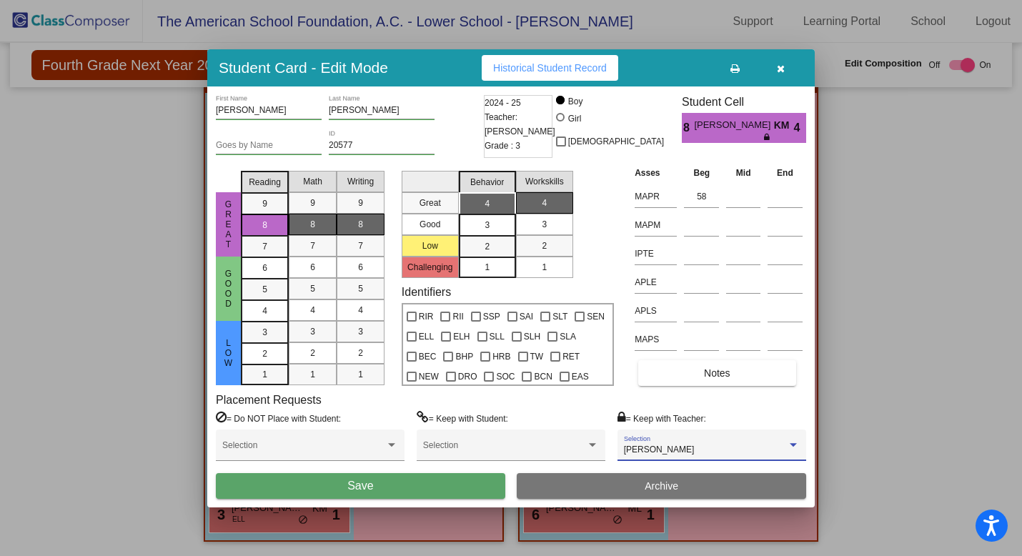
click at [446, 483] on button "Save" at bounding box center [361, 486] width 290 height 26
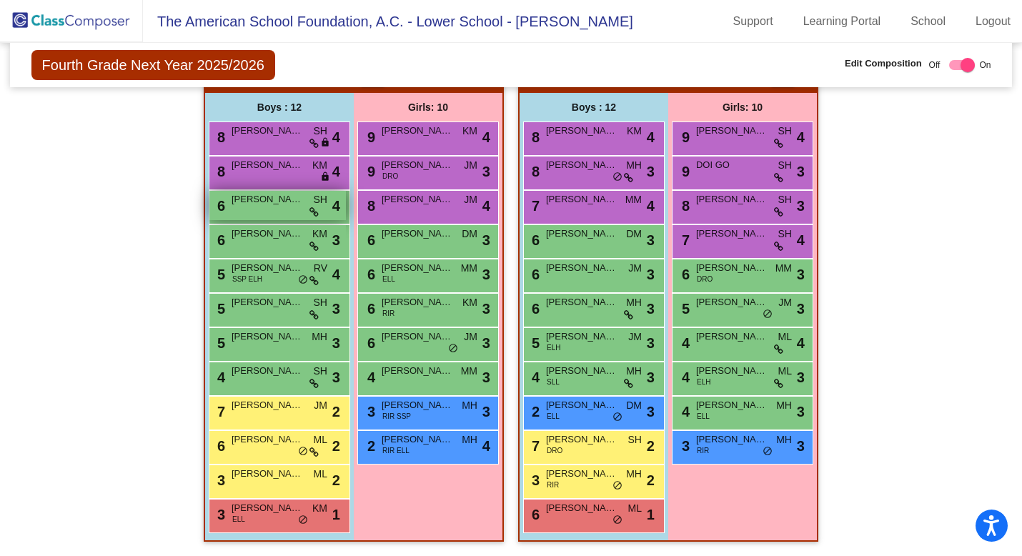
click at [262, 204] on div "6 LUCA ESCODA-VILLA SH lock do_not_disturb_alt 4" at bounding box center [277, 205] width 137 height 29
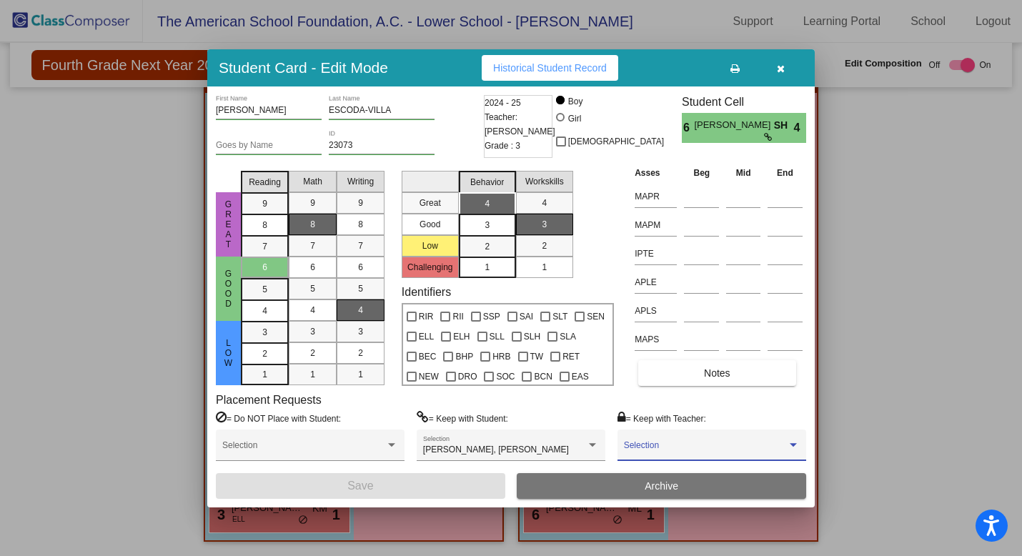
click at [660, 450] on span at bounding box center [705, 450] width 163 height 10
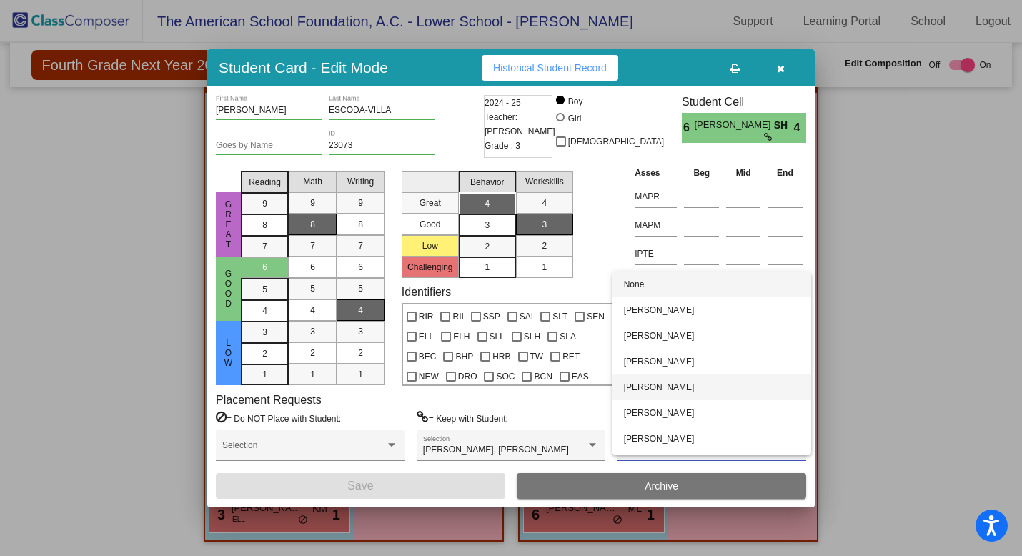
click at [657, 387] on span "[PERSON_NAME]" at bounding box center [712, 388] width 176 height 26
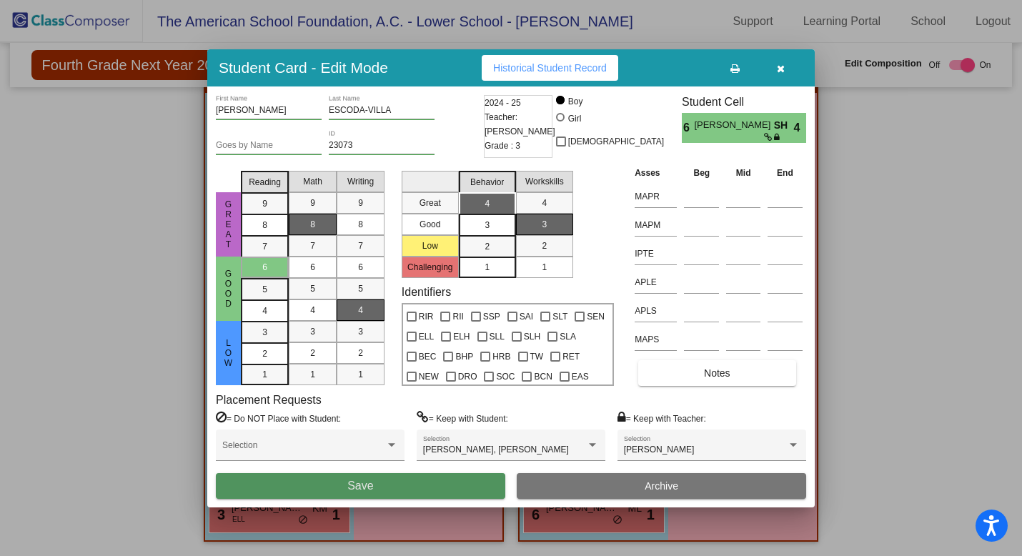
click at [408, 487] on button "Save" at bounding box center [361, 486] width 290 height 26
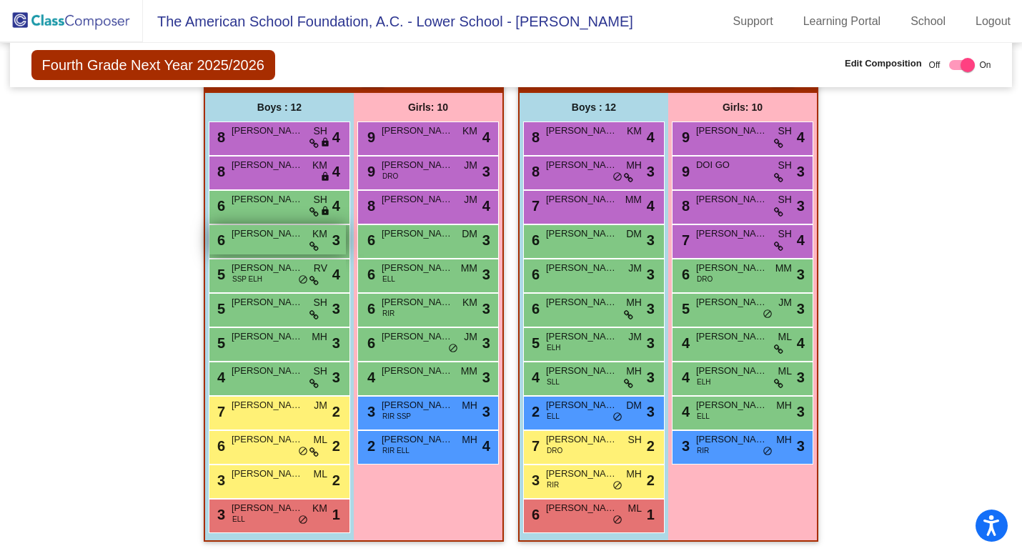
click at [283, 238] on div "6 MARK ROSENBERG KM lock do_not_disturb_alt 3" at bounding box center [277, 239] width 137 height 29
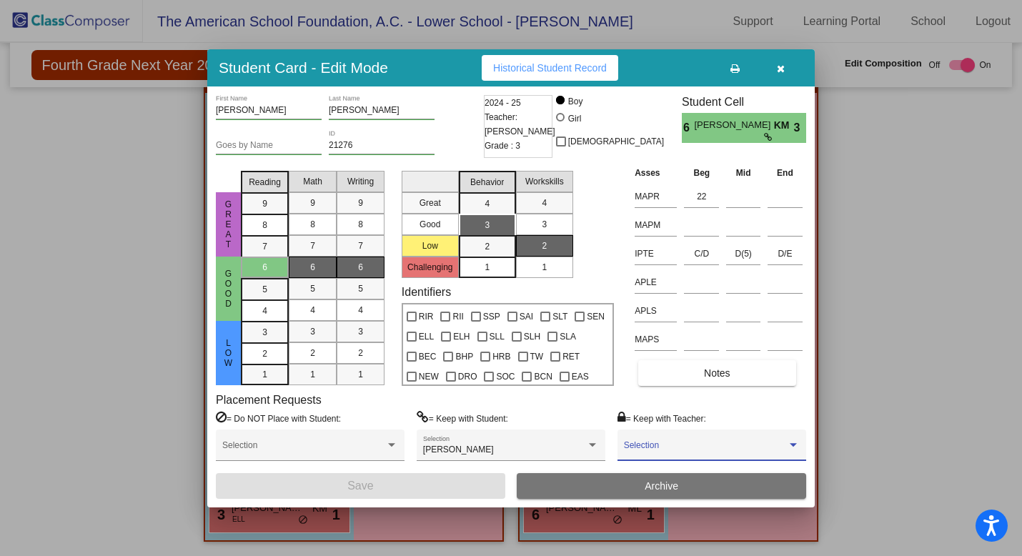
click at [697, 448] on span at bounding box center [705, 450] width 163 height 10
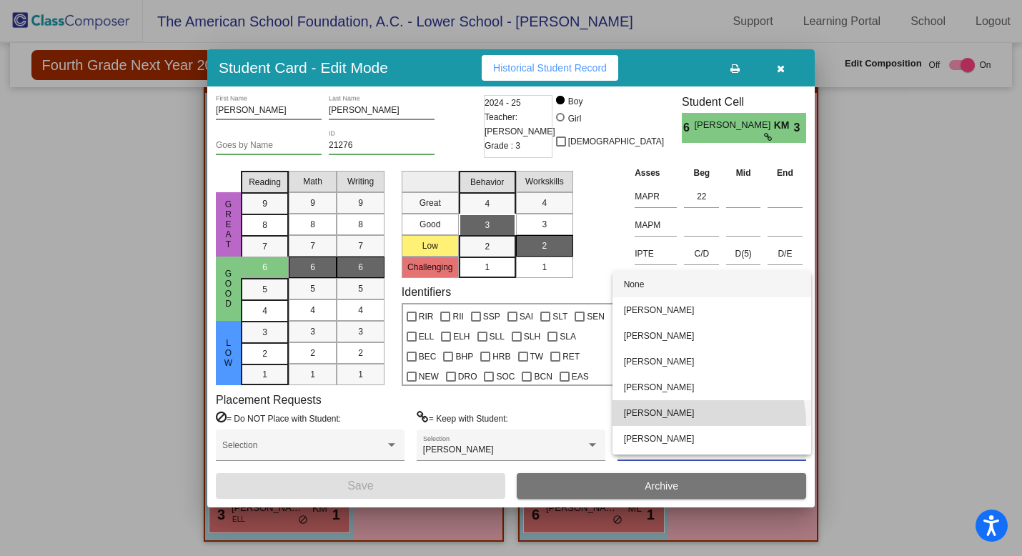
click at [695, 423] on span "[PERSON_NAME]" at bounding box center [712, 413] width 176 height 26
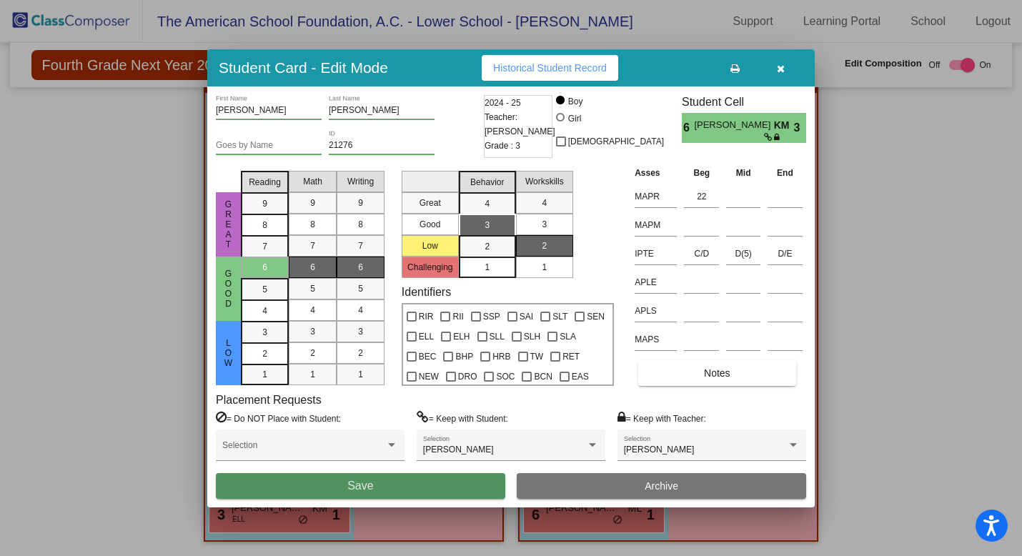
click at [453, 488] on button "Save" at bounding box center [361, 486] width 290 height 26
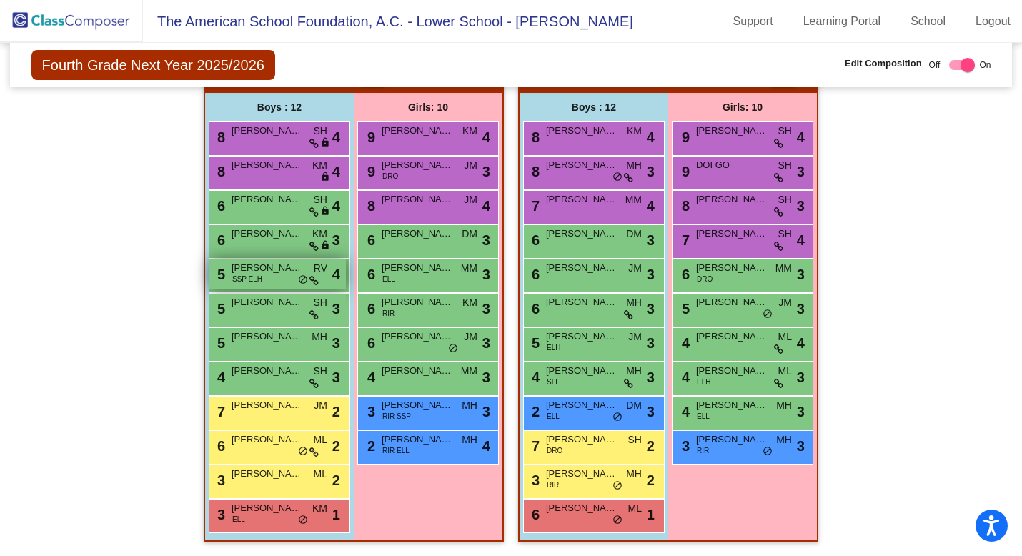
click at [288, 271] on div "5 JAVIER O GORMAN SSP ELH RV lock do_not_disturb_alt 4" at bounding box center [277, 274] width 137 height 29
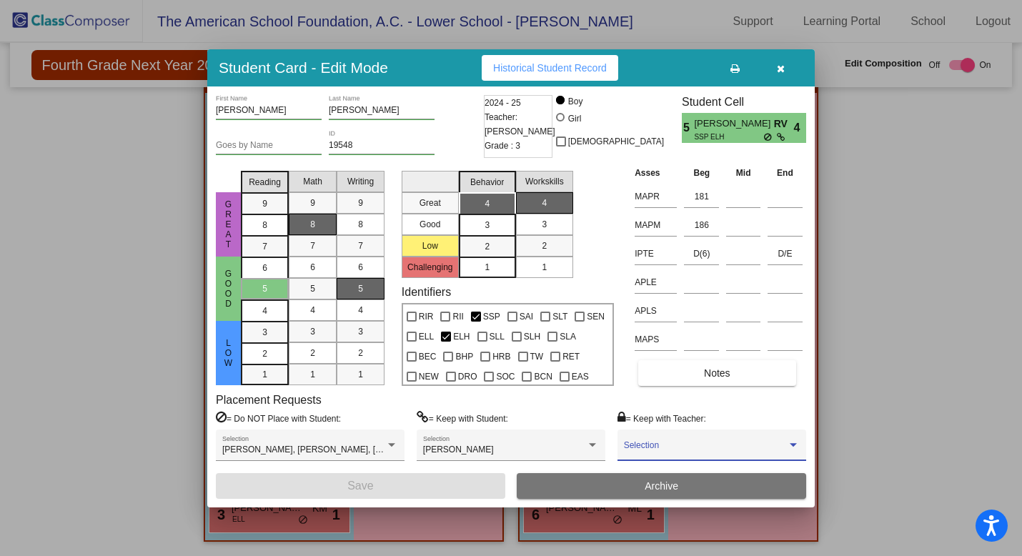
click at [672, 455] on span at bounding box center [705, 450] width 163 height 10
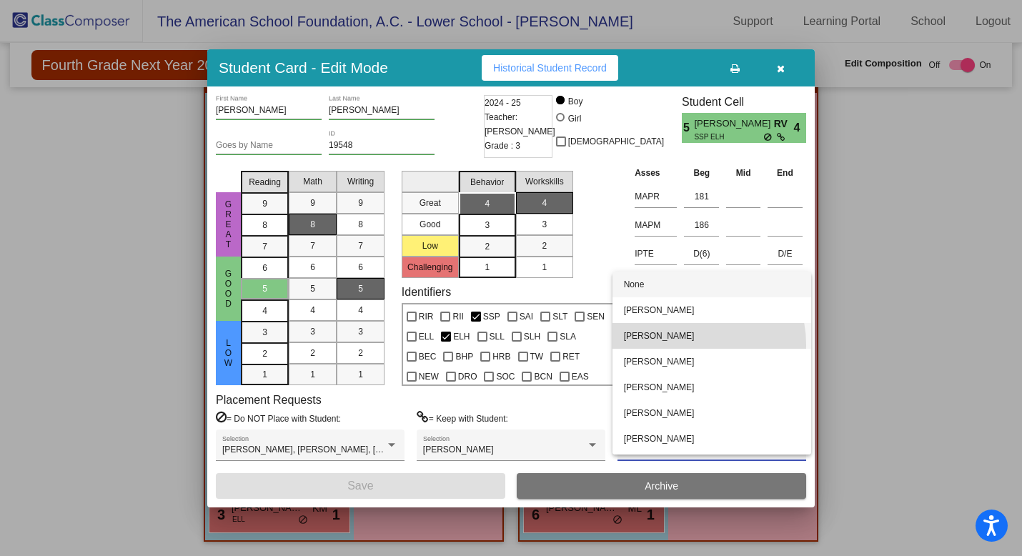
click at [690, 345] on span "[PERSON_NAME]" at bounding box center [712, 336] width 176 height 26
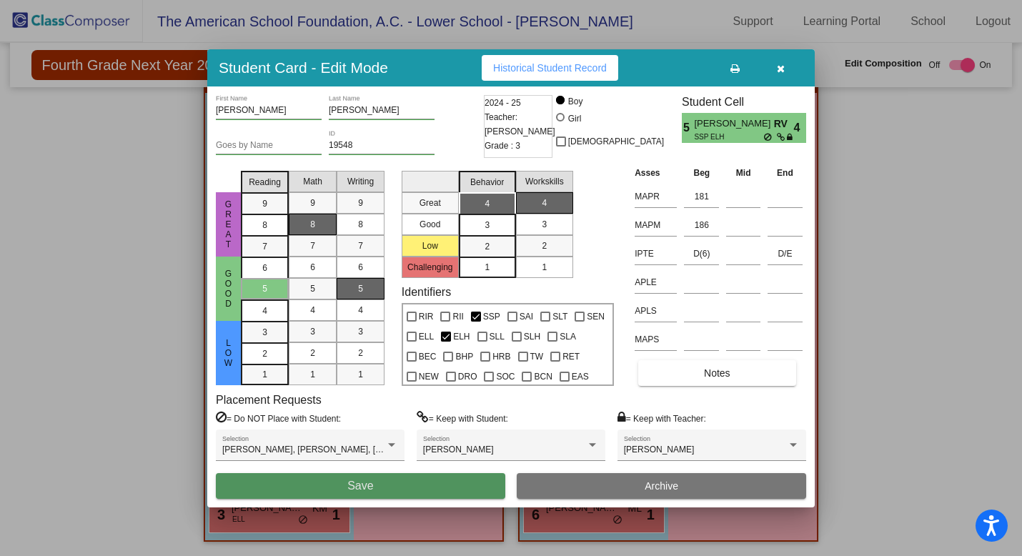
click at [405, 488] on button "Save" at bounding box center [361, 486] width 290 height 26
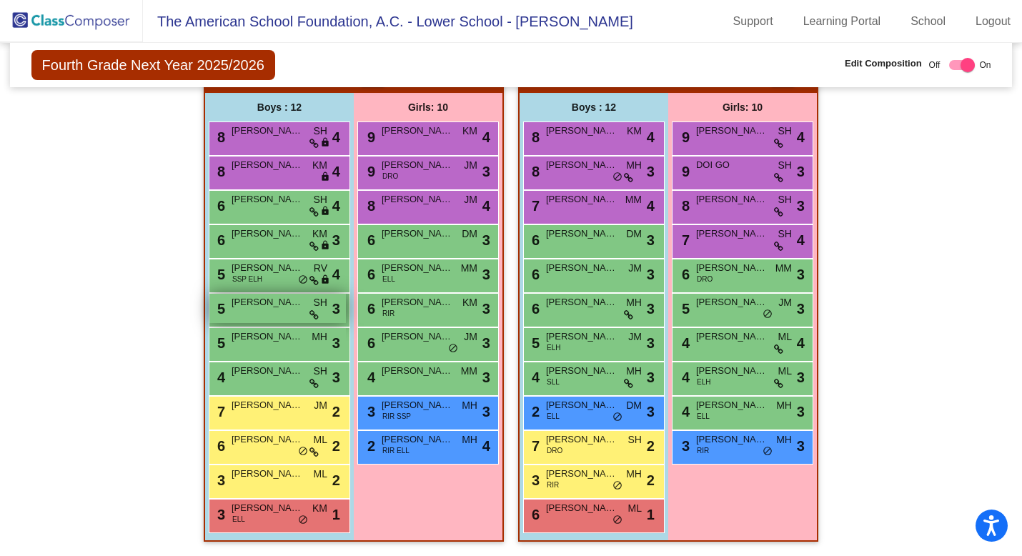
click at [293, 305] on div "5 NICOLAS ANGULO SH lock do_not_disturb_alt 3" at bounding box center [277, 308] width 137 height 29
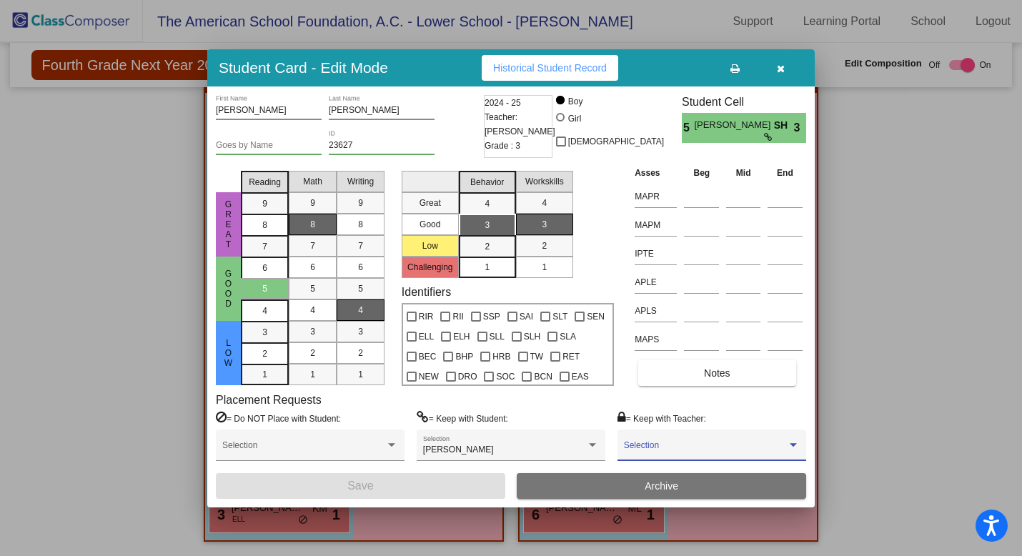
click at [702, 446] on span at bounding box center [705, 450] width 163 height 10
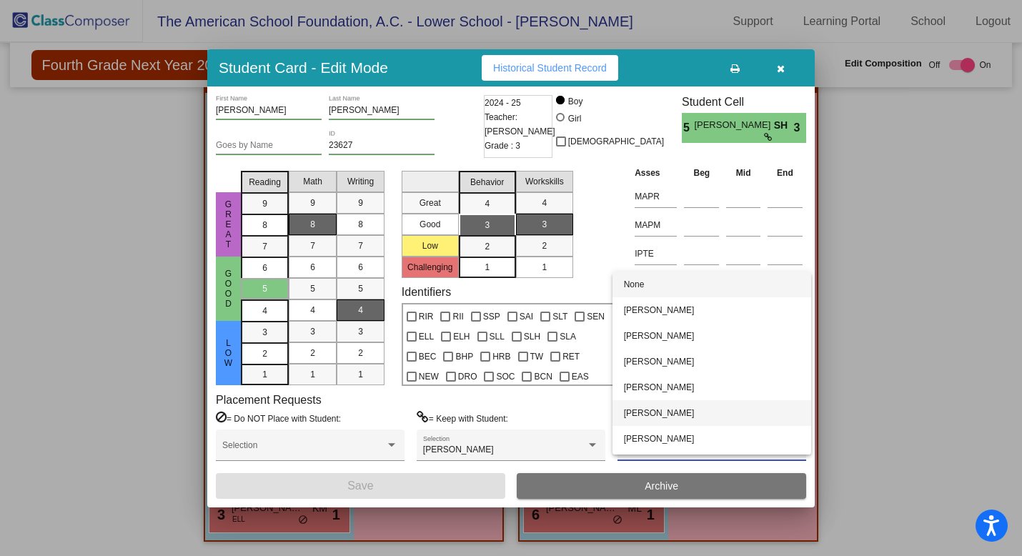
click at [699, 411] on span "[PERSON_NAME]" at bounding box center [712, 413] width 176 height 26
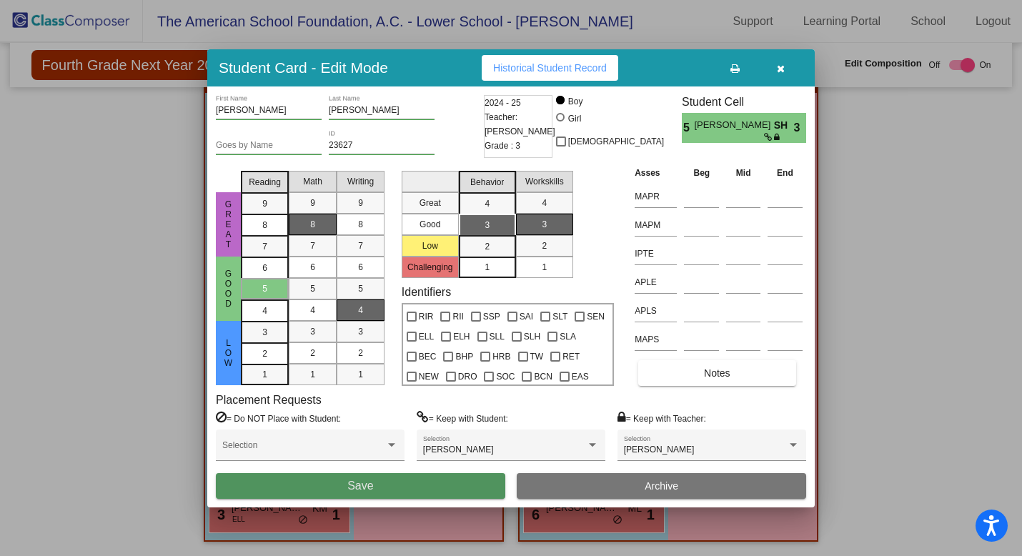
click at [455, 485] on button "Save" at bounding box center [361, 486] width 290 height 26
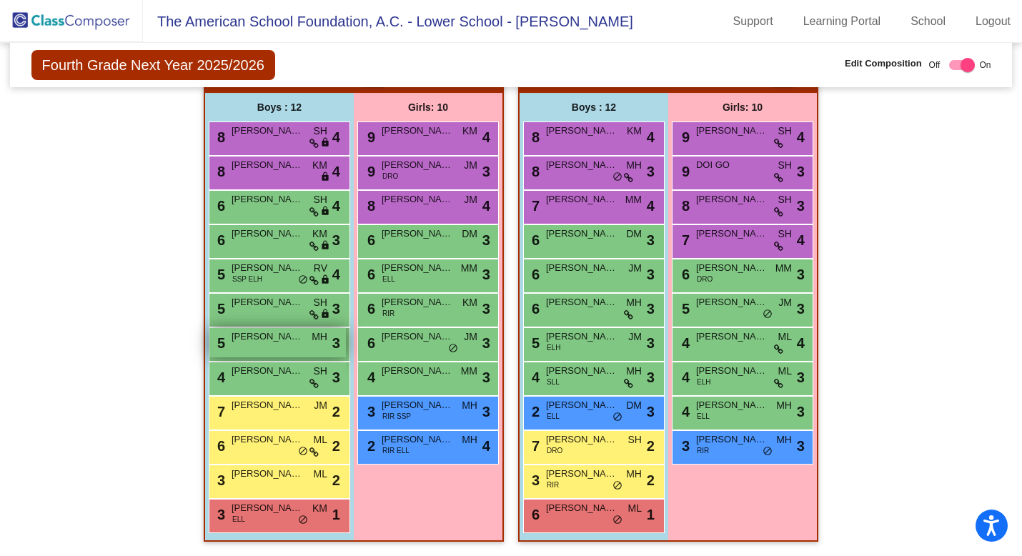
click at [287, 342] on div "5 PEDRO DE LA PENA MH lock do_not_disturb_alt 3" at bounding box center [277, 342] width 137 height 29
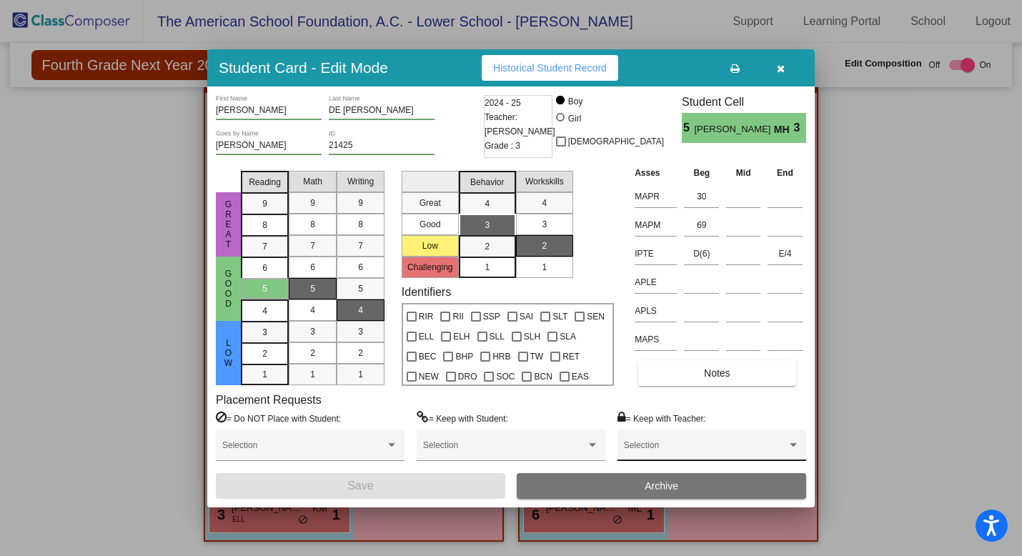
click at [675, 444] on div "Selection" at bounding box center [712, 449] width 176 height 26
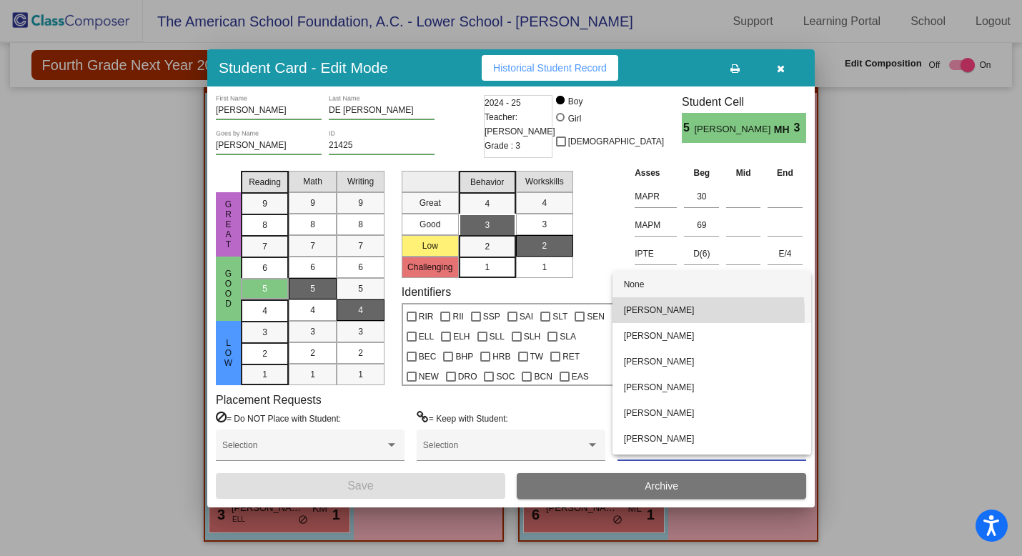
click at [664, 313] on span "[PERSON_NAME]" at bounding box center [712, 310] width 176 height 26
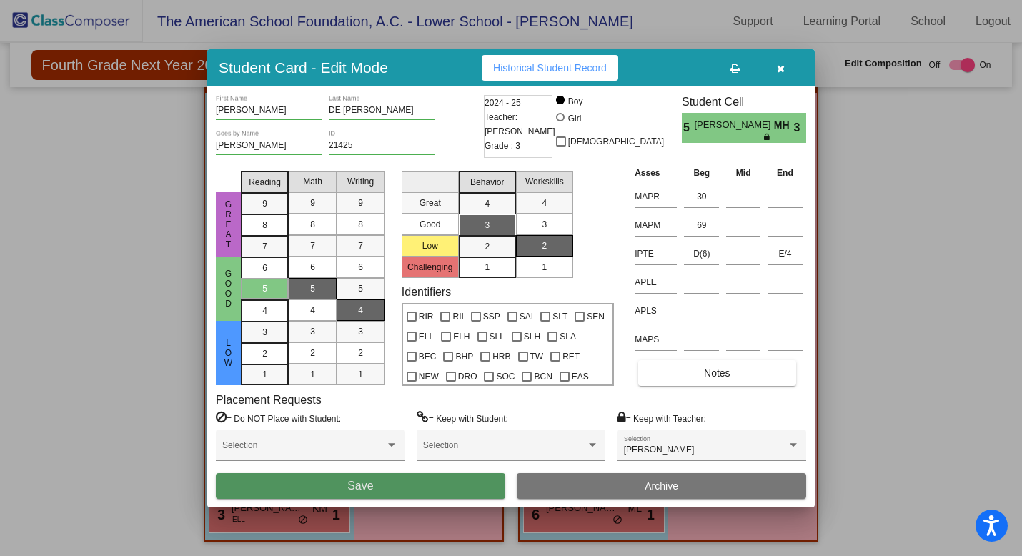
click at [468, 478] on button "Save" at bounding box center [361, 486] width 290 height 26
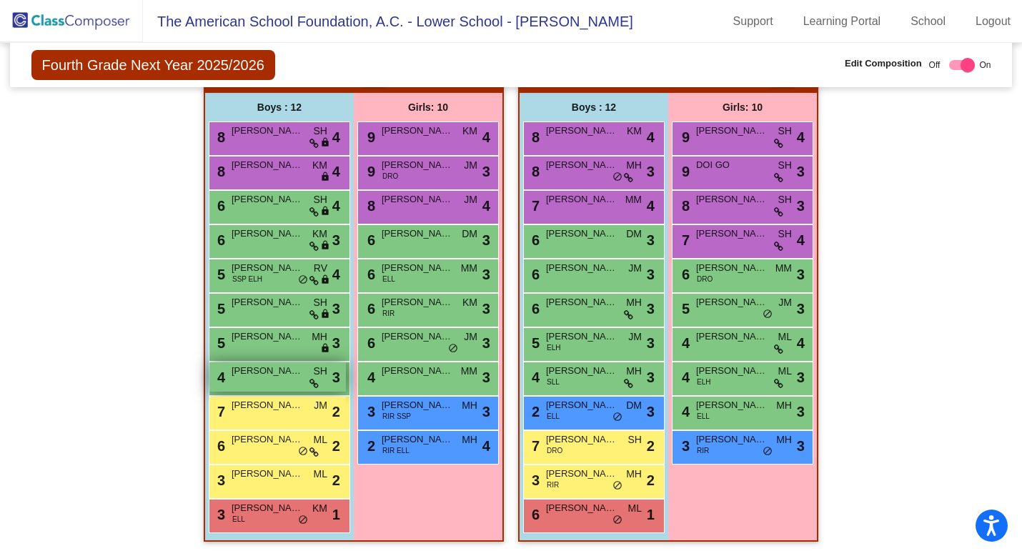
click at [282, 378] on div "4 SANTIAGO VEGA SH lock do_not_disturb_alt 3" at bounding box center [277, 377] width 137 height 29
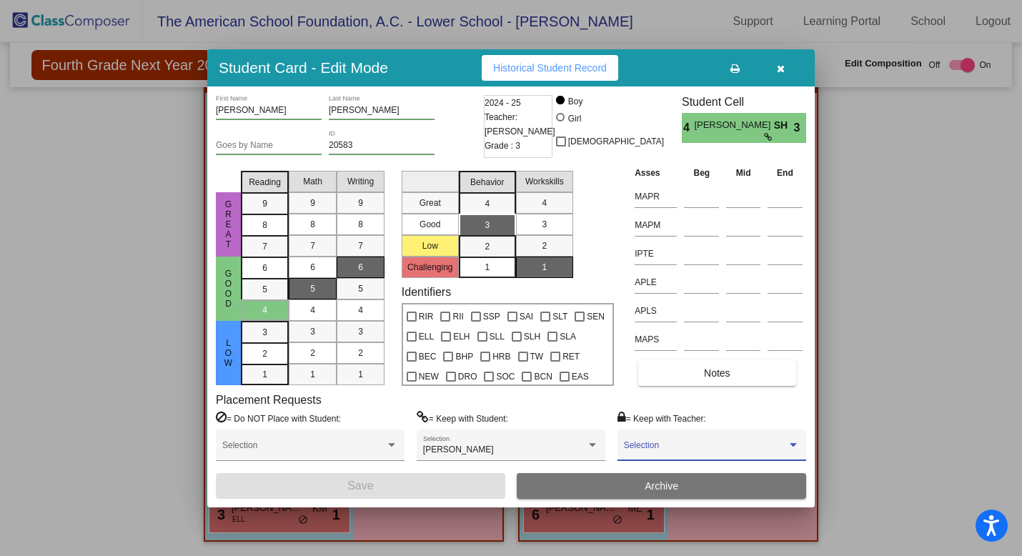
click at [659, 446] on span at bounding box center [705, 450] width 163 height 10
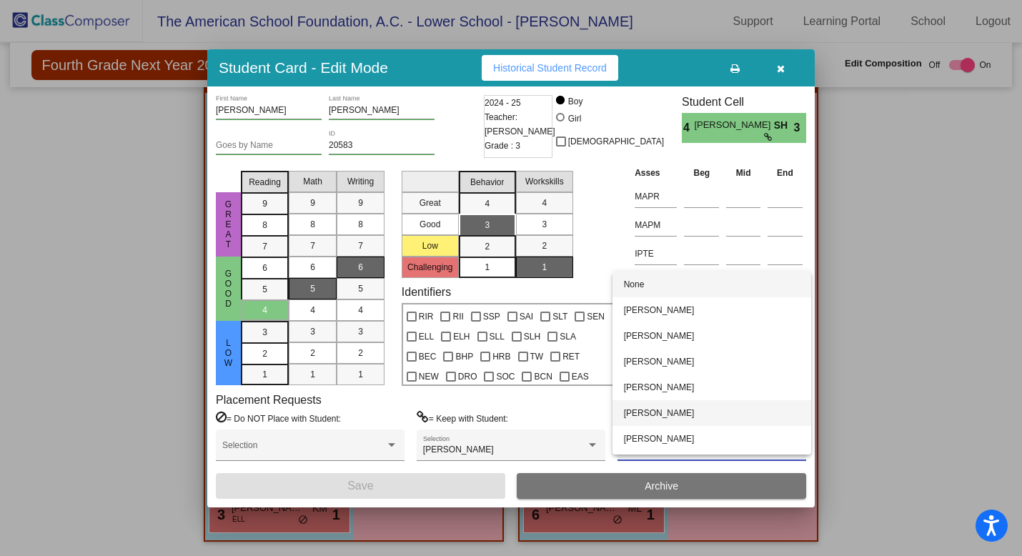
click at [659, 415] on span "[PERSON_NAME]" at bounding box center [712, 413] width 176 height 26
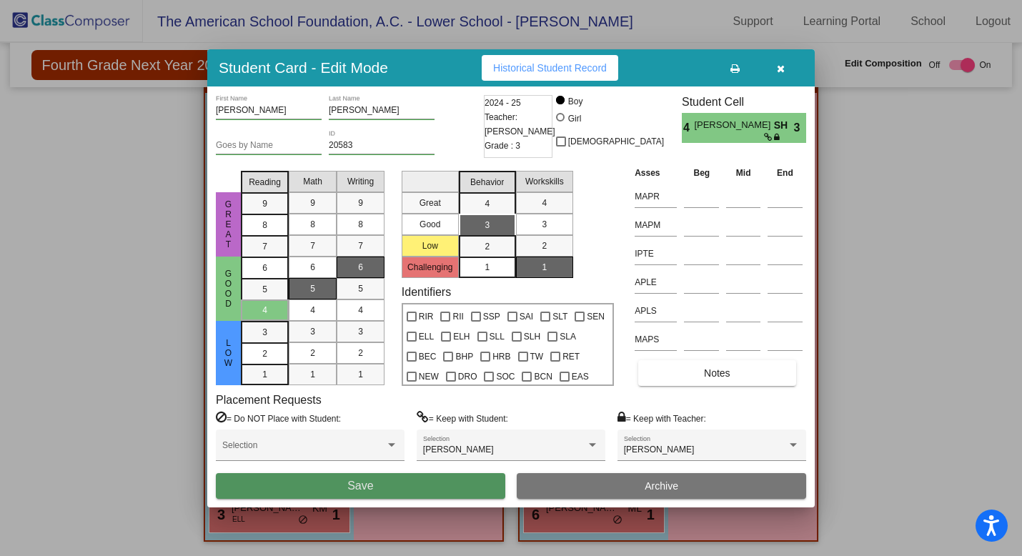
click at [476, 480] on button "Save" at bounding box center [361, 486] width 290 height 26
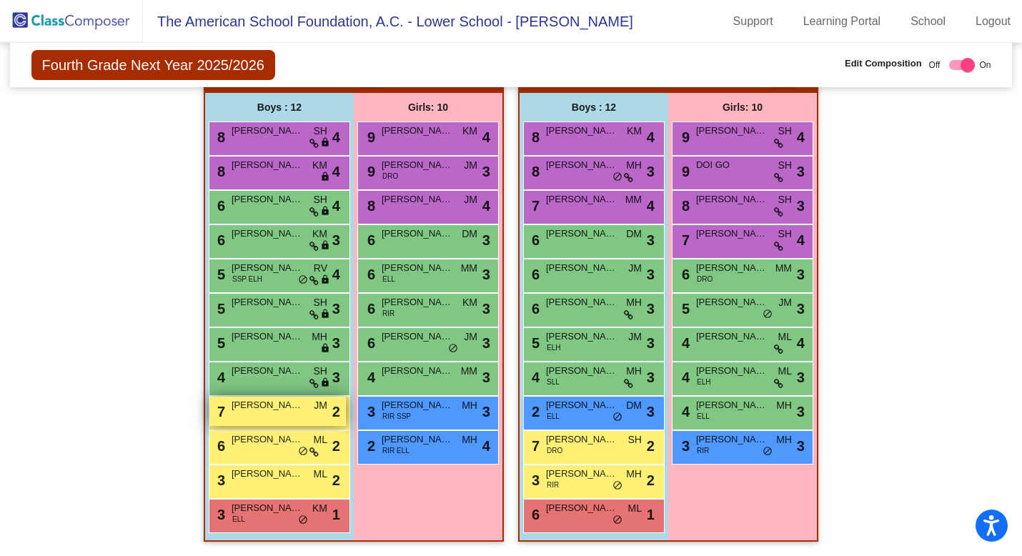
click at [287, 412] on div "7 DIEGO DOMINGUEZ JM lock do_not_disturb_alt 2" at bounding box center [277, 411] width 137 height 29
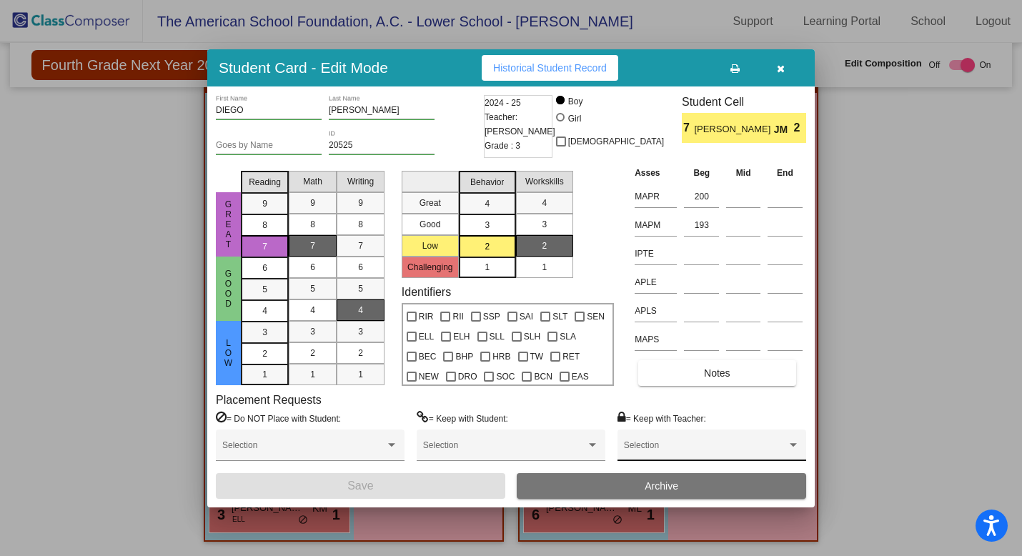
click at [674, 450] on span at bounding box center [705, 450] width 163 height 10
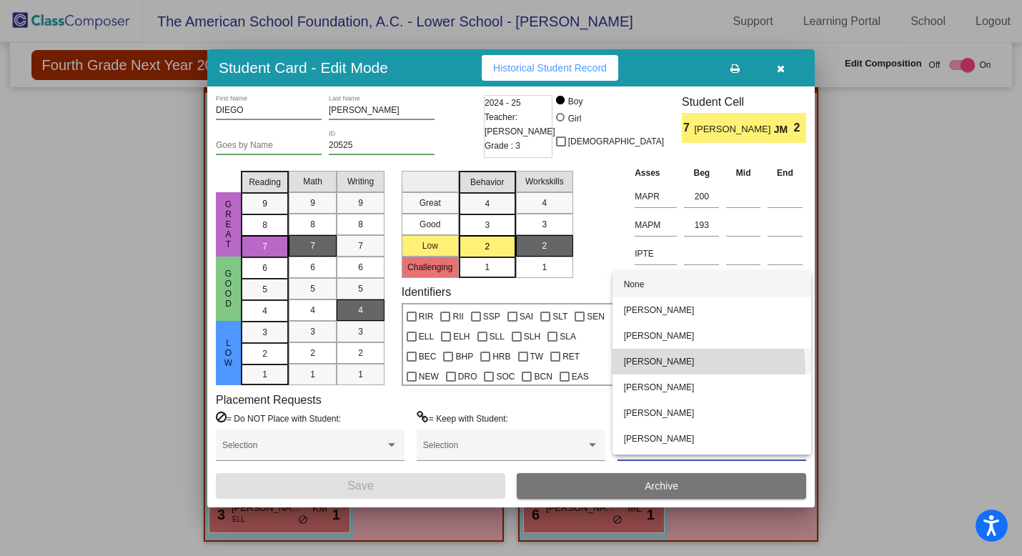
click at [672, 370] on span "[PERSON_NAME]" at bounding box center [712, 362] width 176 height 26
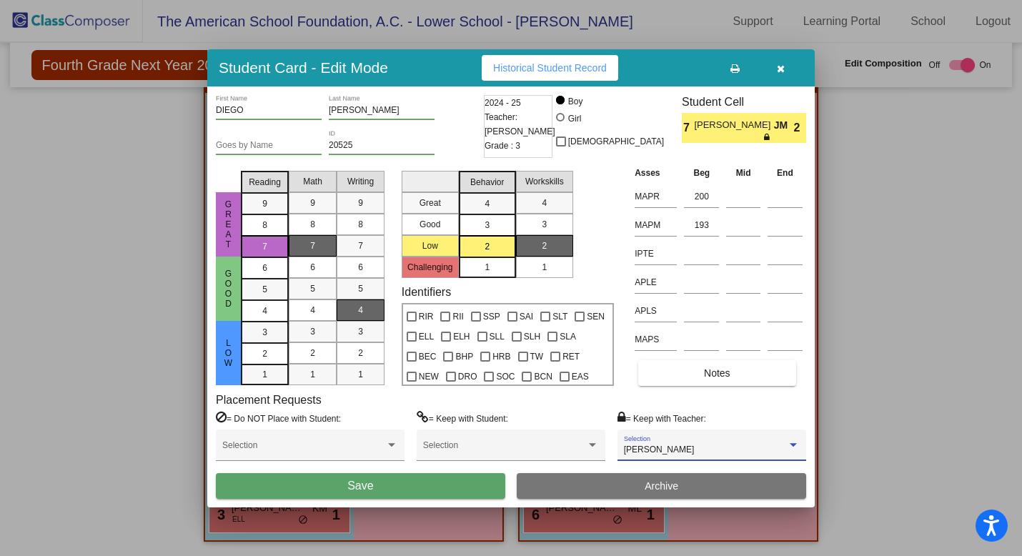
click at [423, 489] on button "Save" at bounding box center [361, 486] width 290 height 26
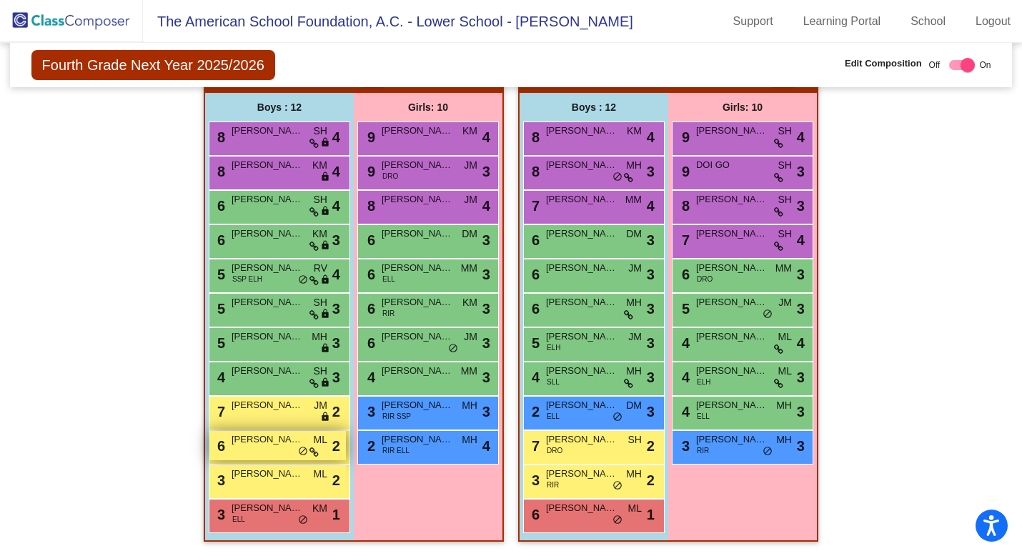
click at [293, 440] on div "6 NICOLAS JUAMPEREZ ML lock do_not_disturb_alt 2" at bounding box center [277, 445] width 137 height 29
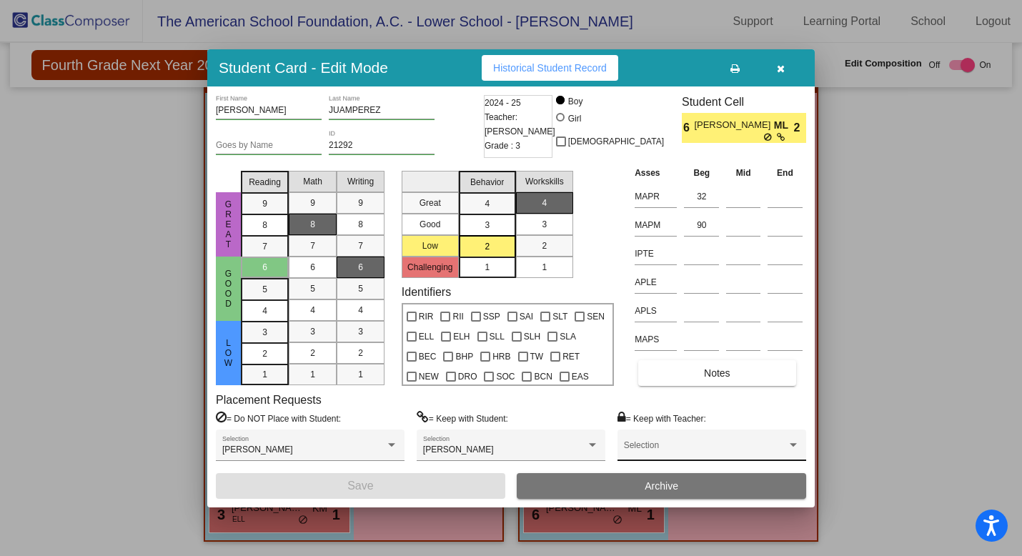
click at [727, 440] on div "Selection" at bounding box center [712, 449] width 176 height 26
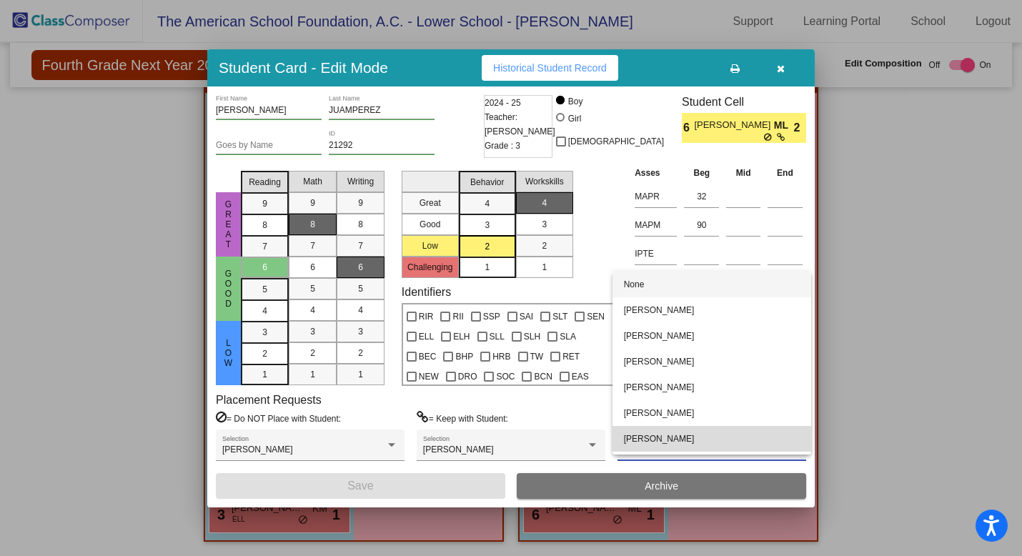
click at [726, 441] on span "[PERSON_NAME]" at bounding box center [712, 439] width 176 height 26
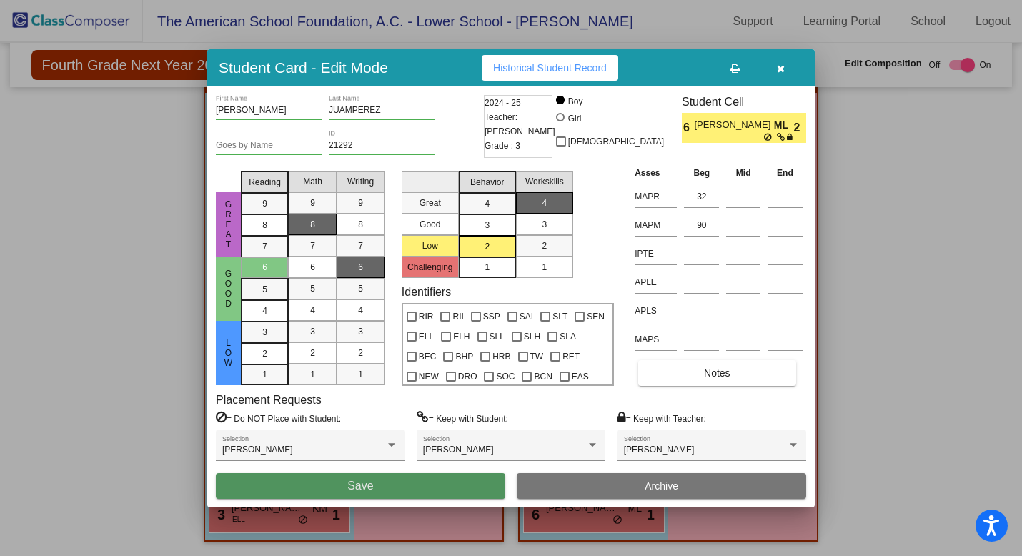
click at [390, 488] on button "Save" at bounding box center [361, 486] width 290 height 26
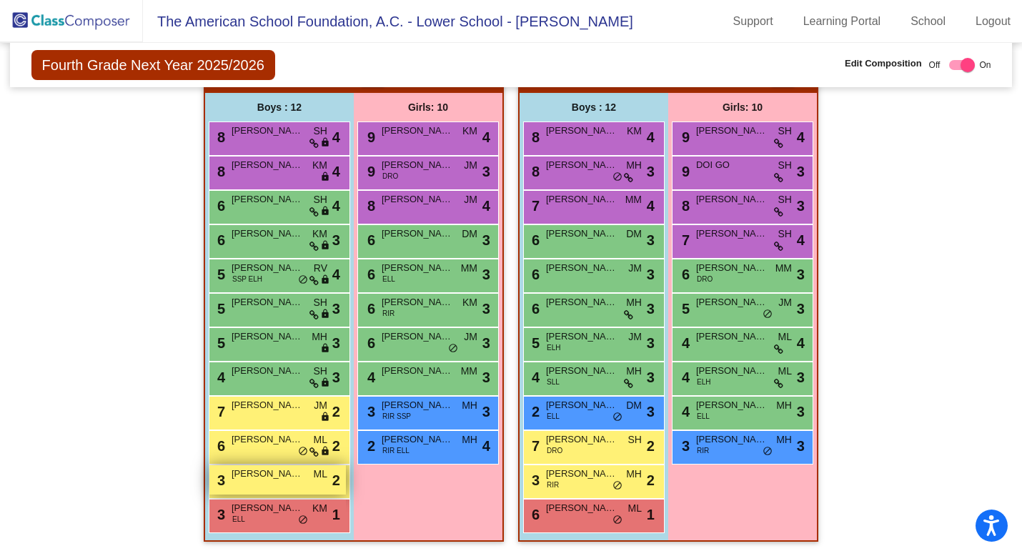
click at [285, 476] on div "3 JAVIER GURAIEB ML lock do_not_disturb_alt 2" at bounding box center [277, 479] width 137 height 29
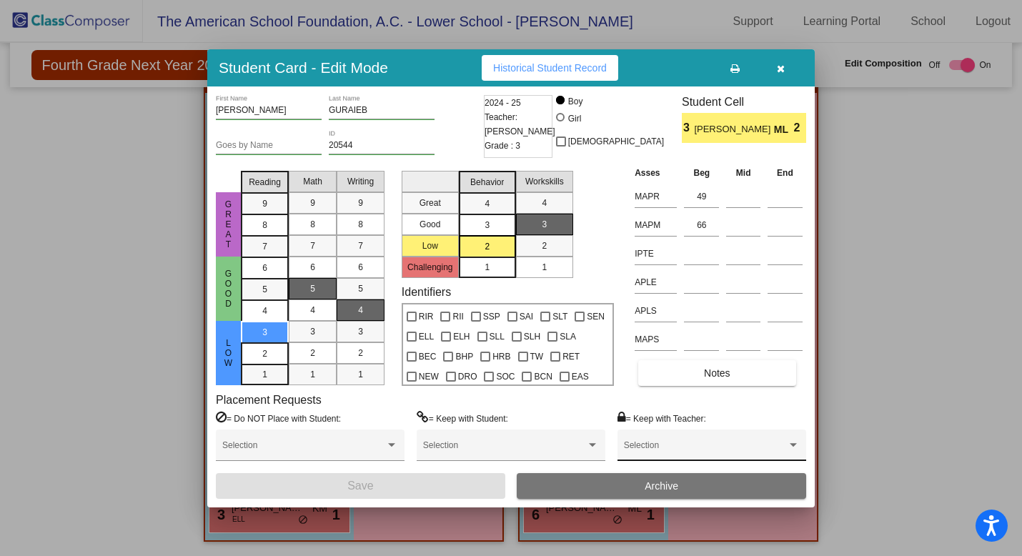
click at [737, 440] on div "Selection" at bounding box center [712, 449] width 176 height 26
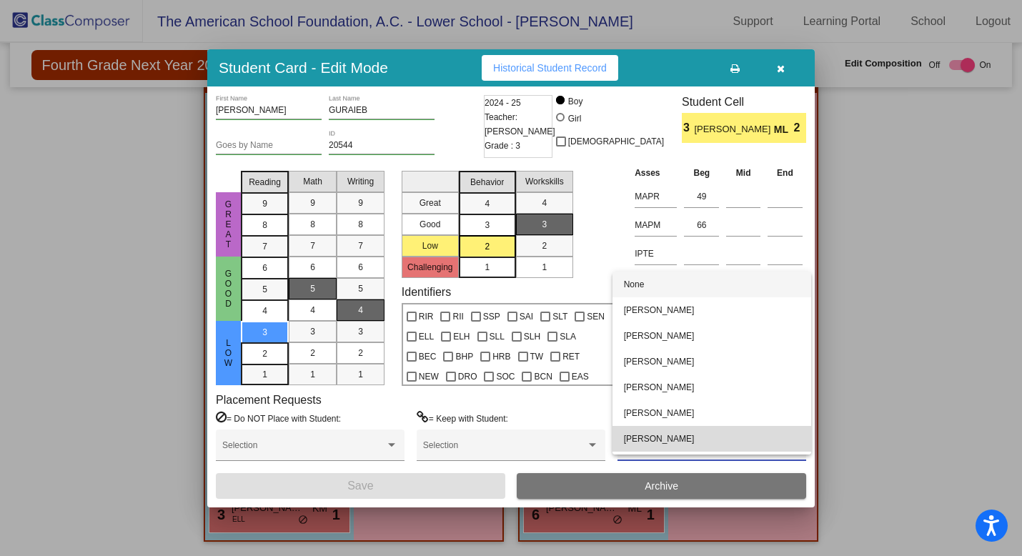
click at [736, 441] on span "[PERSON_NAME]" at bounding box center [712, 439] width 176 height 26
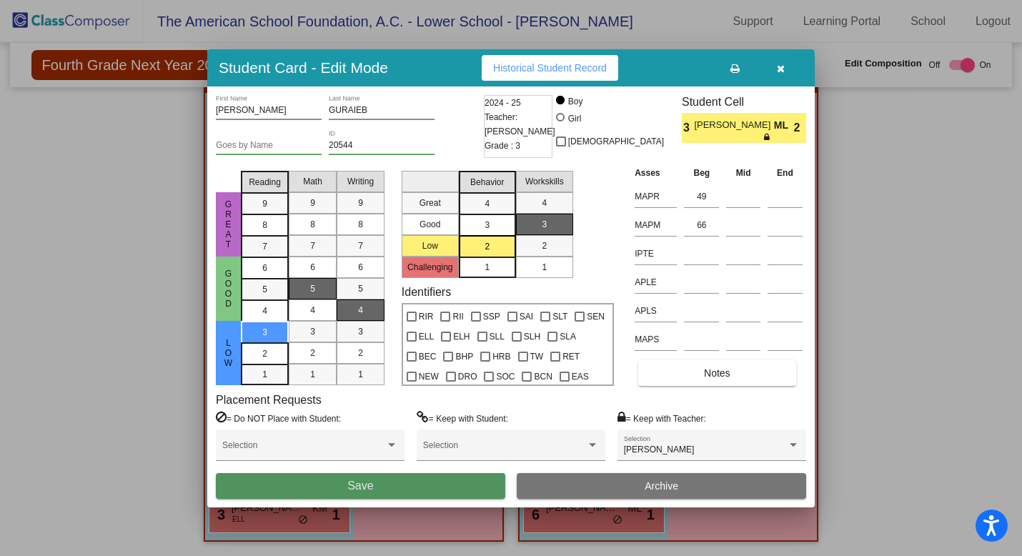
click at [427, 484] on button "Save" at bounding box center [361, 486] width 290 height 26
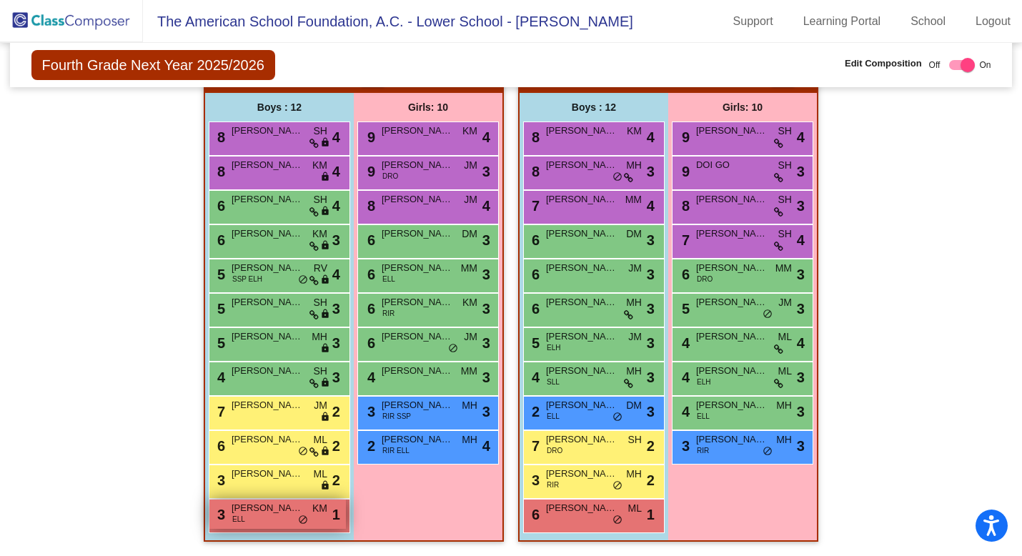
click at [272, 511] on div "3 MATIAS MIRANDA ELL KM lock do_not_disturb_alt 1" at bounding box center [277, 514] width 137 height 29
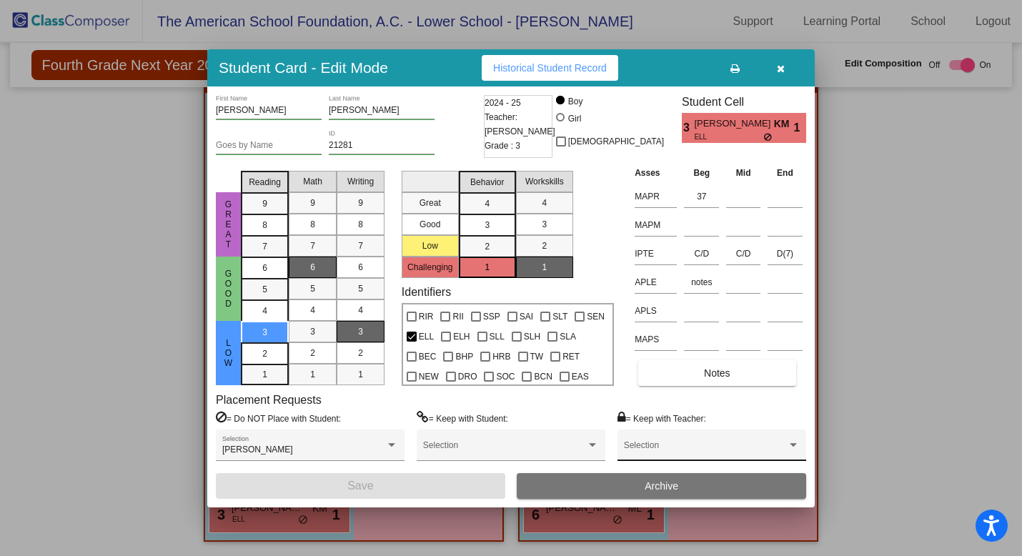
click at [700, 448] on span at bounding box center [705, 450] width 163 height 10
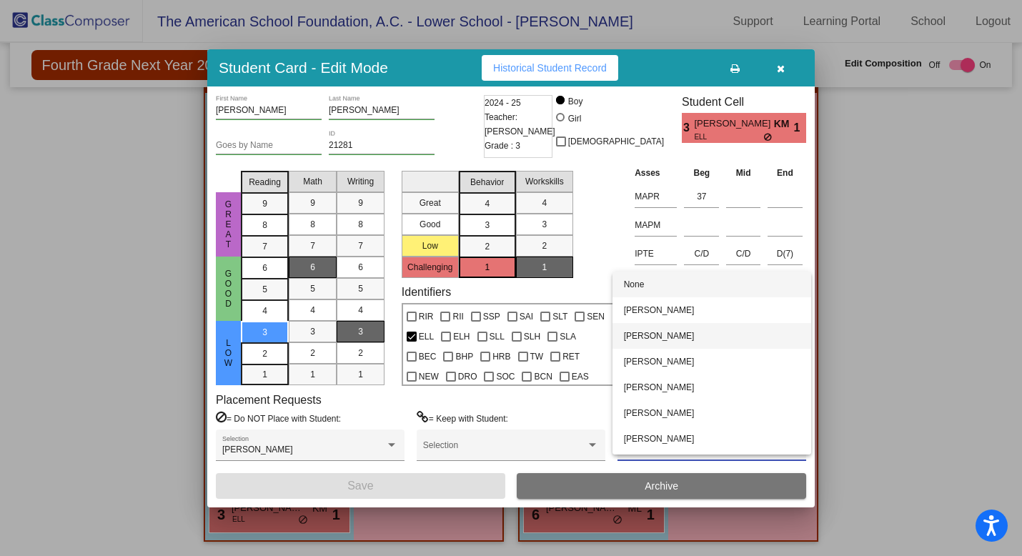
click at [691, 342] on span "[PERSON_NAME]" at bounding box center [712, 336] width 176 height 26
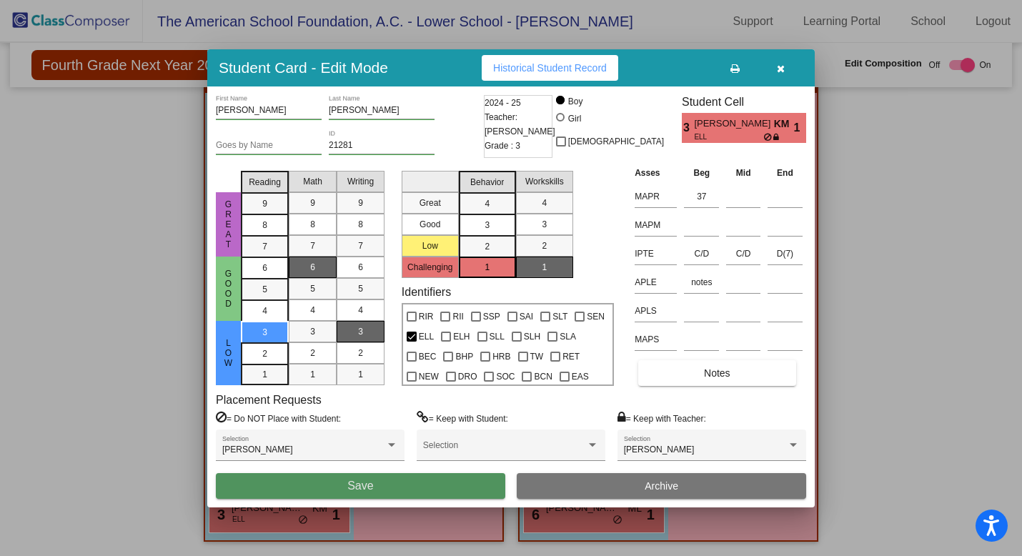
click at [429, 485] on button "Save" at bounding box center [361, 486] width 290 height 26
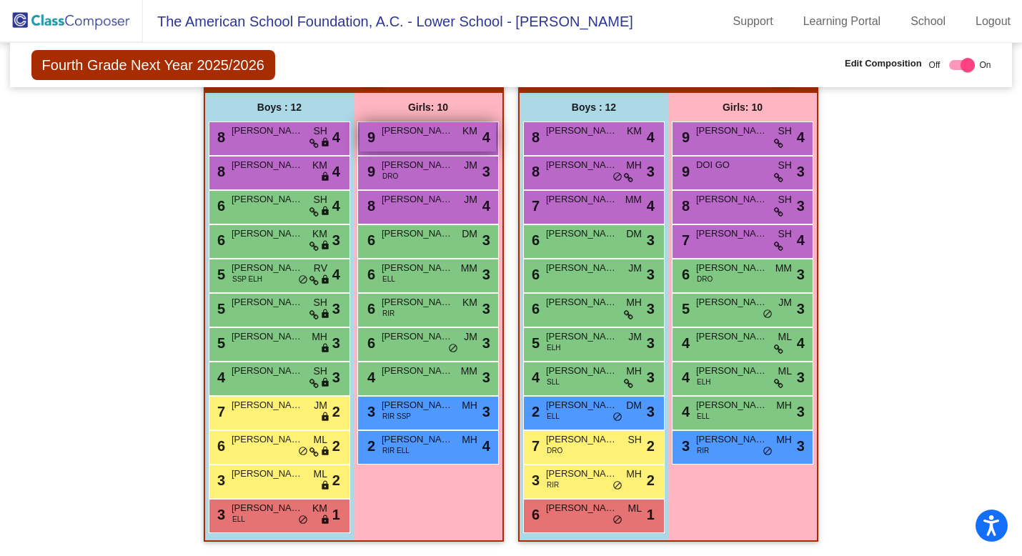
click at [433, 135] on div "9 ROBERTA MONDRAGON KM lock do_not_disturb_alt 4" at bounding box center [428, 136] width 137 height 29
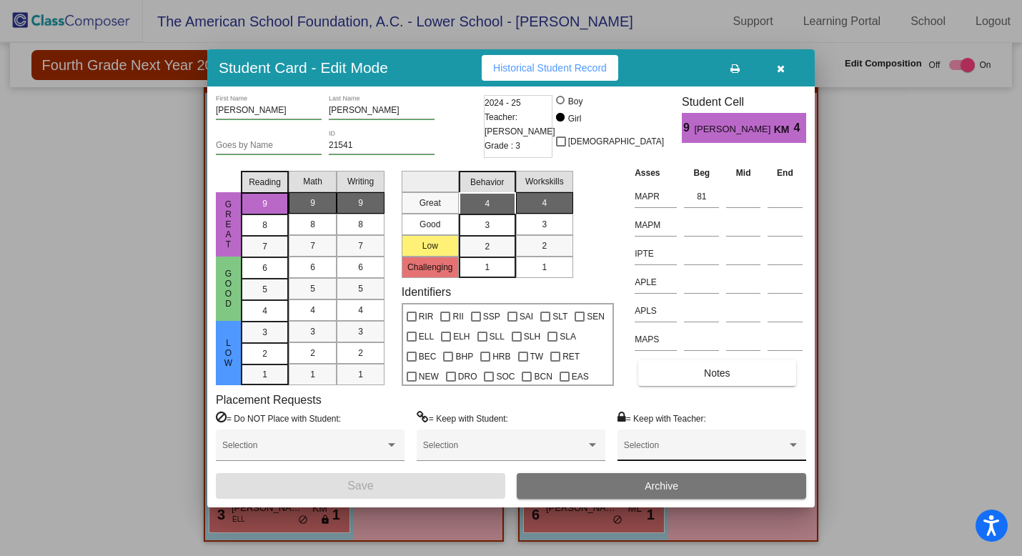
click at [667, 443] on div "Selection" at bounding box center [712, 449] width 176 height 26
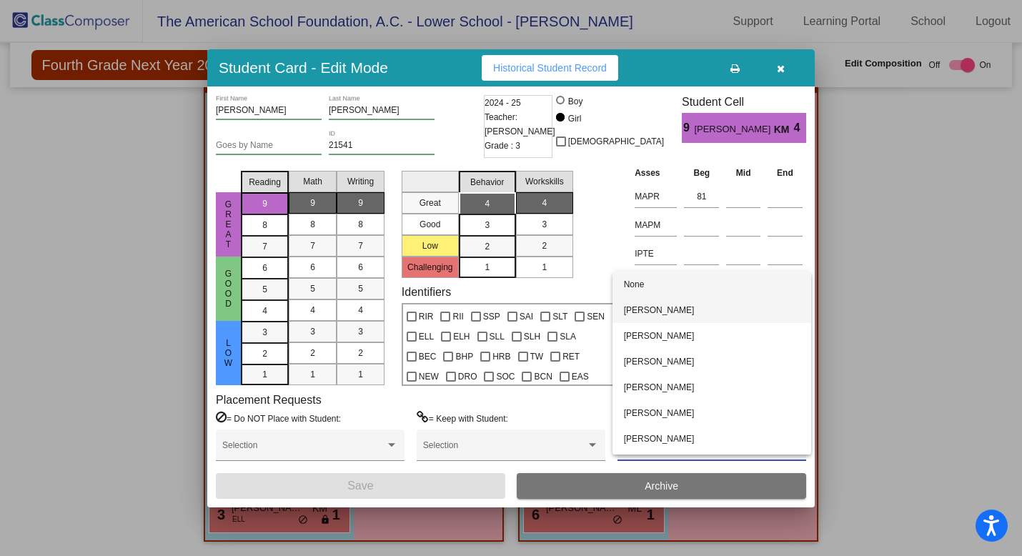
click at [669, 314] on span "[PERSON_NAME]" at bounding box center [712, 310] width 176 height 26
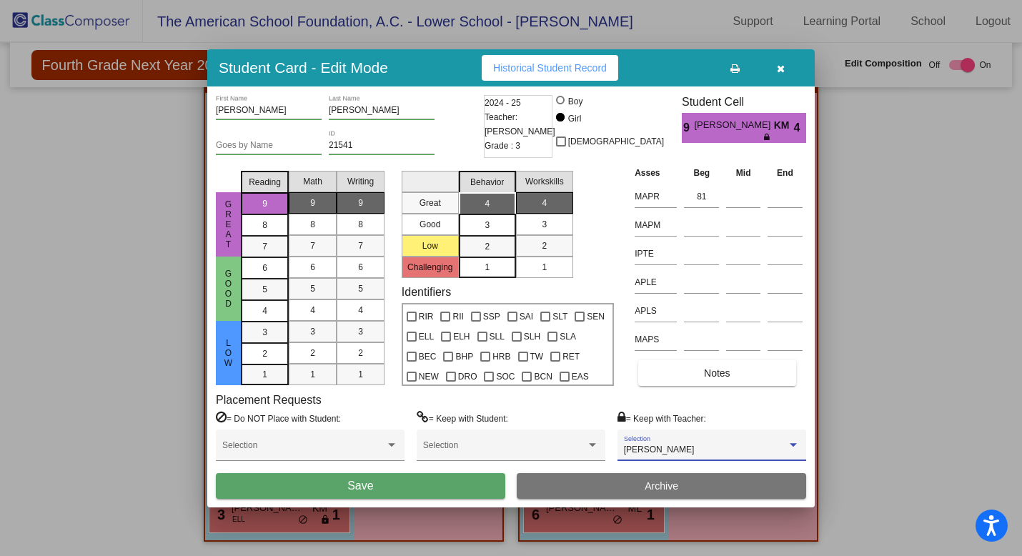
click at [438, 485] on button "Save" at bounding box center [361, 486] width 290 height 26
